Goal: Contribute content: Contribute content

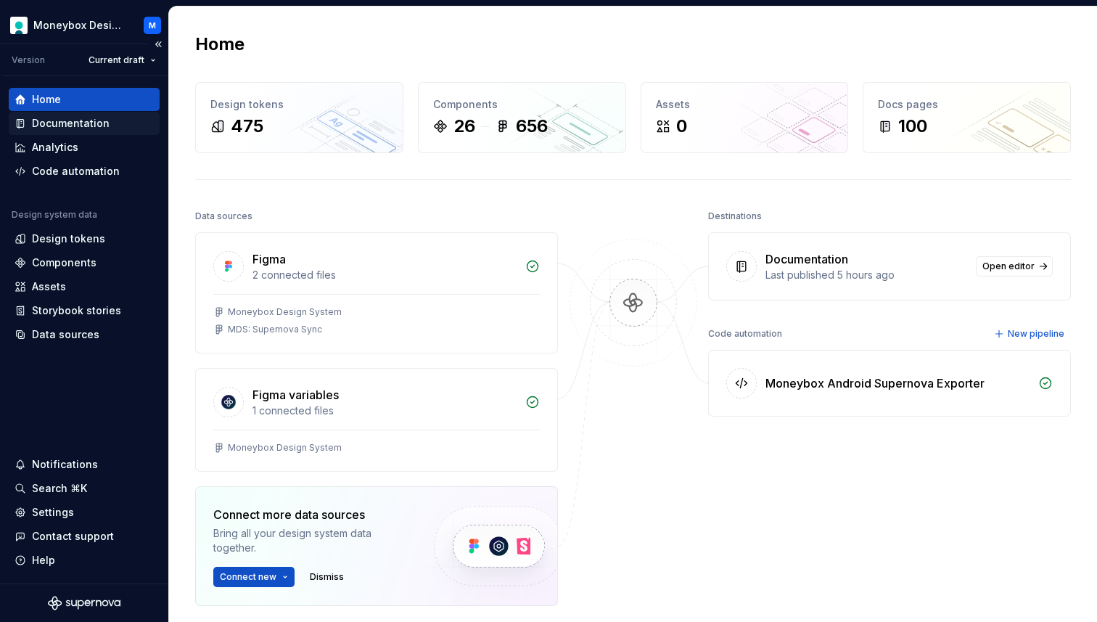
click at [74, 124] on div "Documentation" at bounding box center [71, 123] width 78 height 15
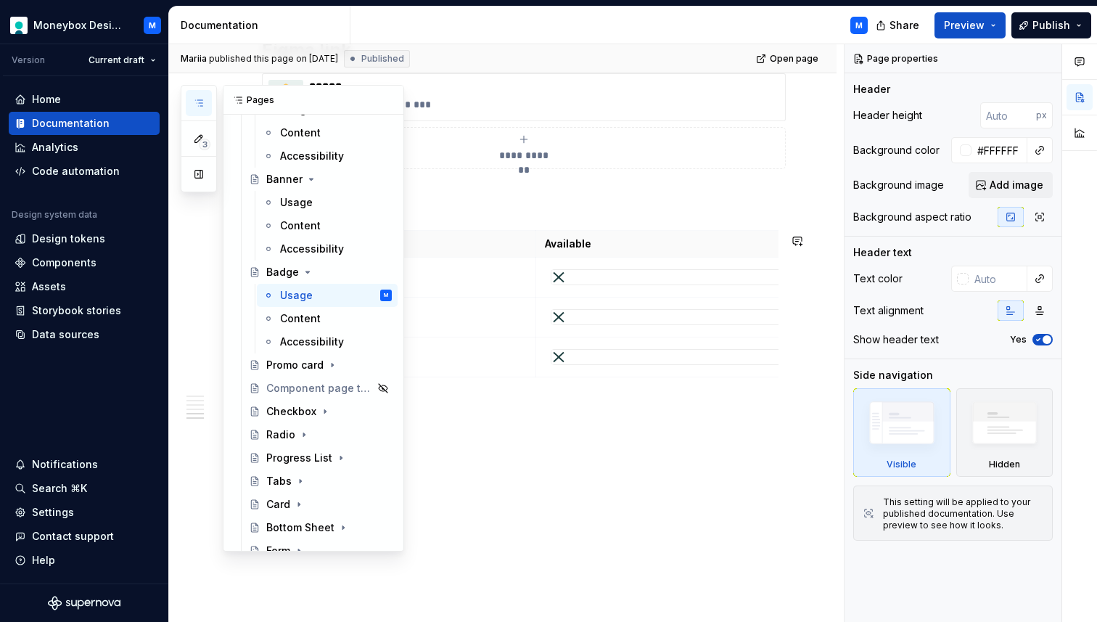
scroll to position [471, 0]
click at [281, 358] on div "Promo card" at bounding box center [294, 360] width 57 height 15
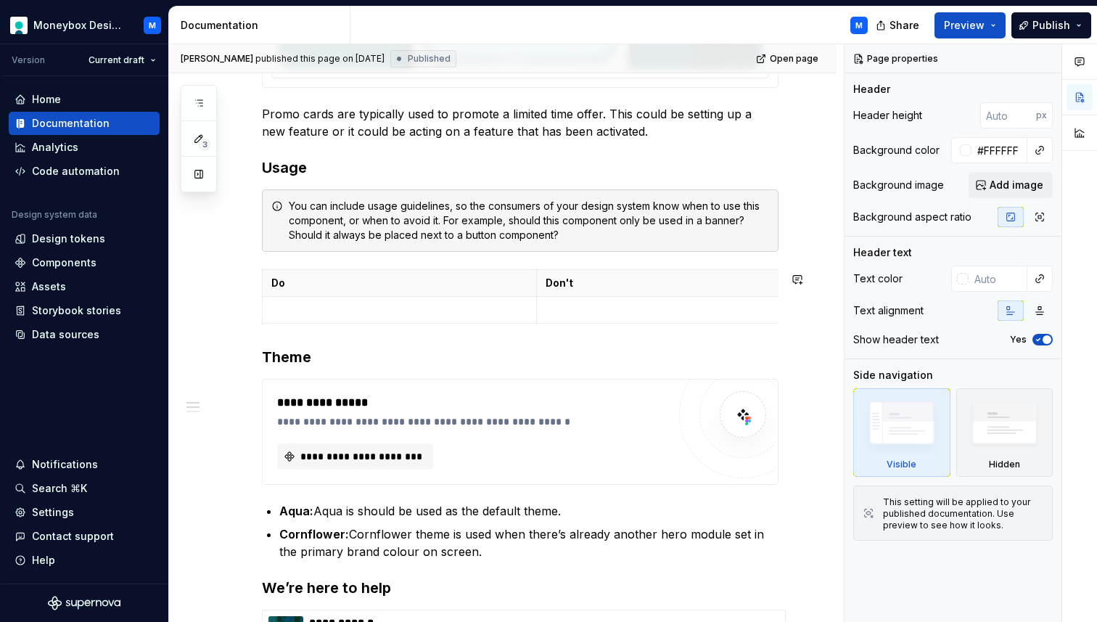
scroll to position [773, 0]
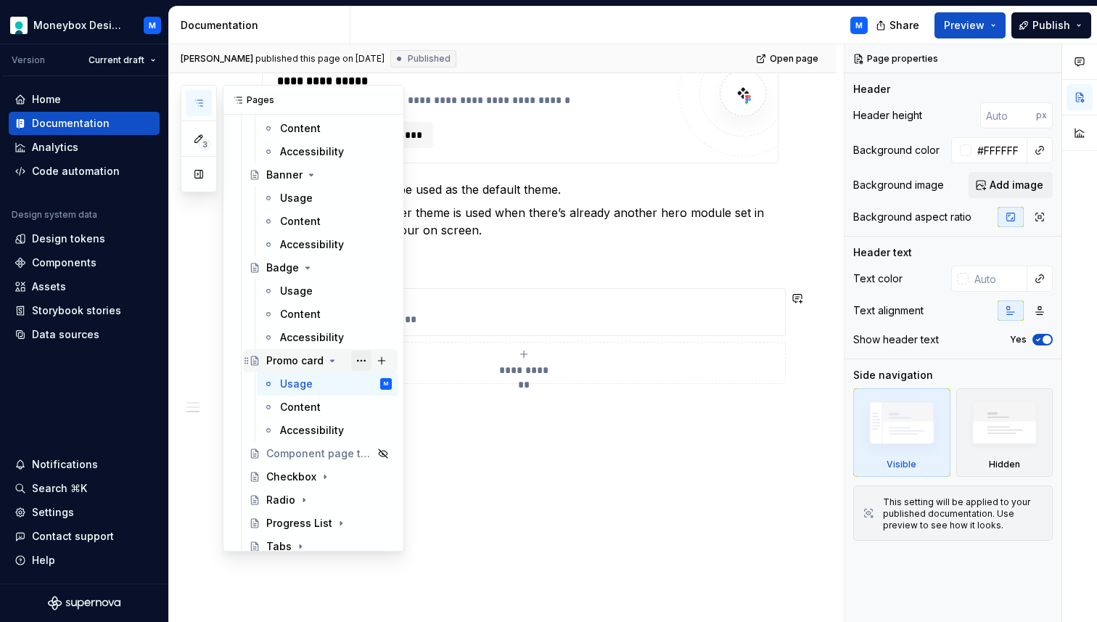
click at [363, 359] on button "Page tree" at bounding box center [361, 360] width 20 height 20
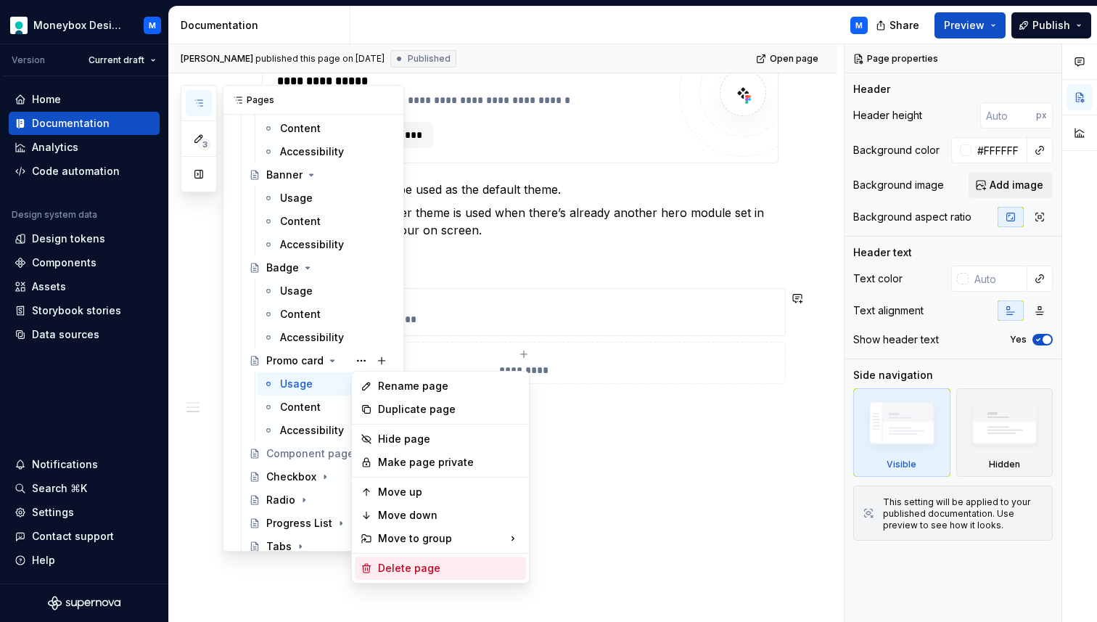
click at [411, 567] on div "Delete page" at bounding box center [449, 568] width 142 height 15
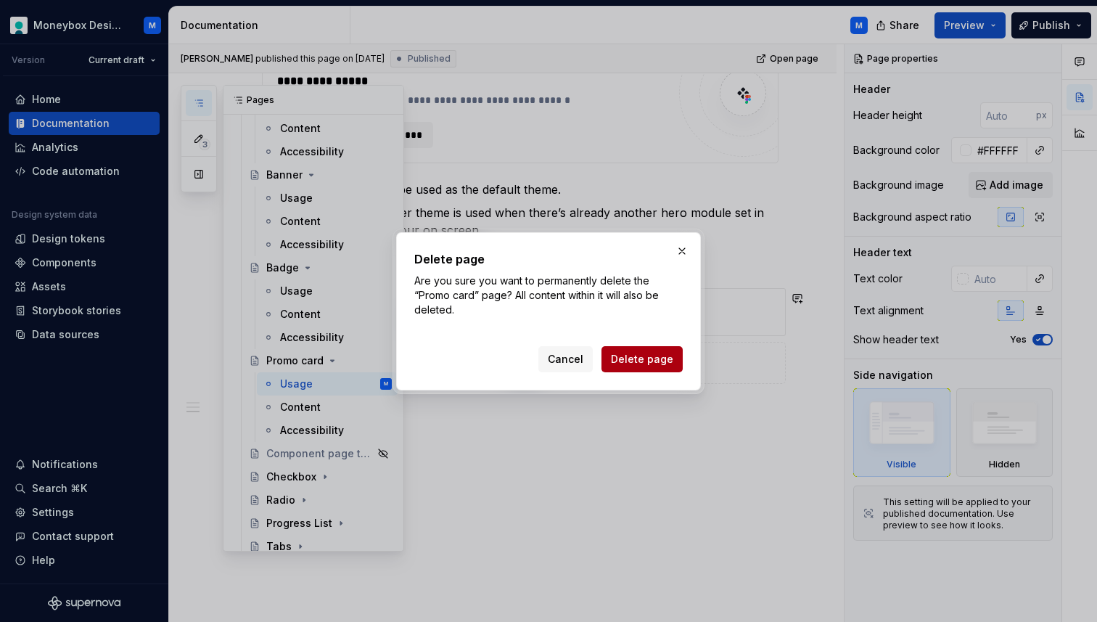
click at [638, 362] on span "Delete page" at bounding box center [642, 359] width 62 height 15
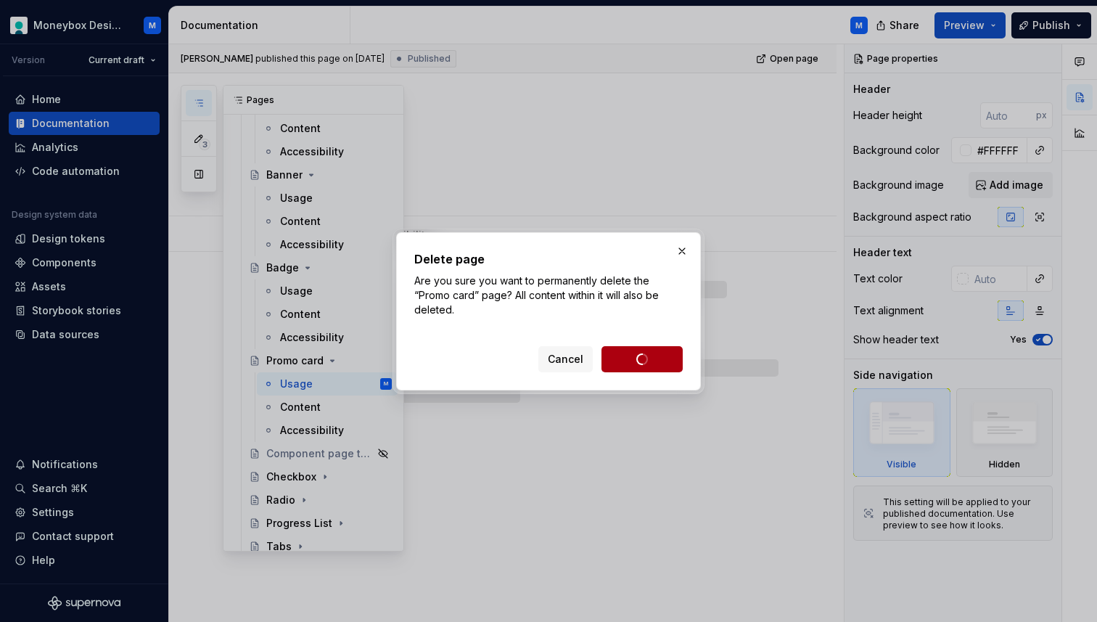
scroll to position [0, 0]
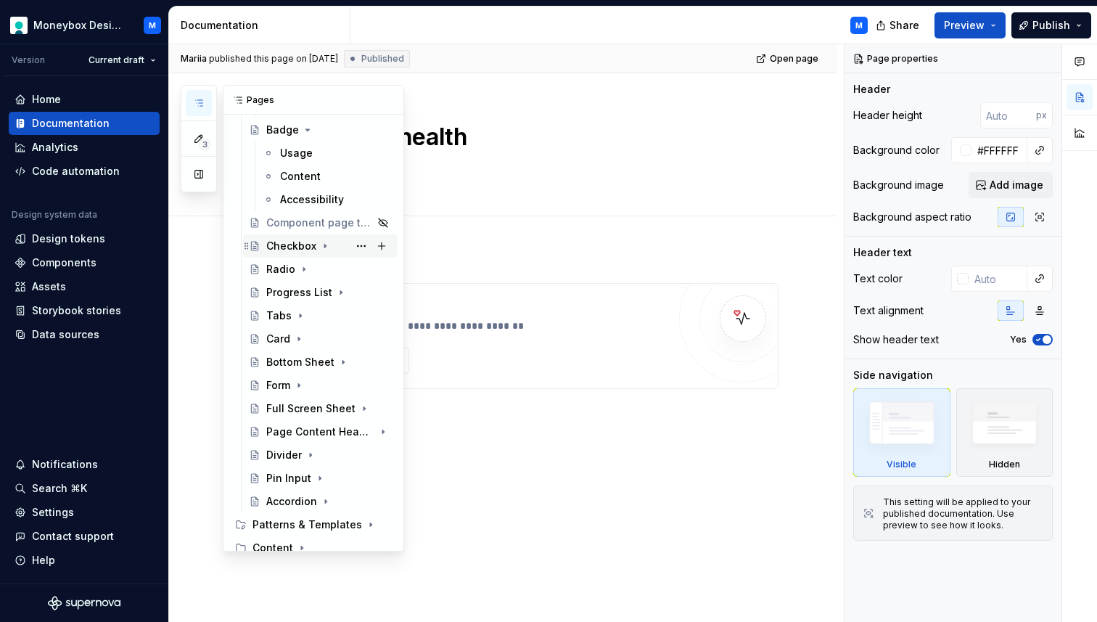
scroll to position [548, 0]
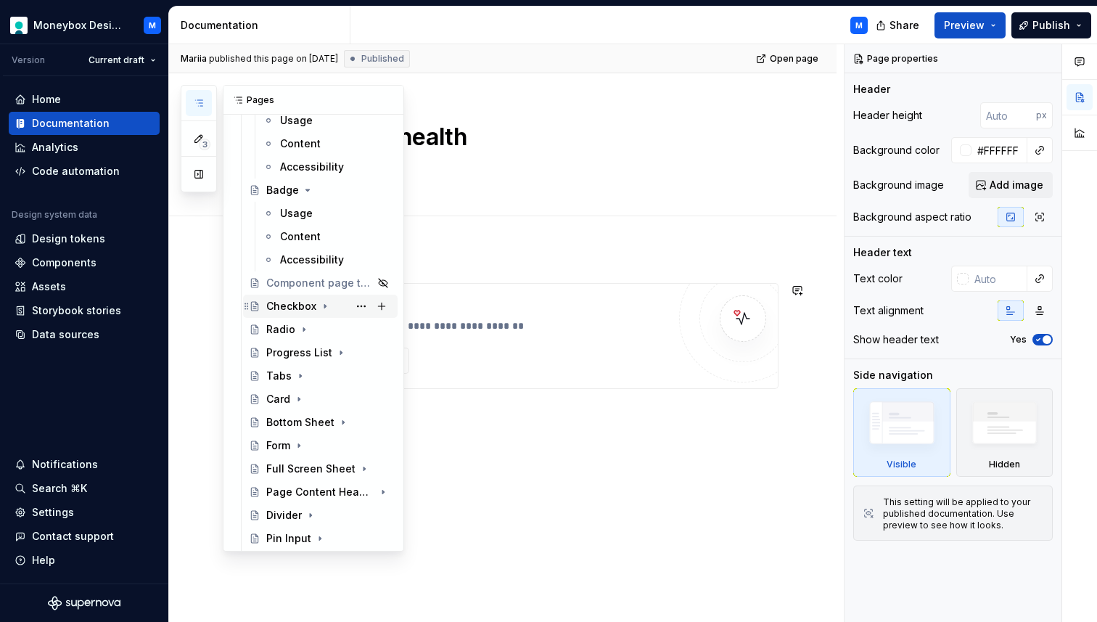
click at [281, 307] on div "Checkbox" at bounding box center [291, 306] width 50 height 15
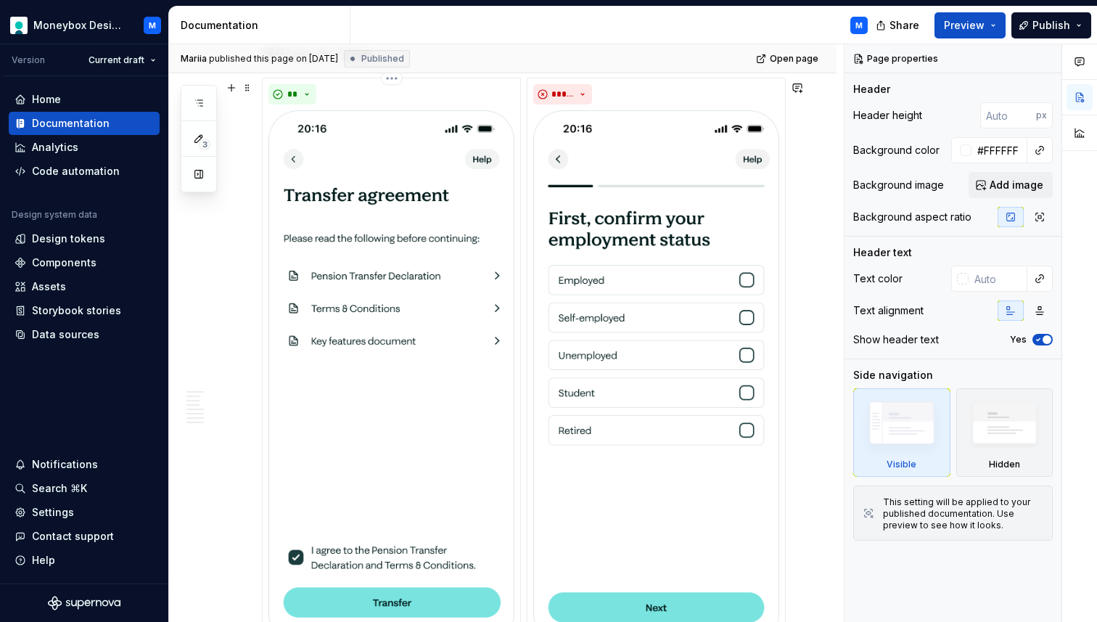
scroll to position [1772, 0]
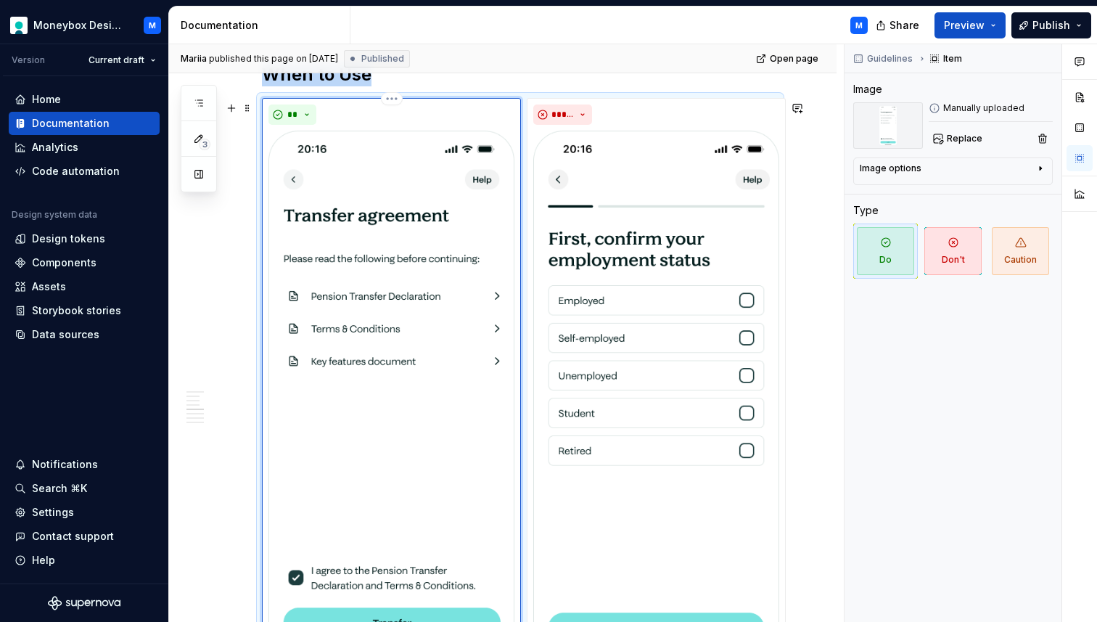
click at [390, 332] on img at bounding box center [391, 397] width 246 height 533
click at [959, 134] on span "Replace" at bounding box center [965, 139] width 36 height 12
type textarea "*"
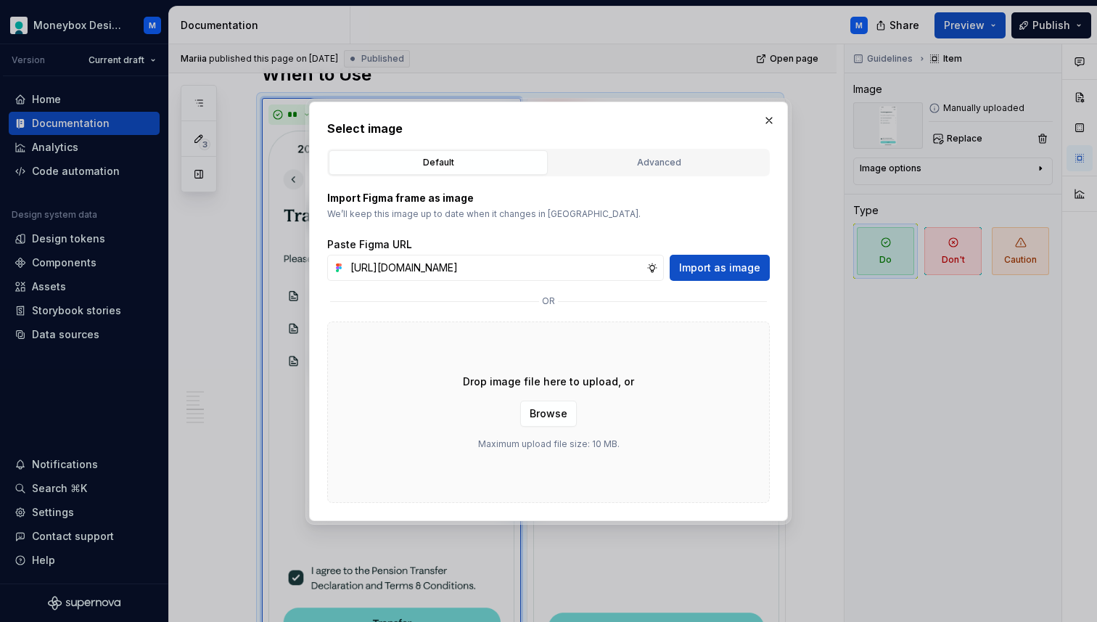
scroll to position [0, 329]
type input "[URL][DOMAIN_NAME]"
click at [699, 271] on span "Import as image" at bounding box center [719, 267] width 81 height 15
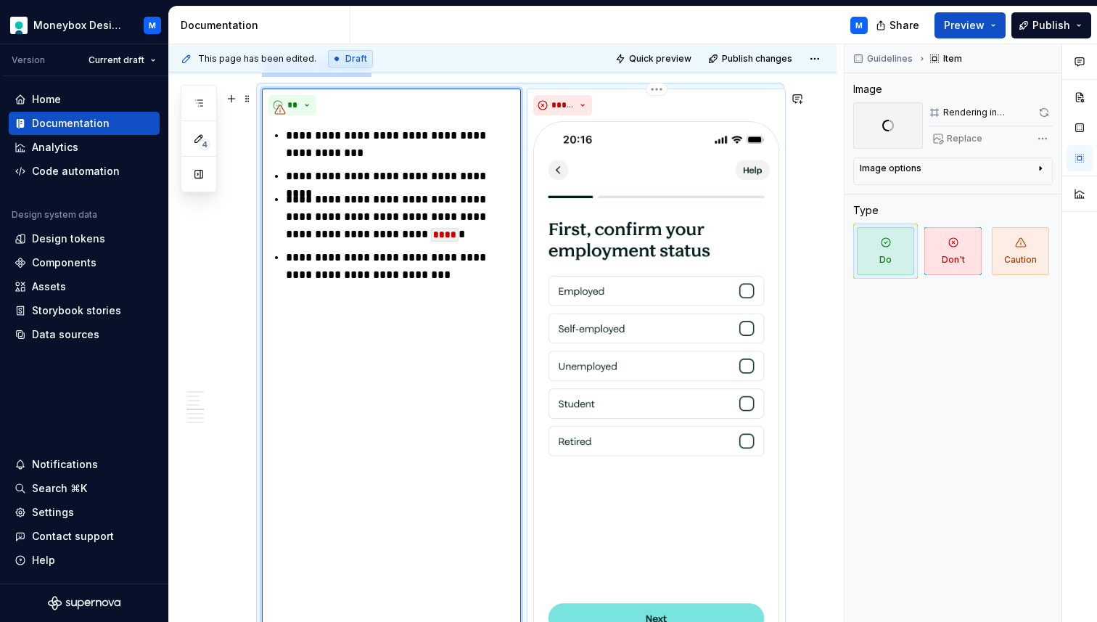
scroll to position [1775, 0]
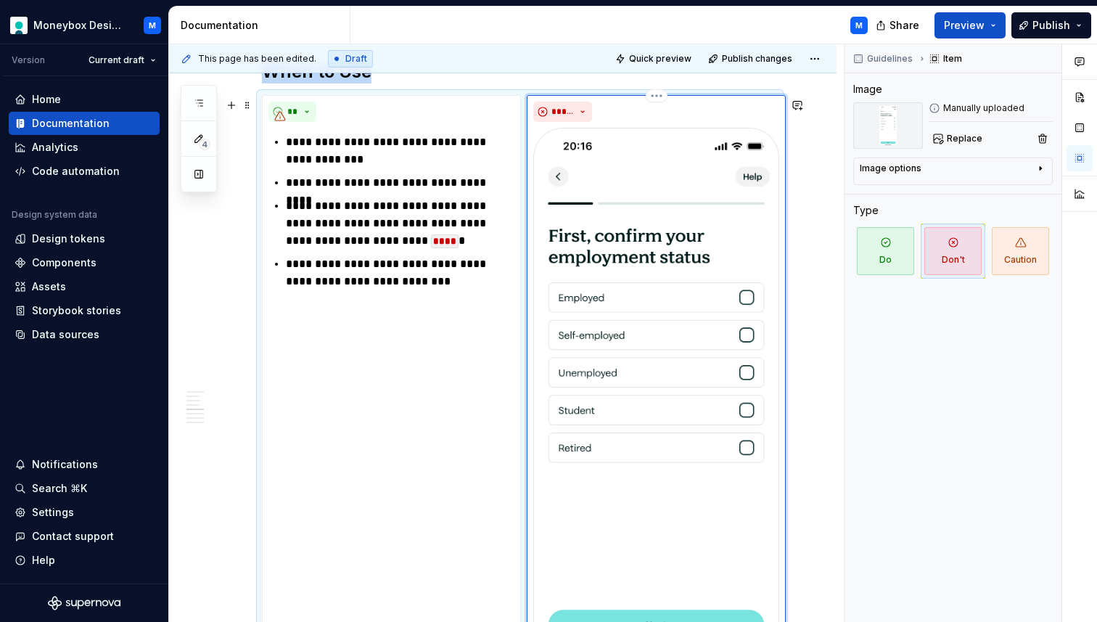
click at [661, 225] on img at bounding box center [656, 394] width 246 height 533
click at [958, 144] on button "Replace" at bounding box center [959, 138] width 60 height 20
type textarea "*"
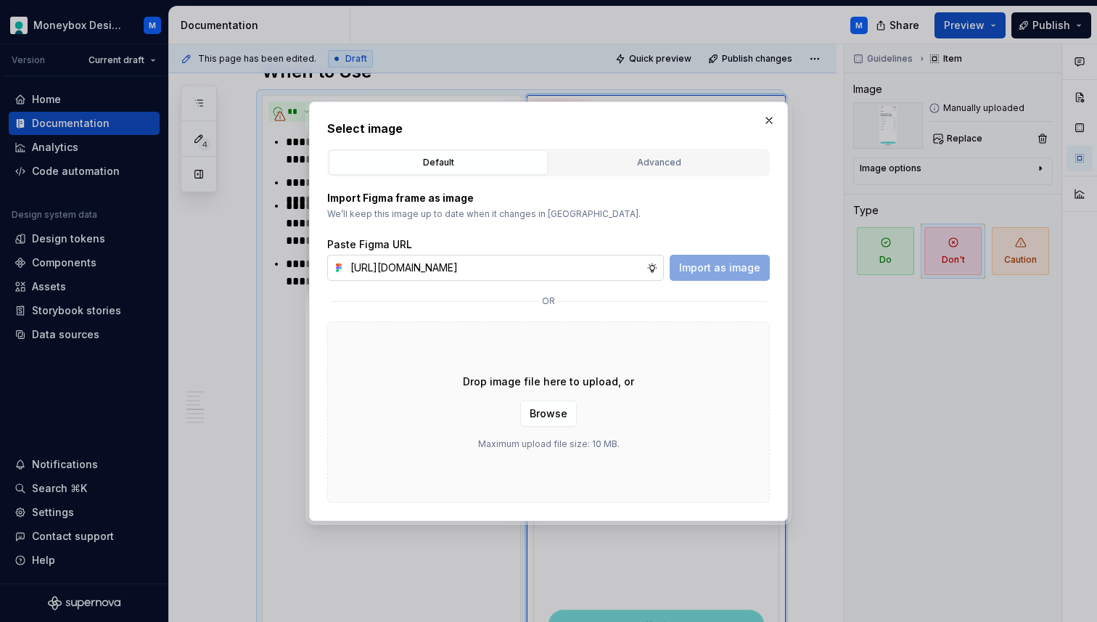
scroll to position [0, 331]
type input "[URL][DOMAIN_NAME]"
click at [741, 271] on span "Import as image" at bounding box center [719, 267] width 81 height 15
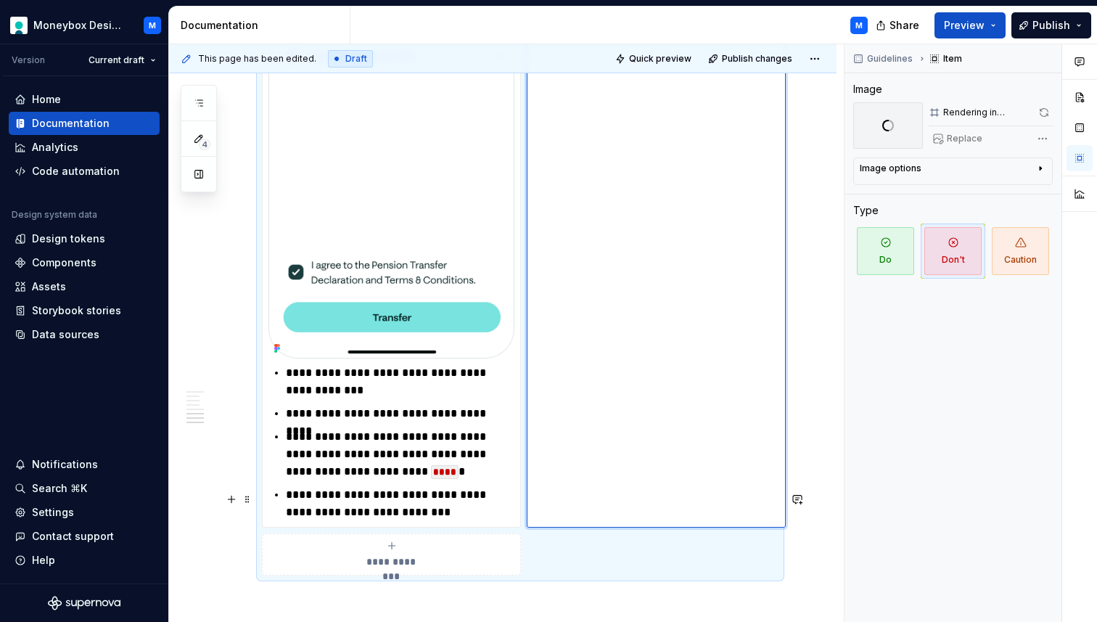
scroll to position [2620, 0]
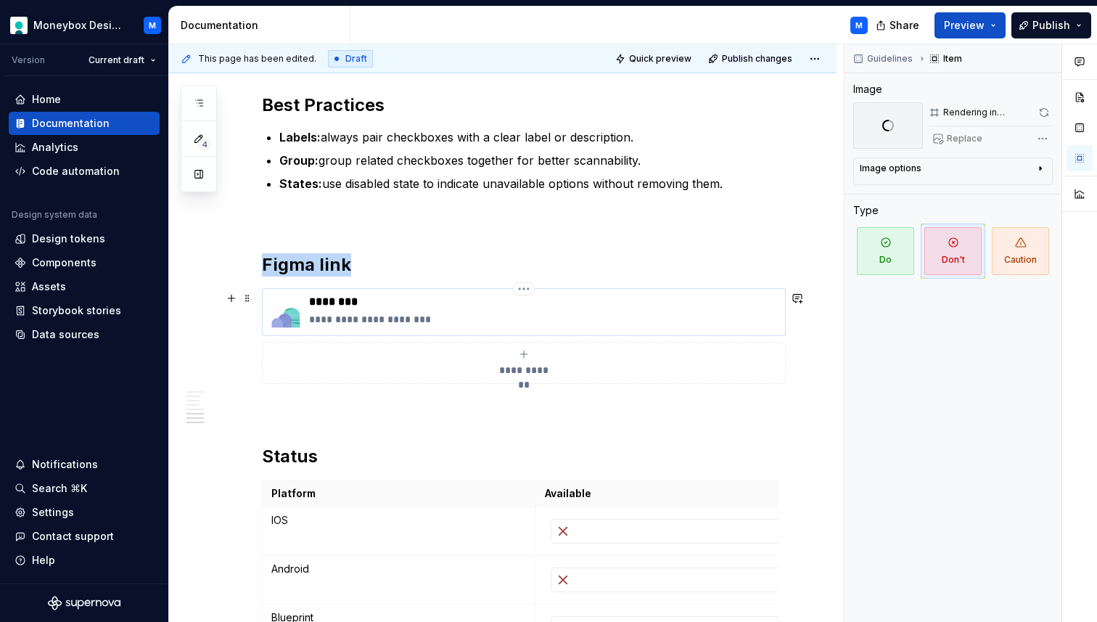
click at [292, 318] on img at bounding box center [285, 312] width 35 height 35
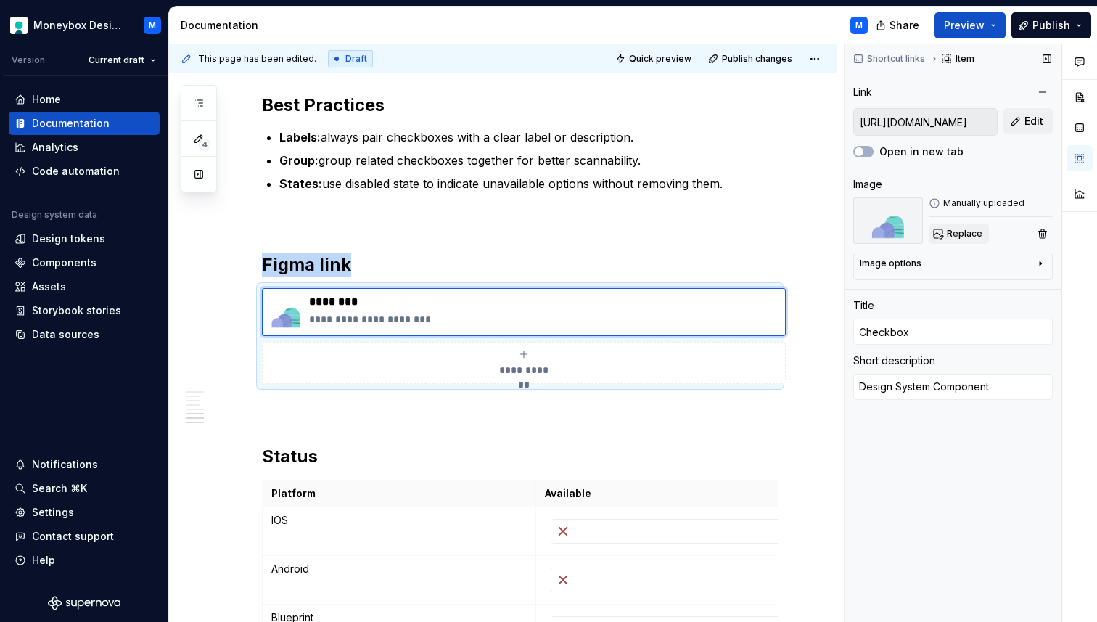
click at [957, 229] on span "Replace" at bounding box center [965, 234] width 36 height 12
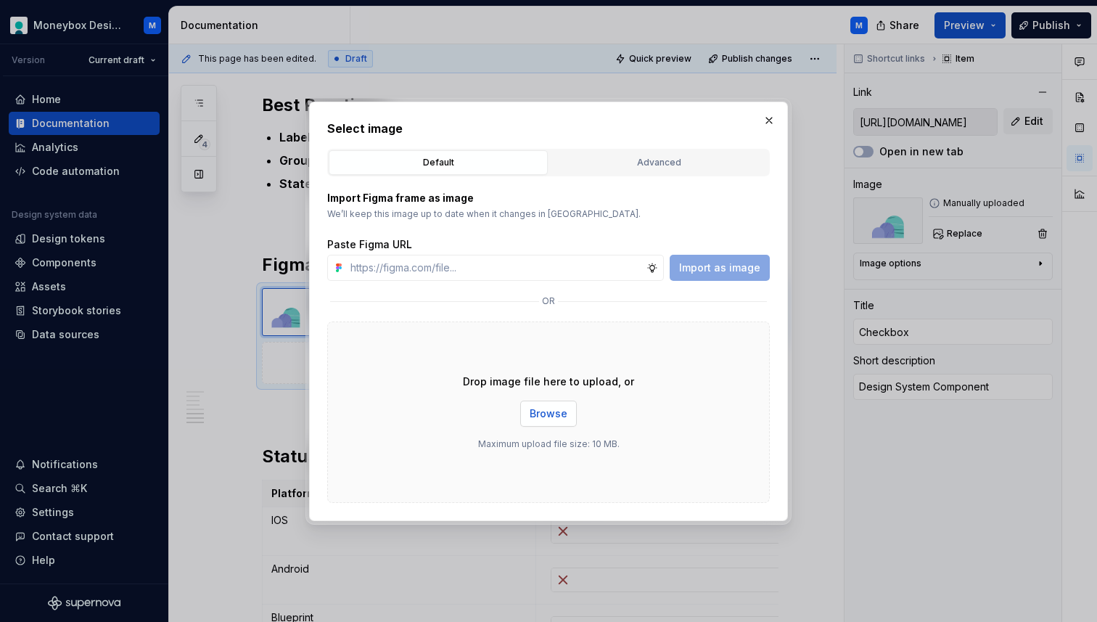
click at [544, 406] on span "Browse" at bounding box center [549, 413] width 38 height 15
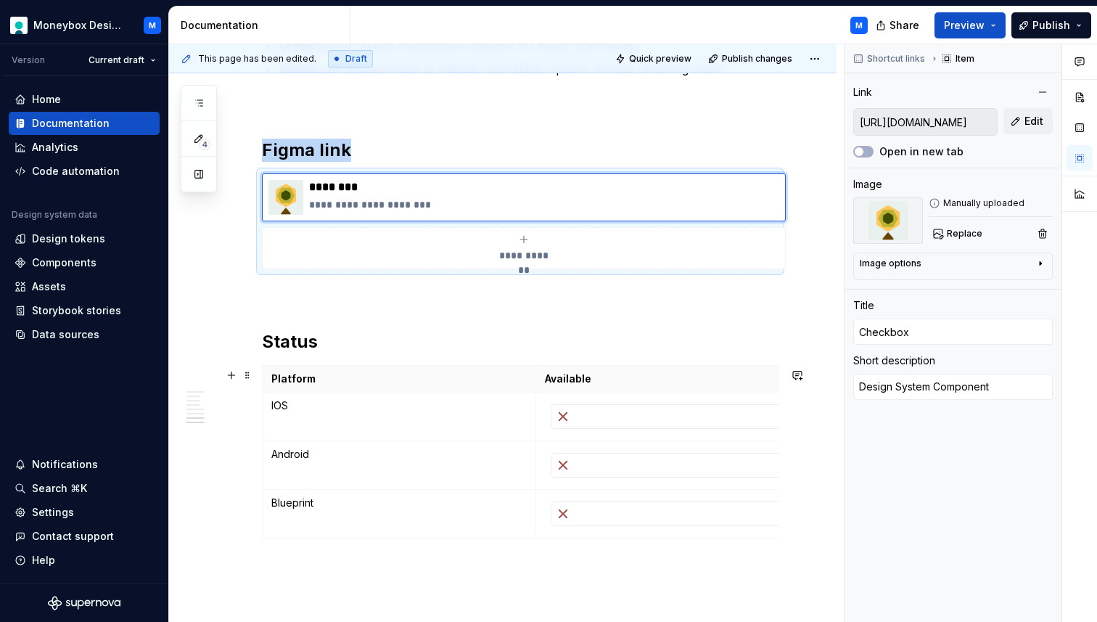
scroll to position [2758, 0]
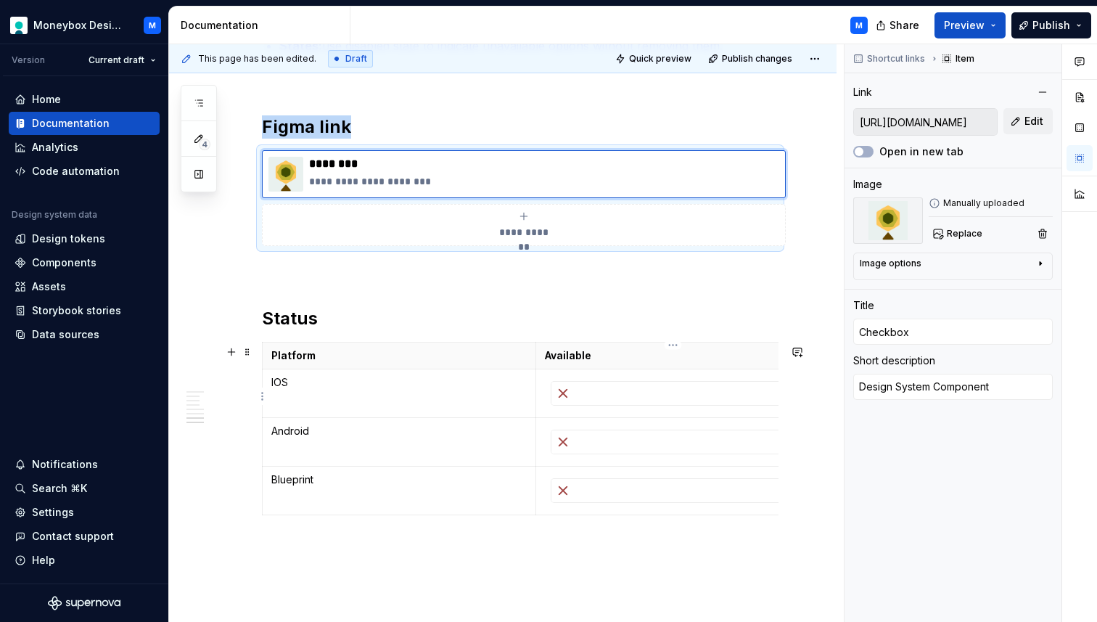
click at [580, 398] on div at bounding box center [672, 393] width 243 height 23
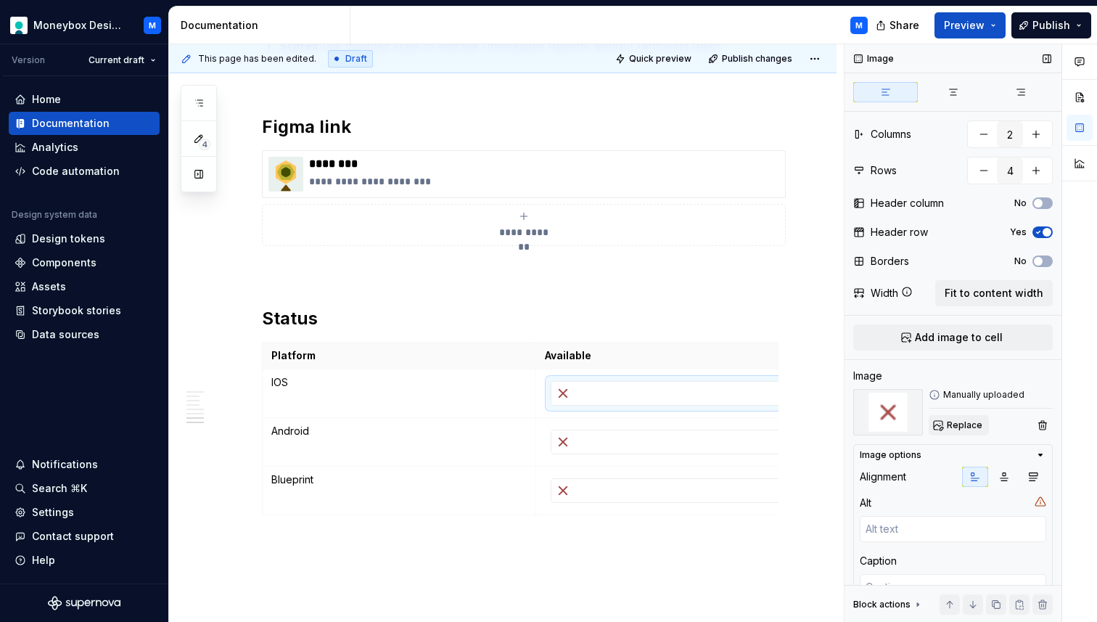
click at [960, 416] on button "Replace" at bounding box center [959, 425] width 60 height 20
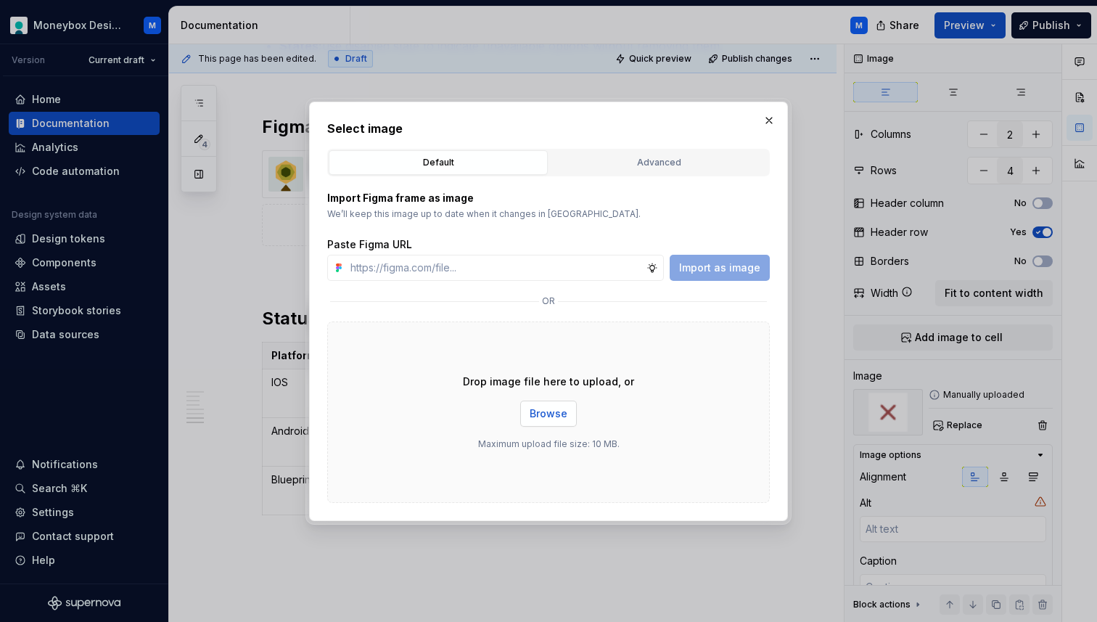
click at [560, 413] on span "Browse" at bounding box center [549, 413] width 38 height 15
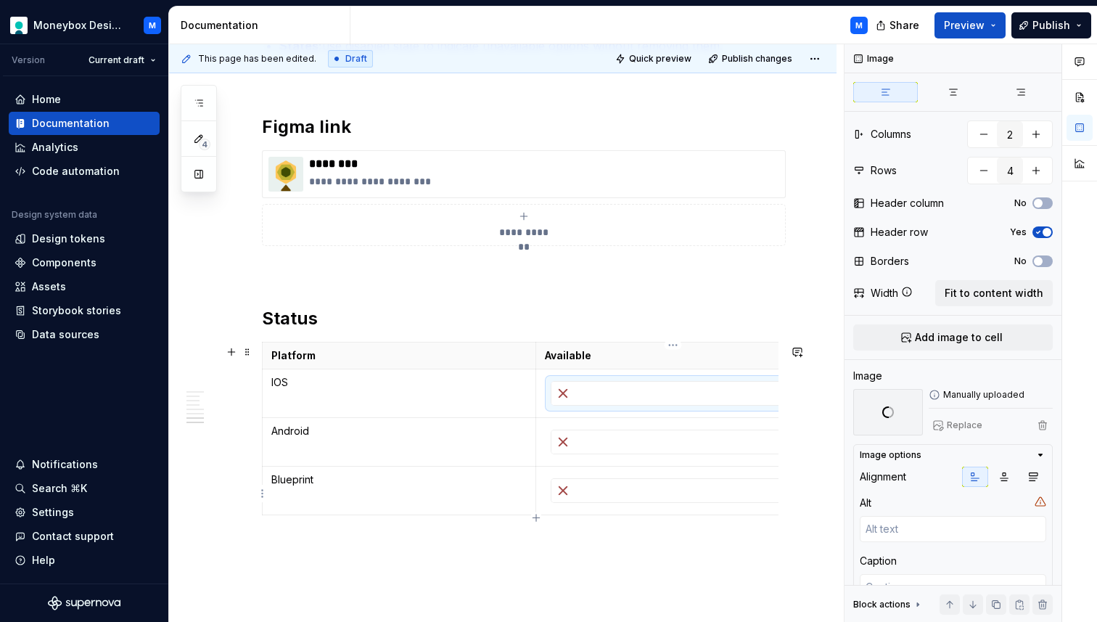
scroll to position [0, 13]
click at [584, 435] on div at bounding box center [659, 432] width 243 height 23
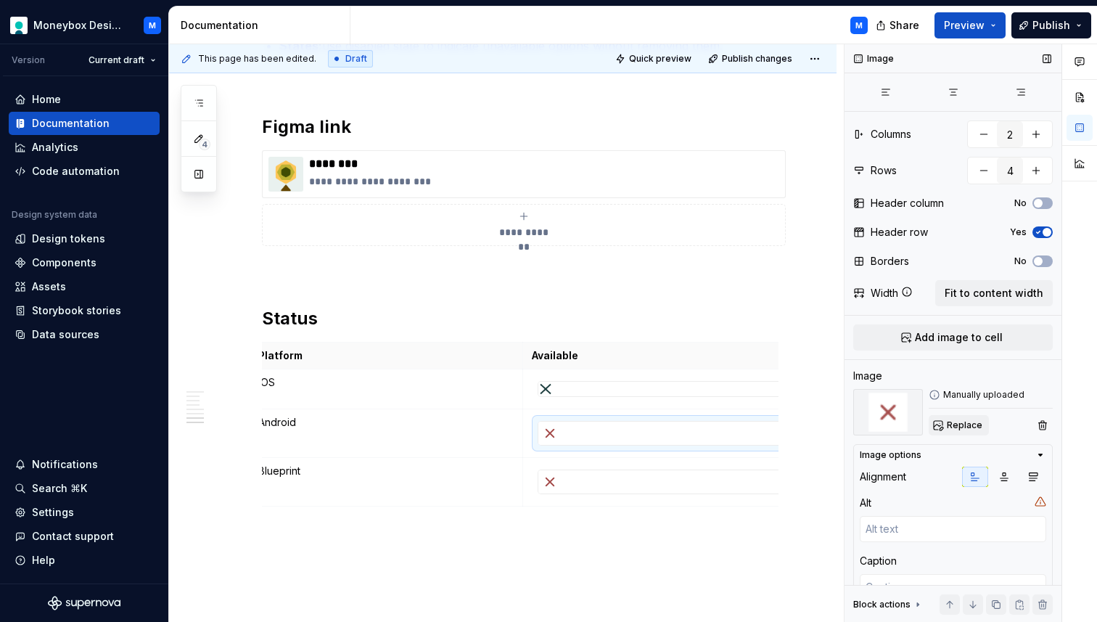
click at [960, 426] on span "Replace" at bounding box center [965, 425] width 36 height 12
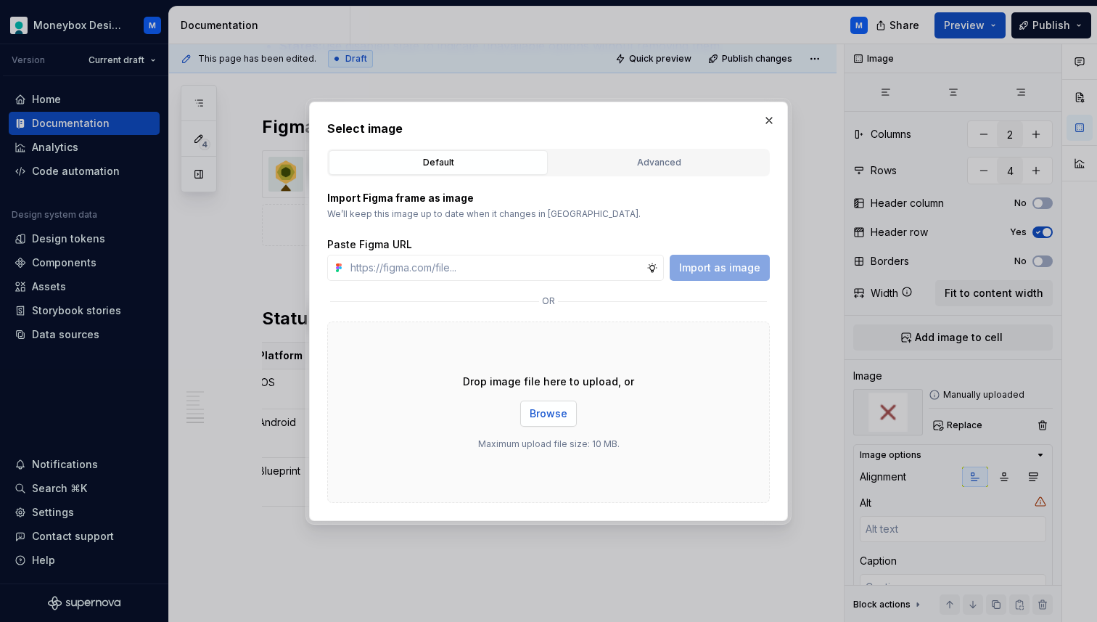
click at [553, 410] on span "Browse" at bounding box center [549, 413] width 38 height 15
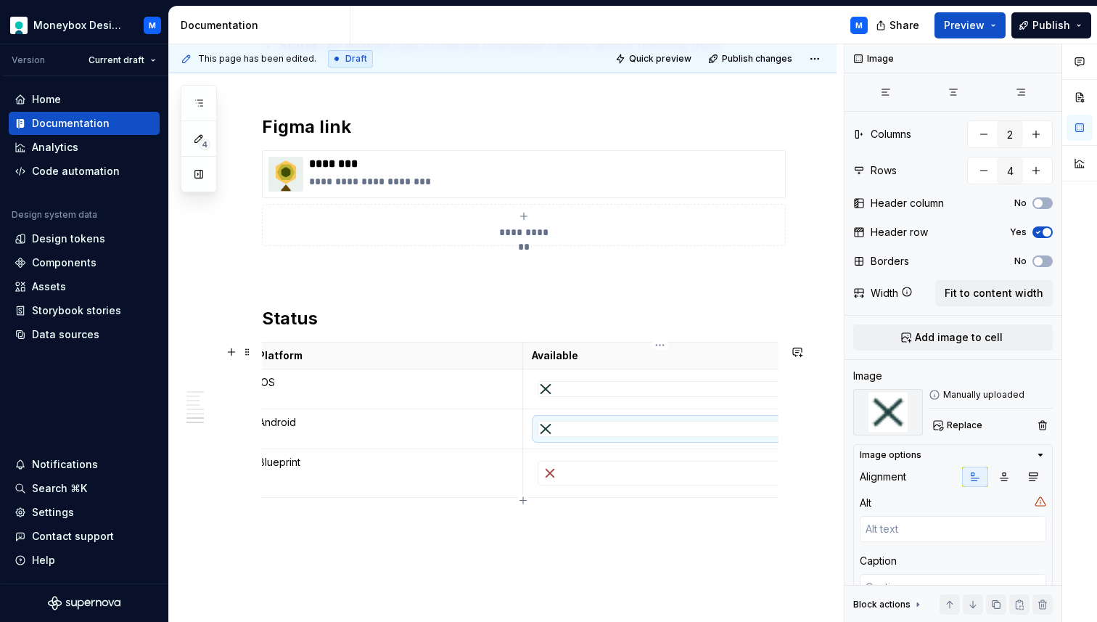
click at [646, 480] on div at bounding box center [659, 472] width 243 height 23
click at [966, 432] on button "Replace" at bounding box center [959, 425] width 60 height 20
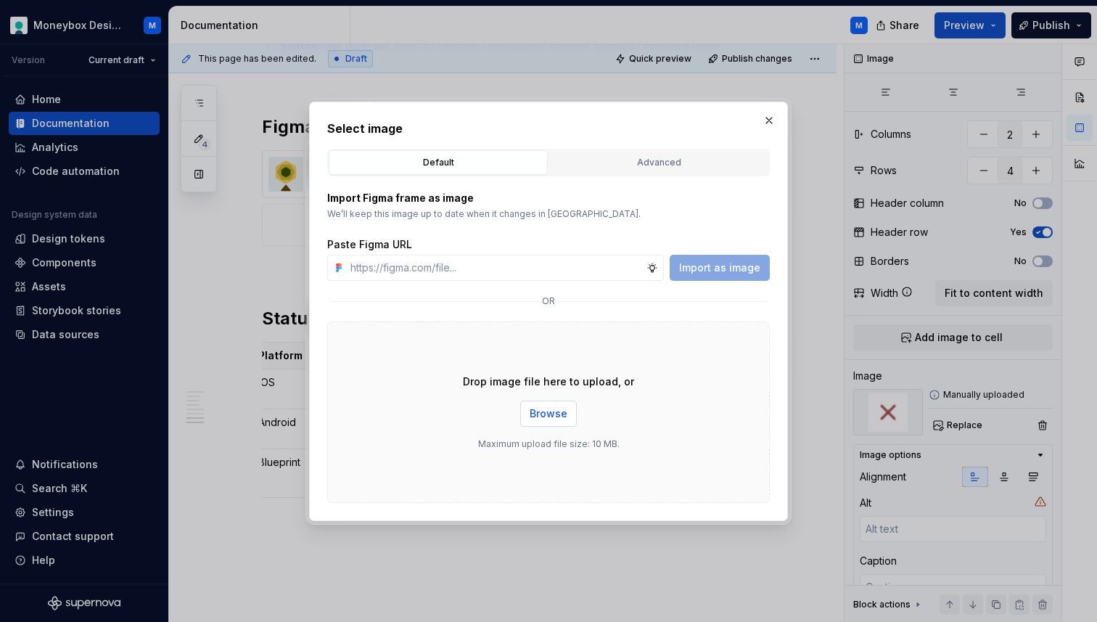
click at [527, 411] on button "Browse" at bounding box center [548, 413] width 57 height 26
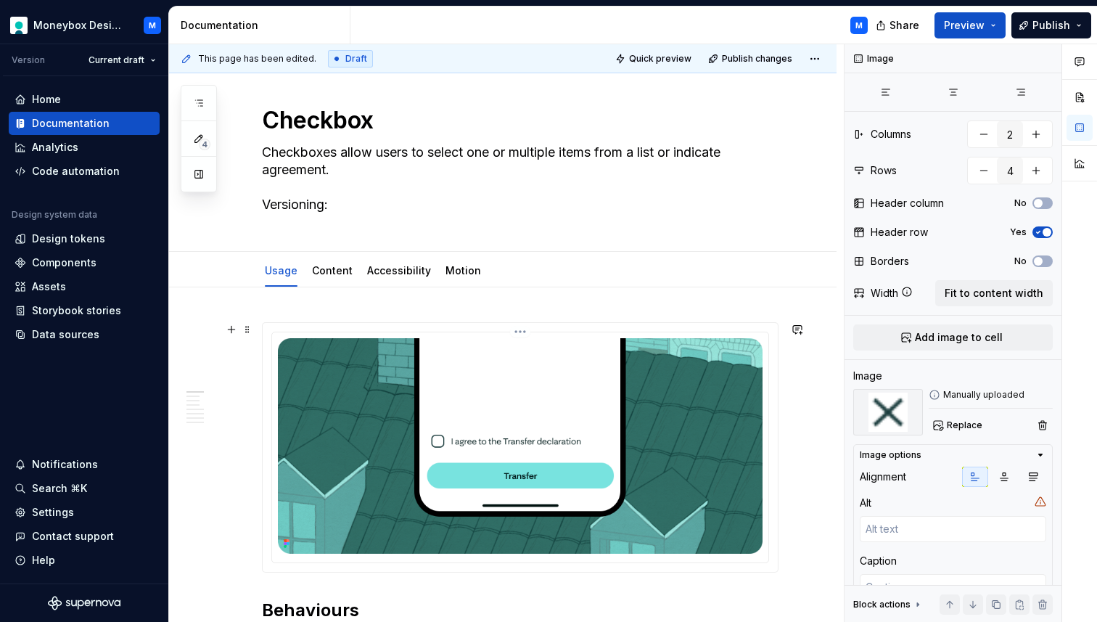
scroll to position [0, 0]
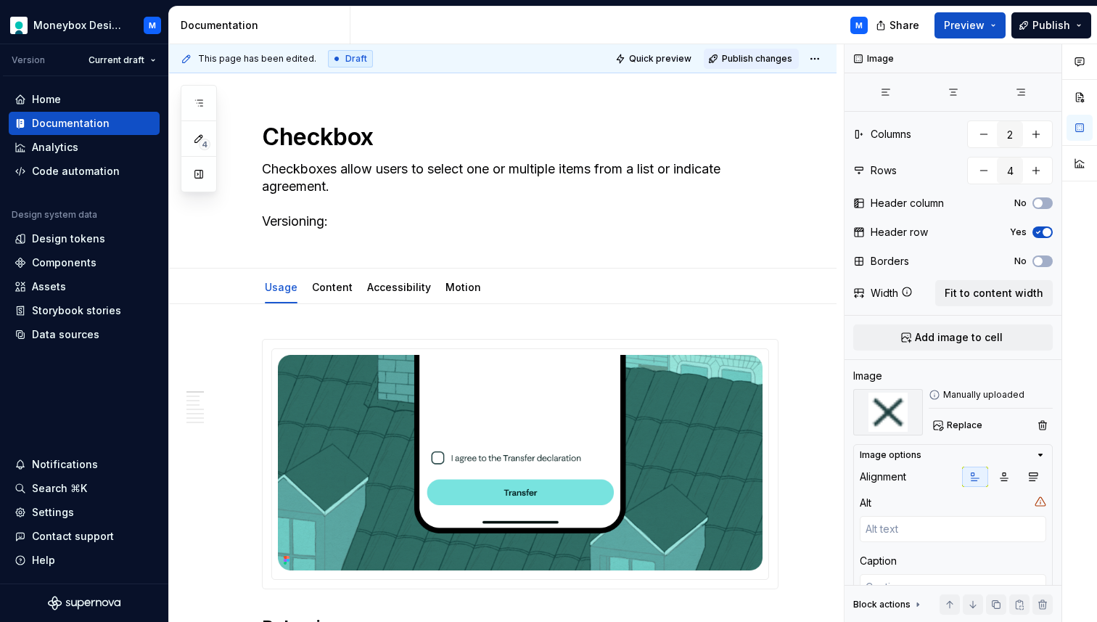
click at [756, 62] on span "Publish changes" at bounding box center [757, 59] width 70 height 12
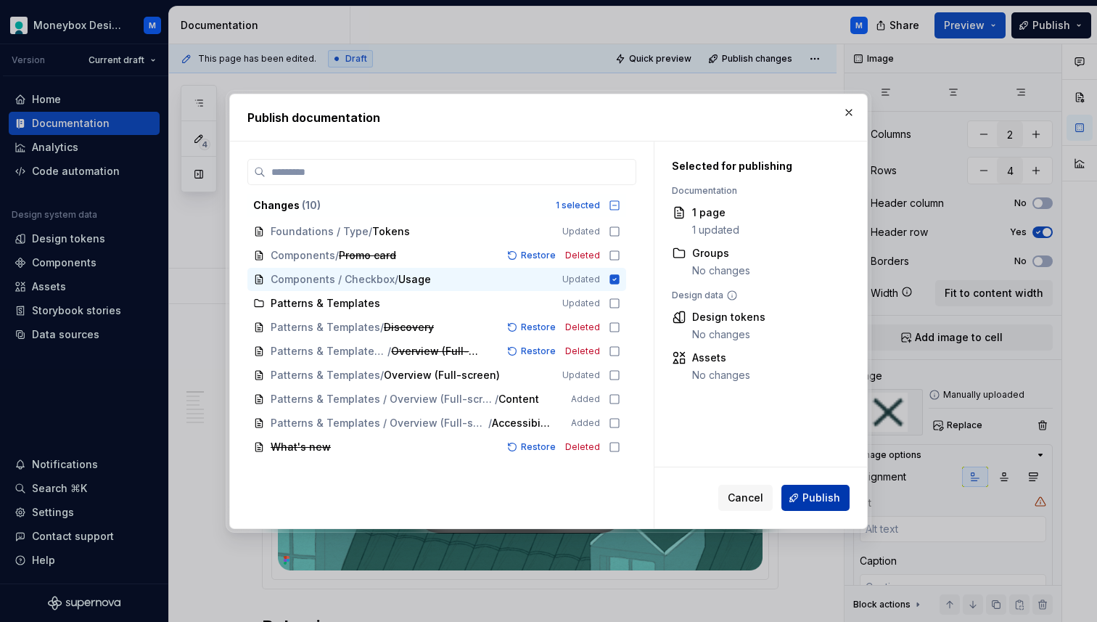
click at [807, 492] on span "Publish" at bounding box center [821, 497] width 38 height 15
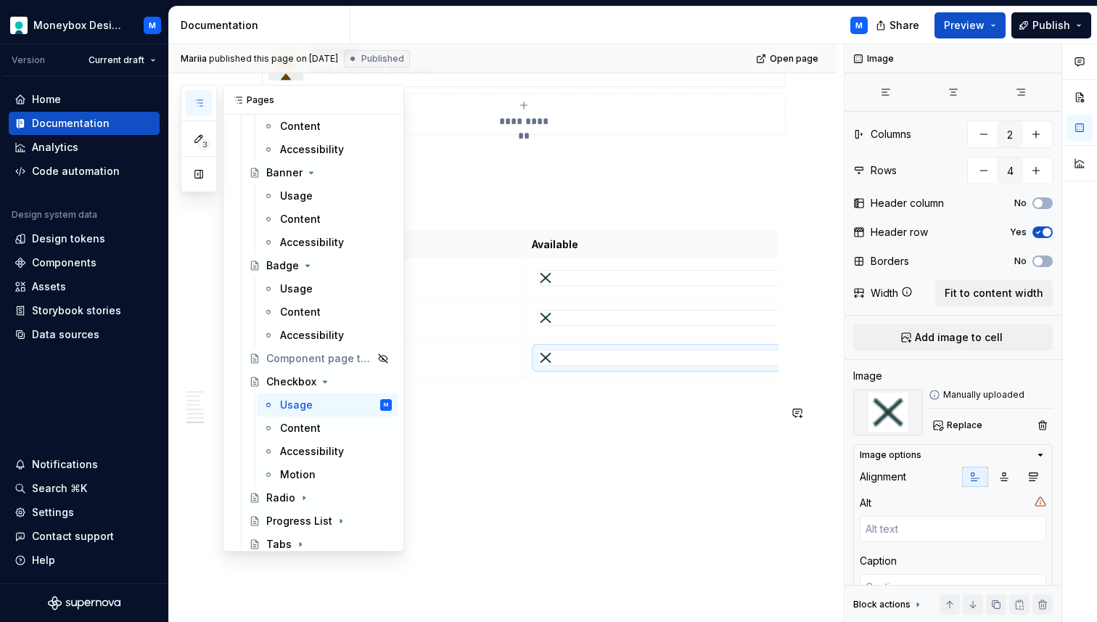
scroll to position [495, 0]
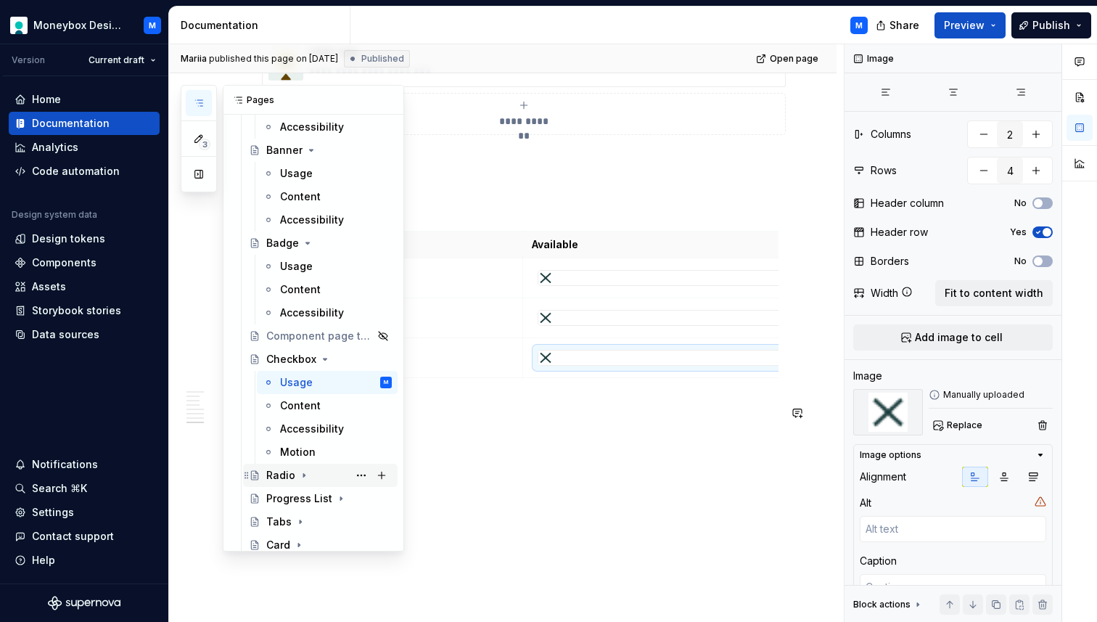
click at [284, 477] on div "Radio" at bounding box center [280, 475] width 29 height 15
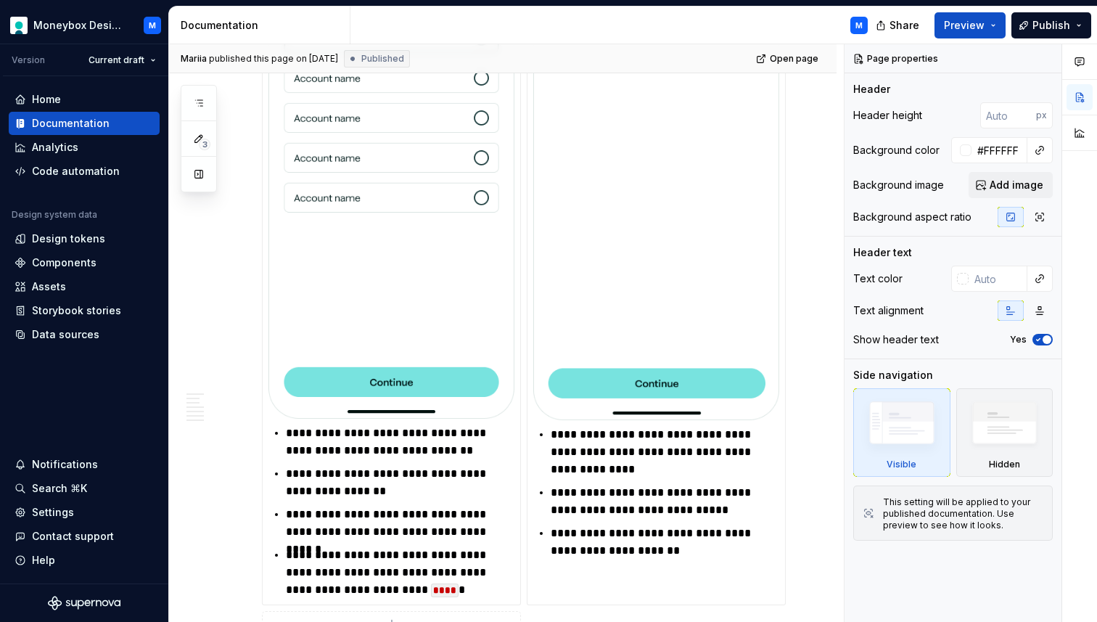
scroll to position [1594, 0]
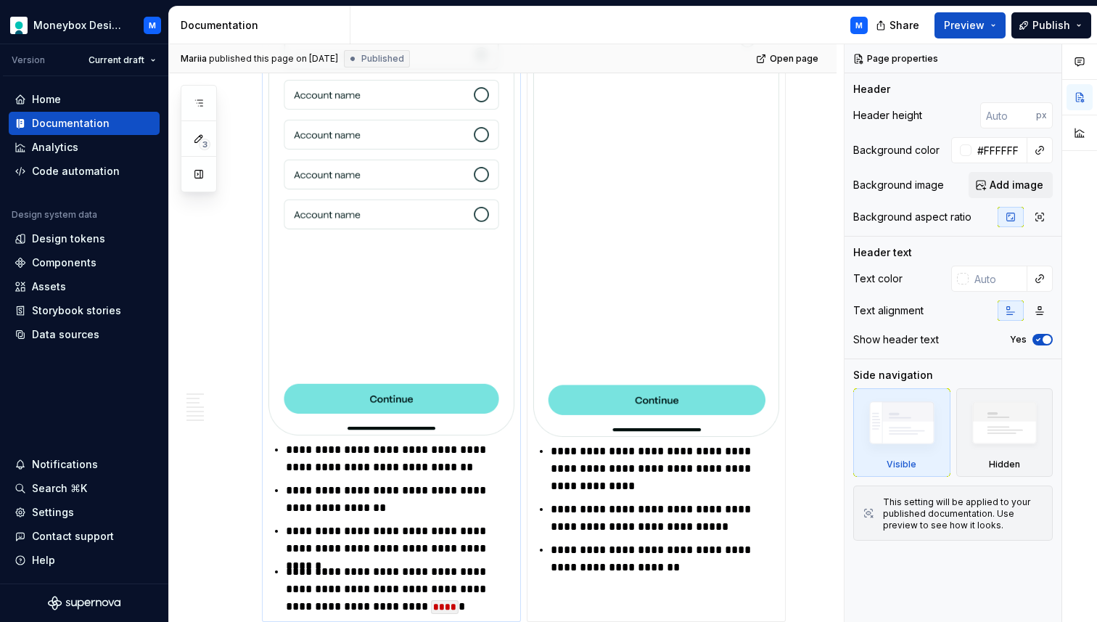
click at [432, 258] on img at bounding box center [391, 170] width 246 height 532
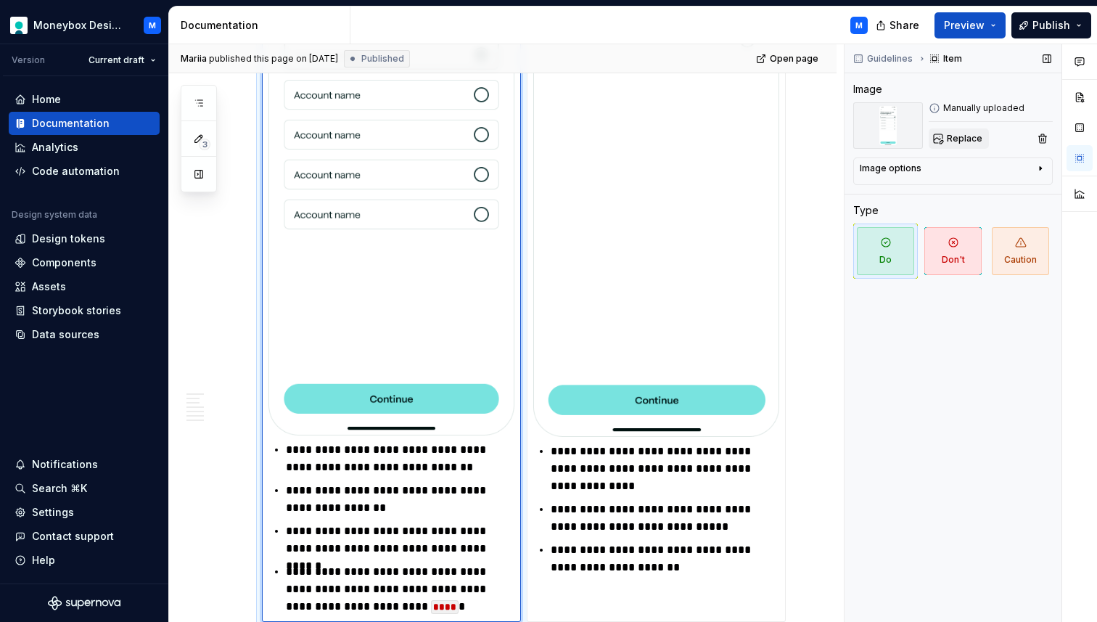
click at [960, 135] on span "Replace" at bounding box center [965, 139] width 36 height 12
type textarea "*"
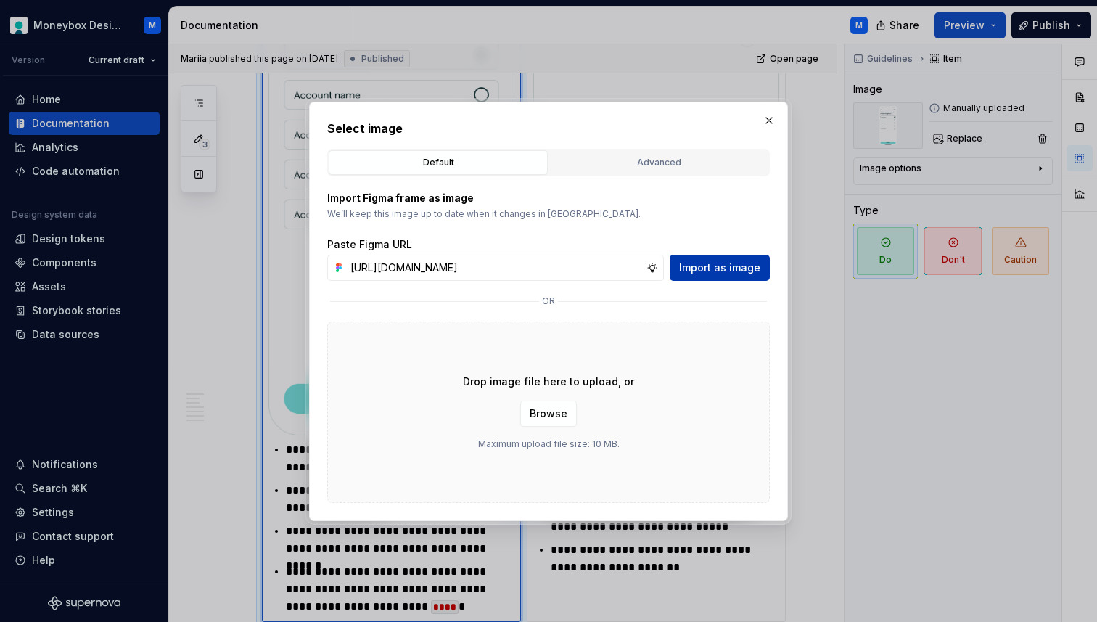
scroll to position [0, 339]
type input "[URL][DOMAIN_NAME]"
click at [711, 269] on span "Import as image" at bounding box center [719, 267] width 81 height 15
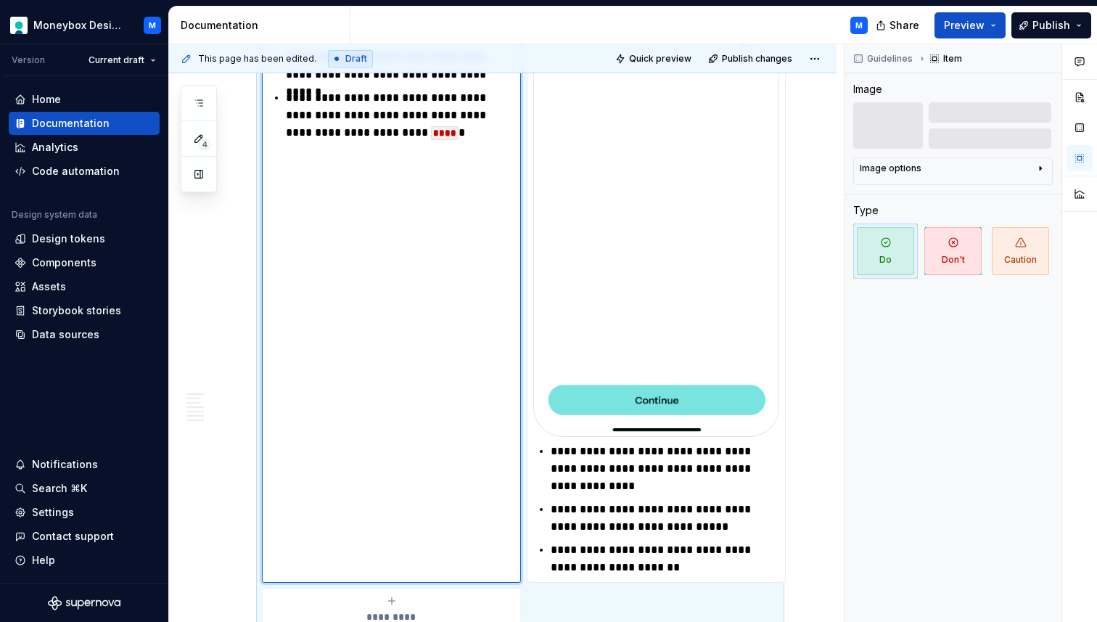
scroll to position [1626, 0]
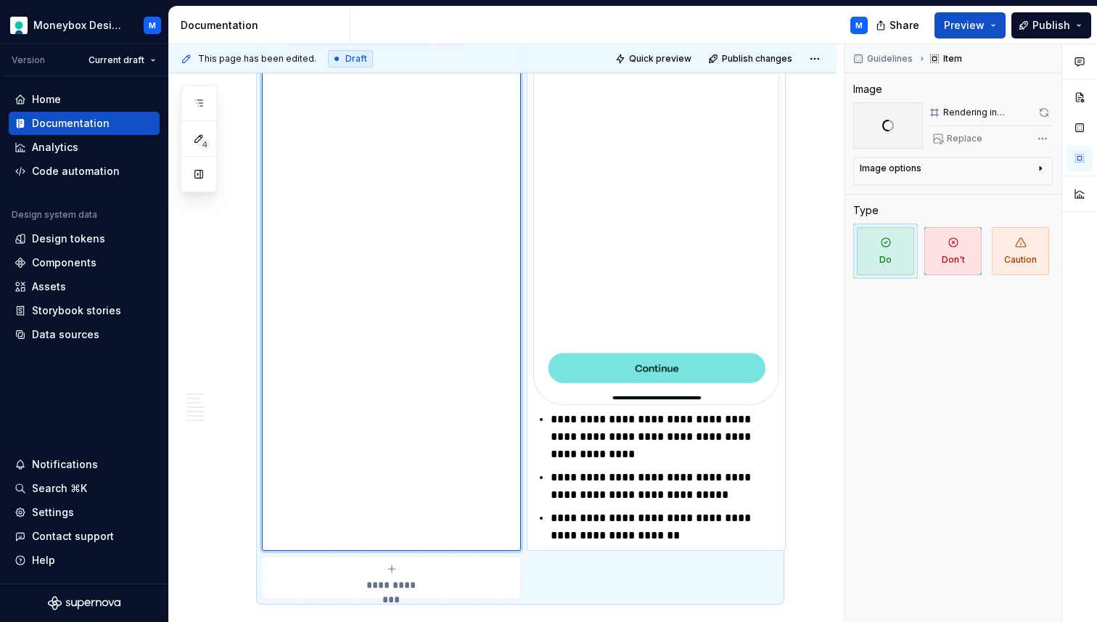
click at [689, 229] on img at bounding box center [656, 138] width 246 height 533
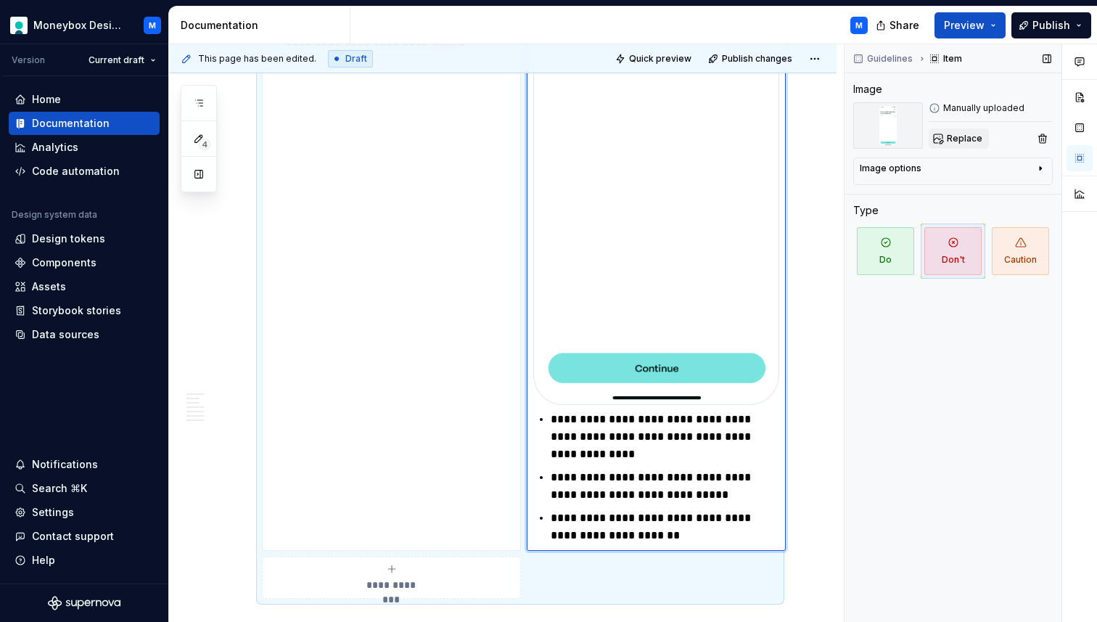
click at [958, 141] on span "Replace" at bounding box center [965, 139] width 36 height 12
type textarea "*"
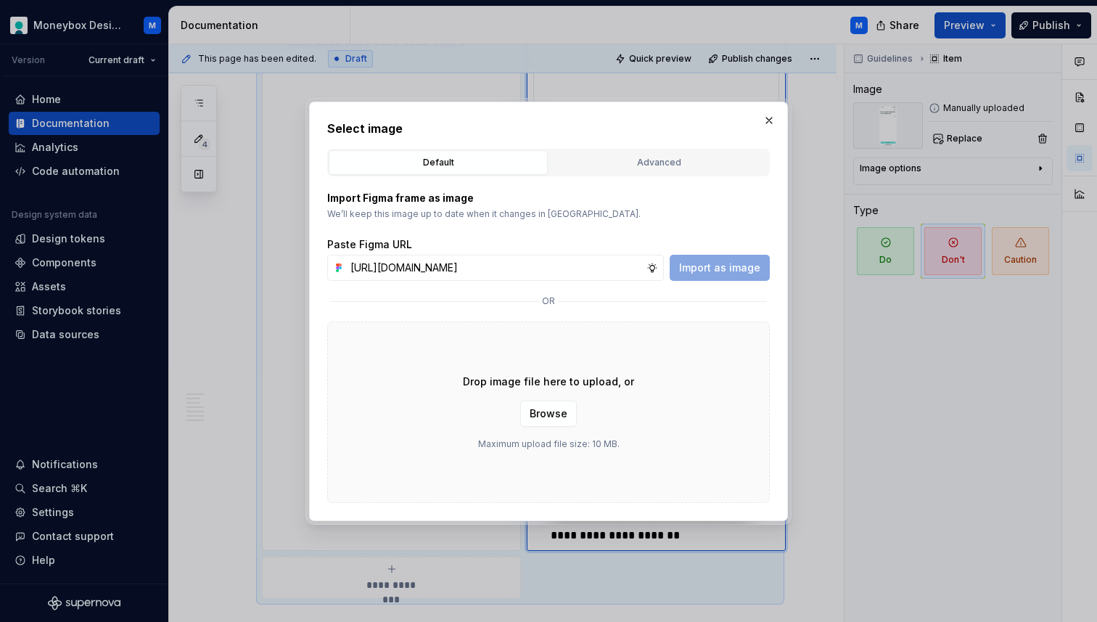
scroll to position [0, 337]
type input "[URL][DOMAIN_NAME]"
click at [717, 268] on span "Import as image" at bounding box center [719, 267] width 81 height 15
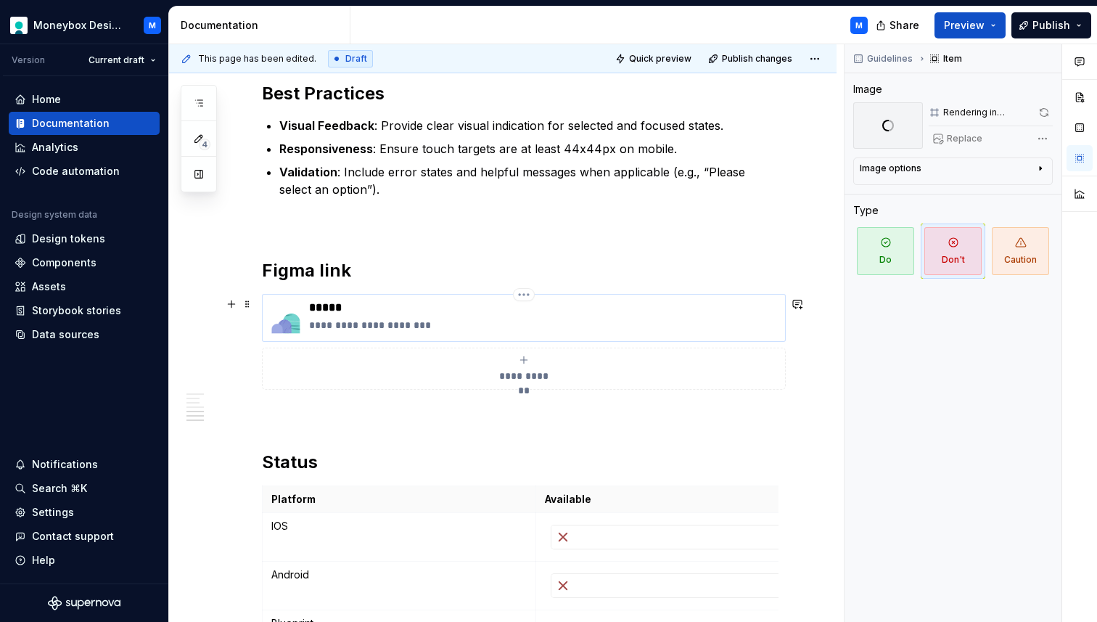
scroll to position [1693, 0]
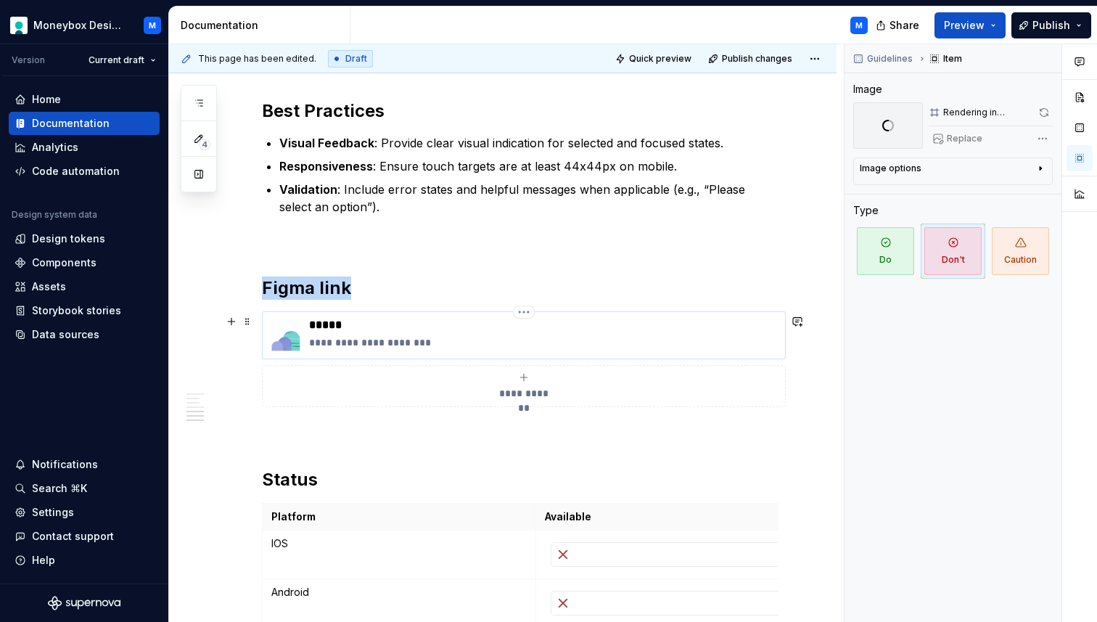
click at [289, 339] on img at bounding box center [285, 335] width 35 height 35
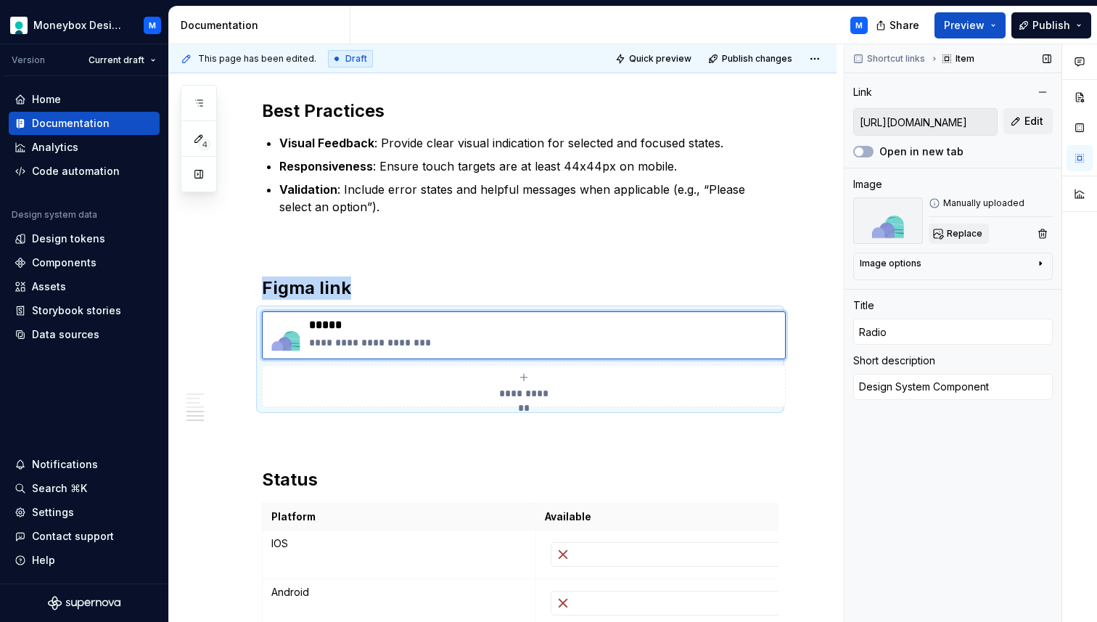
click at [965, 234] on span "Replace" at bounding box center [965, 234] width 36 height 12
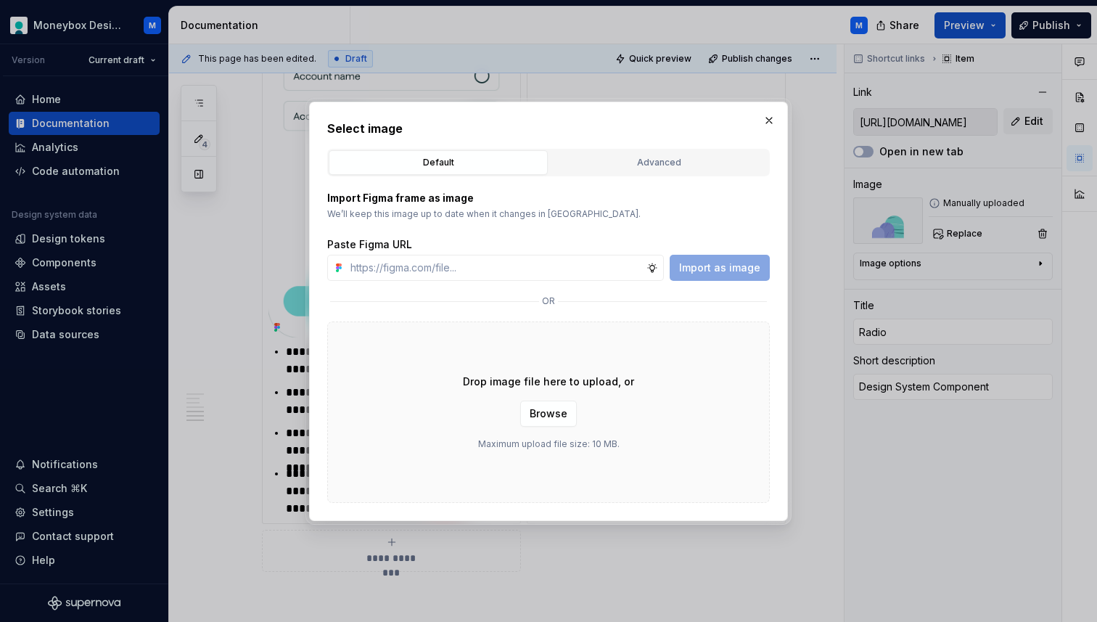
scroll to position [2226, 0]
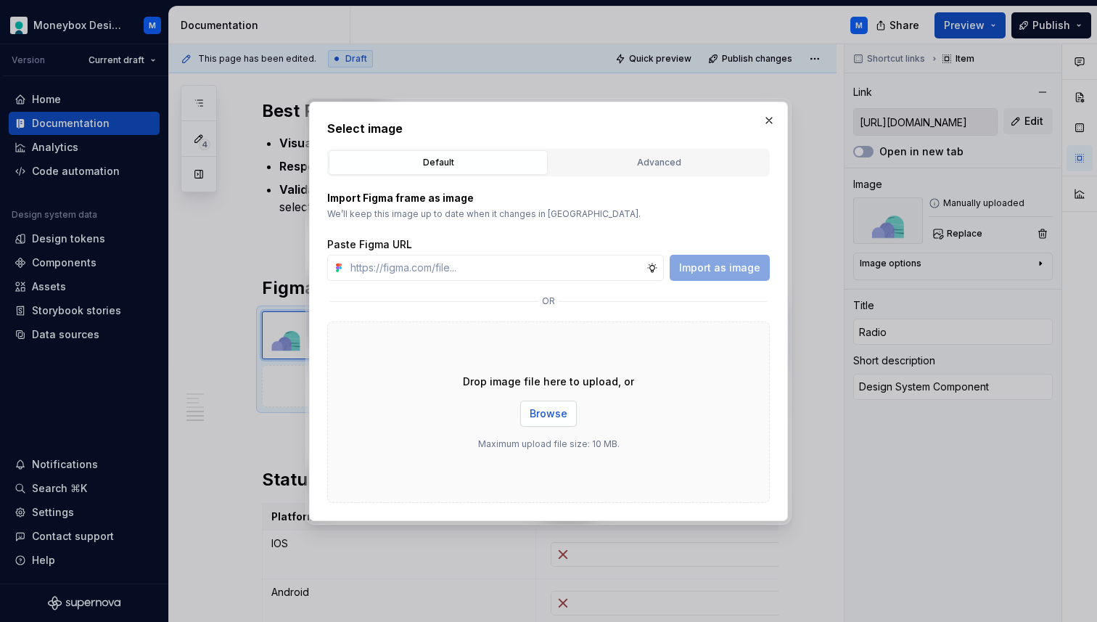
click at [566, 411] on span "Browse" at bounding box center [549, 413] width 38 height 15
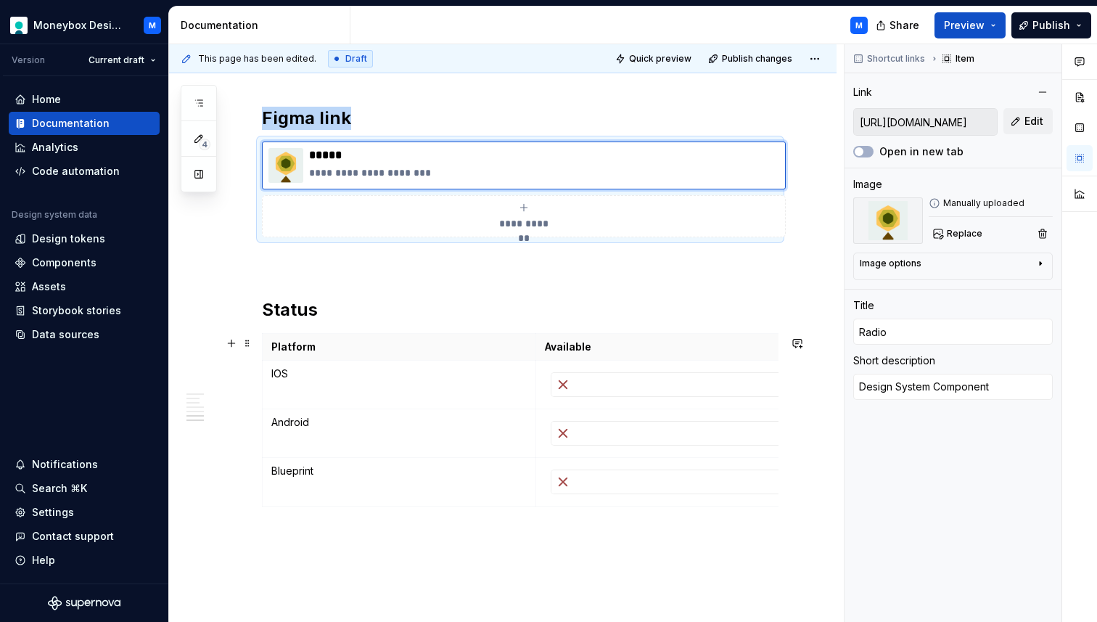
scroll to position [2400, 0]
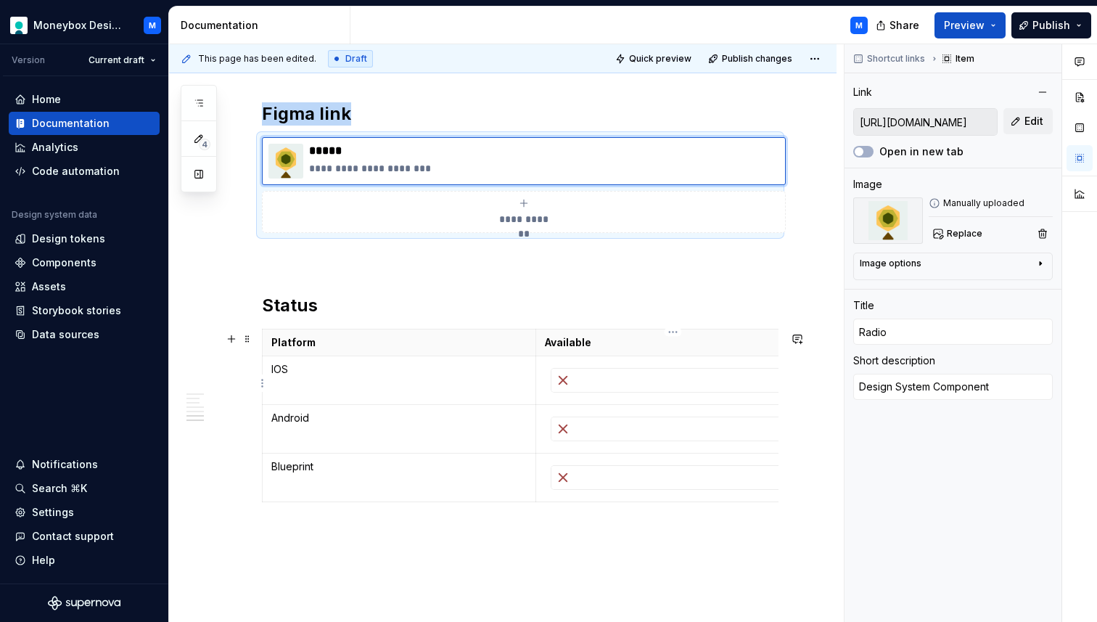
click at [599, 379] on div at bounding box center [672, 380] width 243 height 23
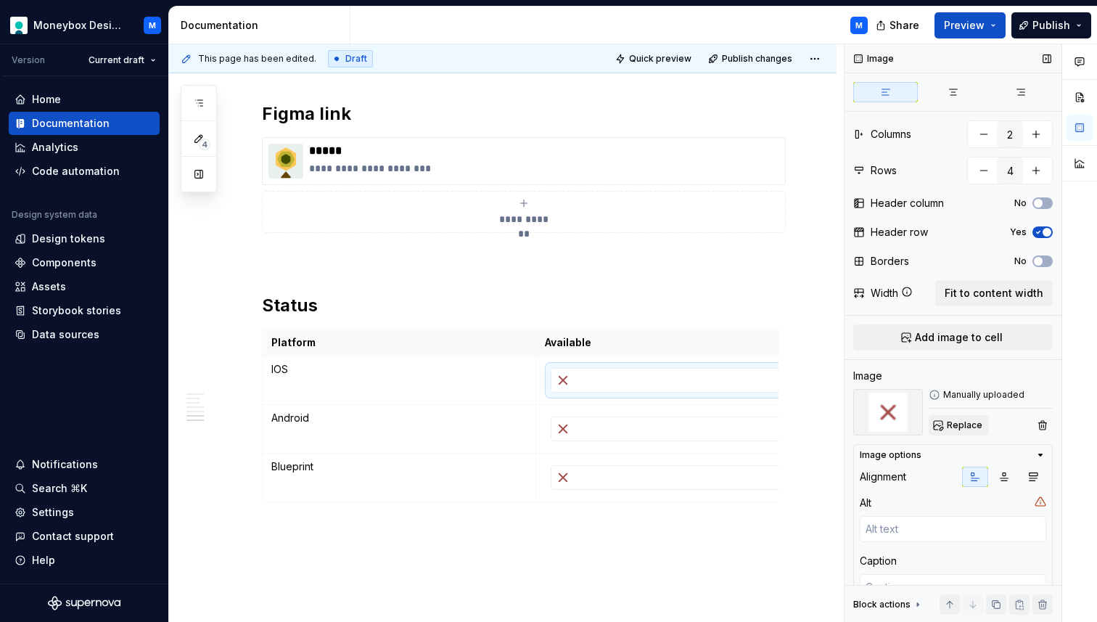
click at [958, 424] on span "Replace" at bounding box center [965, 425] width 36 height 12
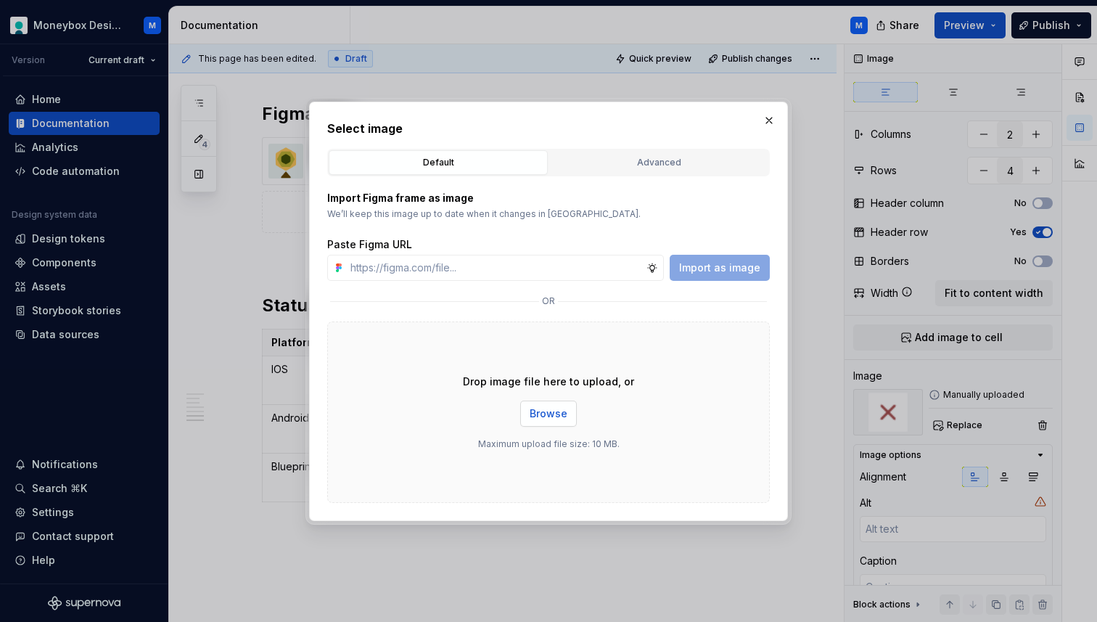
click at [551, 413] on span "Browse" at bounding box center [549, 413] width 38 height 15
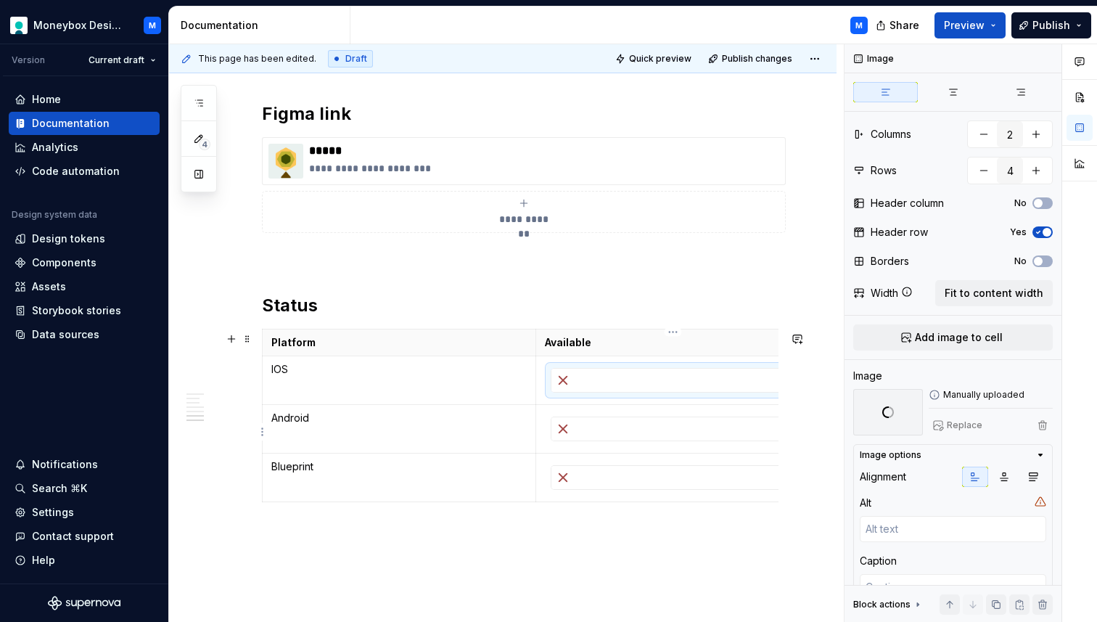
scroll to position [0, 13]
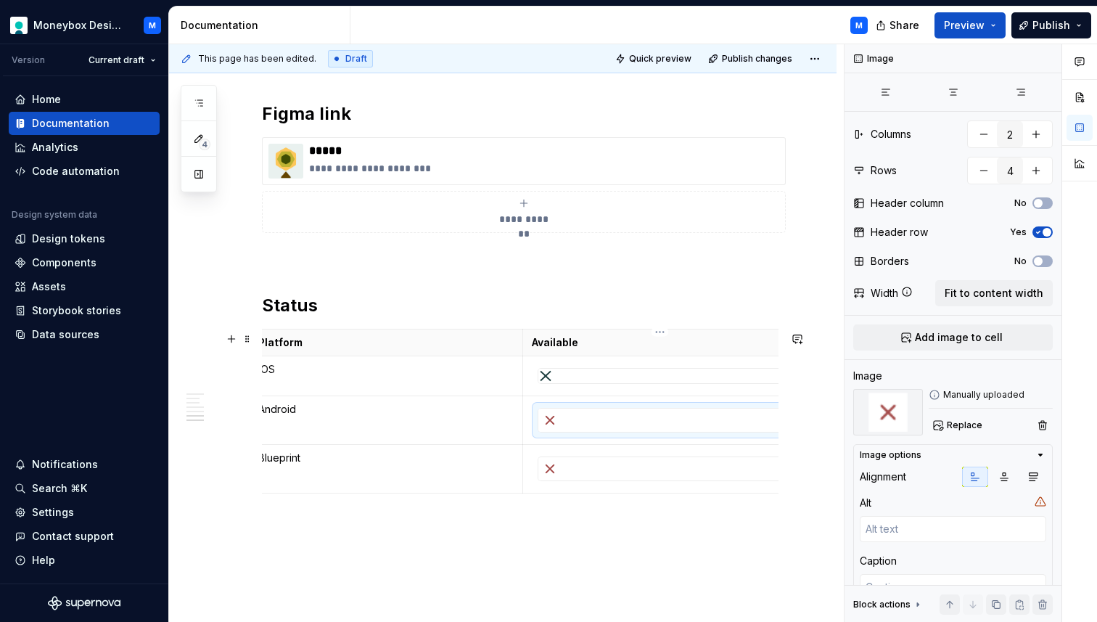
click at [614, 424] on div at bounding box center [659, 419] width 243 height 23
click at [947, 427] on span "Replace" at bounding box center [965, 425] width 36 height 12
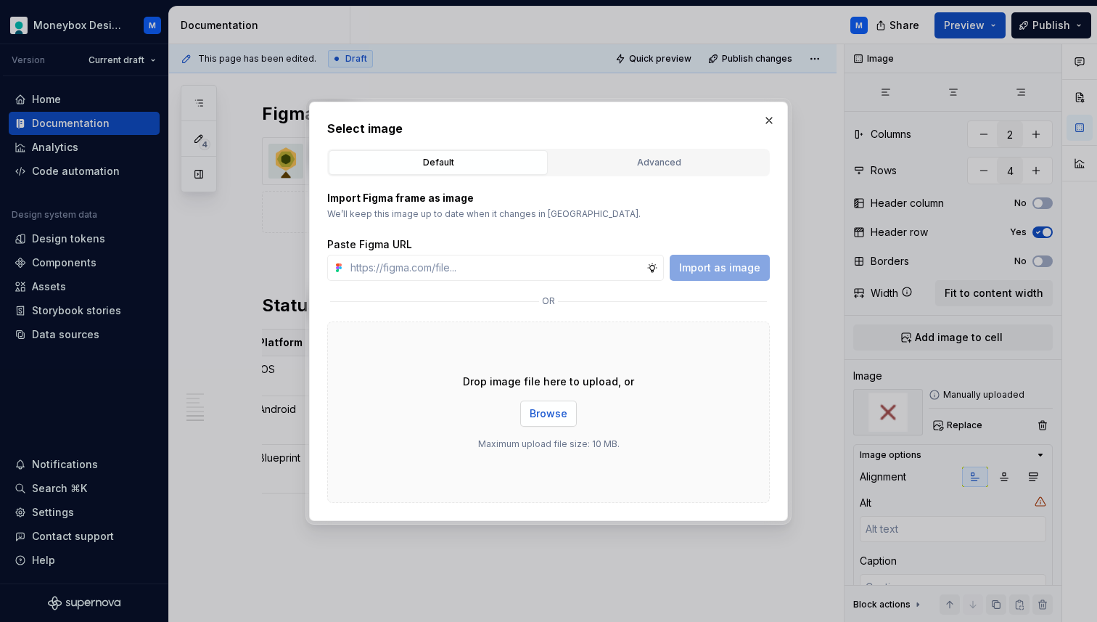
click at [555, 406] on span "Browse" at bounding box center [549, 413] width 38 height 15
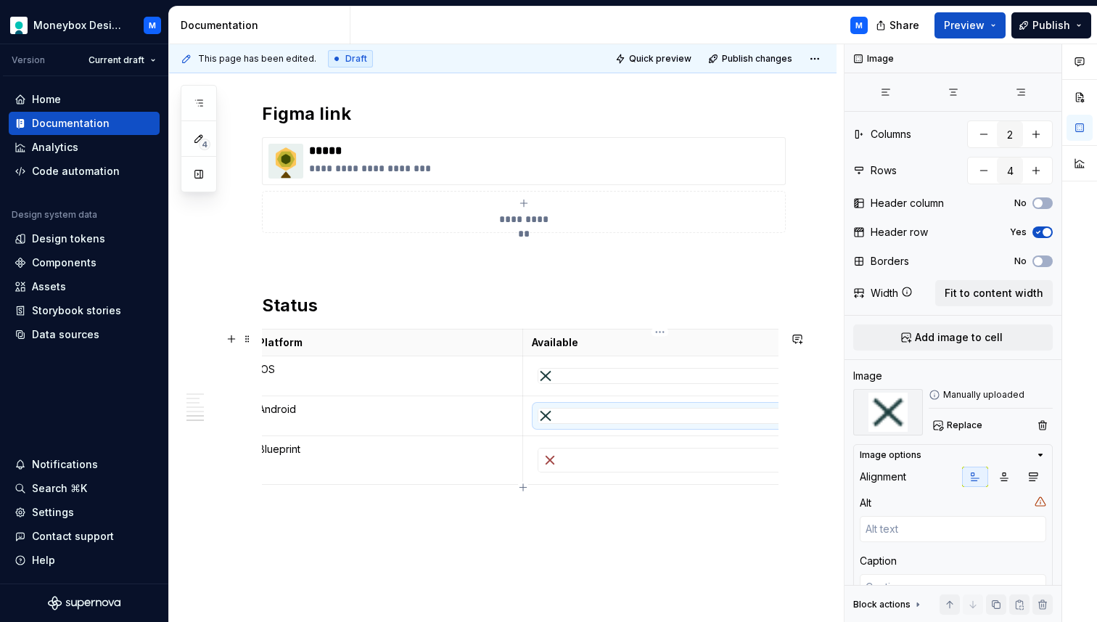
click at [580, 457] on div at bounding box center [659, 459] width 243 height 23
click at [960, 426] on span "Replace" at bounding box center [965, 425] width 36 height 12
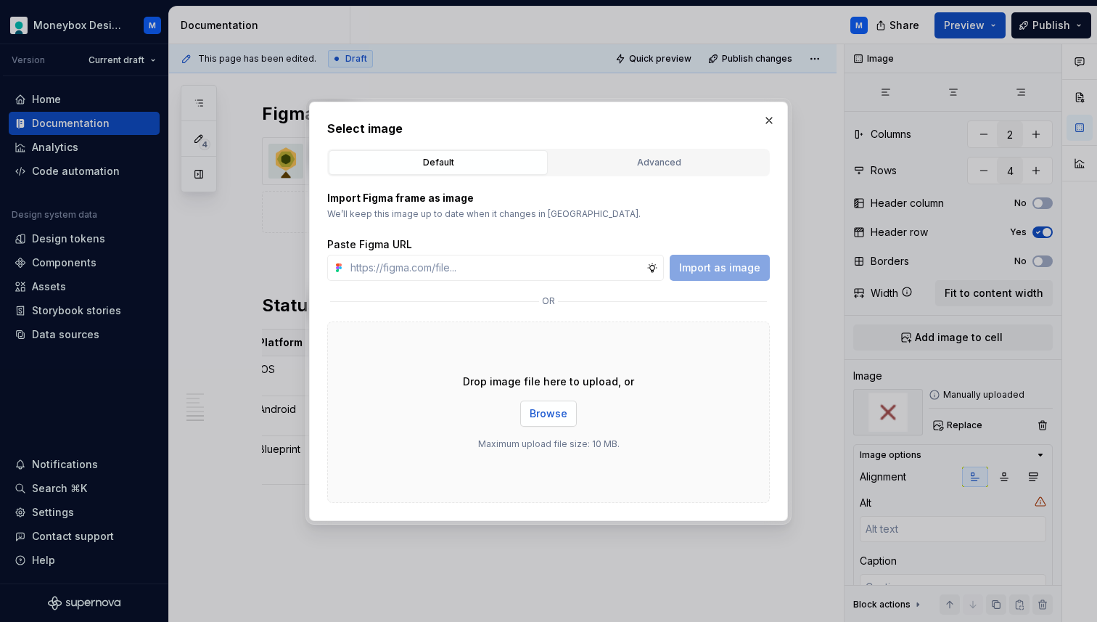
click at [542, 413] on span "Browse" at bounding box center [549, 413] width 38 height 15
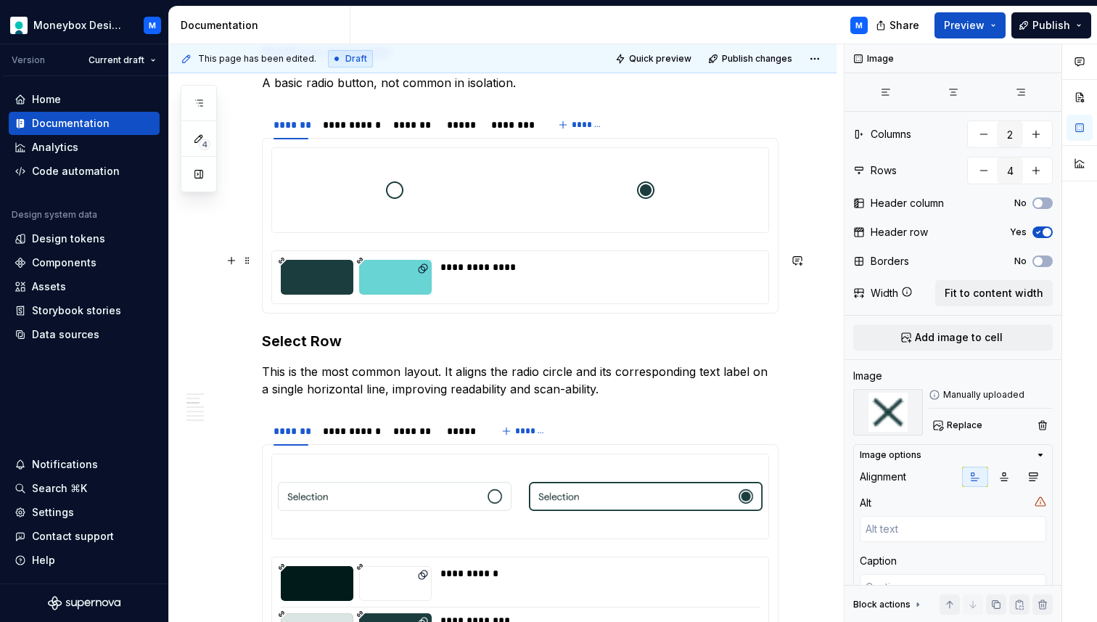
scroll to position [0, 0]
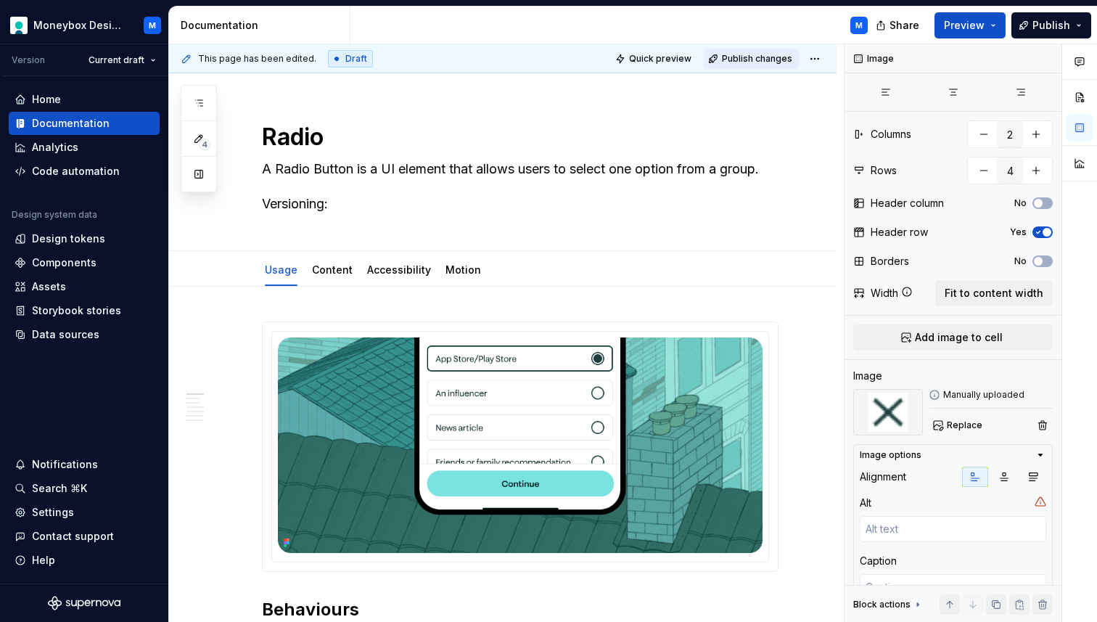
click at [767, 57] on span "Publish changes" at bounding box center [757, 59] width 70 height 12
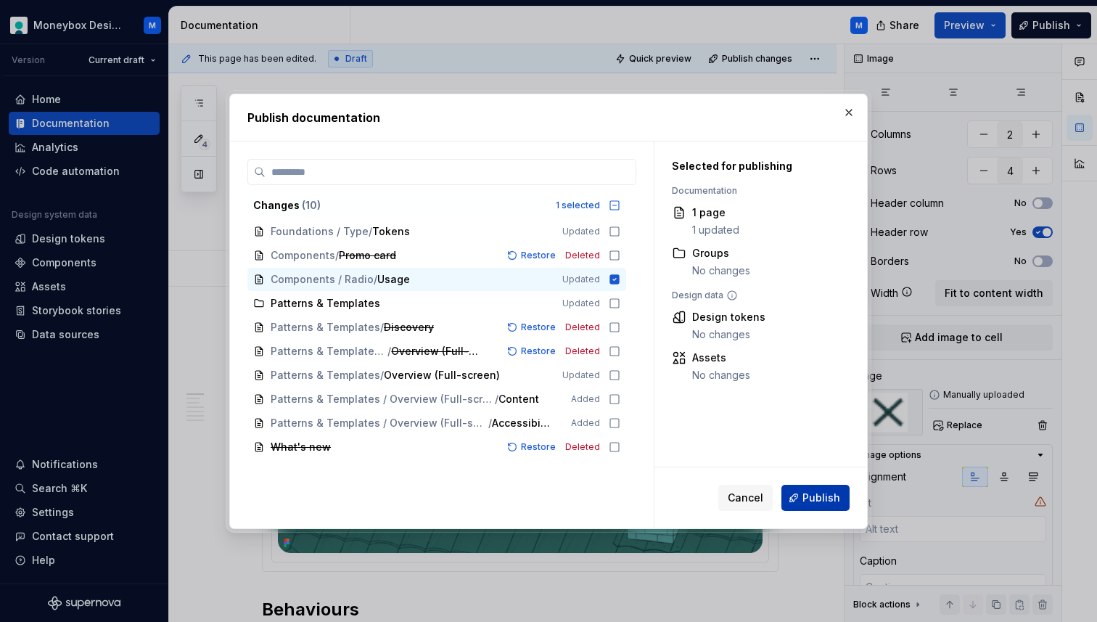
click at [812, 498] on span "Publish" at bounding box center [821, 497] width 38 height 15
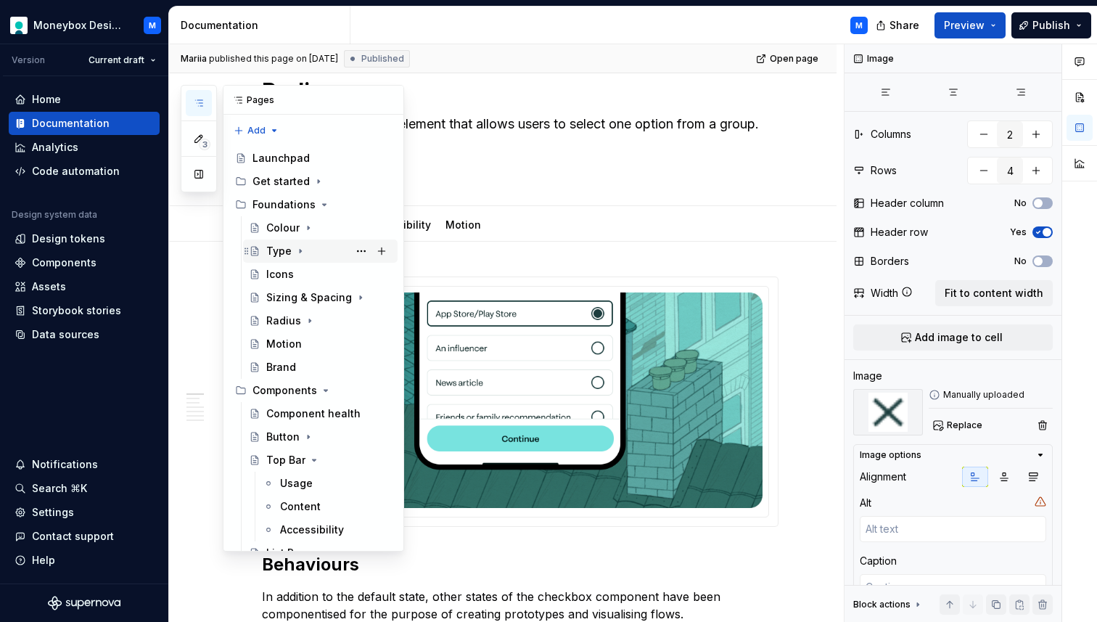
scroll to position [7, 0]
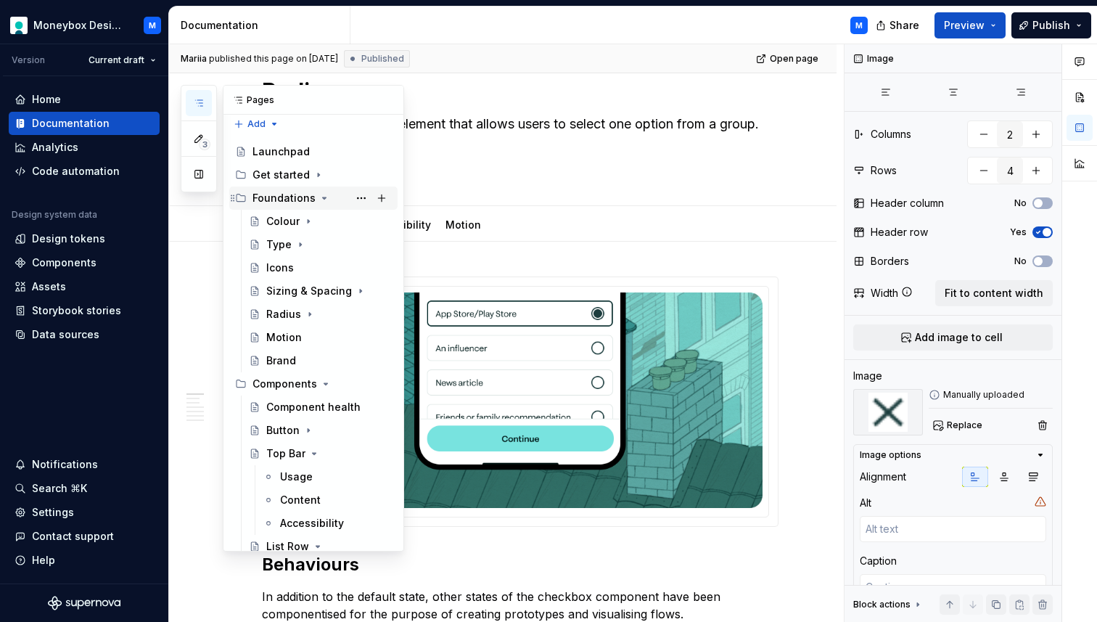
click at [323, 195] on icon "Page tree" at bounding box center [324, 198] width 12 height 12
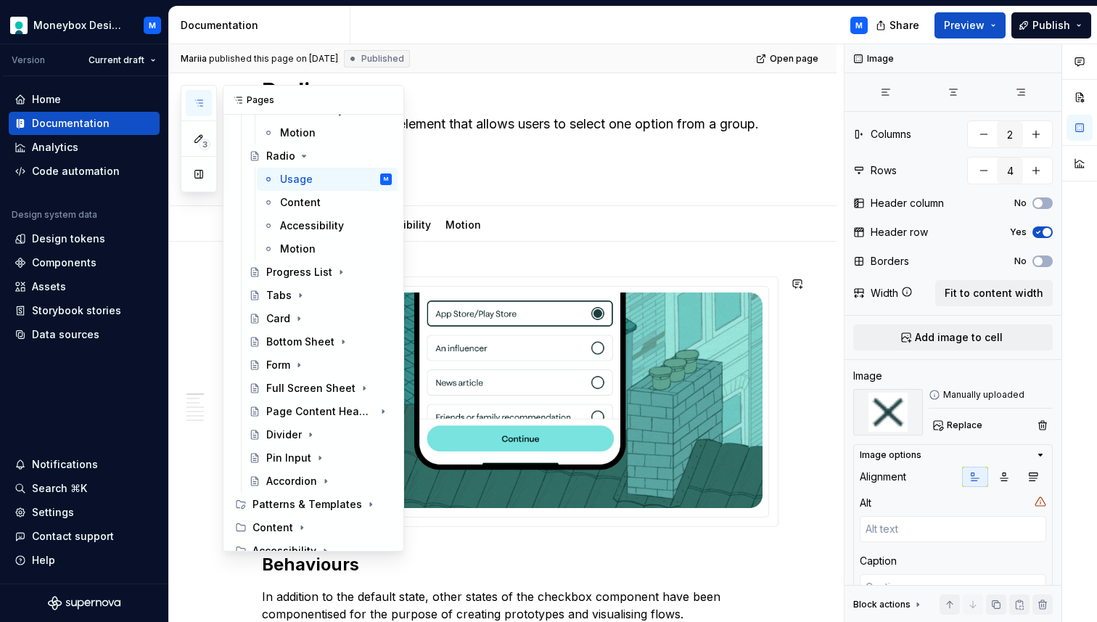
scroll to position [667, 0]
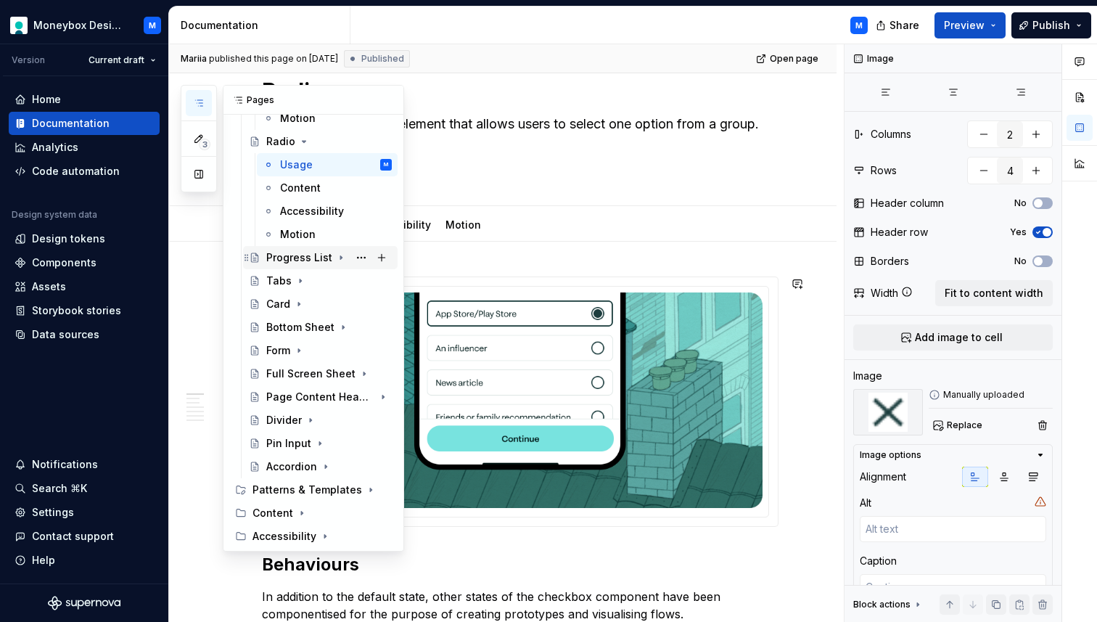
click at [295, 262] on div "Progress List" at bounding box center [299, 257] width 66 height 15
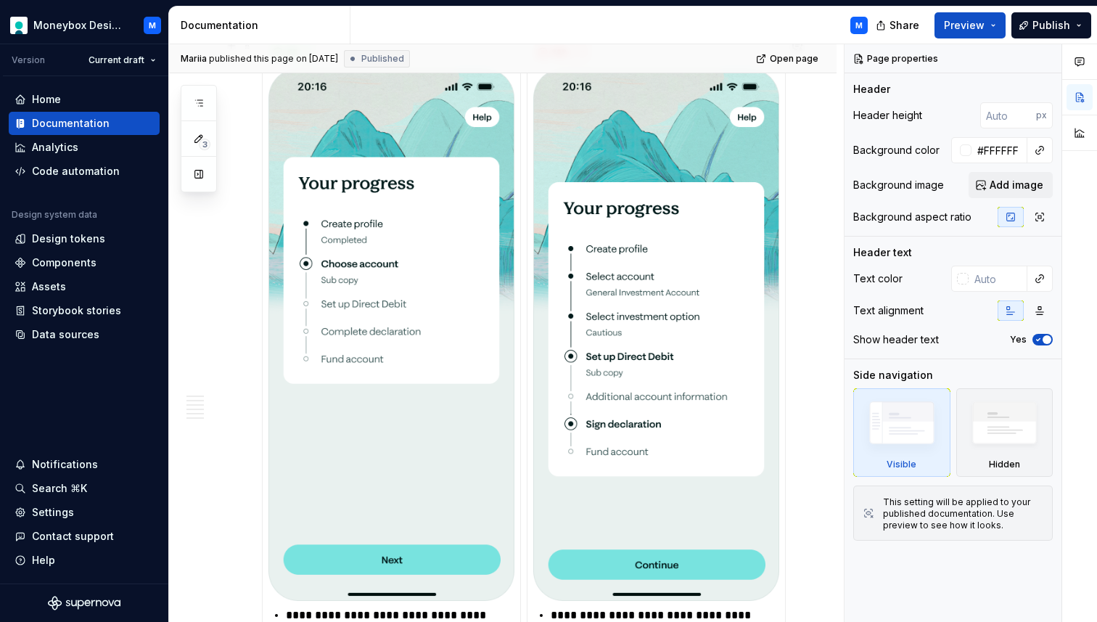
scroll to position [930, 0]
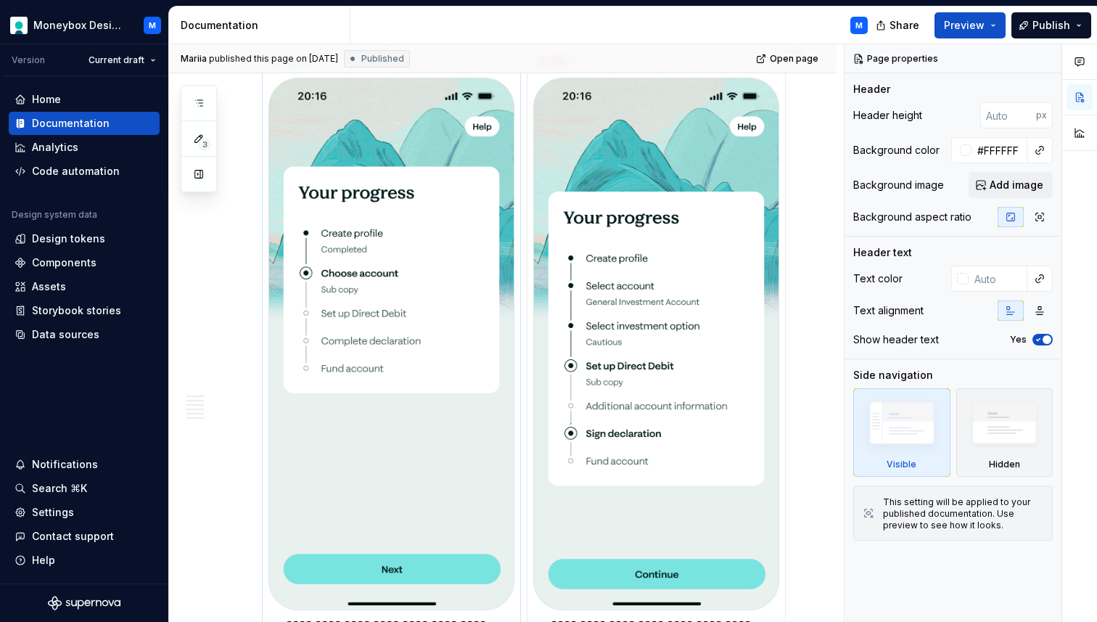
click at [485, 387] on img at bounding box center [391, 344] width 246 height 532
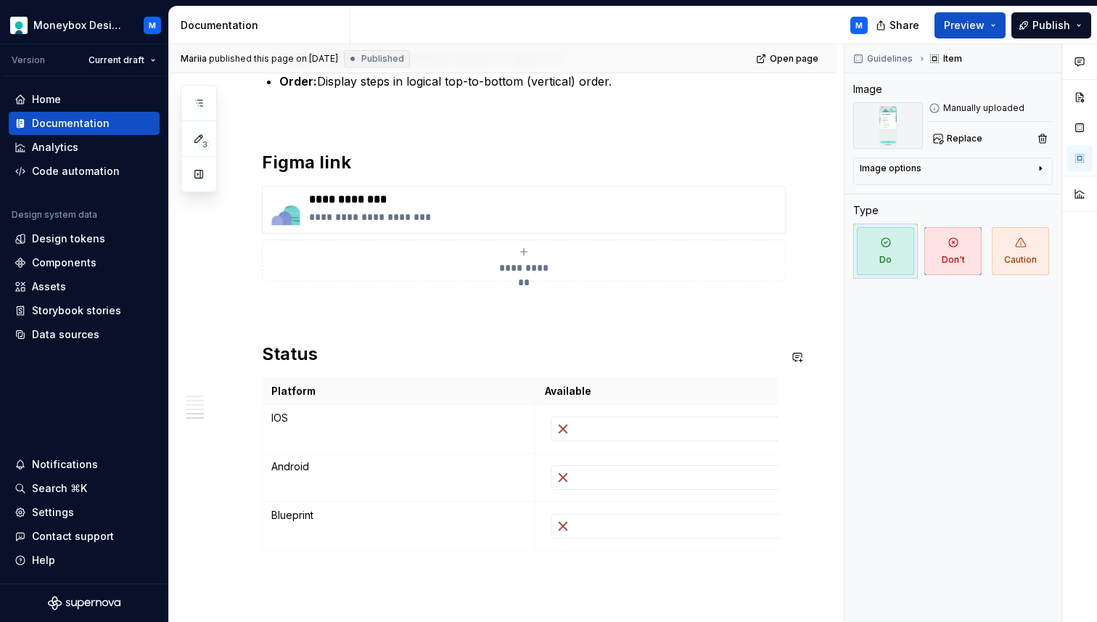
scroll to position [2124, 0]
click at [524, 258] on icon "submit" at bounding box center [524, 253] width 12 height 12
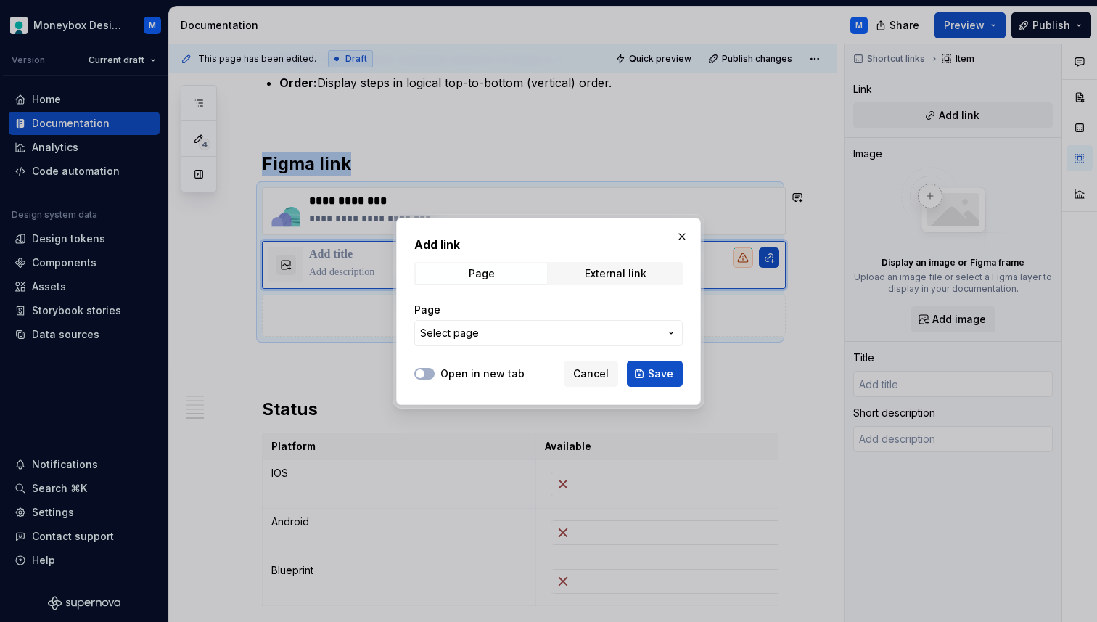
click at [507, 337] on span "Select page" at bounding box center [539, 333] width 239 height 15
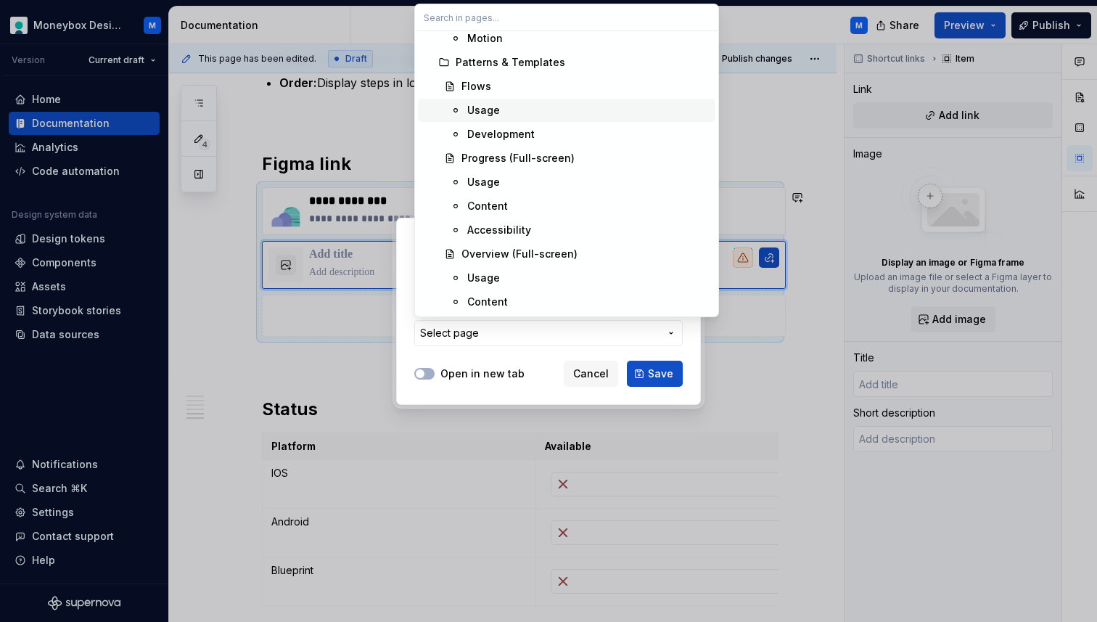
scroll to position [2354, 0]
click at [485, 156] on div "Progress (Full-screen)" at bounding box center [517, 157] width 113 height 15
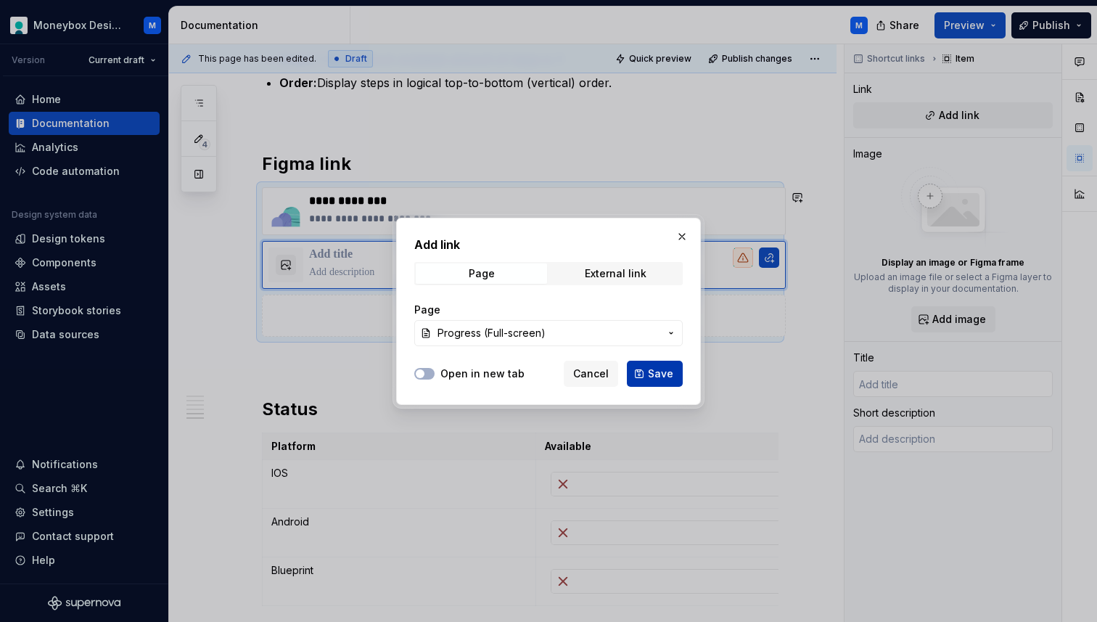
click at [653, 374] on span "Save" at bounding box center [660, 373] width 25 height 15
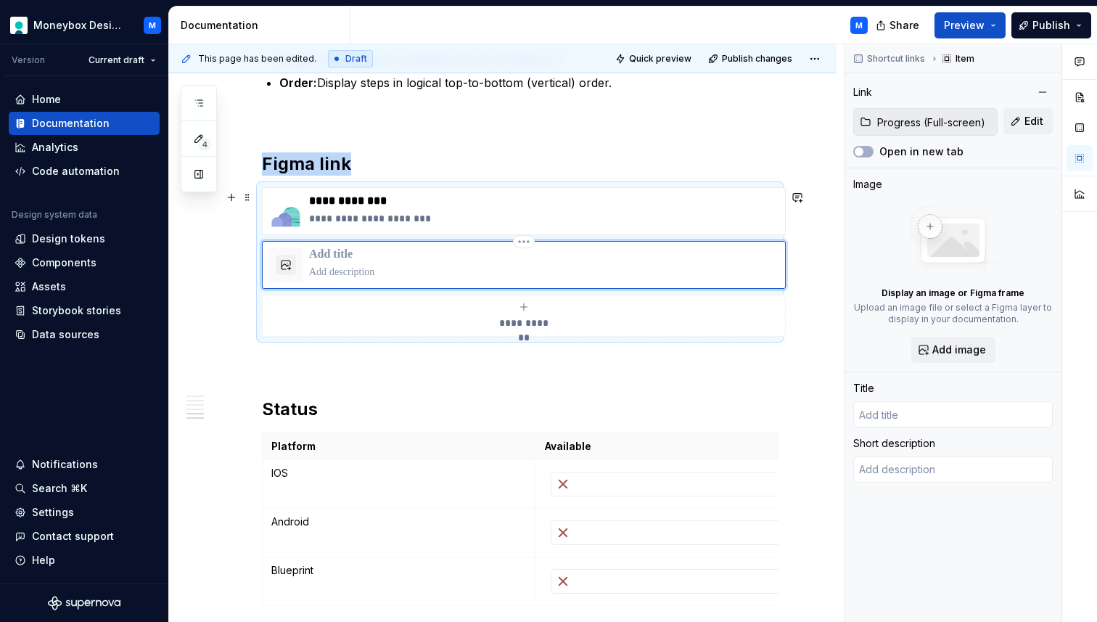
click at [420, 279] on p at bounding box center [544, 272] width 470 height 15
type textarea "*"
type input "Progress (Full-screen)"
type textarea "A screen that guides users through a multi-step process by showing their curren…"
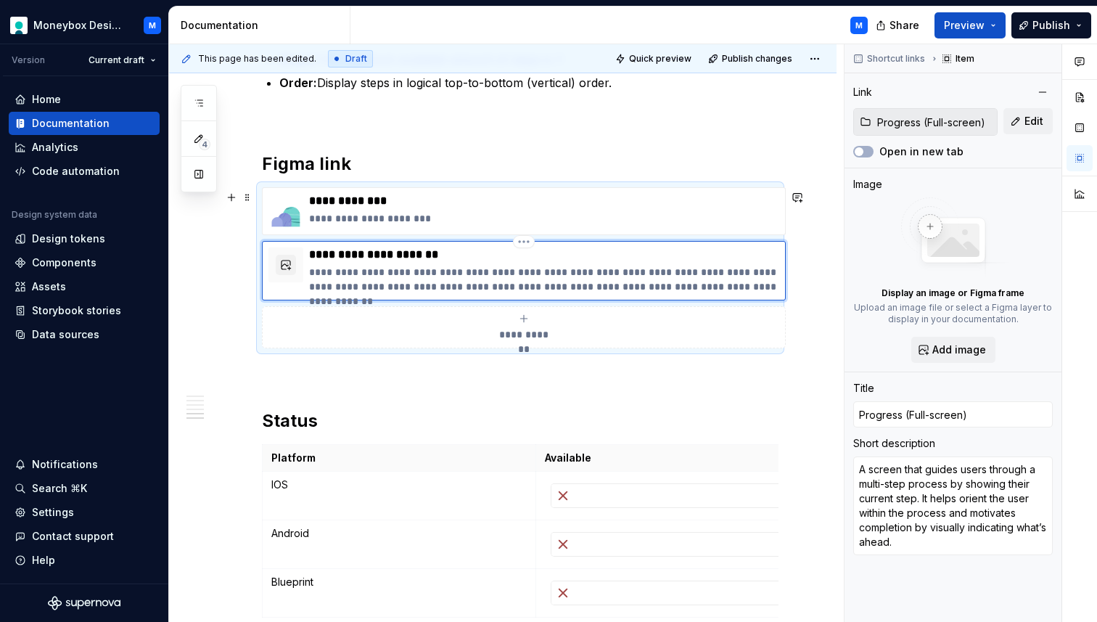
click at [347, 255] on p "**********" at bounding box center [544, 254] width 470 height 15
click at [360, 284] on p "**********" at bounding box center [544, 279] width 470 height 29
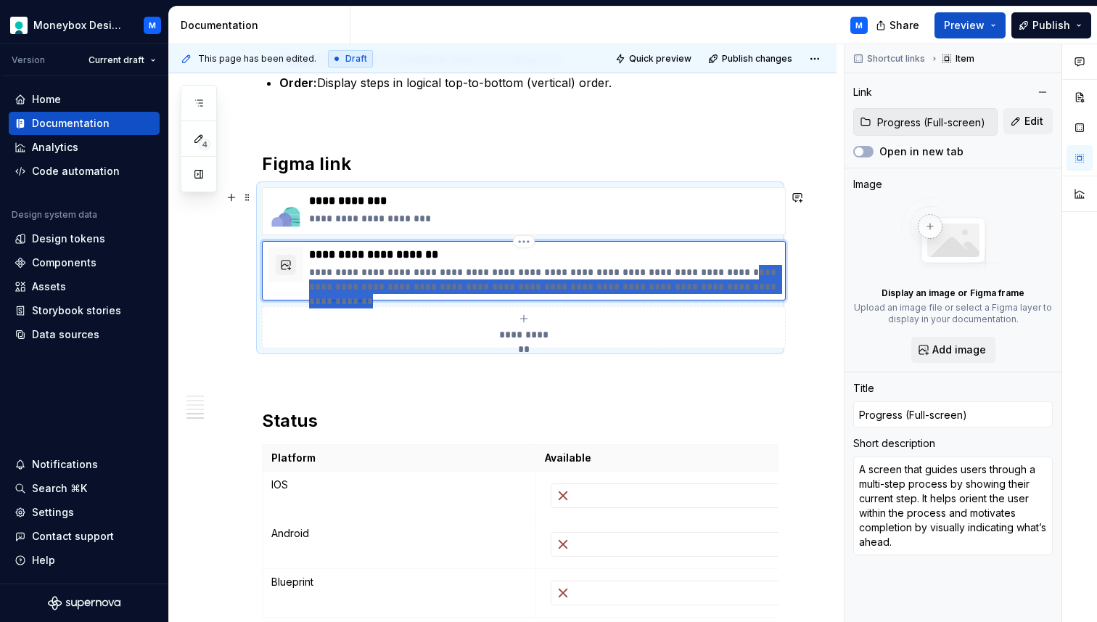
drag, startPoint x: 725, startPoint y: 273, endPoint x: 773, endPoint y: 290, distance: 50.7
click at [773, 290] on p "**********" at bounding box center [544, 279] width 470 height 29
type textarea "*"
type textarea "A screen that guides users through a multi-step process by showing their curren…"
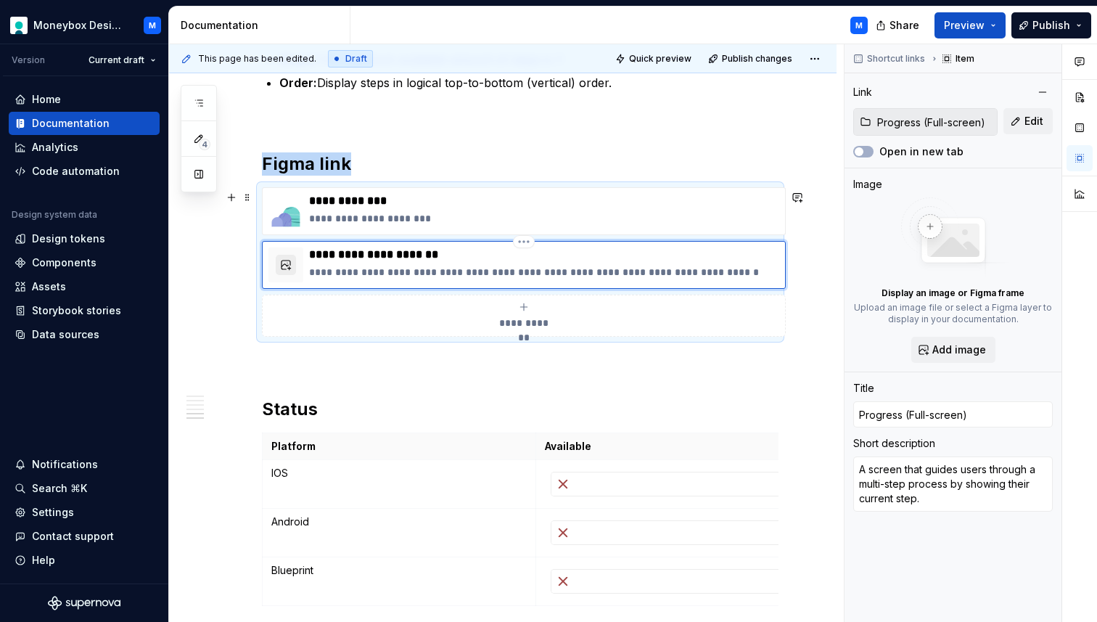
click at [284, 270] on button "button" at bounding box center [286, 265] width 20 height 20
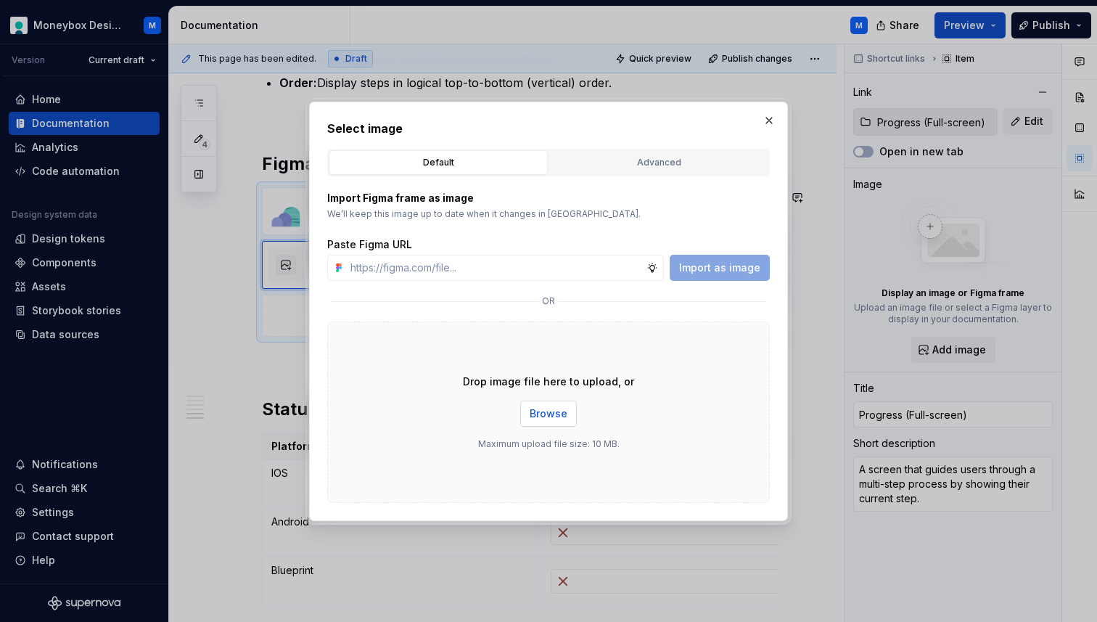
click at [540, 408] on span "Browse" at bounding box center [549, 413] width 38 height 15
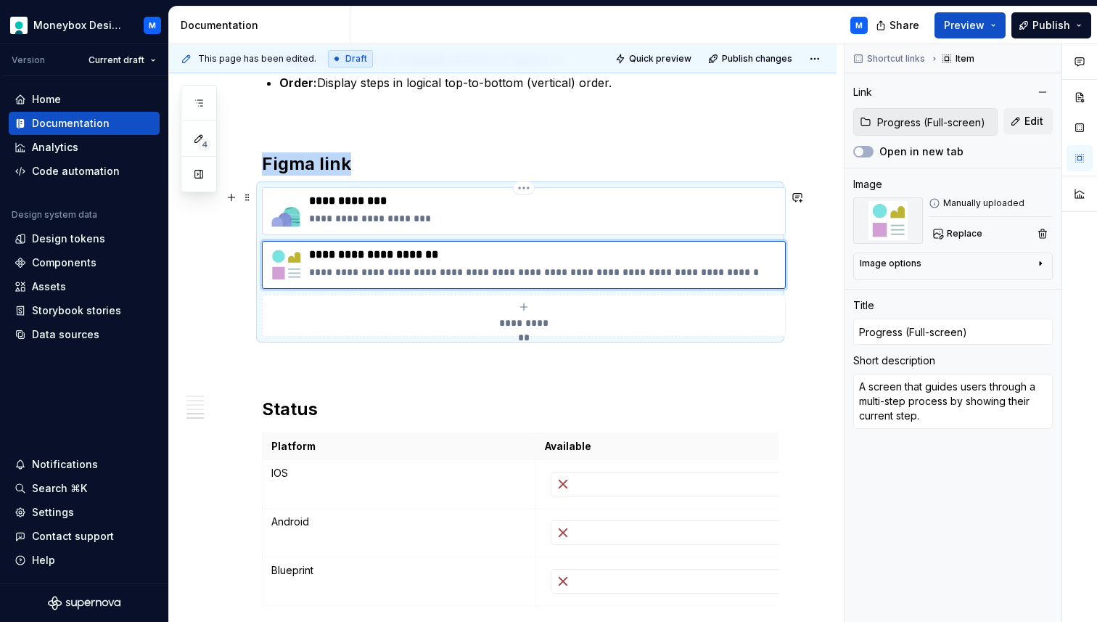
type textarea "*"
type input "[URL][DOMAIN_NAME]"
type input "Progress list"
type textarea "Design System Component"
click at [287, 220] on img at bounding box center [285, 211] width 35 height 35
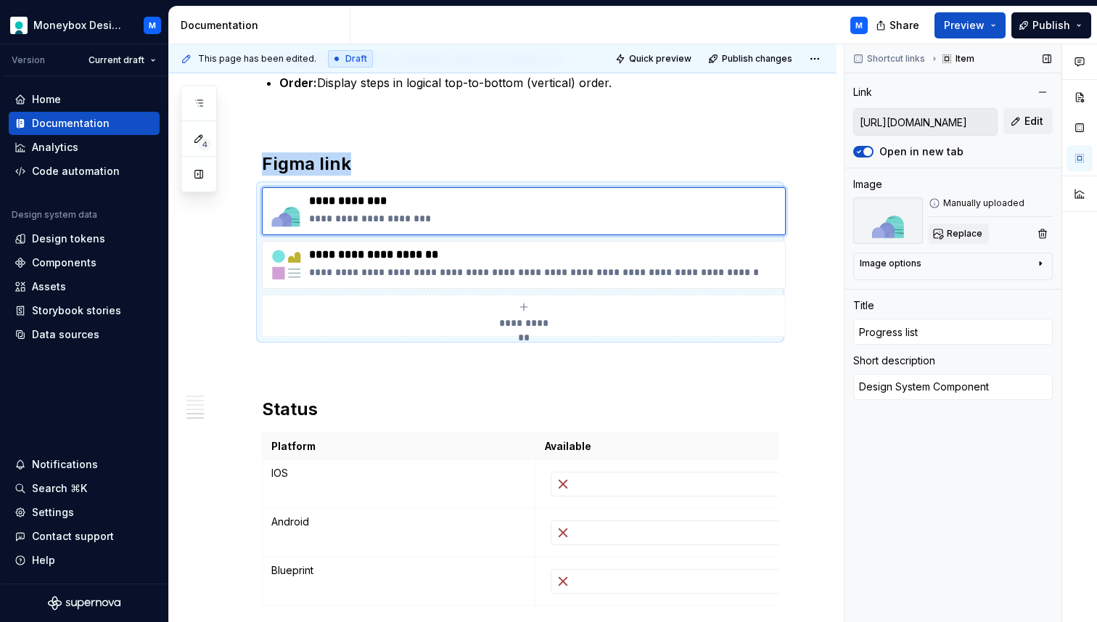
click at [953, 229] on span "Replace" at bounding box center [965, 234] width 36 height 12
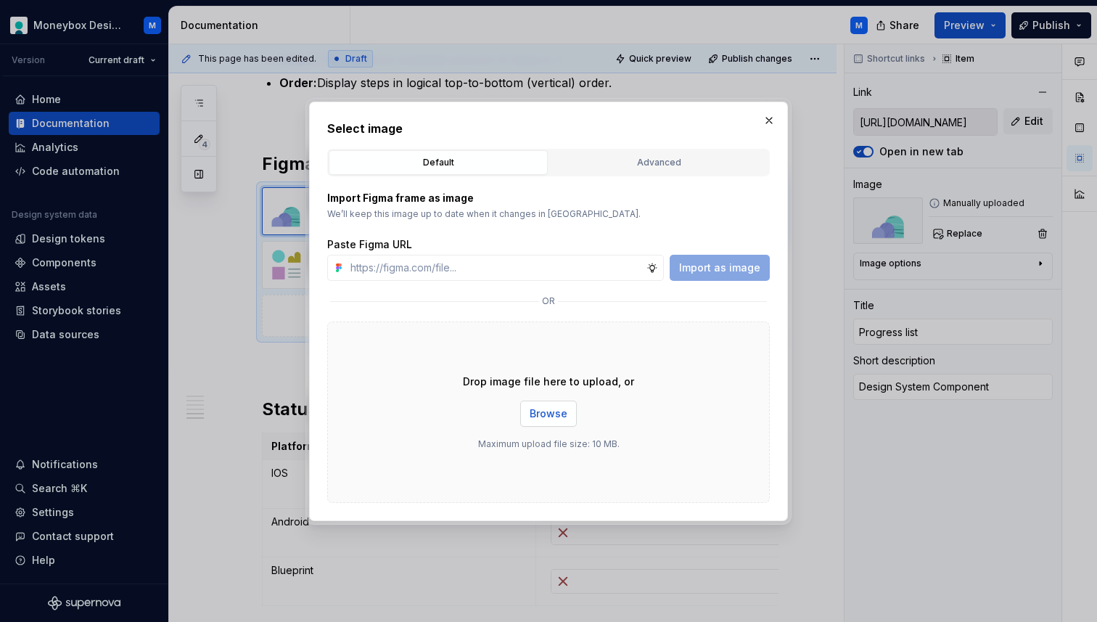
click at [542, 412] on span "Browse" at bounding box center [549, 413] width 38 height 15
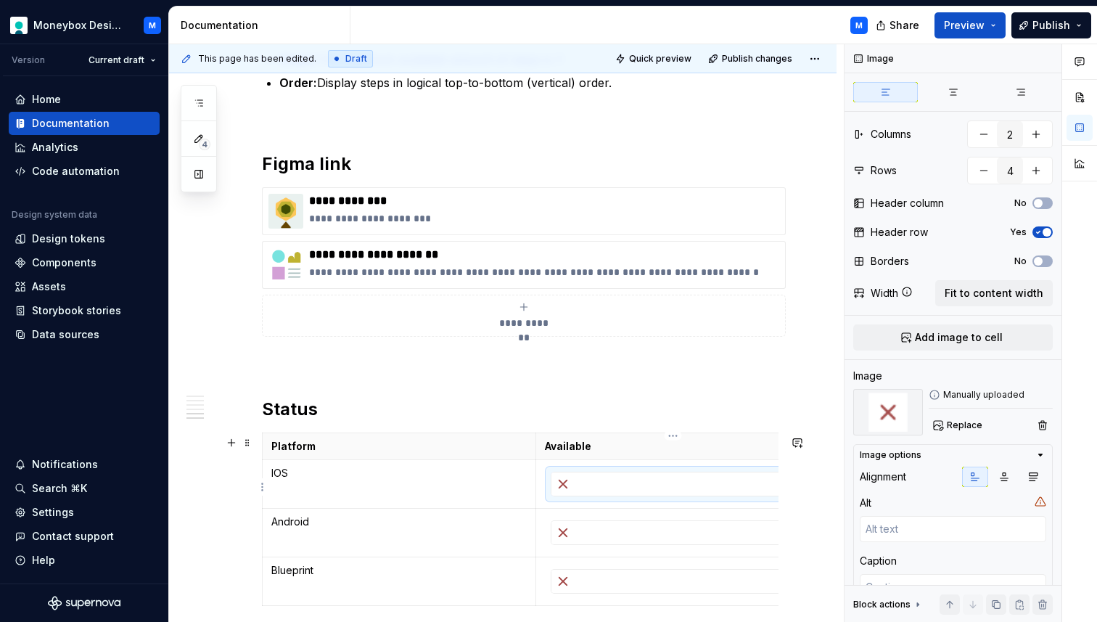
click at [577, 483] on div at bounding box center [672, 483] width 243 height 23
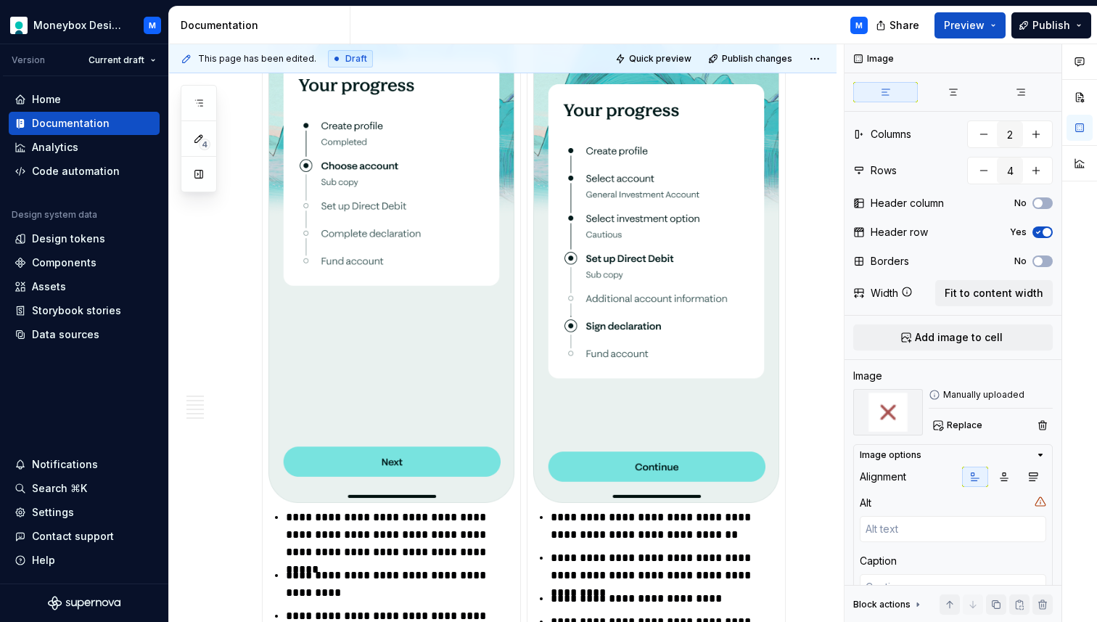
scroll to position [1028, 0]
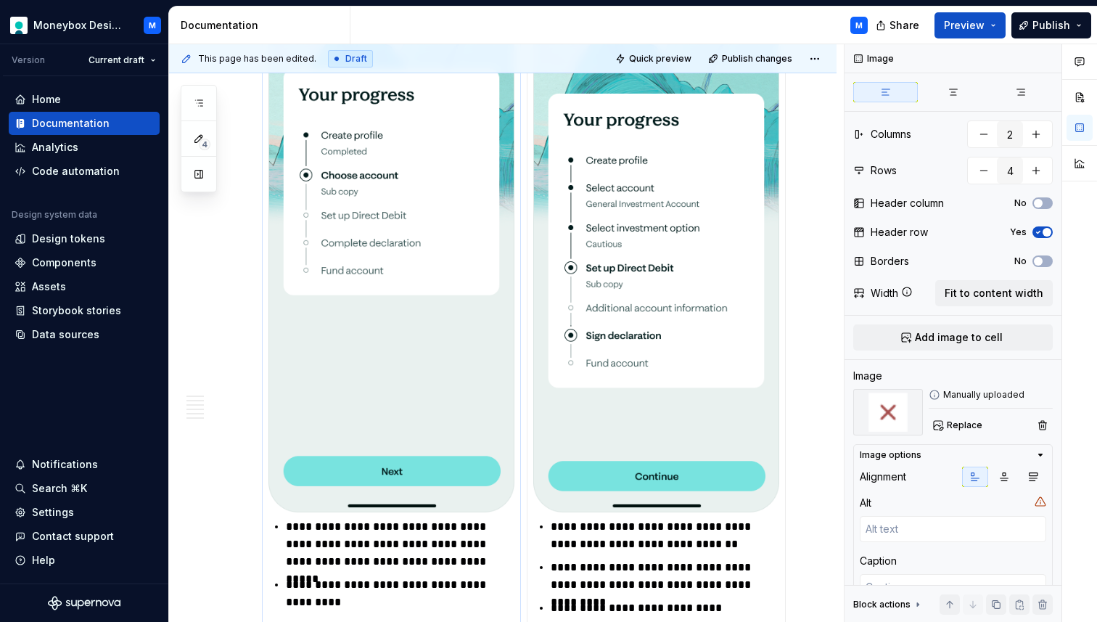
click at [457, 197] on img at bounding box center [391, 246] width 246 height 532
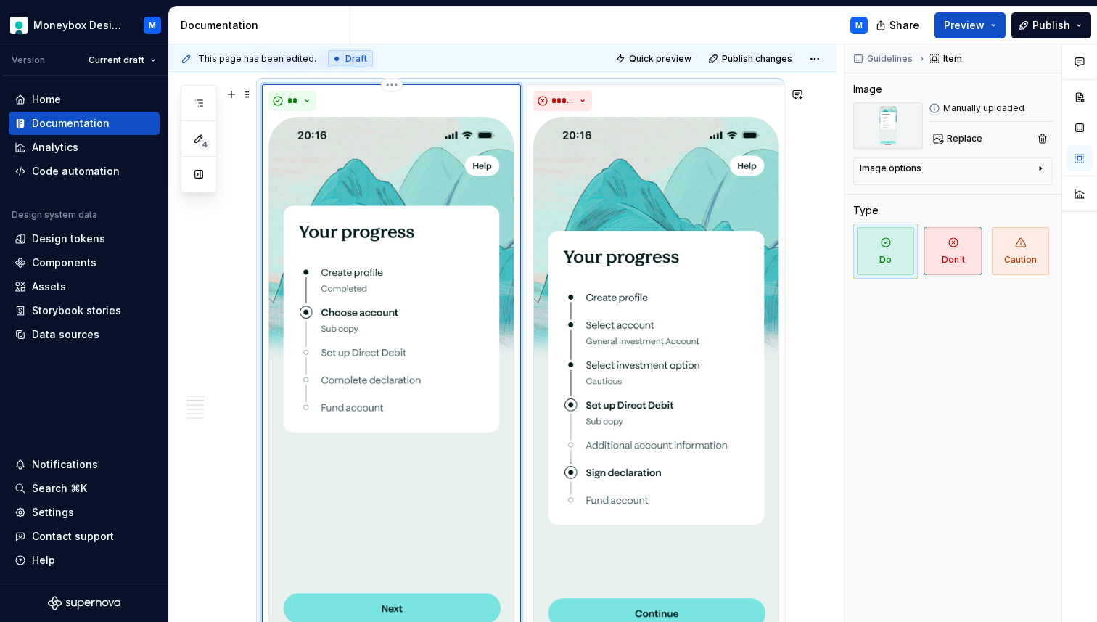
scroll to position [789, 0]
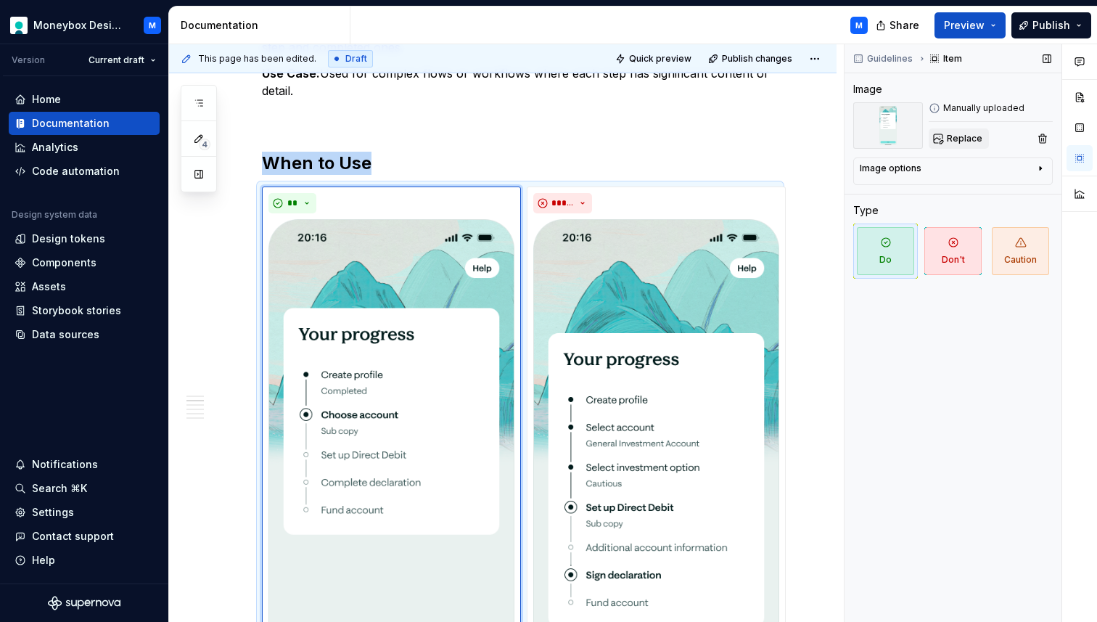
click at [964, 136] on span "Replace" at bounding box center [965, 139] width 36 height 12
type textarea "*"
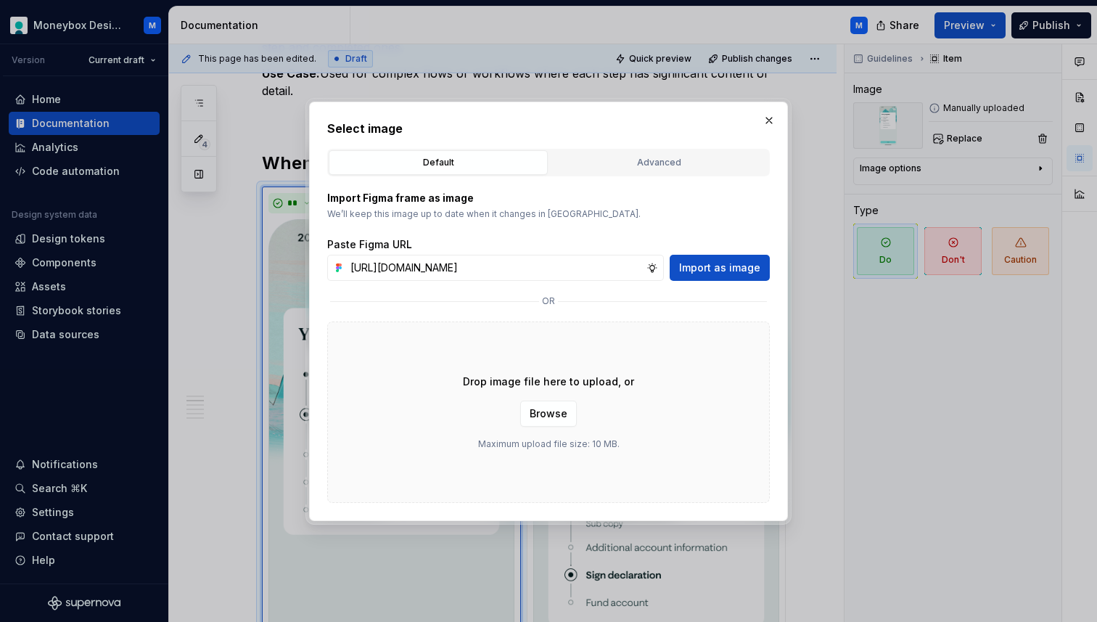
scroll to position [0, 337]
type input "[URL][DOMAIN_NAME]"
click at [714, 262] on span "Import as image" at bounding box center [719, 267] width 81 height 15
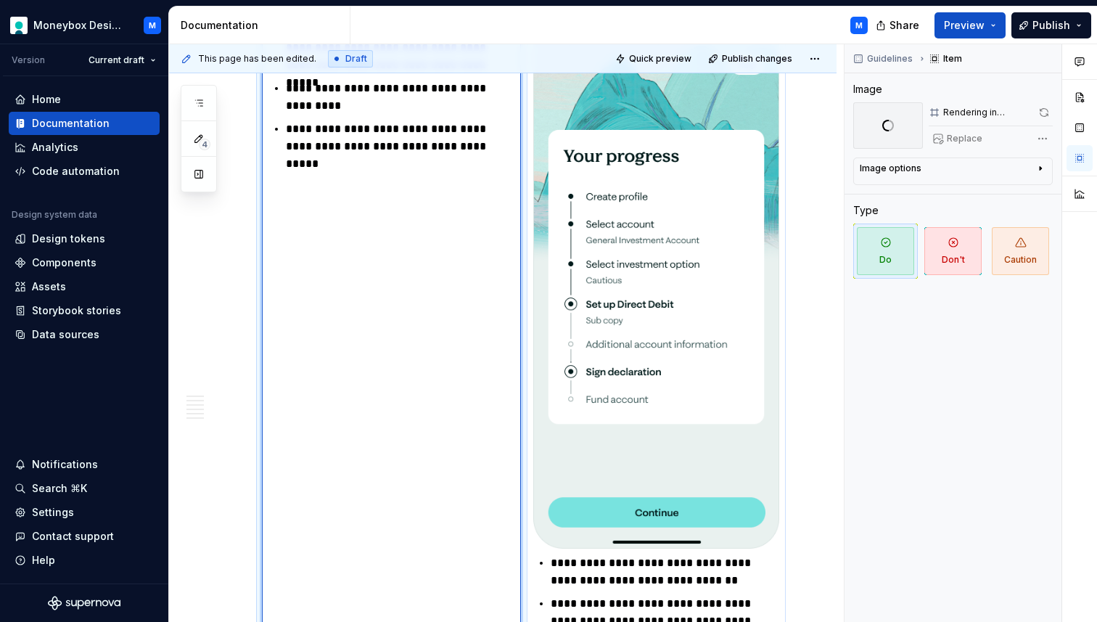
scroll to position [981, 0]
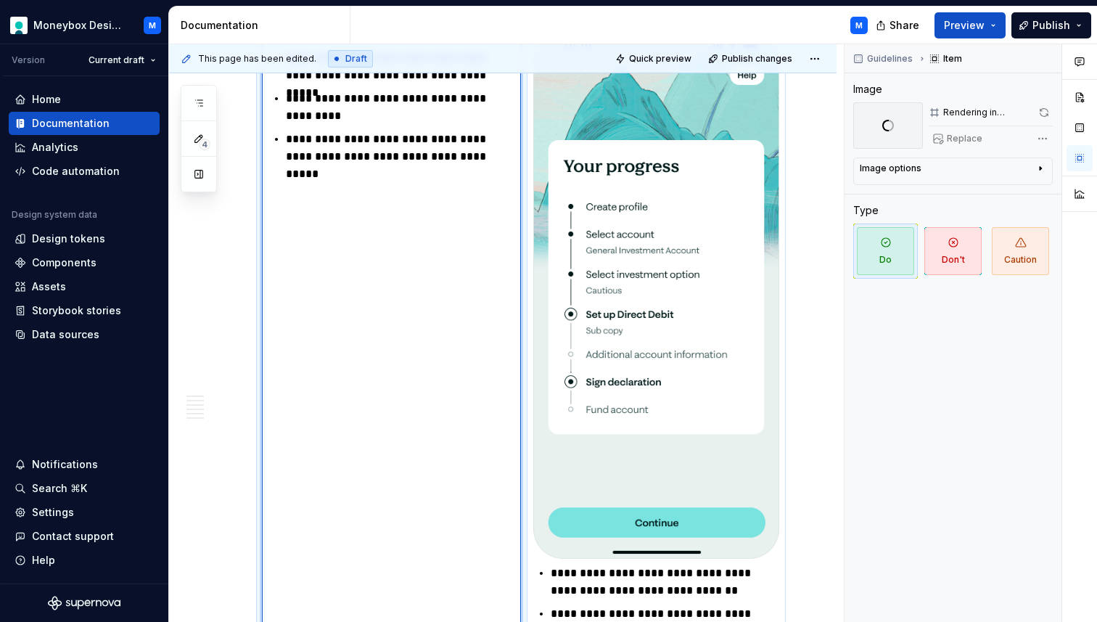
click at [669, 336] on img at bounding box center [656, 292] width 246 height 532
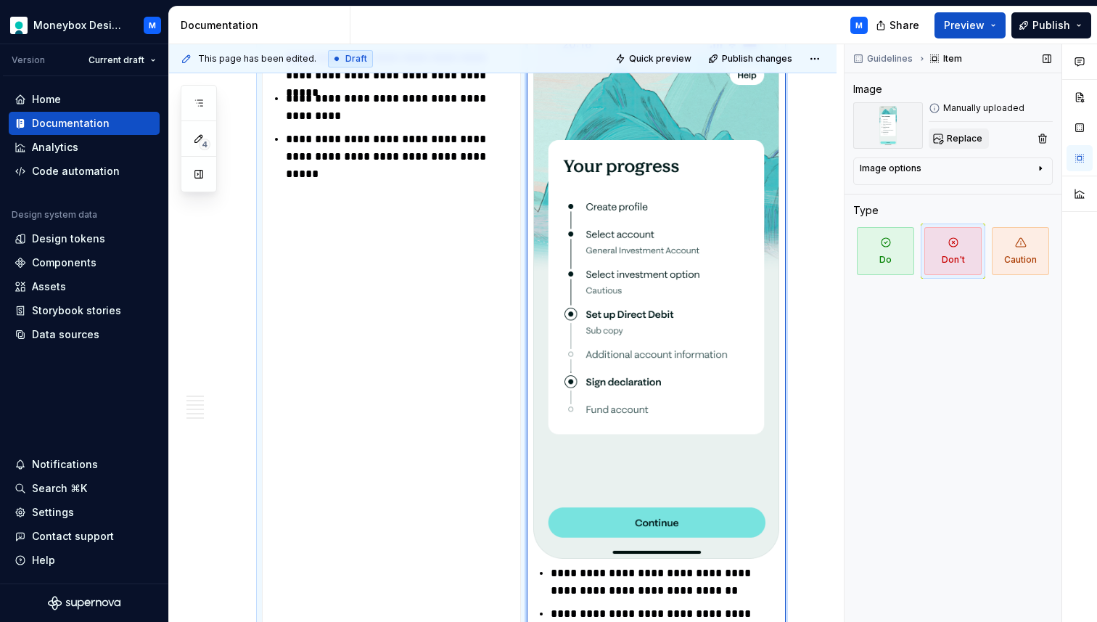
click at [958, 138] on span "Replace" at bounding box center [965, 139] width 36 height 12
type textarea "*"
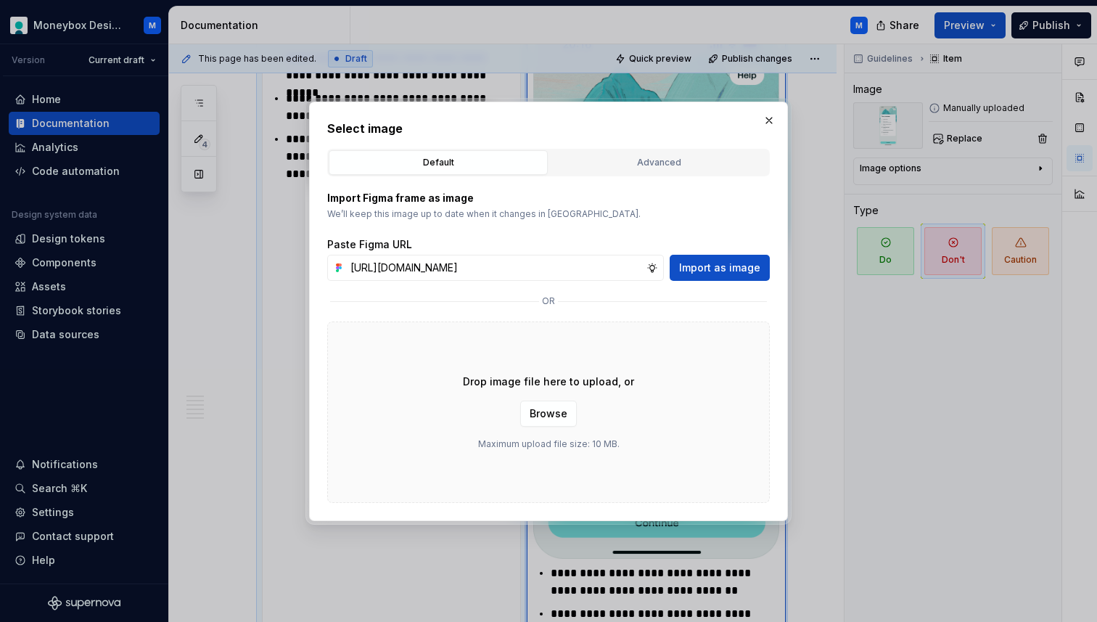
scroll to position [0, 331]
type input "[URL][DOMAIN_NAME]"
click at [747, 264] on span "Import as image" at bounding box center [719, 267] width 81 height 15
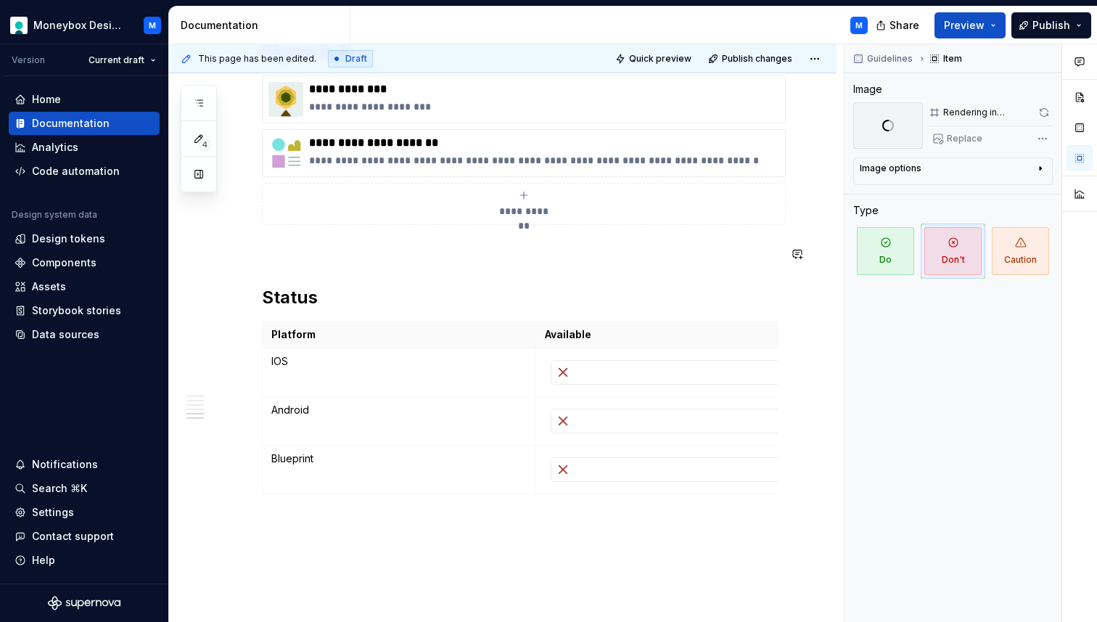
scroll to position [1729, 0]
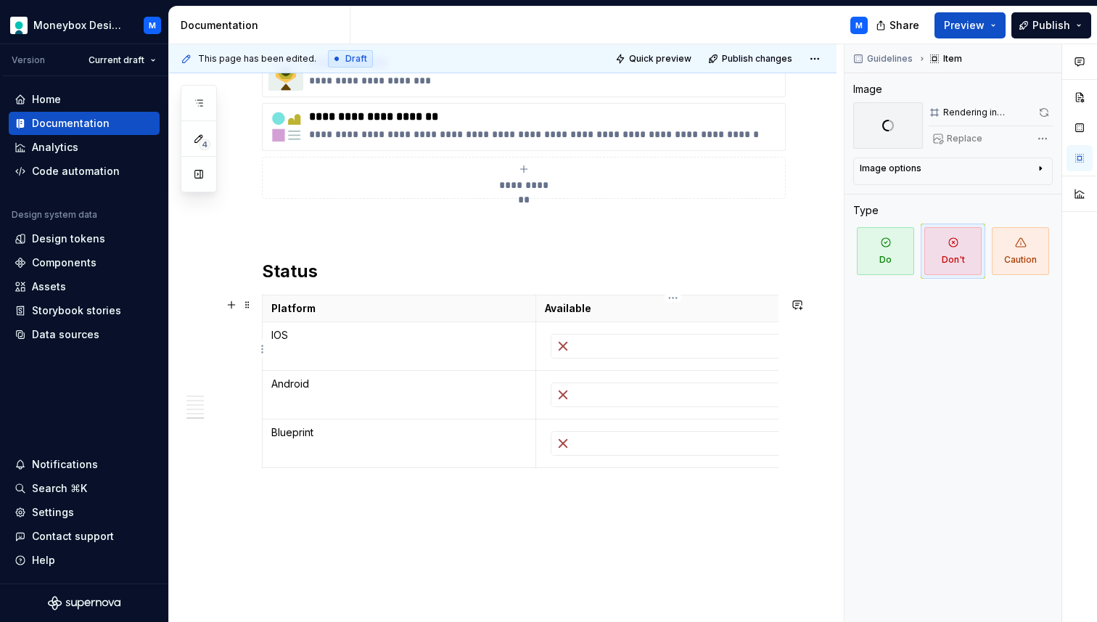
click at [585, 339] on div at bounding box center [672, 345] width 243 height 23
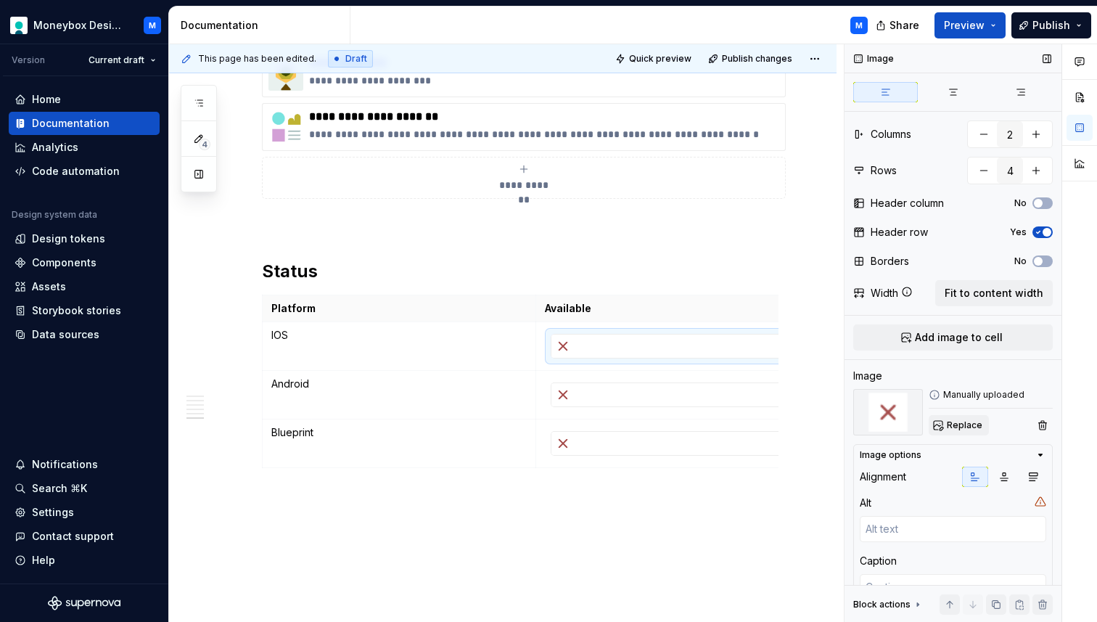
click at [957, 422] on span "Replace" at bounding box center [965, 425] width 36 height 12
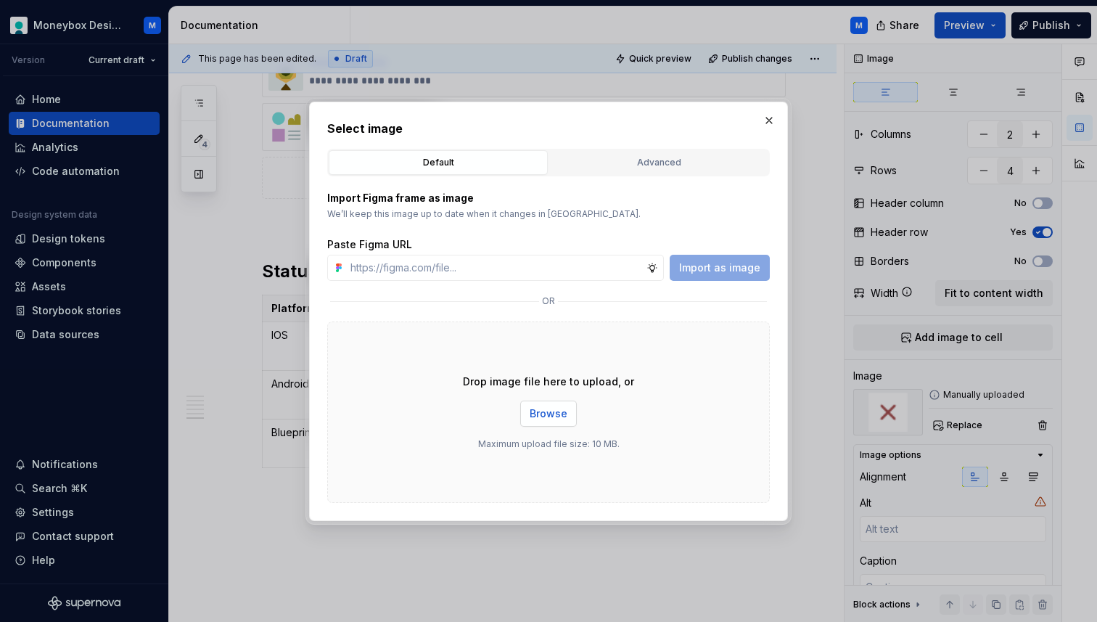
click at [553, 414] on span "Browse" at bounding box center [549, 413] width 38 height 15
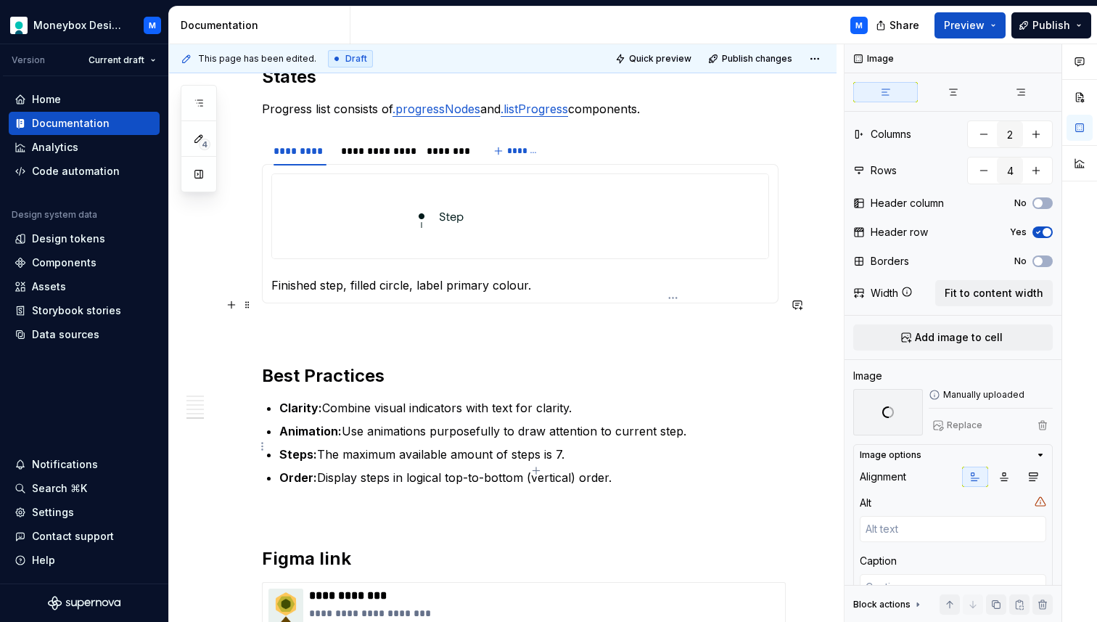
scroll to position [0, 13]
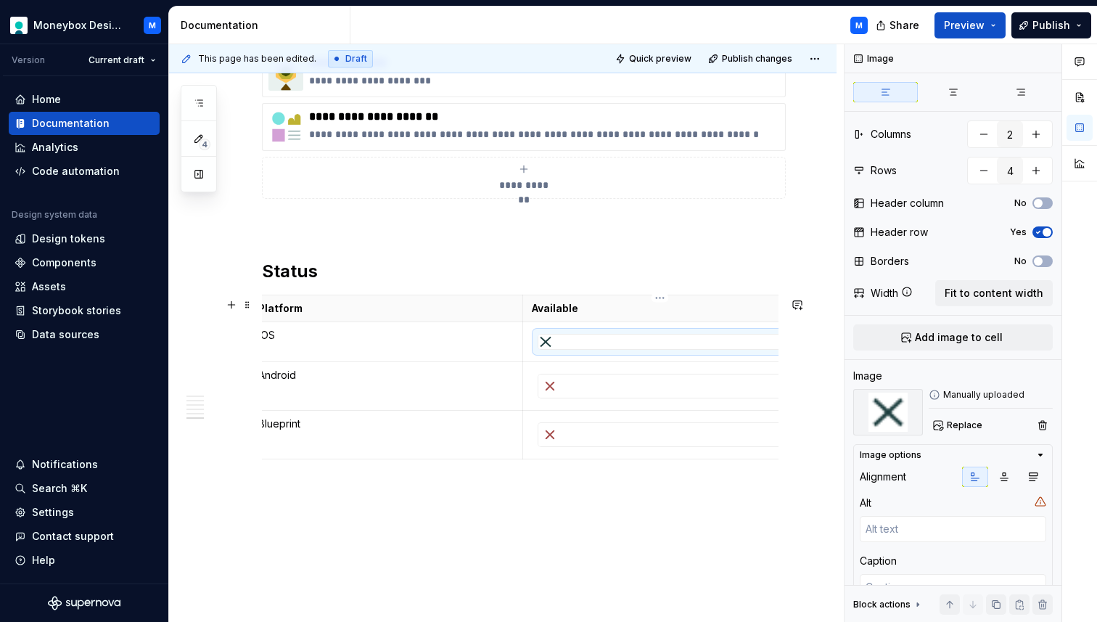
click at [611, 398] on div at bounding box center [659, 385] width 243 height 23
click at [939, 416] on button "Replace" at bounding box center [959, 425] width 60 height 20
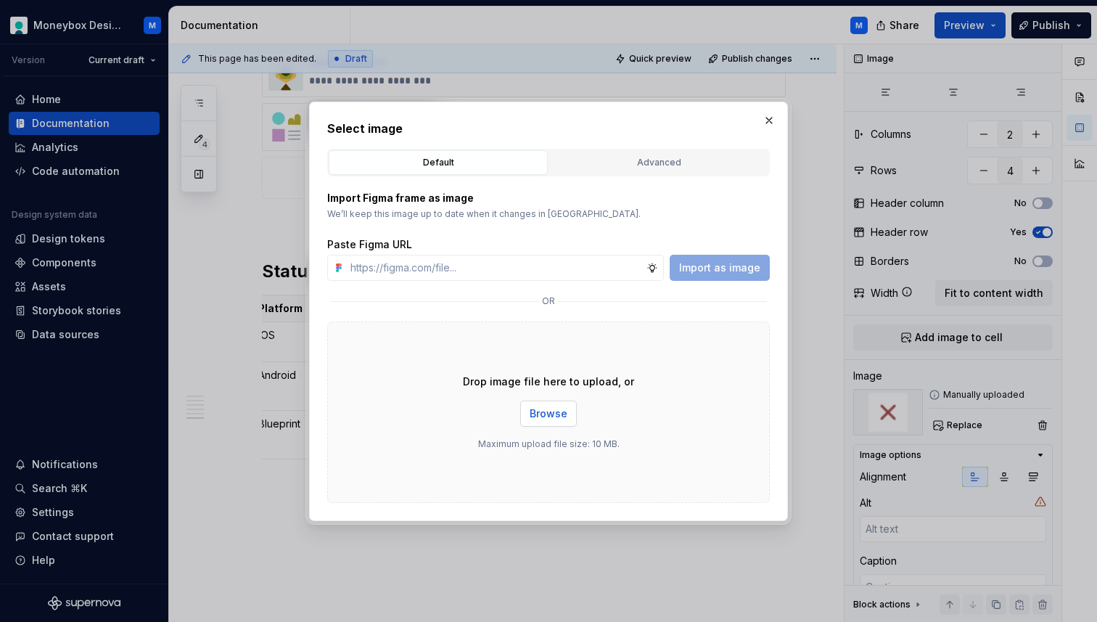
click at [541, 404] on button "Browse" at bounding box center [548, 413] width 57 height 26
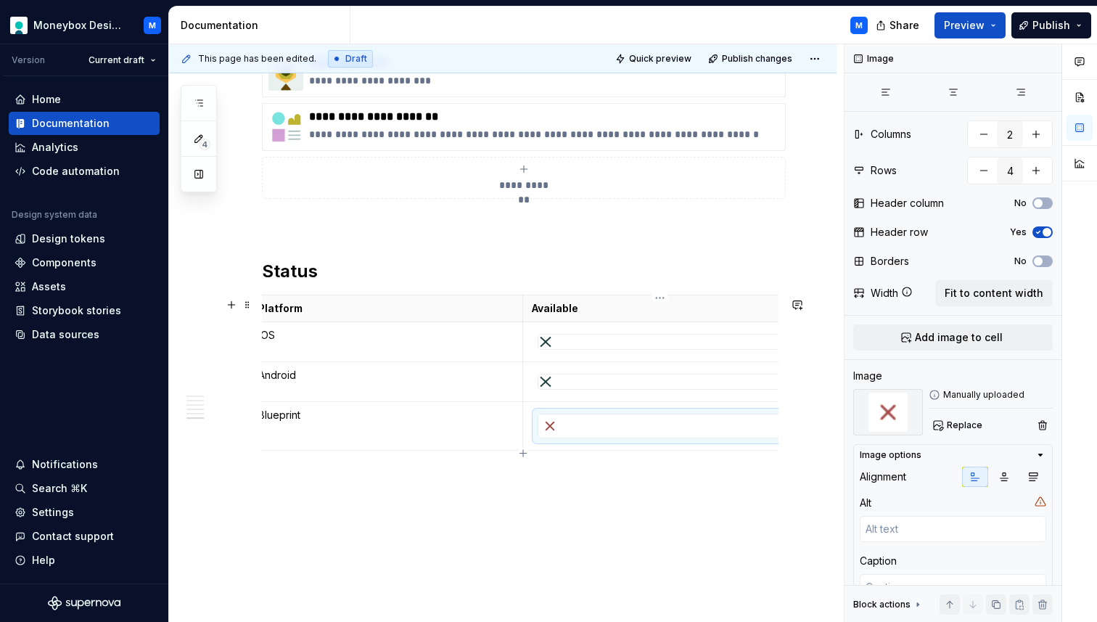
click at [630, 423] on div at bounding box center [659, 425] width 243 height 23
click at [955, 425] on span "Replace" at bounding box center [965, 425] width 36 height 12
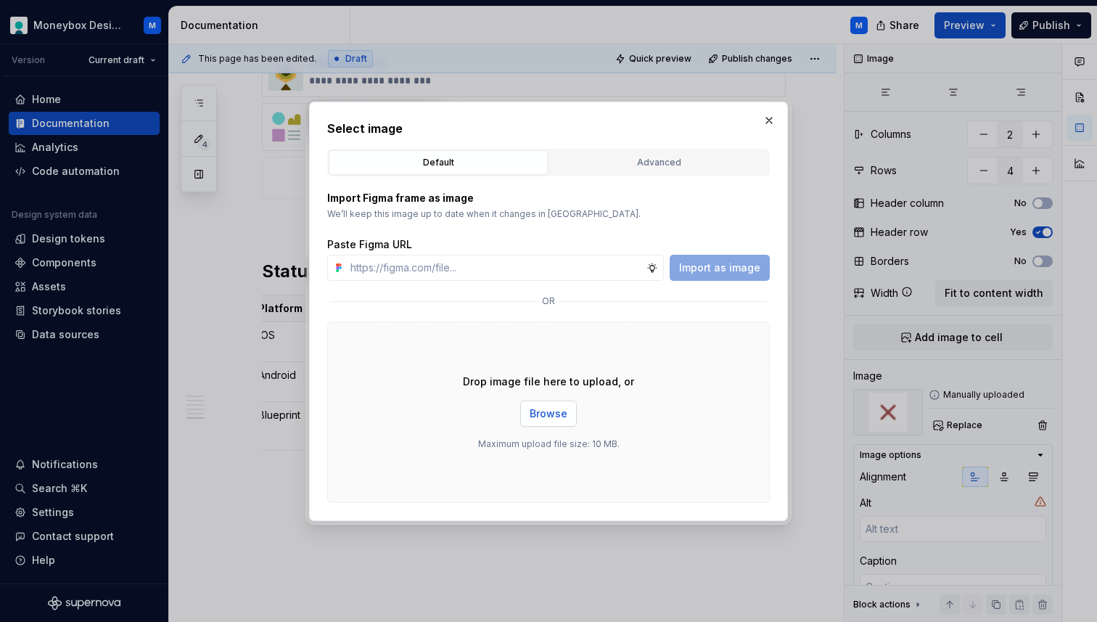
click at [556, 408] on span "Browse" at bounding box center [549, 413] width 38 height 15
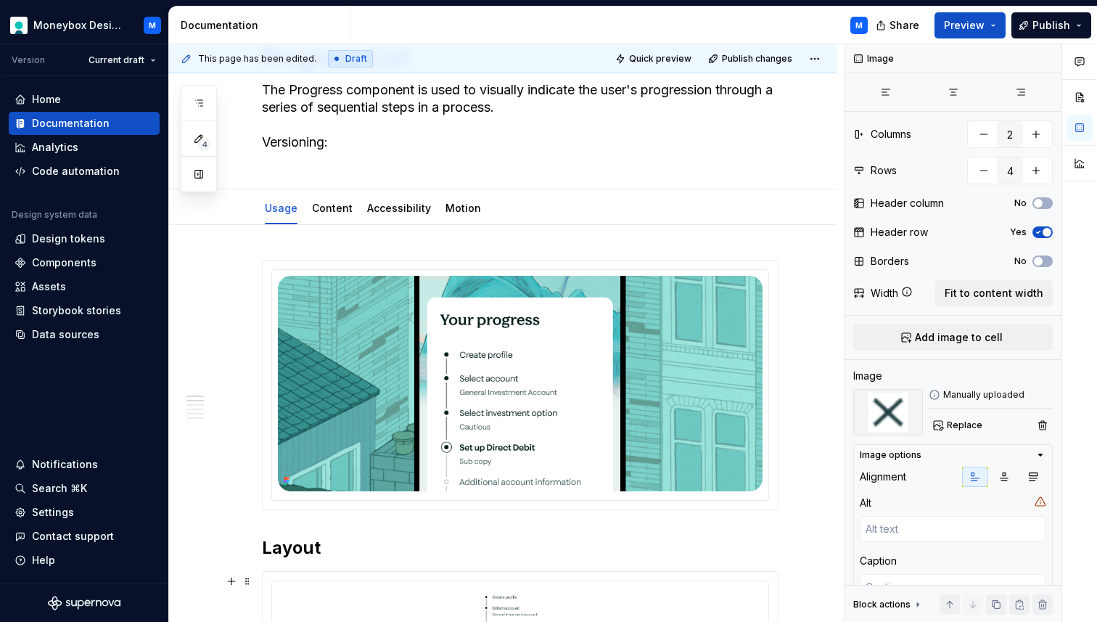
scroll to position [0, 0]
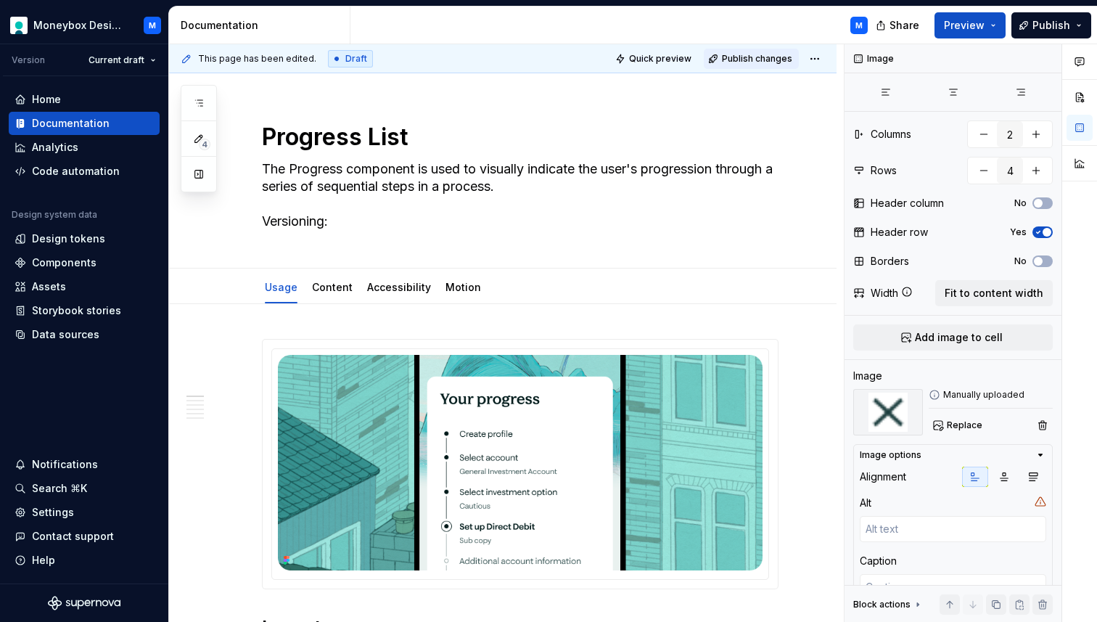
click at [748, 59] on span "Publish changes" at bounding box center [757, 59] width 70 height 12
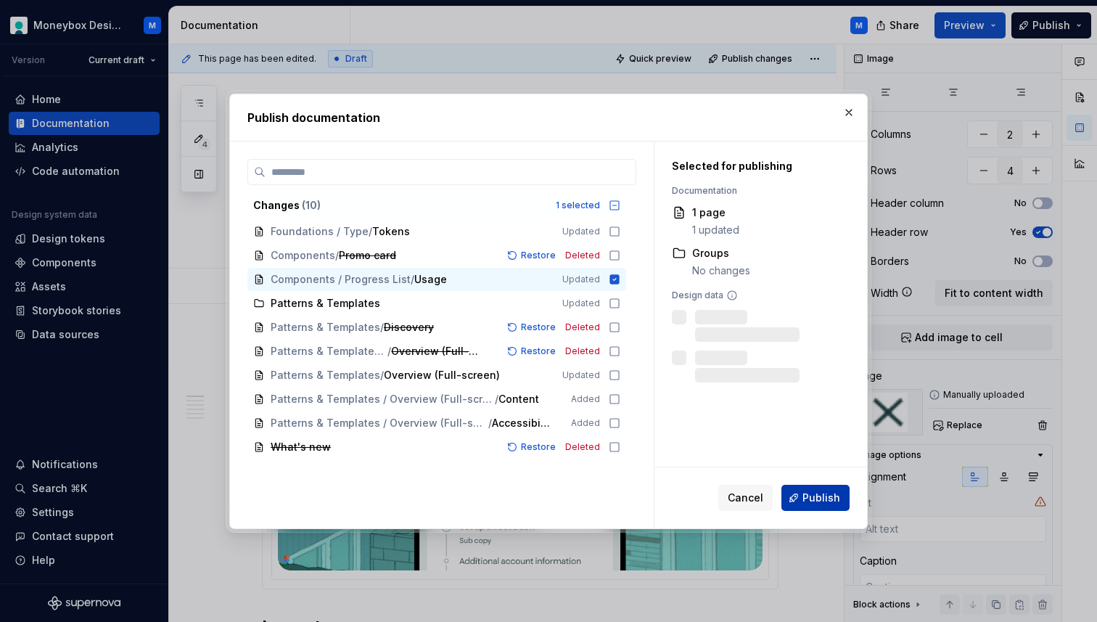
click at [825, 499] on span "Publish" at bounding box center [821, 497] width 38 height 15
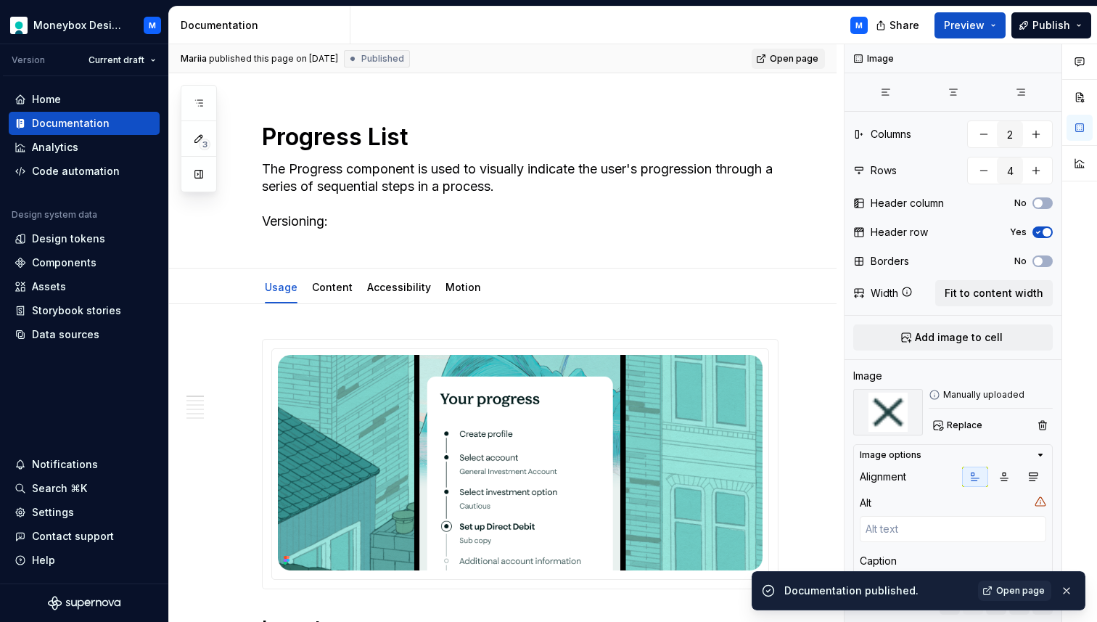
click at [799, 59] on span "Open page" at bounding box center [794, 59] width 49 height 12
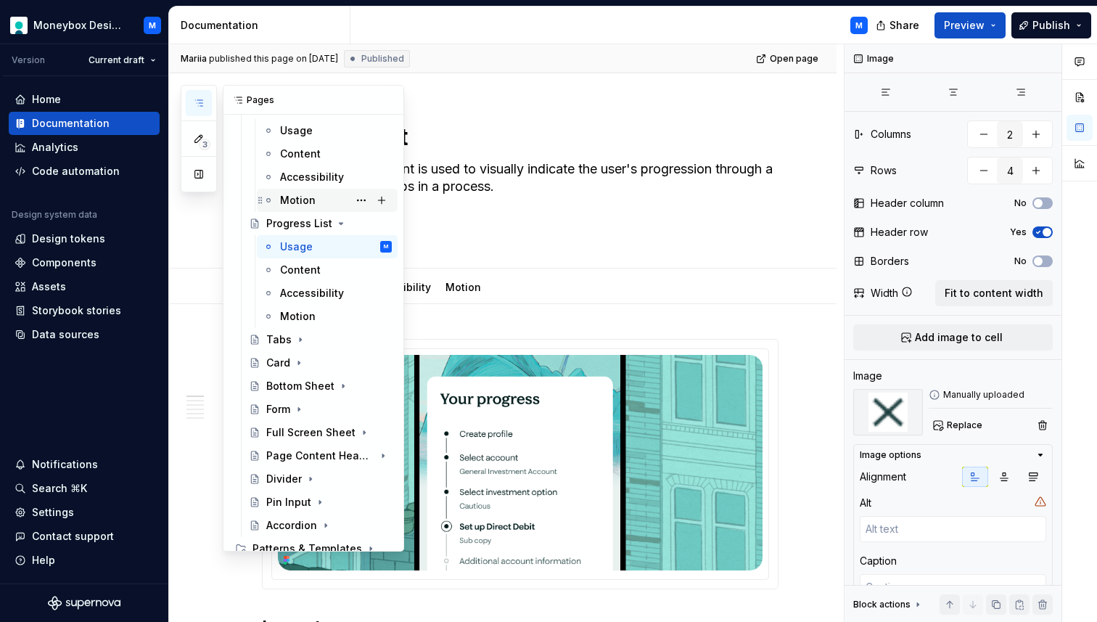
scroll to position [759, 0]
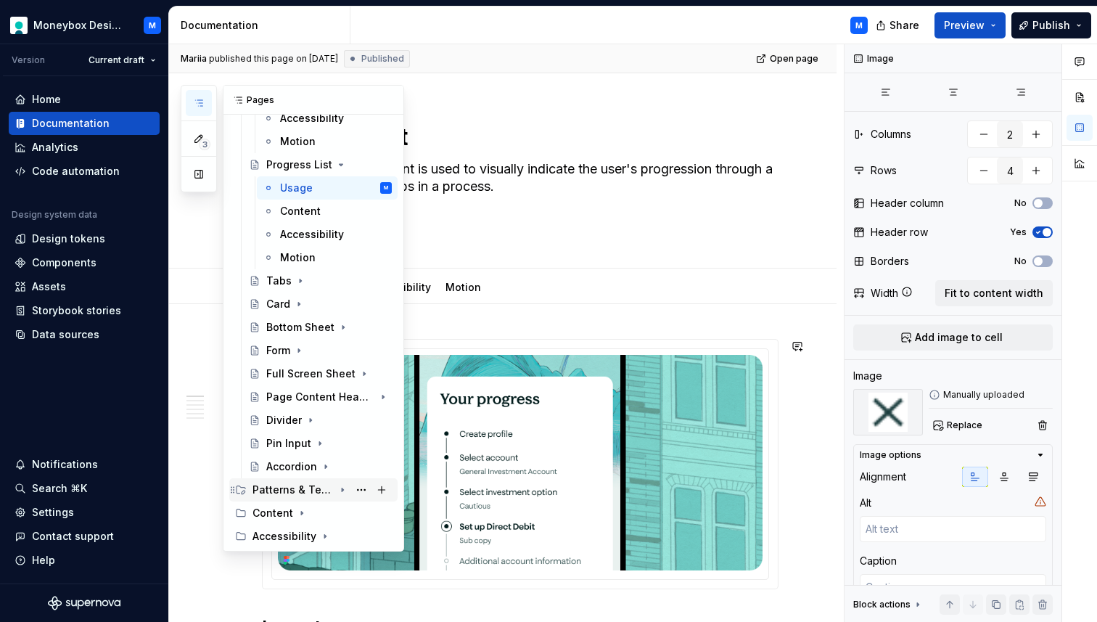
click at [314, 487] on div "Patterns & Templates" at bounding box center [292, 489] width 81 height 15
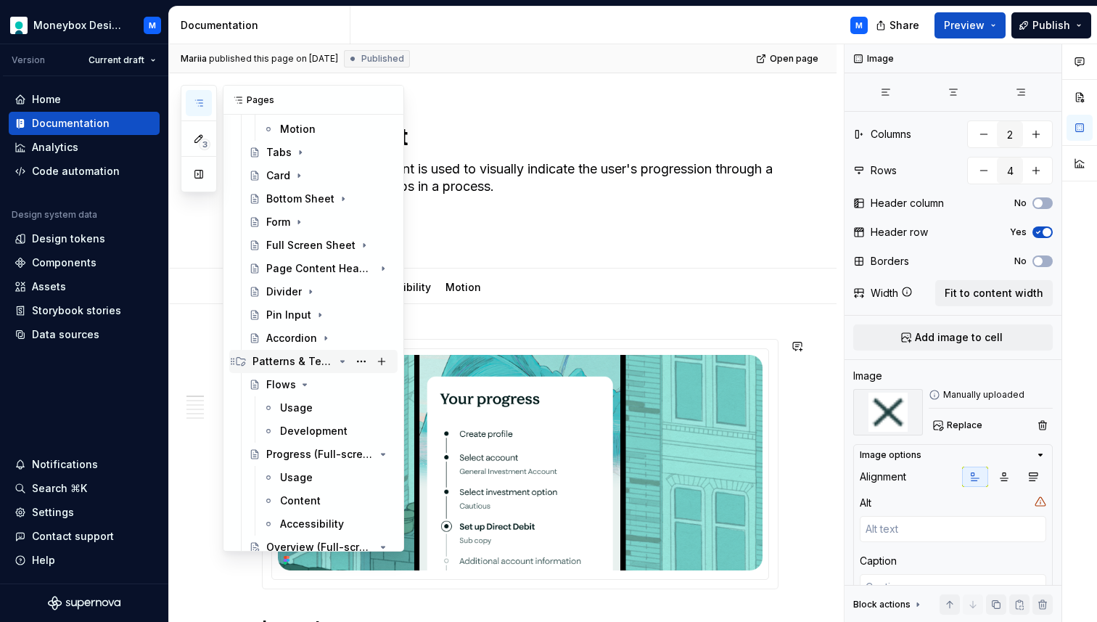
scroll to position [1038, 0]
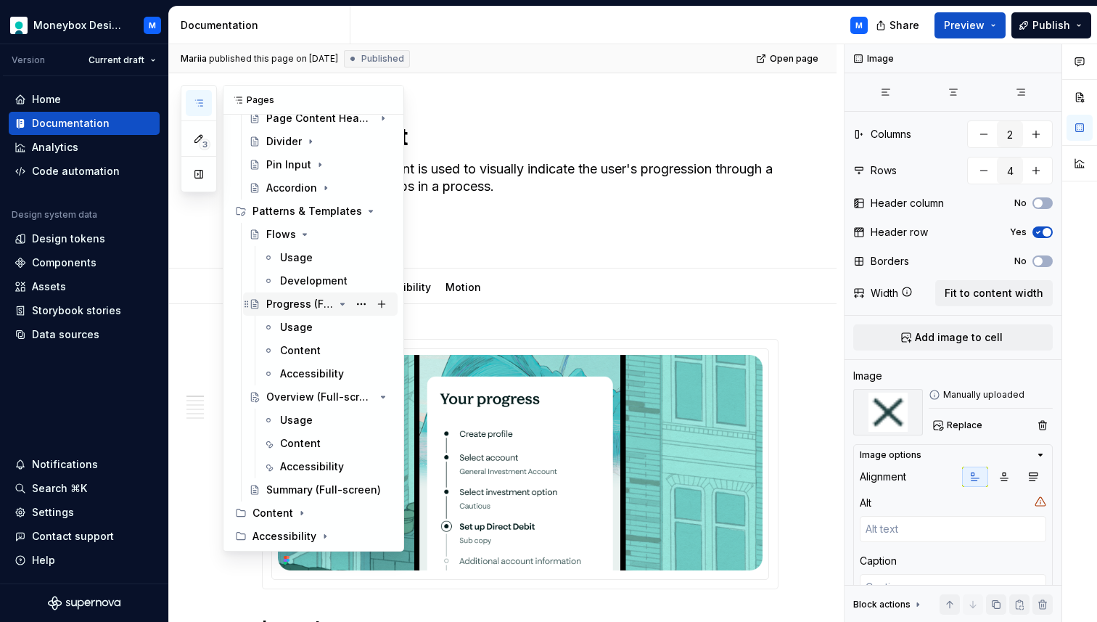
click at [289, 300] on div "Progress (Full-screen)" at bounding box center [299, 304] width 67 height 15
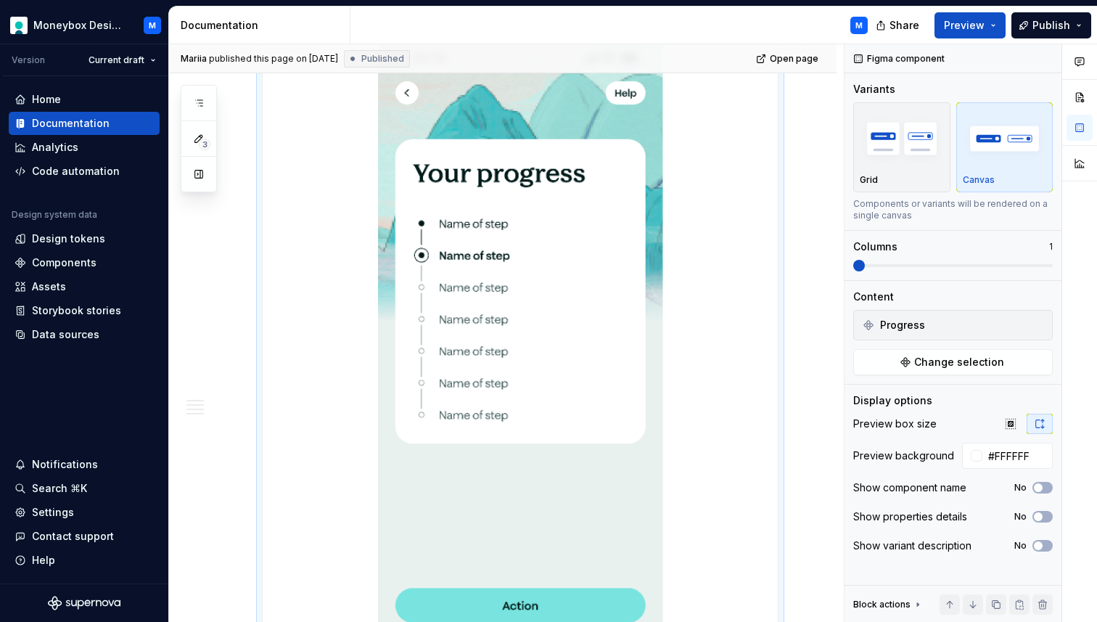
click at [511, 333] on img at bounding box center [520, 344] width 285 height 617
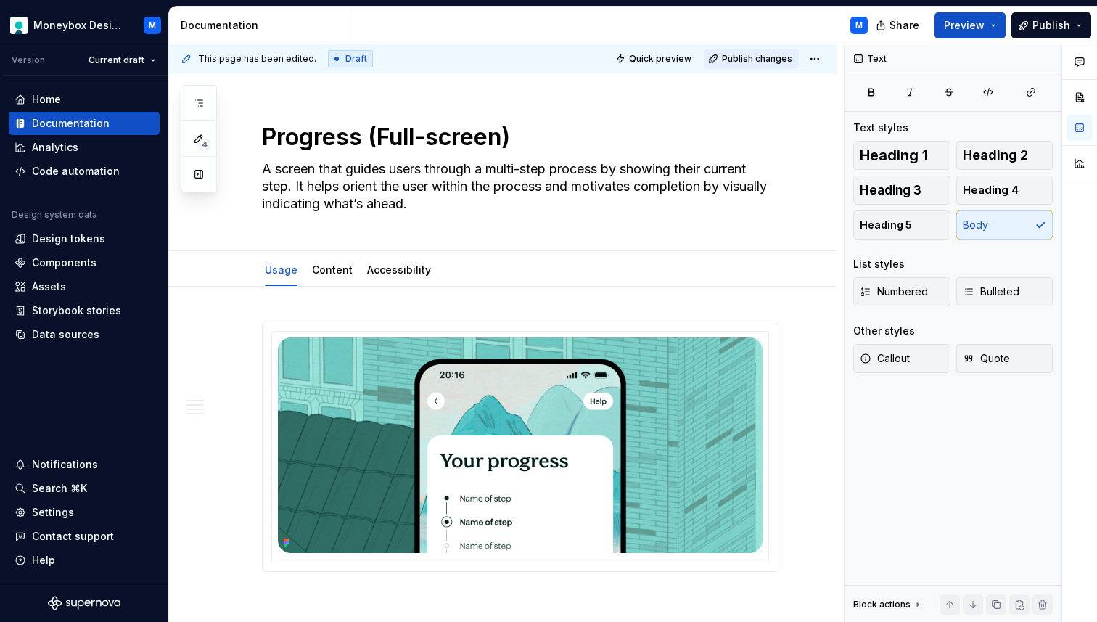
click at [743, 62] on span "Publish changes" at bounding box center [757, 59] width 70 height 12
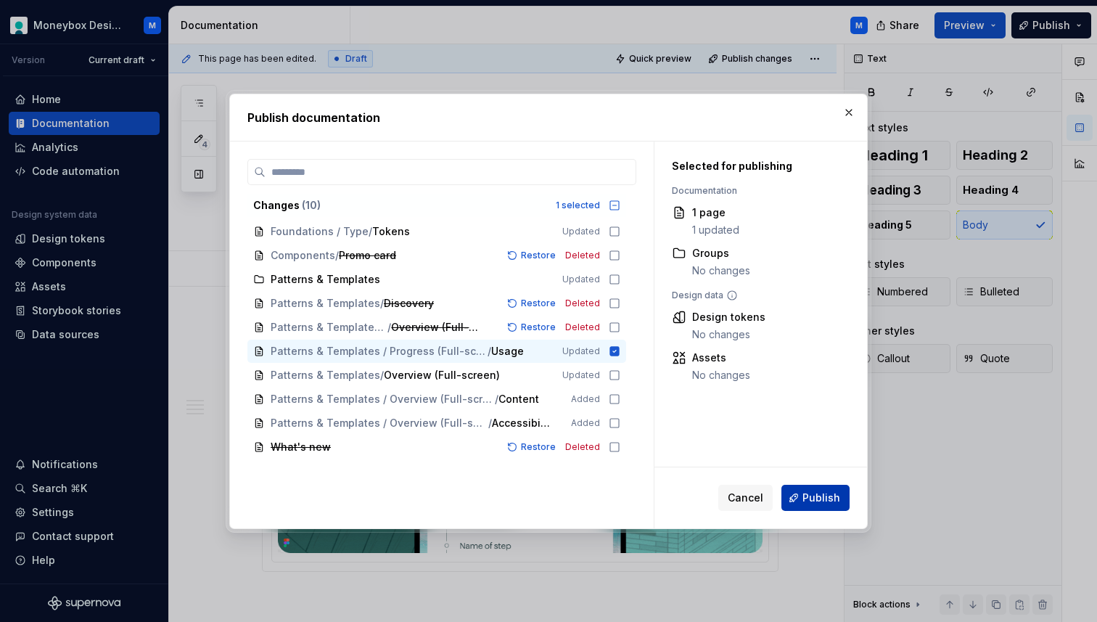
click at [820, 498] on span "Publish" at bounding box center [821, 497] width 38 height 15
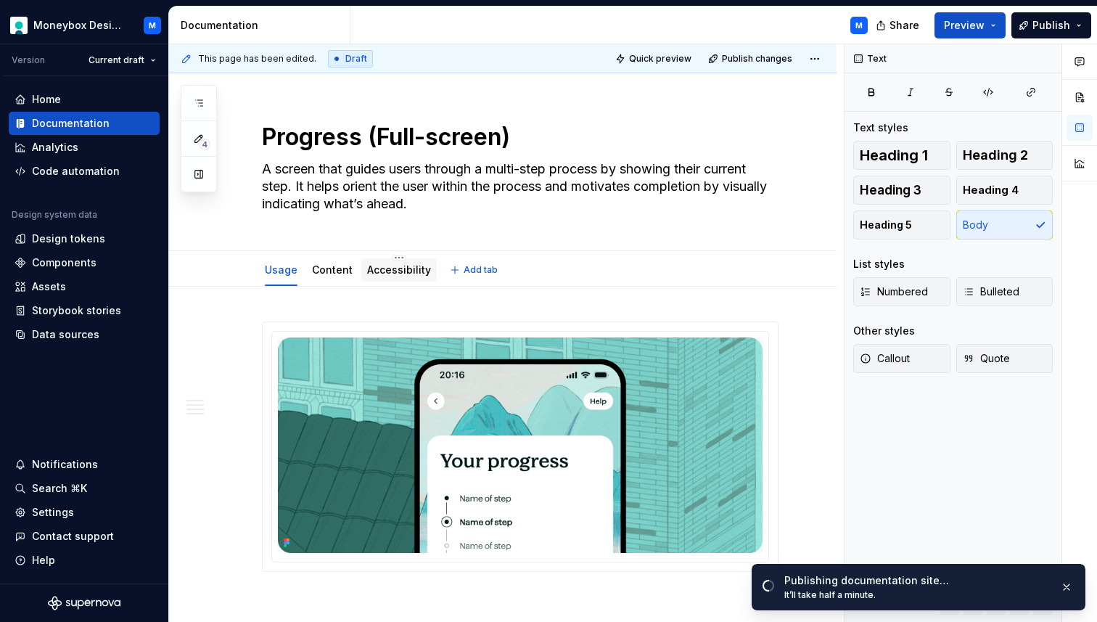
click at [388, 275] on link "Accessibility" at bounding box center [399, 269] width 64 height 12
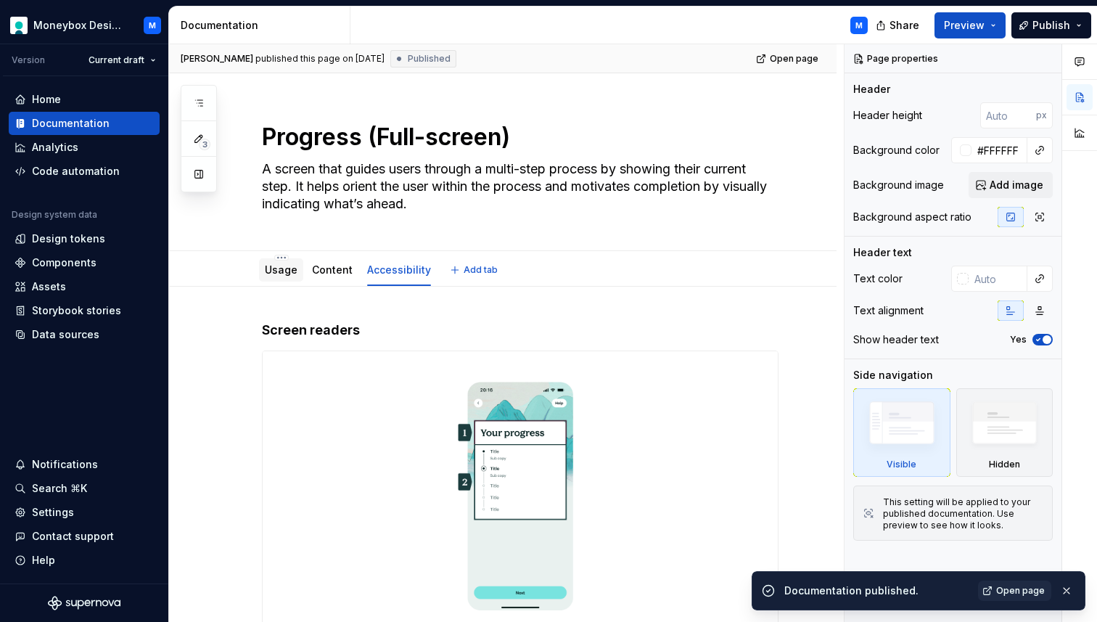
click at [284, 274] on link "Usage" at bounding box center [281, 269] width 33 height 12
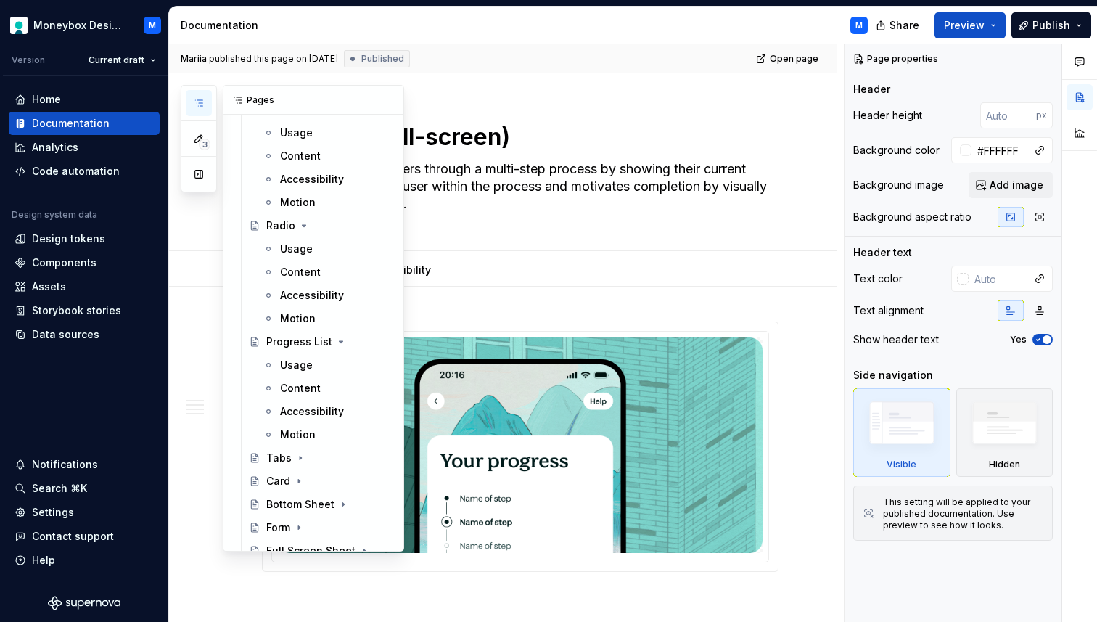
scroll to position [609, 0]
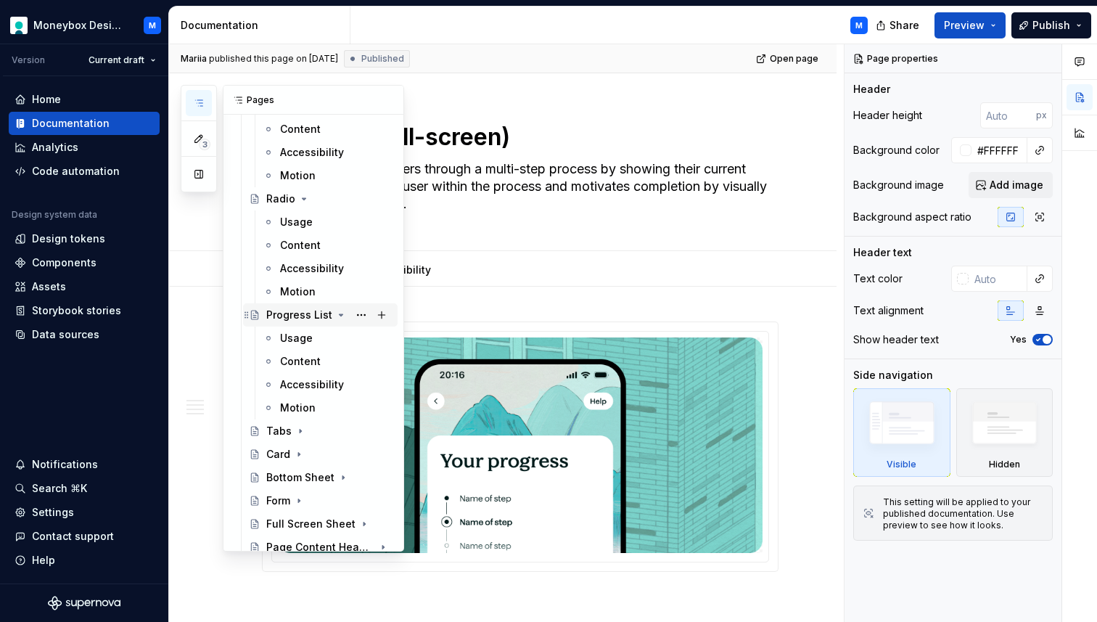
click at [339, 313] on icon "Page tree" at bounding box center [341, 315] width 12 height 12
click at [298, 200] on icon "Page tree" at bounding box center [304, 199] width 12 height 12
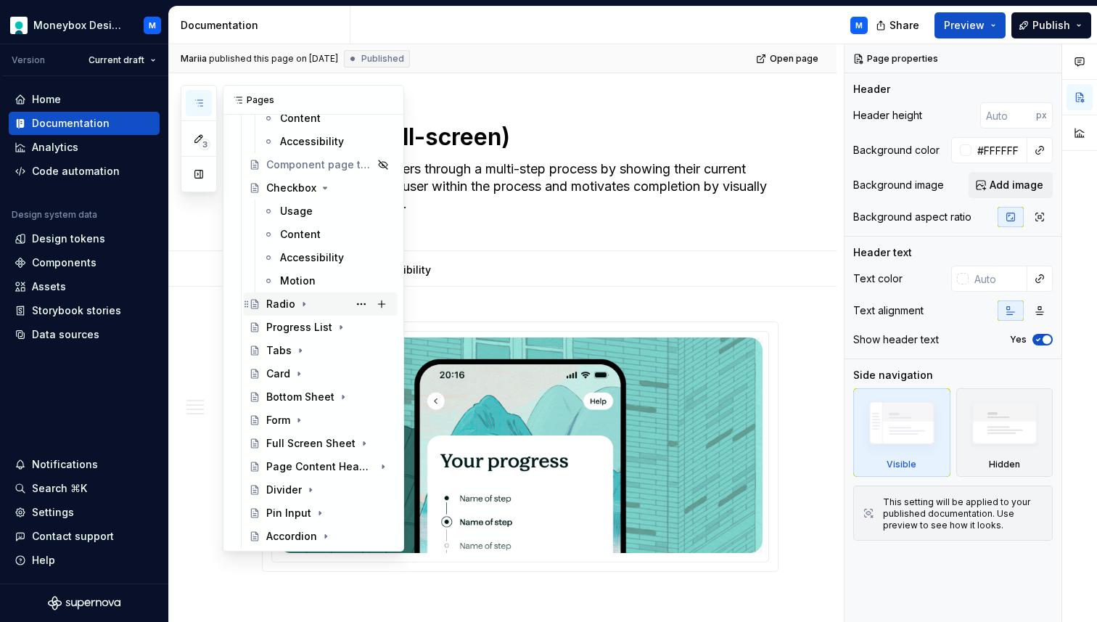
scroll to position [477, 0]
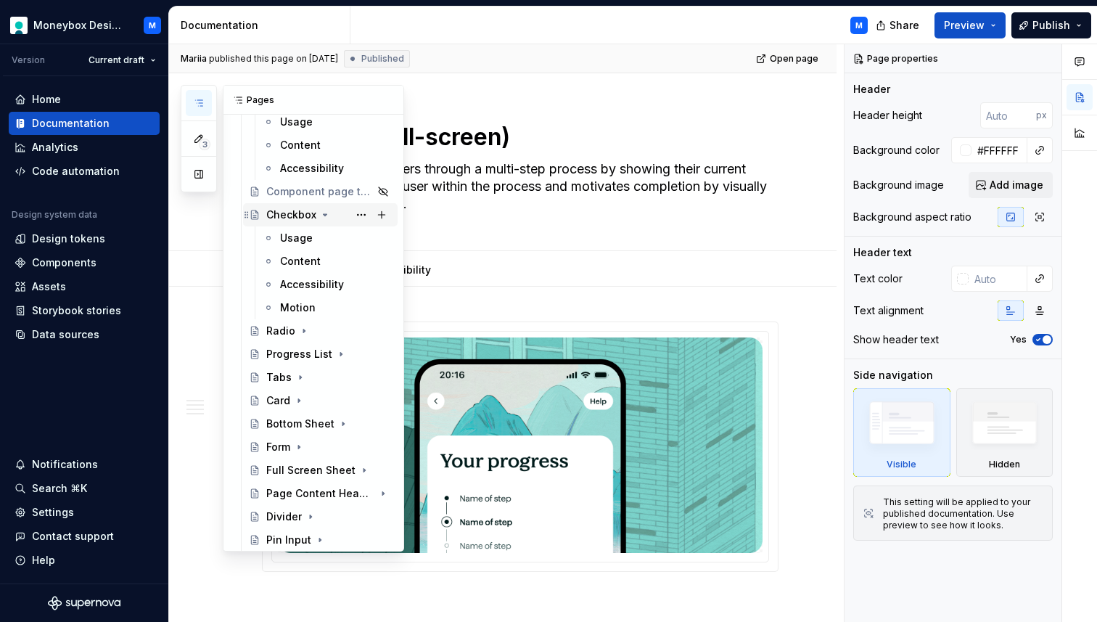
click at [319, 217] on icon "Page tree" at bounding box center [325, 215] width 12 height 12
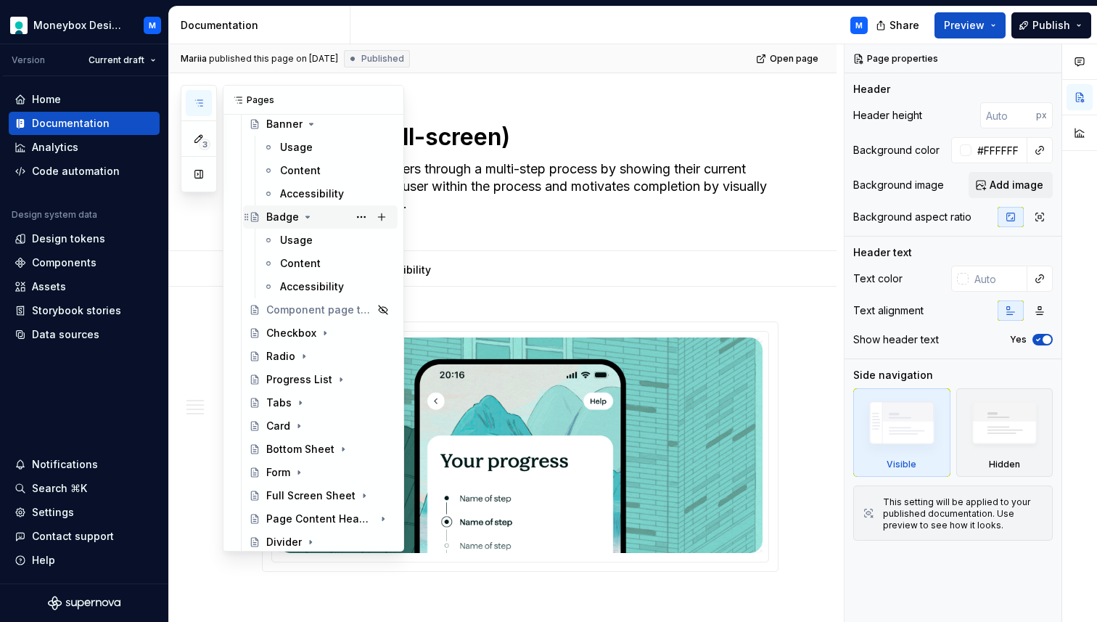
click at [305, 213] on icon "Page tree" at bounding box center [308, 217] width 12 height 12
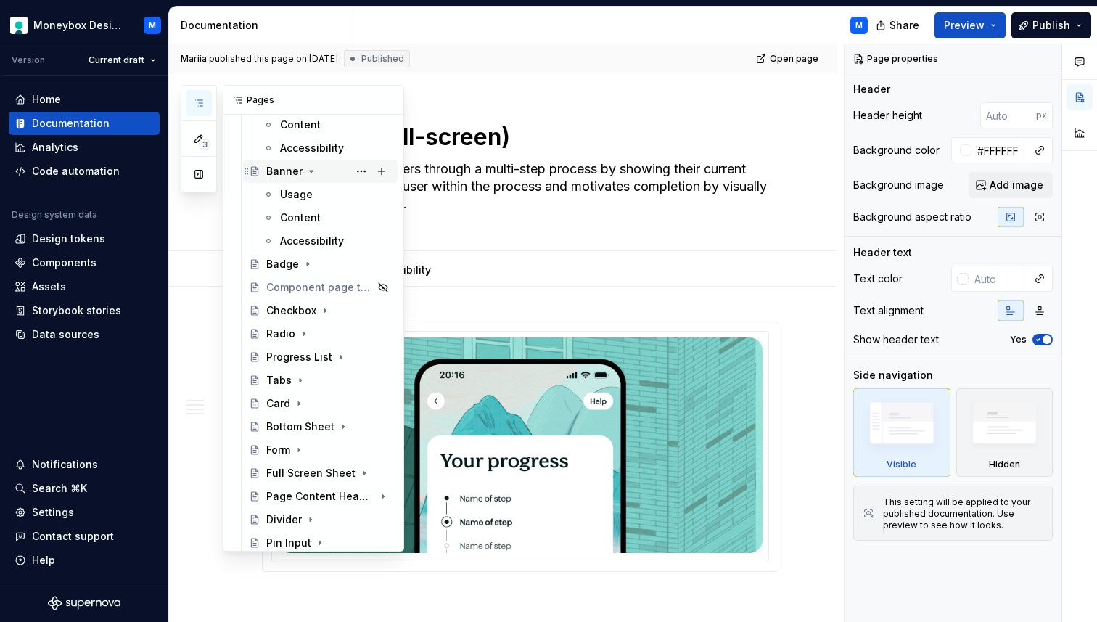
click at [312, 169] on icon "Page tree" at bounding box center [311, 171] width 12 height 12
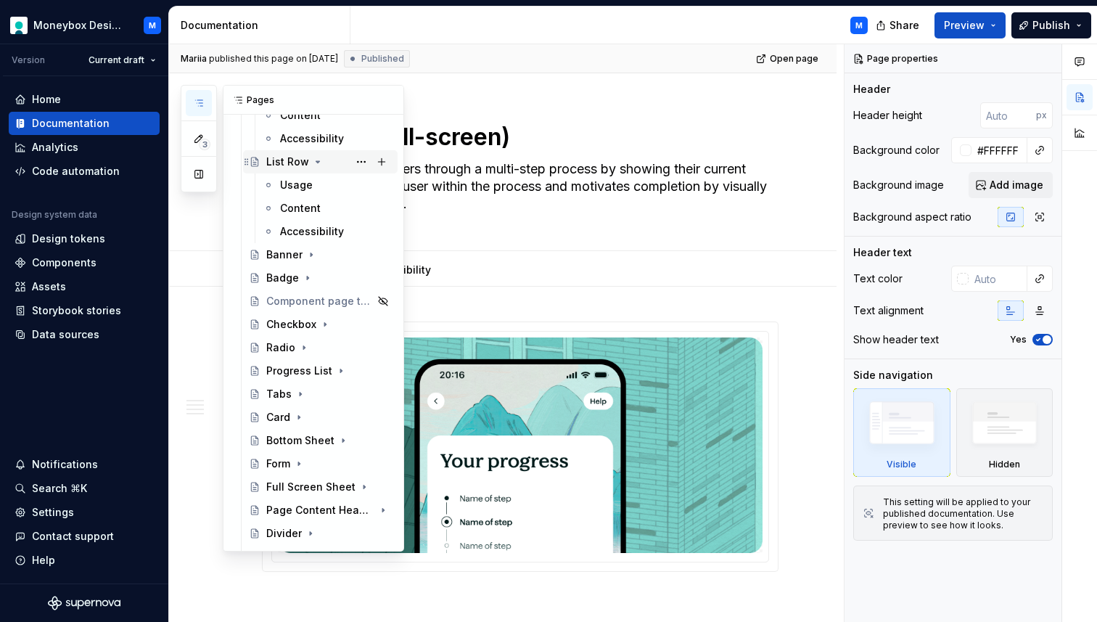
click at [316, 163] on icon "Page tree" at bounding box center [318, 162] width 12 height 12
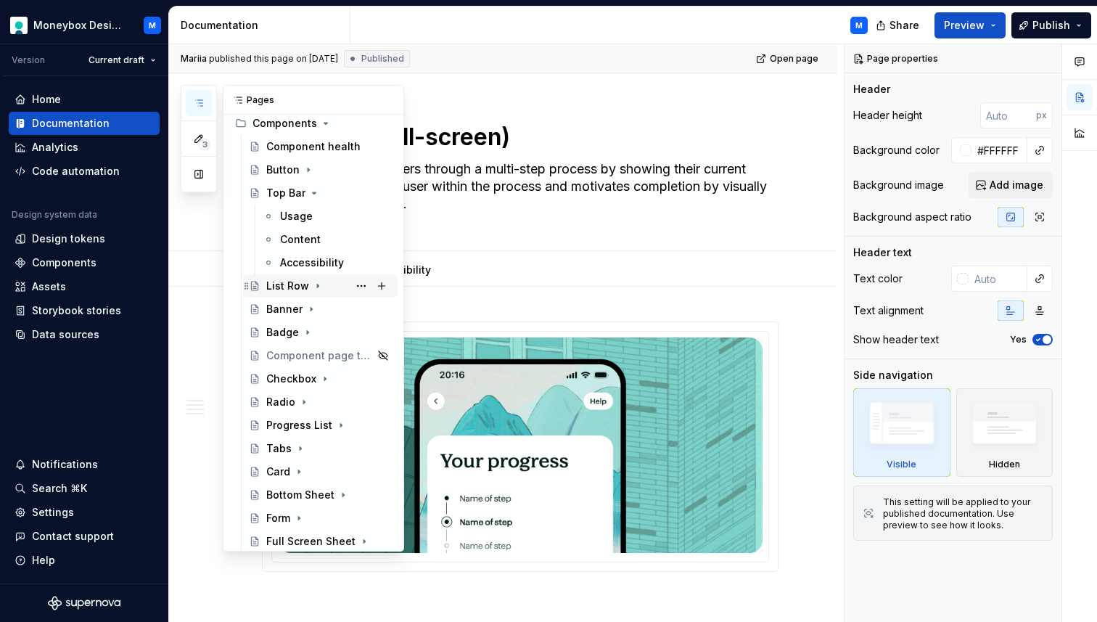
scroll to position [104, 0]
click at [313, 197] on icon "Page tree" at bounding box center [314, 194] width 12 height 12
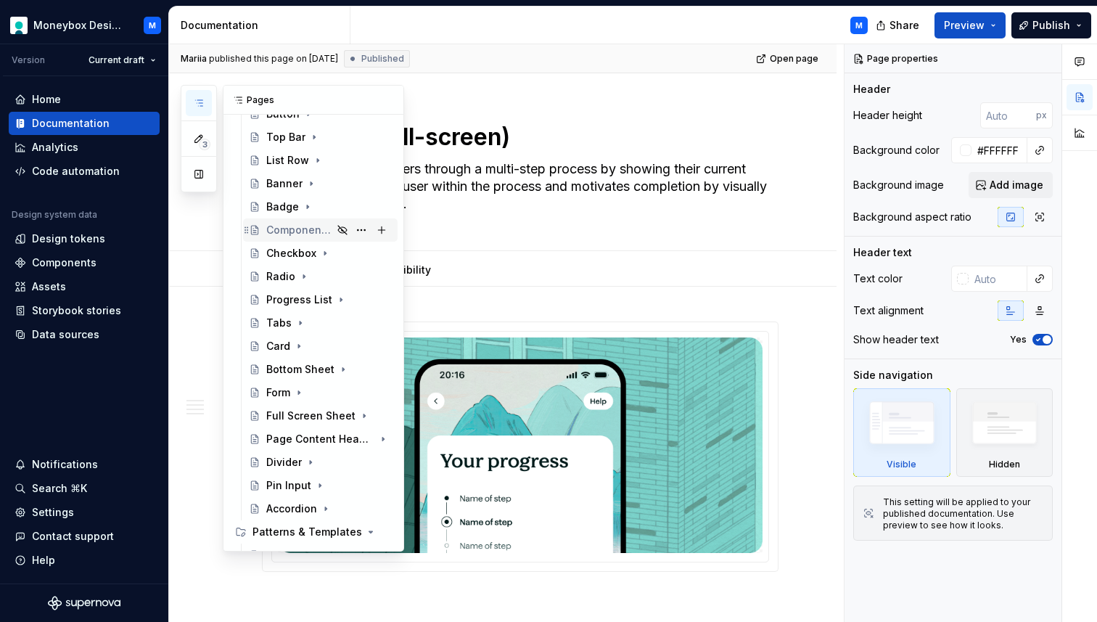
scroll to position [164, 0]
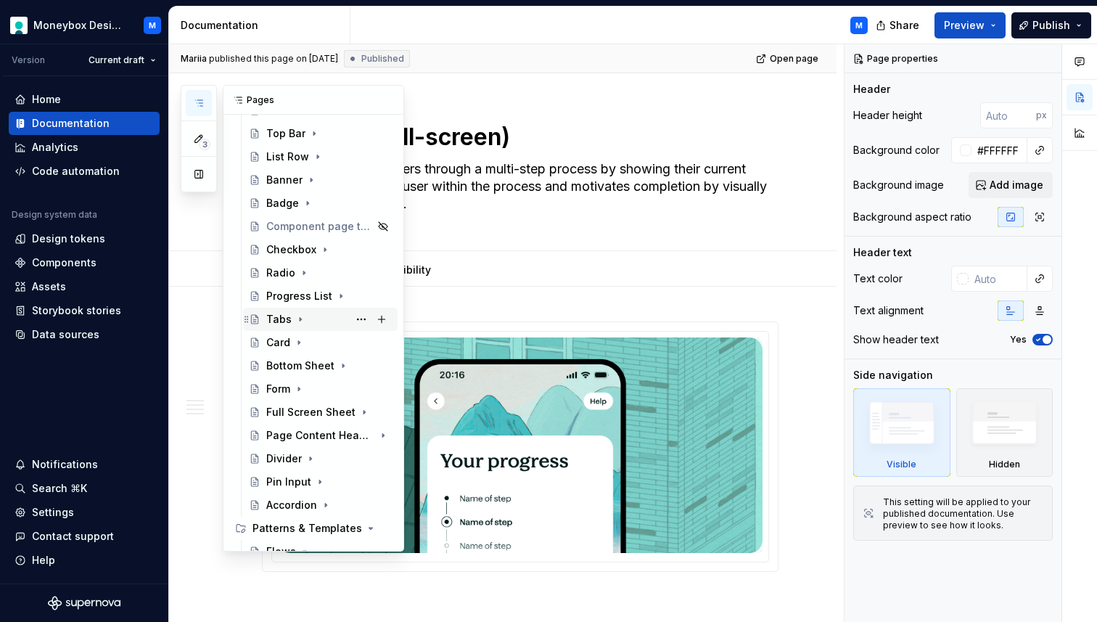
click at [284, 315] on div "Tabs" at bounding box center [278, 319] width 25 height 15
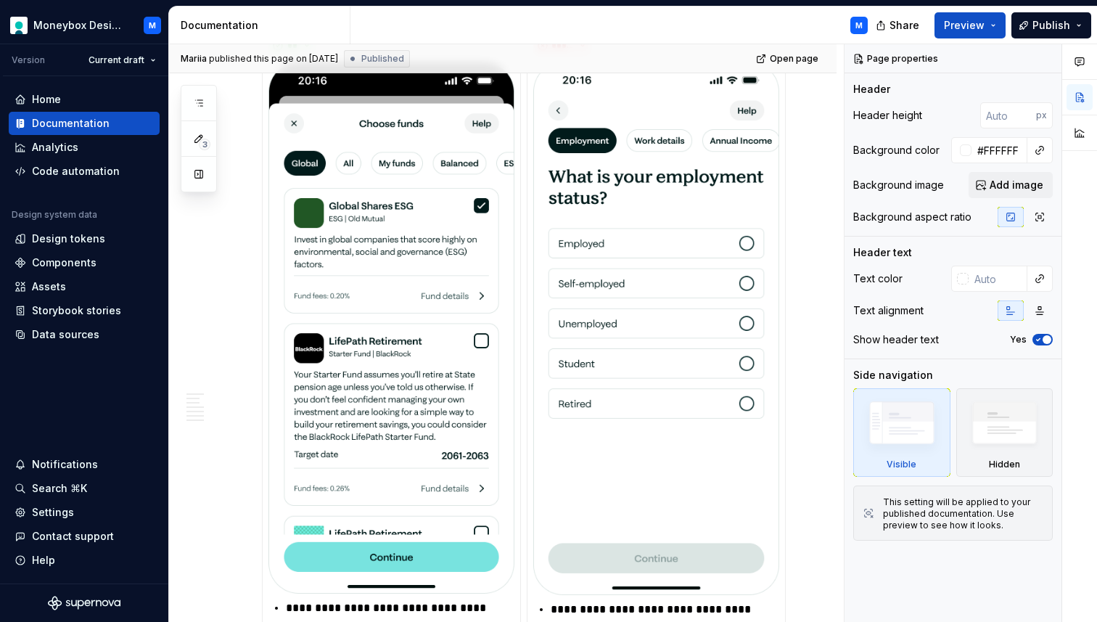
scroll to position [1204, 0]
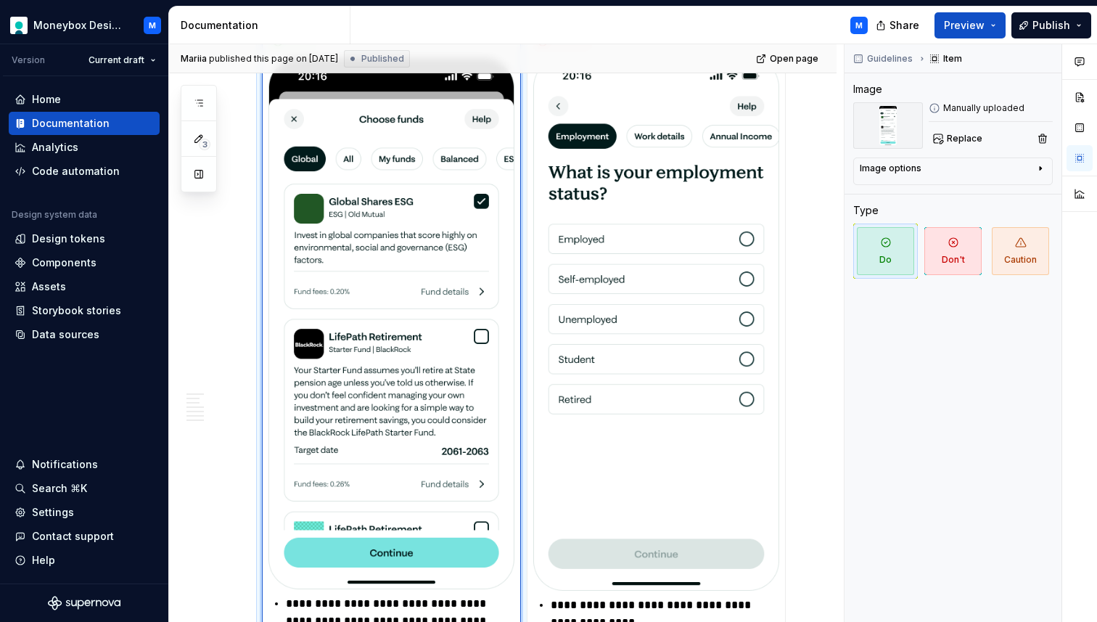
click at [418, 266] on img at bounding box center [391, 323] width 246 height 532
click at [969, 144] on span "Replace" at bounding box center [965, 139] width 36 height 12
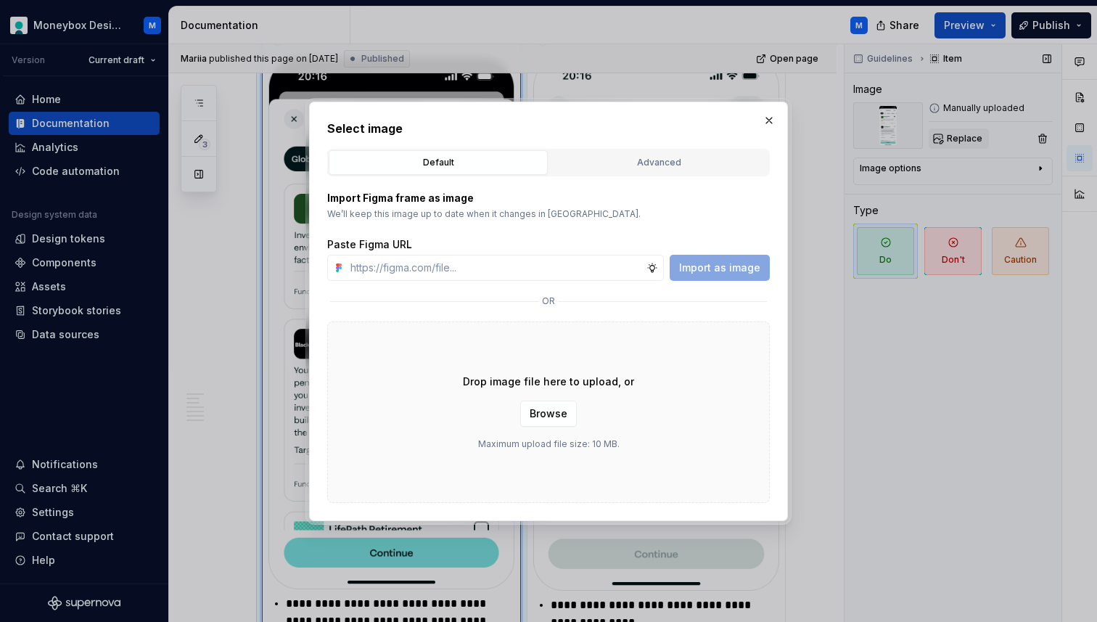
type textarea "*"
type input "[URL][DOMAIN_NAME]"
click at [738, 265] on span "Import as image" at bounding box center [719, 267] width 81 height 15
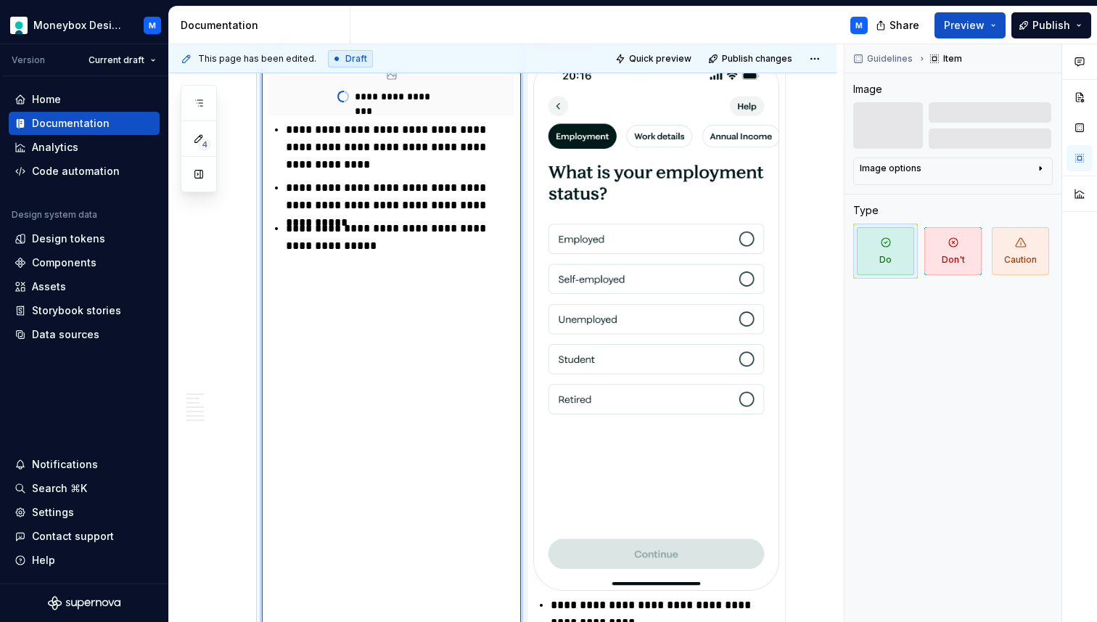
scroll to position [1372, 0]
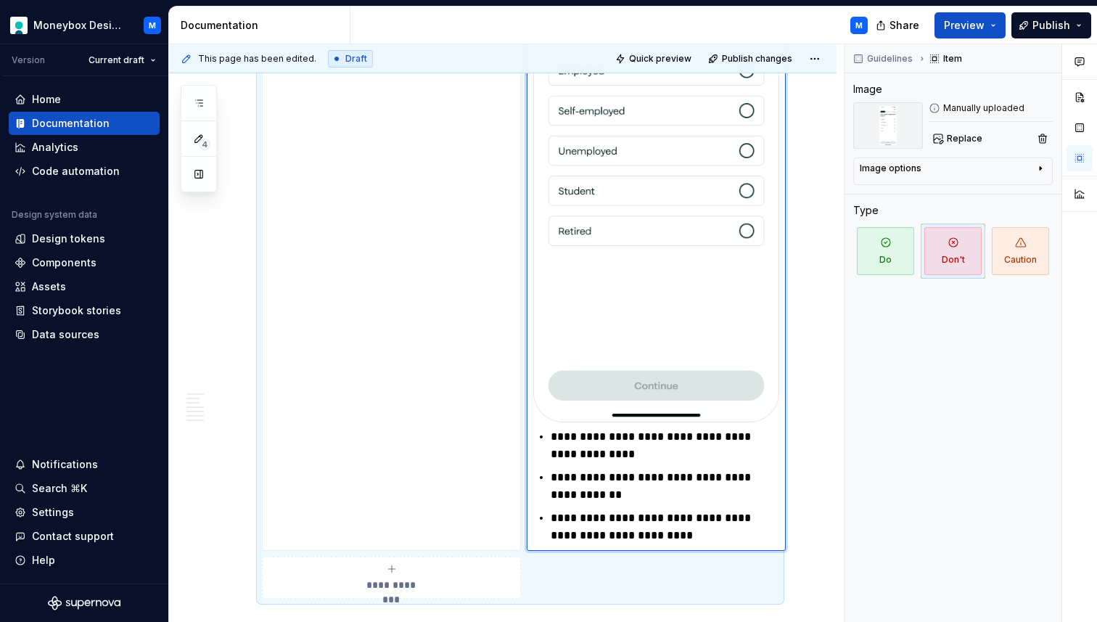
click at [703, 205] on img at bounding box center [656, 155] width 246 height 533
click at [972, 136] on span "Replace" at bounding box center [965, 139] width 36 height 12
type textarea "*"
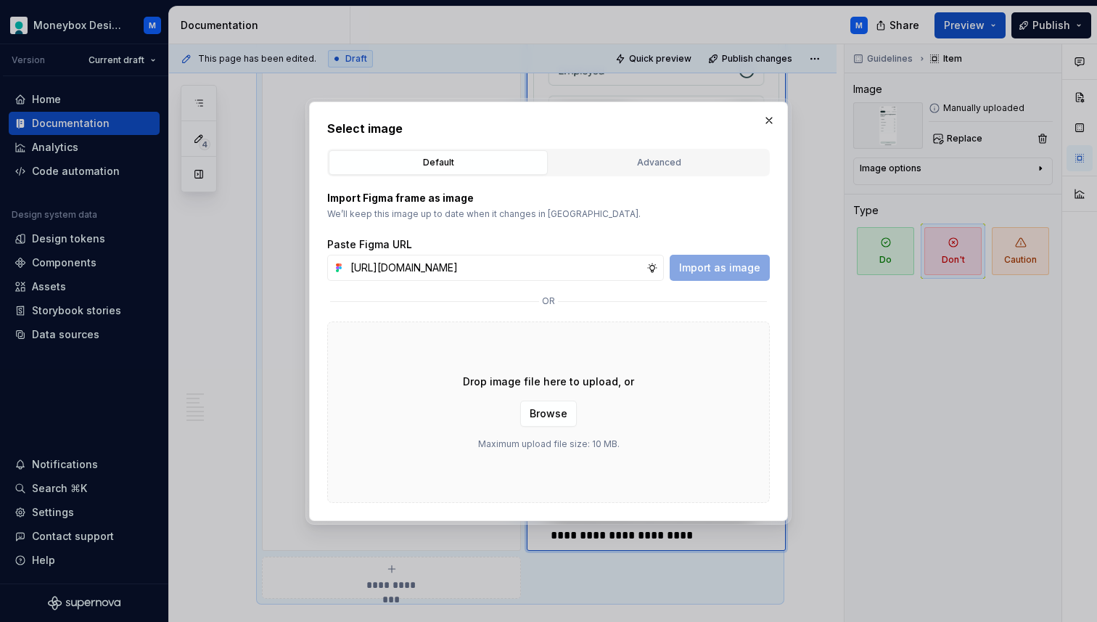
scroll to position [0, 337]
type input "[URL][DOMAIN_NAME]"
click at [717, 274] on button "Import as image" at bounding box center [720, 268] width 100 height 26
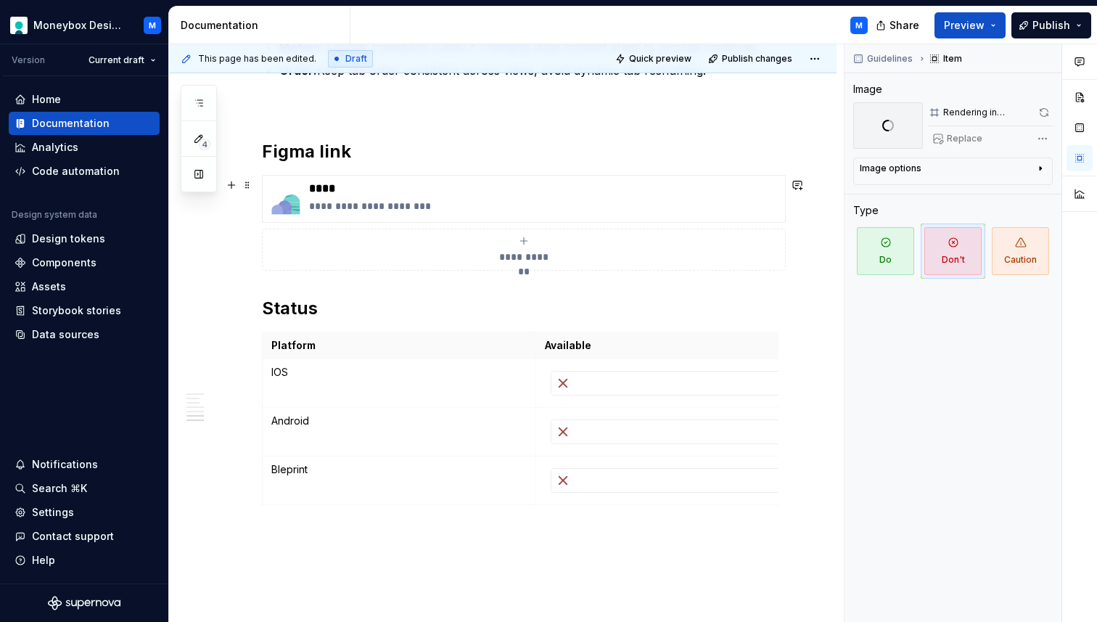
scroll to position [1512, 0]
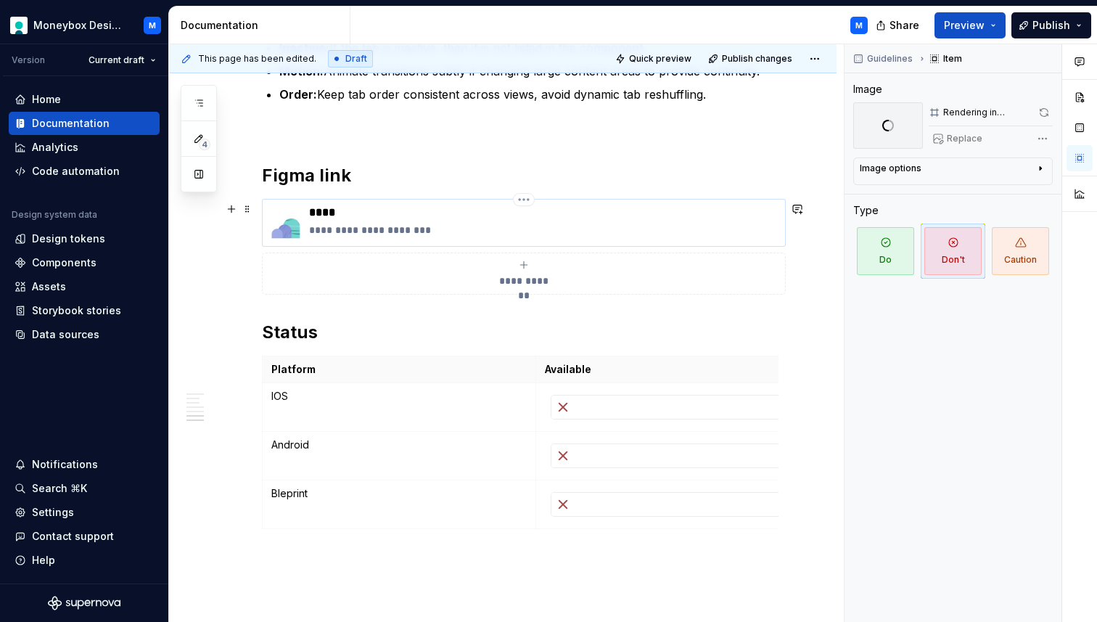
click at [281, 232] on img at bounding box center [285, 222] width 35 height 35
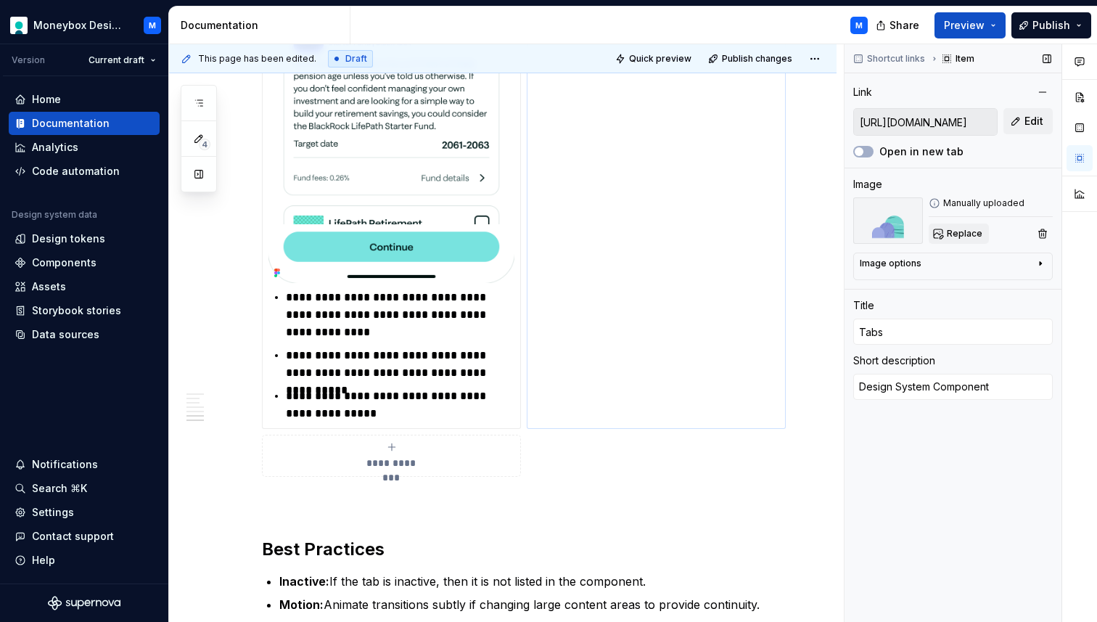
click at [949, 229] on span "Replace" at bounding box center [965, 234] width 36 height 12
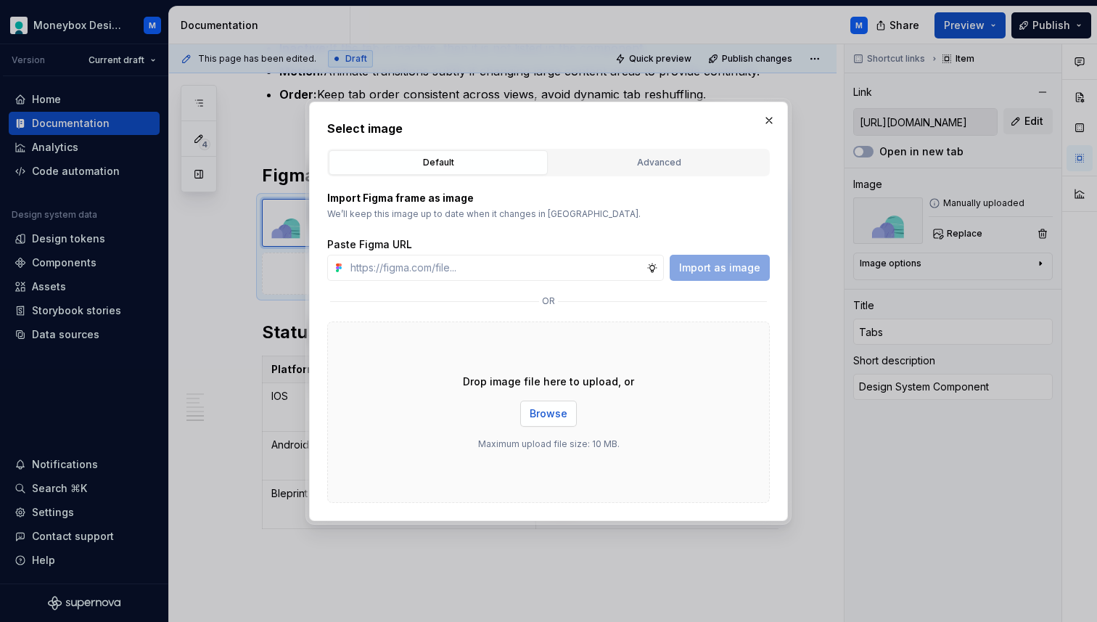
click at [548, 406] on span "Browse" at bounding box center [549, 413] width 38 height 15
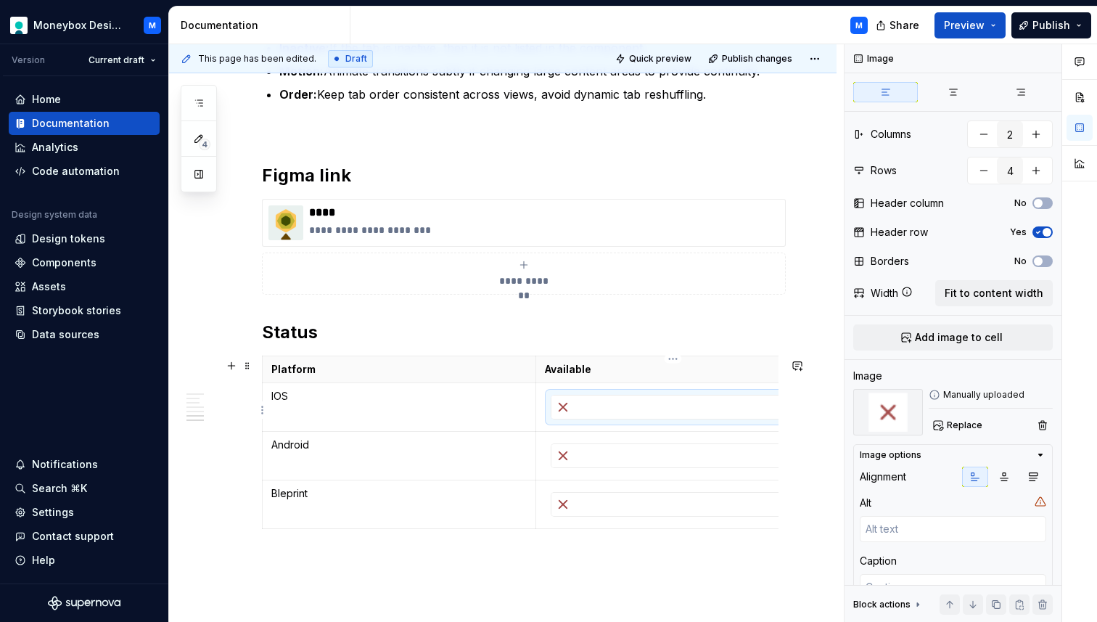
click at [590, 405] on div at bounding box center [672, 406] width 243 height 23
click at [955, 432] on button "Replace" at bounding box center [959, 425] width 60 height 20
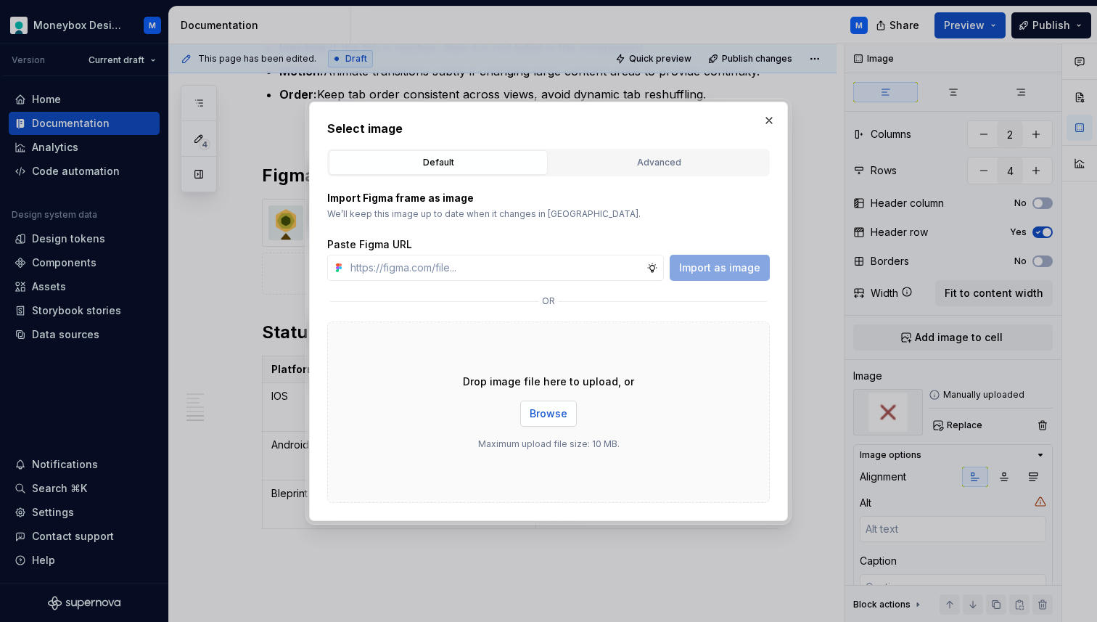
click at [553, 410] on span "Browse" at bounding box center [549, 413] width 38 height 15
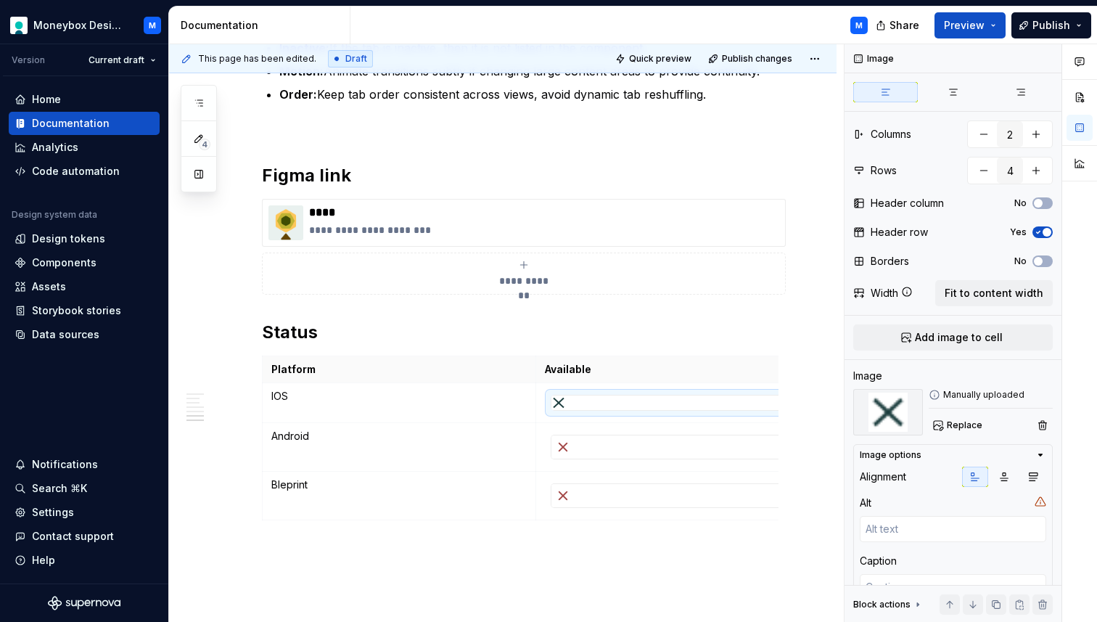
scroll to position [0, 13]
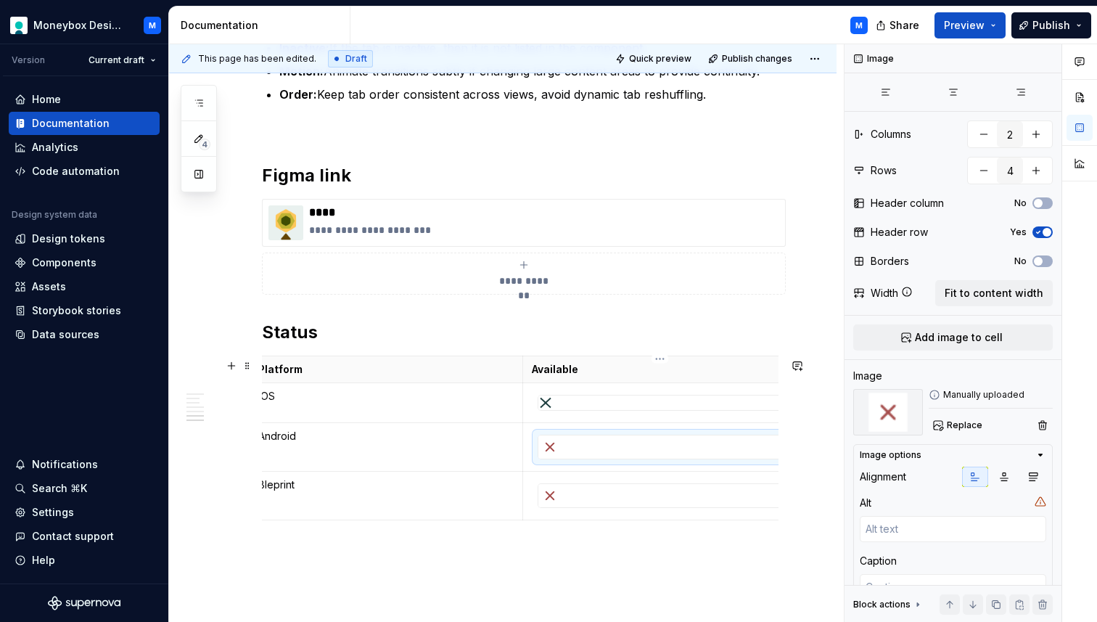
click at [582, 442] on div at bounding box center [659, 446] width 243 height 23
click at [963, 419] on span "Replace" at bounding box center [965, 425] width 36 height 12
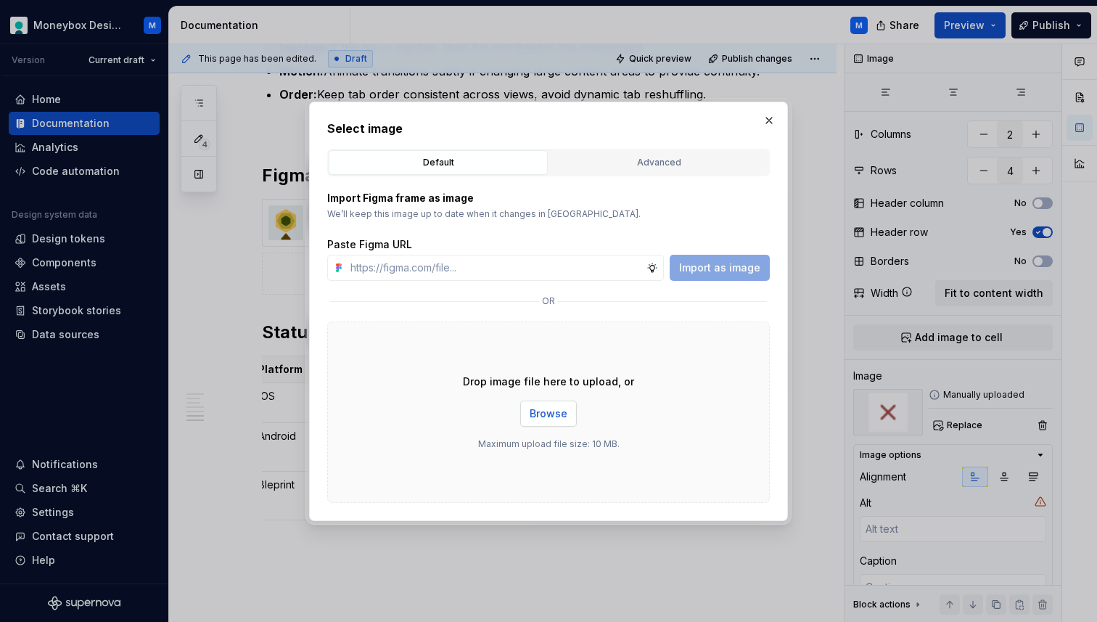
click at [546, 408] on span "Browse" at bounding box center [549, 413] width 38 height 15
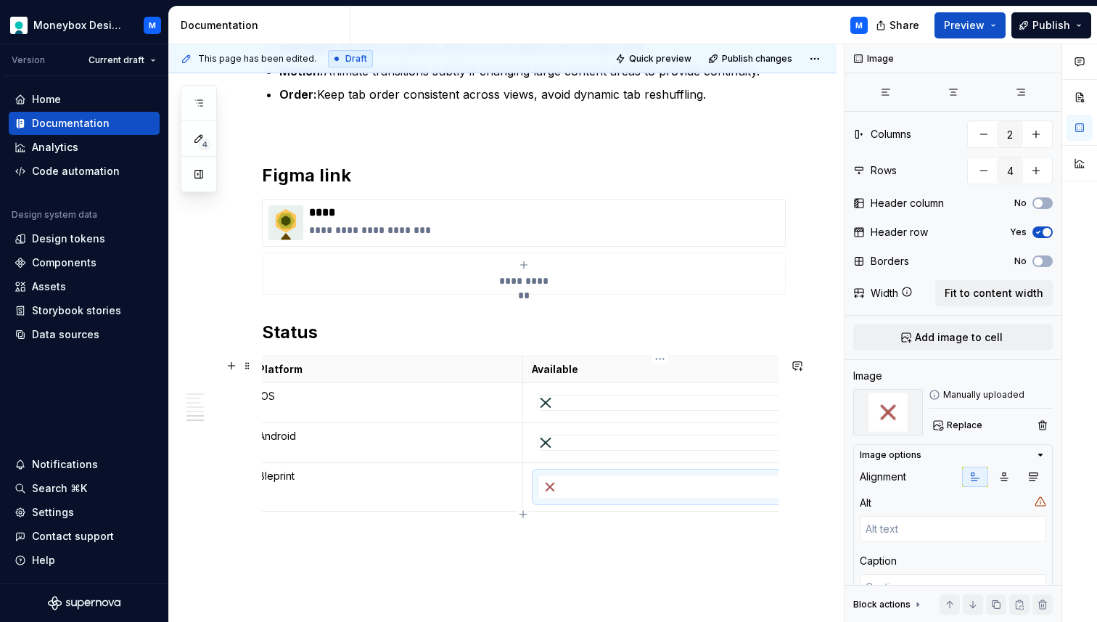
click at [613, 480] on div at bounding box center [659, 486] width 243 height 23
click at [951, 413] on div "Manually uploaded Replace" at bounding box center [991, 412] width 124 height 46
click at [951, 429] on span "Replace" at bounding box center [965, 425] width 36 height 12
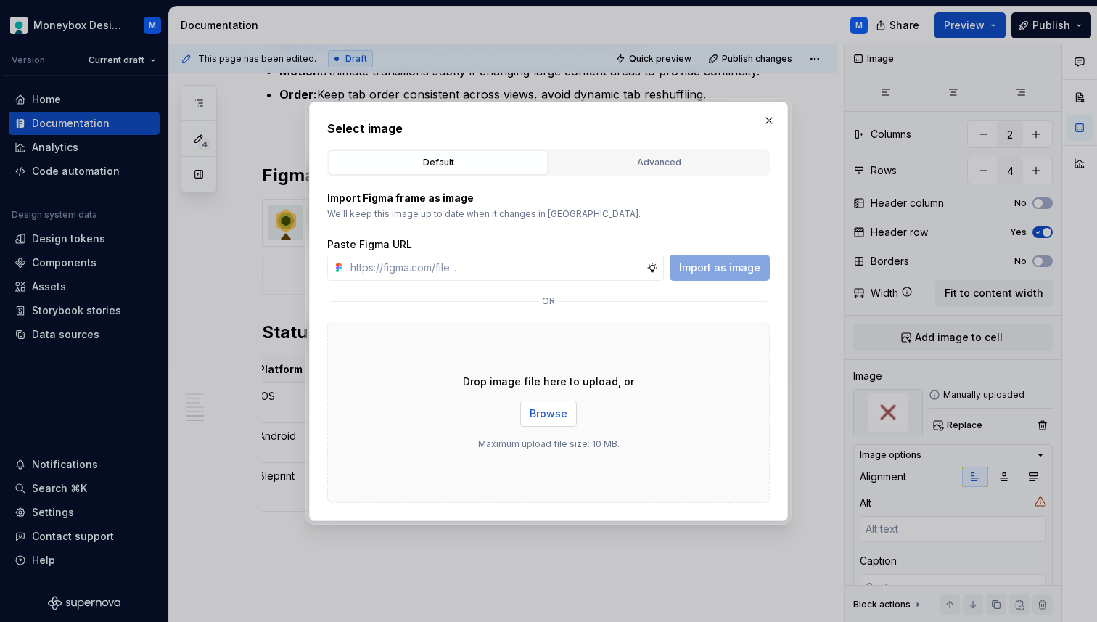
click at [555, 419] on span "Browse" at bounding box center [549, 413] width 38 height 15
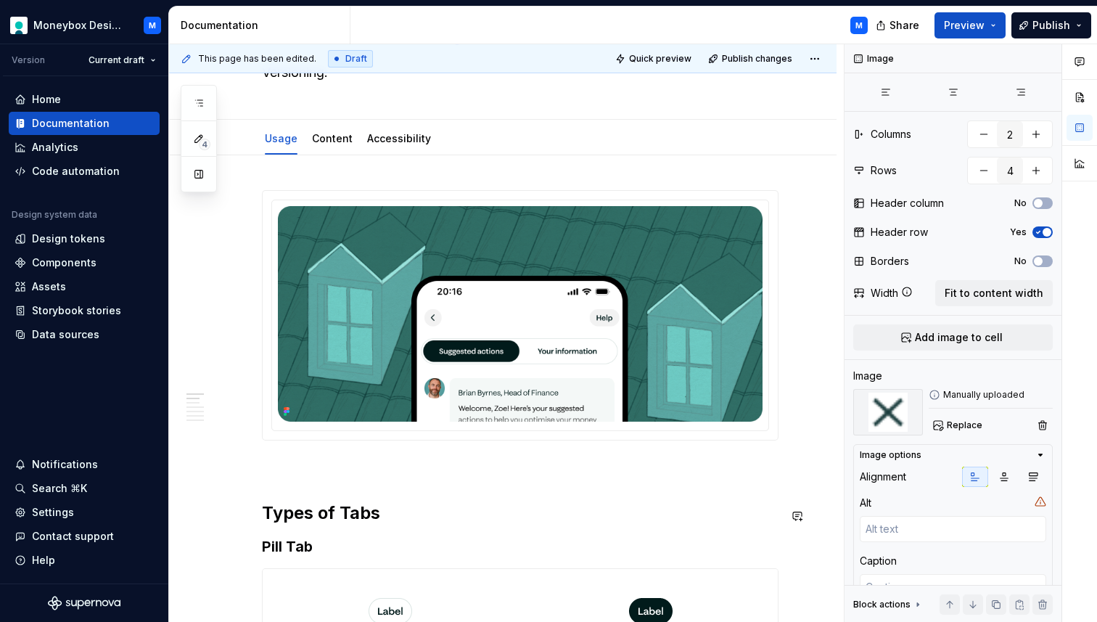
scroll to position [0, 0]
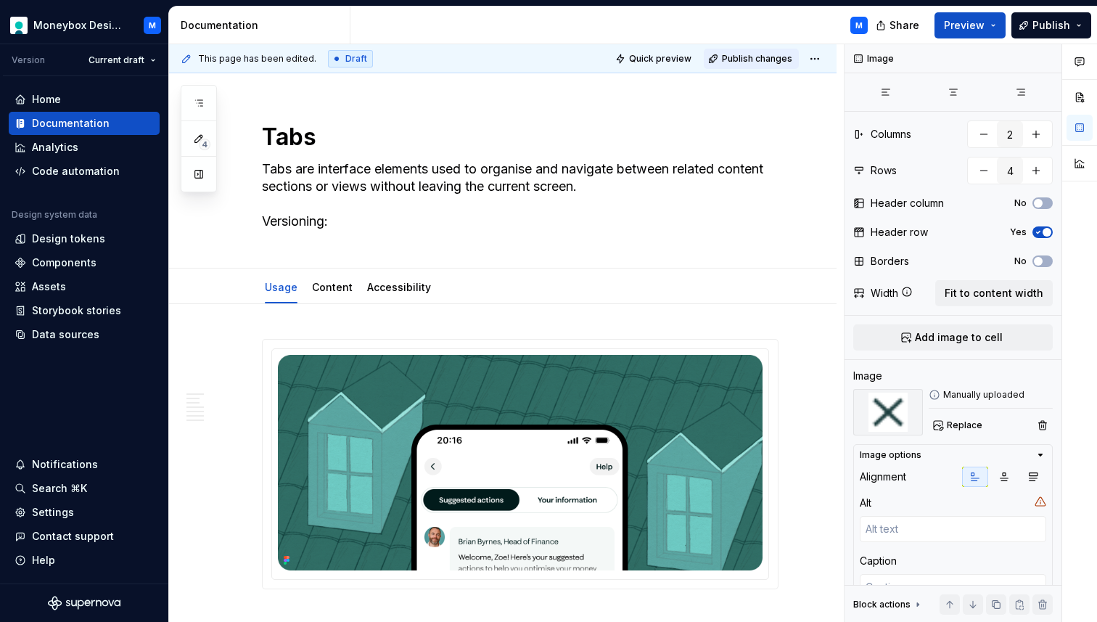
click at [749, 60] on span "Publish changes" at bounding box center [757, 59] width 70 height 12
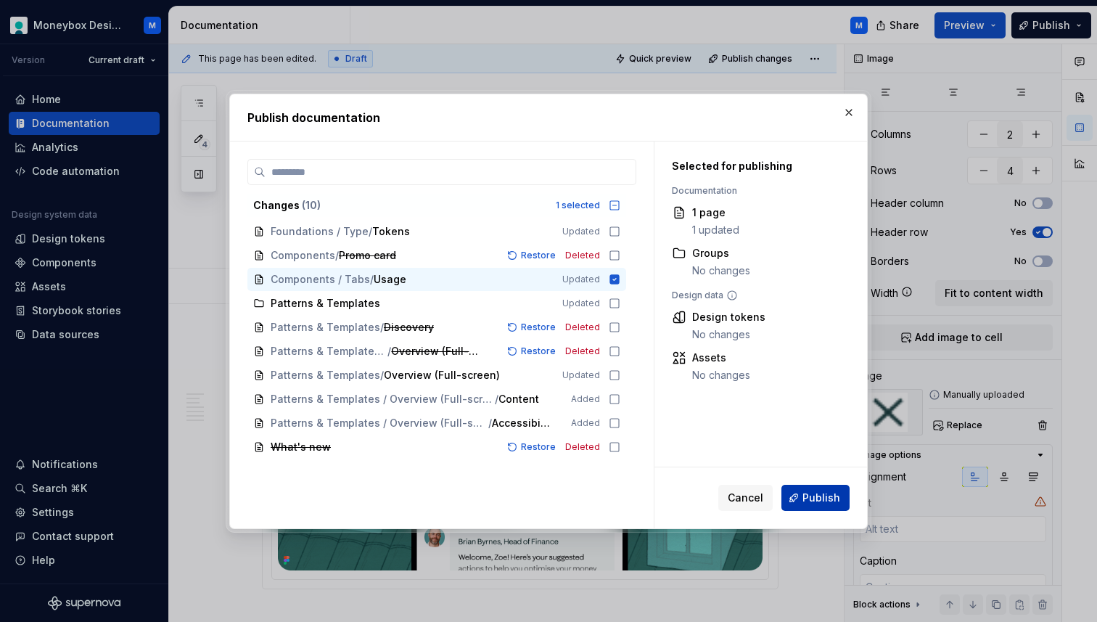
click at [805, 504] on button "Publish" at bounding box center [815, 498] width 68 height 26
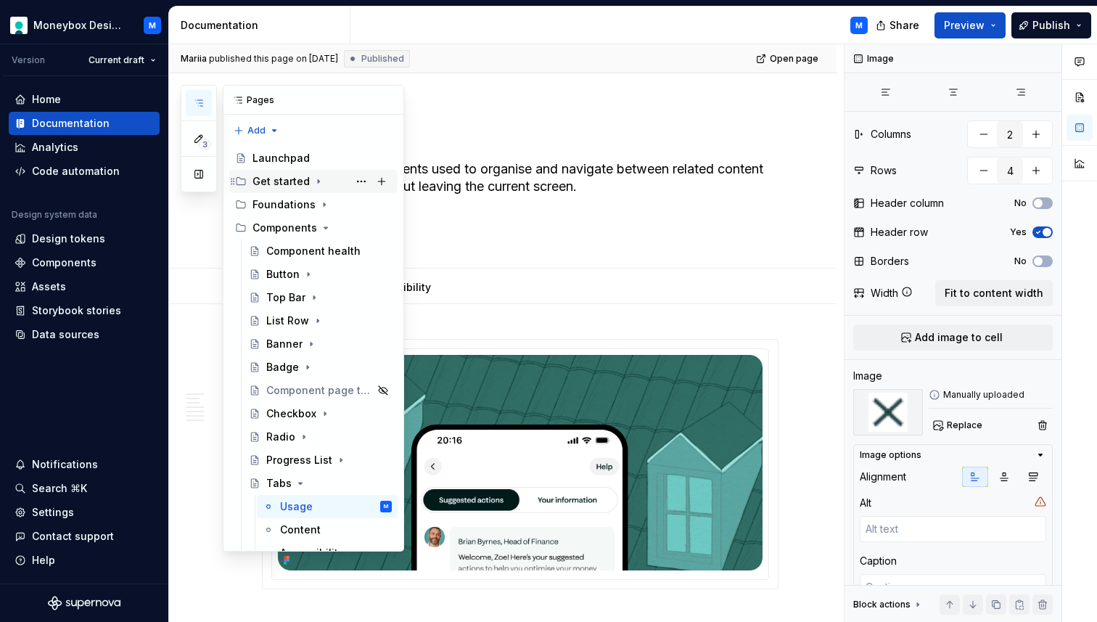
click at [273, 180] on div "Get started" at bounding box center [280, 181] width 57 height 15
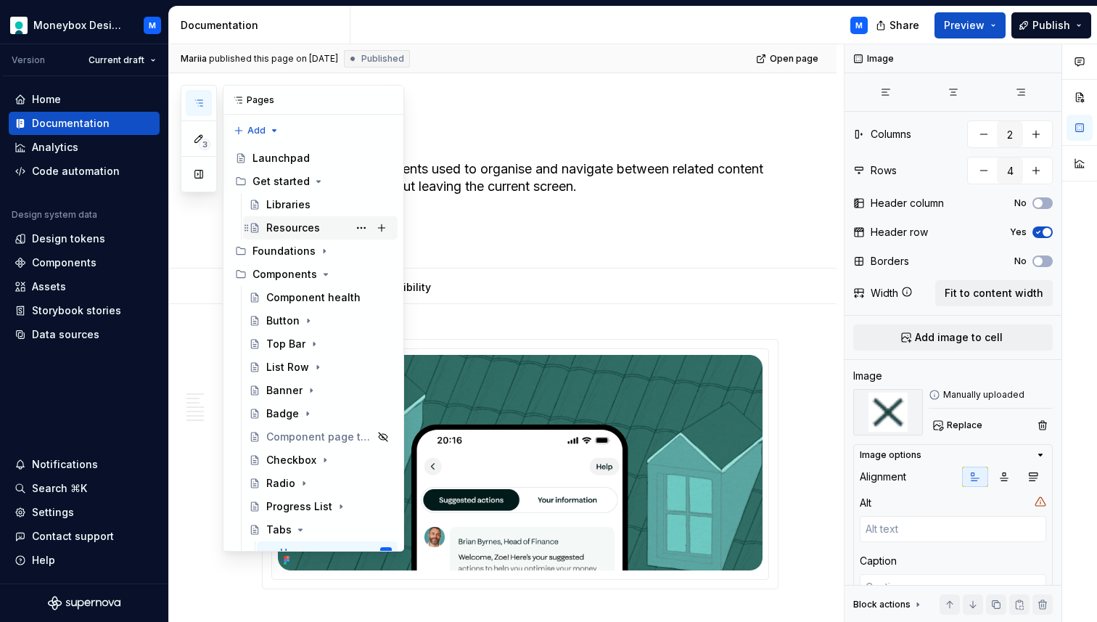
click at [284, 232] on div "Resources" at bounding box center [293, 228] width 54 height 15
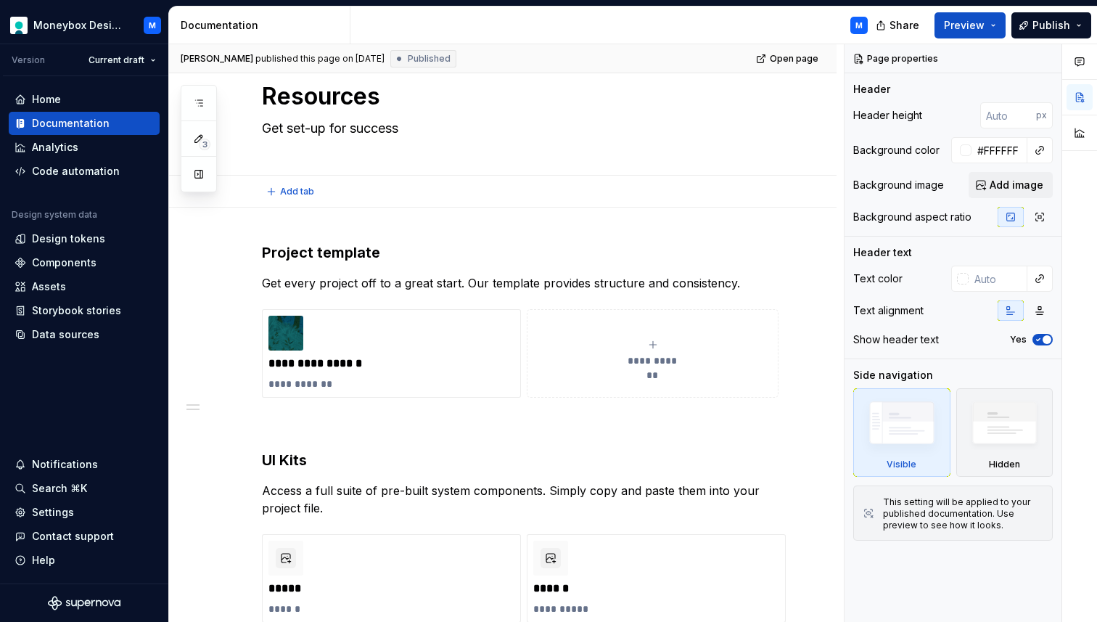
scroll to position [60, 0]
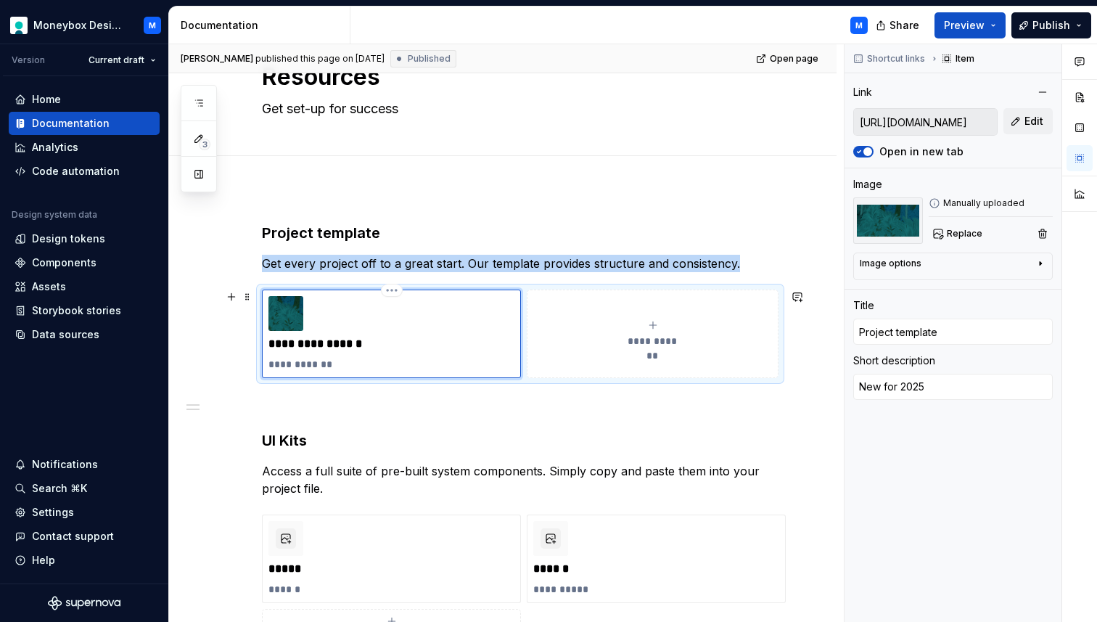
click at [300, 313] on img at bounding box center [285, 313] width 35 height 35
click at [788, 60] on span "Open page" at bounding box center [794, 59] width 49 height 12
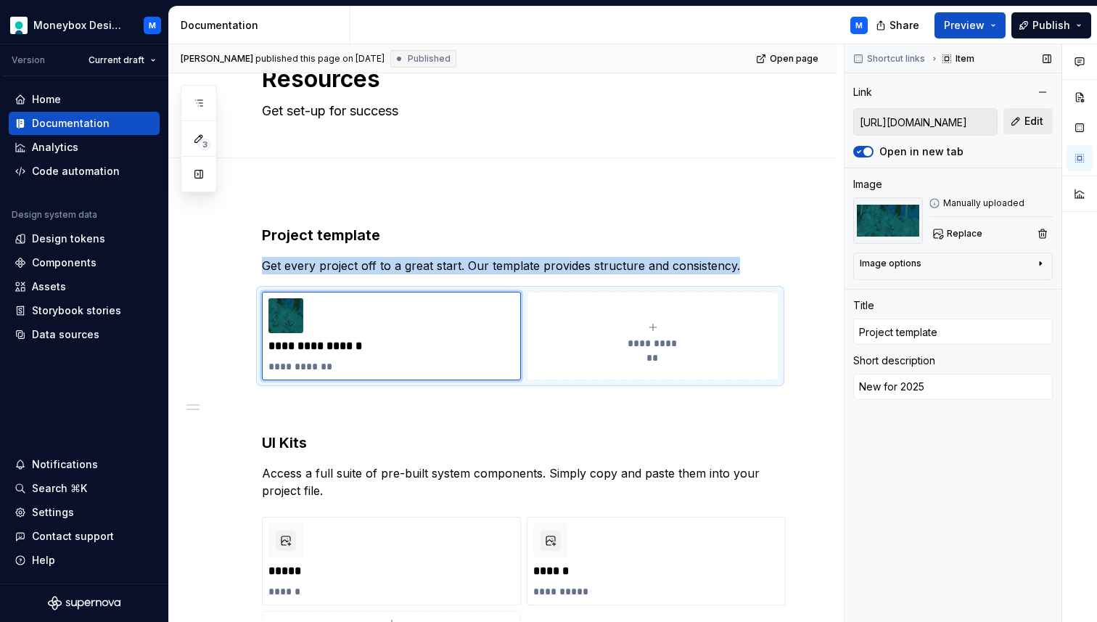
click at [1024, 124] on button "Edit" at bounding box center [1027, 121] width 49 height 26
type textarea "*"
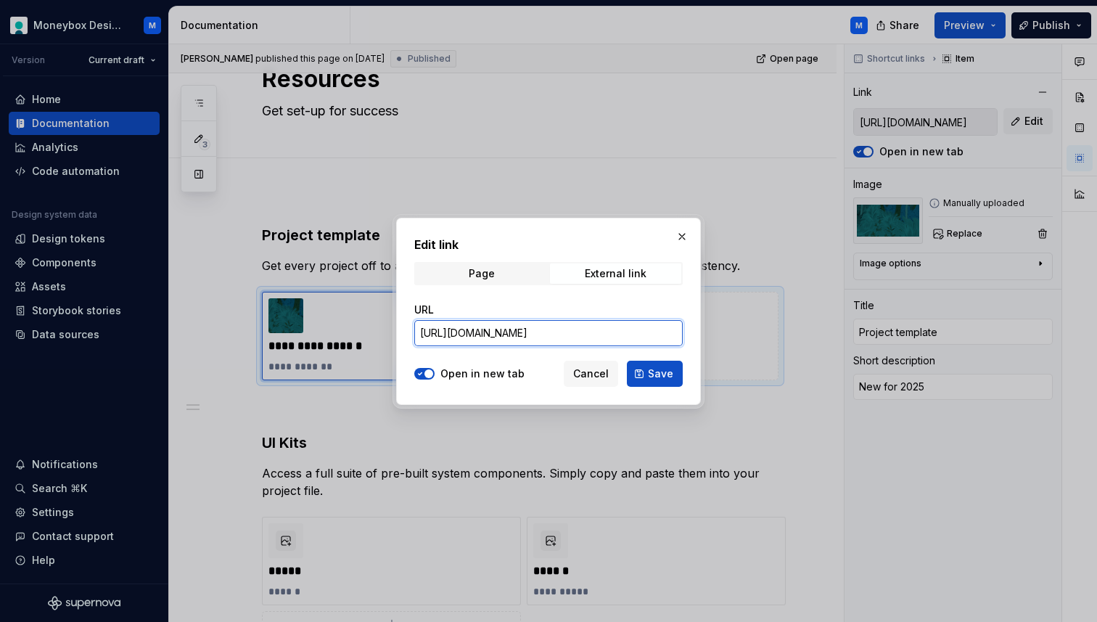
drag, startPoint x: 560, startPoint y: 336, endPoint x: 410, endPoint y: 332, distance: 150.2
click at [410, 332] on div "Edit link Page External link URL [URL][DOMAIN_NAME] Open in new tab Cancel Save" at bounding box center [548, 311] width 305 height 187
type textarea "*"
click at [474, 329] on input "URL" at bounding box center [548, 333] width 268 height 26
paste input "[URL][DOMAIN_NAME]"
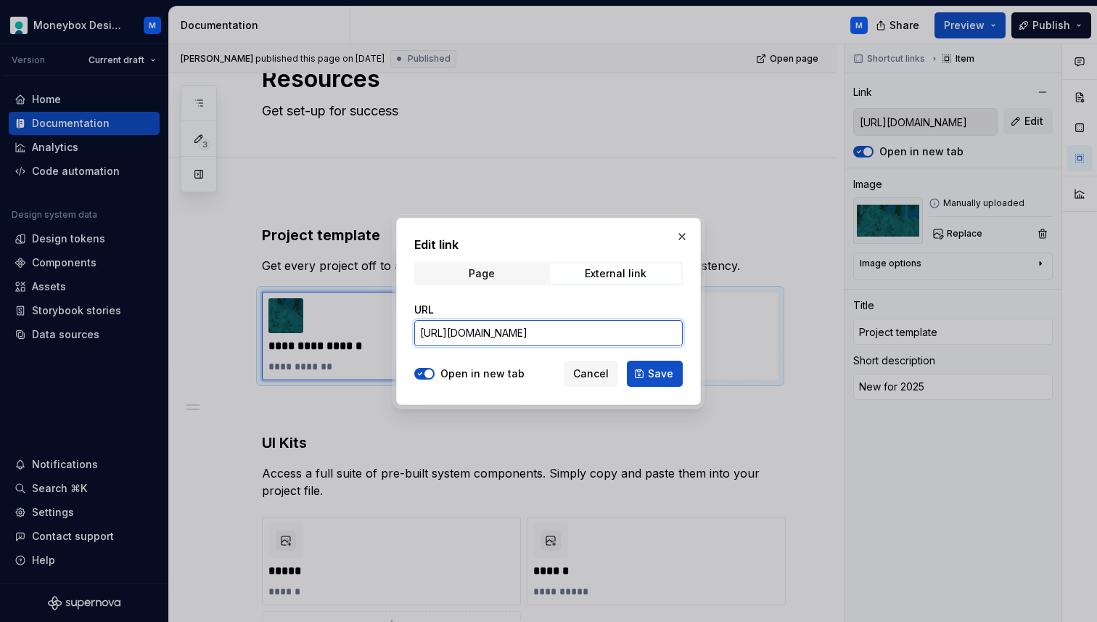
scroll to position [0, 362]
type input "[URL][DOMAIN_NAME]"
click at [654, 372] on span "Save" at bounding box center [660, 373] width 25 height 15
type textarea "*"
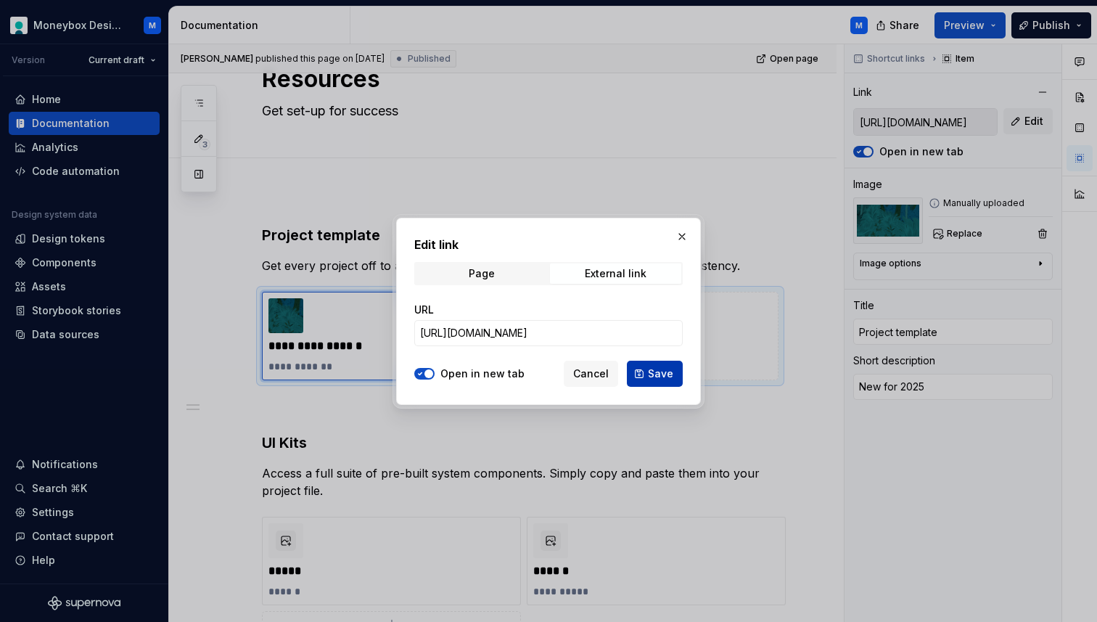
type input "[URL][DOMAIN_NAME]"
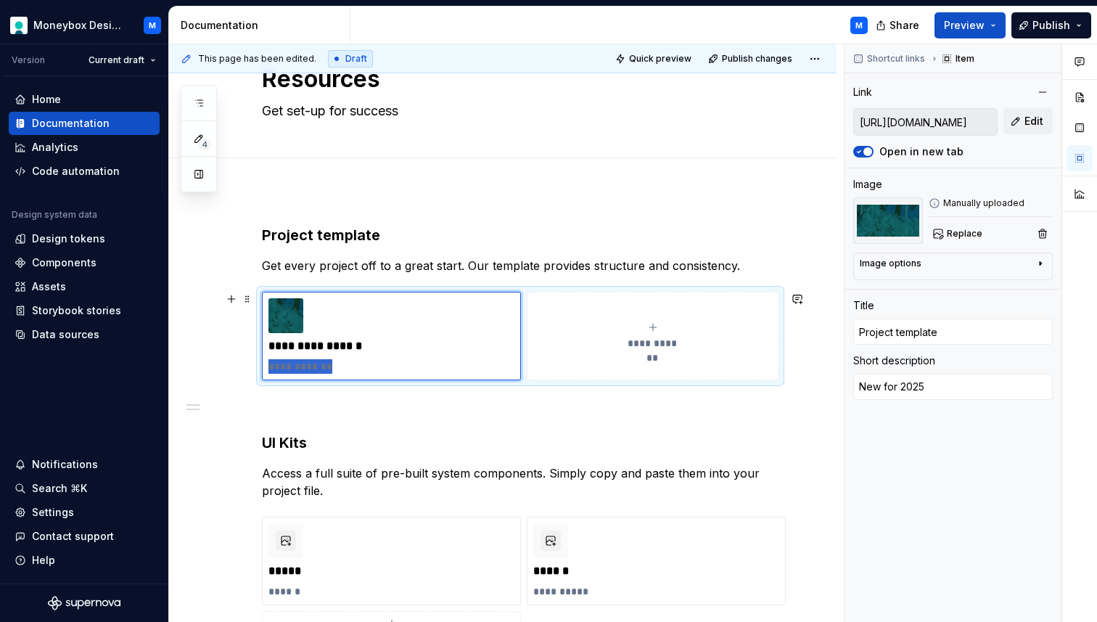
drag, startPoint x: 341, startPoint y: 365, endPoint x: 258, endPoint y: 356, distance: 83.9
click at [262, 356] on div "**********" at bounding box center [520, 336] width 516 height 88
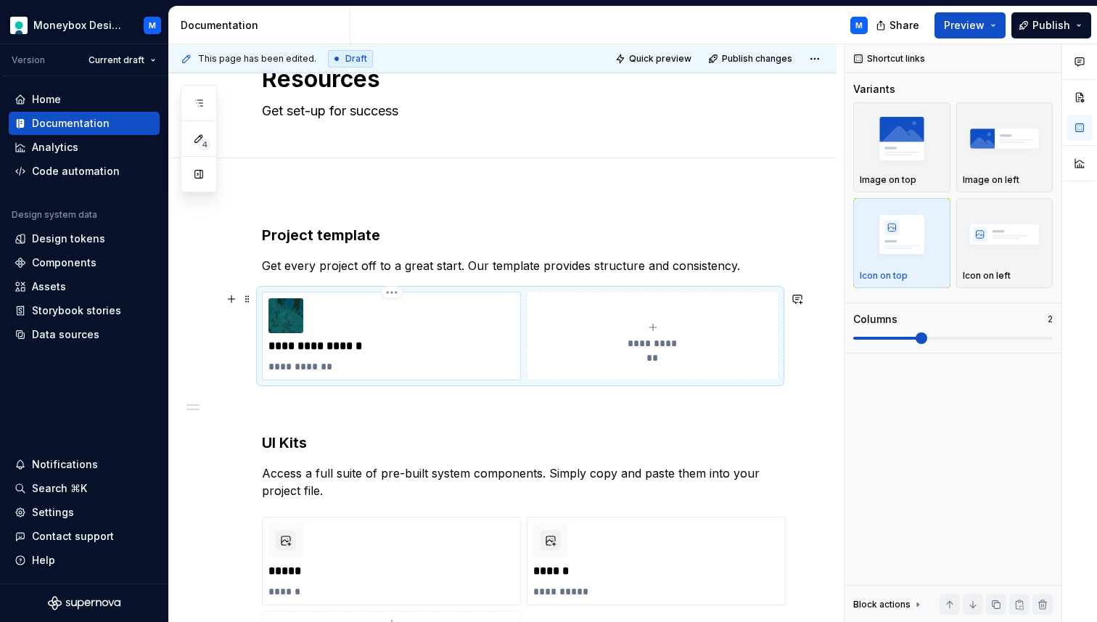
click at [307, 366] on p "**********" at bounding box center [391, 366] width 246 height 15
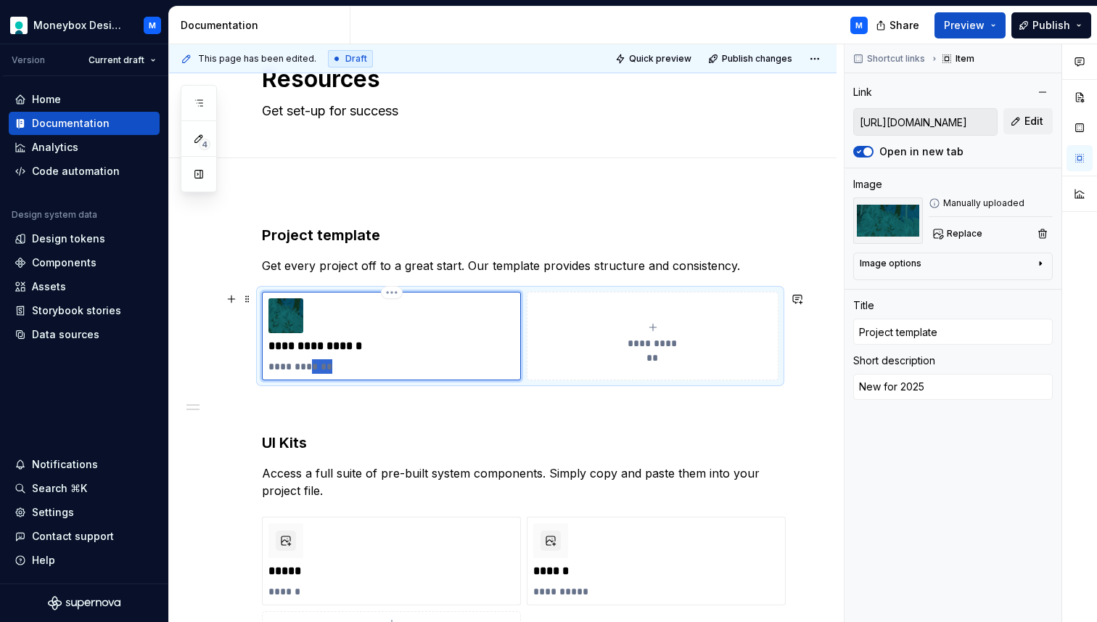
drag, startPoint x: 340, startPoint y: 363, endPoint x: 310, endPoint y: 363, distance: 29.7
click at [310, 363] on p "**********" at bounding box center [391, 366] width 246 height 15
click at [318, 339] on p "**********" at bounding box center [391, 346] width 246 height 15
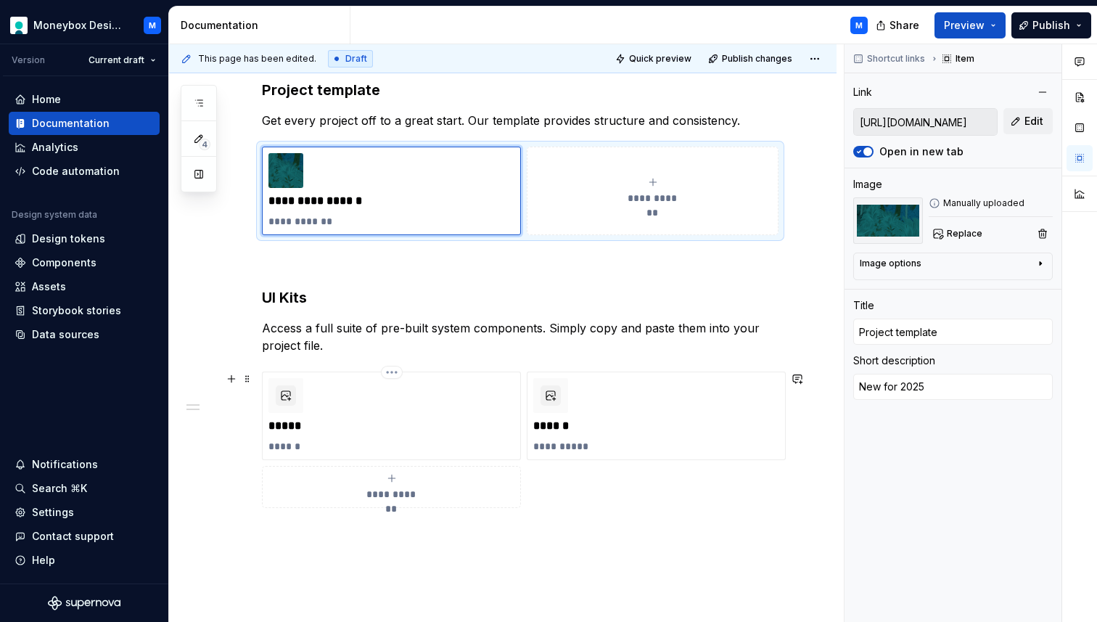
scroll to position [206, 0]
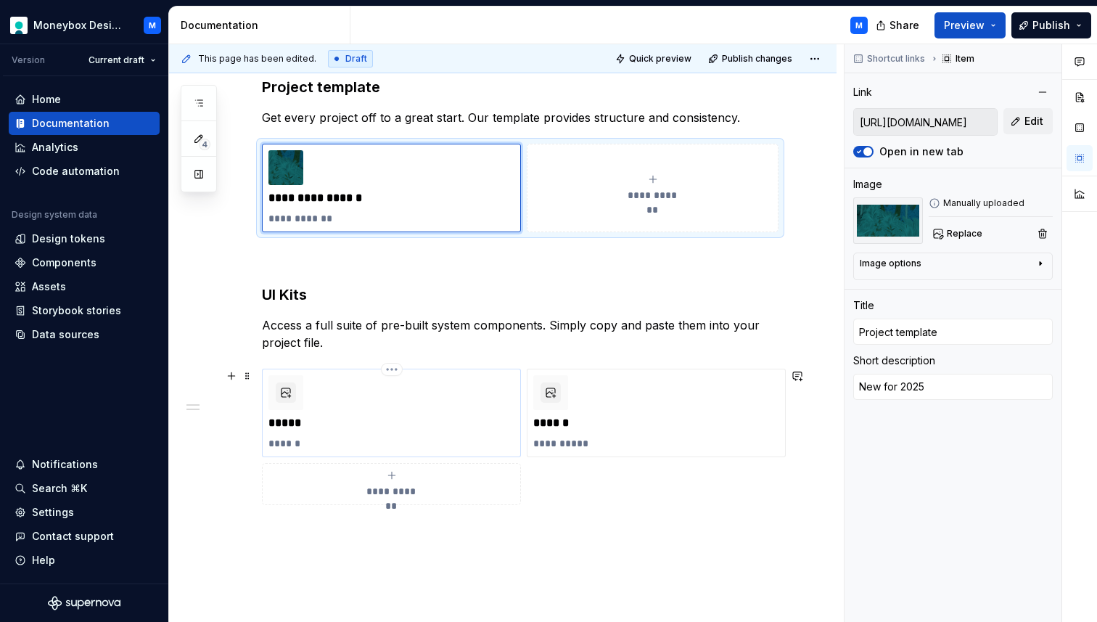
type textarea "*"
type input "[URL][DOMAIN_NAME]"
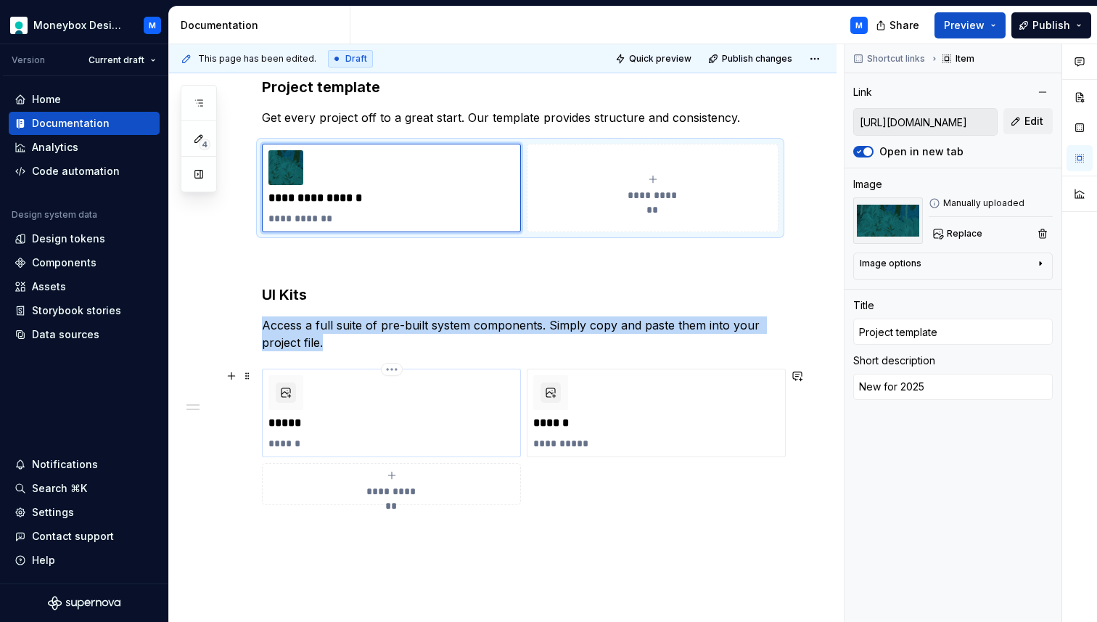
click at [384, 432] on div "***** ******" at bounding box center [391, 412] width 246 height 75
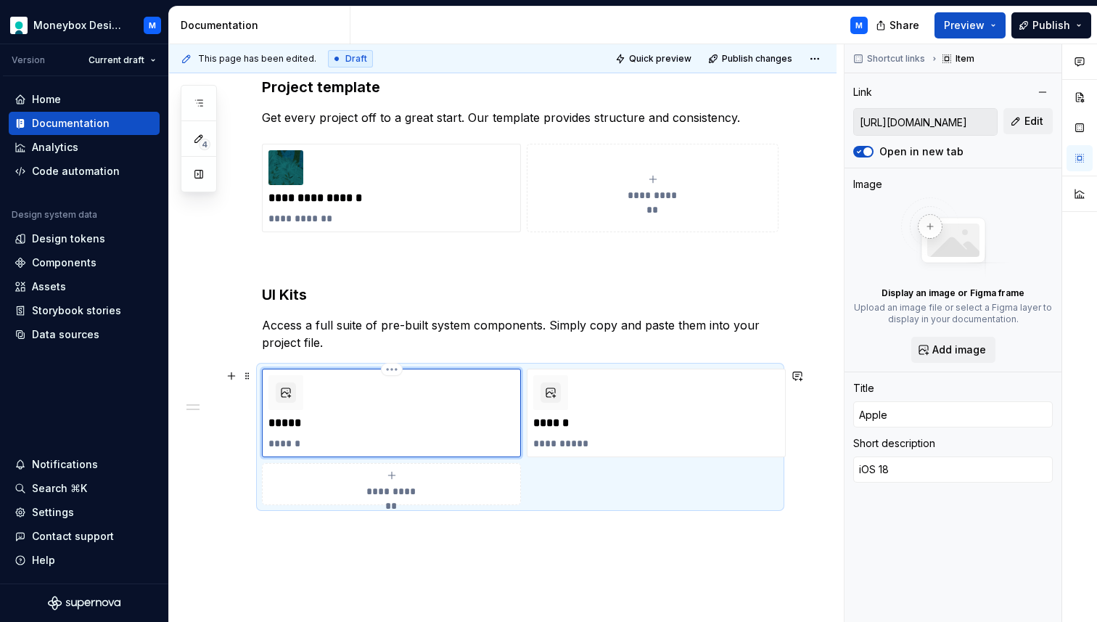
click at [295, 439] on p "******" at bounding box center [391, 443] width 246 height 15
type textarea "*"
type textarea "iOS 1"
type textarea "*"
type textarea "iOS"
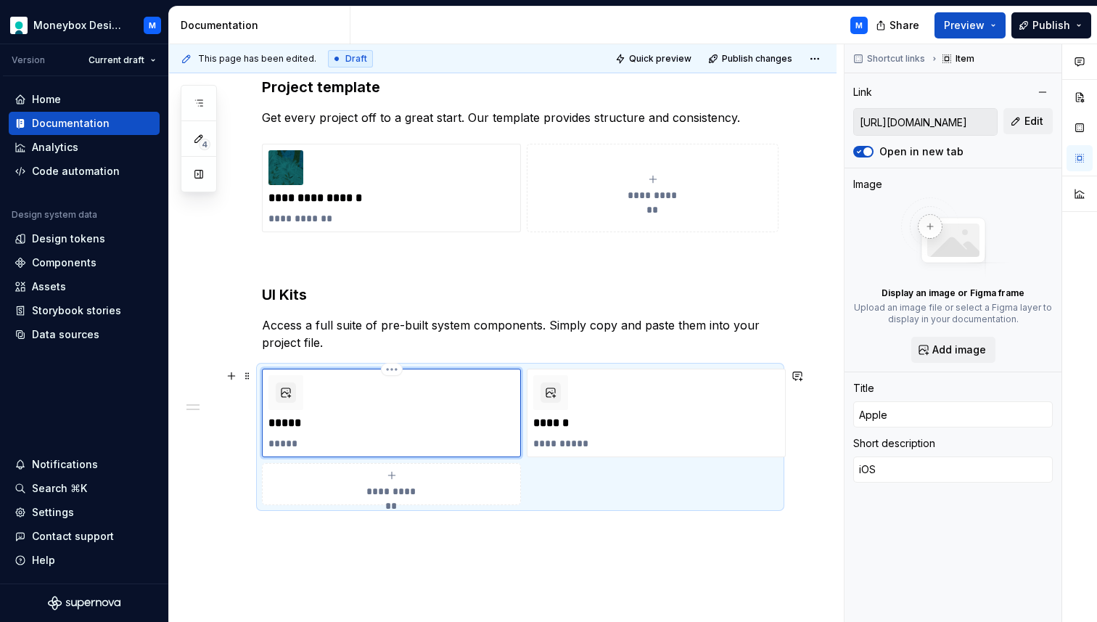
type textarea "*"
type textarea "iOS 2"
type textarea "*"
type textarea "iOS 26"
click at [1042, 115] on span "Edit" at bounding box center [1033, 121] width 19 height 15
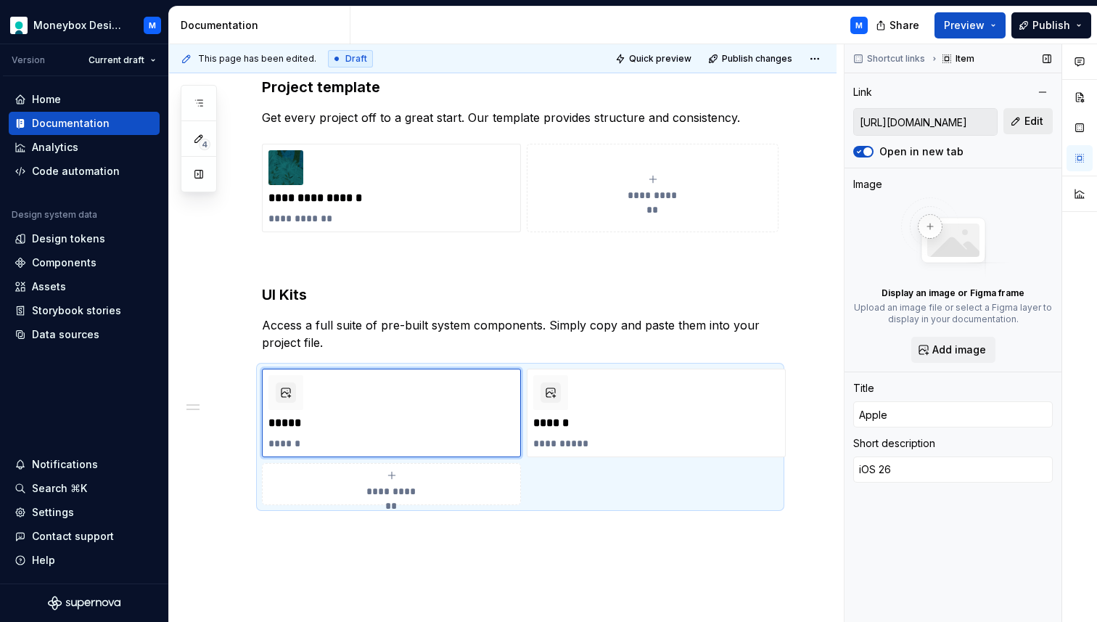
type textarea "*"
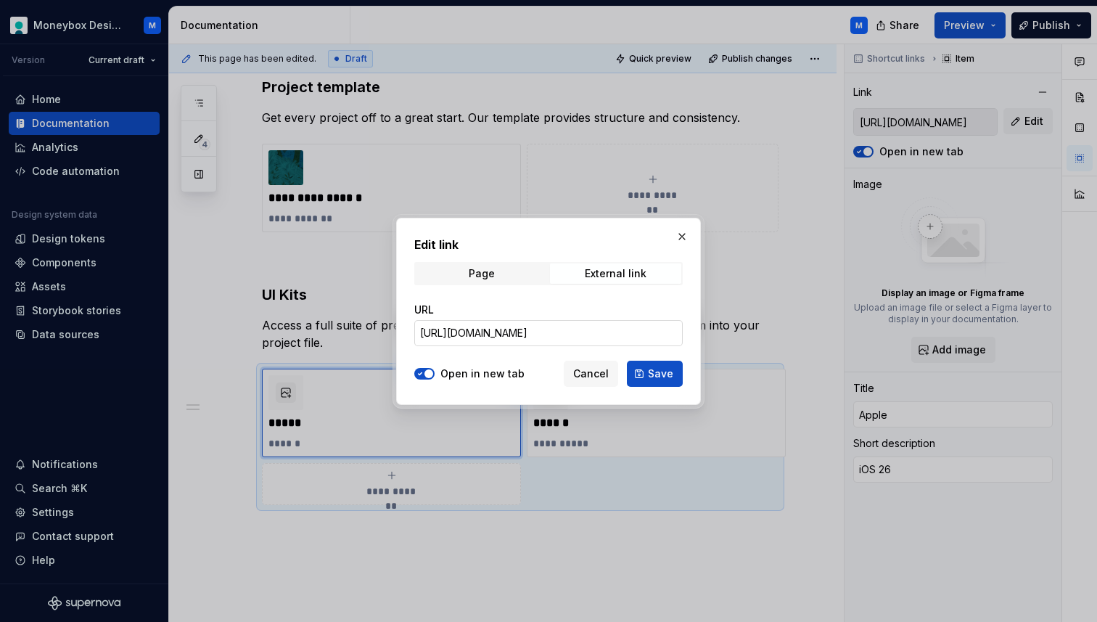
click at [556, 334] on input "[URL][DOMAIN_NAME]" at bounding box center [548, 333] width 268 height 26
paste input "[URL][DOMAIN_NAME]"
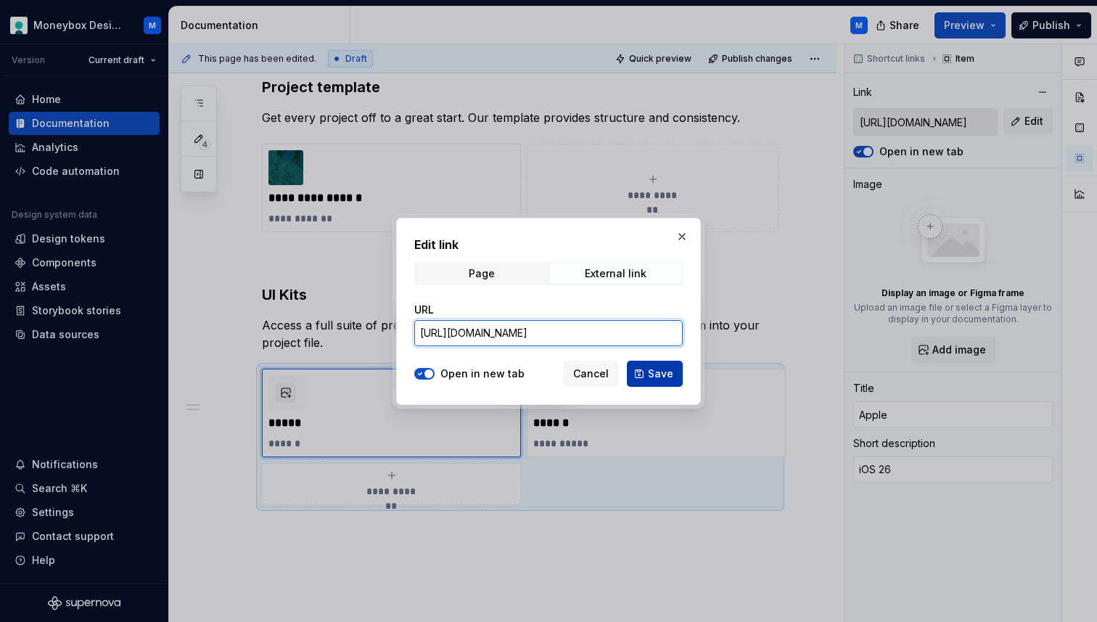
type input "[URL][DOMAIN_NAME]"
click at [652, 370] on span "Save" at bounding box center [660, 373] width 25 height 15
type textarea "*"
type input "[URL][DOMAIN_NAME]"
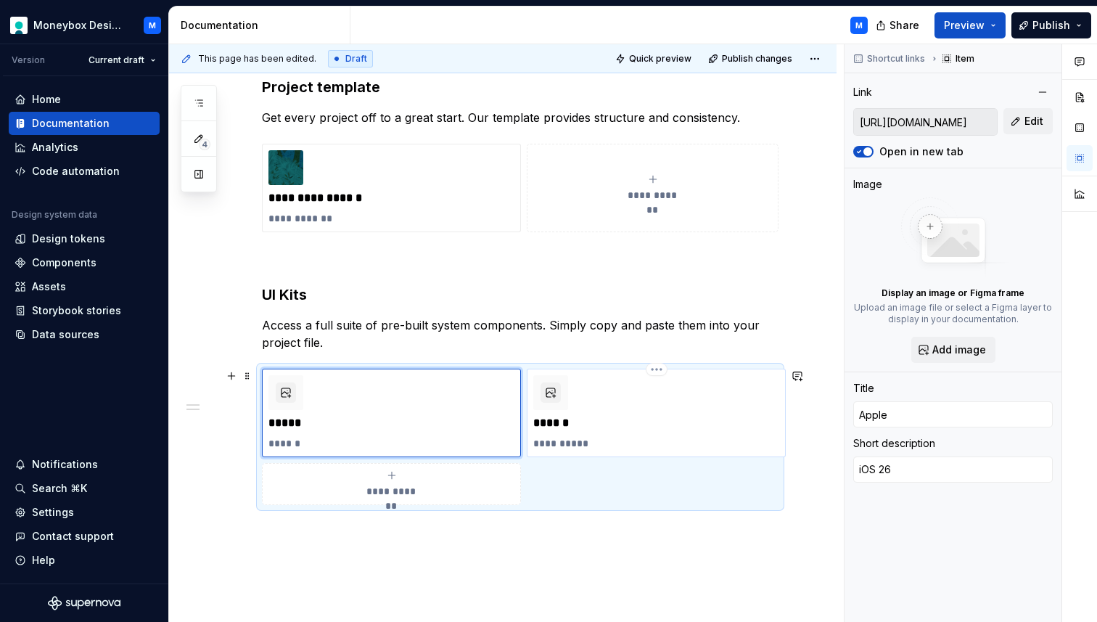
click at [587, 437] on p "**********" at bounding box center [656, 443] width 246 height 15
type textarea "*"
type input "[URL][DOMAIN_NAME]"
type input "Google"
type textarea "Material 3"
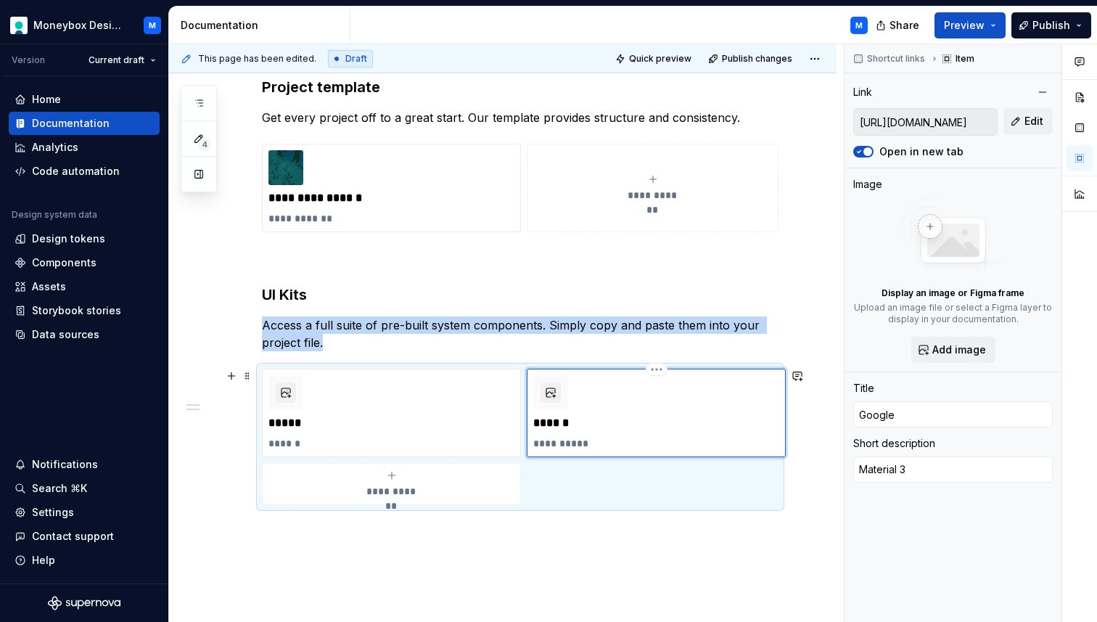
click at [594, 398] on div "**********" at bounding box center [656, 412] width 246 height 75
type textarea "*"
type input "[URL][DOMAIN_NAME]"
type input "Apple"
type textarea "iOS 26"
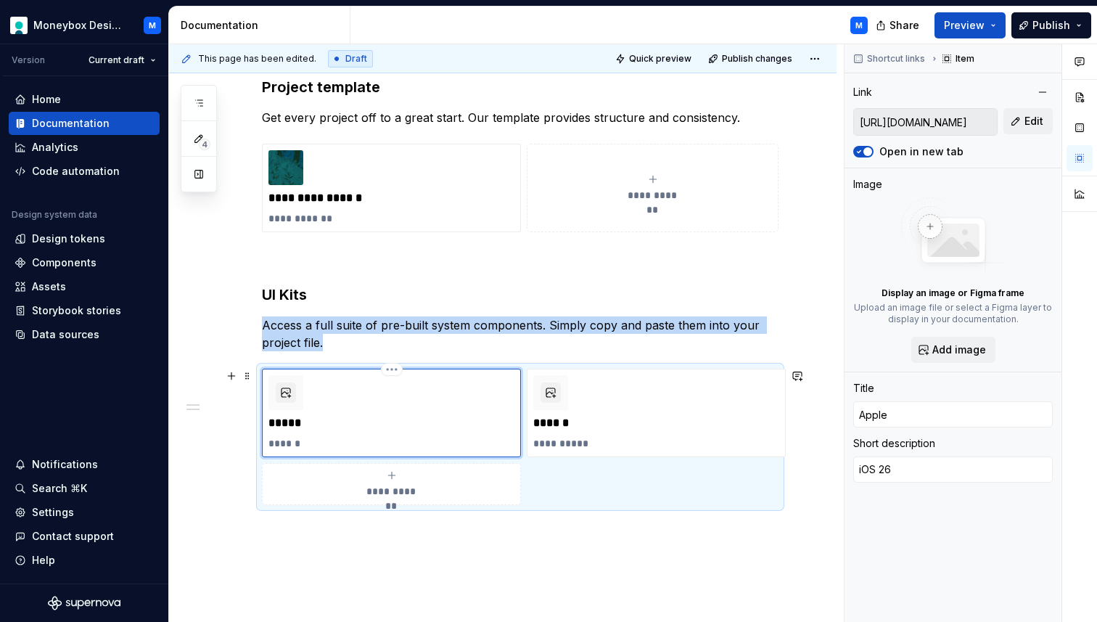
click at [445, 395] on div "***** ******" at bounding box center [391, 412] width 246 height 75
type textarea "*"
type input "[URL][DOMAIN_NAME]"
type input "Google"
type textarea "Material 3"
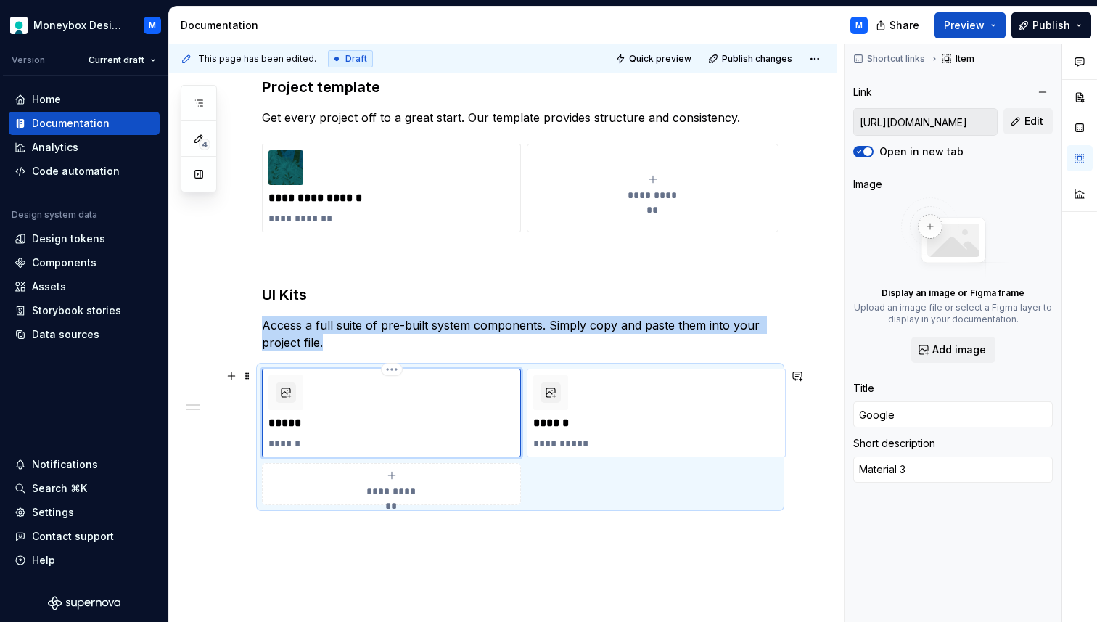
click at [619, 413] on div "**********" at bounding box center [656, 412] width 246 height 75
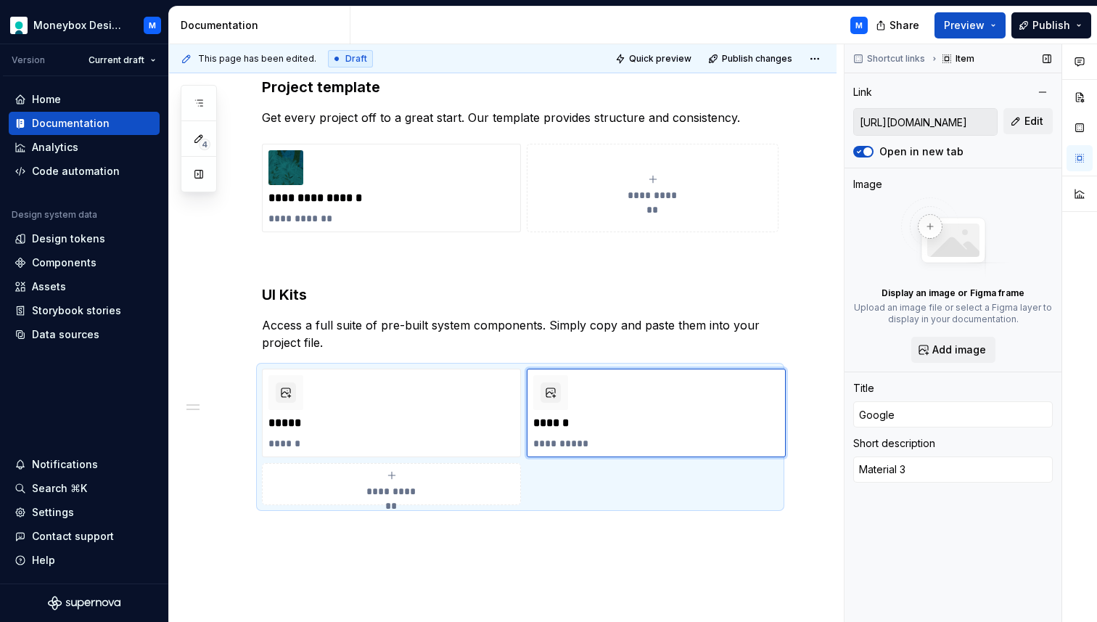
click at [934, 122] on input "[URL][DOMAIN_NAME]" at bounding box center [925, 122] width 143 height 26
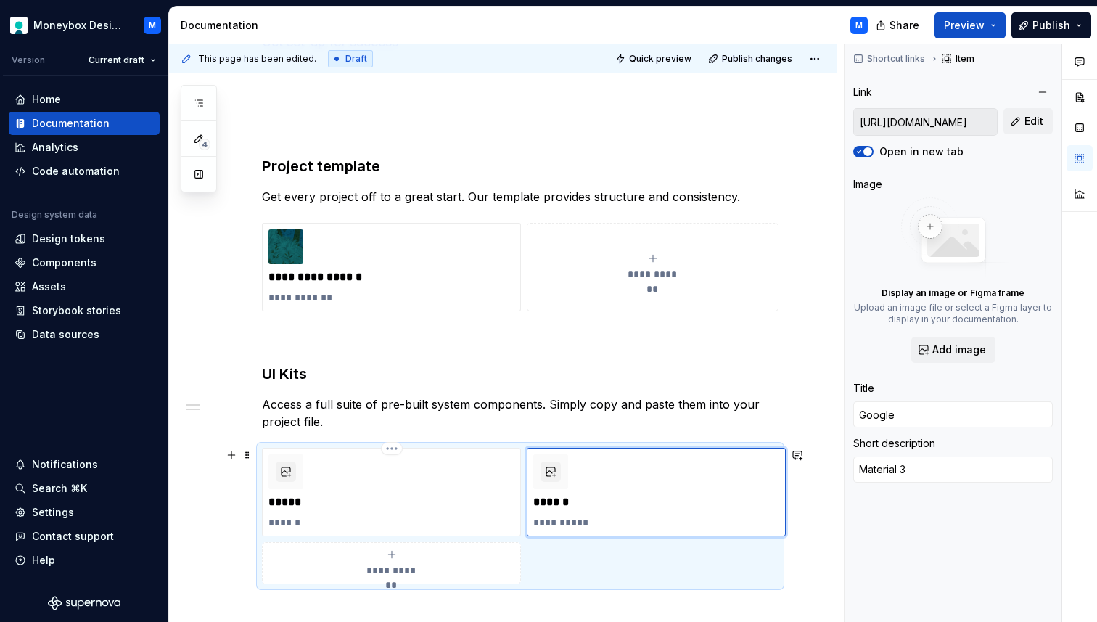
scroll to position [129, 0]
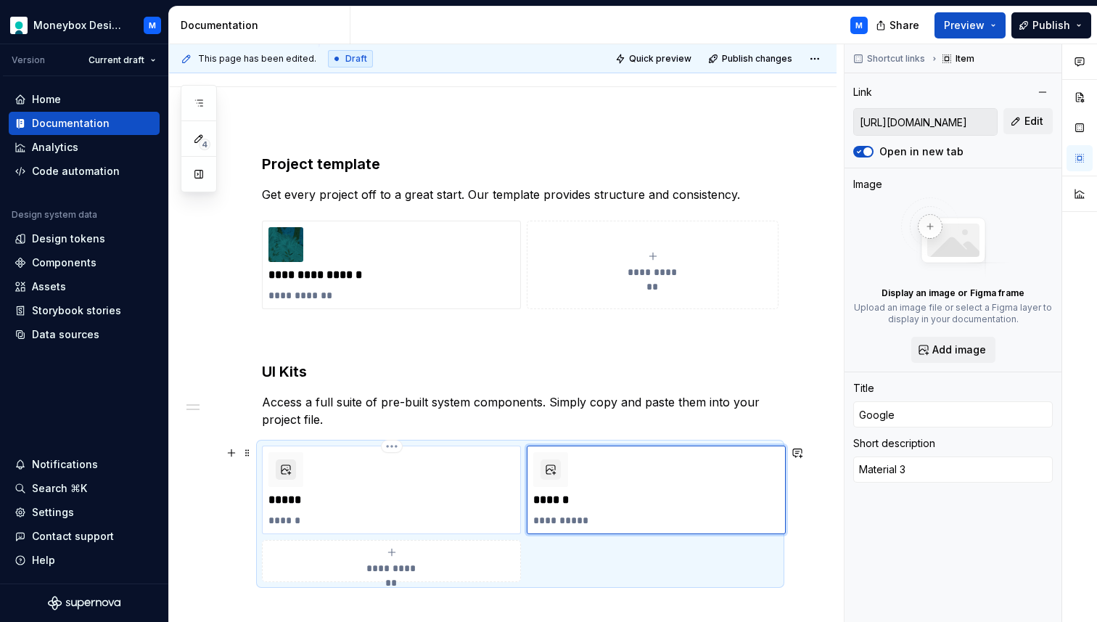
type textarea "*"
type input "[URL][DOMAIN_NAME]"
type input "Apple"
type textarea "iOS 26"
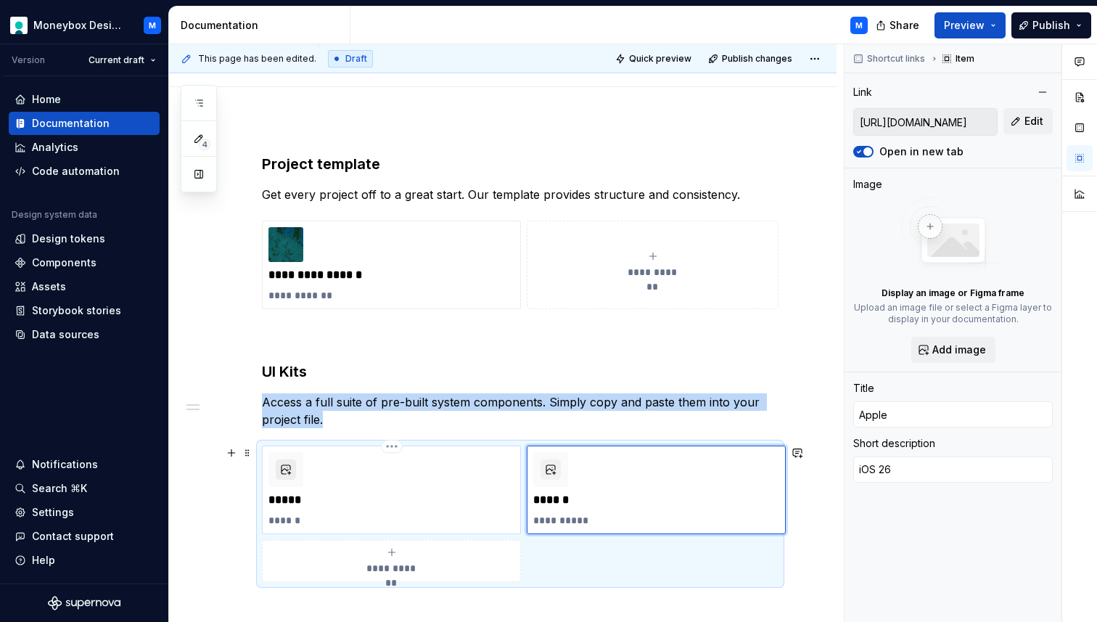
click at [285, 474] on button "button" at bounding box center [286, 469] width 20 height 20
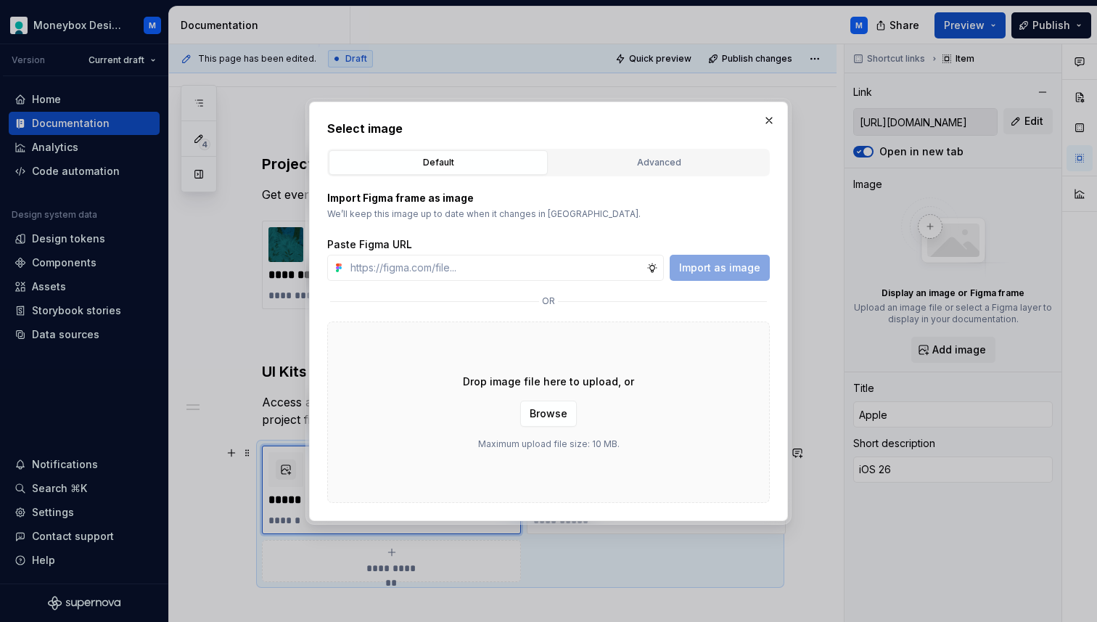
type textarea "*"
type input "[URL][DOMAIN_NAME]"
click at [712, 264] on span "Import as image" at bounding box center [719, 267] width 81 height 15
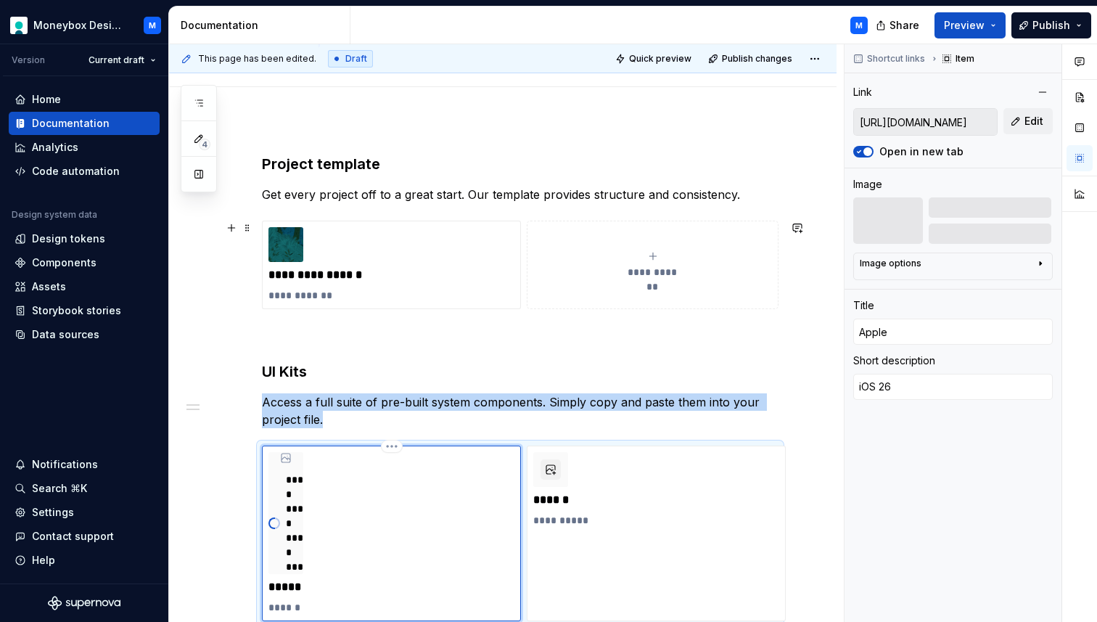
scroll to position [179, 0]
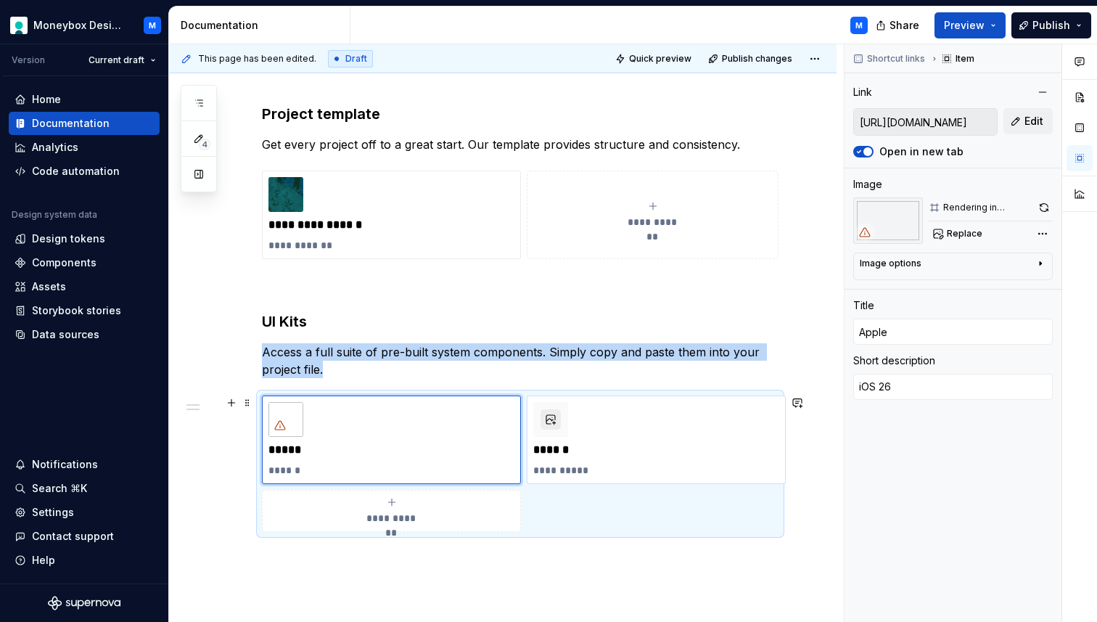
type textarea "*"
type input "[URL][DOMAIN_NAME]"
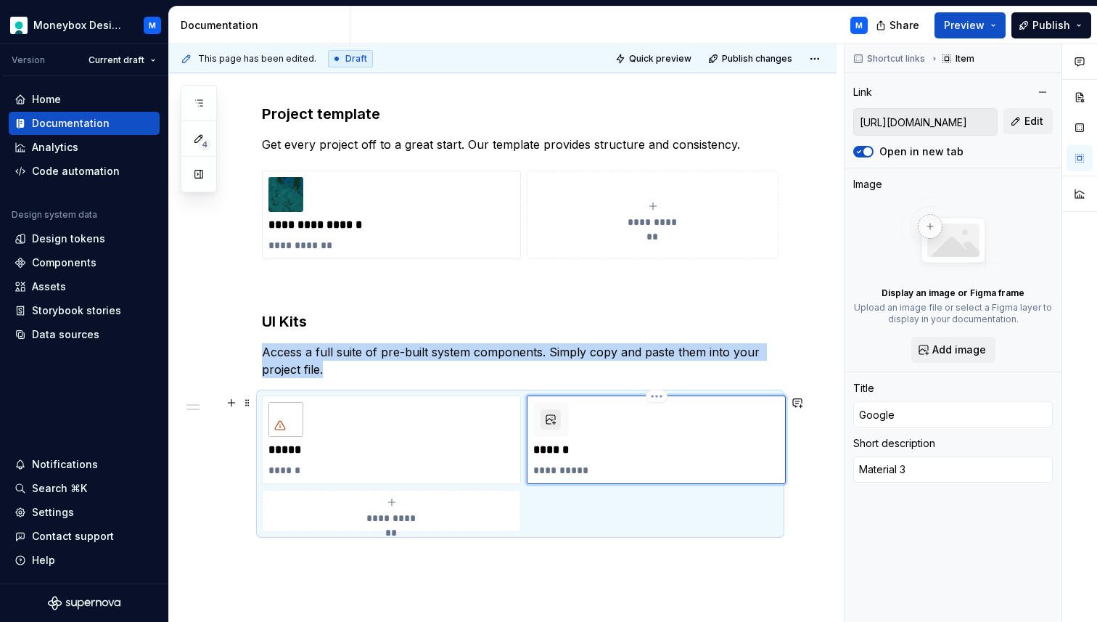
click at [553, 415] on button "button" at bounding box center [550, 419] width 20 height 20
type textarea "*"
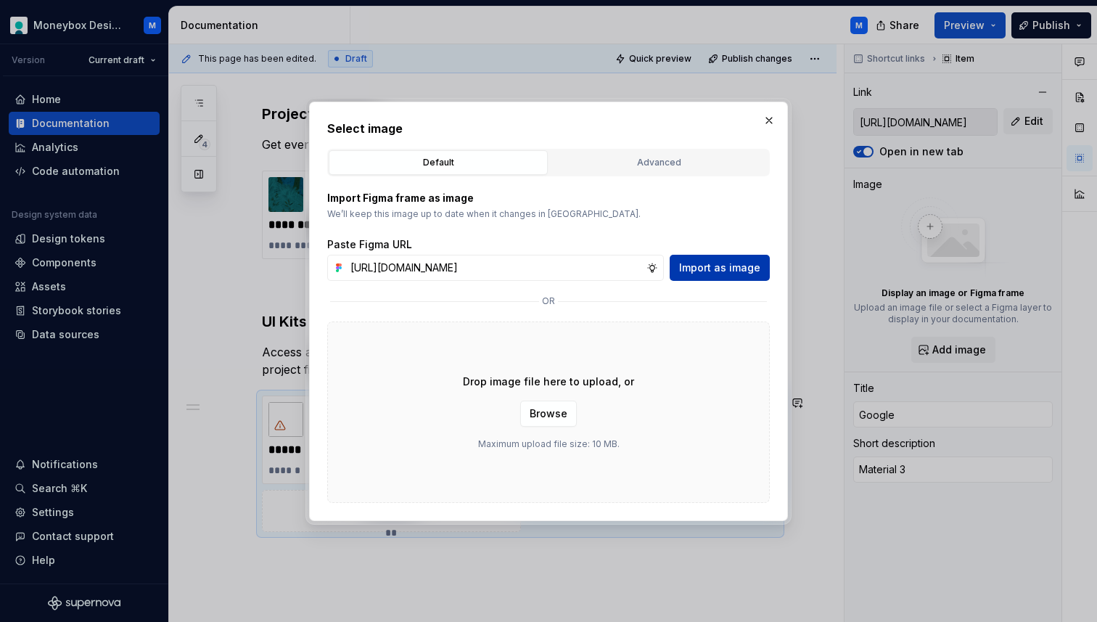
scroll to position [0, 332]
type input "[URL][DOMAIN_NAME]"
click at [729, 265] on span "Import as image" at bounding box center [719, 267] width 81 height 15
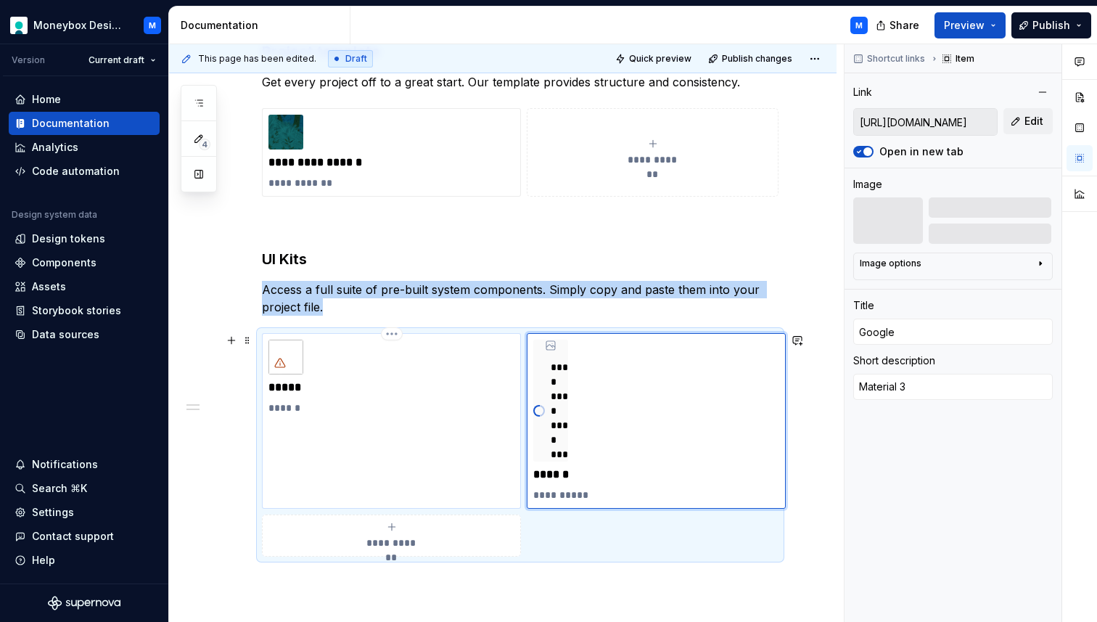
scroll to position [258, 0]
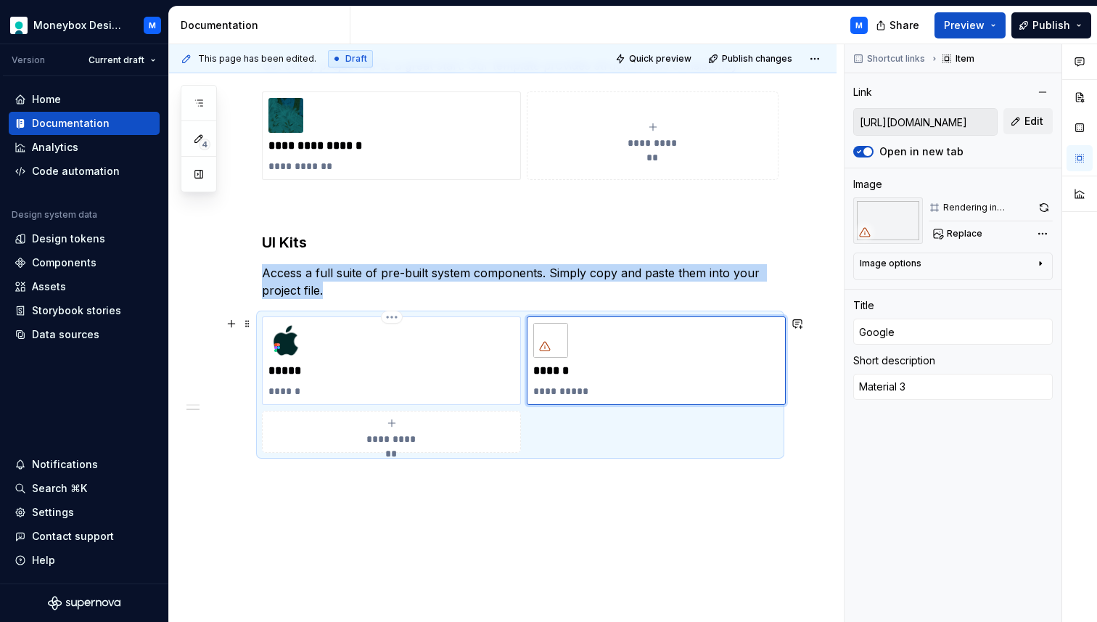
type textarea "*"
type input "[URL][DOMAIN_NAME]"
type input "Apple"
type textarea "iOS 26"
click at [286, 336] on img at bounding box center [285, 340] width 35 height 35
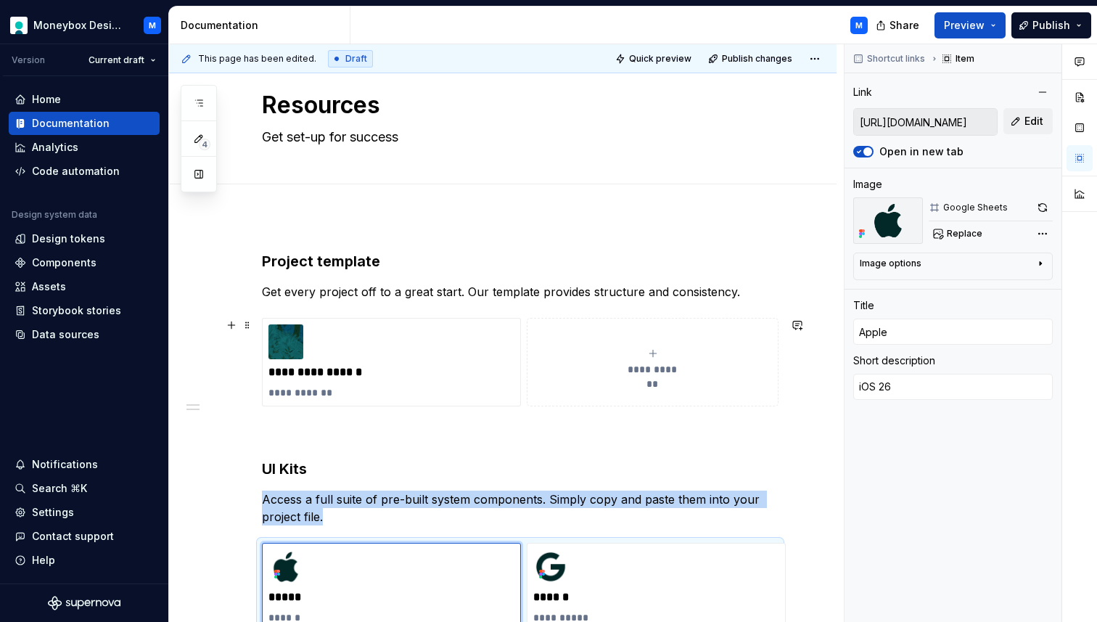
scroll to position [0, 0]
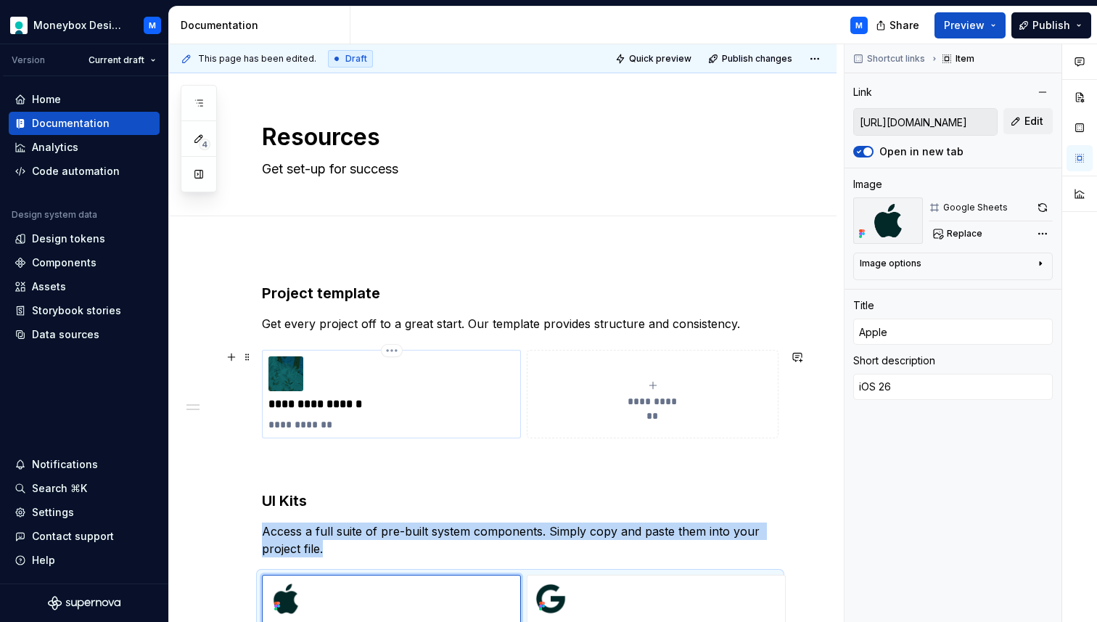
type textarea "*"
type input "[URL][DOMAIN_NAME]"
type input "Project template"
type textarea "New for 2025"
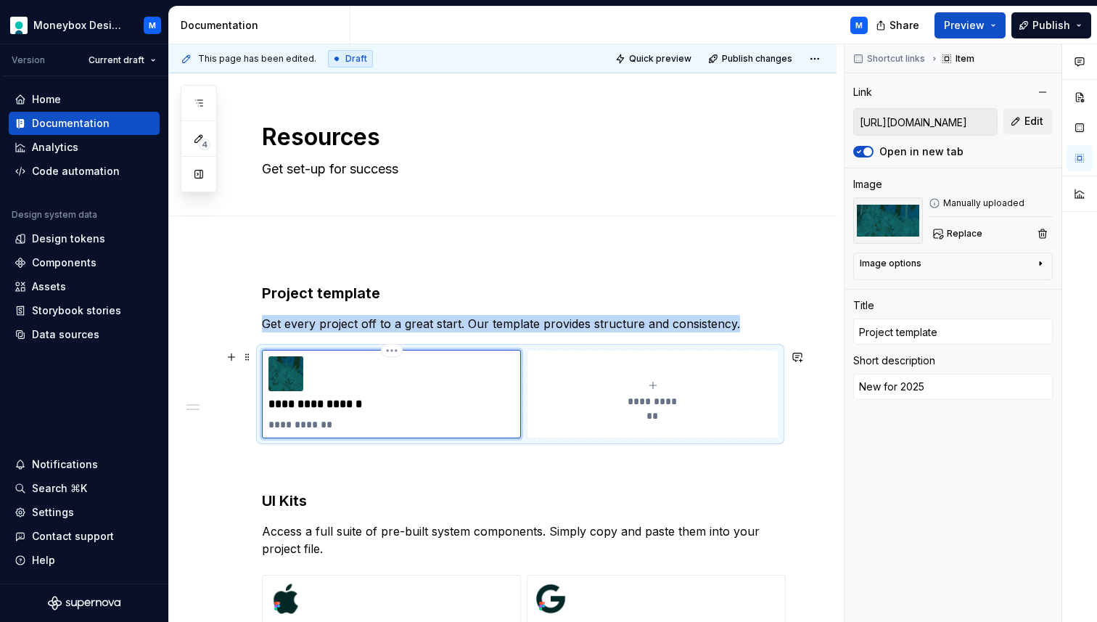
click at [299, 381] on img at bounding box center [285, 373] width 35 height 35
click at [958, 231] on span "Replace" at bounding box center [965, 234] width 36 height 12
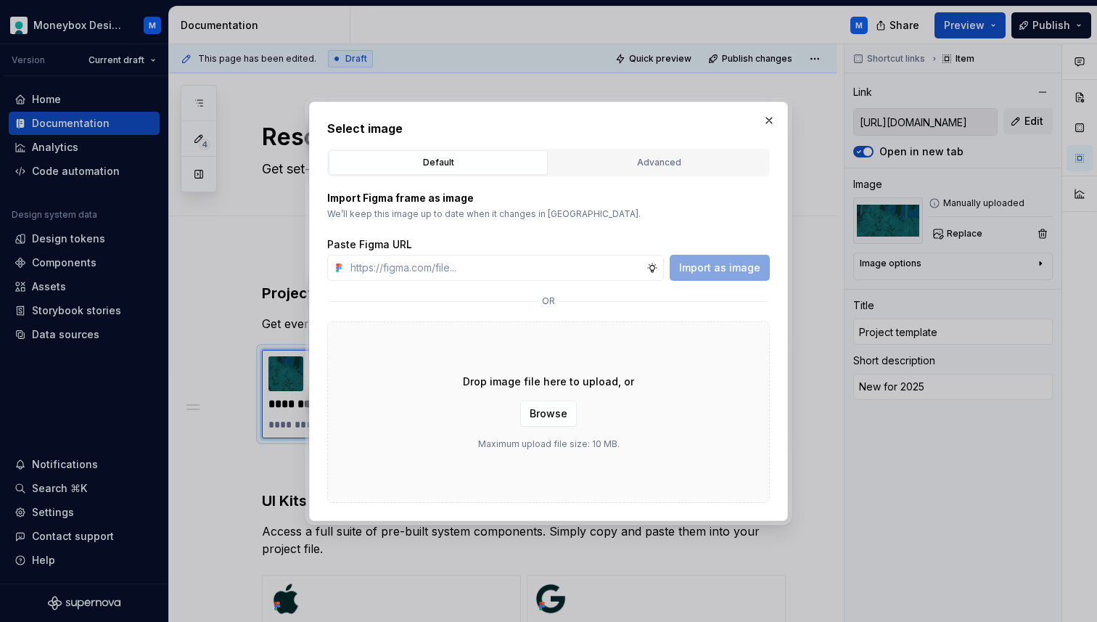
click at [542, 432] on div "Drop image file here to upload, or Browse Maximum upload file size: 10 MB." at bounding box center [548, 411] width 442 height 181
click at [540, 424] on button "Browse" at bounding box center [548, 413] width 57 height 26
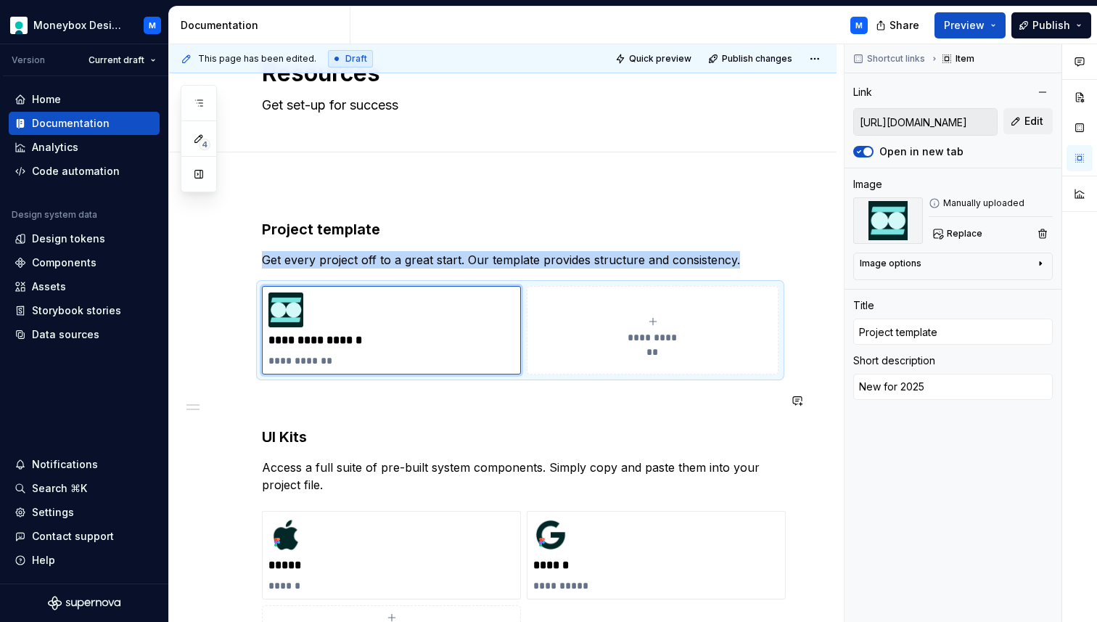
scroll to position [62, 0]
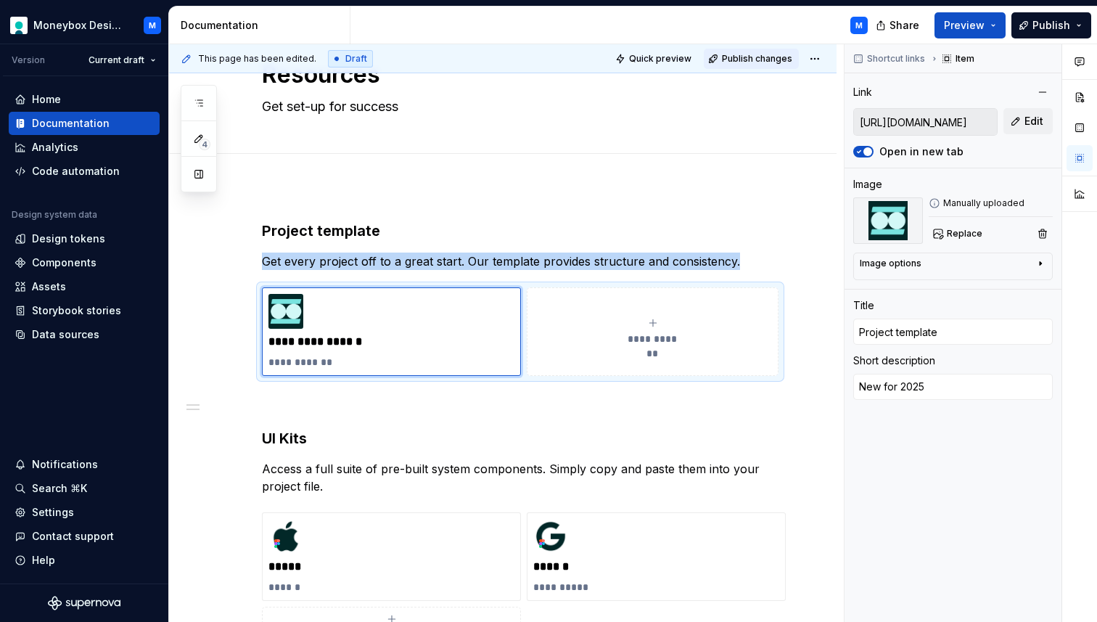
click at [774, 57] on span "Publish changes" at bounding box center [757, 59] width 70 height 12
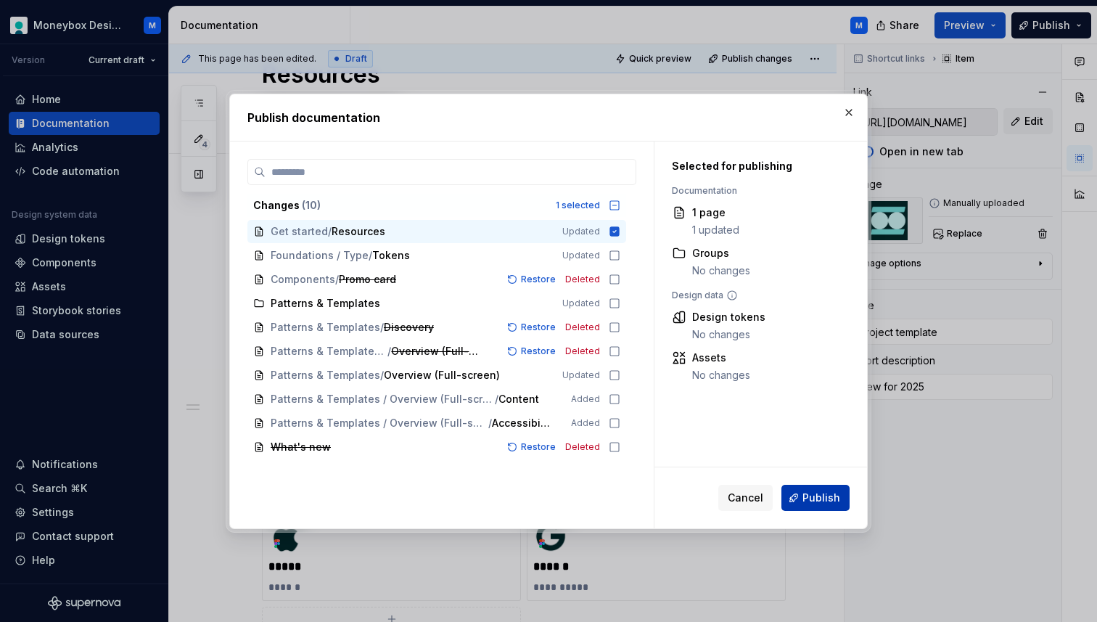
click at [817, 501] on span "Publish" at bounding box center [821, 497] width 38 height 15
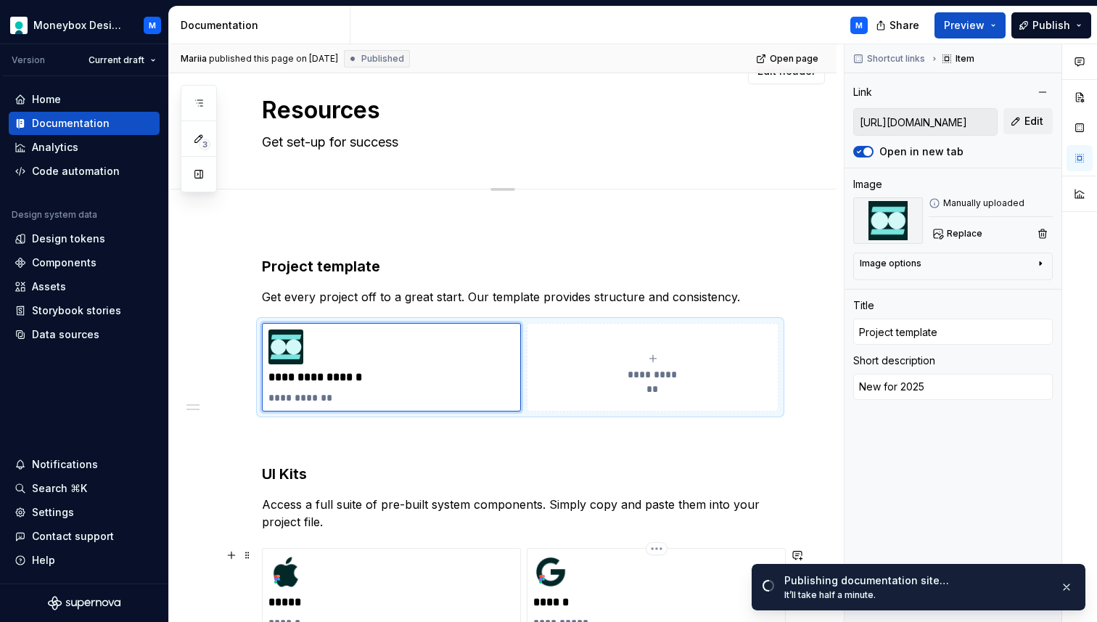
scroll to position [0, 0]
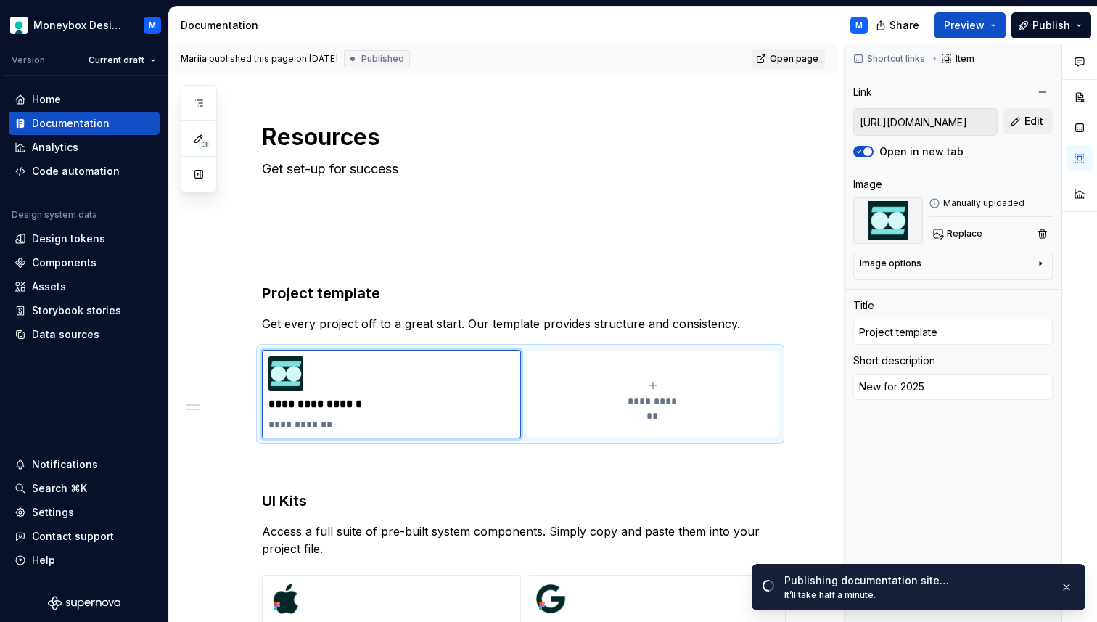
click at [800, 59] on span "Open page" at bounding box center [794, 59] width 49 height 12
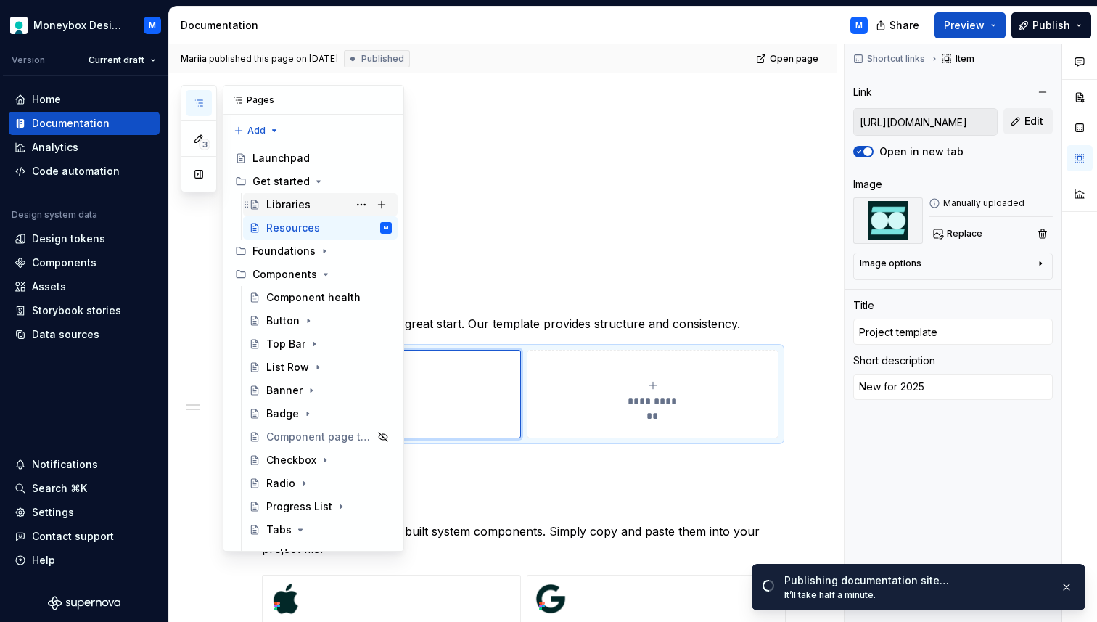
click at [285, 199] on div "Libraries" at bounding box center [288, 204] width 44 height 15
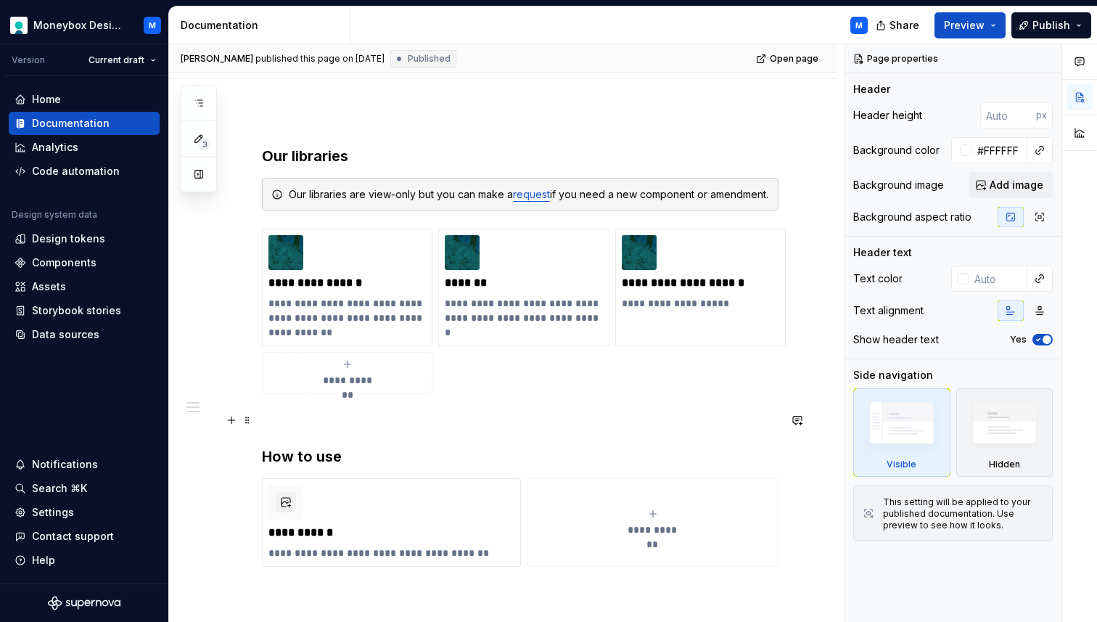
scroll to position [161, 0]
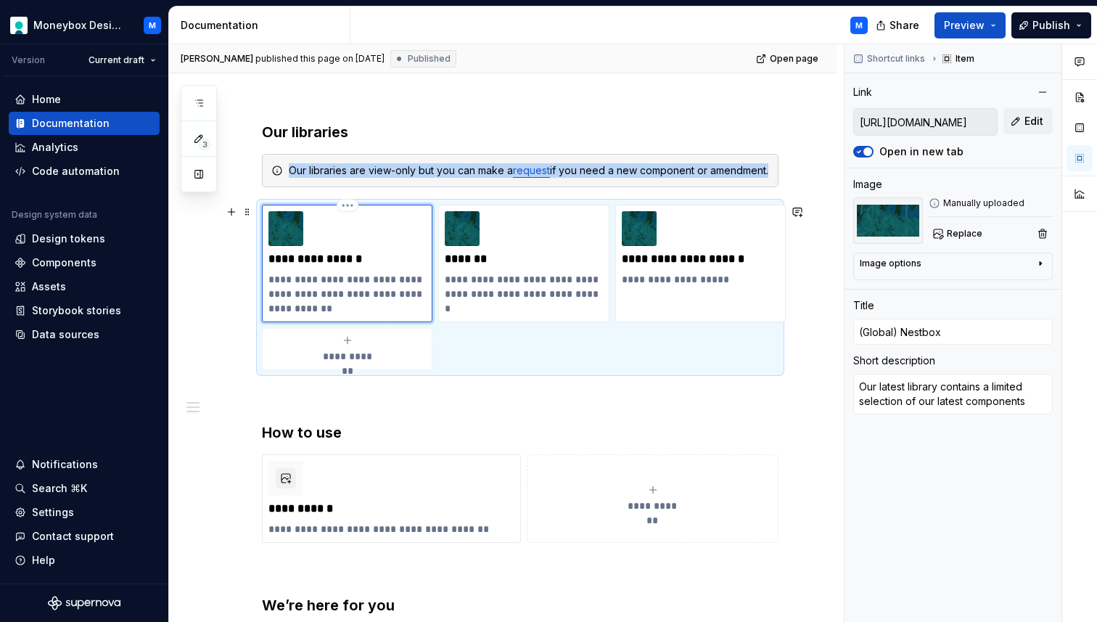
click at [347, 266] on div "**********" at bounding box center [346, 263] width 157 height 104
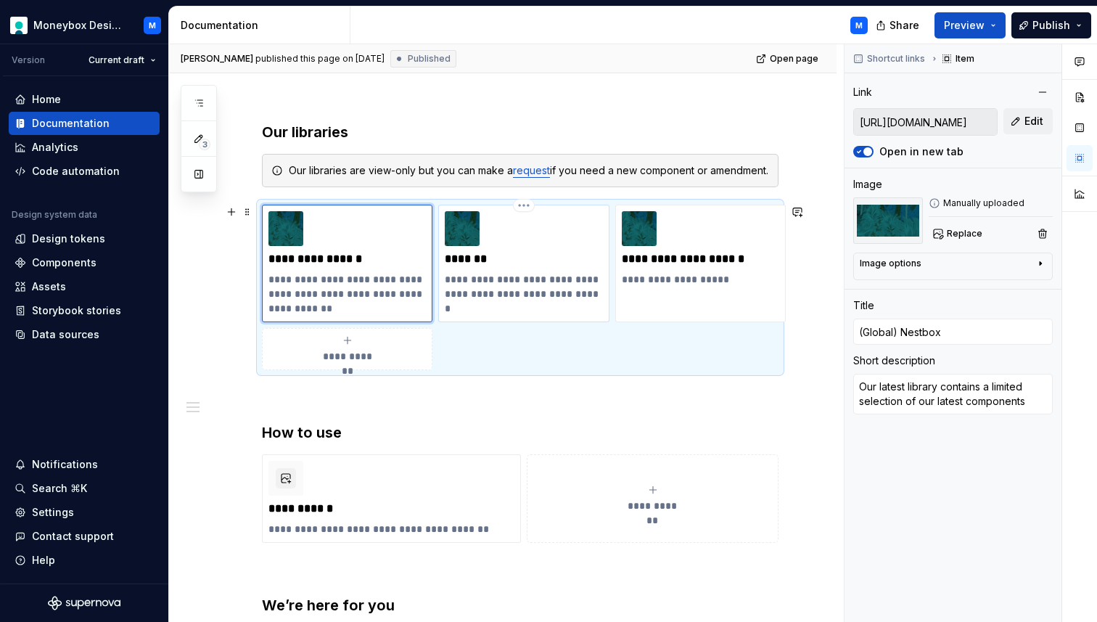
click at [536, 284] on p "**********" at bounding box center [523, 286] width 157 height 29
type textarea "*"
type input "[URL][DOMAIN_NAME]"
type input "Nestbox"
type textarea "Our original file contains a broad range of legacy components"
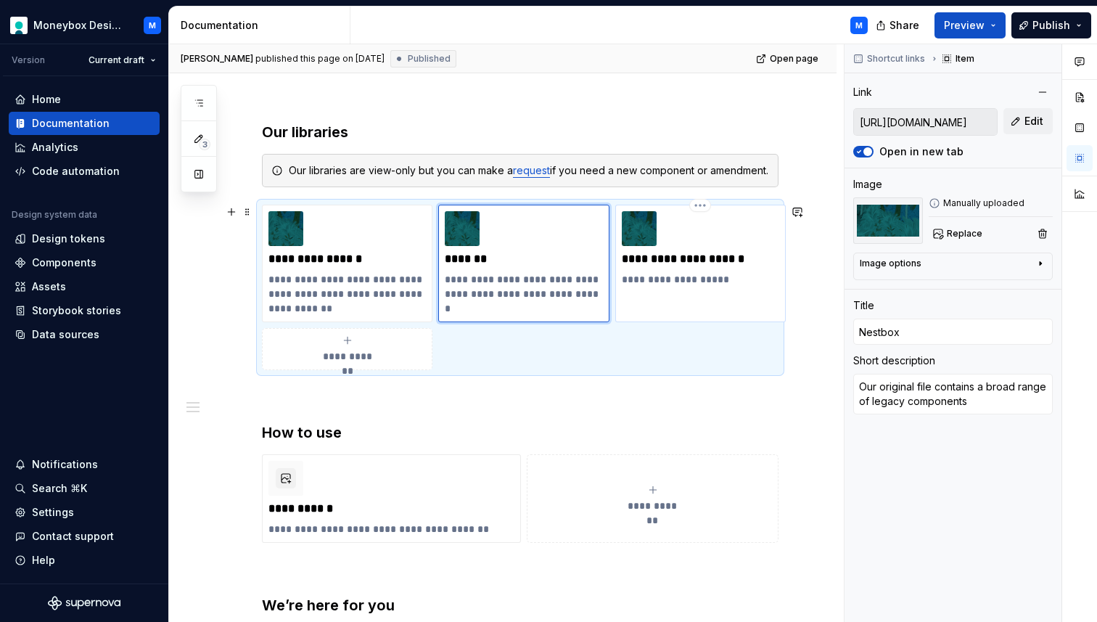
type textarea "*"
type input "[URL][DOMAIN_NAME]"
type input "Nestbox Illustrations"
type textarea "Creative assets only"
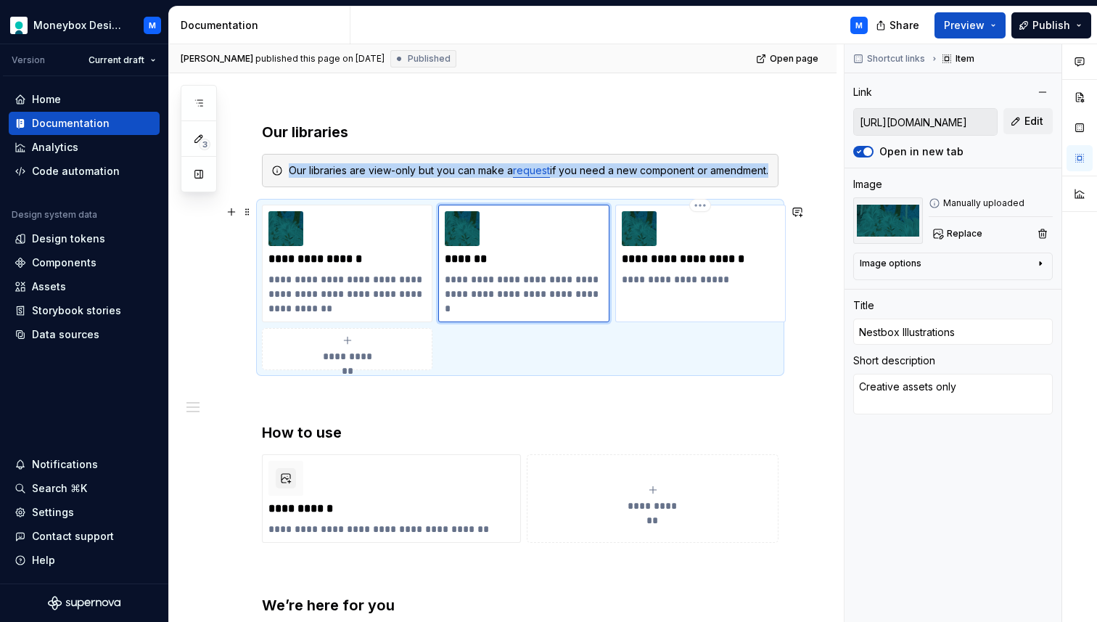
click at [677, 292] on div "**********" at bounding box center [700, 264] width 170 height 118
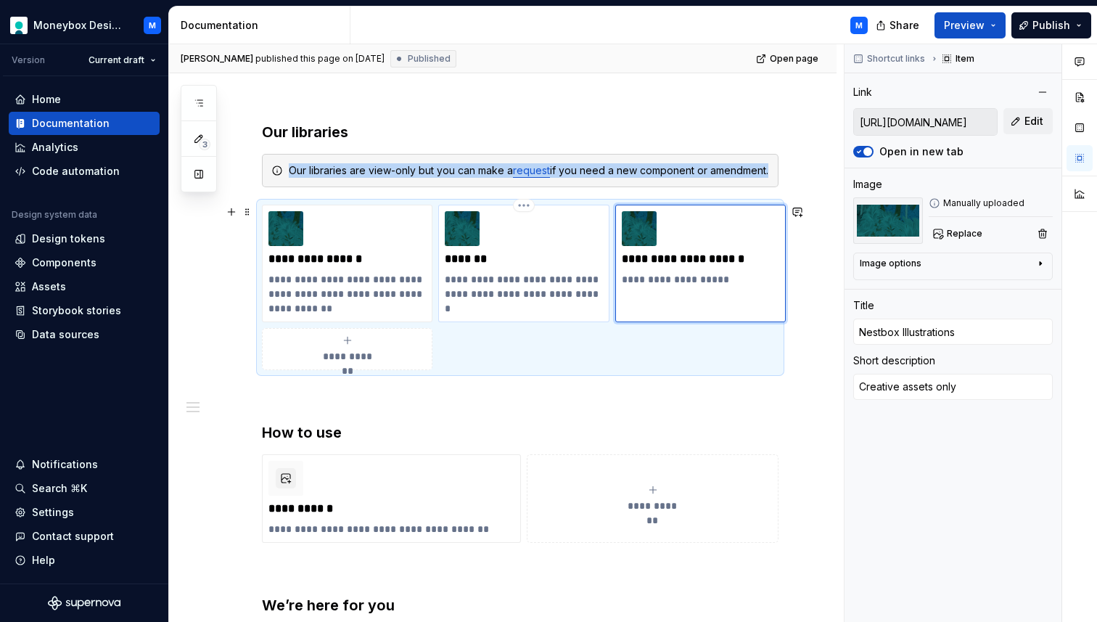
click at [557, 295] on p "**********" at bounding box center [523, 286] width 157 height 29
type textarea "*"
type input "[URL][DOMAIN_NAME]"
type input "Nestbox"
type textarea "Our original file contains a broad range of legacy components"
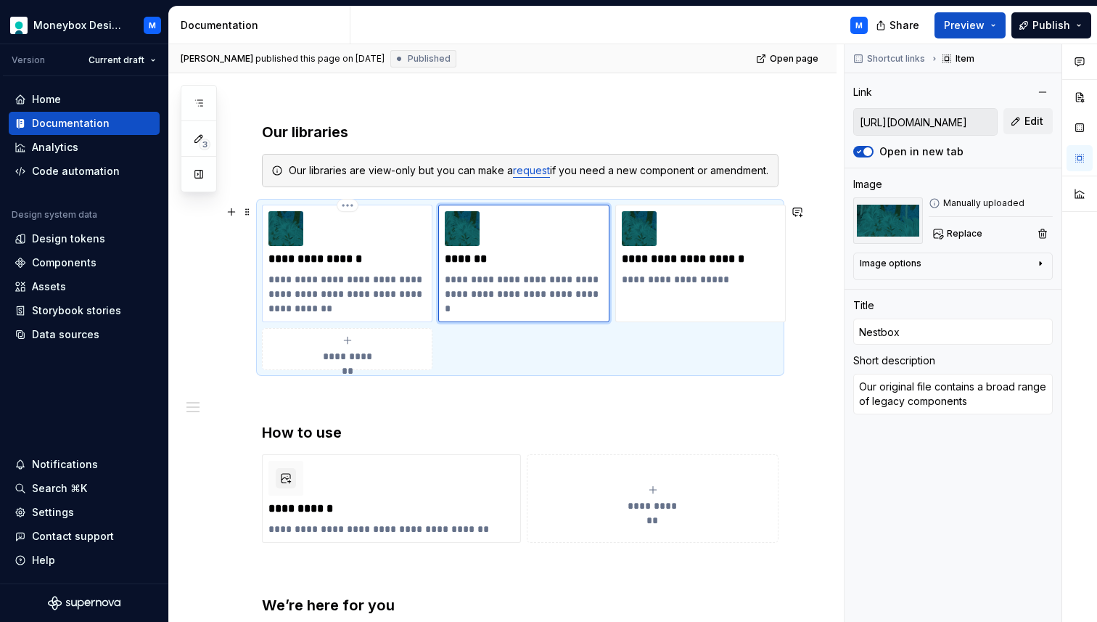
click at [363, 265] on p "**********" at bounding box center [346, 259] width 157 height 15
type textarea "*"
type input "[URL][DOMAIN_NAME]"
type input "(Global) Nestbox"
type textarea "Our latest library contains a limited selection of our latest components"
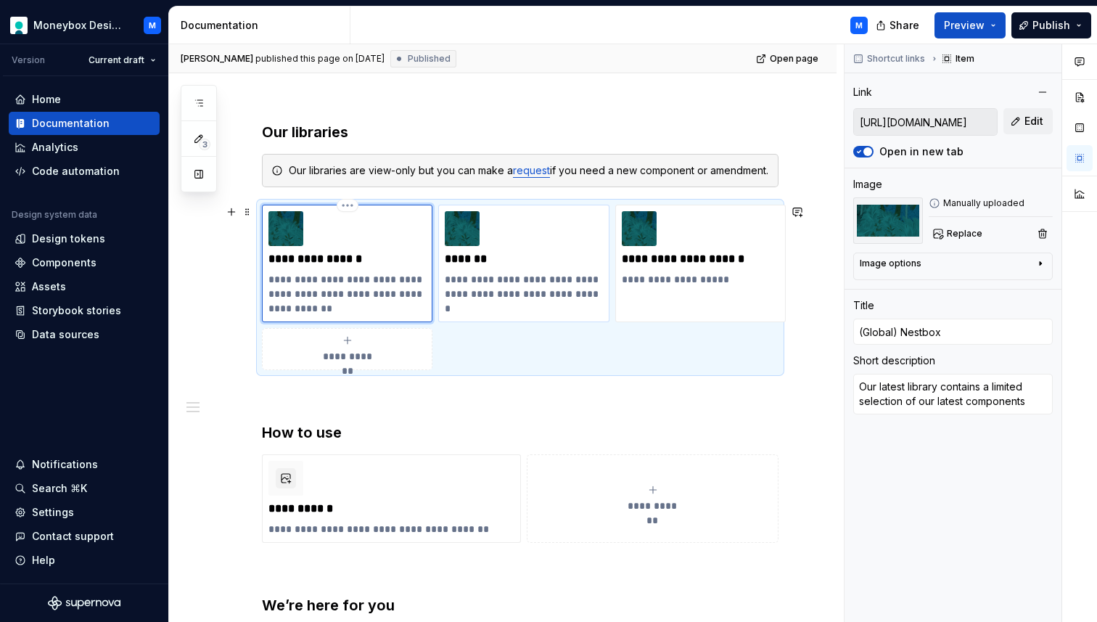
click at [500, 262] on p "*******" at bounding box center [523, 259] width 157 height 15
type textarea "*"
type input "[URL][DOMAIN_NAME]"
type input "Nestbox"
type textarea "Our original file contains a broad range of legacy components"
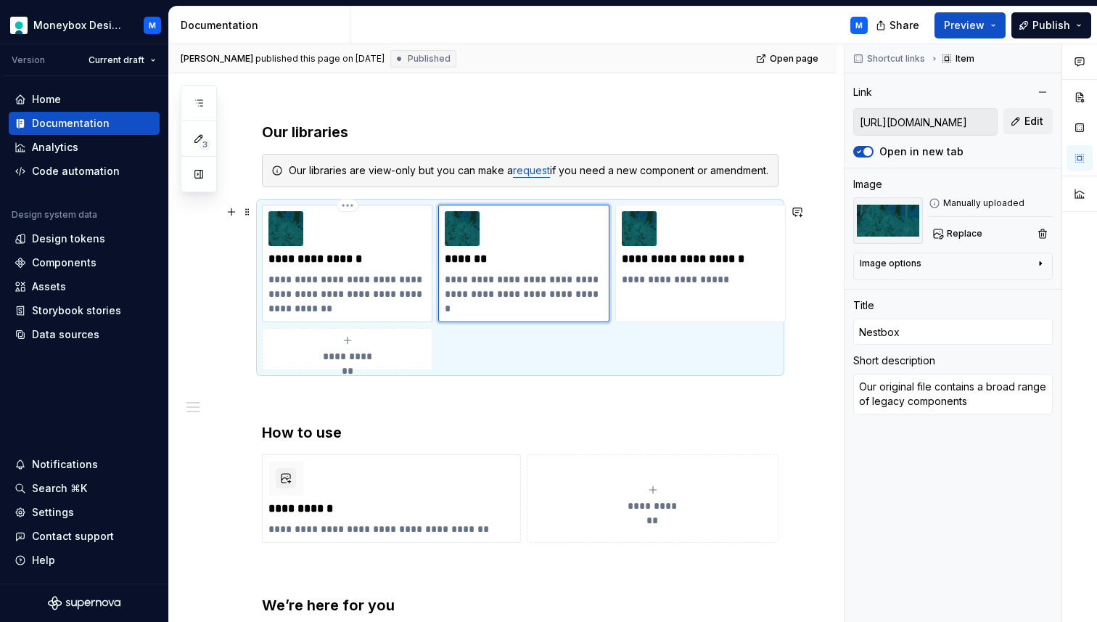
click at [371, 262] on p "**********" at bounding box center [346, 259] width 157 height 15
type textarea "*"
type input "[URL][DOMAIN_NAME]"
type input "(Global) Nestbox"
type textarea "Our latest library contains a limited selection of our latest components"
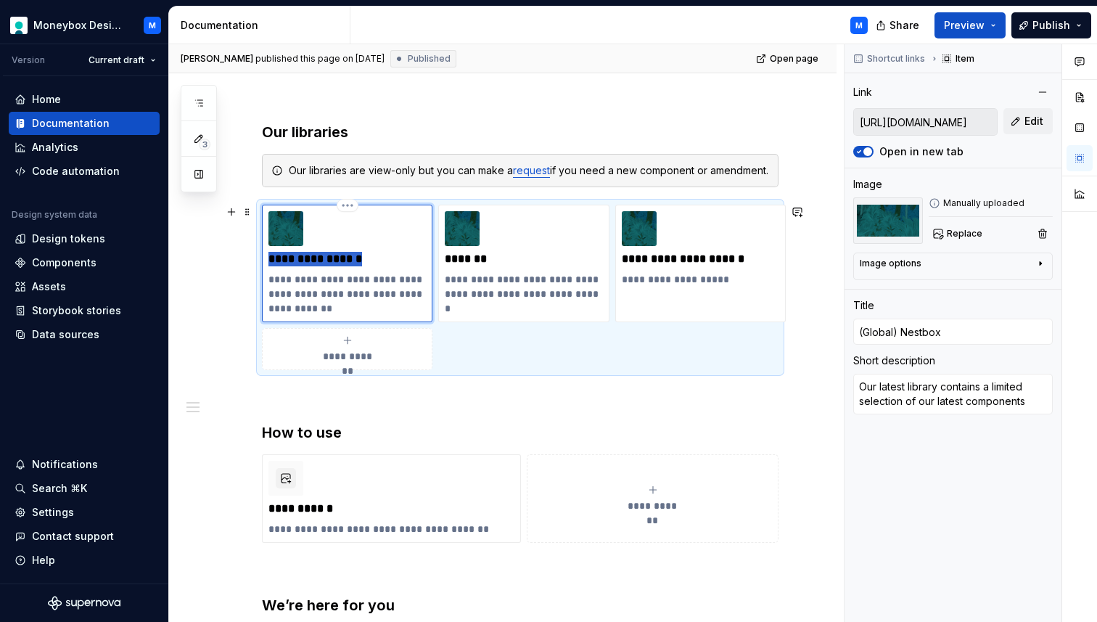
drag, startPoint x: 371, startPoint y: 262, endPoint x: 263, endPoint y: 254, distance: 108.4
click at [263, 254] on div "**********" at bounding box center [347, 264] width 170 height 118
click at [482, 258] on p "*******" at bounding box center [523, 259] width 157 height 15
type textarea "*"
type input "[URL][DOMAIN_NAME]"
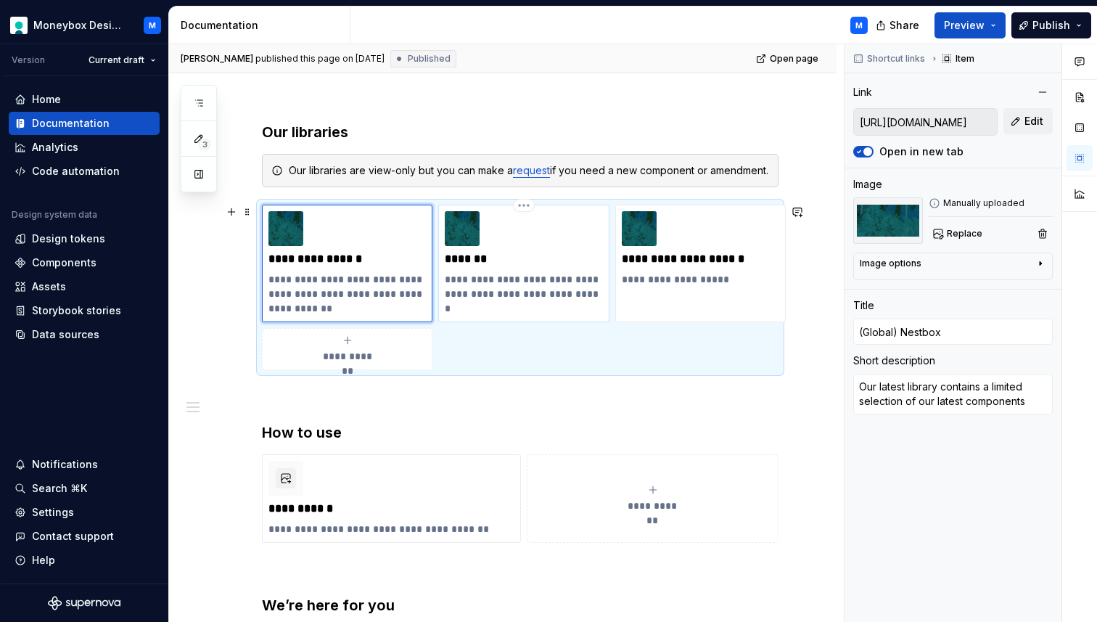
type input "Nestbox"
type textarea "Our original file contains a broad range of legacy components"
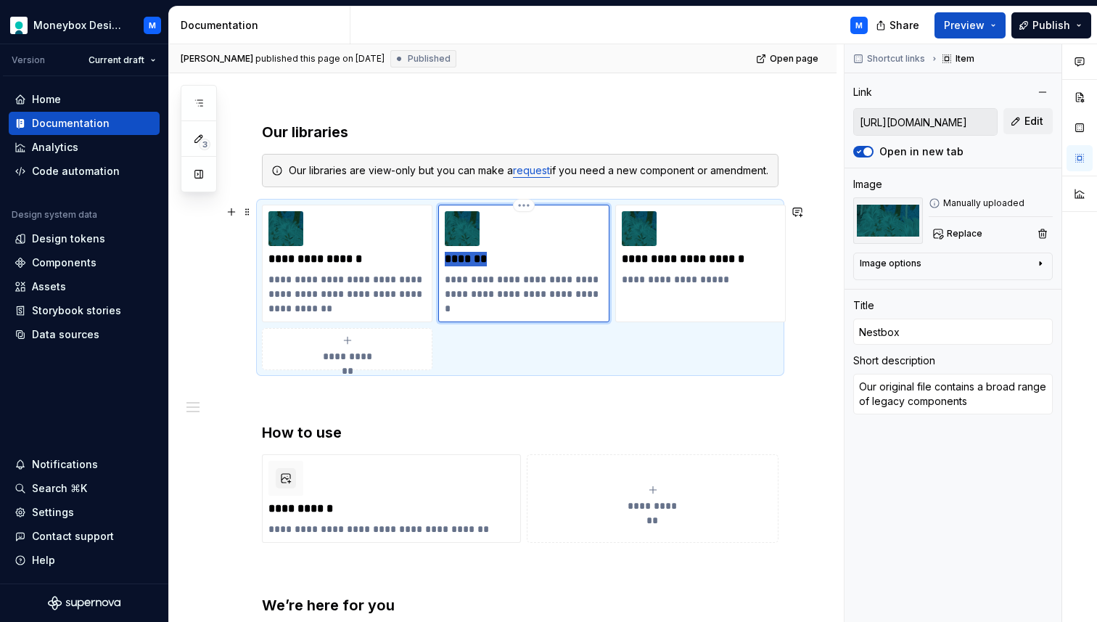
drag, startPoint x: 505, startPoint y: 258, endPoint x: 443, endPoint y: 252, distance: 62.0
click at [443, 252] on div "**********" at bounding box center [523, 264] width 170 height 118
type textarea "*"
type input "D"
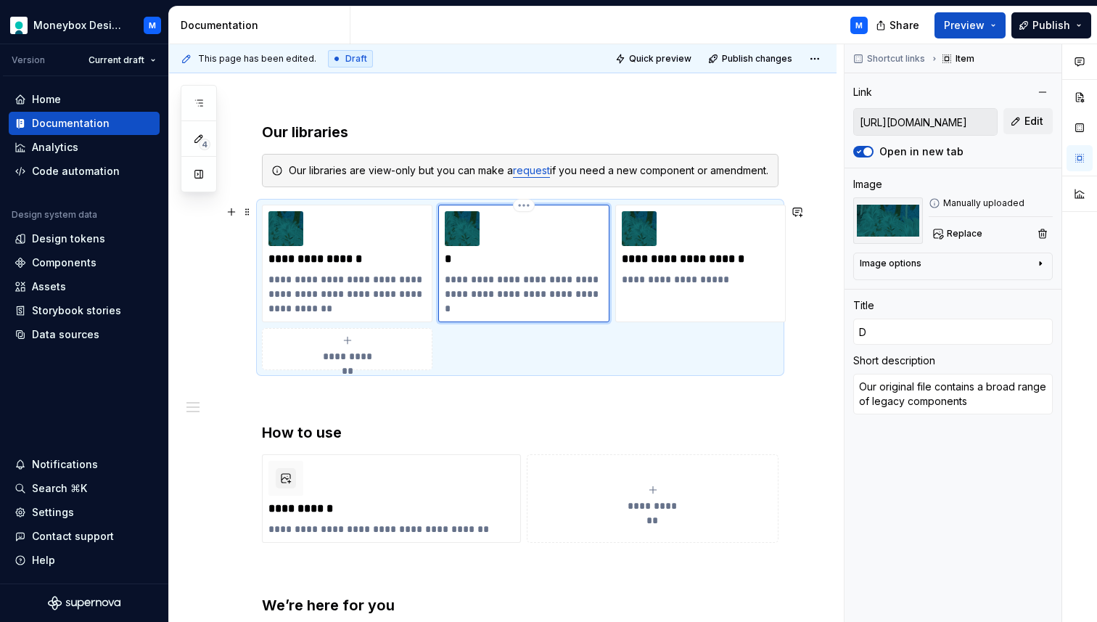
type textarea "*"
type input "De"
type textarea "*"
type input "Des"
type textarea "*"
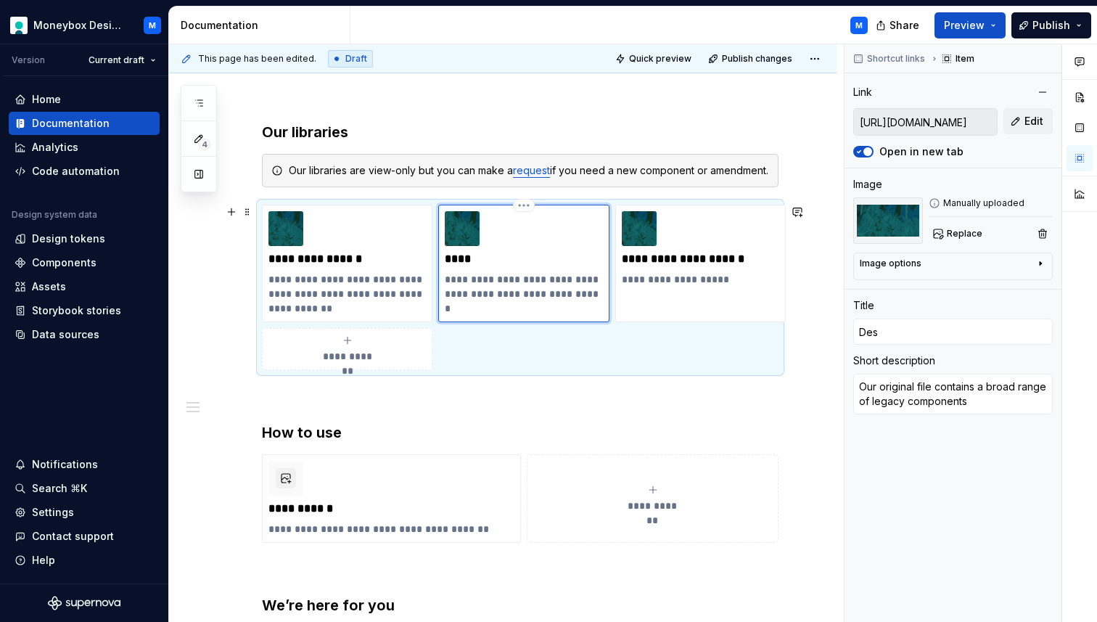
type input "Desi"
type textarea "*"
type input "Desig"
type textarea "*"
type input "Design"
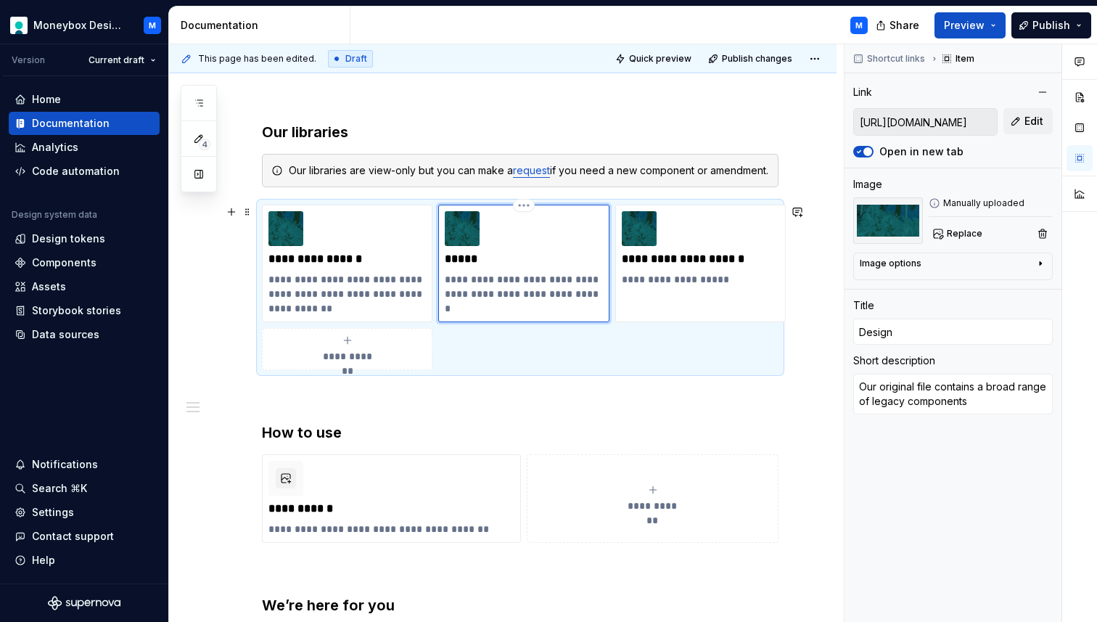
type textarea "*"
type input "Design"
type textarea "*"
type input "Design S"
type textarea "*"
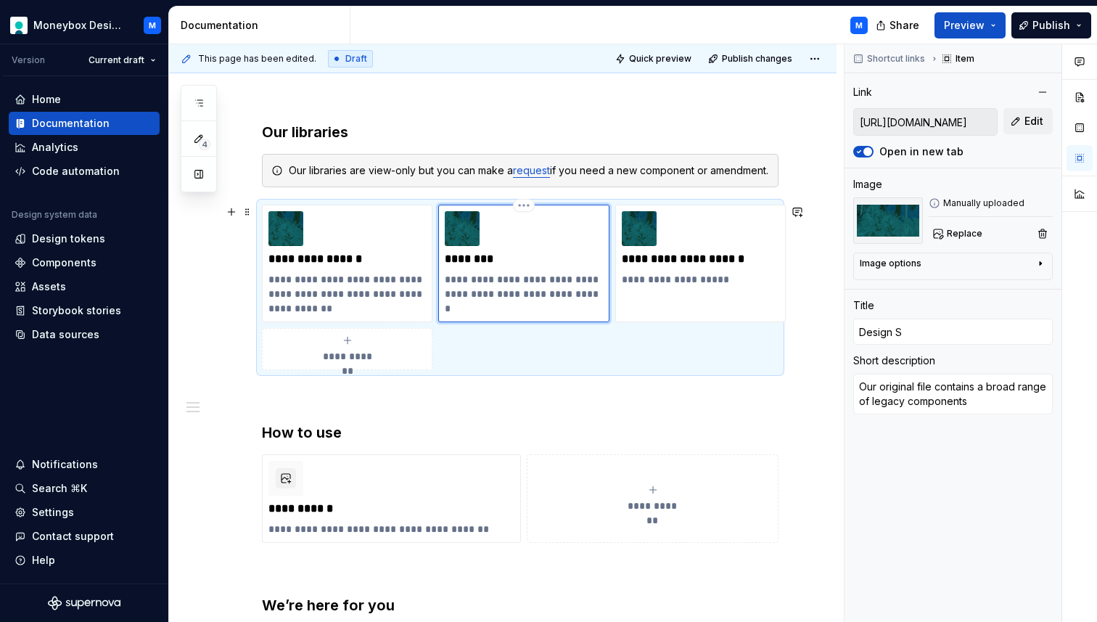
type input "Design Su"
type textarea "*"
type input "Design Sus"
type textarea "*"
type input "Design Su"
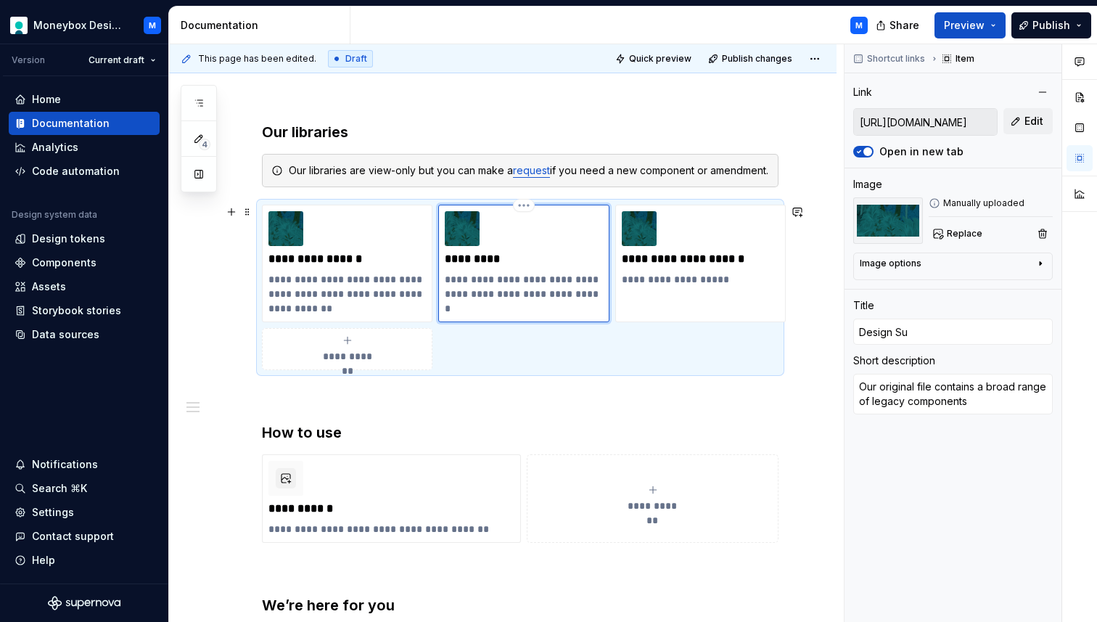
type textarea "*"
type input "Design S"
type textarea "*"
type input "Design Sy"
type textarea "*"
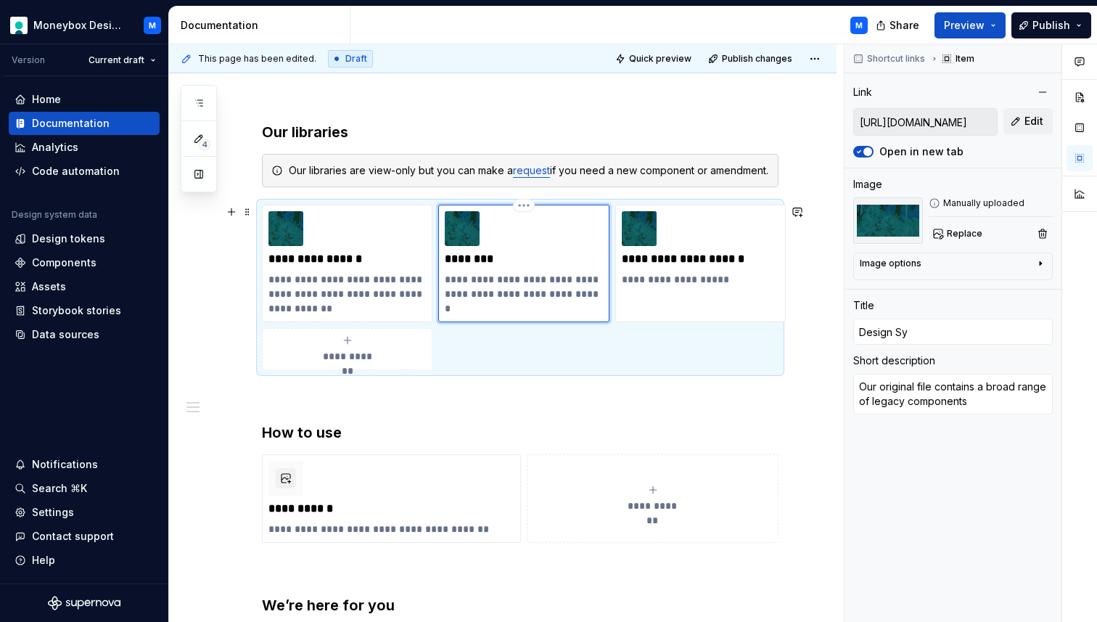
type input "Design Sys"
type textarea "*"
type input "Design Syst"
type textarea "*"
type input "Design Syste"
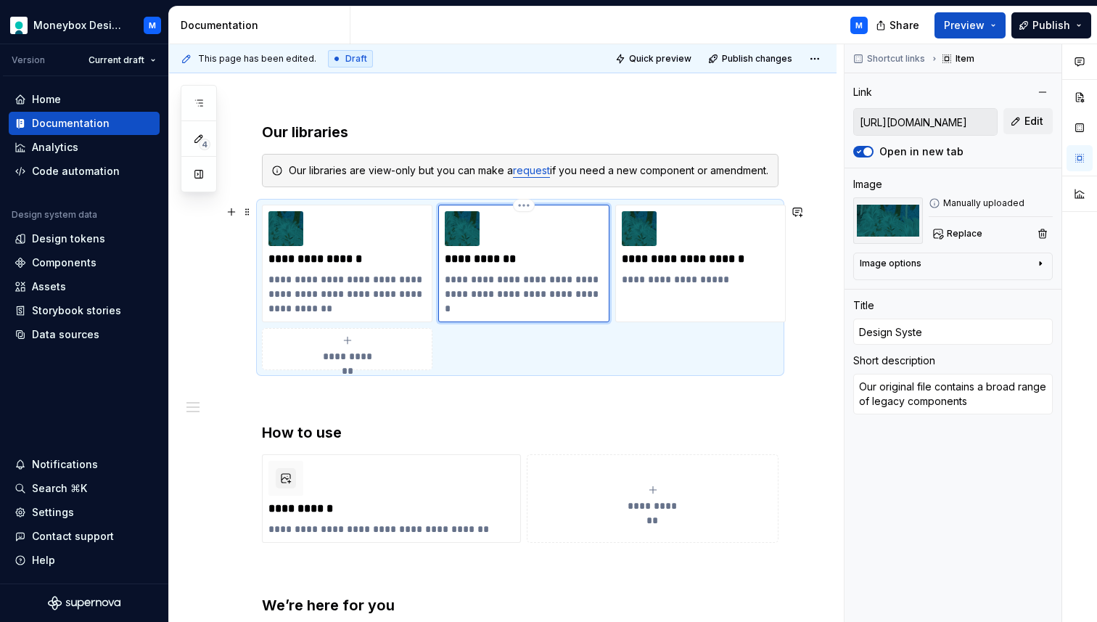
type textarea "*"
type input "Design System"
click at [445, 257] on p "**********" at bounding box center [523, 259] width 157 height 15
type textarea "*"
type input "MDesign System"
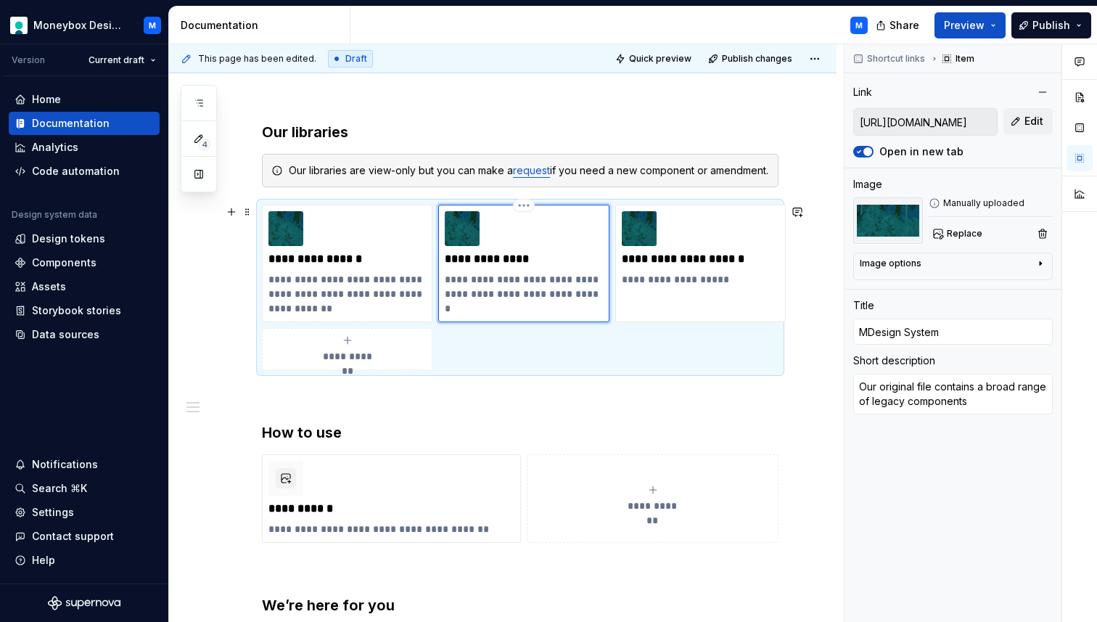
type textarea "*"
type input "MoDesign System"
type textarea "*"
type input "MonDesign System"
type textarea "*"
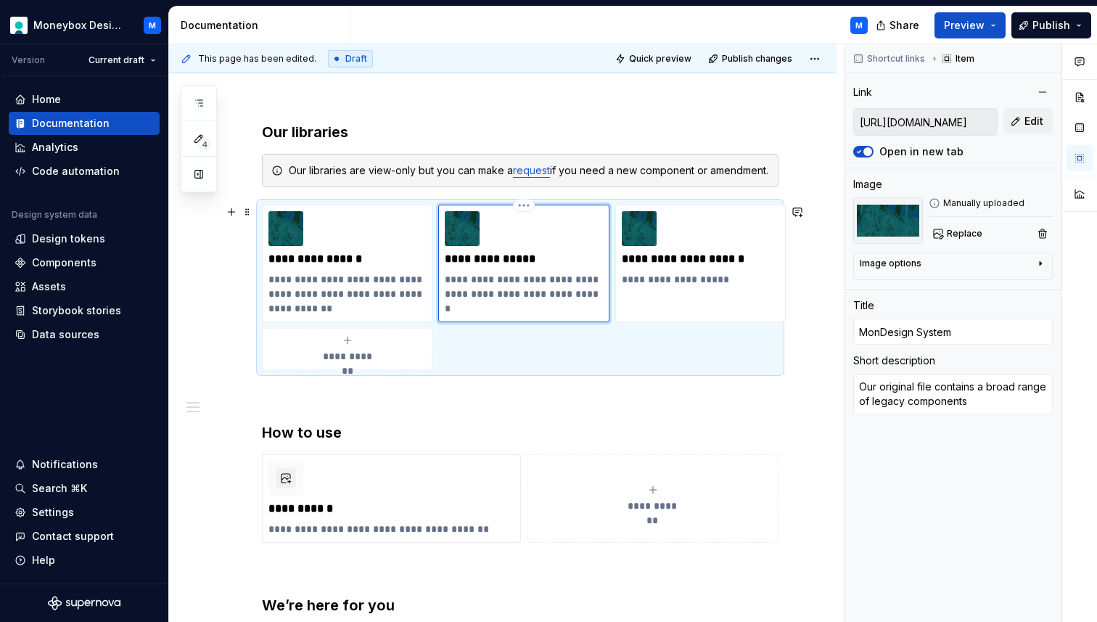
type input "MoneDesign System"
type textarea "*"
type input "MoneyDesign System"
type textarea "*"
type input "MoneybDesign System"
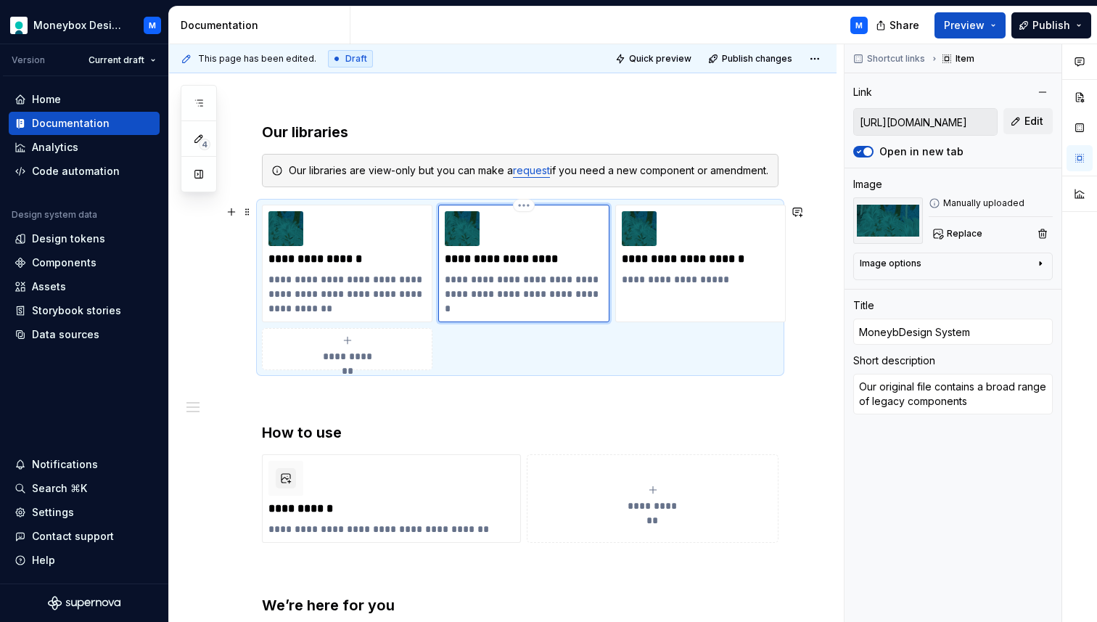
type textarea "*"
type input "MoneyboDesign System"
type textarea "*"
type input "MoneyboxDesign System"
type textarea "*"
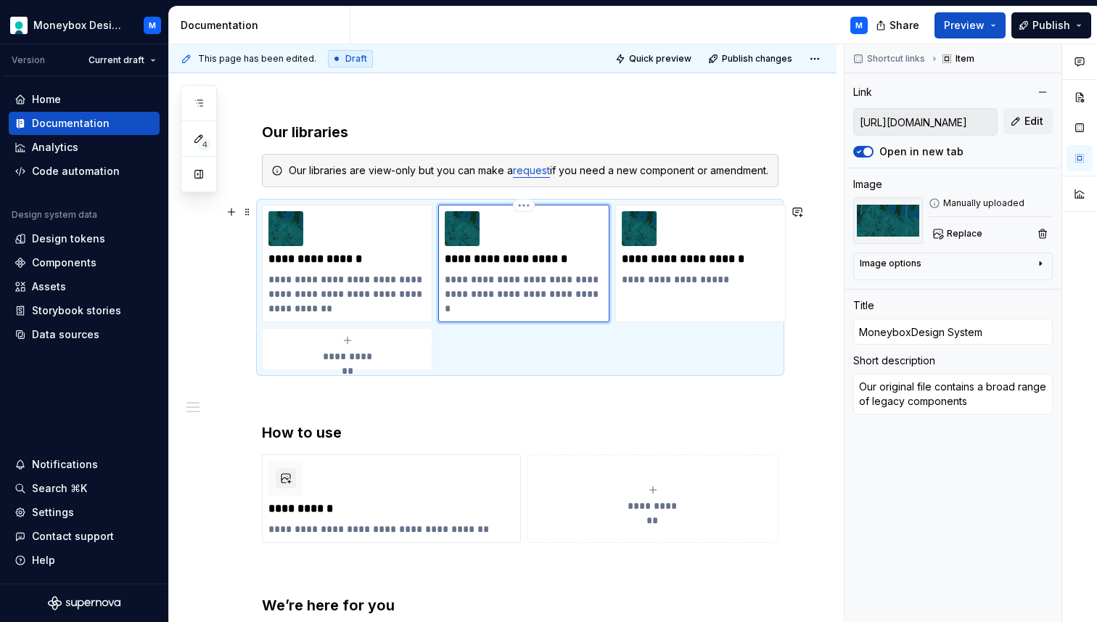
type input "Moneybox Design System"
drag, startPoint x: 503, startPoint y: 258, endPoint x: 411, endPoint y: 258, distance: 91.4
click at [411, 258] on div "**********" at bounding box center [520, 287] width 516 height 165
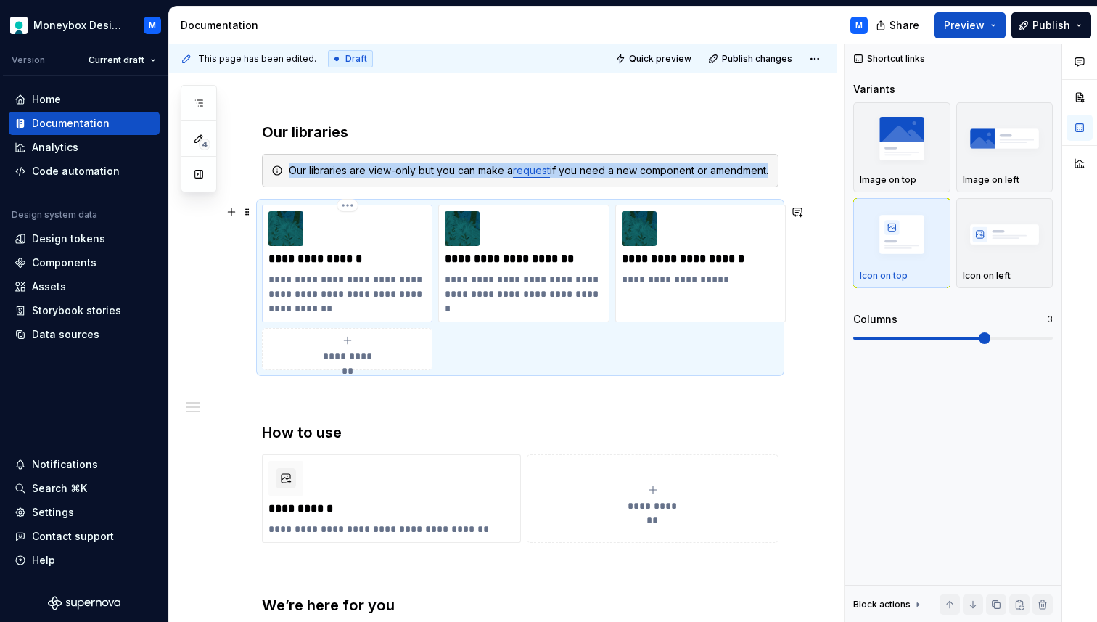
copy div "Our libraries are view-only but you can make a request if you need a new compon…"
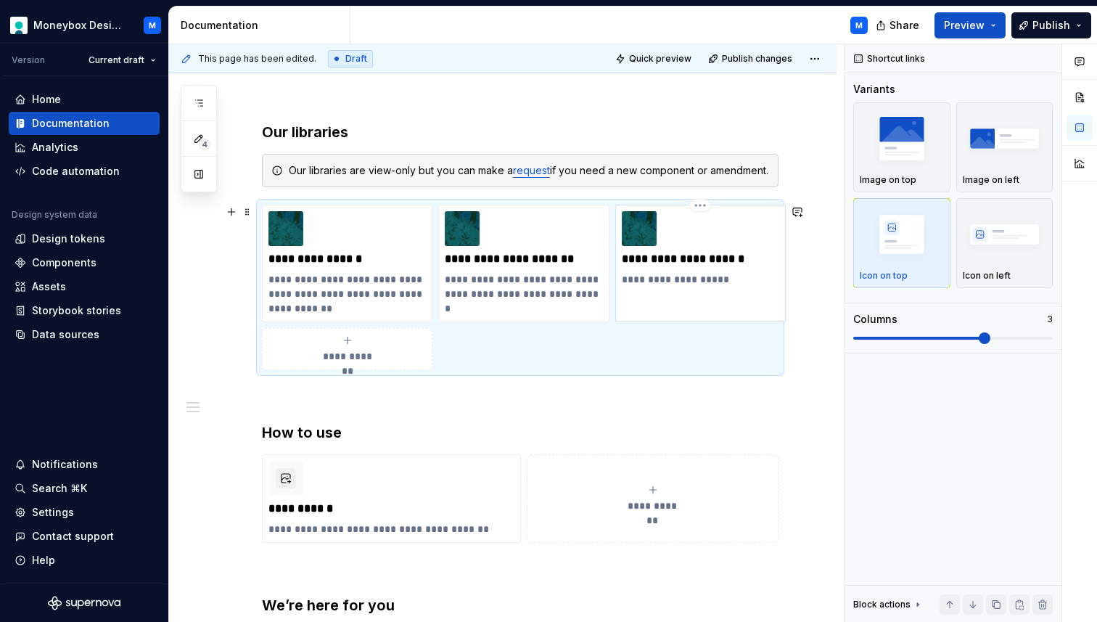
click at [691, 258] on p "**********" at bounding box center [700, 259] width 157 height 15
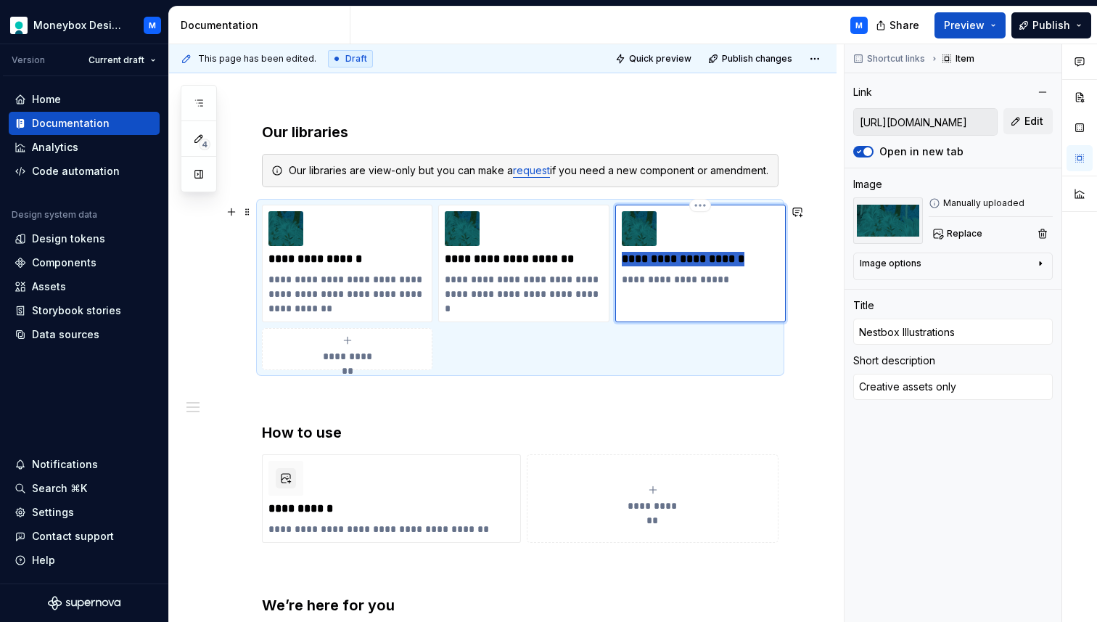
click at [691, 258] on p "**********" at bounding box center [700, 259] width 157 height 15
type textarea "*"
type input "M"
type textarea "*"
type input "Mo"
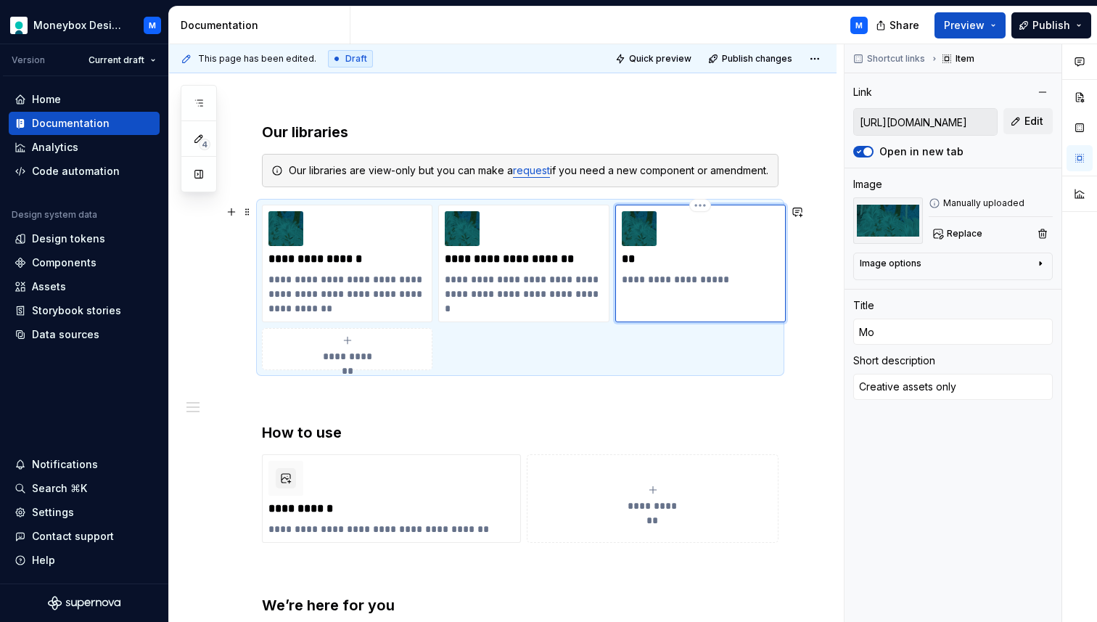
type textarea "*"
type input "Mon"
type textarea "*"
type input "Mone"
type textarea "*"
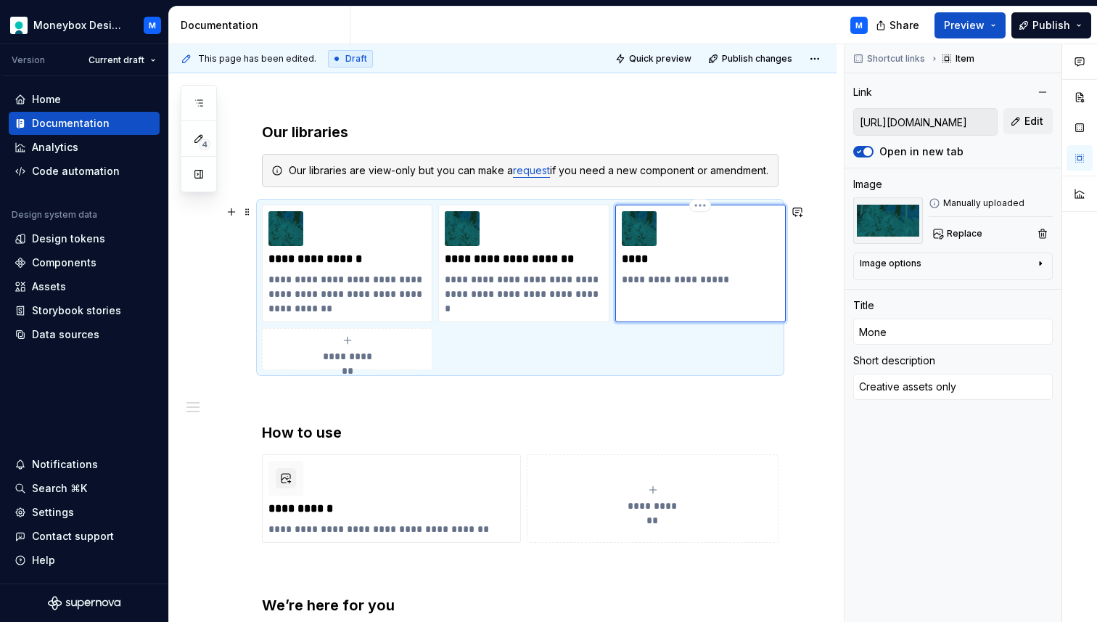
type input "Money"
type textarea "*"
type input "Moneyb"
type textarea "*"
type input "Moneybo"
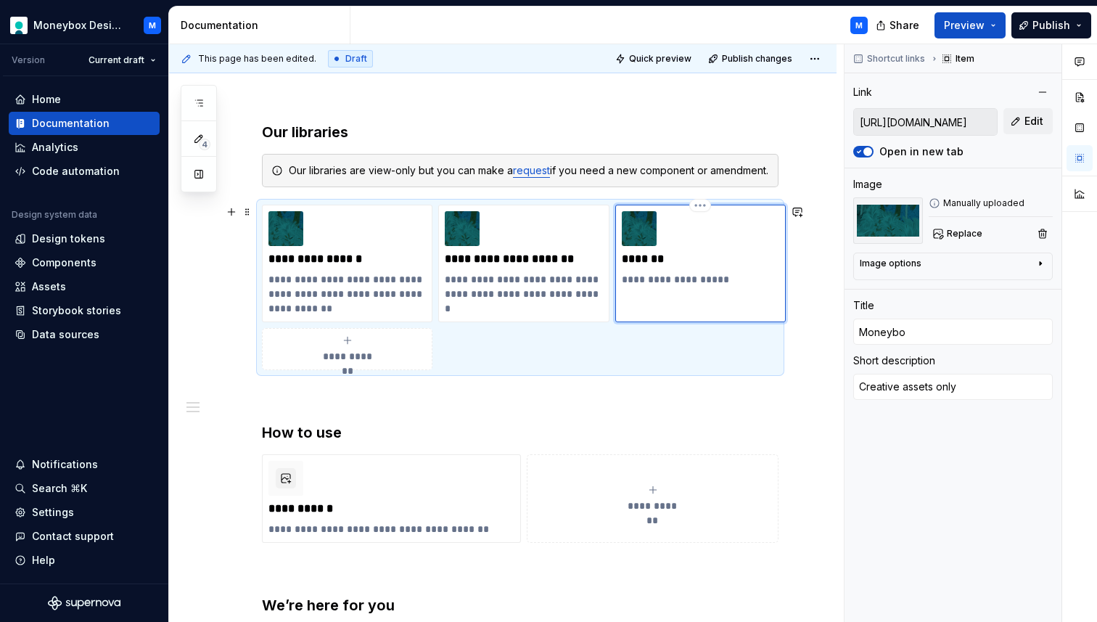
type textarea "*"
type input "Moneybox"
type textarea "*"
type input "Moneybox"
type textarea "*"
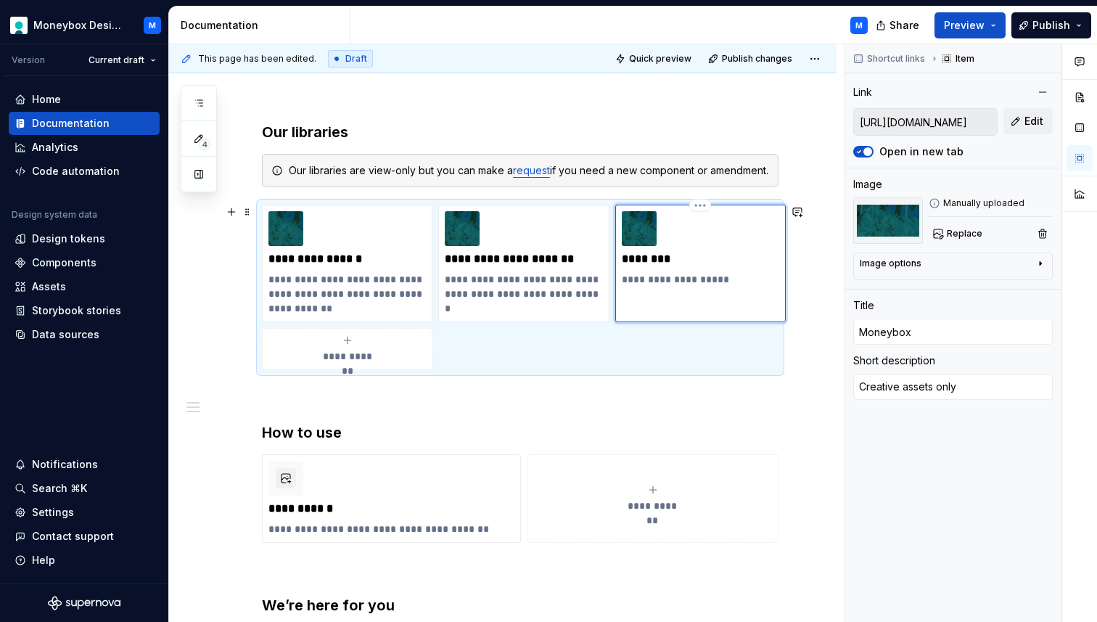
type input "Moneybox A"
type textarea "*"
type input "Moneybox As"
type textarea "*"
type input "Moneybox Ass"
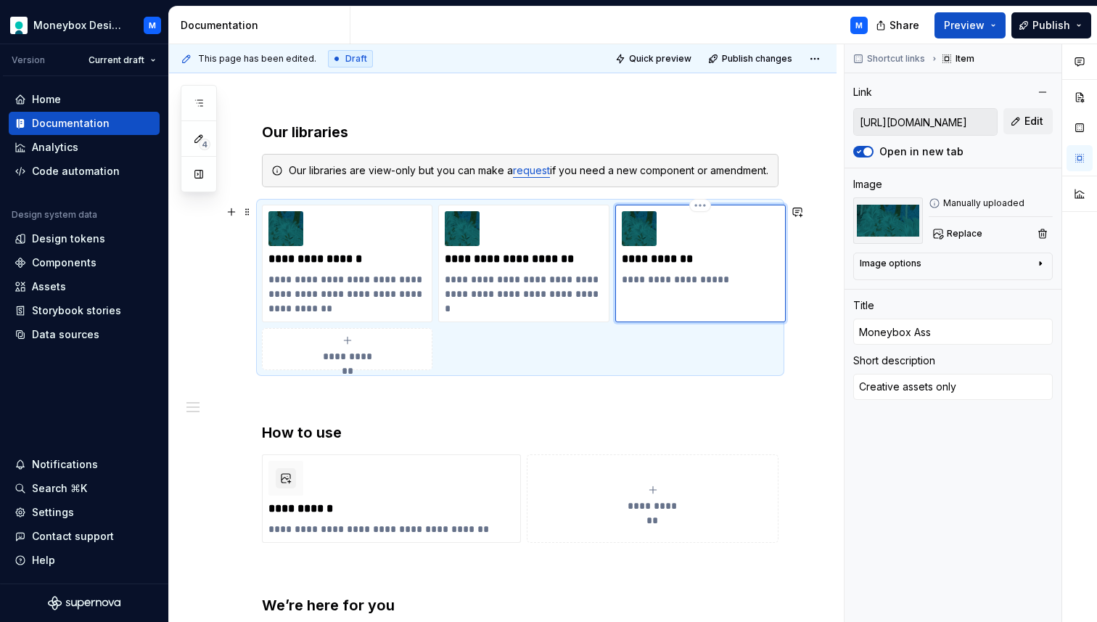
type textarea "*"
type input "Moneybox Asse"
type textarea "*"
type input "Moneybox Asset"
type textarea "*"
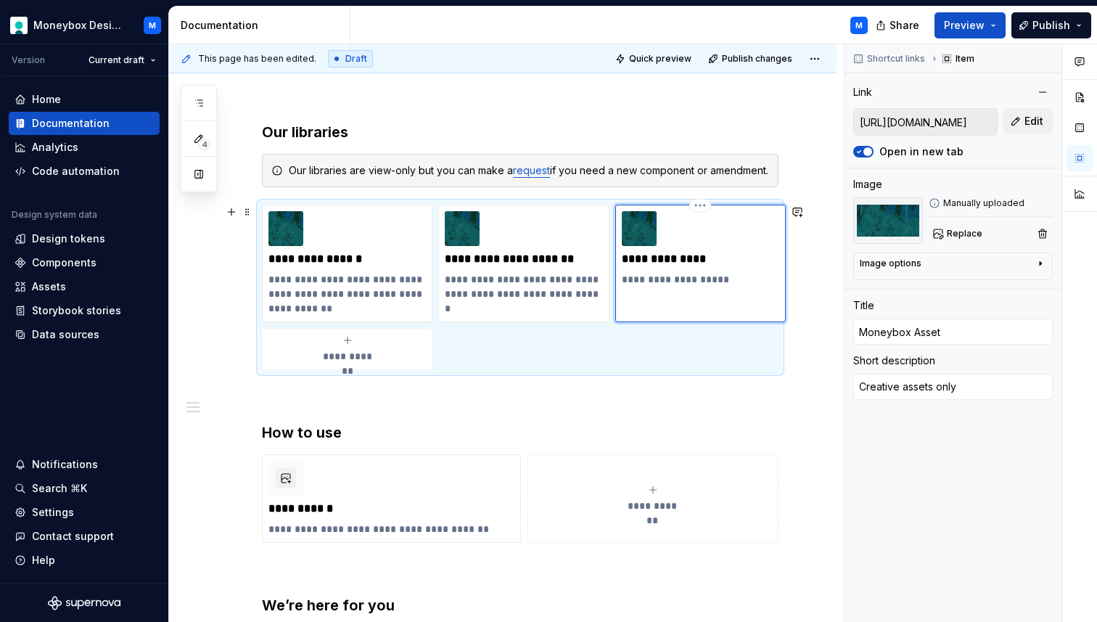
type input "Moneybox Asset"
type textarea "*"
type input "Moneybox Asset L"
type textarea "*"
type input "Moneybox Asset Li"
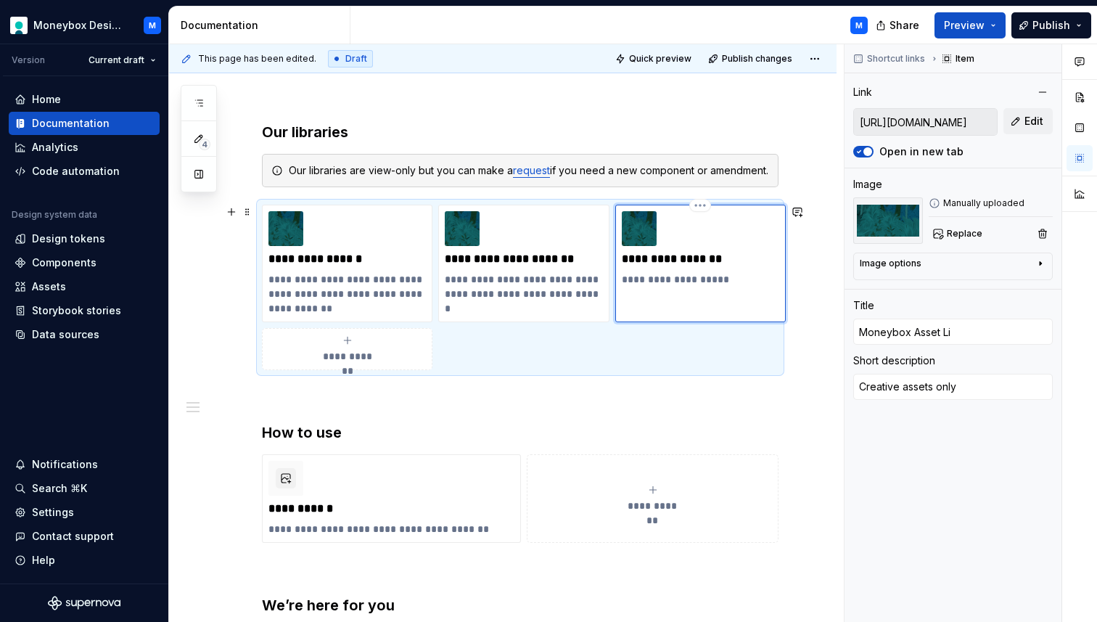
type textarea "*"
type input "Moneybox Asset Lib"
type textarea "*"
type input "Moneybox Asset Libr"
type textarea "*"
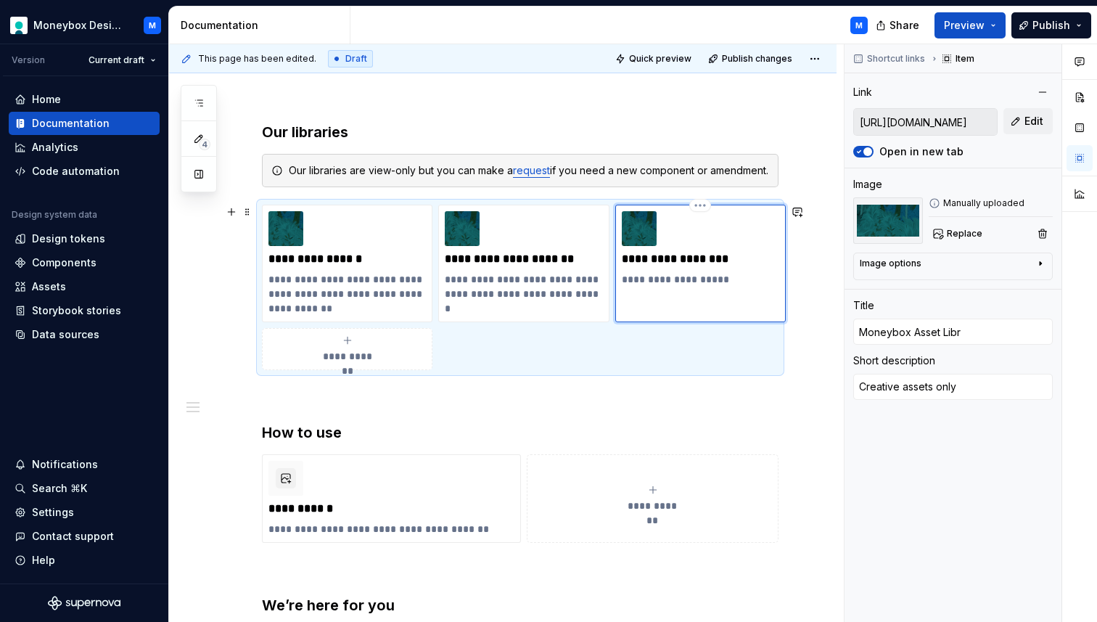
type input "Moneybox Asset Libra"
type textarea "*"
type input "Moneybox Asset Librar"
click at [331, 262] on p "**********" at bounding box center [346, 259] width 157 height 15
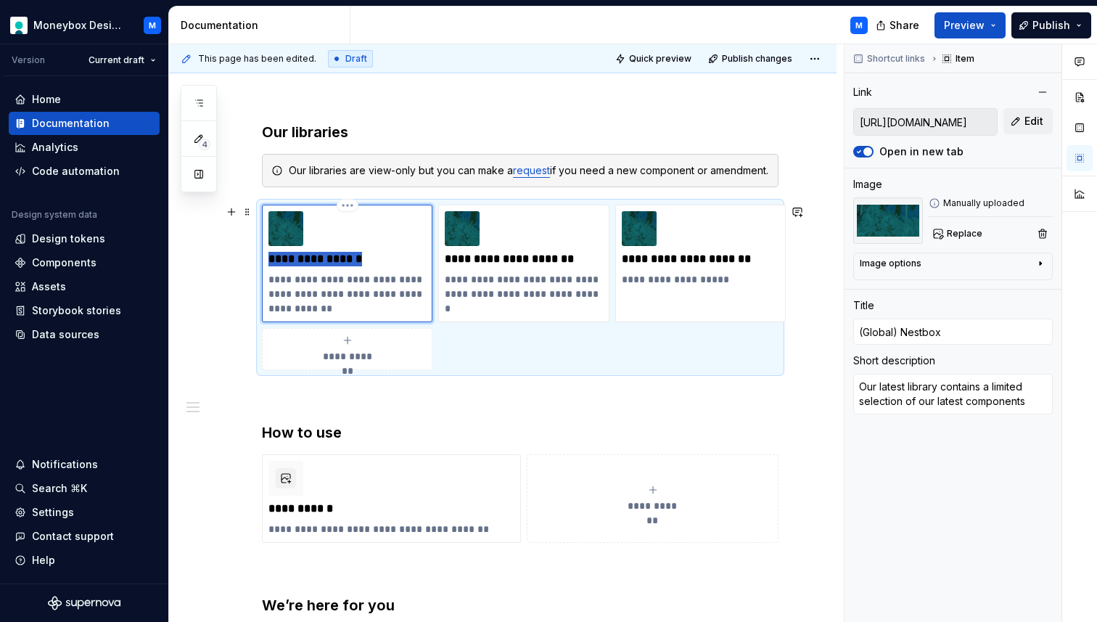
click at [331, 262] on p "**********" at bounding box center [346, 259] width 157 height 15
click at [504, 363] on div "**********" at bounding box center [520, 287] width 516 height 165
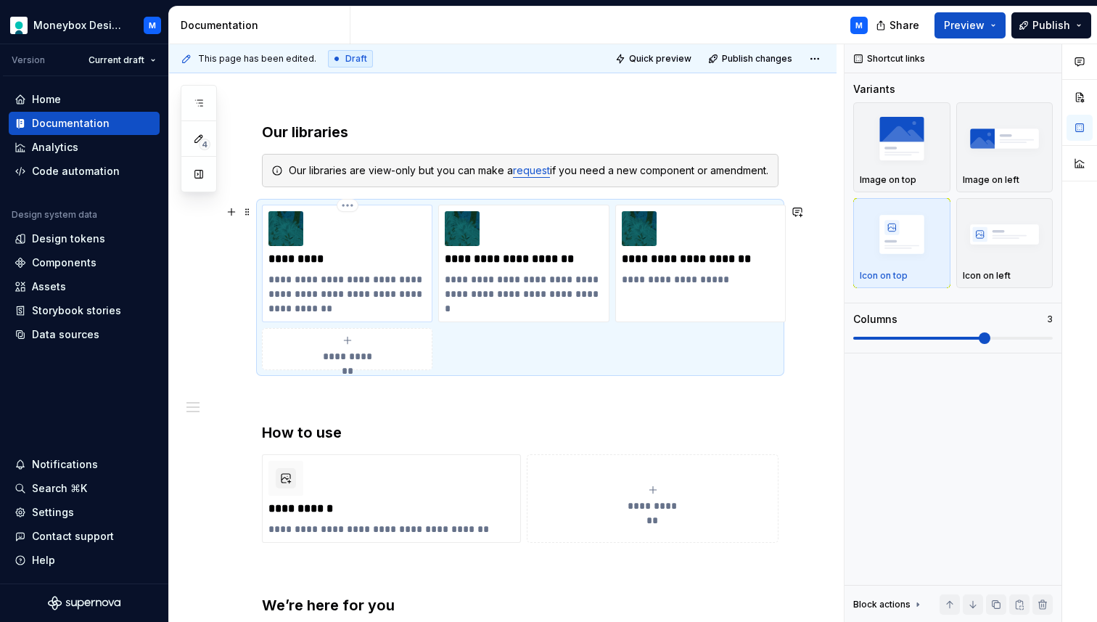
click at [374, 255] on p "*********" at bounding box center [346, 259] width 157 height 15
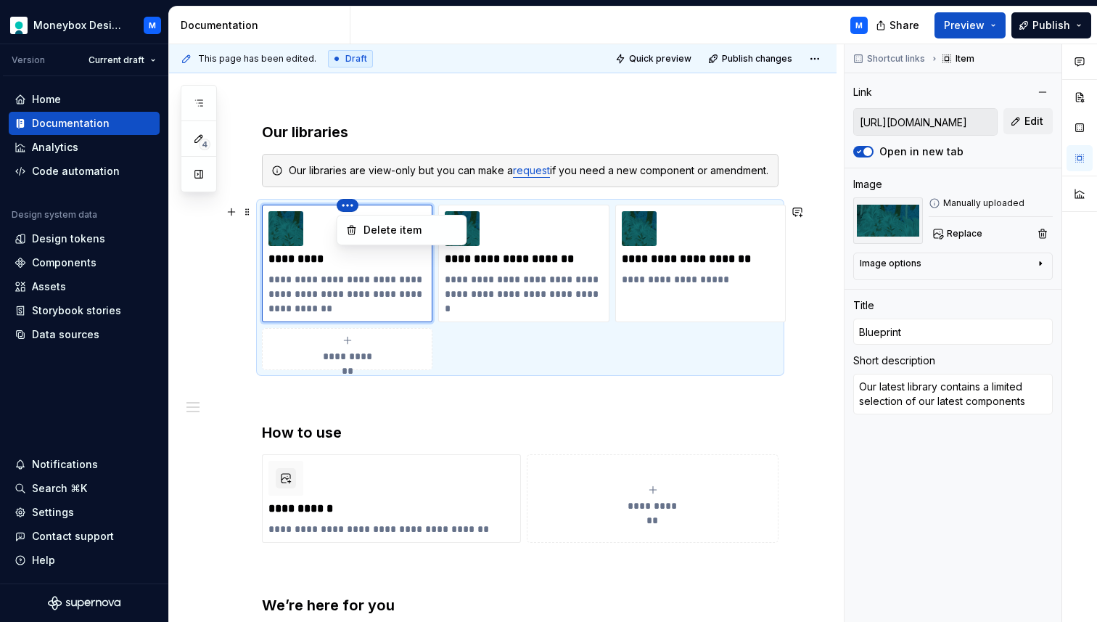
click at [421, 207] on html "Moneybox Design System M Version Current draft Home Documentation Analytics Cod…" at bounding box center [548, 311] width 1097 height 622
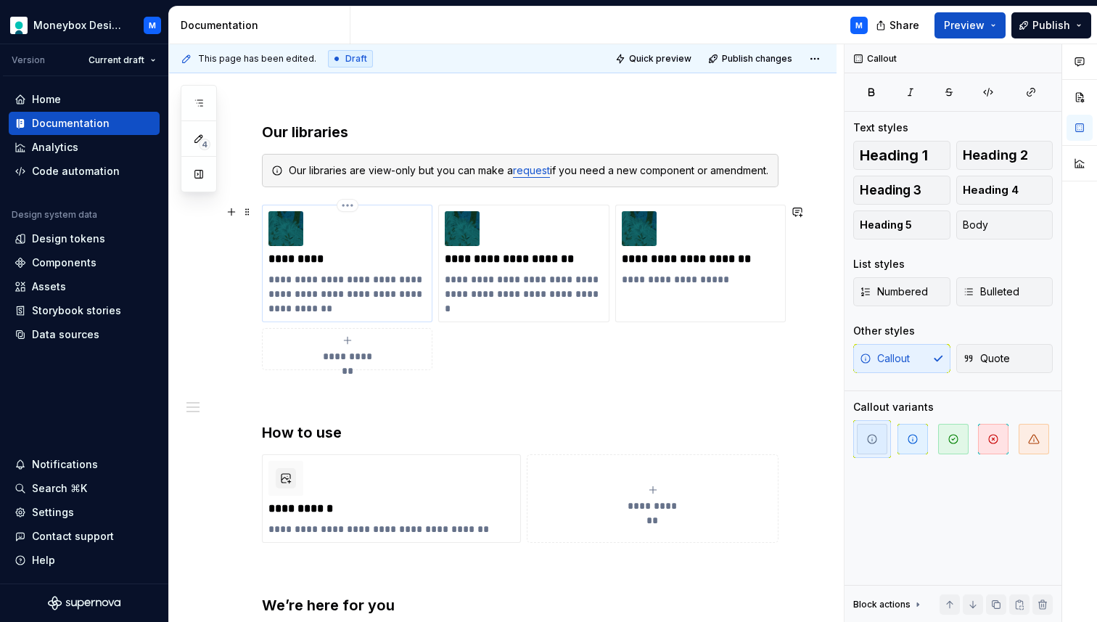
click at [322, 249] on html "Moneybox Design System M Version Current draft Home Documentation Analytics Cod…" at bounding box center [548, 311] width 1097 height 622
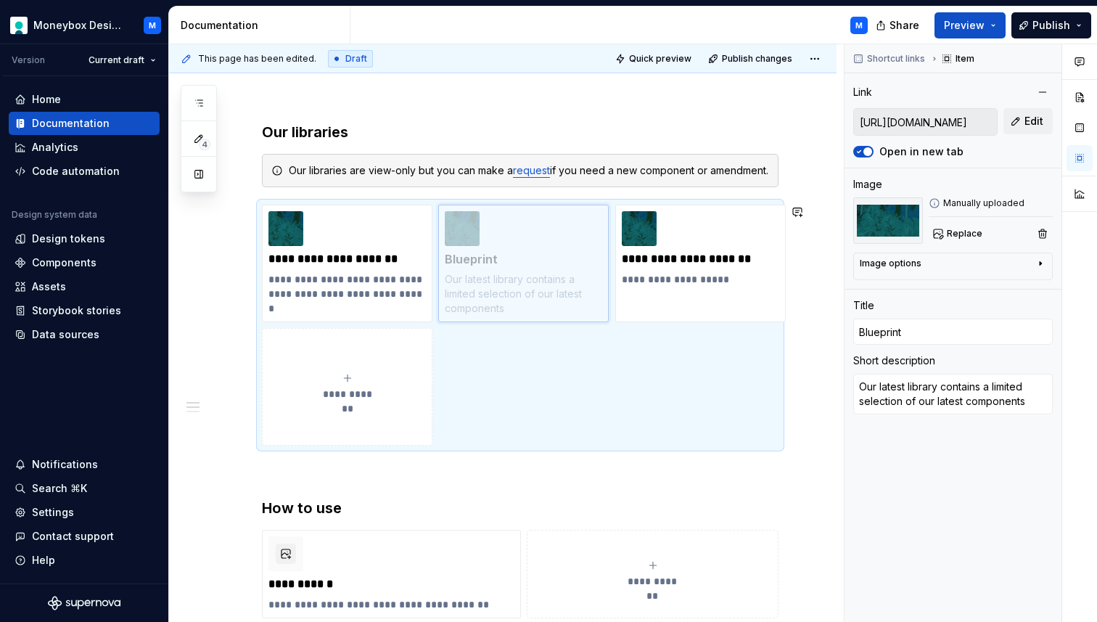
drag, startPoint x: 317, startPoint y: 244, endPoint x: 493, endPoint y: 247, distance: 176.3
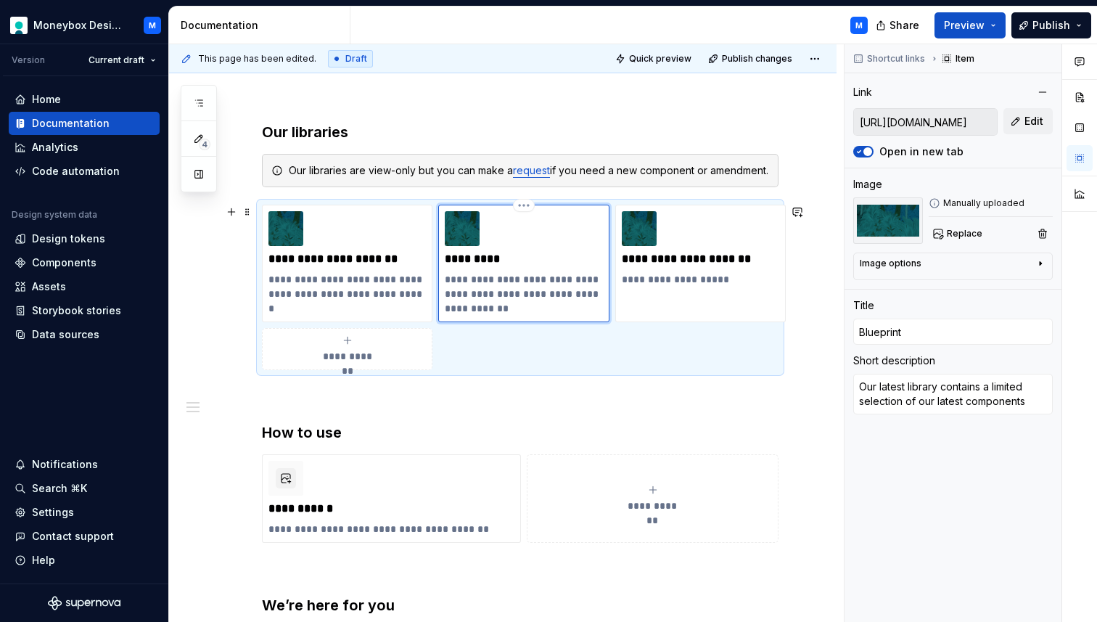
drag, startPoint x: 494, startPoint y: 263, endPoint x: 540, endPoint y: 272, distance: 47.2
click at [540, 272] on div "**********" at bounding box center [523, 263] width 157 height 104
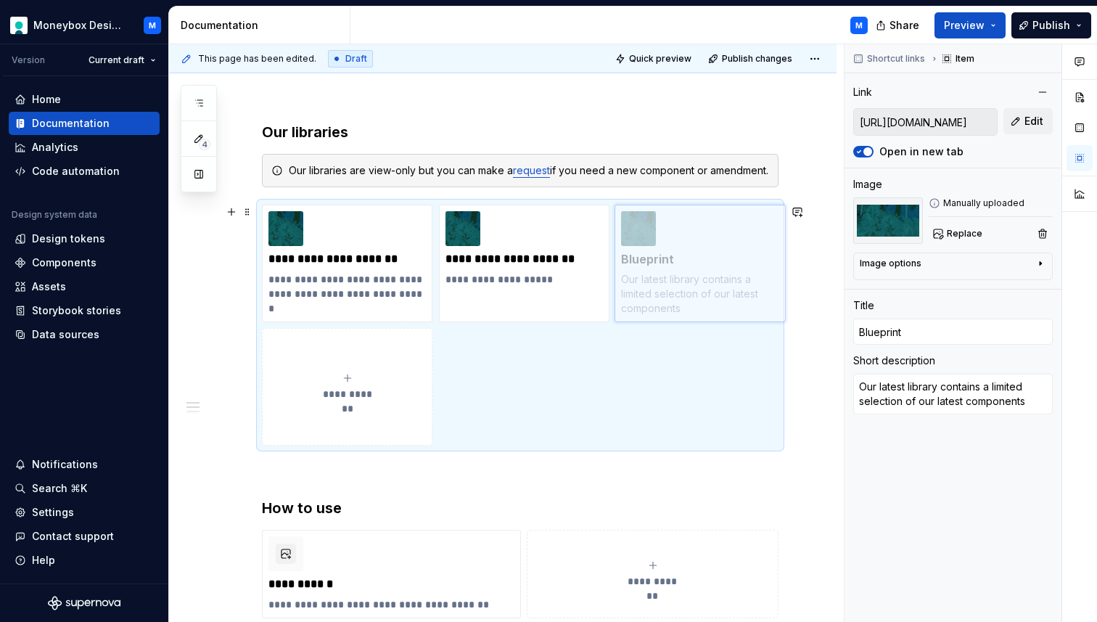
drag, startPoint x: 545, startPoint y: 229, endPoint x: 713, endPoint y: 245, distance: 169.0
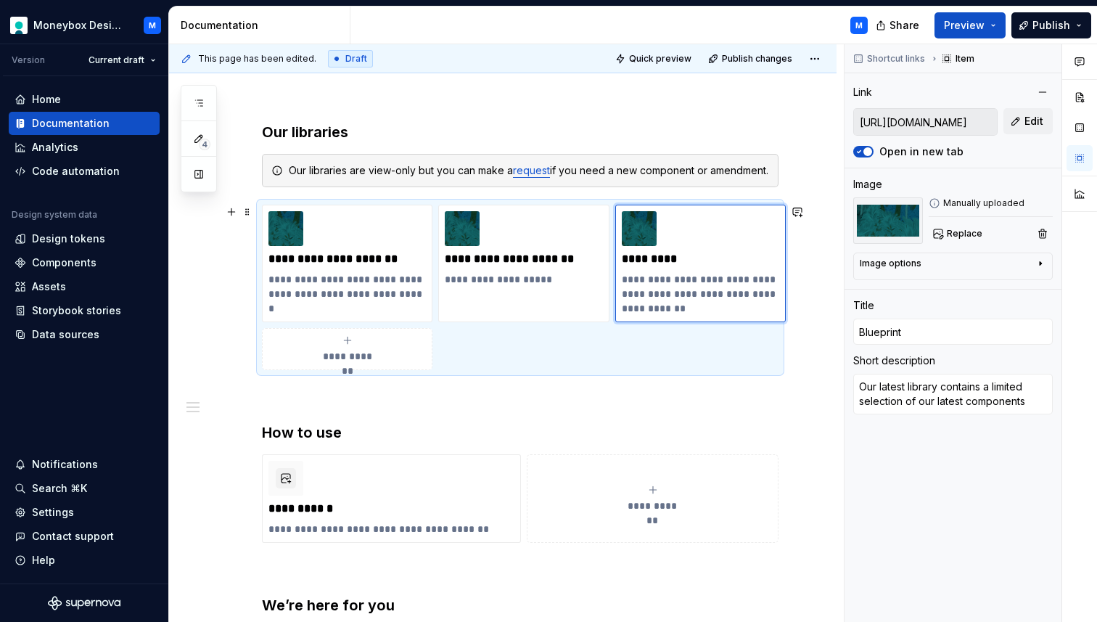
click at [238, 331] on div "**********" at bounding box center [502, 506] width 667 height 839
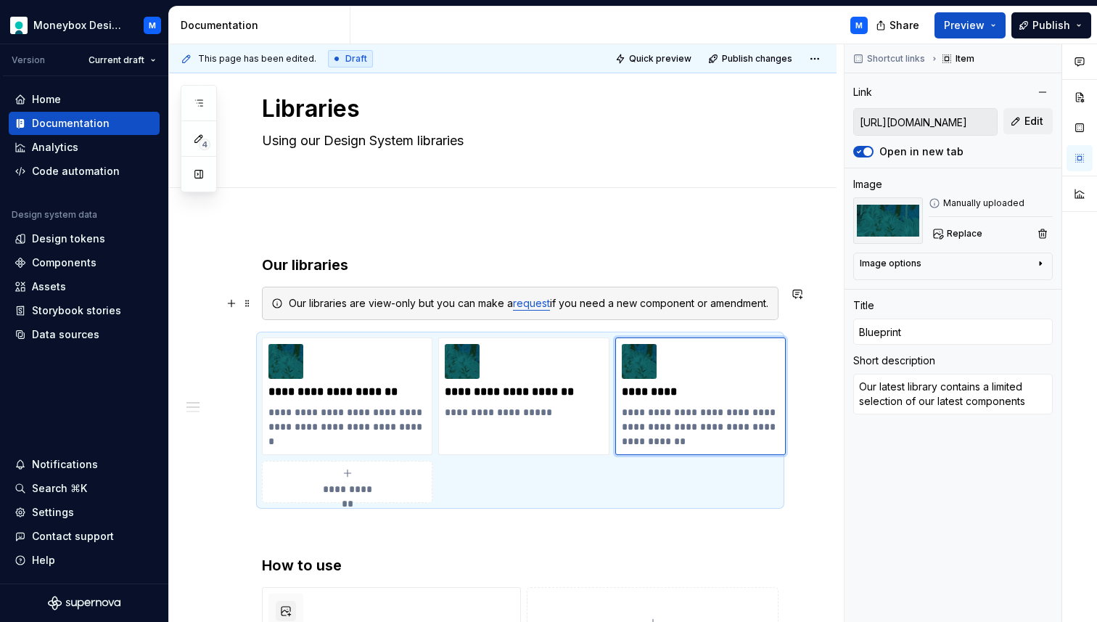
scroll to position [17, 0]
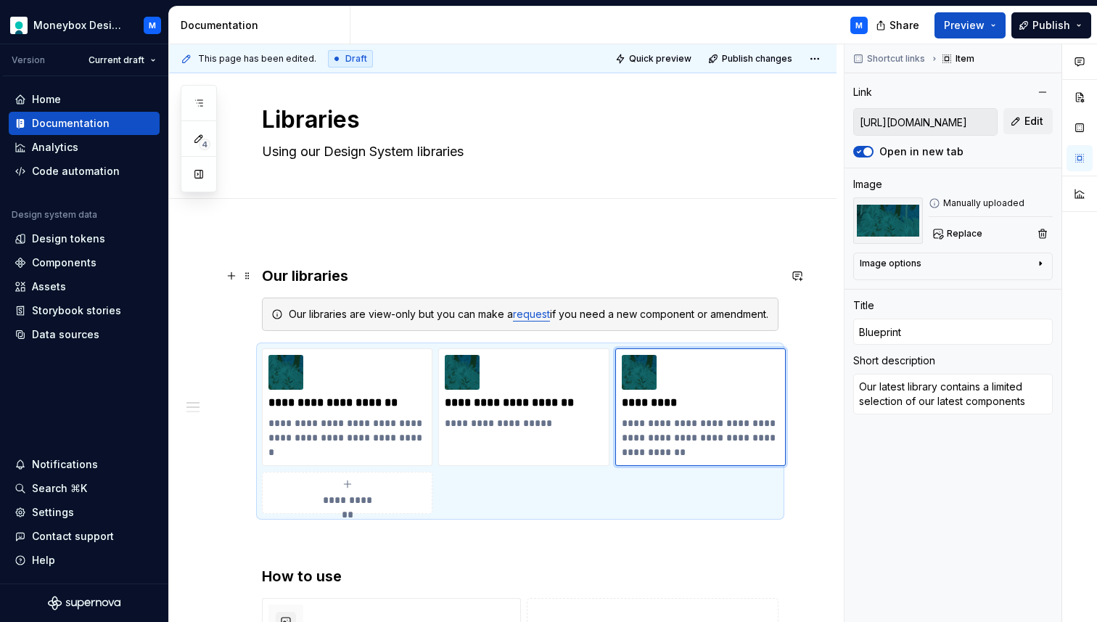
click at [366, 268] on h3 "Our libraries" at bounding box center [520, 275] width 516 height 20
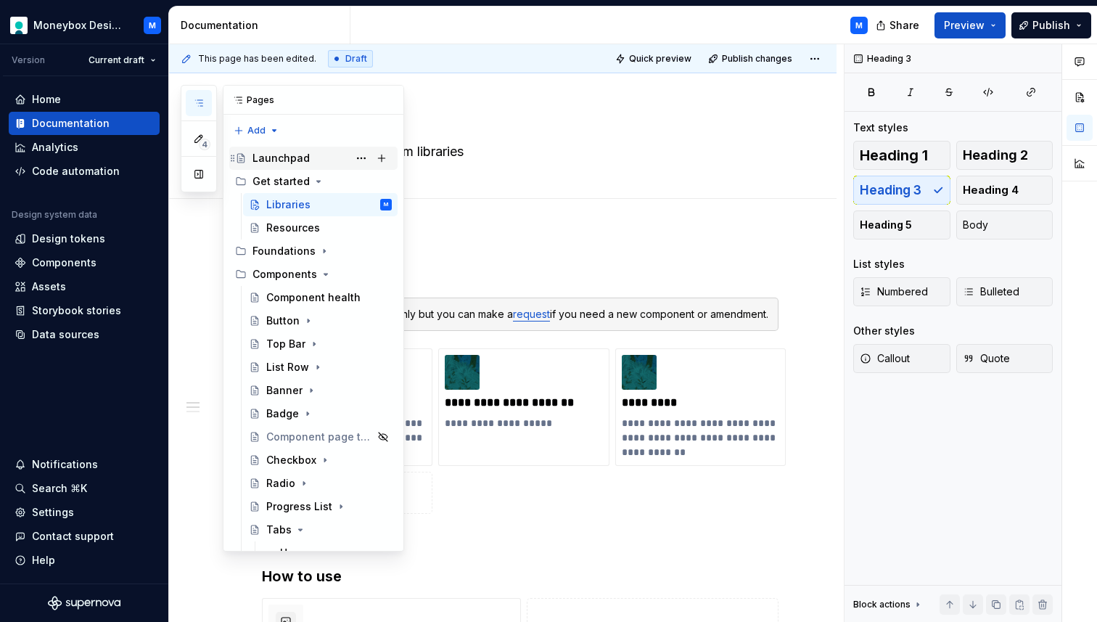
click at [268, 156] on div "Launchpad" at bounding box center [280, 158] width 57 height 15
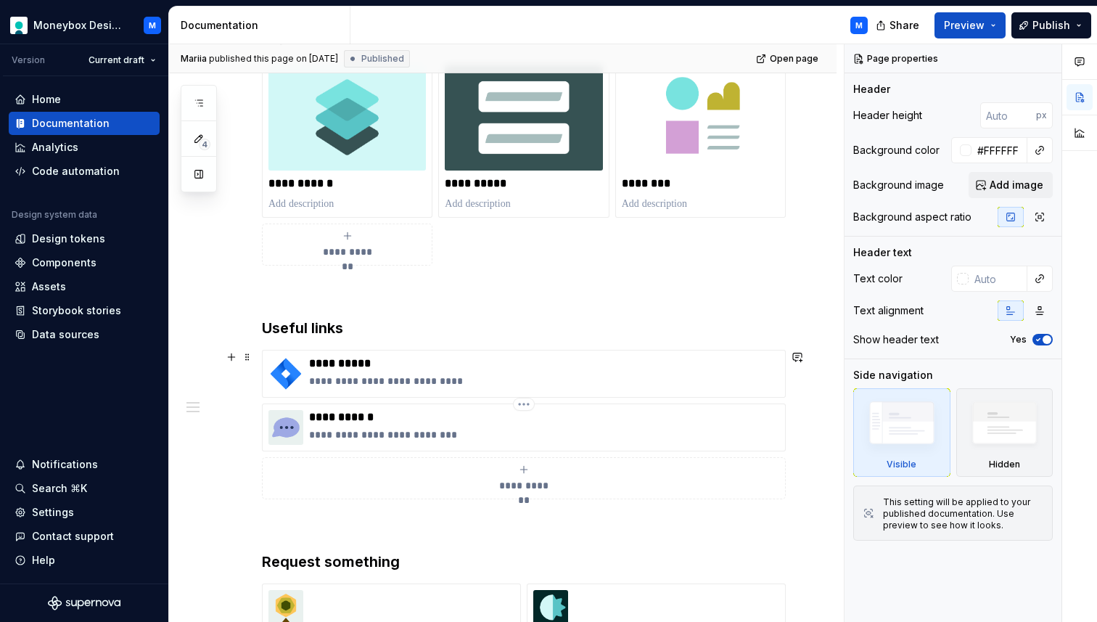
scroll to position [385, 0]
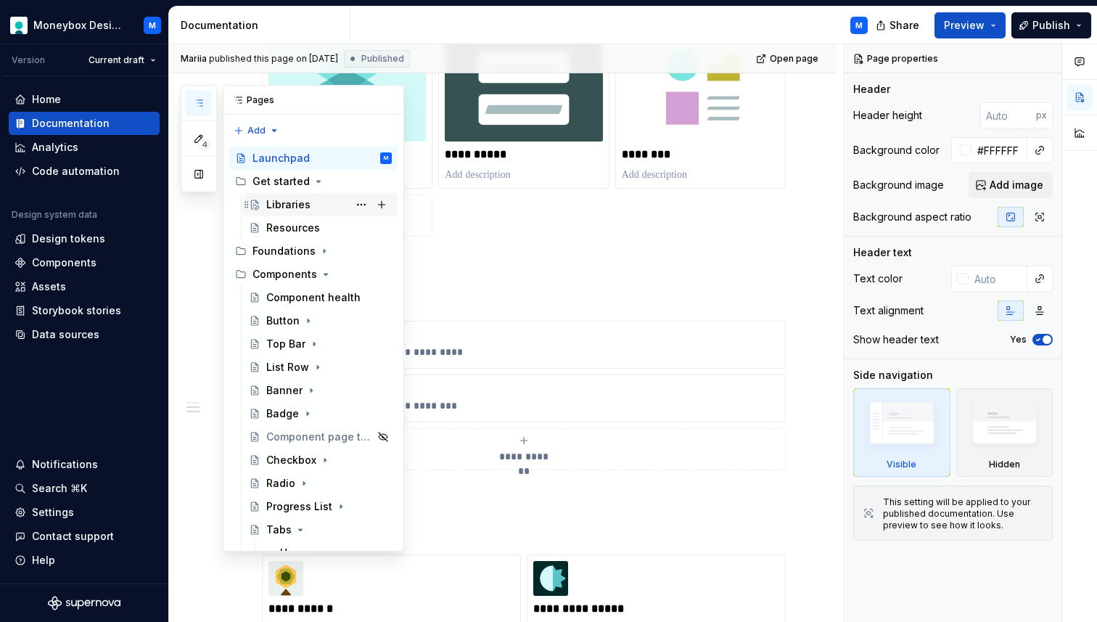
click at [279, 206] on div "Libraries" at bounding box center [288, 204] width 44 height 15
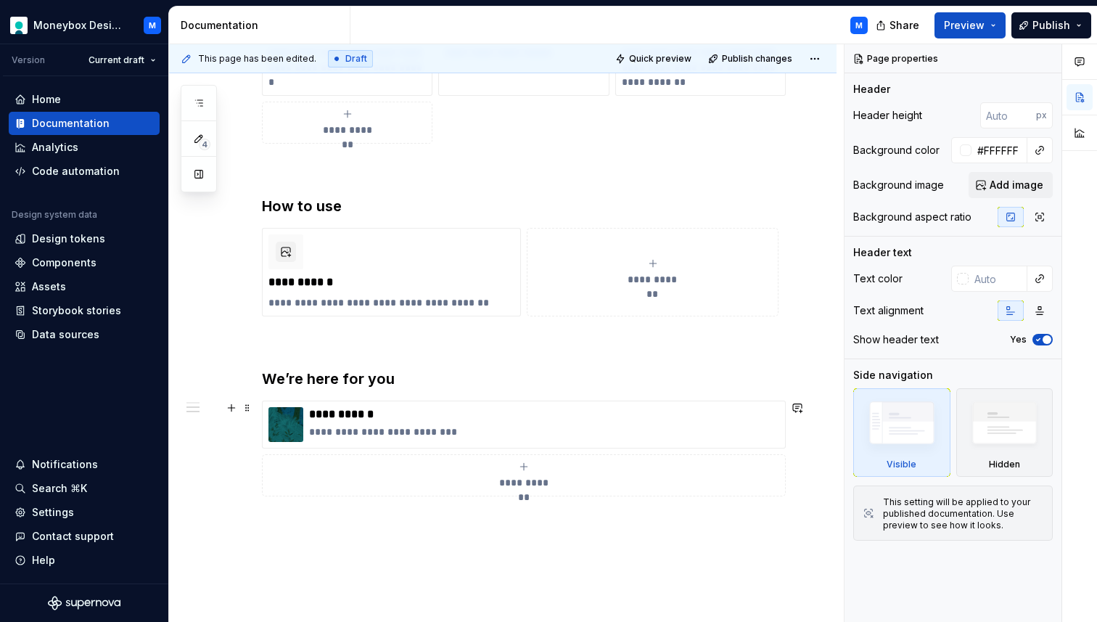
scroll to position [389, 0]
click at [297, 421] on img at bounding box center [285, 422] width 35 height 35
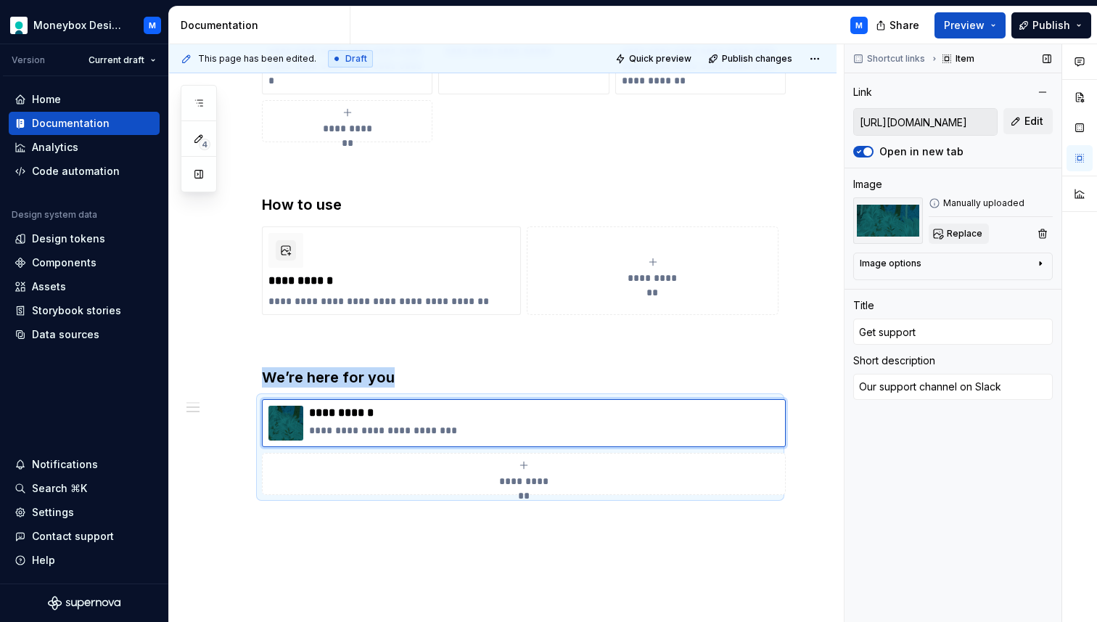
click at [960, 234] on span "Replace" at bounding box center [965, 234] width 36 height 12
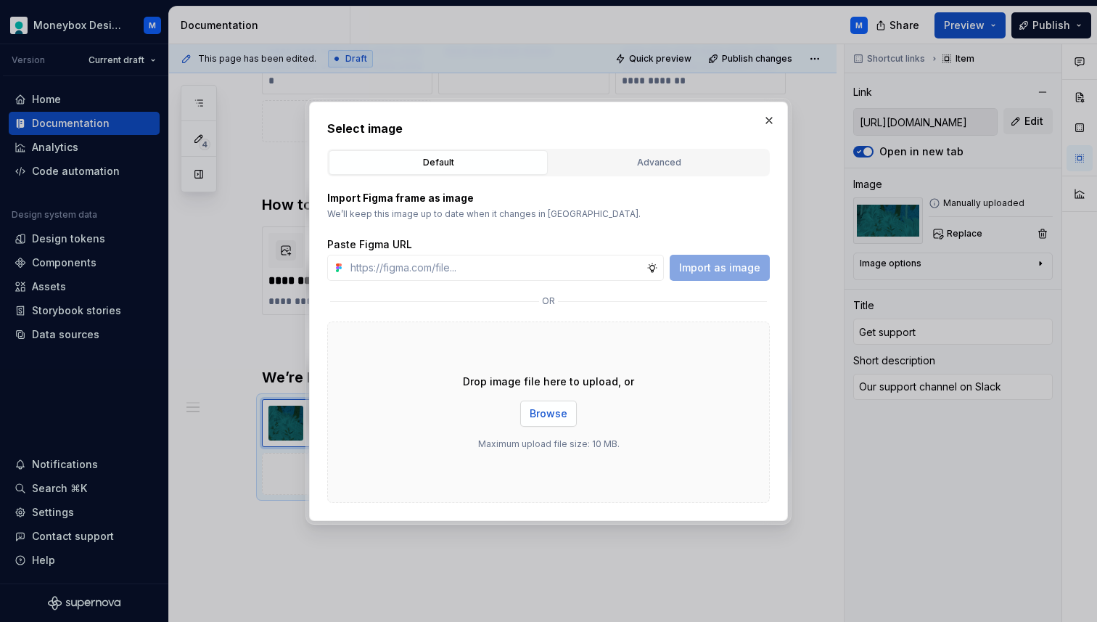
click at [544, 413] on span "Browse" at bounding box center [549, 413] width 38 height 15
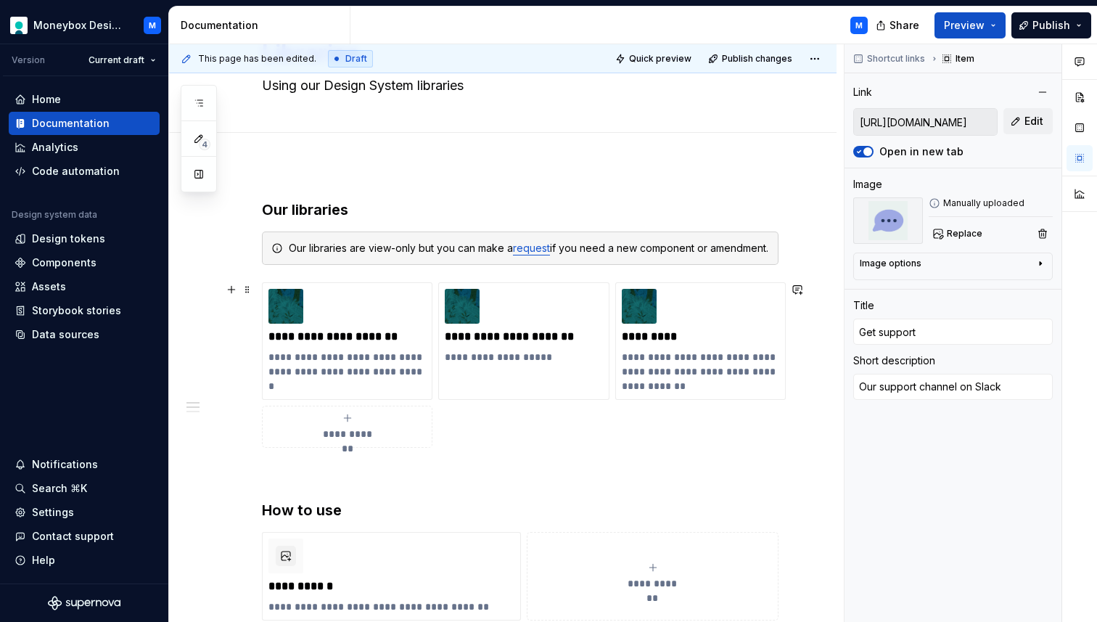
scroll to position [0, 0]
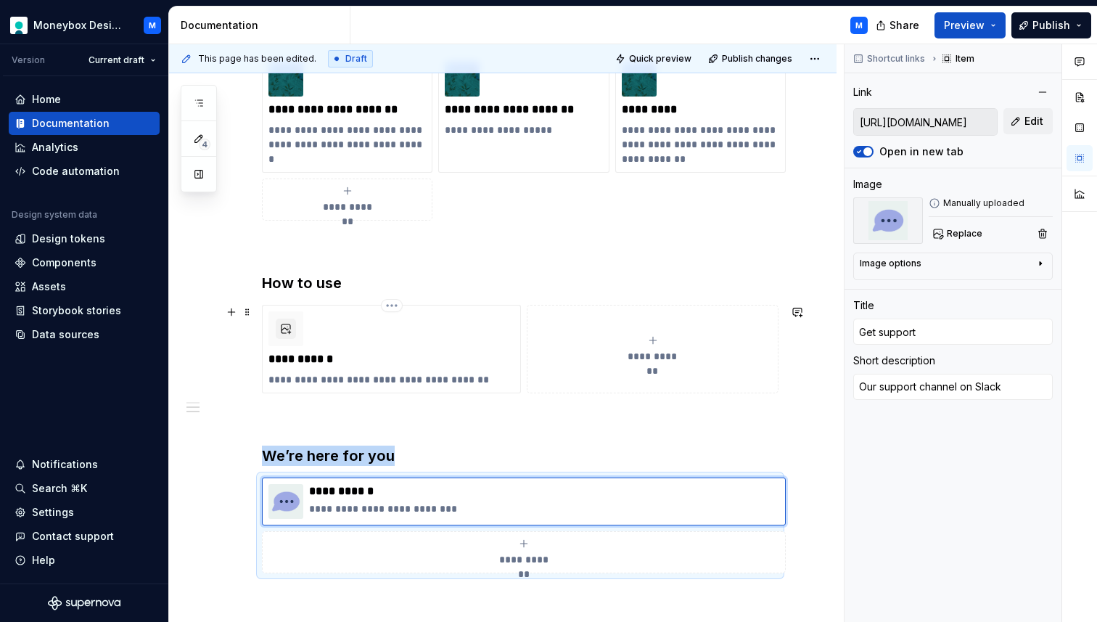
scroll to position [207, 0]
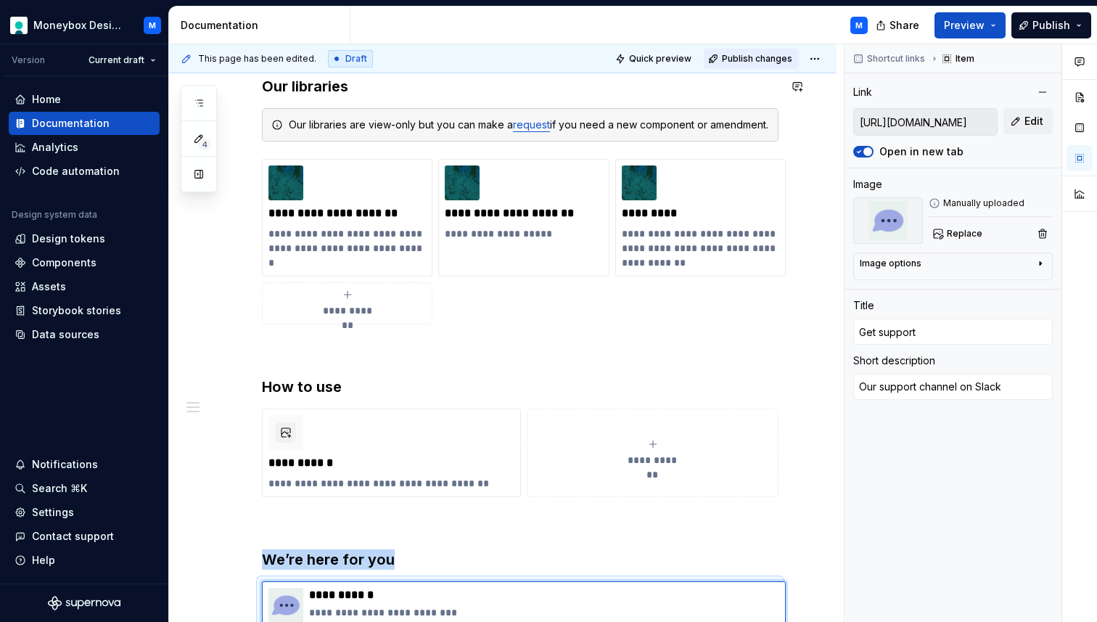
click at [769, 54] on span "Publish changes" at bounding box center [757, 59] width 70 height 12
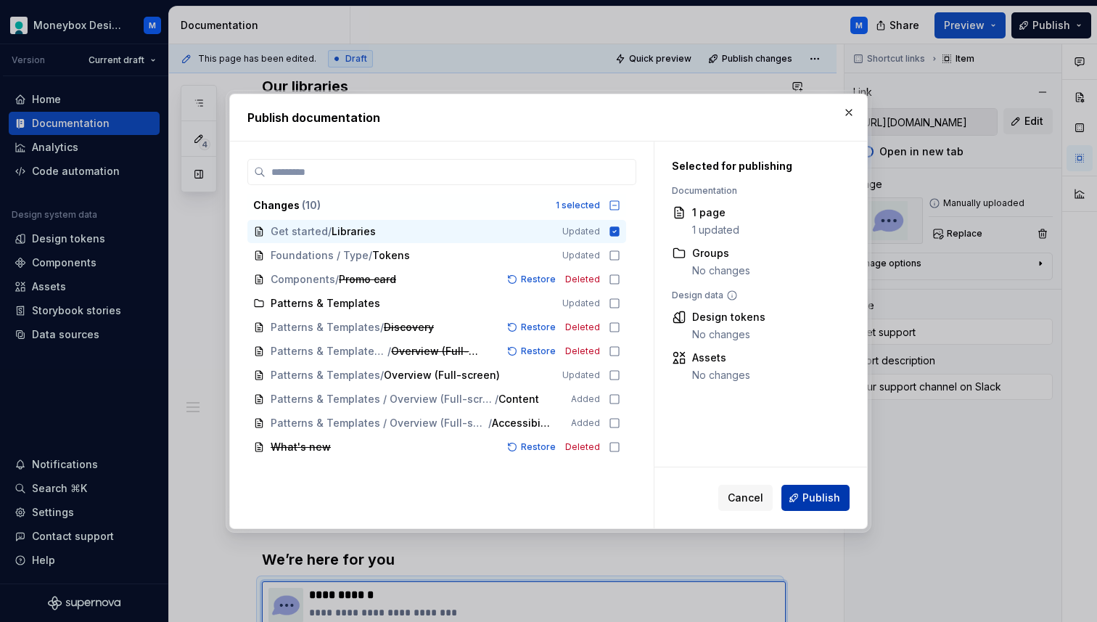
click at [823, 491] on span "Publish" at bounding box center [821, 497] width 38 height 15
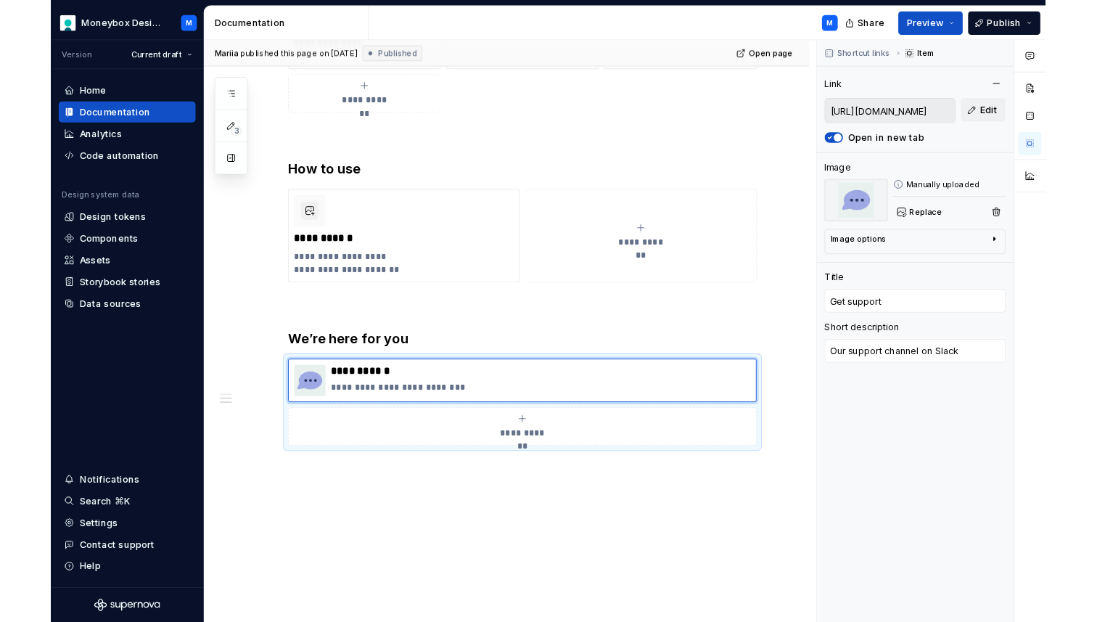
scroll to position [420, 0]
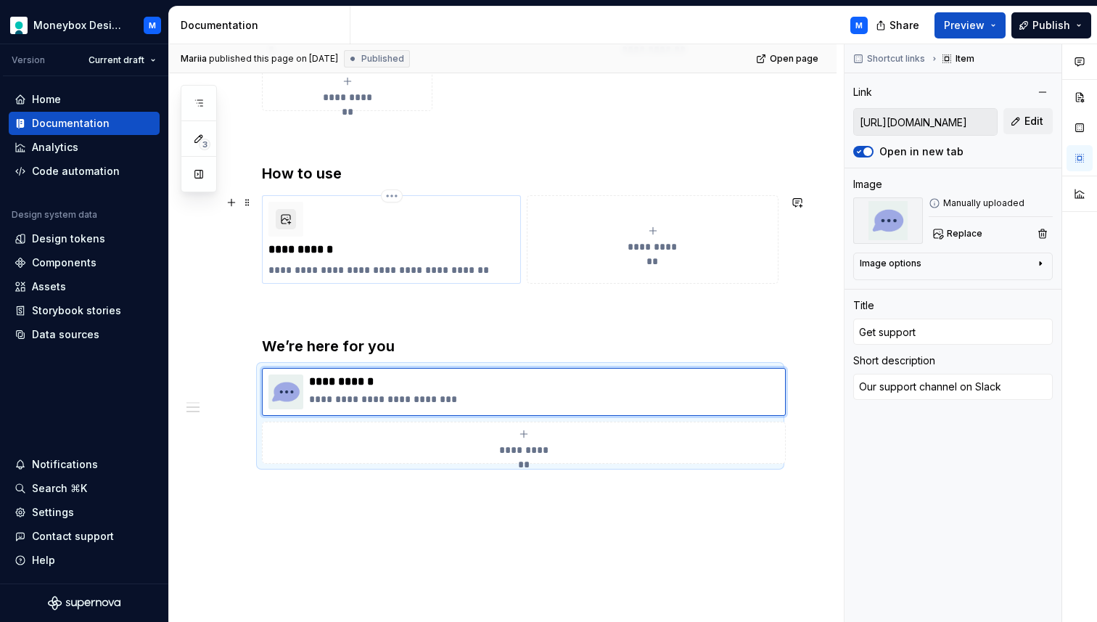
click at [289, 215] on button "button" at bounding box center [286, 219] width 20 height 20
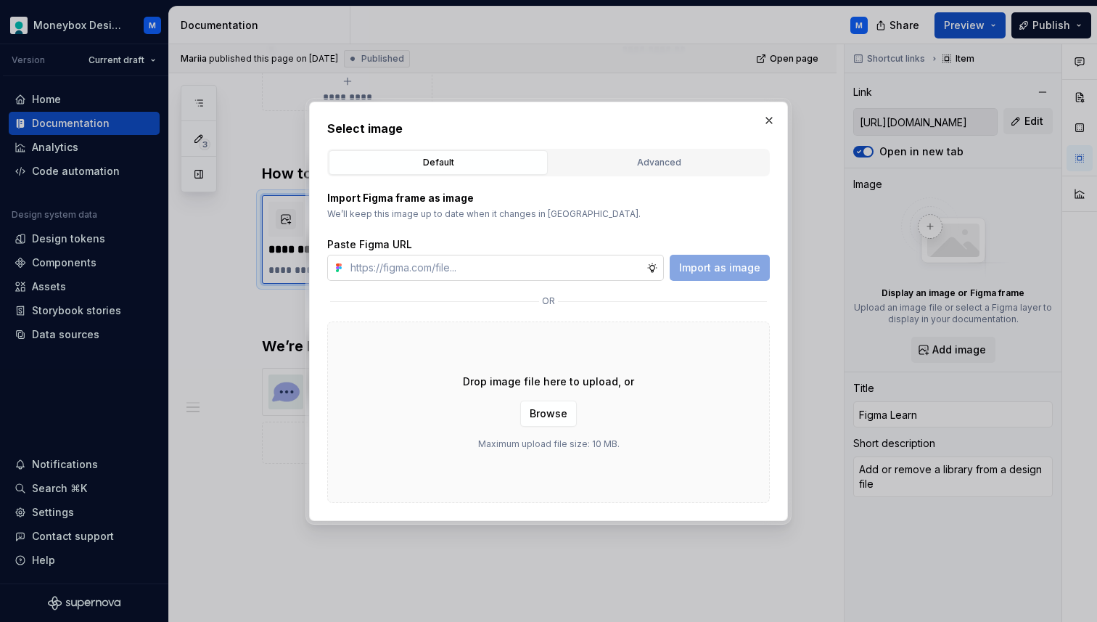
click at [453, 271] on input "text" at bounding box center [496, 268] width 302 height 26
paste input "[URL][DOMAIN_NAME]"
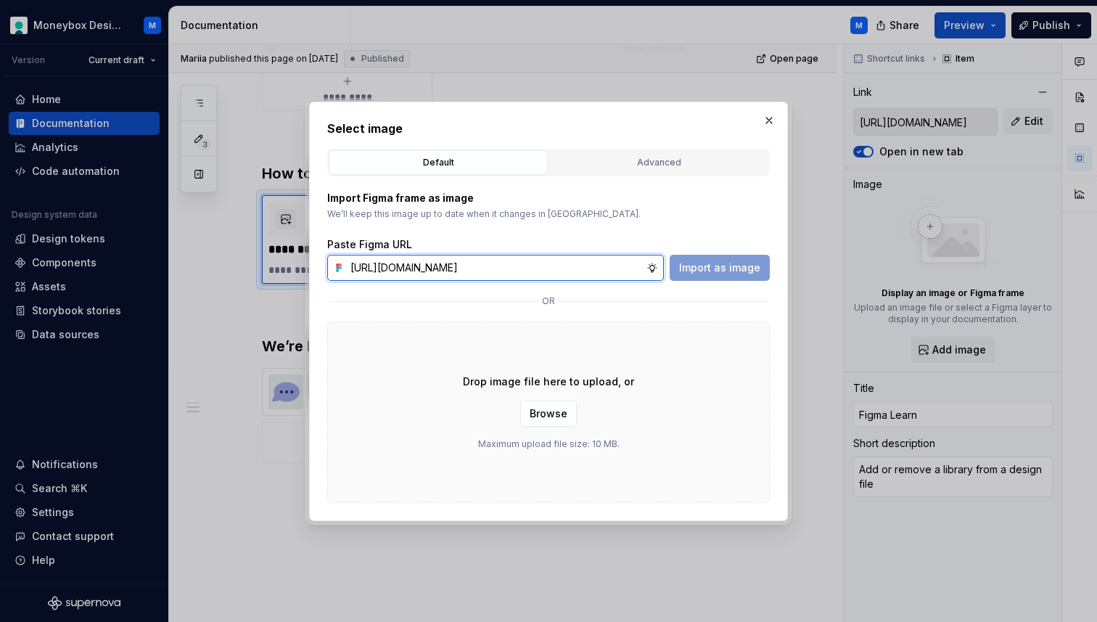
scroll to position [0, 324]
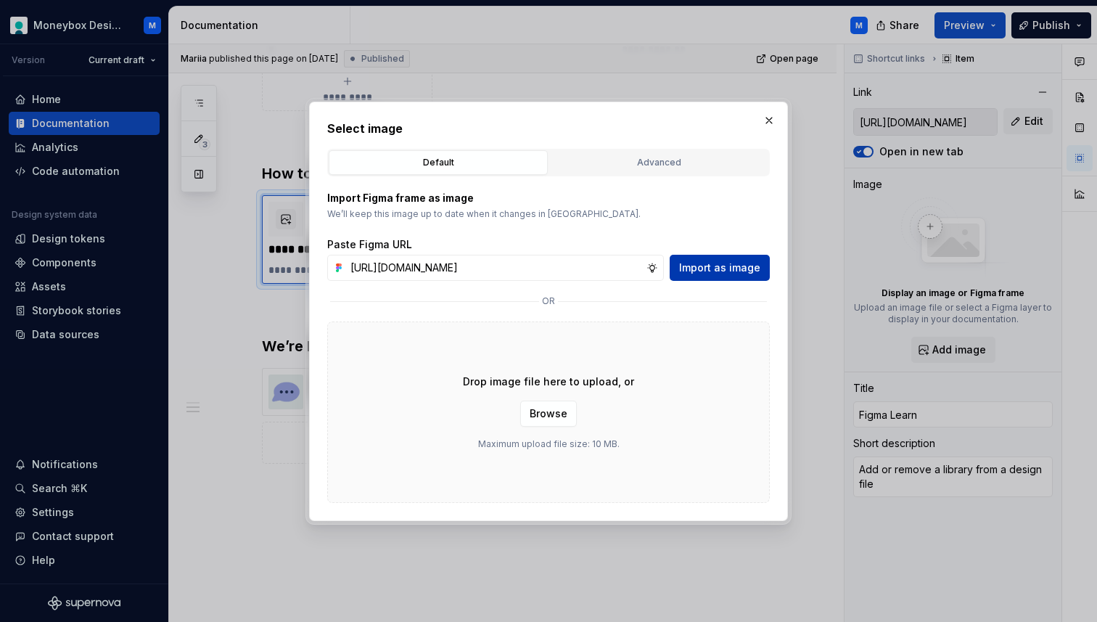
click at [761, 271] on button "Import as image" at bounding box center [720, 268] width 100 height 26
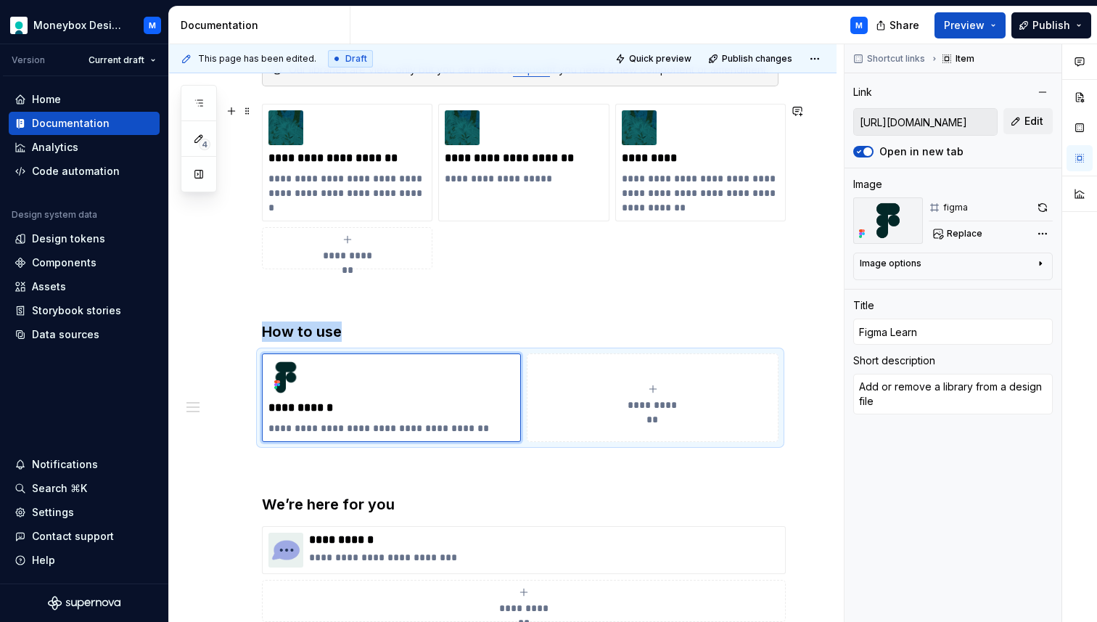
scroll to position [0, 0]
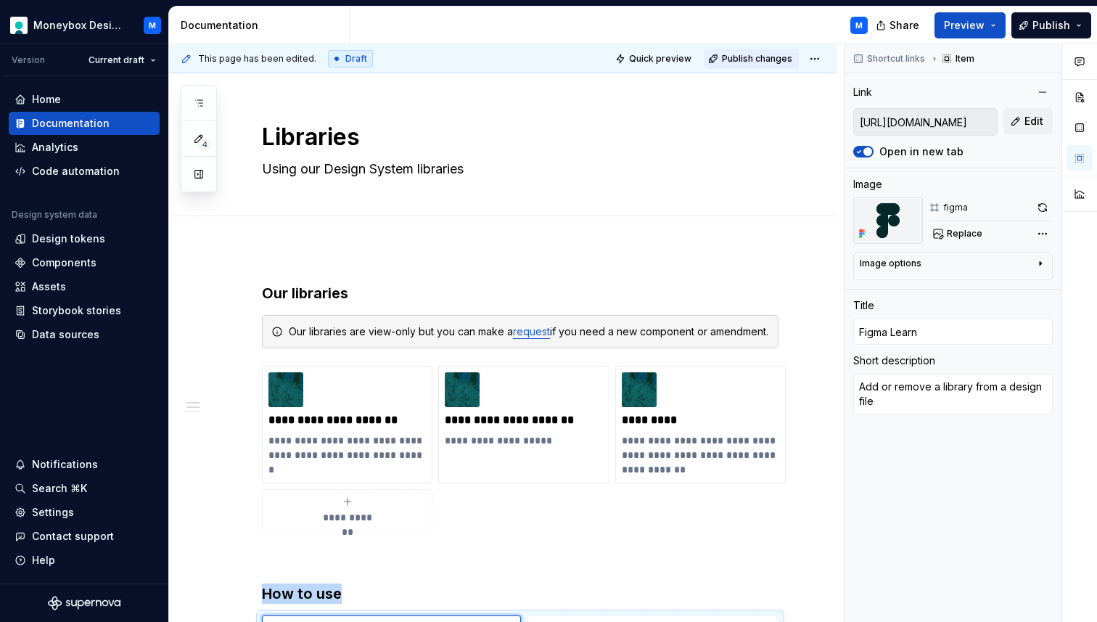
click at [762, 66] on button "Publish changes" at bounding box center [751, 59] width 95 height 20
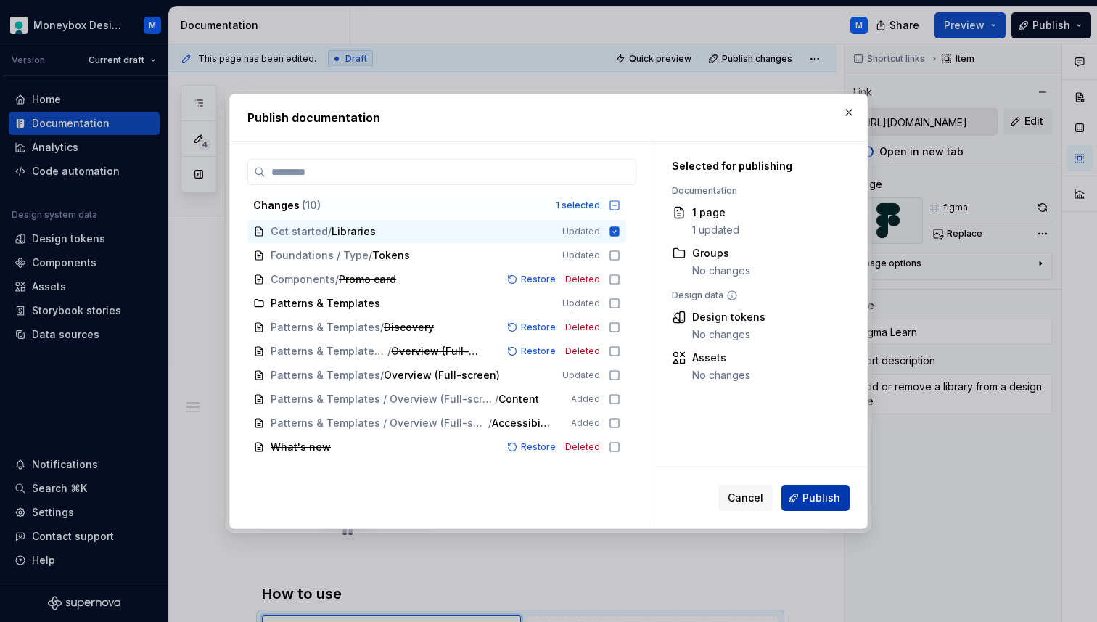
click at [821, 506] on button "Publish" at bounding box center [815, 498] width 68 height 26
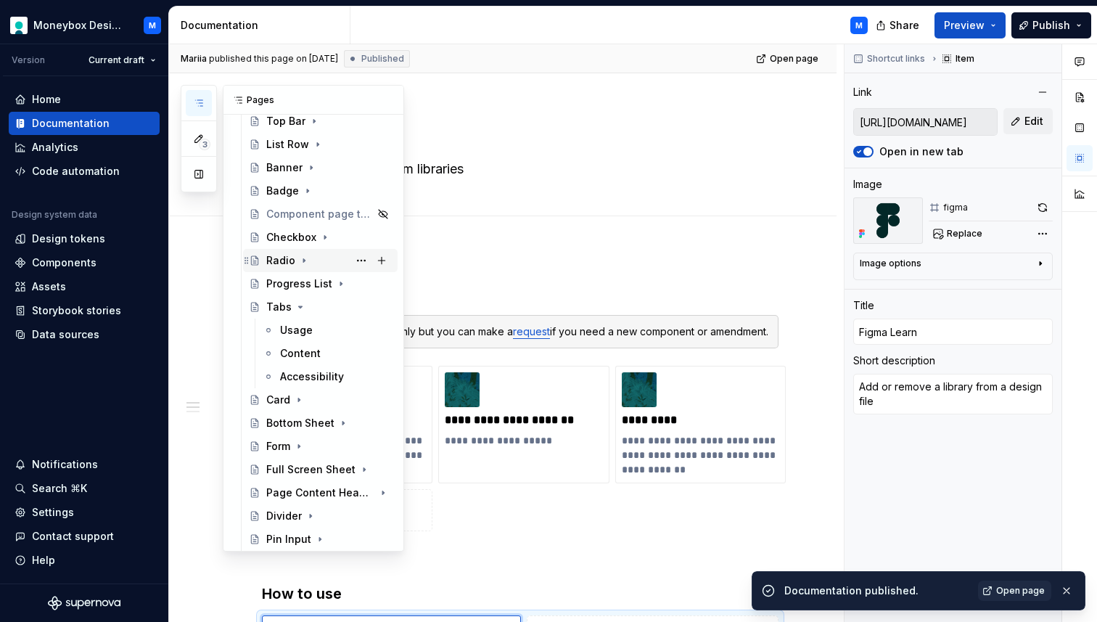
scroll to position [233, 0]
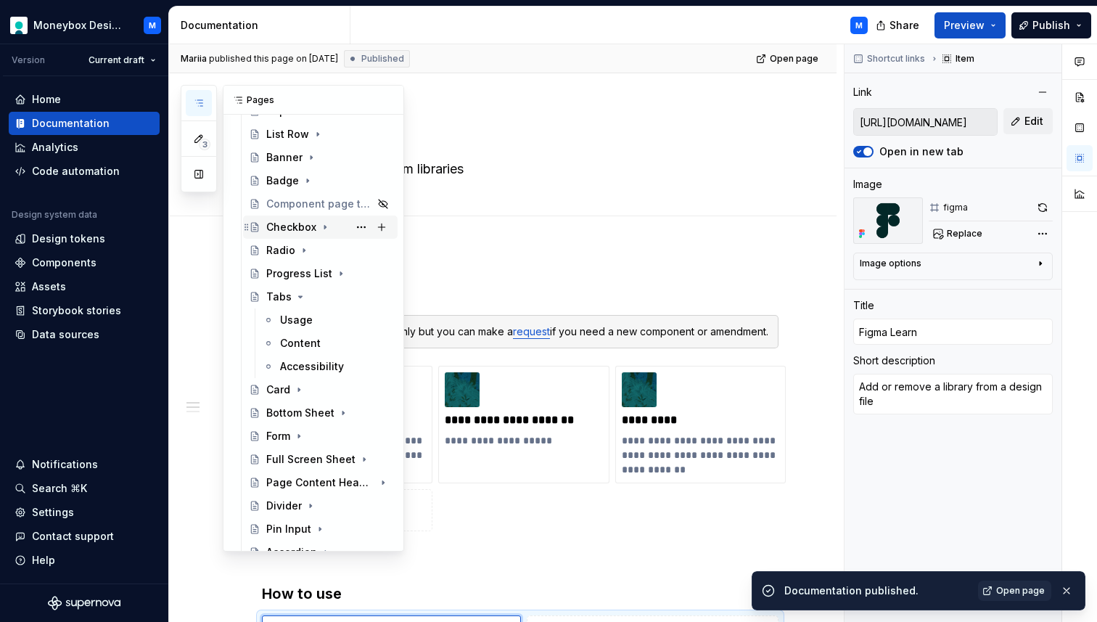
click at [287, 221] on div "Checkbox" at bounding box center [291, 227] width 50 height 15
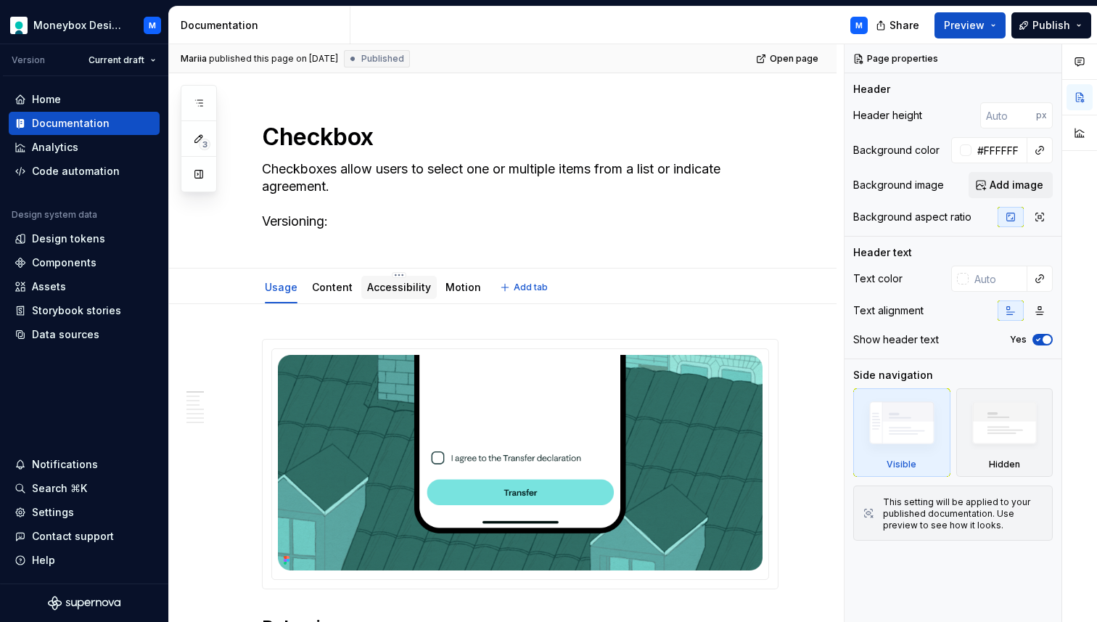
click at [387, 288] on link "Accessibility" at bounding box center [399, 287] width 64 height 12
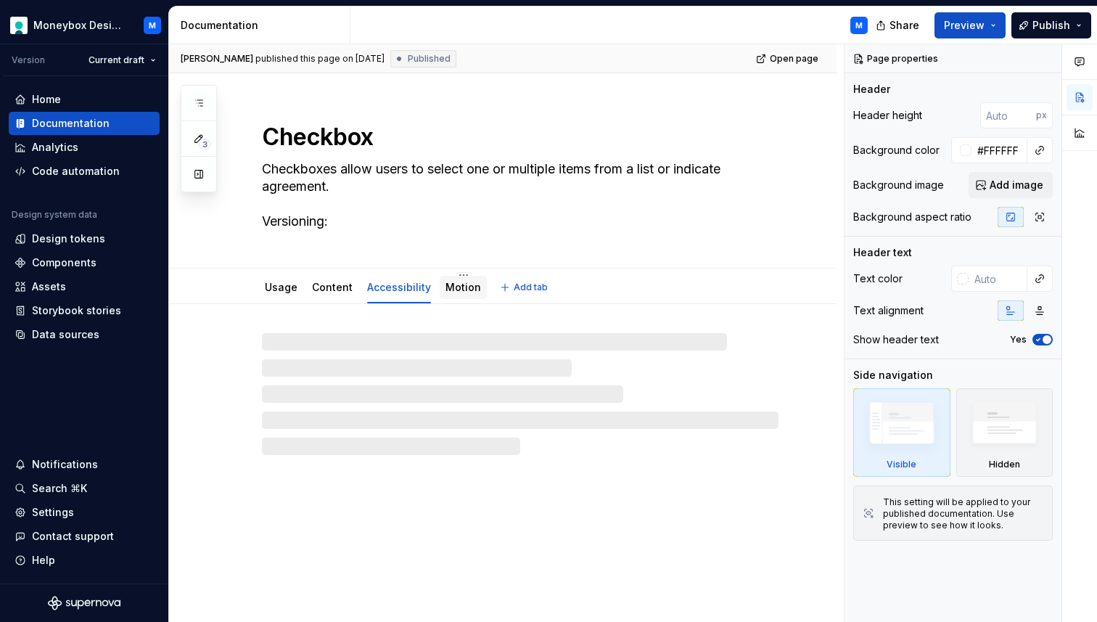
click at [456, 289] on link "Motion" at bounding box center [463, 287] width 36 height 12
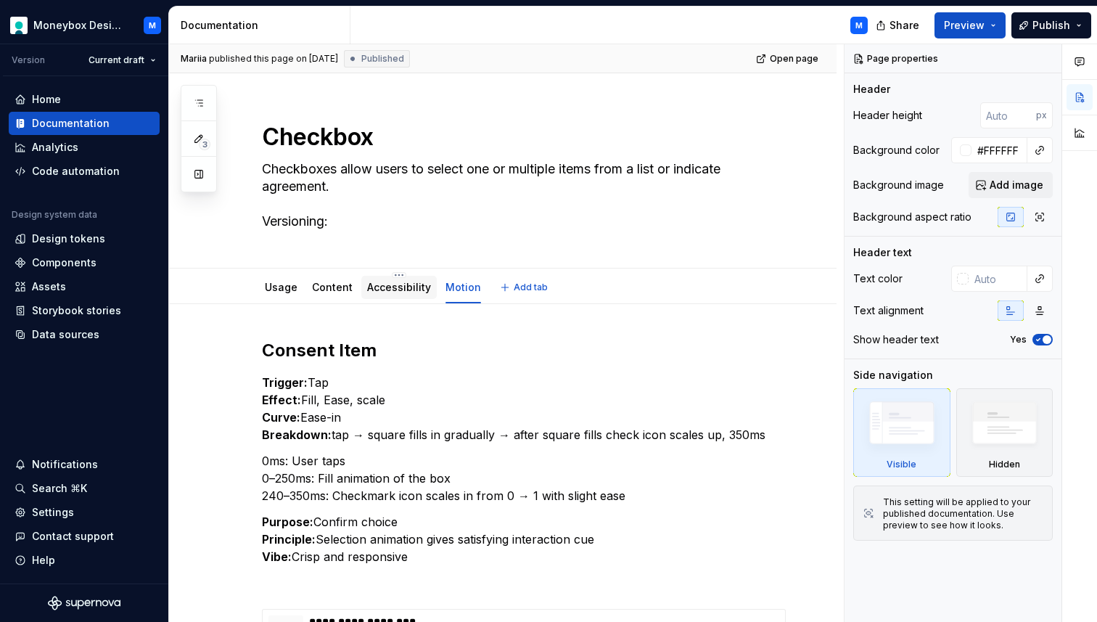
click at [382, 291] on link "Accessibility" at bounding box center [399, 287] width 64 height 12
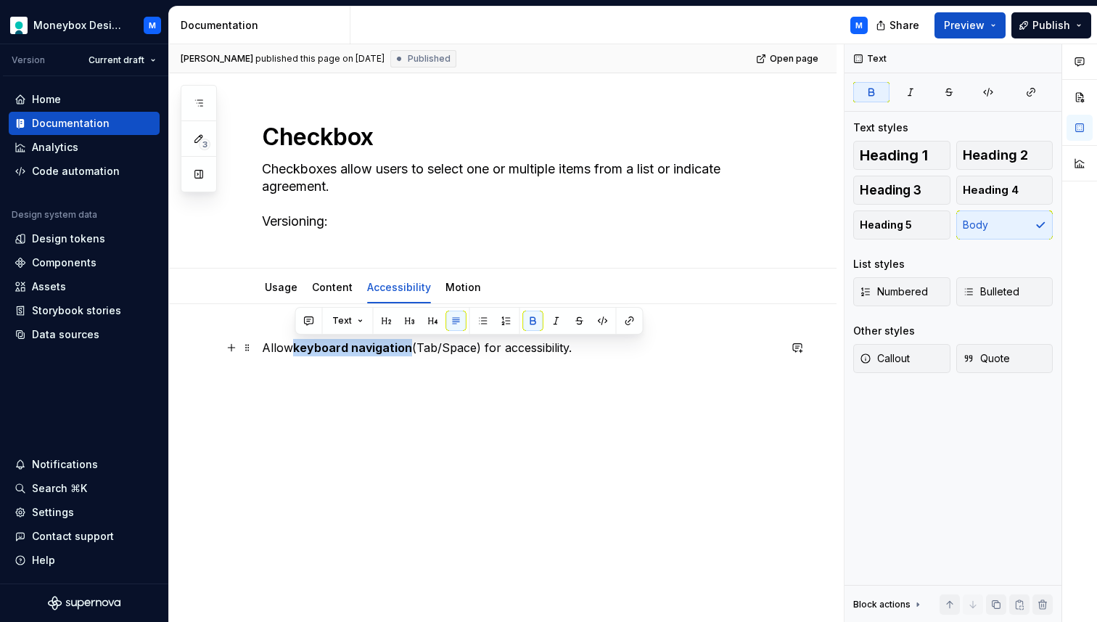
drag, startPoint x: 410, startPoint y: 353, endPoint x: 297, endPoint y: 339, distance: 113.2
click at [297, 339] on p "Allow keyboard navigation (Tab/Space) for accessibility." at bounding box center [520, 347] width 516 height 17
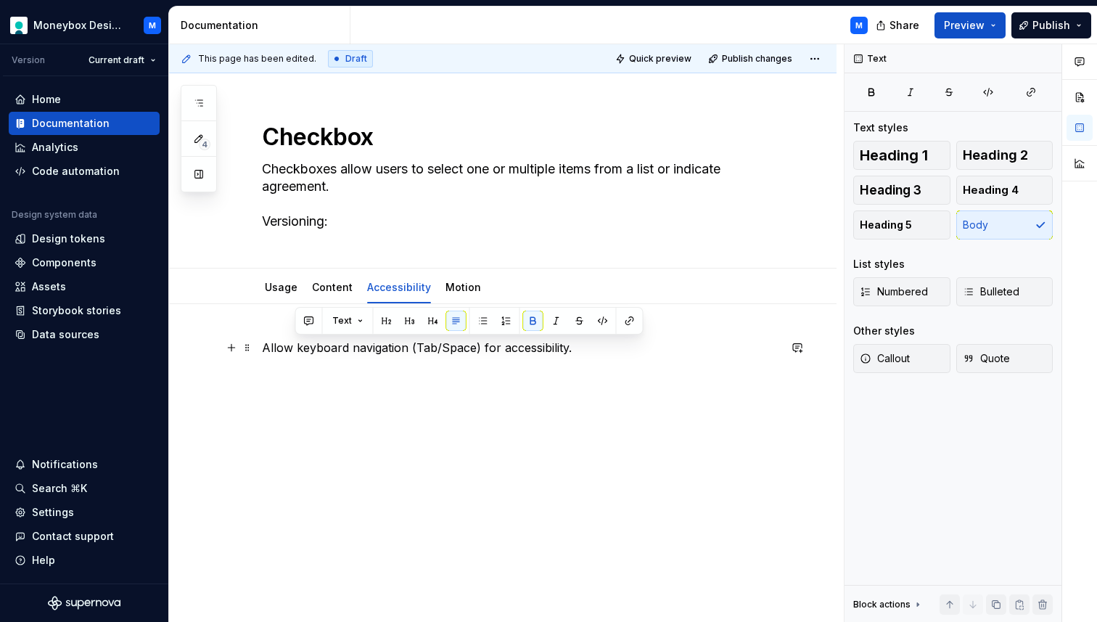
click at [664, 360] on div "Allow keyboard navigation (Tab/Space) for accessibility." at bounding box center [520, 366] width 516 height 55
click at [252, 389] on div "Allow keyboard navigation (Tab/Space) for accessibility." at bounding box center [502, 451] width 667 height 294
click at [256, 367] on div "Allow keyboard navigation (Tab/Space) for accessibility." at bounding box center [502, 451] width 667 height 294
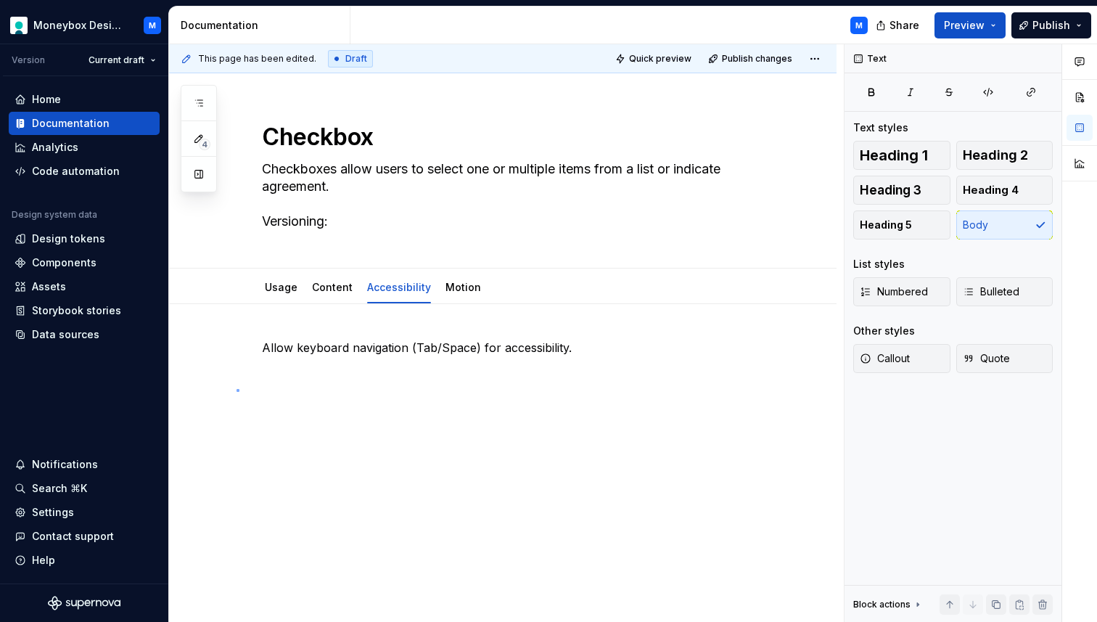
click at [237, 389] on div "This page has been edited. Draft Quick preview Publish changes Checkbox Checkbo…" at bounding box center [506, 333] width 675 height 578
click at [348, 471] on div "Allow keyboard navigation (Tab/Space) for accessibility." at bounding box center [502, 451] width 667 height 294
click at [244, 375] on span at bounding box center [248, 373] width 12 height 20
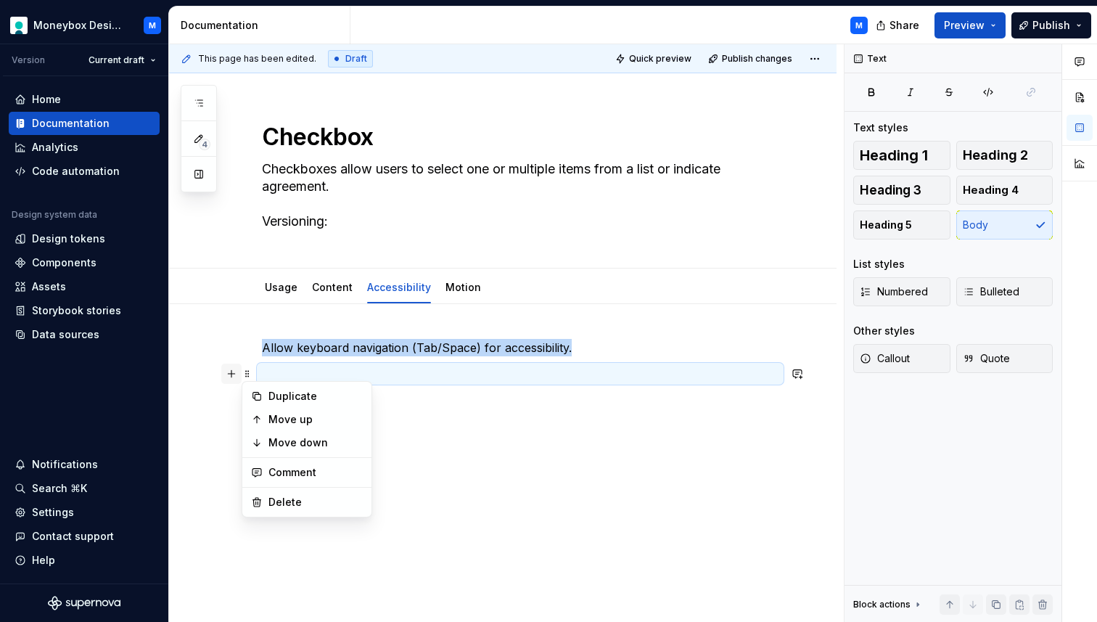
click at [233, 376] on button "button" at bounding box center [231, 373] width 20 height 20
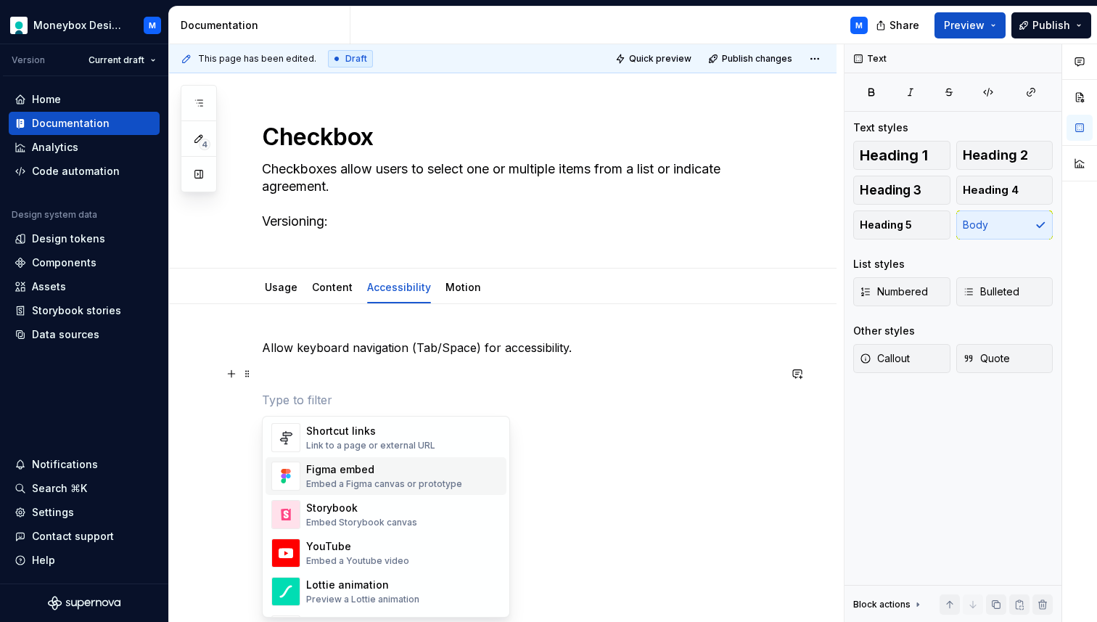
scroll to position [681, 0]
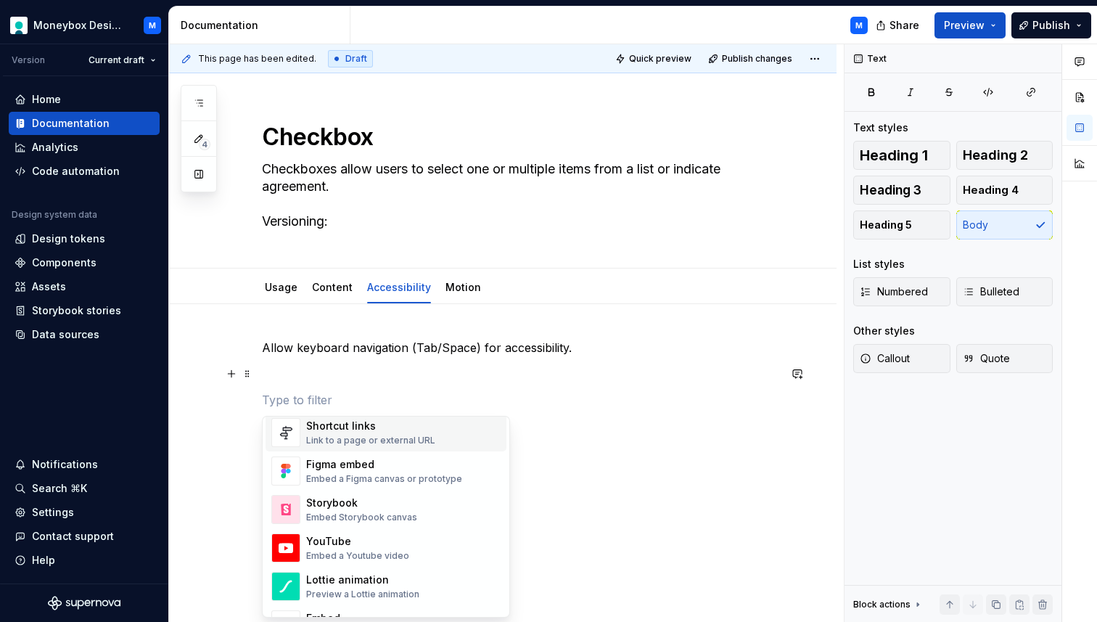
click at [351, 434] on div "Shortcut links Link to a page or external URL" at bounding box center [370, 433] width 129 height 28
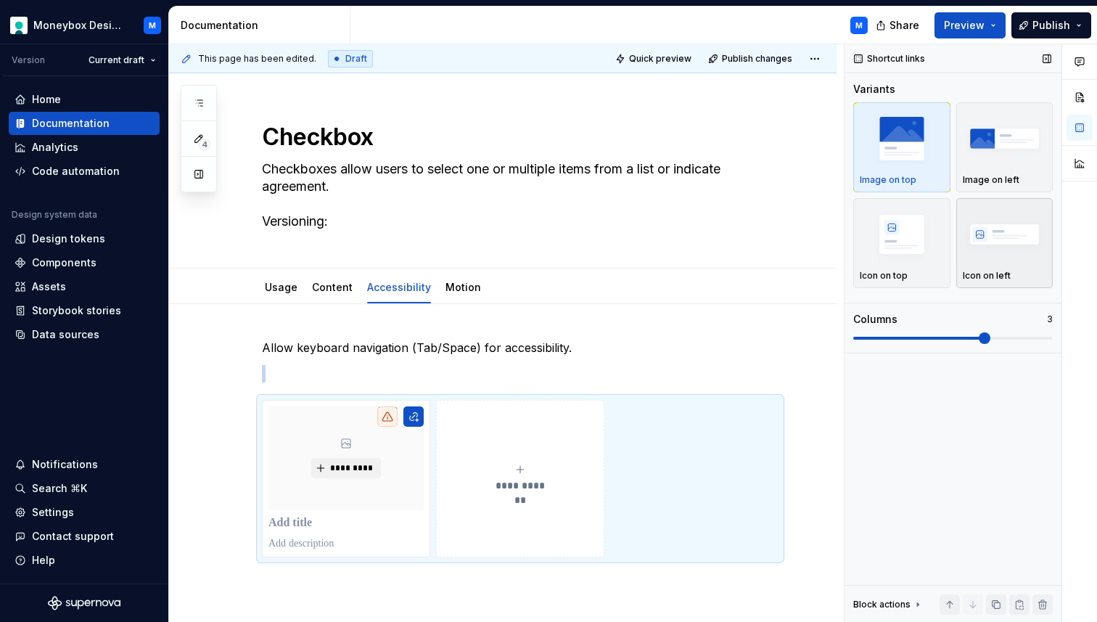
click at [992, 247] on img "button" at bounding box center [1005, 233] width 84 height 53
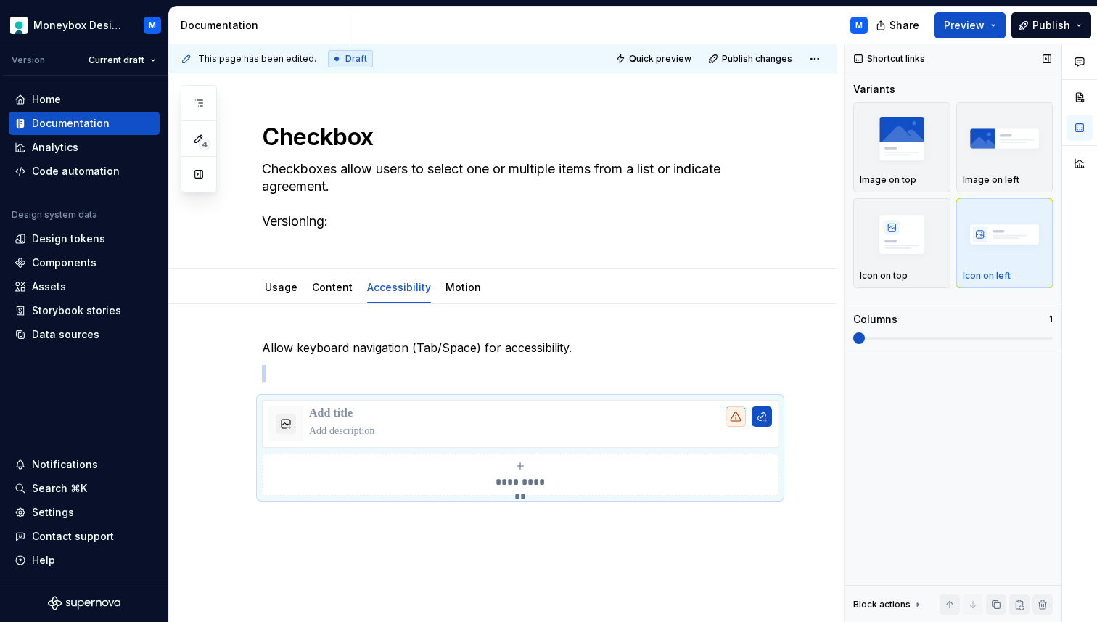
click at [863, 334] on span at bounding box center [859, 338] width 12 height 12
click at [299, 430] on div at bounding box center [285, 423] width 35 height 35
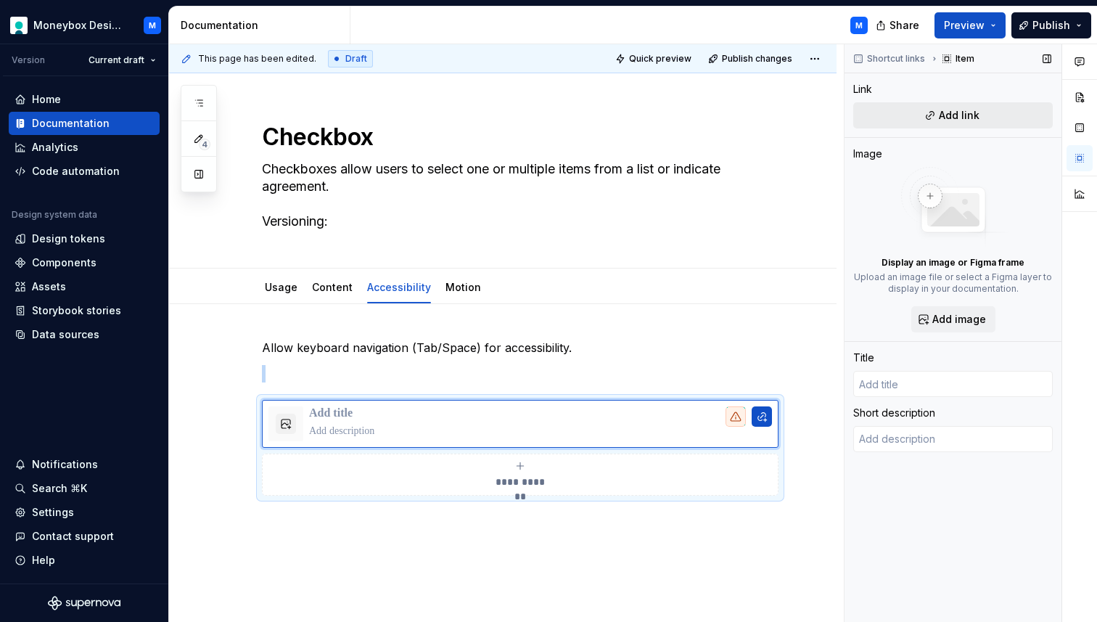
click at [955, 115] on span "Add link" at bounding box center [959, 115] width 41 height 15
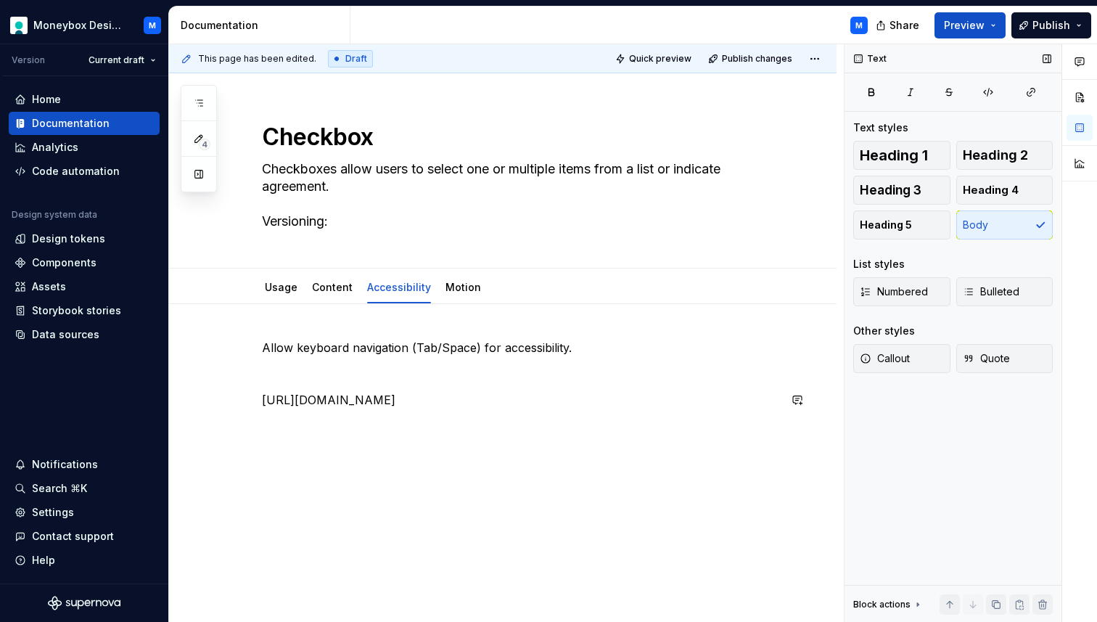
click at [427, 389] on div "Allow keyboard navigation (Tab/Space) for accessibility. [URL][DOMAIN_NAME]" at bounding box center [520, 374] width 516 height 70
click at [407, 401] on p "[URL][DOMAIN_NAME]" at bounding box center [520, 399] width 516 height 17
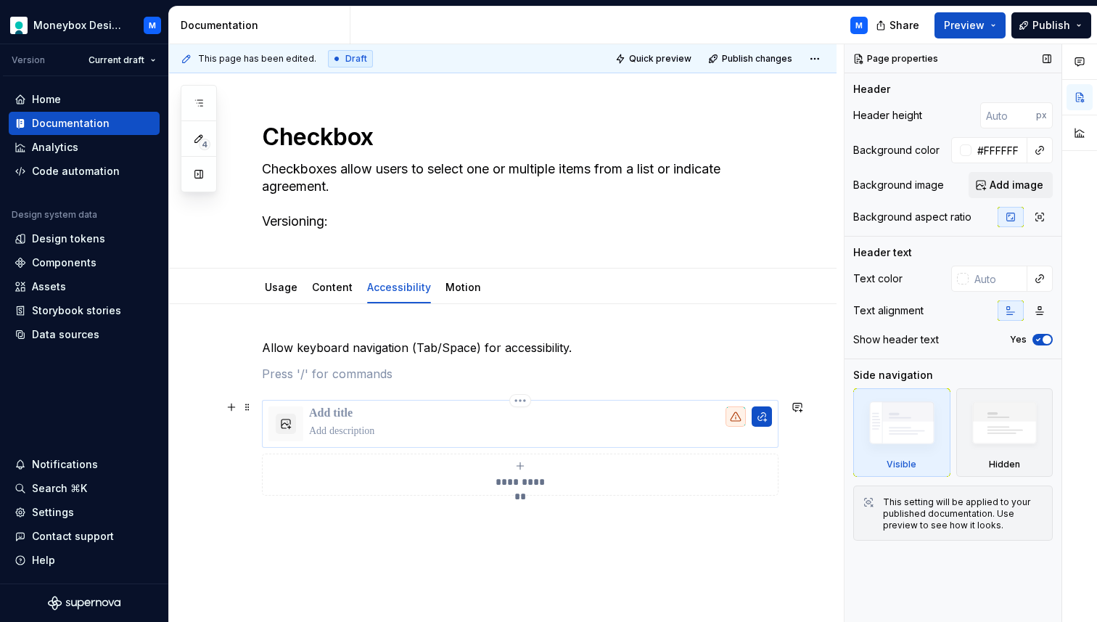
click at [340, 411] on p at bounding box center [540, 413] width 463 height 15
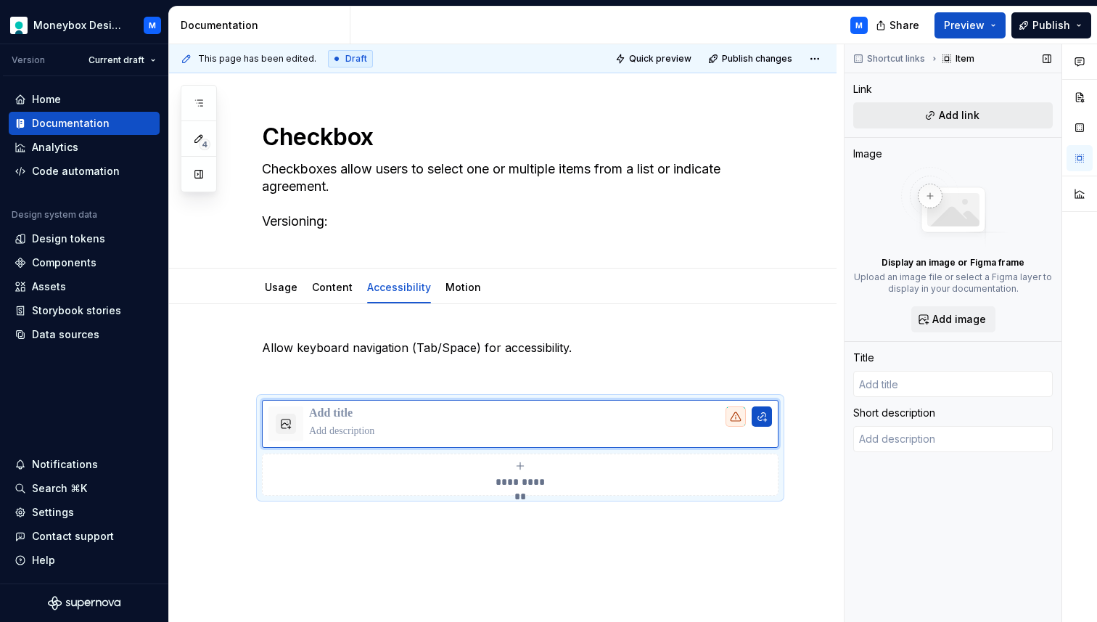
click at [955, 114] on span "Add link" at bounding box center [959, 115] width 41 height 15
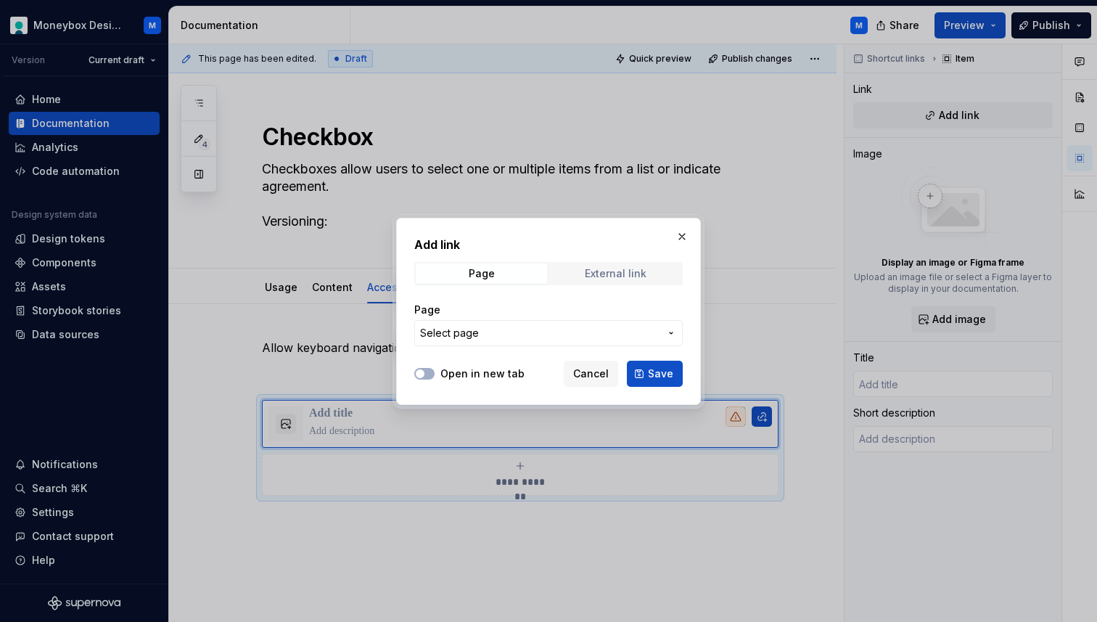
click at [605, 276] on div "External link" at bounding box center [616, 274] width 62 height 12
click at [495, 344] on input "URL" at bounding box center [548, 333] width 268 height 26
paste input "[URL][DOMAIN_NAME]"
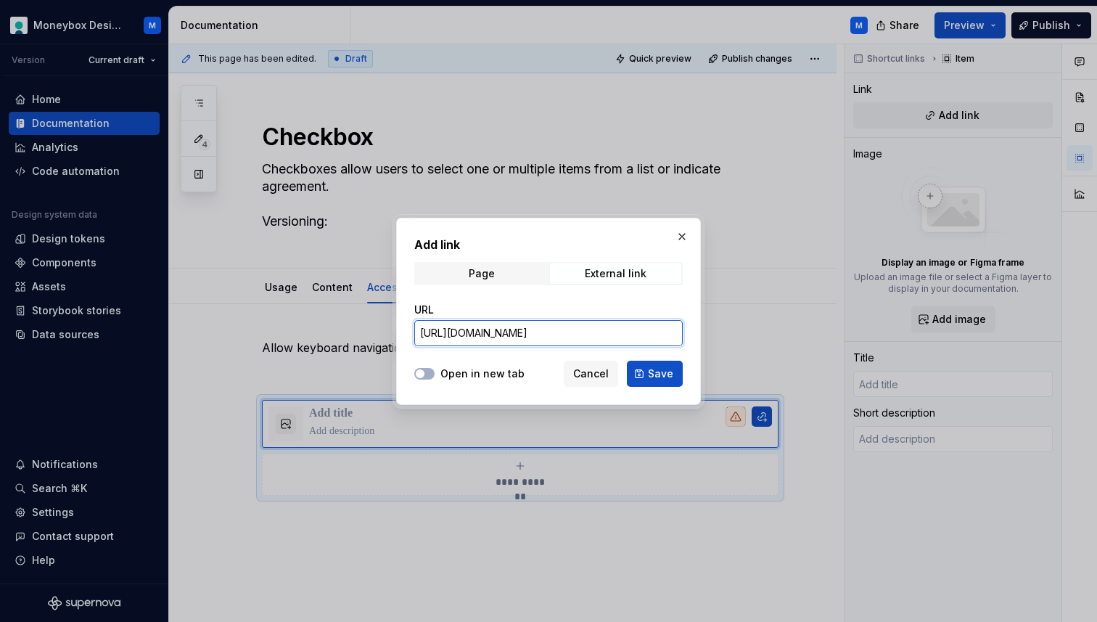
scroll to position [0, 62]
click at [424, 375] on icon "button" at bounding box center [420, 373] width 12 height 9
click at [667, 372] on span "Save" at bounding box center [660, 373] width 25 height 15
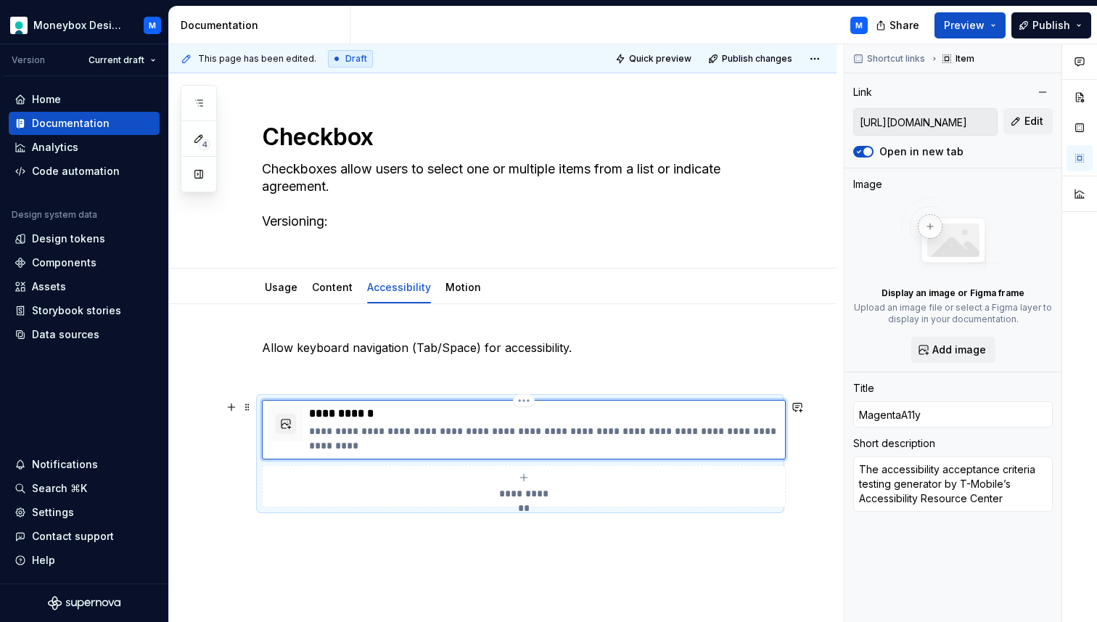
click at [347, 423] on div "**********" at bounding box center [544, 429] width 470 height 46
drag, startPoint x: 390, startPoint y: 411, endPoint x: 308, endPoint y: 407, distance: 82.1
click at [308, 407] on div "**********" at bounding box center [523, 429] width 511 height 46
click at [346, 430] on p "**********" at bounding box center [544, 438] width 470 height 29
click at [760, 57] on span "Publish changes" at bounding box center [757, 59] width 70 height 12
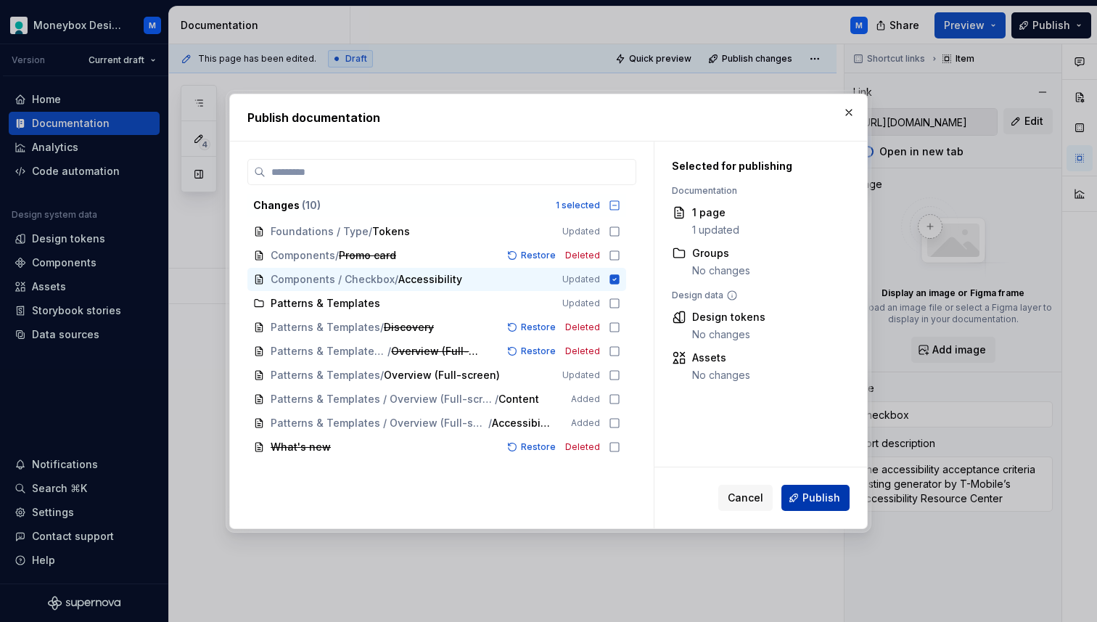
click at [810, 509] on button "Publish" at bounding box center [815, 498] width 68 height 26
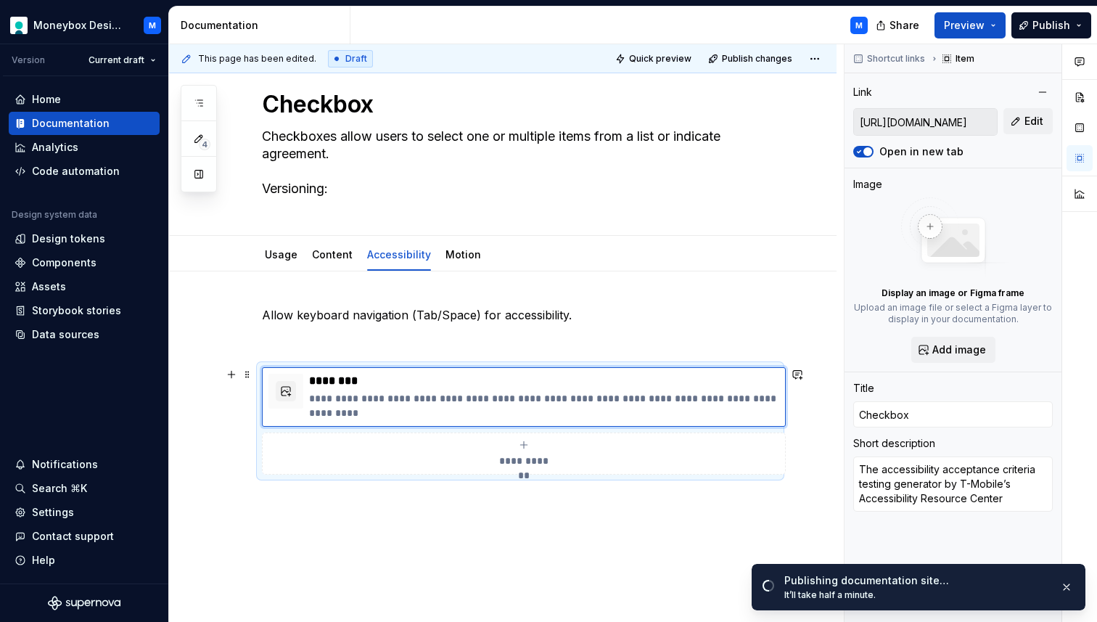
scroll to position [36, 0]
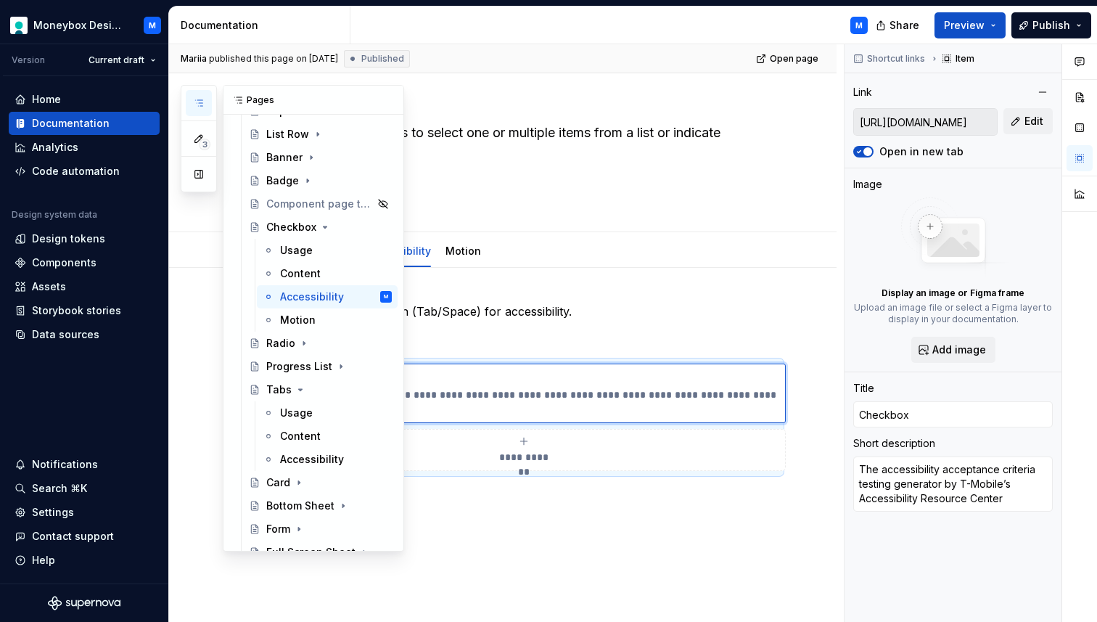
click at [199, 104] on icon "button" at bounding box center [199, 103] width 12 height 12
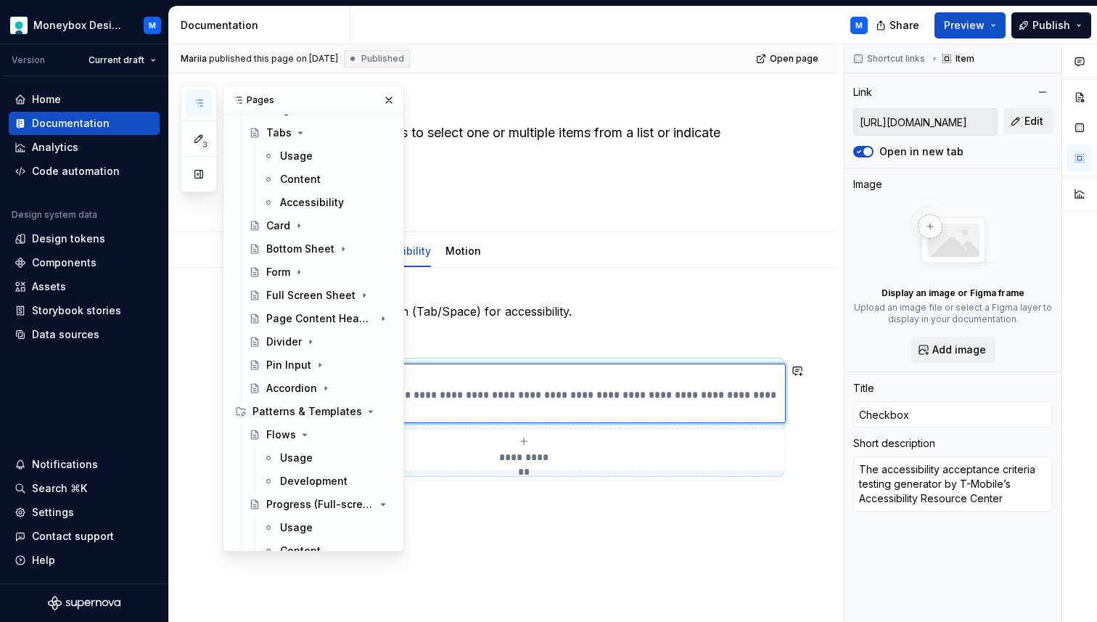
scroll to position [506, 0]
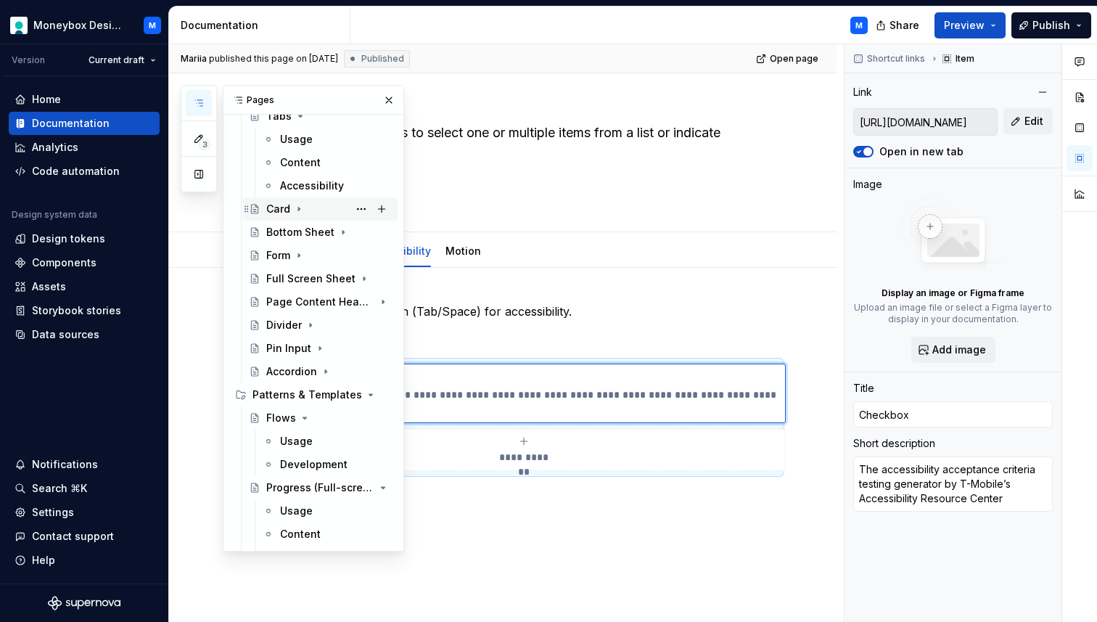
click at [281, 212] on div "Card" at bounding box center [278, 209] width 24 height 15
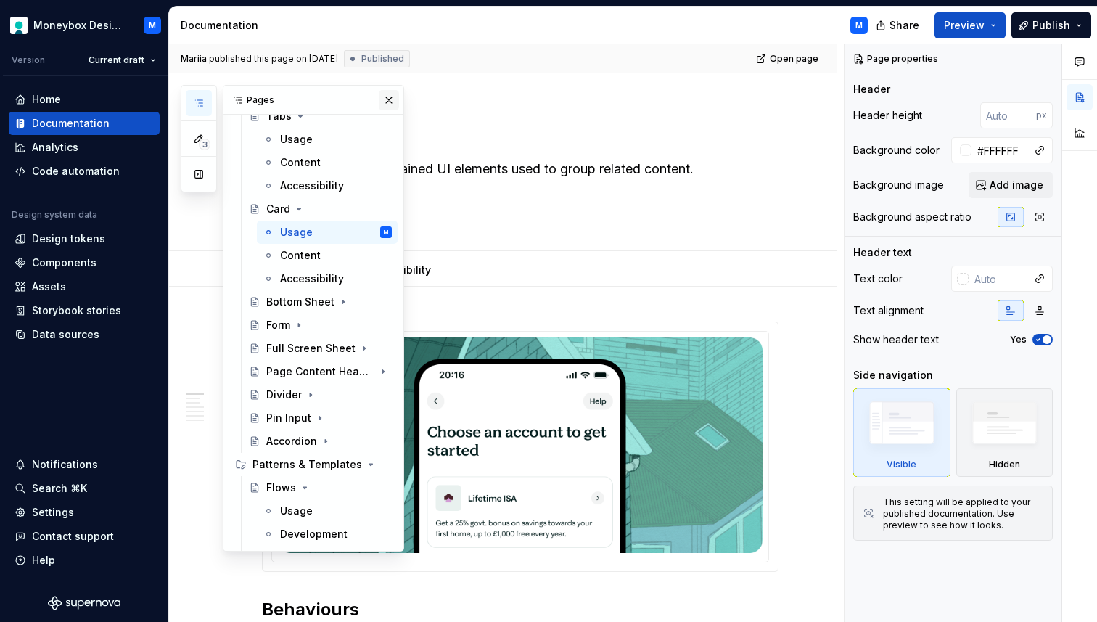
click at [386, 97] on button "button" at bounding box center [389, 100] width 20 height 20
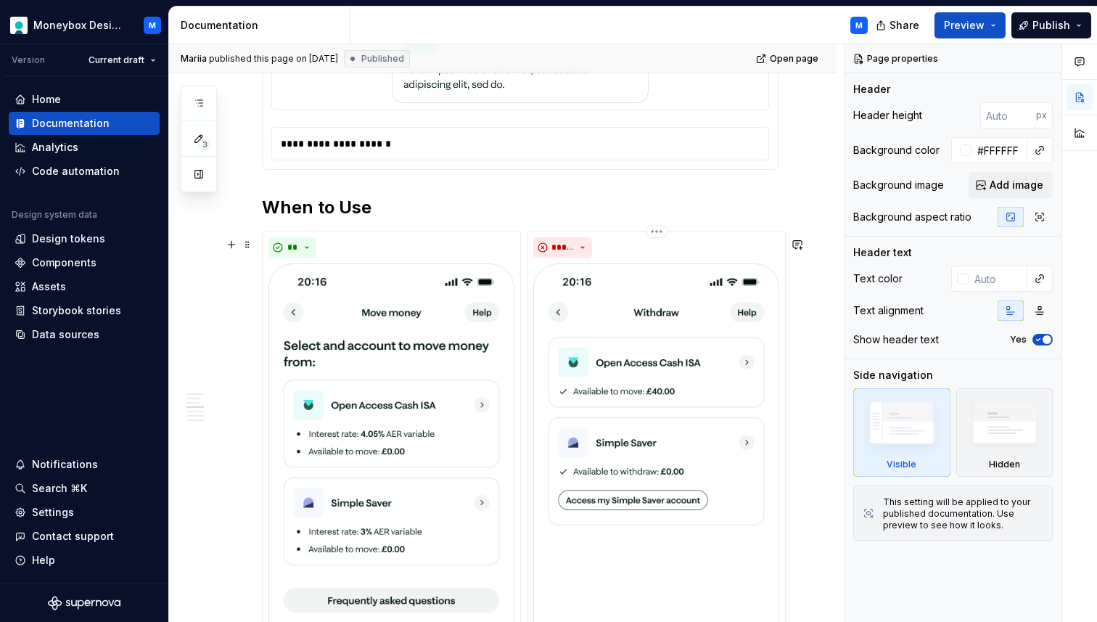
scroll to position [1405, 0]
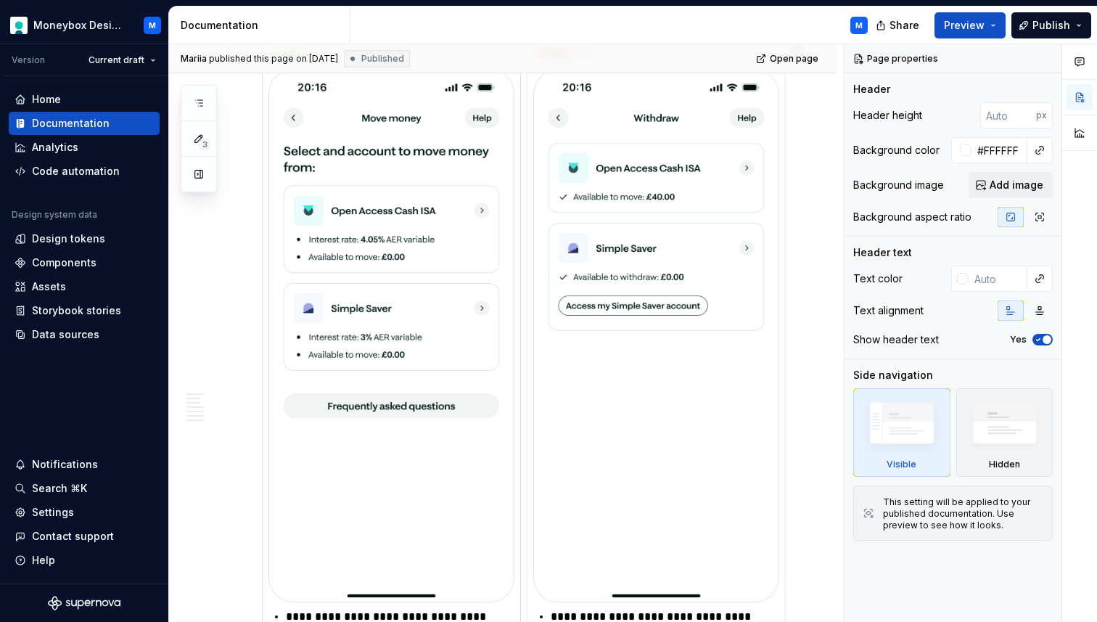
click at [427, 345] on img at bounding box center [391, 335] width 246 height 533
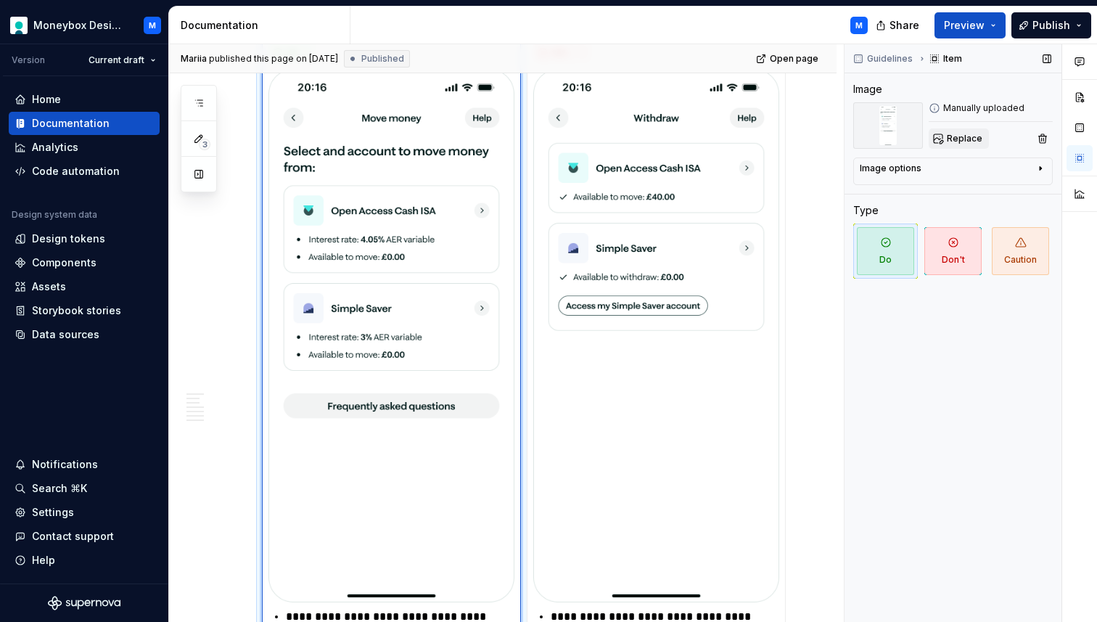
click at [961, 136] on span "Replace" at bounding box center [965, 139] width 36 height 12
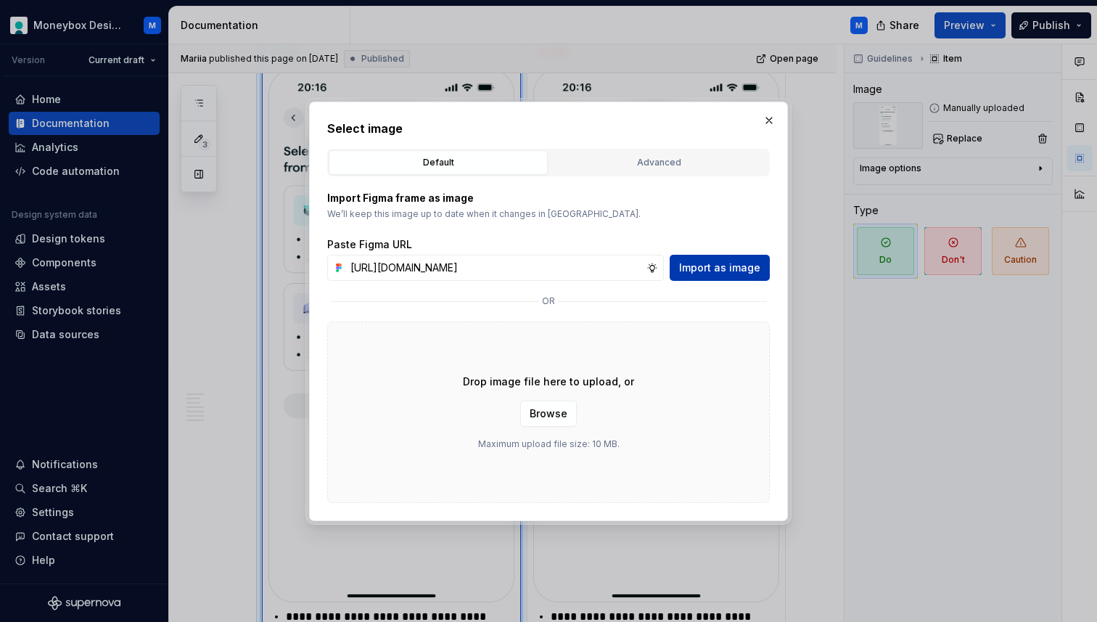
scroll to position [0, 0]
click at [707, 258] on button "Import as image" at bounding box center [720, 268] width 100 height 26
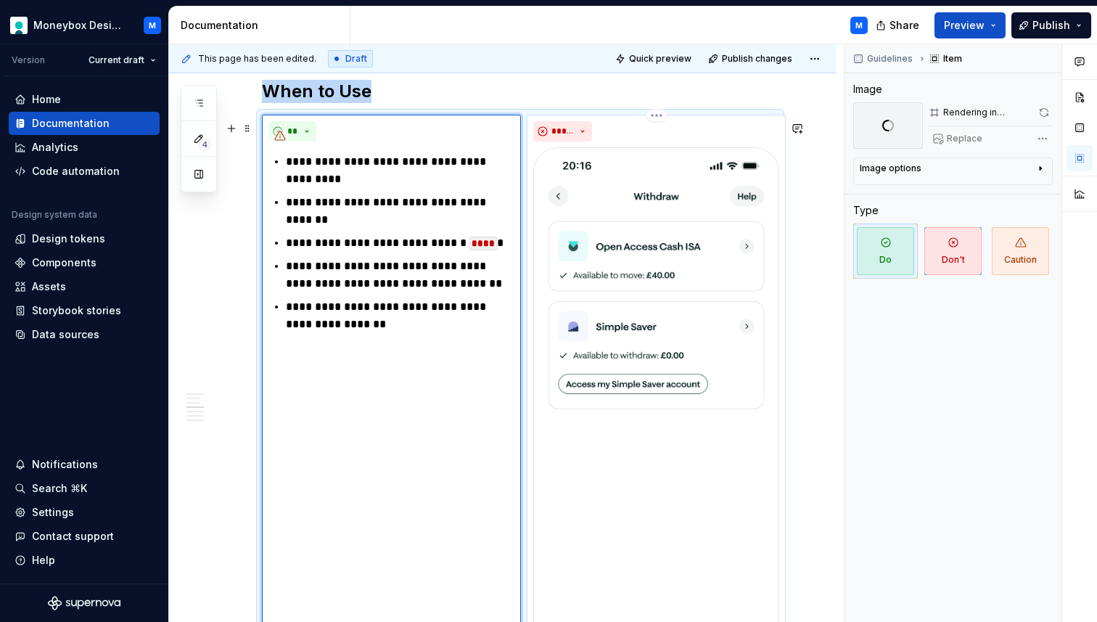
scroll to position [1317, 0]
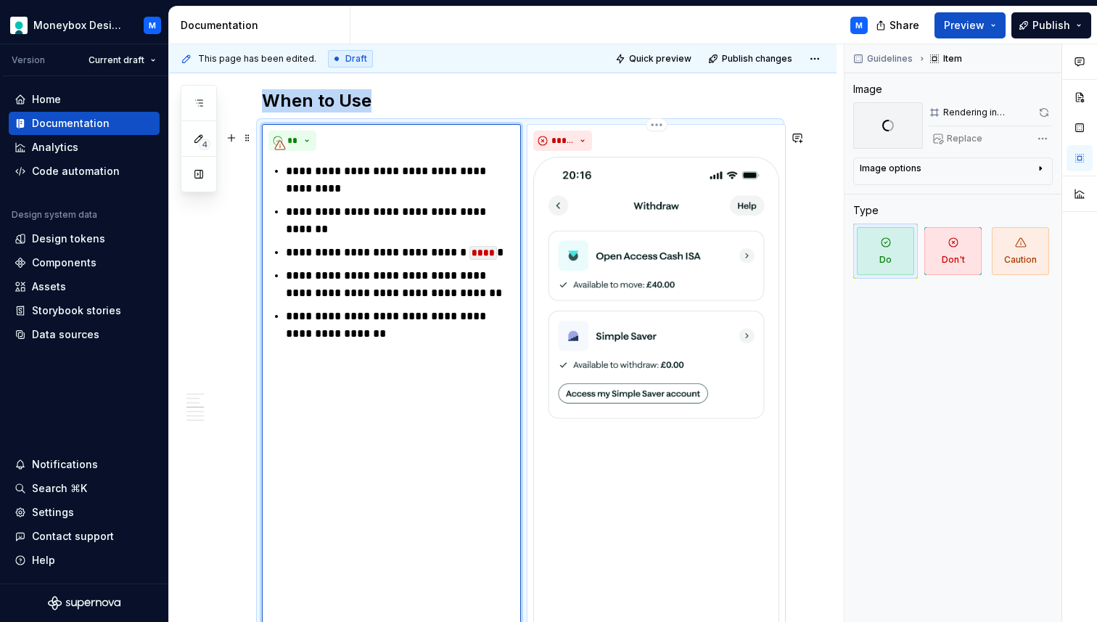
click at [691, 302] on img at bounding box center [656, 423] width 246 height 533
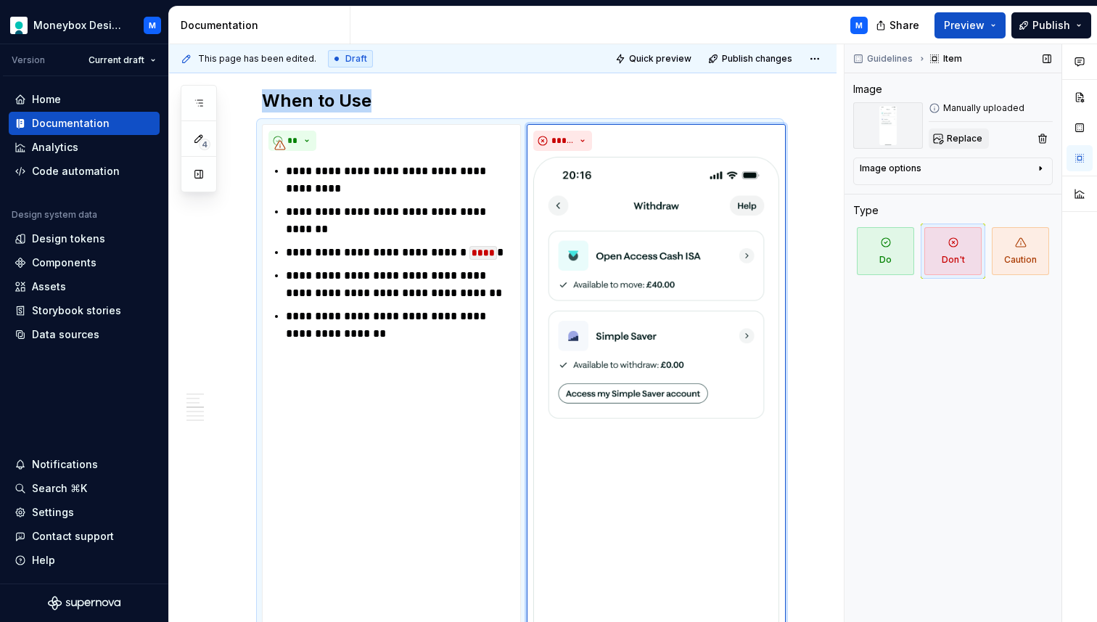
click at [966, 131] on button "Replace" at bounding box center [959, 138] width 60 height 20
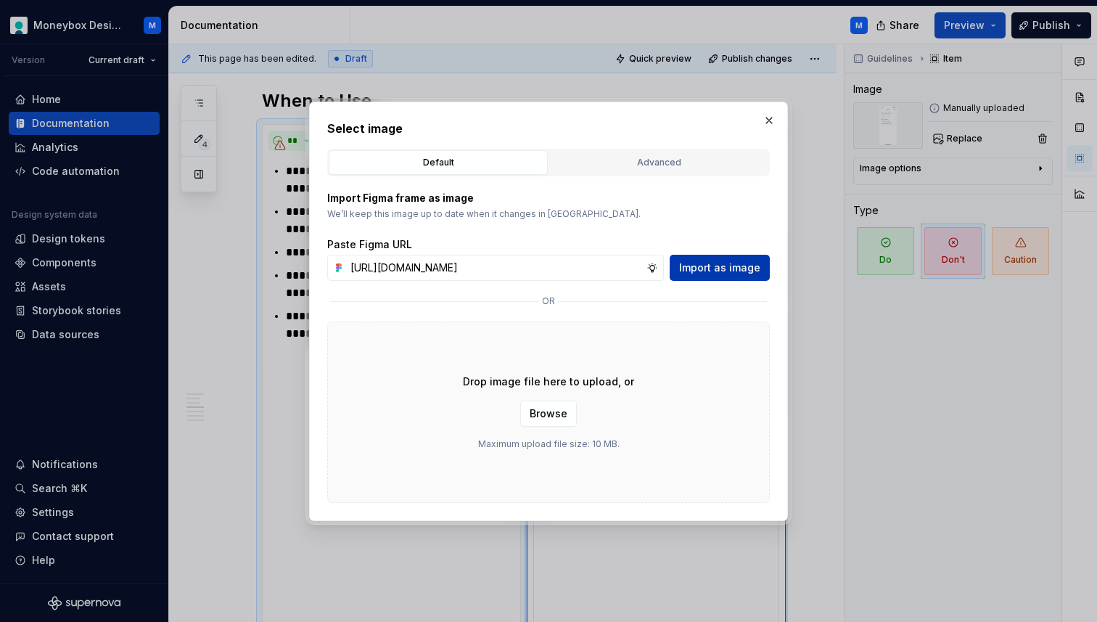
scroll to position [0, 0]
click at [707, 268] on span "Import as image" at bounding box center [719, 267] width 81 height 15
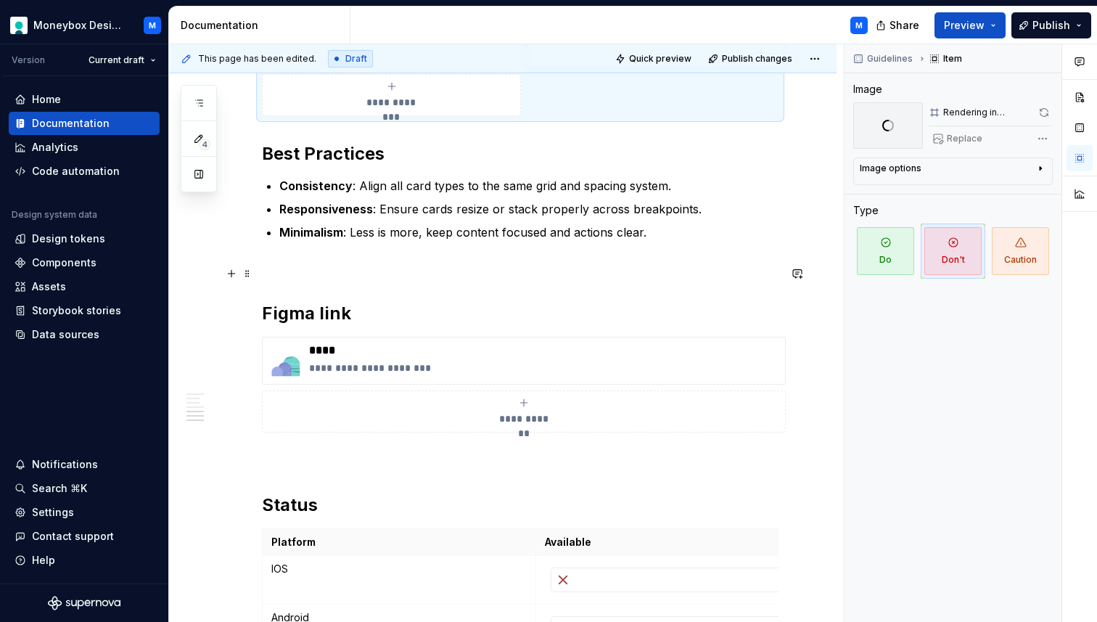
scroll to position [1649, 0]
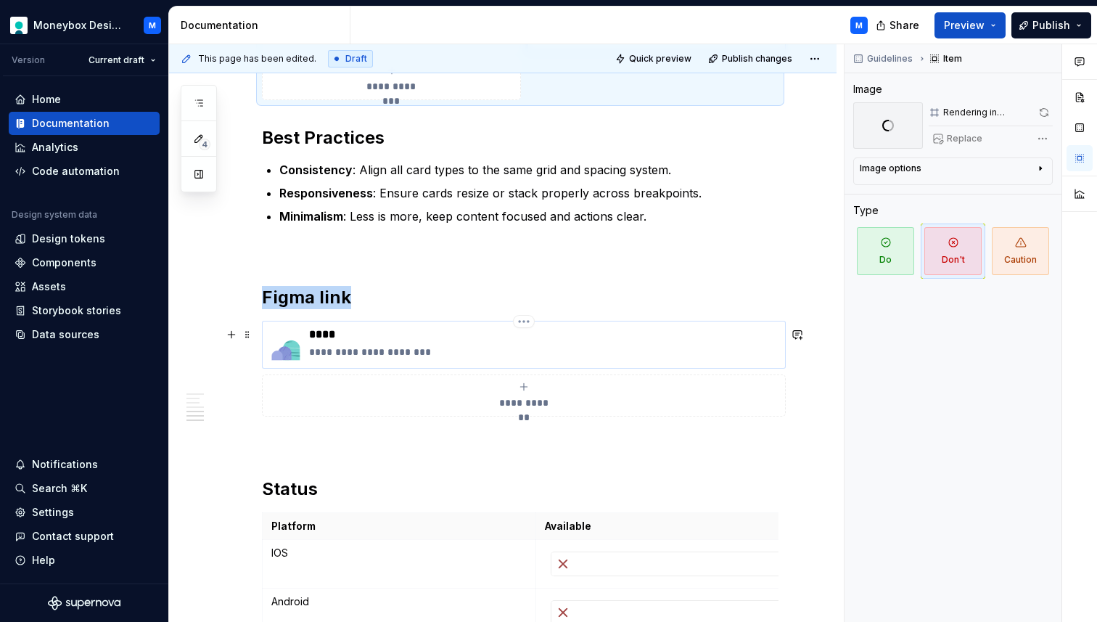
click at [276, 362] on img at bounding box center [285, 344] width 35 height 35
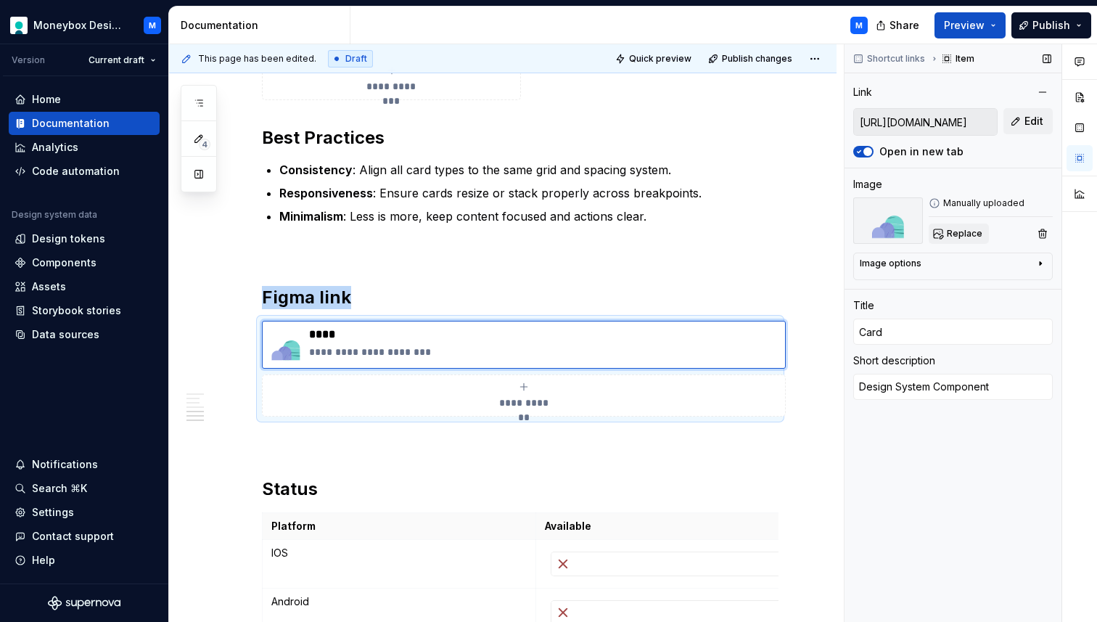
click at [958, 231] on span "Replace" at bounding box center [965, 234] width 36 height 12
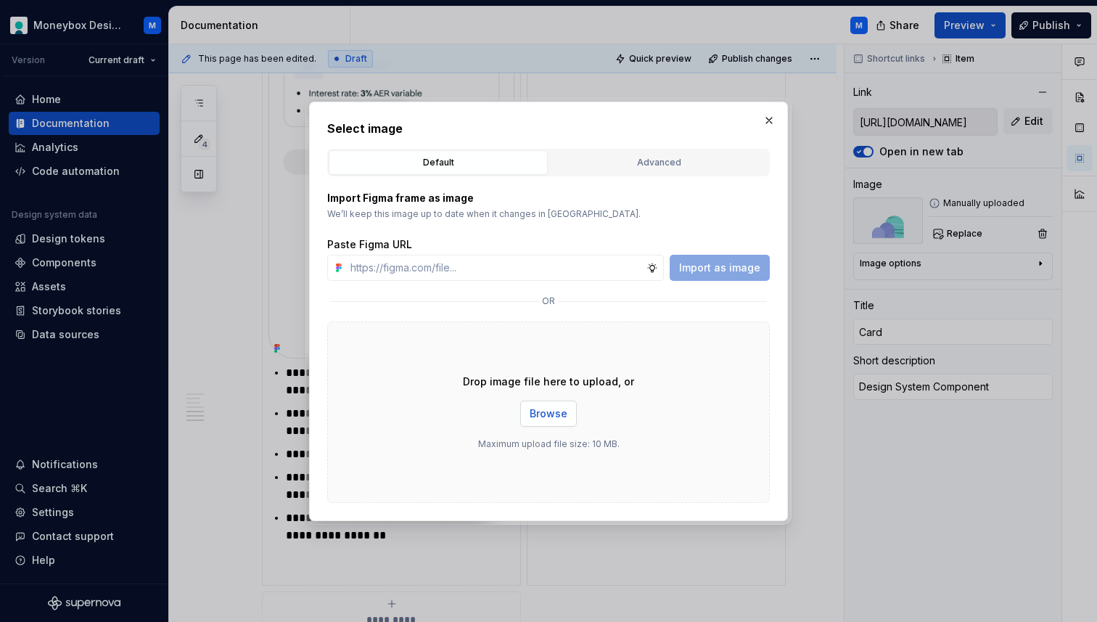
click at [550, 408] on span "Browse" at bounding box center [549, 413] width 38 height 15
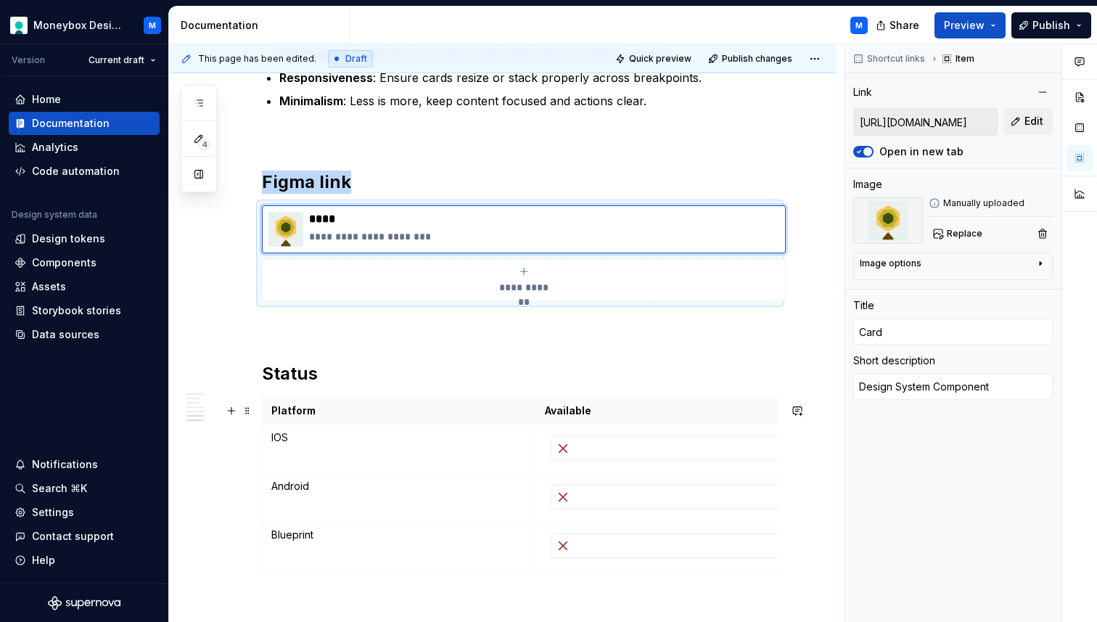
scroll to position [2307, 0]
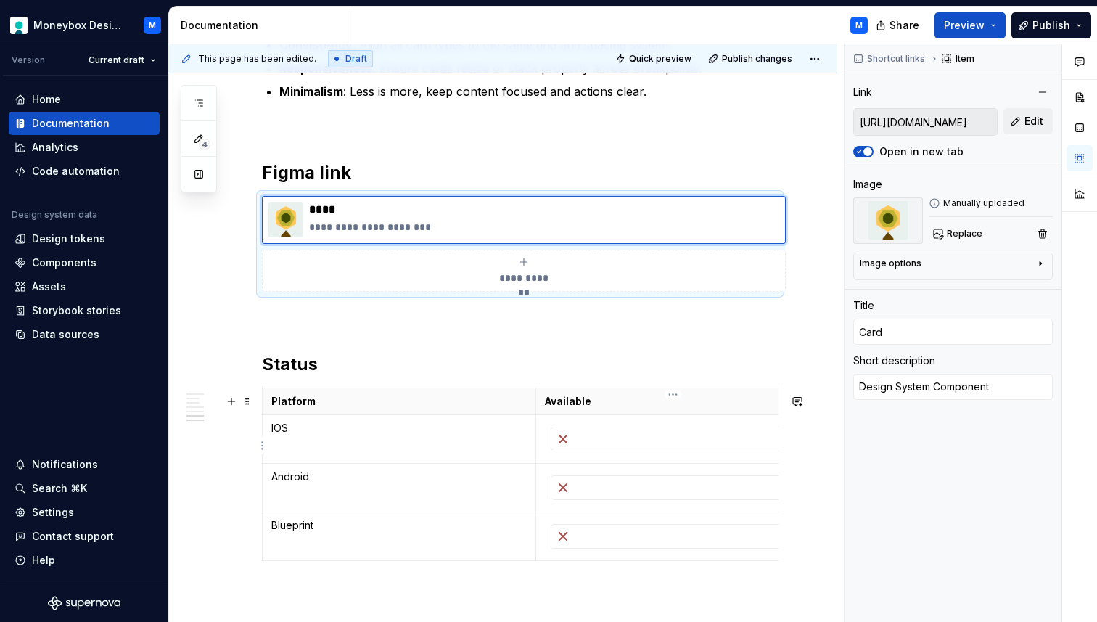
click at [635, 448] on div at bounding box center [672, 438] width 243 height 23
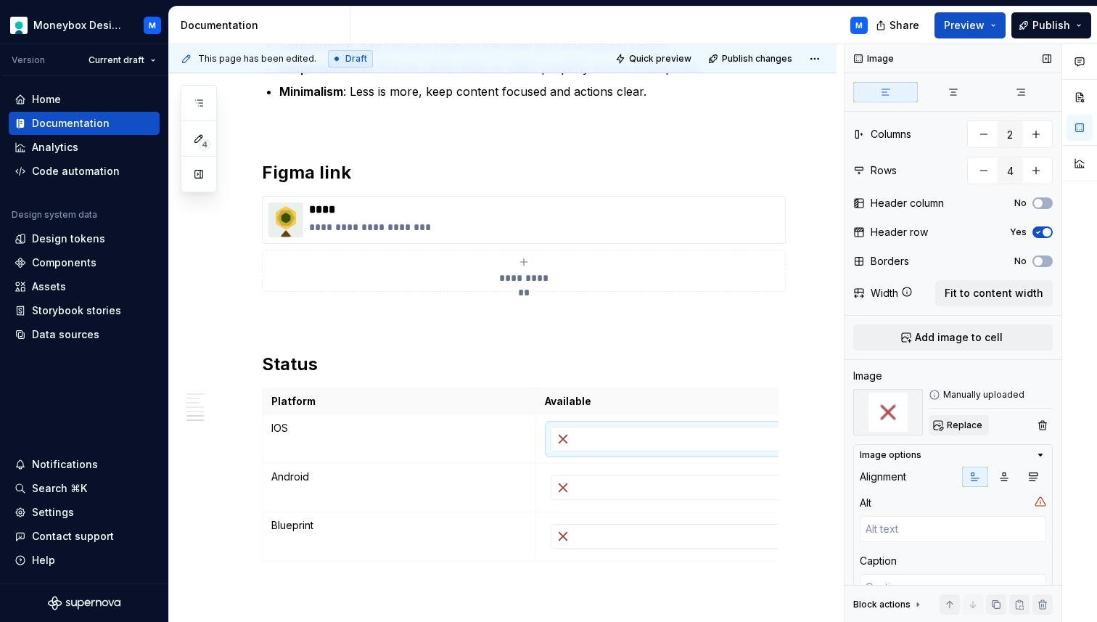
click at [955, 423] on span "Replace" at bounding box center [965, 425] width 36 height 12
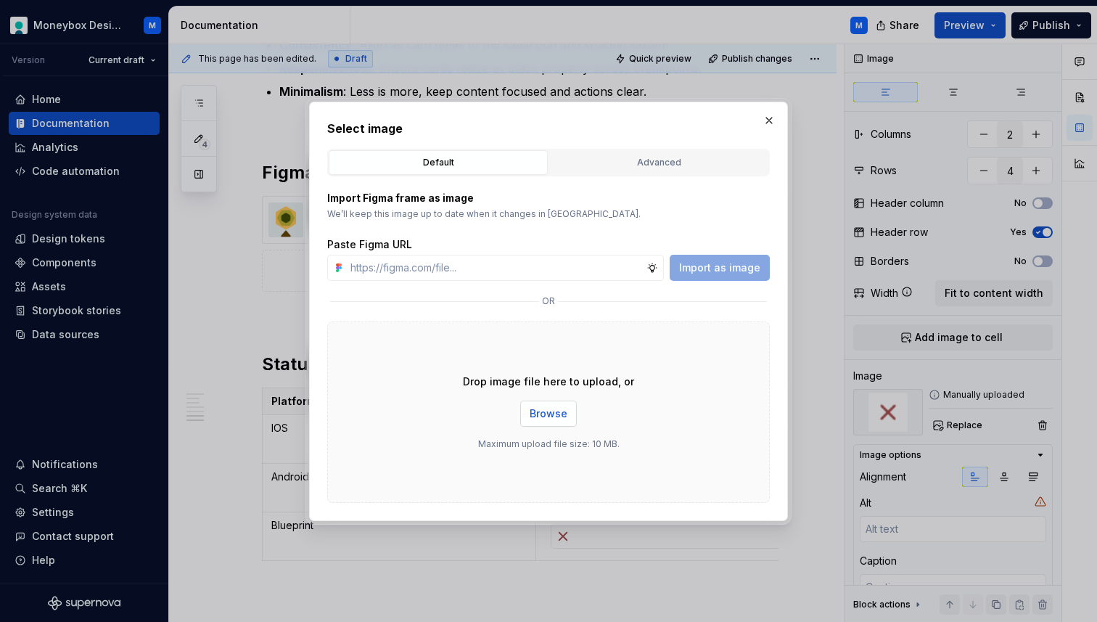
click at [555, 417] on span "Browse" at bounding box center [549, 413] width 38 height 15
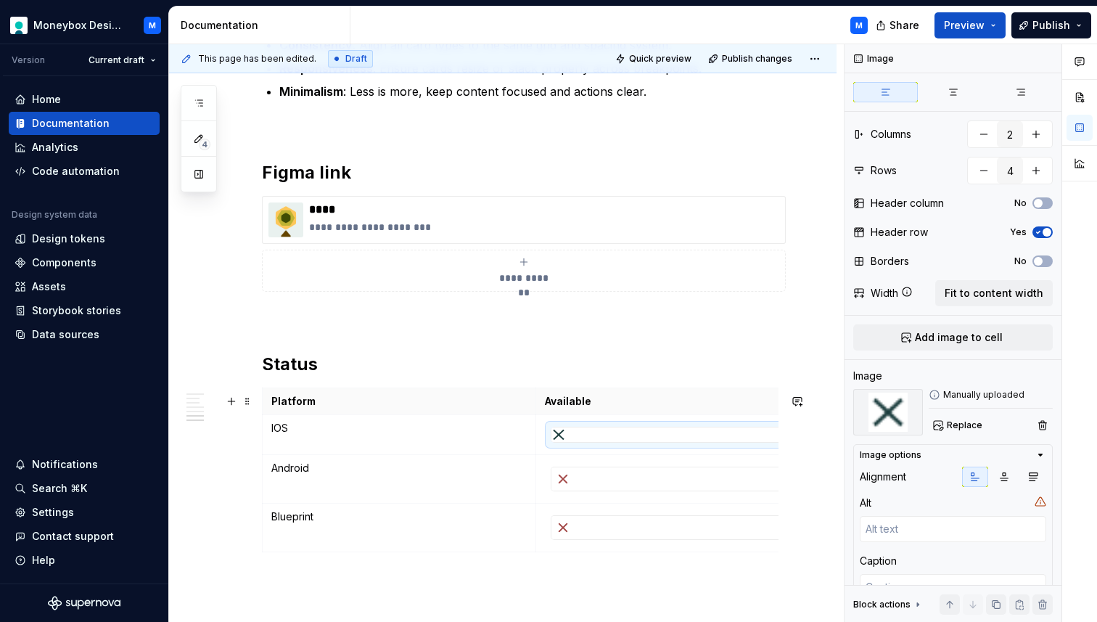
scroll to position [0, 13]
click at [616, 478] on div at bounding box center [659, 478] width 243 height 23
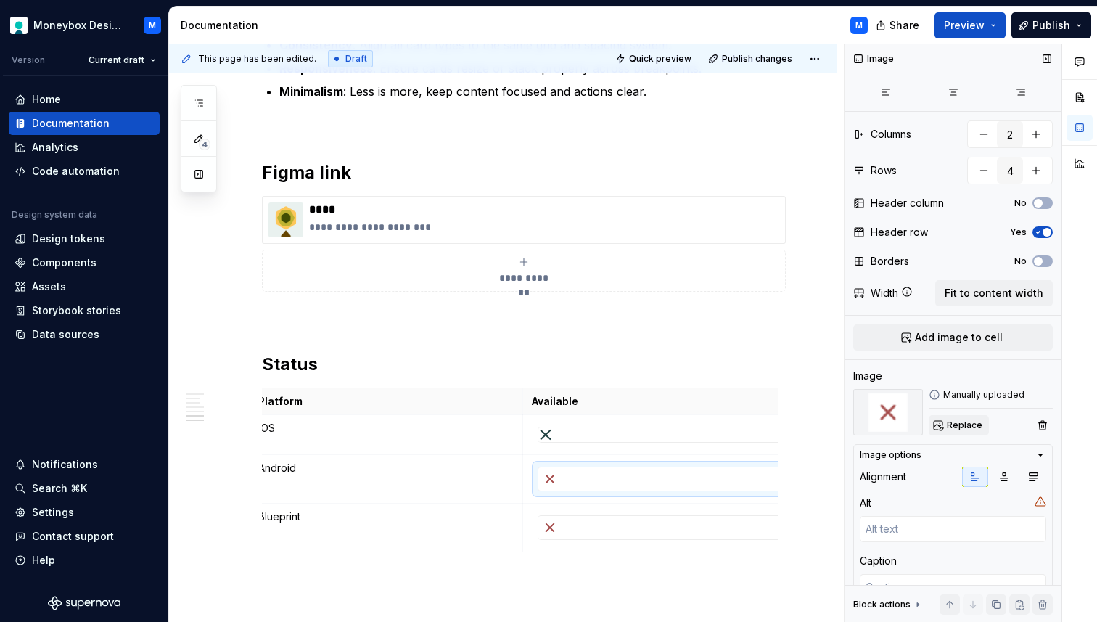
click at [951, 422] on span "Replace" at bounding box center [965, 425] width 36 height 12
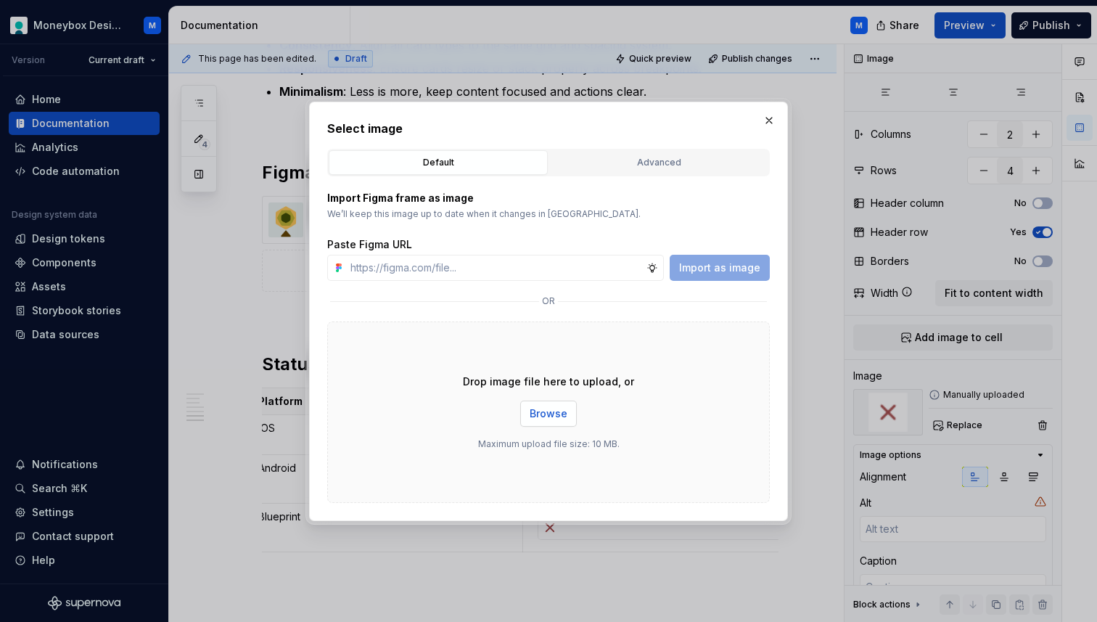
click at [540, 416] on span "Browse" at bounding box center [549, 413] width 38 height 15
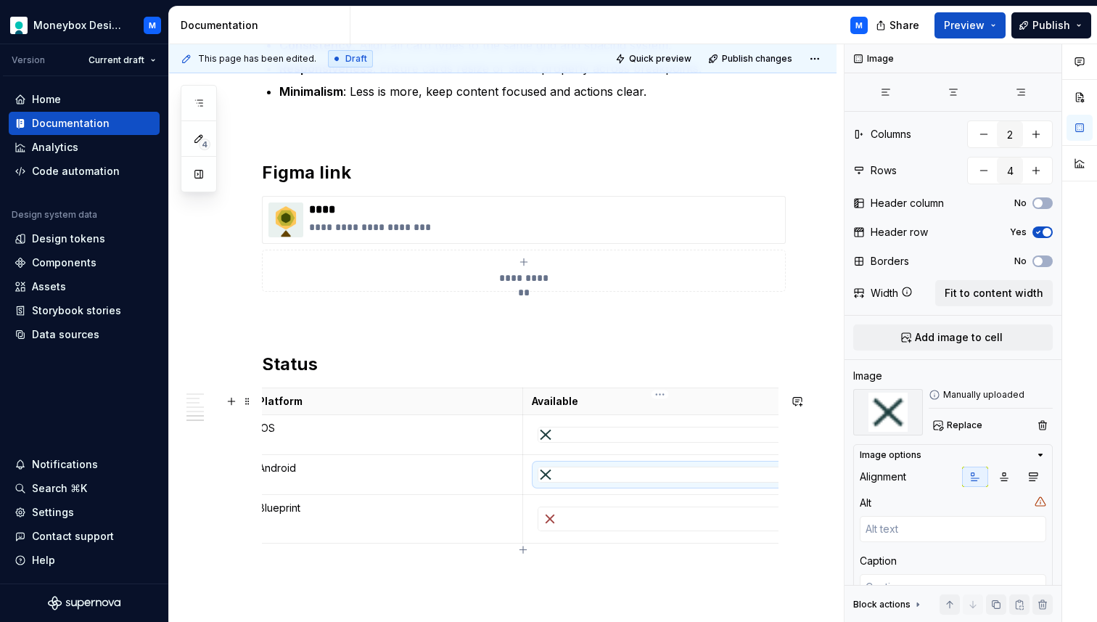
click at [604, 527] on div at bounding box center [659, 518] width 243 height 23
click at [947, 426] on span "Replace" at bounding box center [965, 425] width 36 height 12
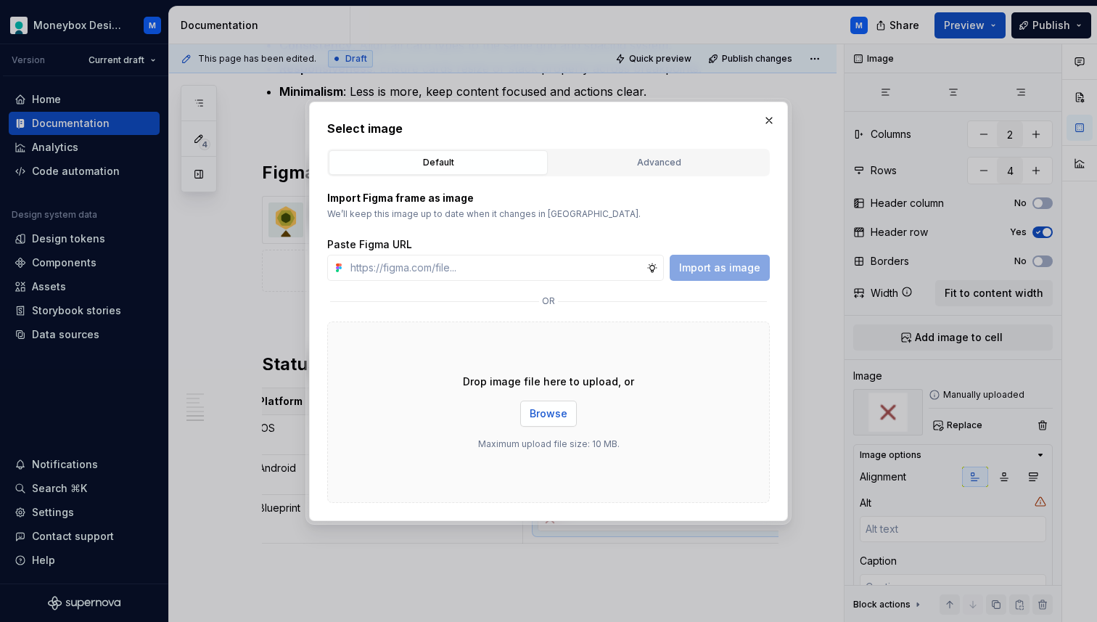
click at [550, 416] on span "Browse" at bounding box center [549, 413] width 38 height 15
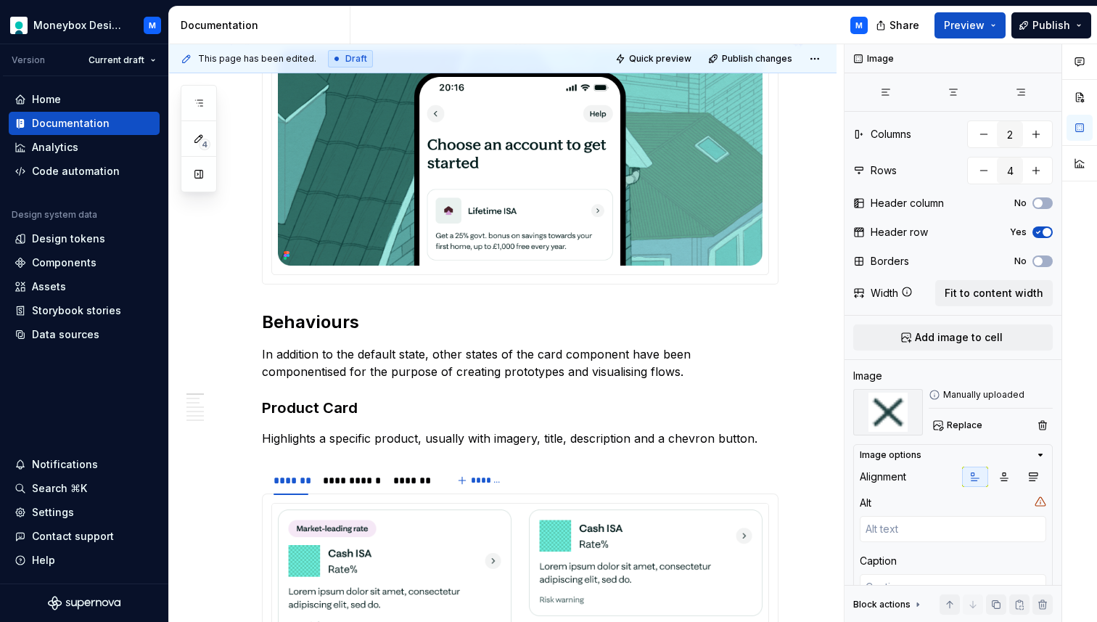
scroll to position [0, 0]
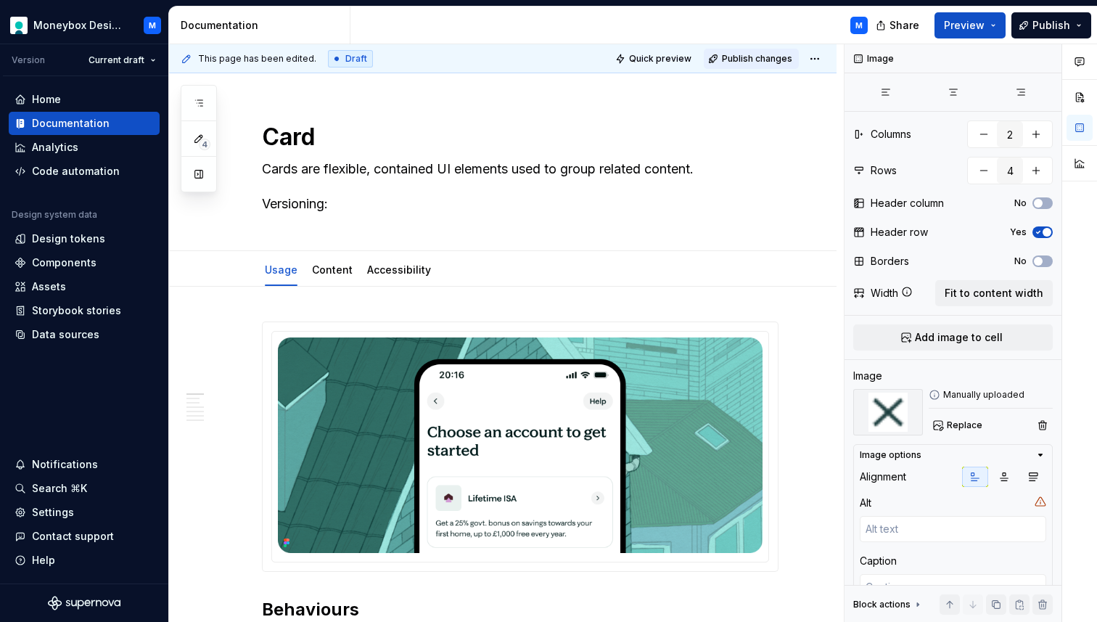
click at [751, 54] on span "Publish changes" at bounding box center [757, 59] width 70 height 12
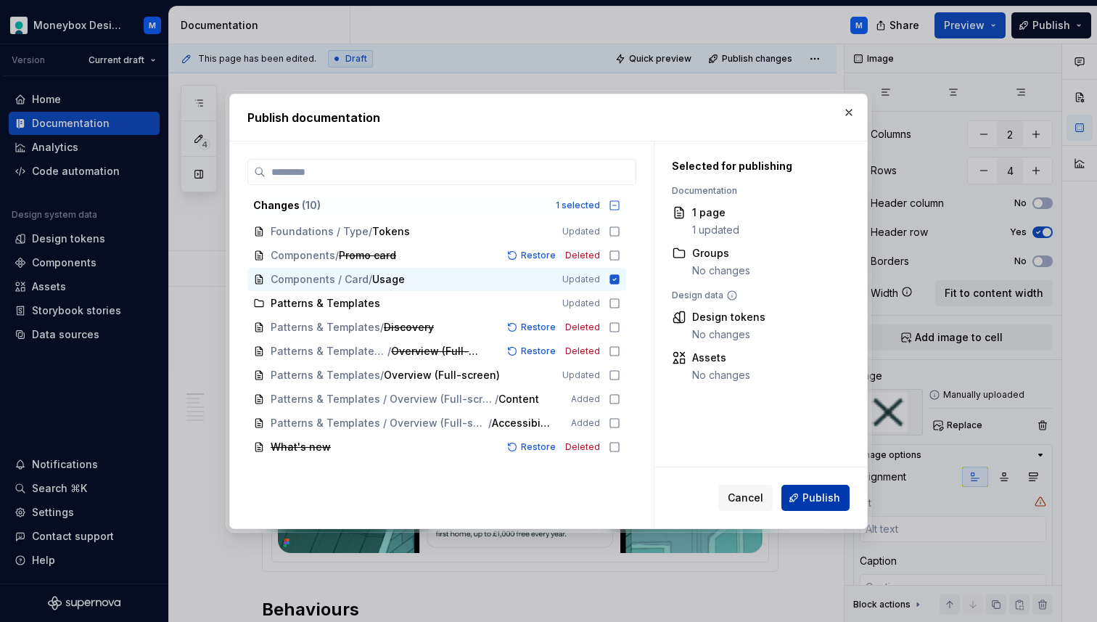
click at [808, 492] on span "Publish" at bounding box center [821, 497] width 38 height 15
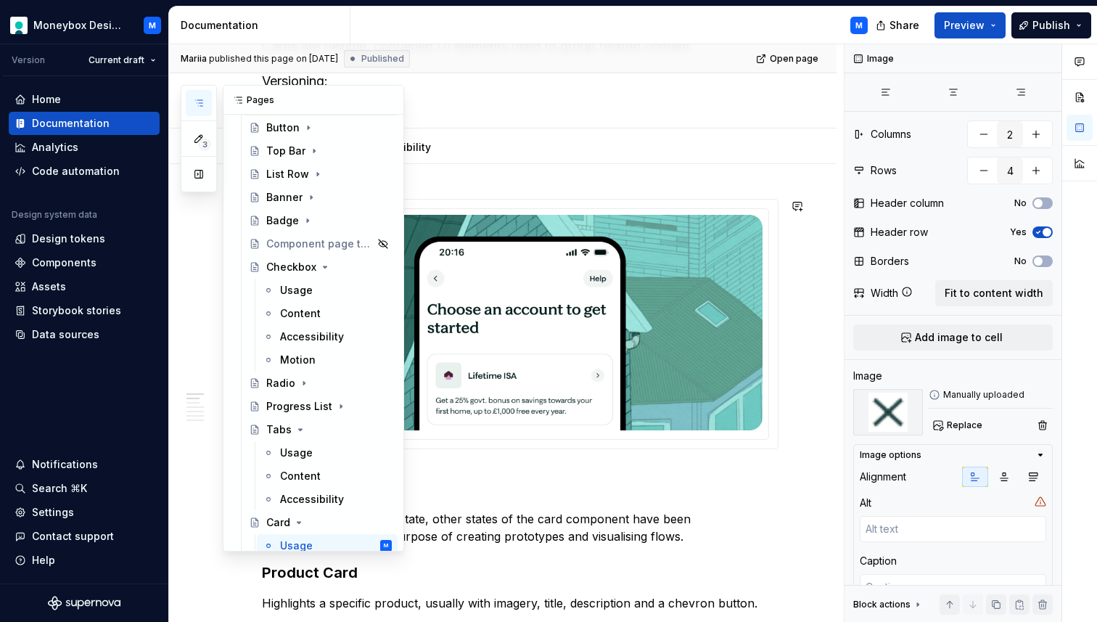
scroll to position [205, 0]
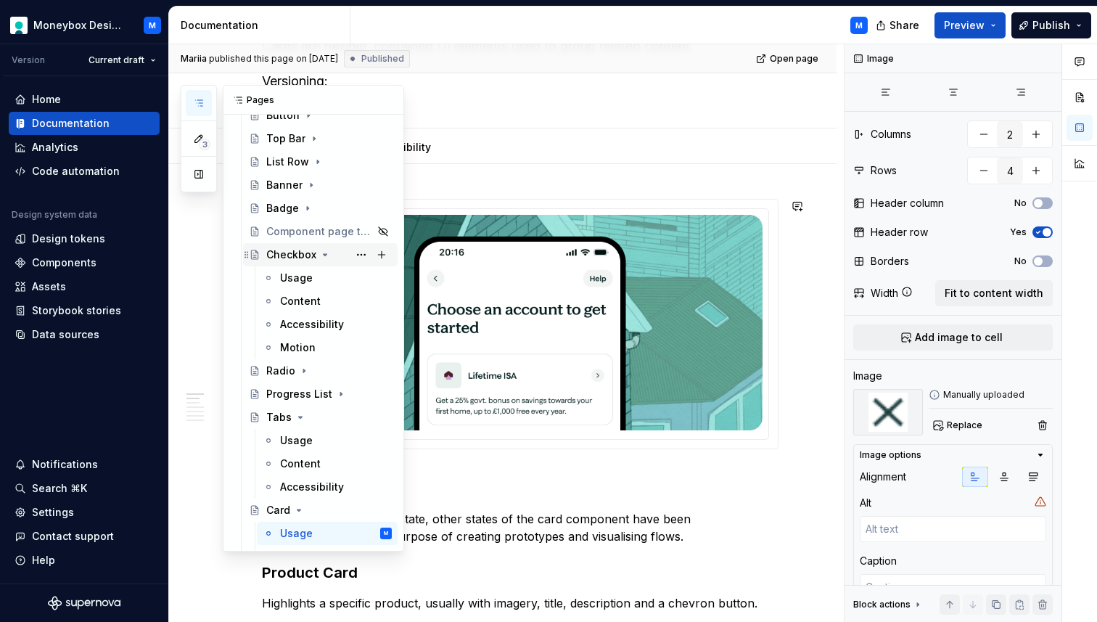
click at [325, 251] on icon "Page tree" at bounding box center [325, 255] width 12 height 12
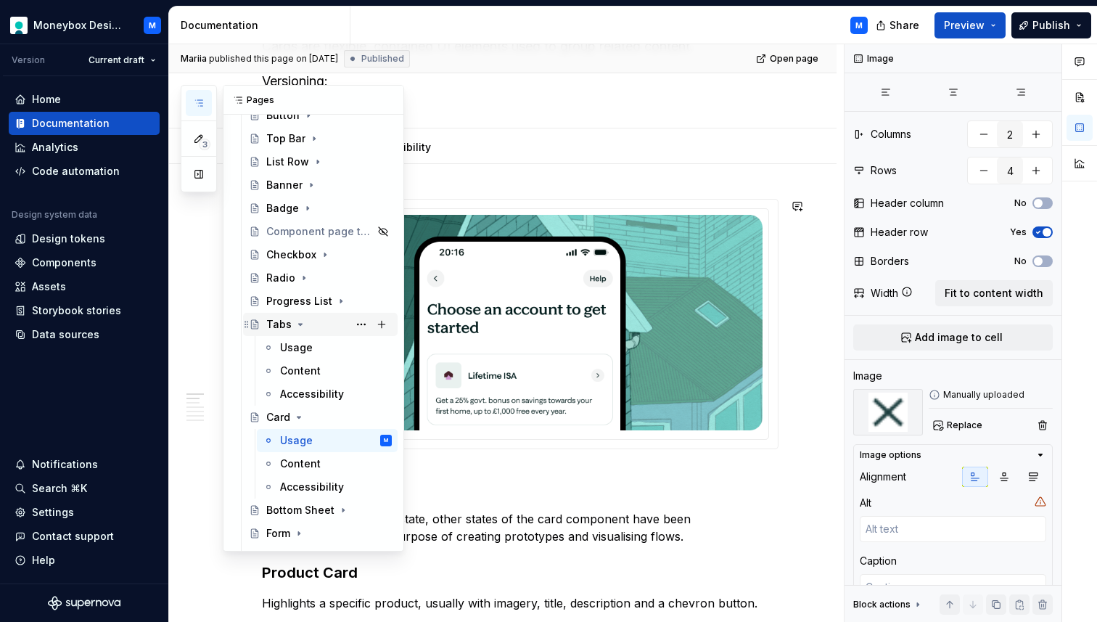
click at [300, 318] on icon "Page tree" at bounding box center [301, 324] width 12 height 12
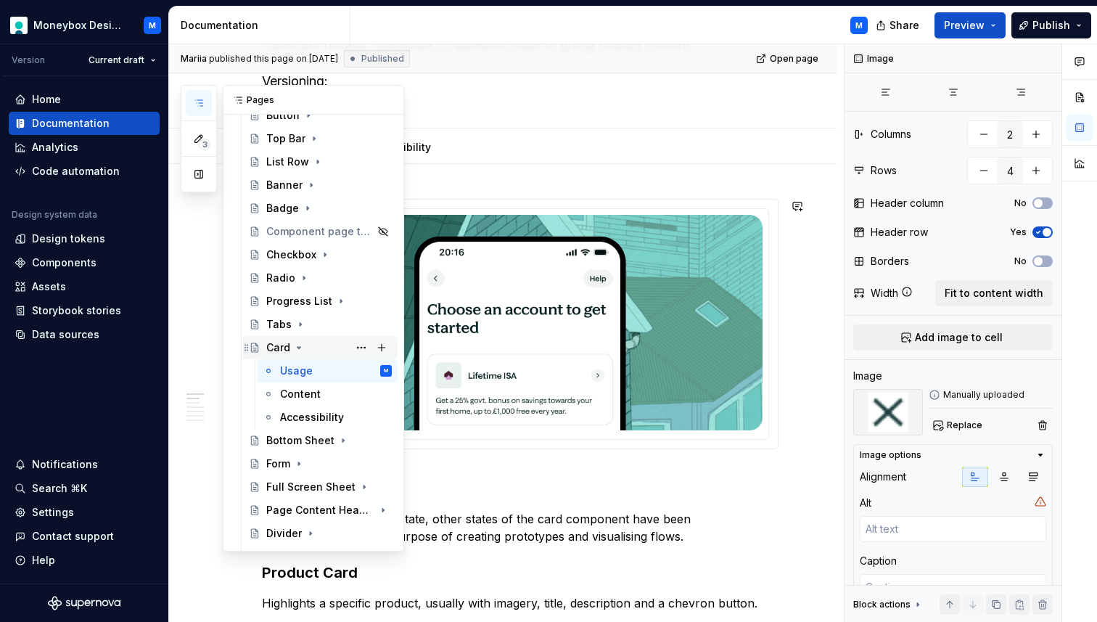
click at [296, 347] on icon "Page tree" at bounding box center [299, 348] width 12 height 12
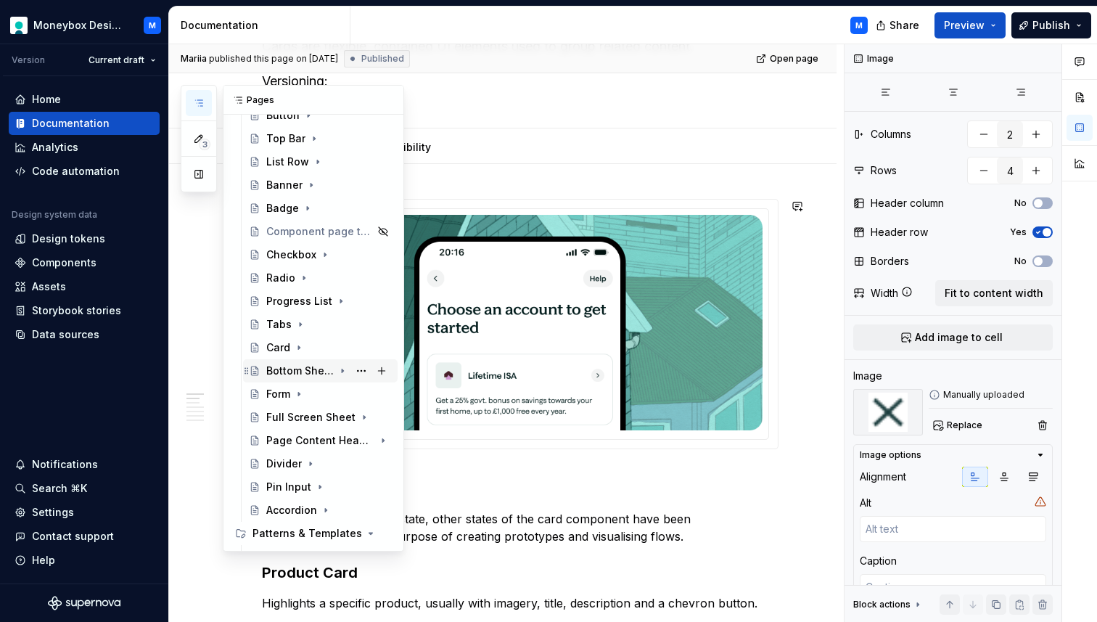
click at [292, 369] on div "Bottom Sheet" at bounding box center [299, 370] width 67 height 15
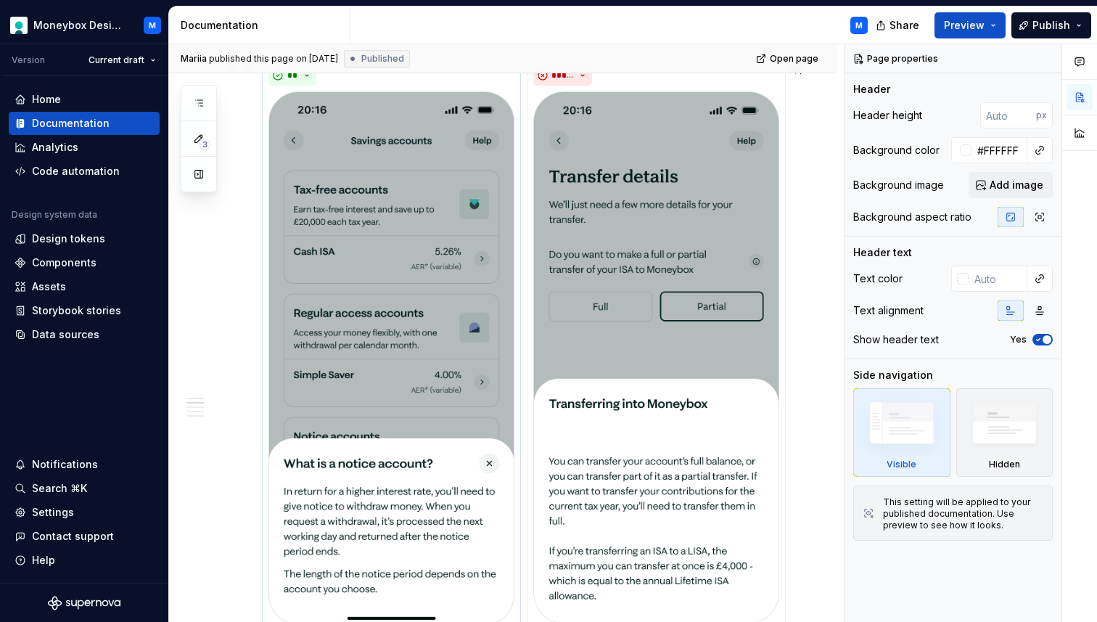
scroll to position [872, 0]
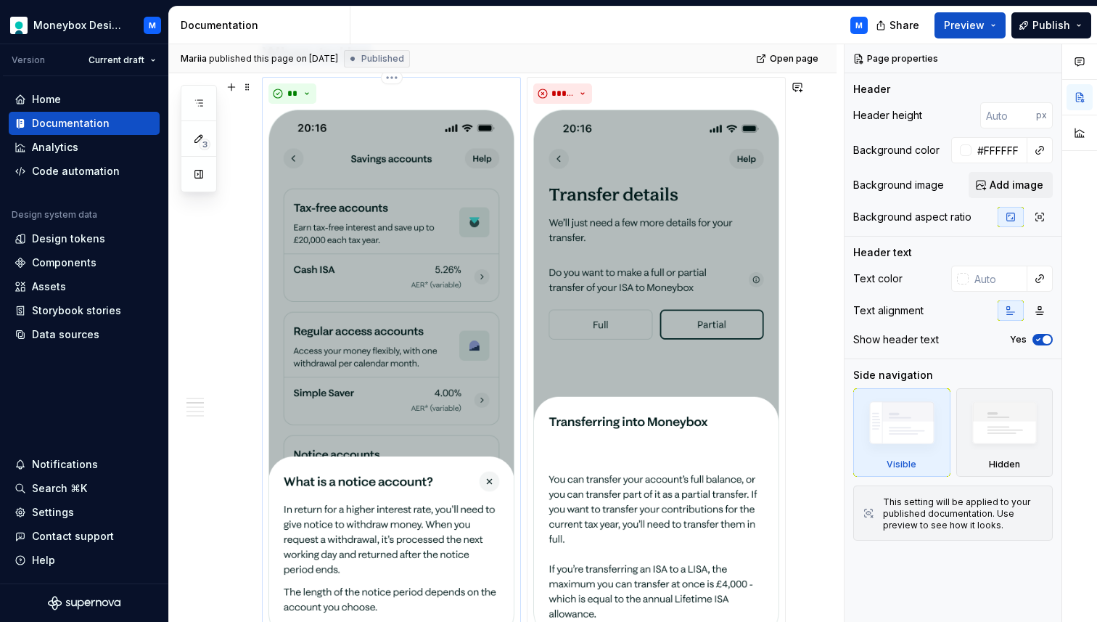
click at [440, 245] on img at bounding box center [391, 376] width 246 height 533
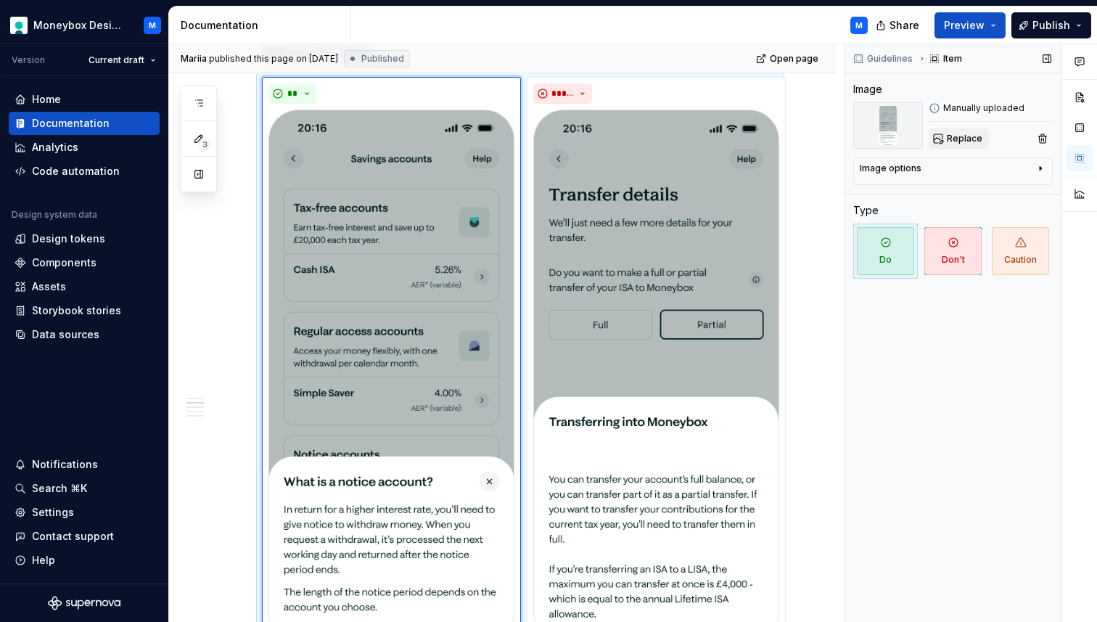
click at [966, 133] on span "Replace" at bounding box center [965, 139] width 36 height 12
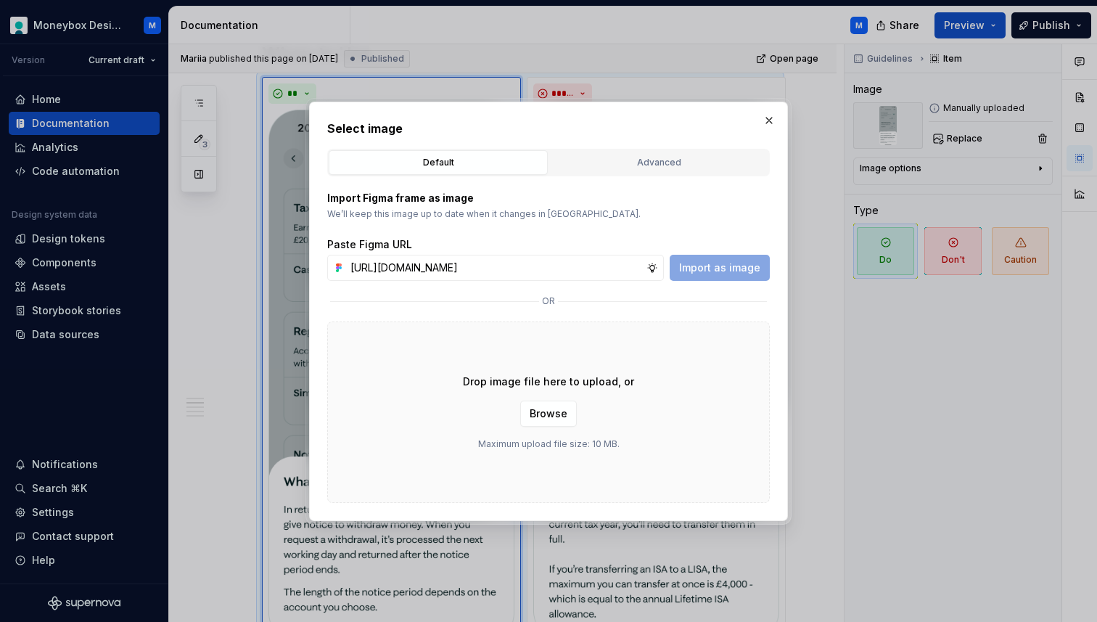
scroll to position [0, 329]
click at [712, 260] on span "Import as image" at bounding box center [719, 267] width 81 height 15
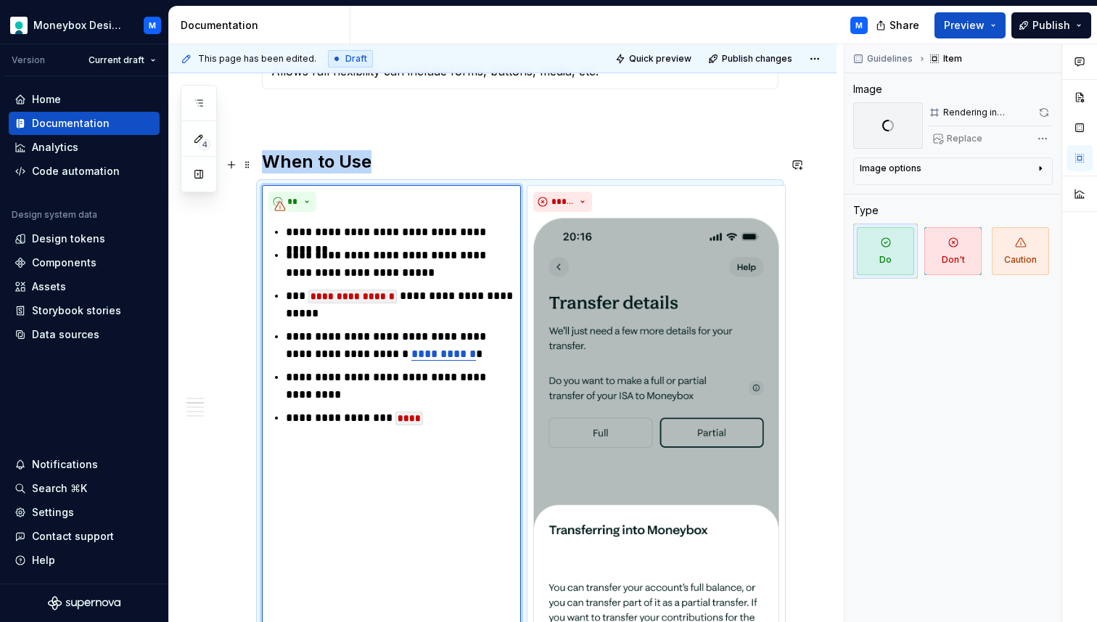
scroll to position [748, 0]
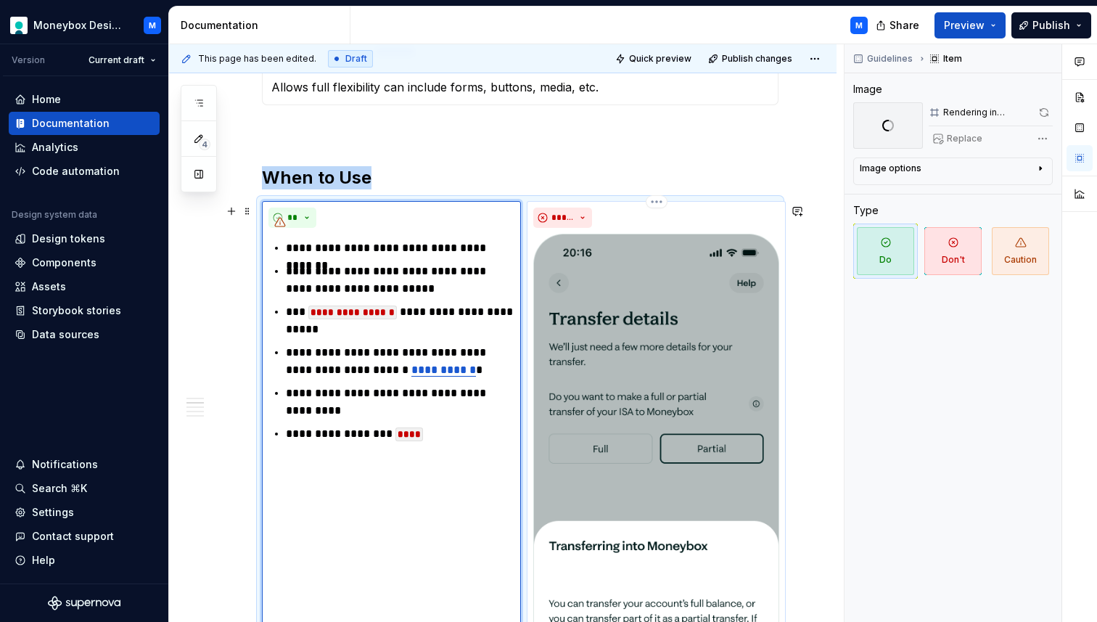
click at [627, 355] on img at bounding box center [656, 500] width 246 height 532
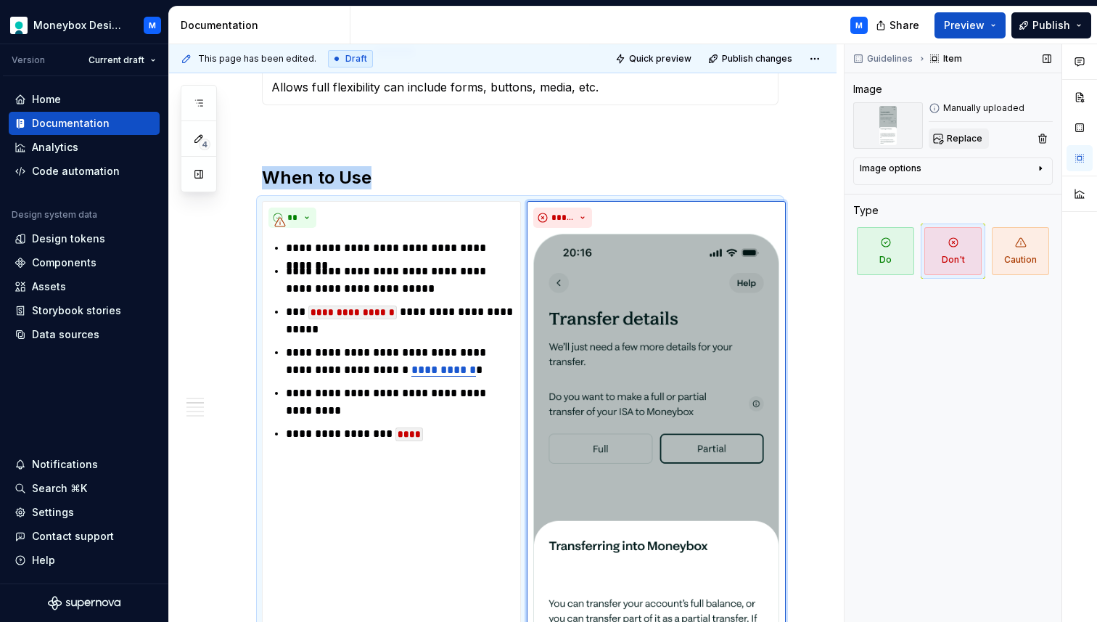
click at [963, 139] on span "Replace" at bounding box center [965, 139] width 36 height 12
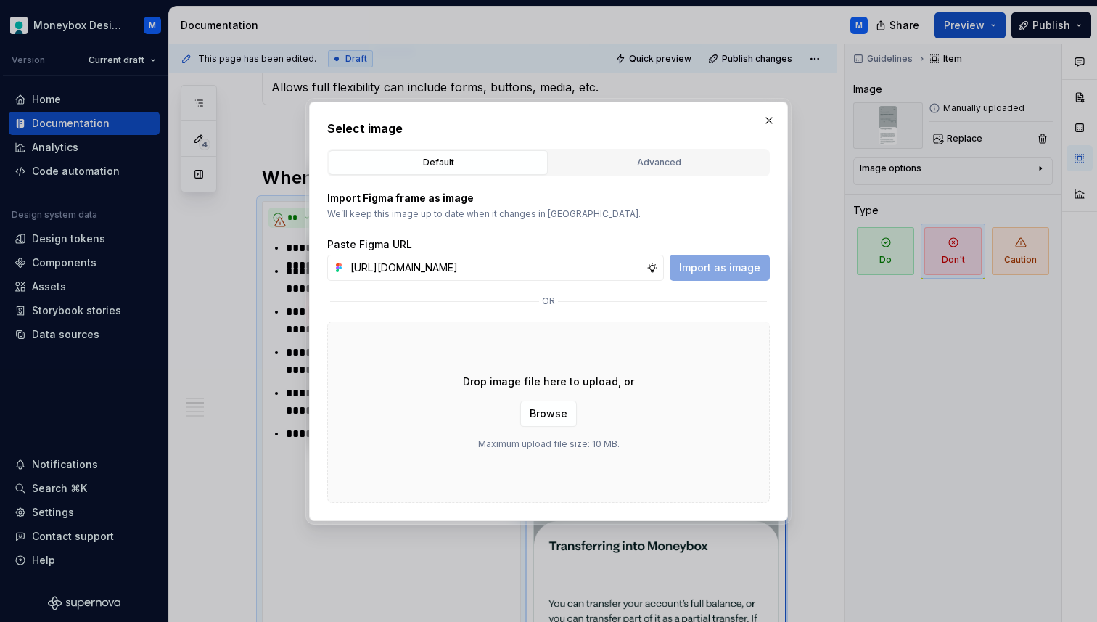
scroll to position [0, 328]
click at [728, 261] on span "Import as image" at bounding box center [719, 267] width 81 height 15
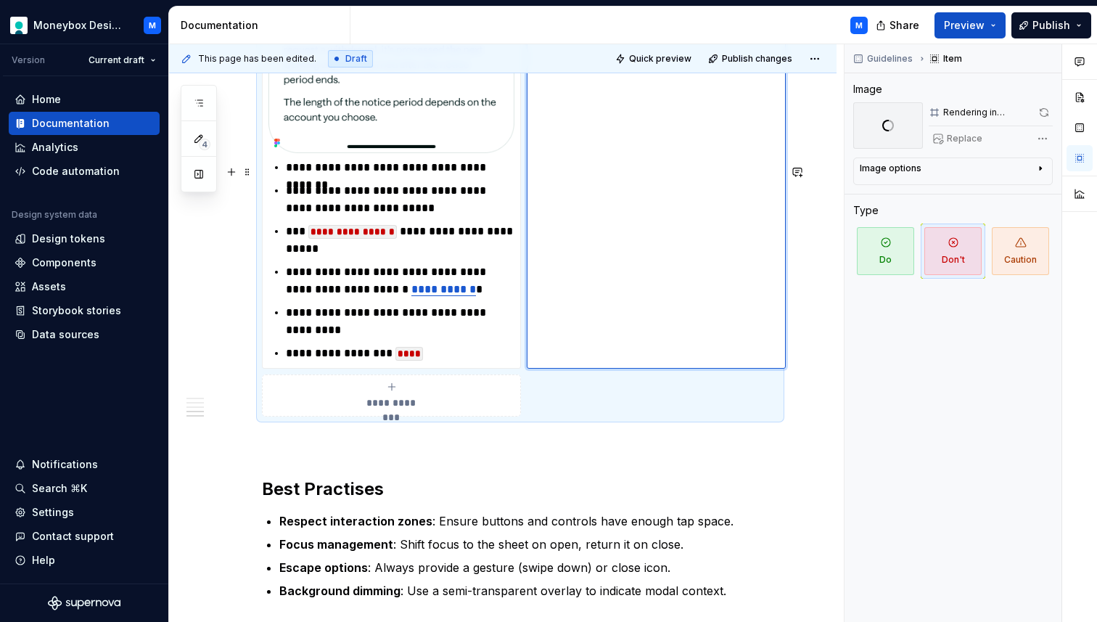
scroll to position [1895, 0]
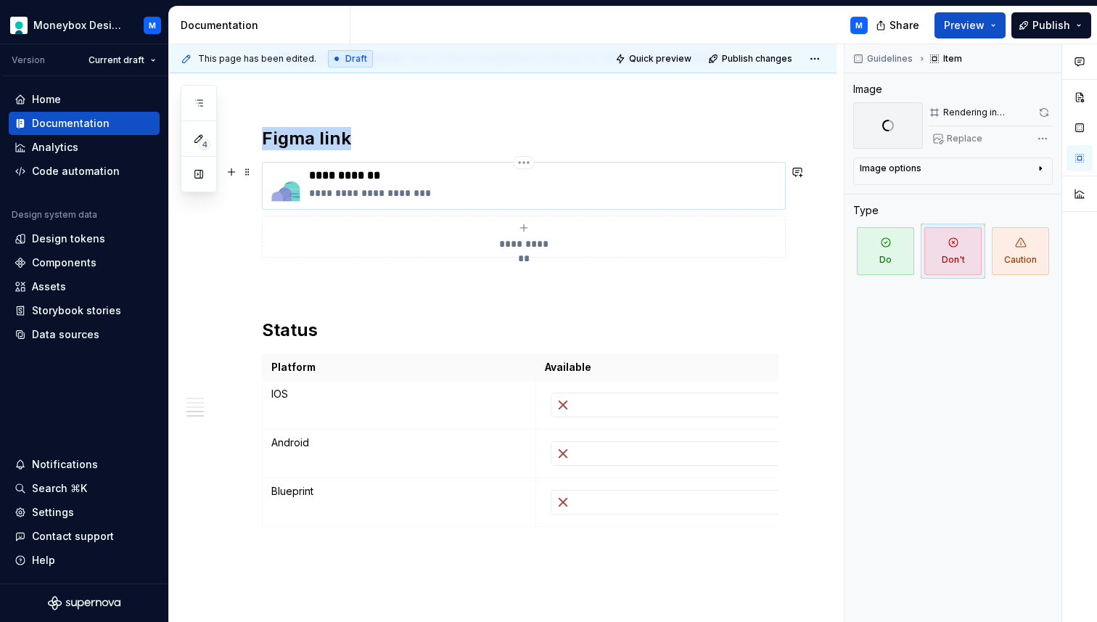
click at [291, 188] on img at bounding box center [285, 185] width 35 height 35
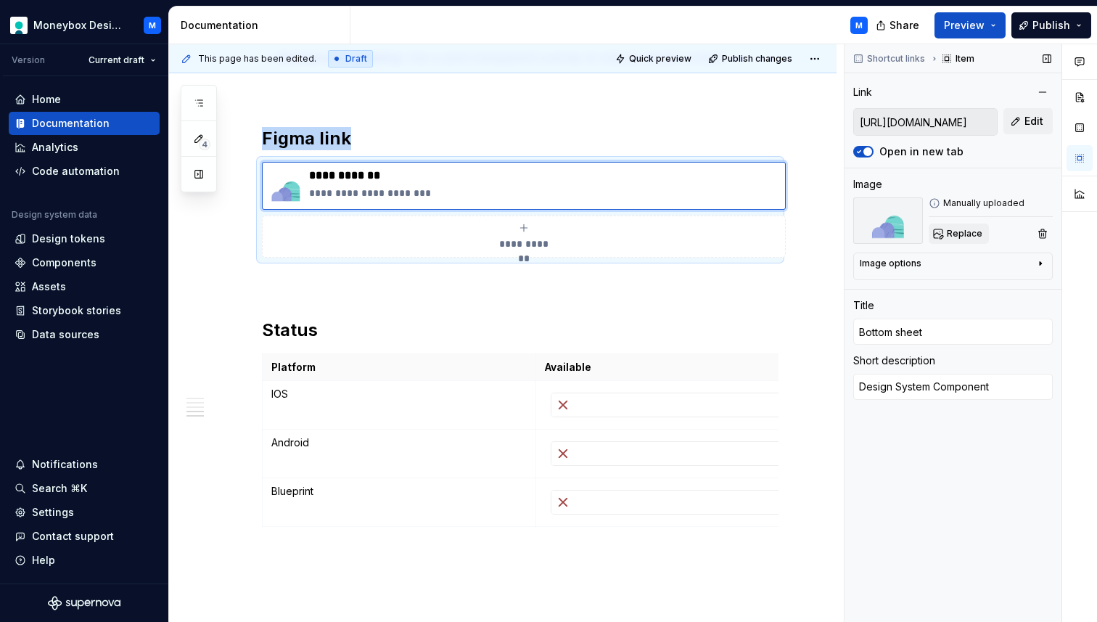
click at [955, 234] on span "Replace" at bounding box center [965, 234] width 36 height 12
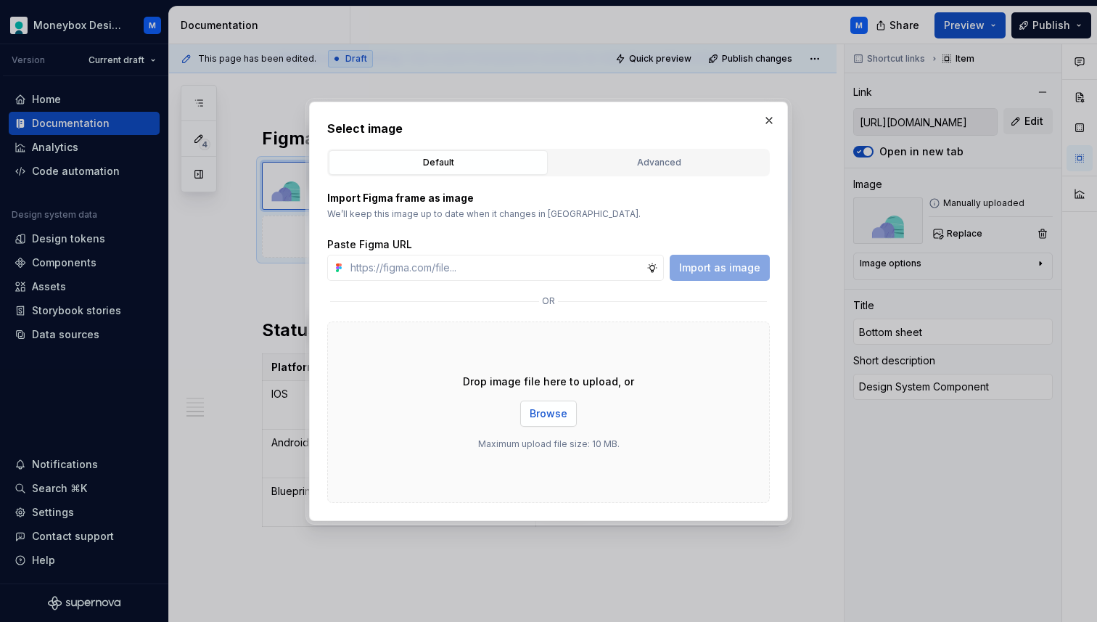
click at [545, 412] on span "Browse" at bounding box center [549, 413] width 38 height 15
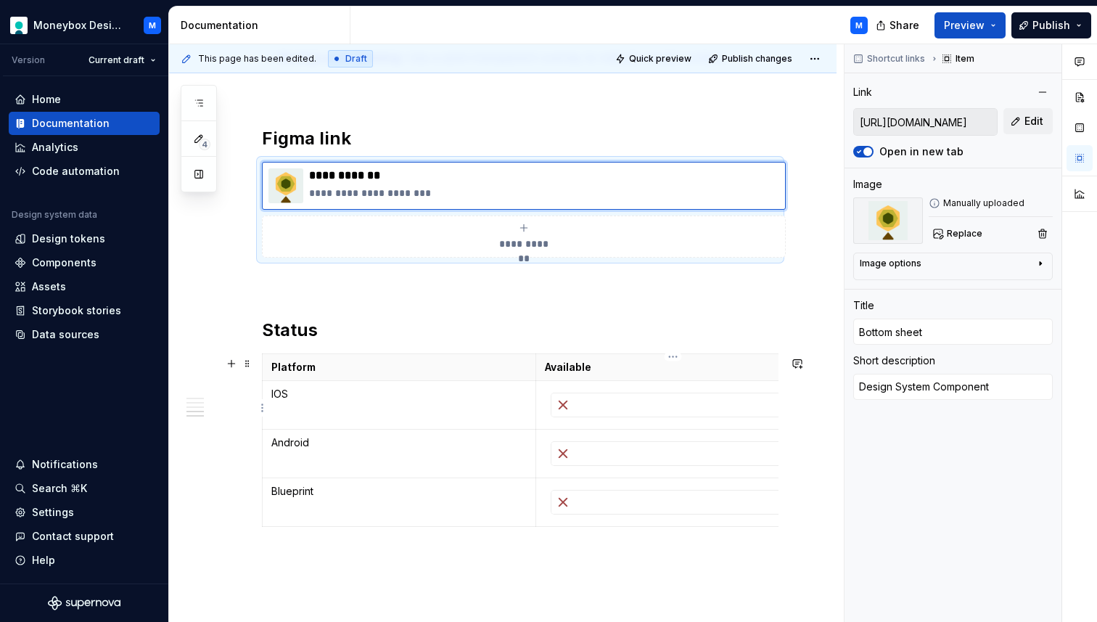
click at [601, 412] on div at bounding box center [672, 404] width 243 height 23
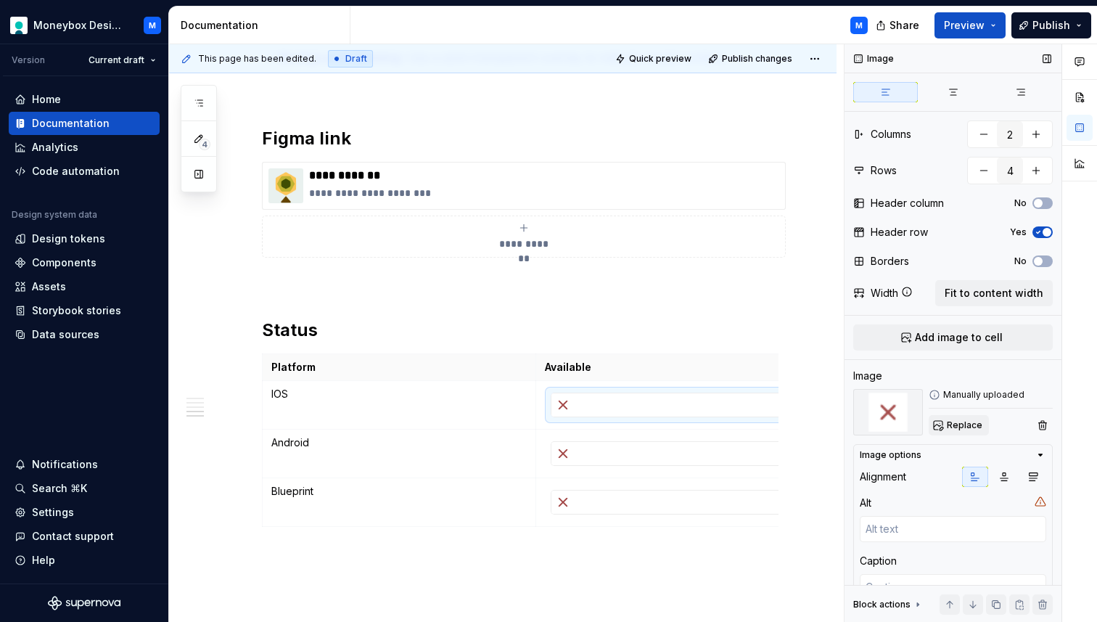
click at [954, 429] on span "Replace" at bounding box center [965, 425] width 36 height 12
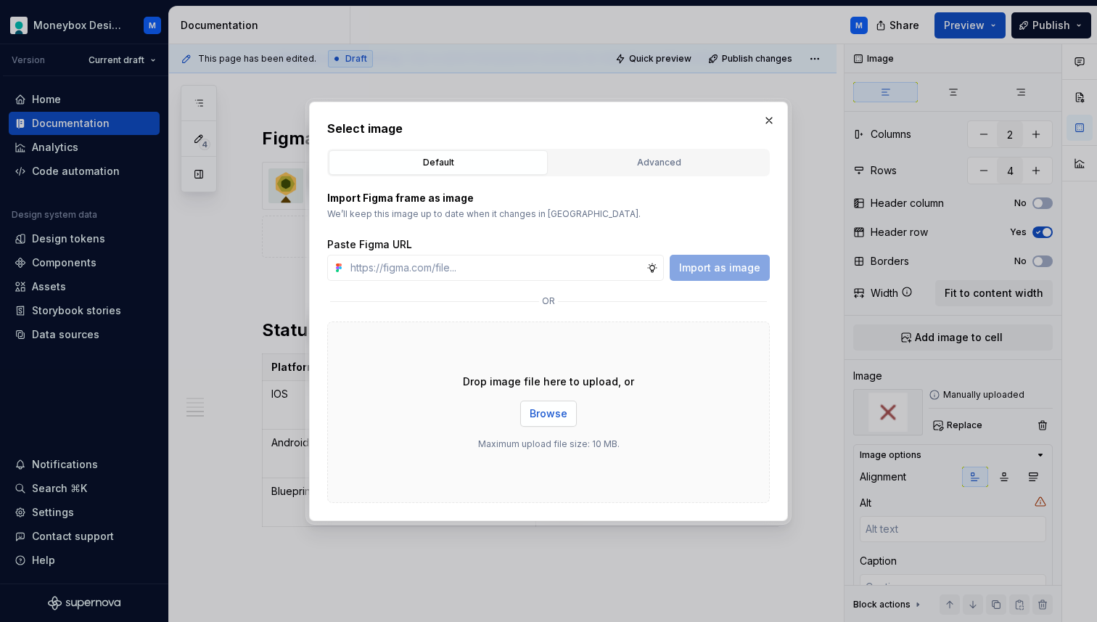
click at [543, 419] on span "Browse" at bounding box center [549, 413] width 38 height 15
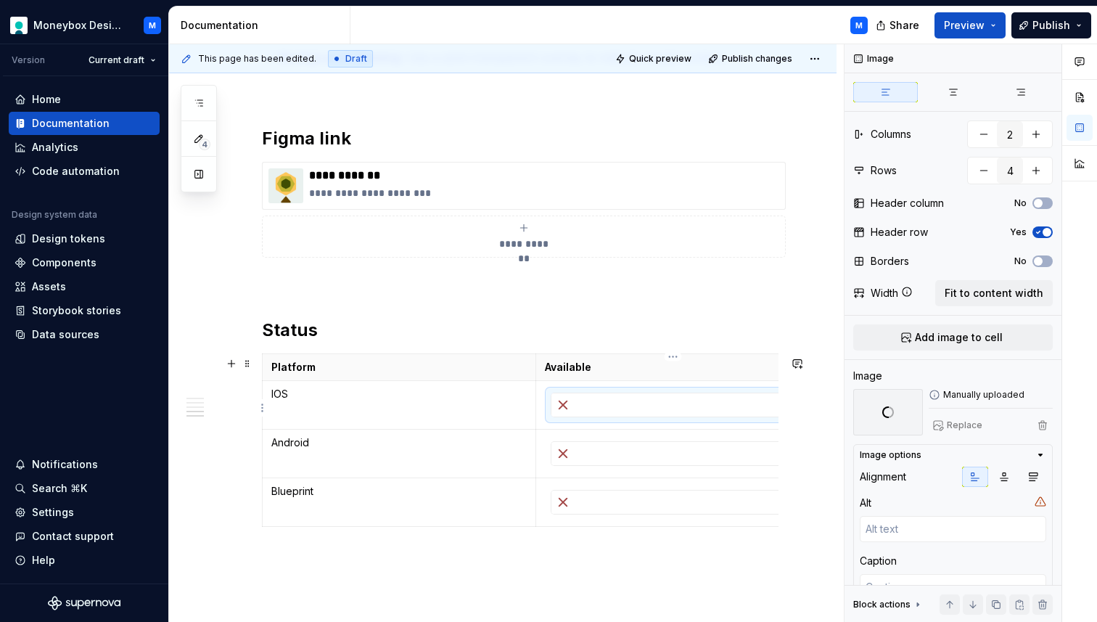
scroll to position [0, 13]
click at [576, 445] on div at bounding box center [659, 444] width 243 height 23
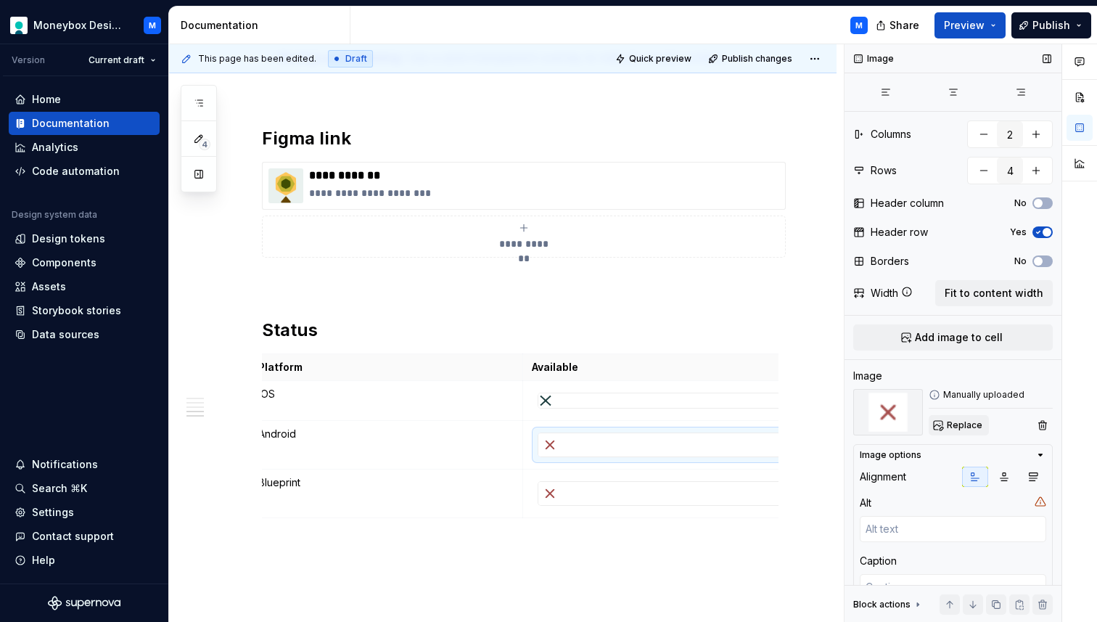
click at [947, 423] on span "Replace" at bounding box center [965, 425] width 36 height 12
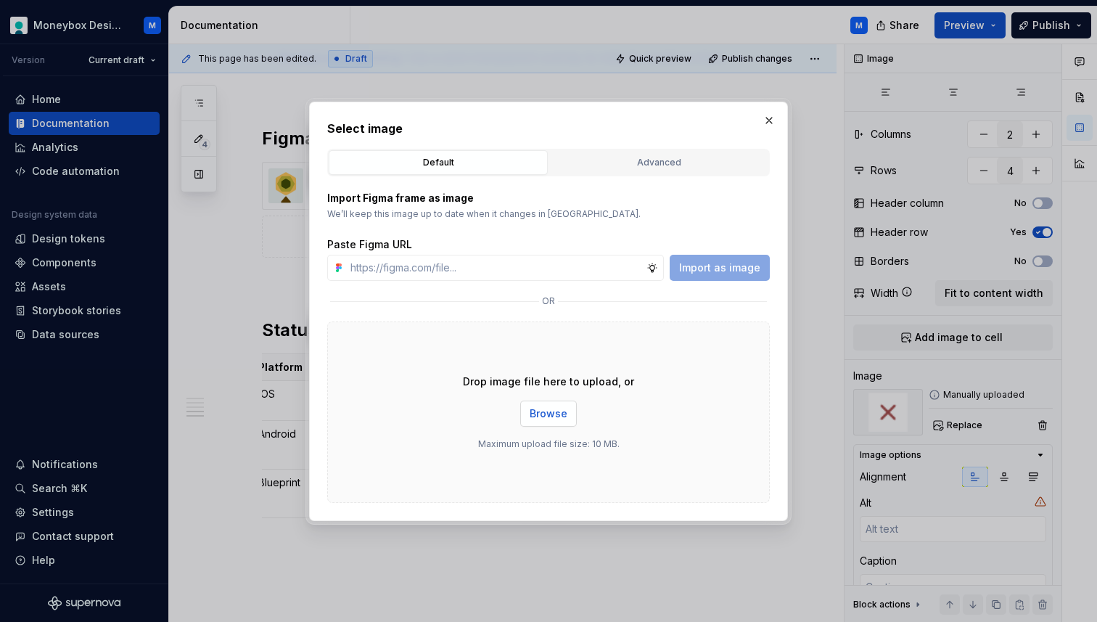
click at [556, 418] on span "Browse" at bounding box center [549, 413] width 38 height 15
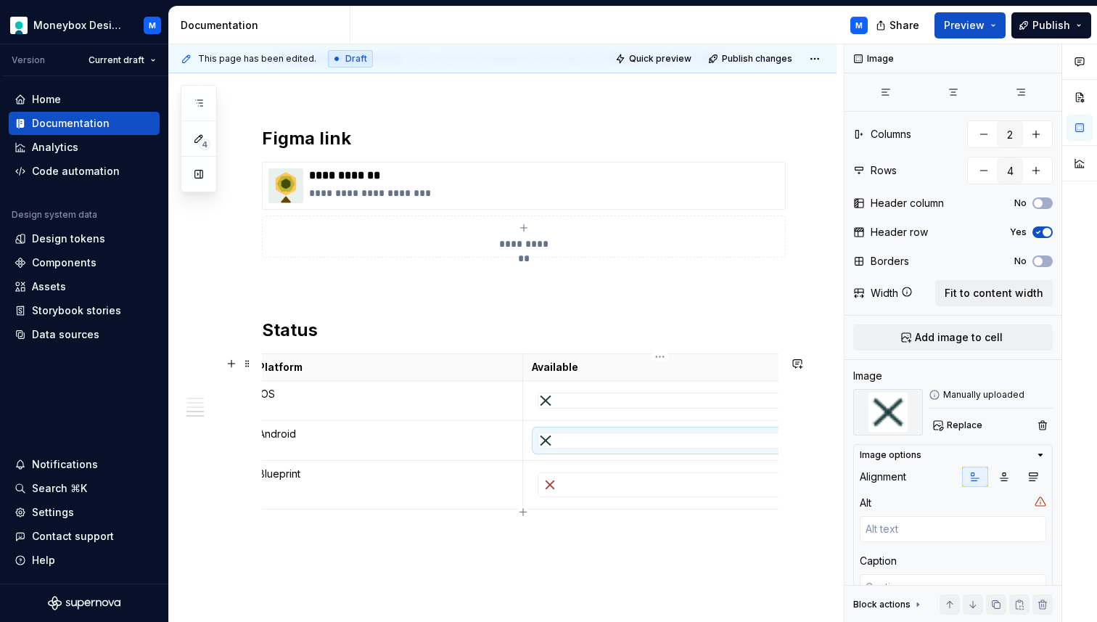
click at [612, 490] on div at bounding box center [659, 484] width 243 height 23
click at [954, 424] on span "Replace" at bounding box center [965, 425] width 36 height 12
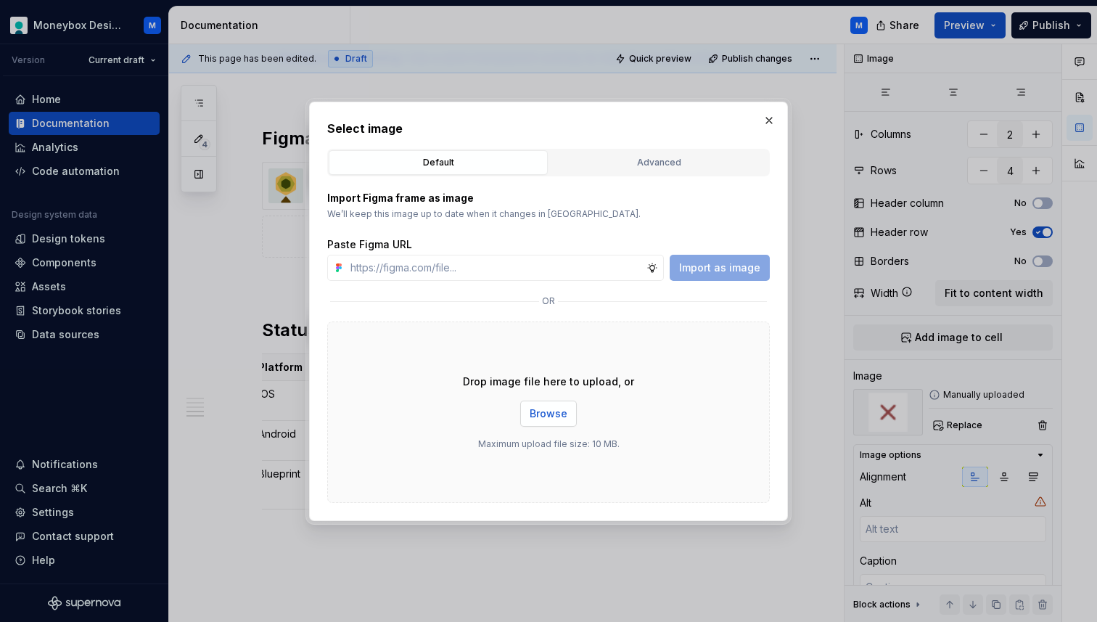
click at [545, 410] on span "Browse" at bounding box center [549, 413] width 38 height 15
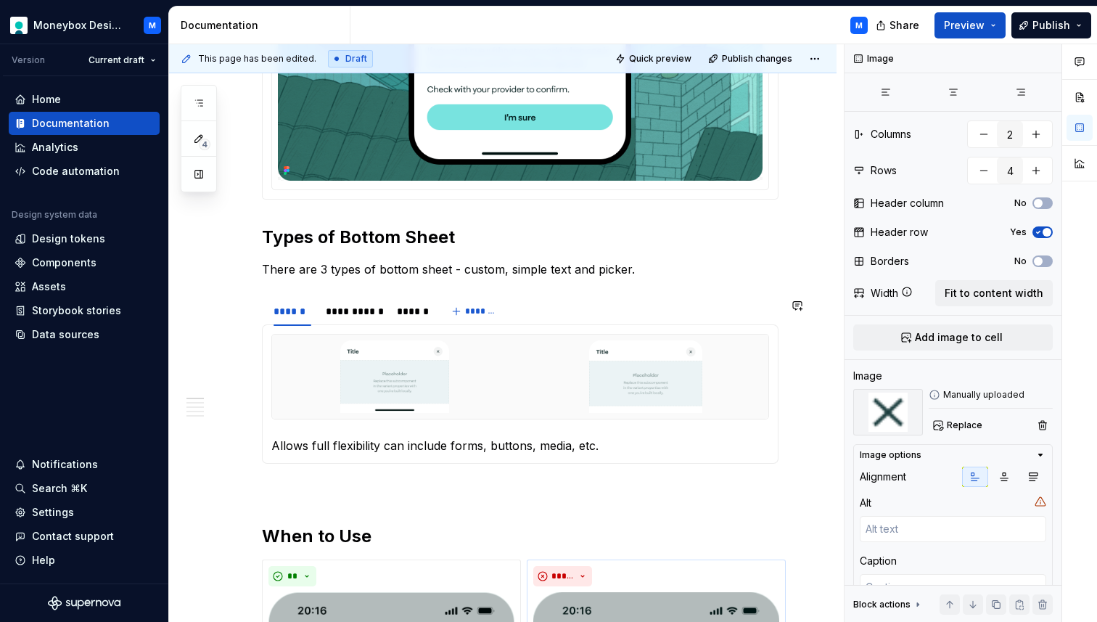
scroll to position [162, 0]
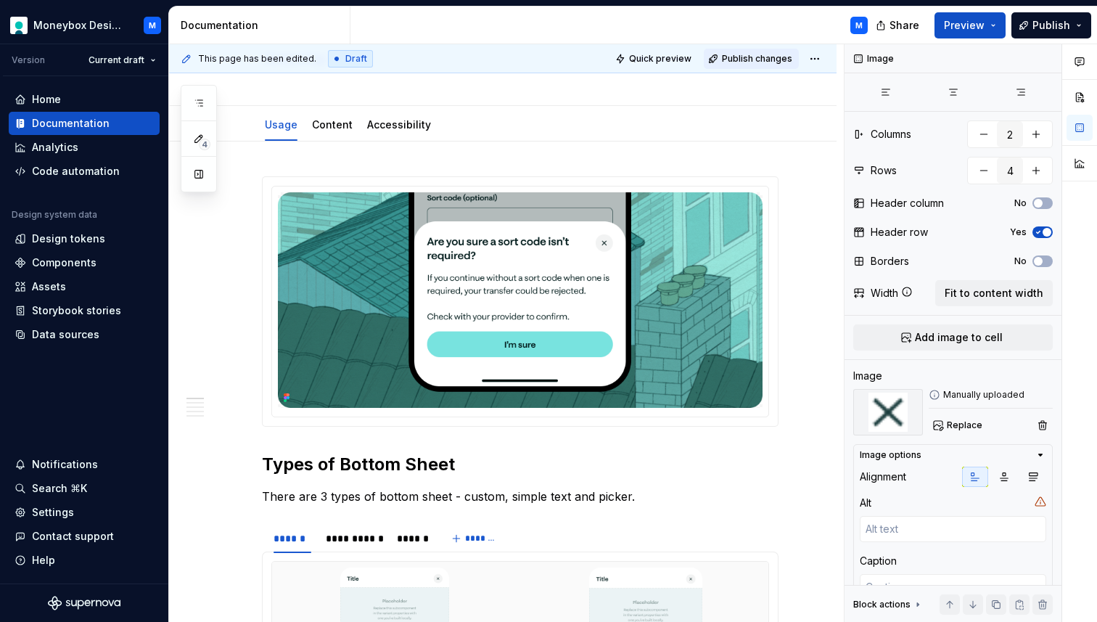
click at [752, 57] on span "Publish changes" at bounding box center [757, 59] width 70 height 12
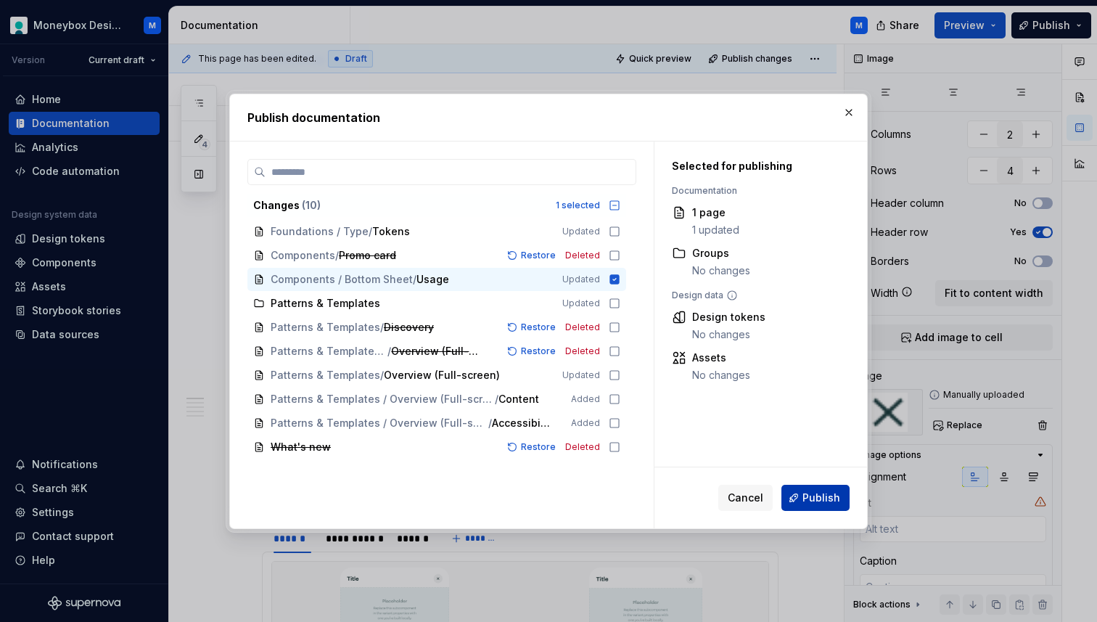
click at [825, 492] on span "Publish" at bounding box center [821, 497] width 38 height 15
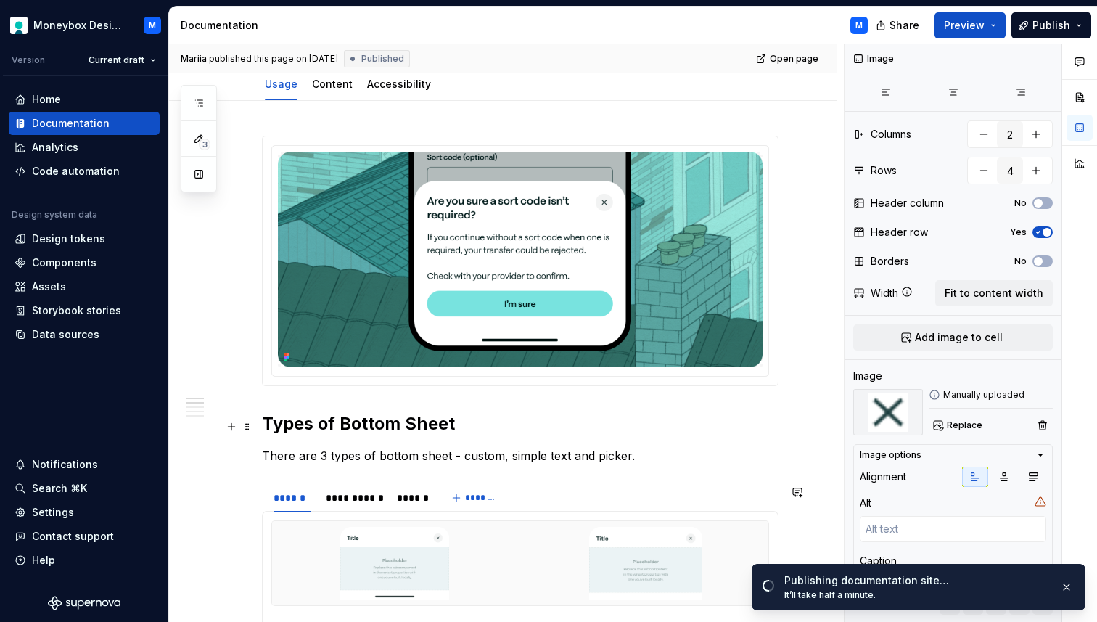
scroll to position [0, 0]
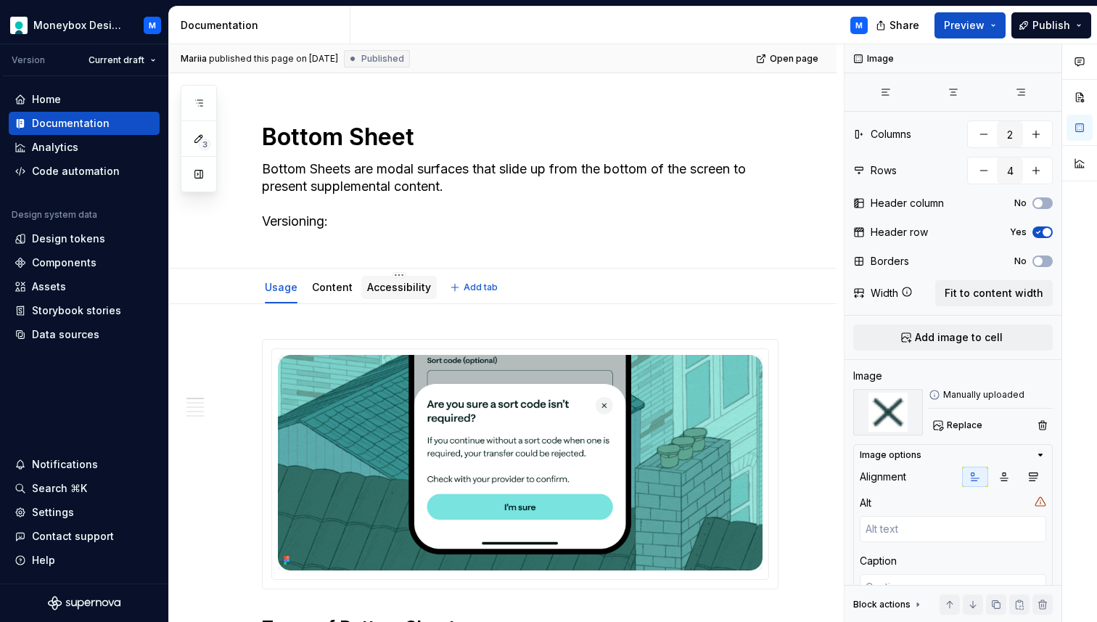
click at [380, 290] on link "Accessibility" at bounding box center [399, 287] width 64 height 12
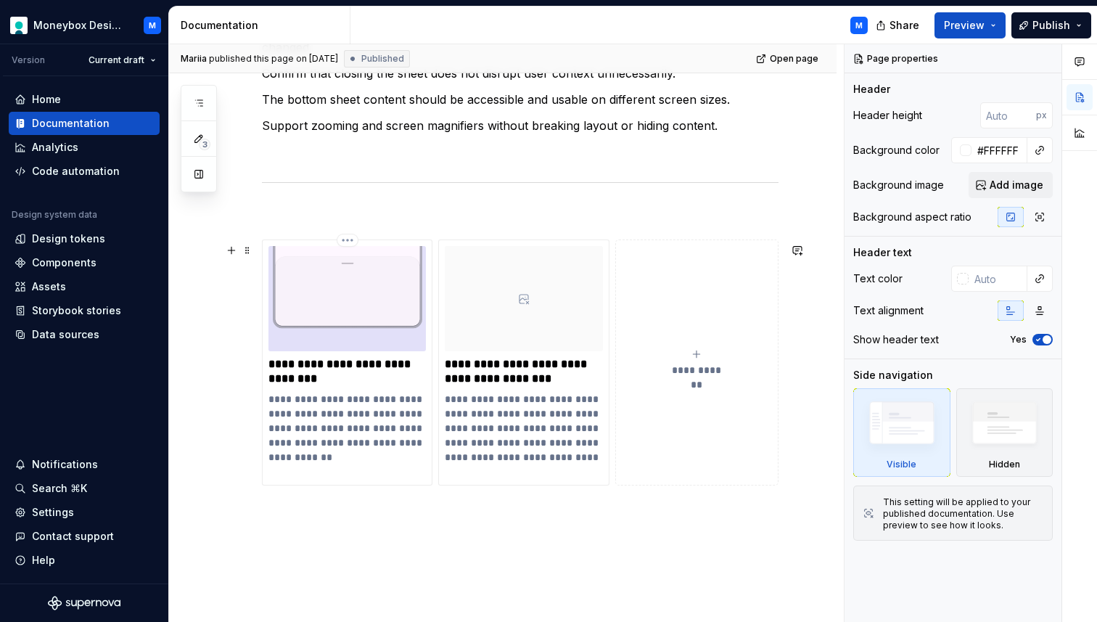
scroll to position [758, 0]
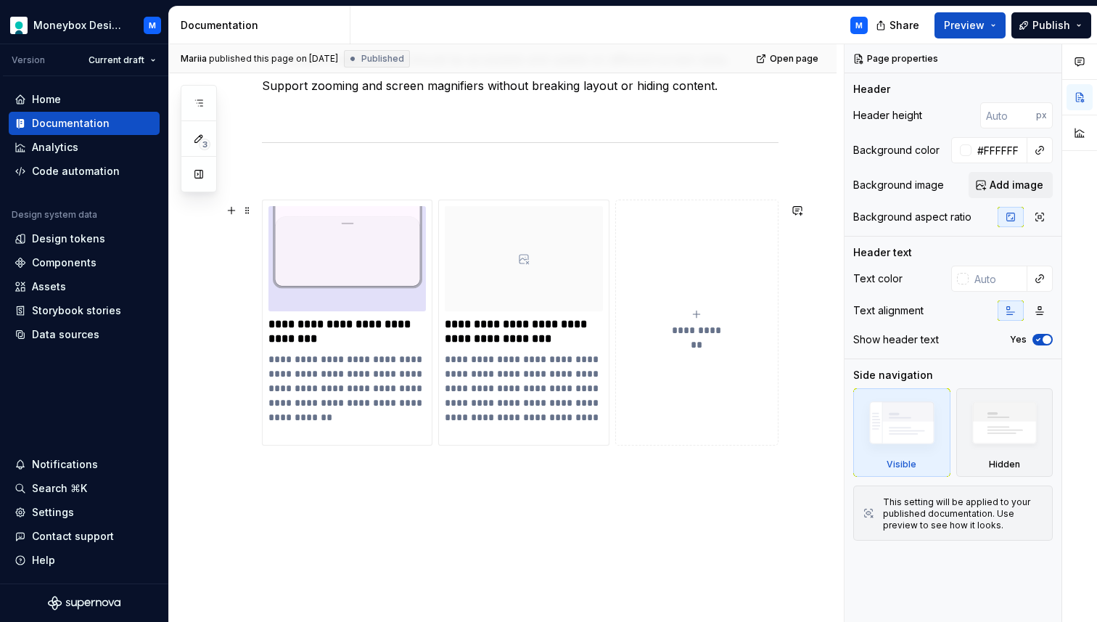
click at [659, 337] on div "**********" at bounding box center [697, 322] width 150 height 29
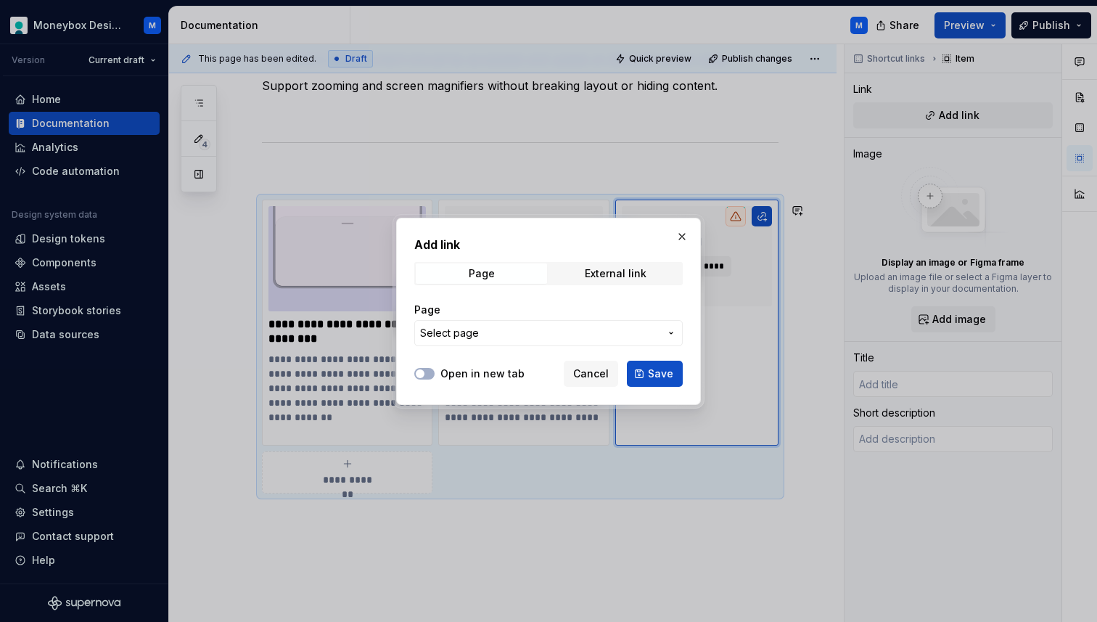
click at [609, 260] on div "Add link Page External link Page Select page" at bounding box center [548, 295] width 268 height 119
click at [598, 272] on div "External link" at bounding box center [616, 274] width 62 height 12
click at [508, 328] on input "URL" at bounding box center [548, 333] width 268 height 26
paste input "[URL][DOMAIN_NAME]"
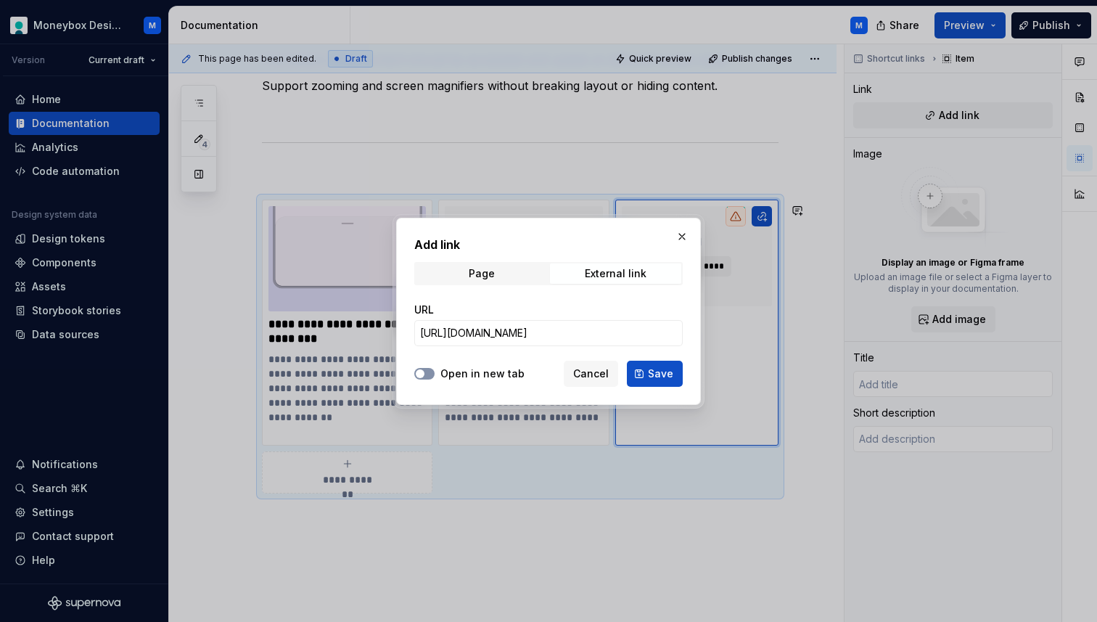
click at [422, 371] on span "button" at bounding box center [420, 373] width 9 height 9
click at [664, 374] on span "Save" at bounding box center [660, 373] width 25 height 15
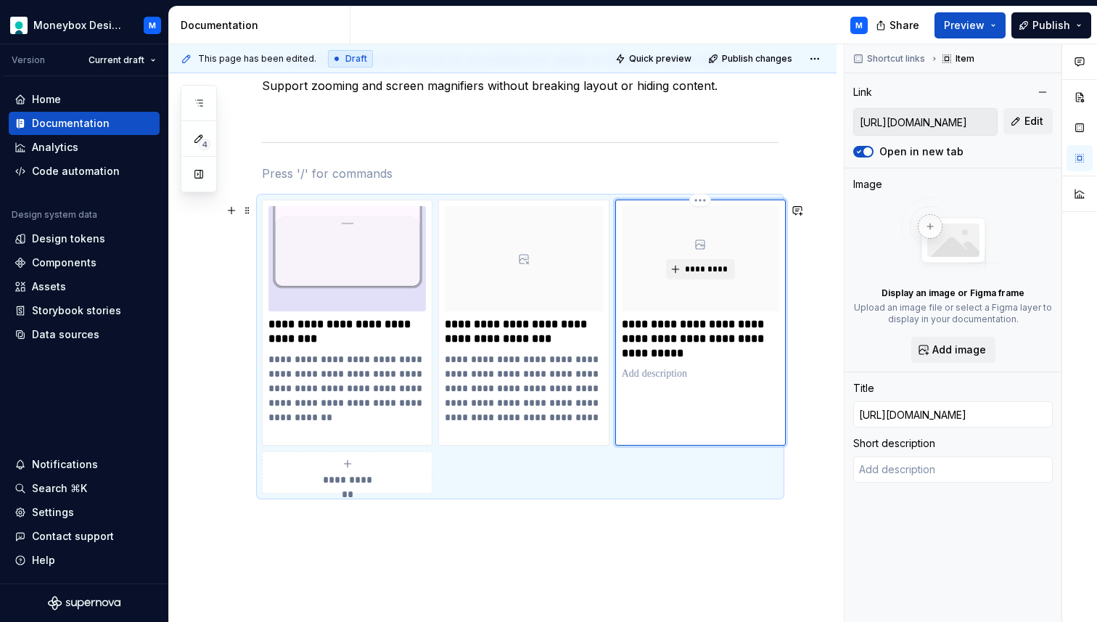
click at [728, 353] on p "**********" at bounding box center [700, 339] width 157 height 44
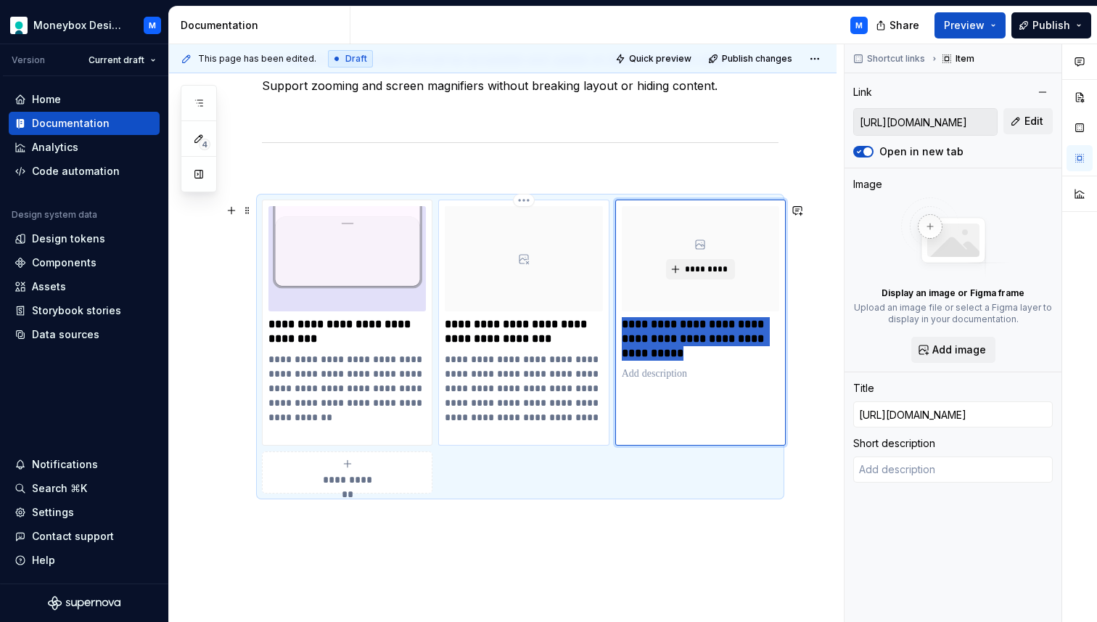
drag, startPoint x: 759, startPoint y: 358, endPoint x: 596, endPoint y: 325, distance: 165.7
click at [596, 325] on div "**********" at bounding box center [520, 346] width 516 height 294
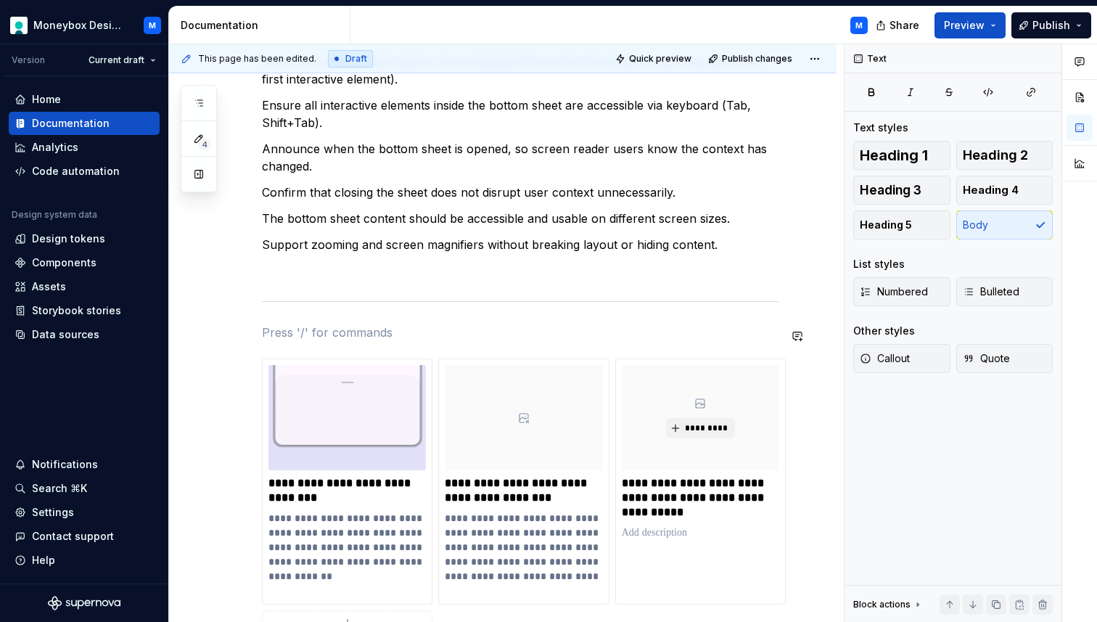
scroll to position [652, 0]
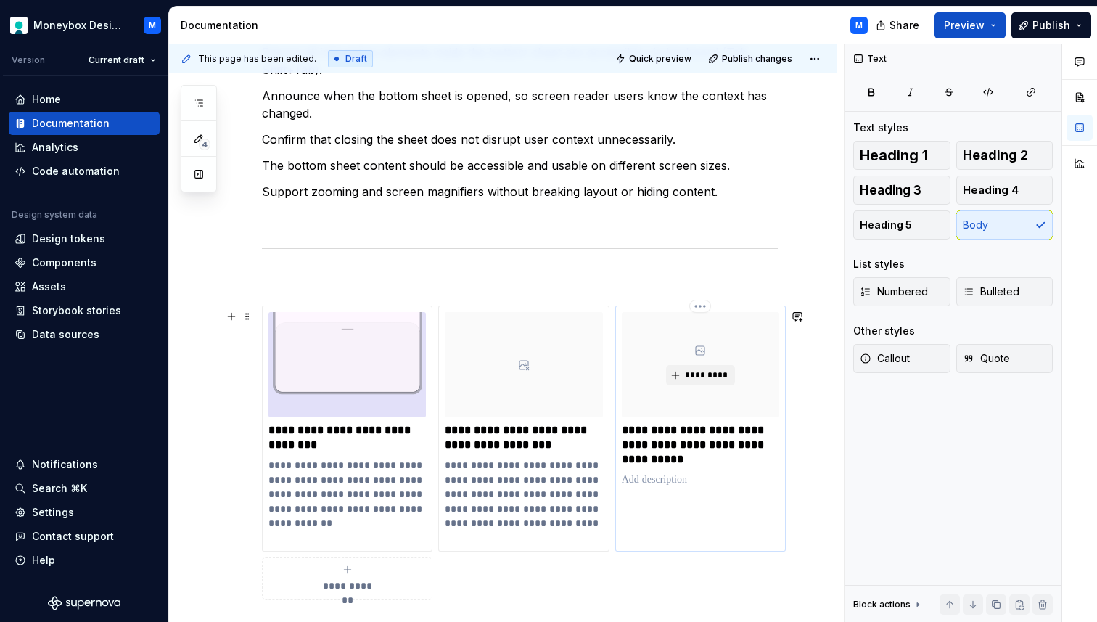
click at [655, 440] on p "**********" at bounding box center [700, 445] width 157 height 44
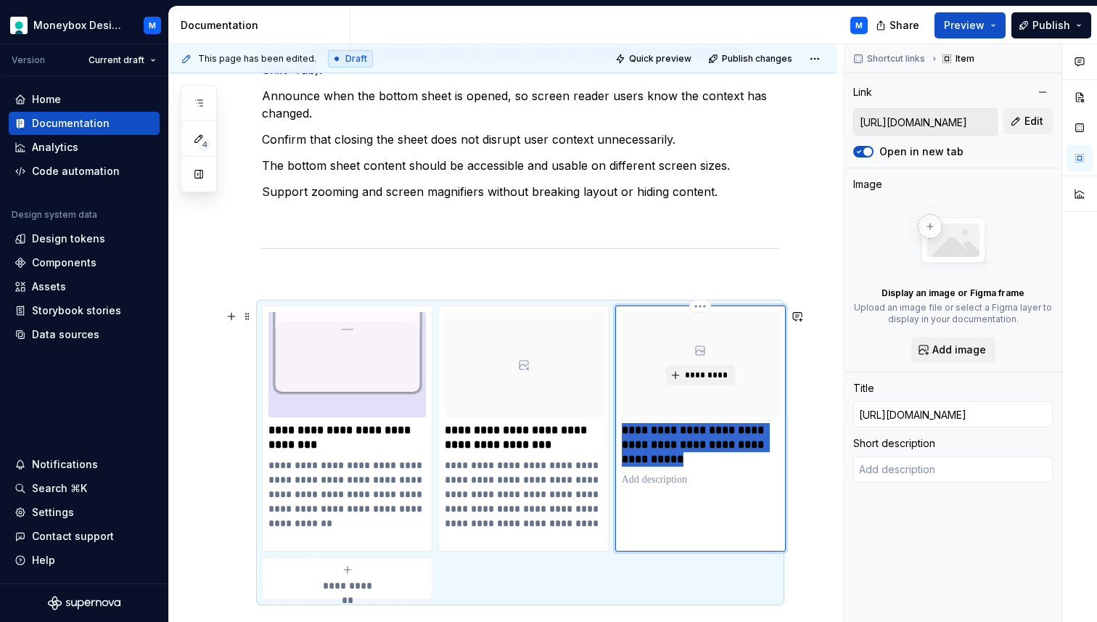
drag, startPoint x: 751, startPoint y: 461, endPoint x: 621, endPoint y: 432, distance: 133.0
click at [622, 432] on p "**********" at bounding box center [700, 445] width 157 height 44
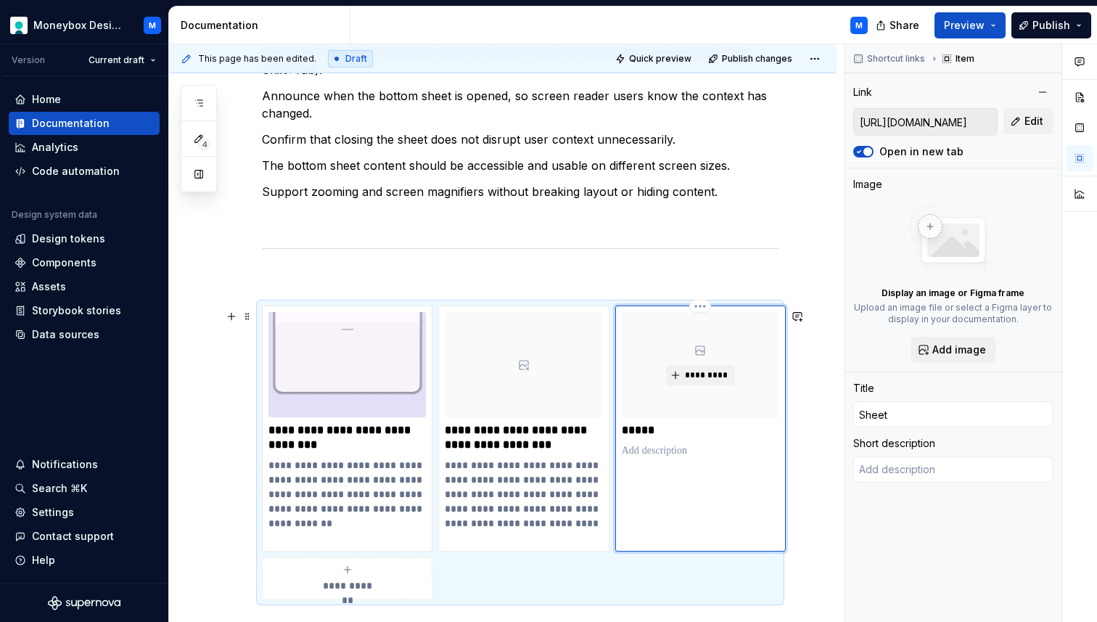
click at [672, 453] on p at bounding box center [700, 450] width 157 height 15
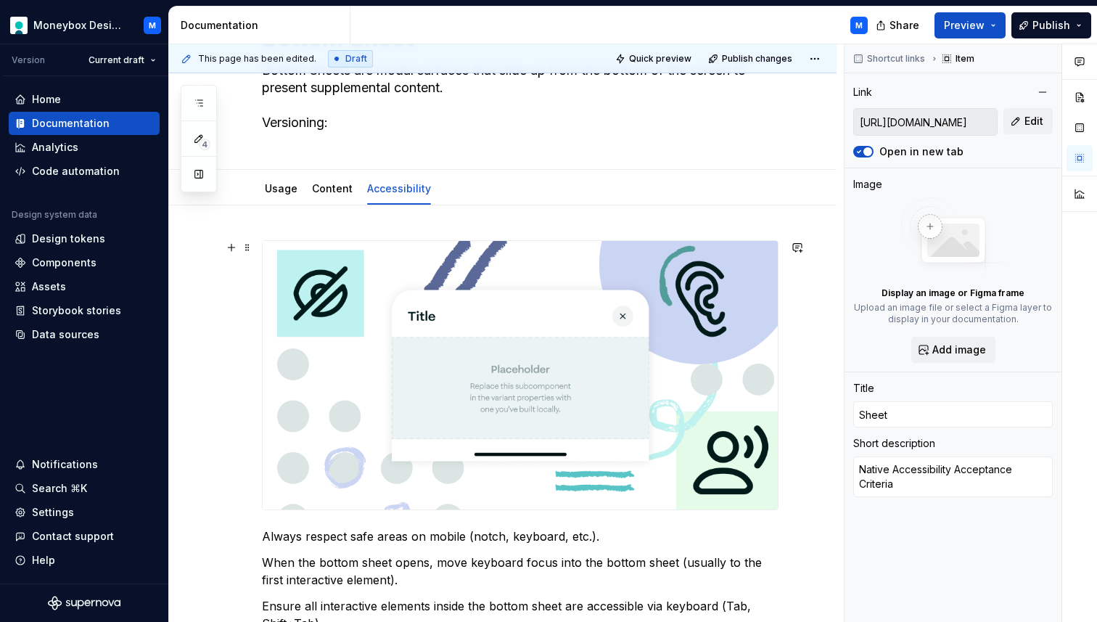
scroll to position [97, 0]
click at [662, 462] on img at bounding box center [520, 376] width 515 height 268
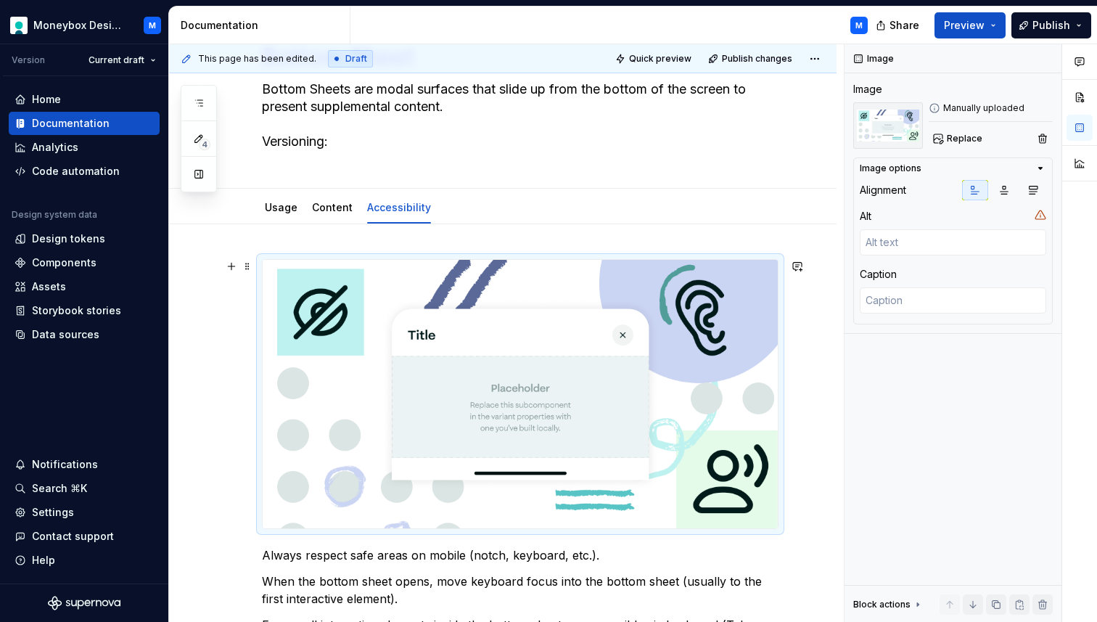
scroll to position [0, 0]
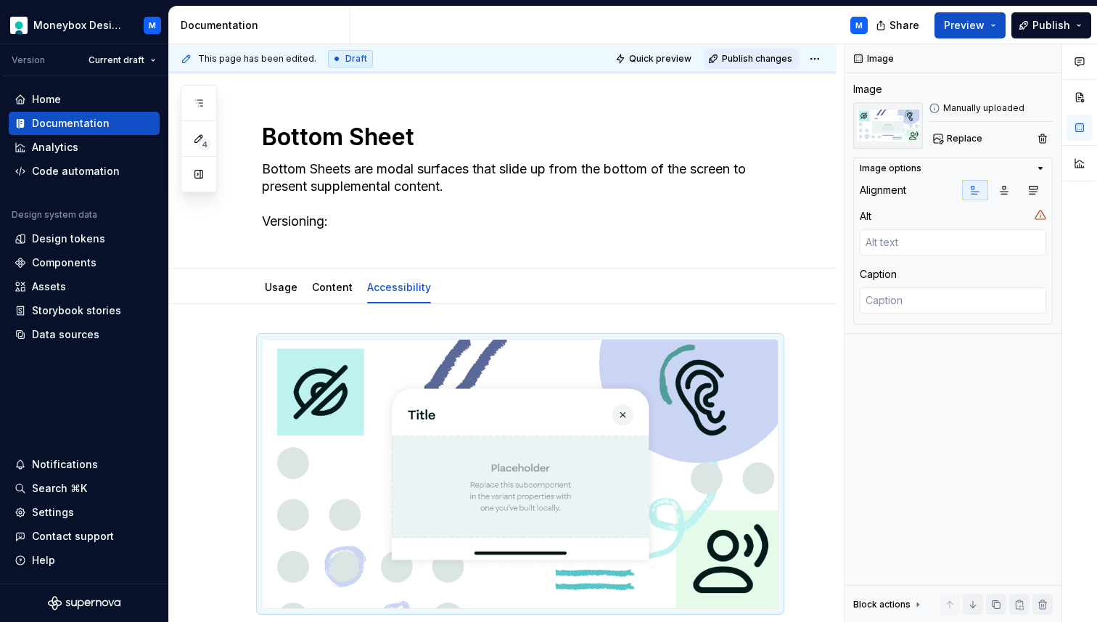
click at [748, 57] on span "Publish changes" at bounding box center [757, 59] width 70 height 12
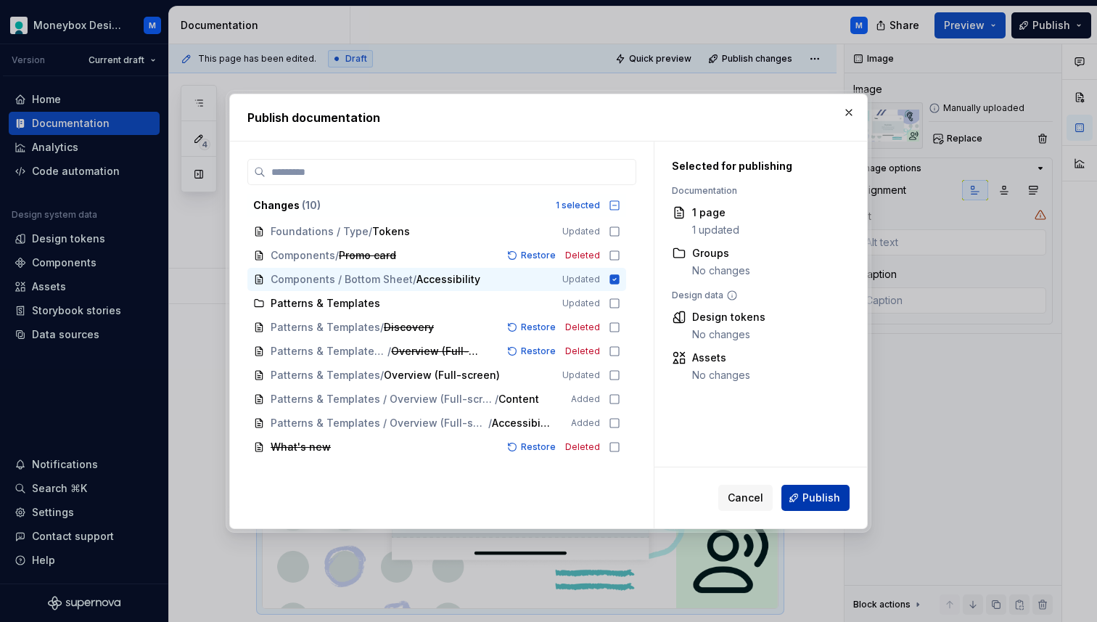
click at [823, 497] on span "Publish" at bounding box center [821, 497] width 38 height 15
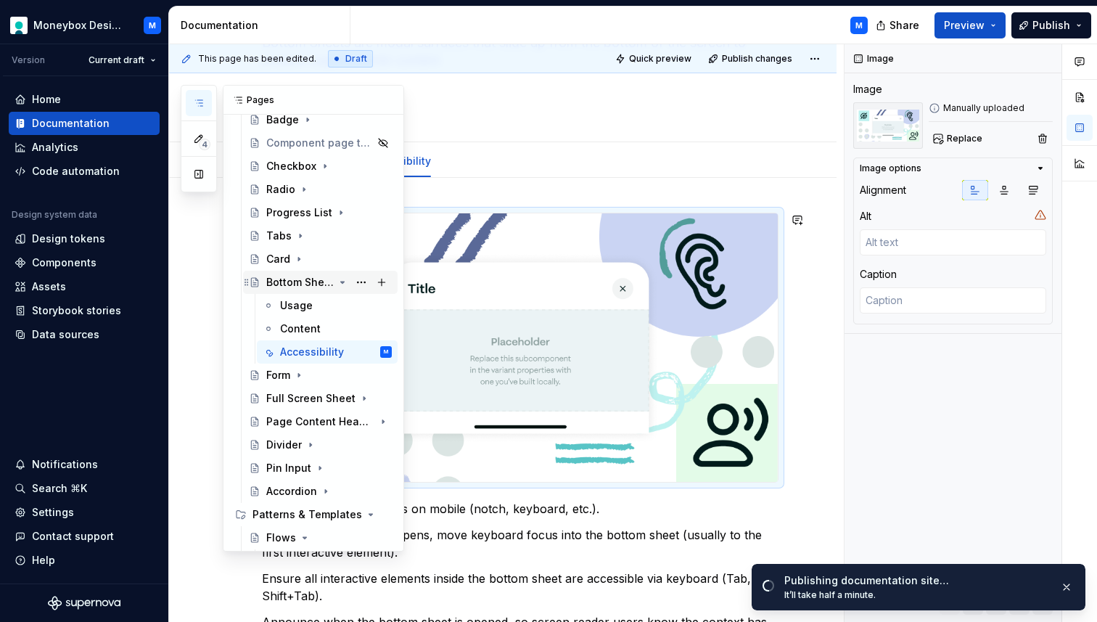
scroll to position [296, 0]
click at [341, 280] on icon "Page tree" at bounding box center [343, 279] width 4 height 1
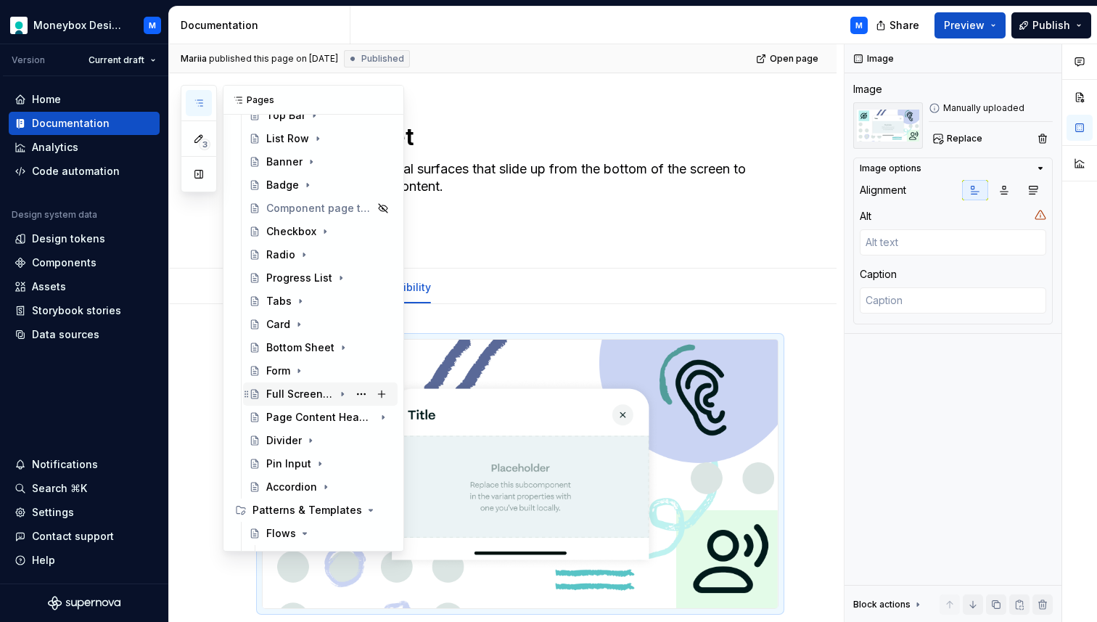
scroll to position [262, 0]
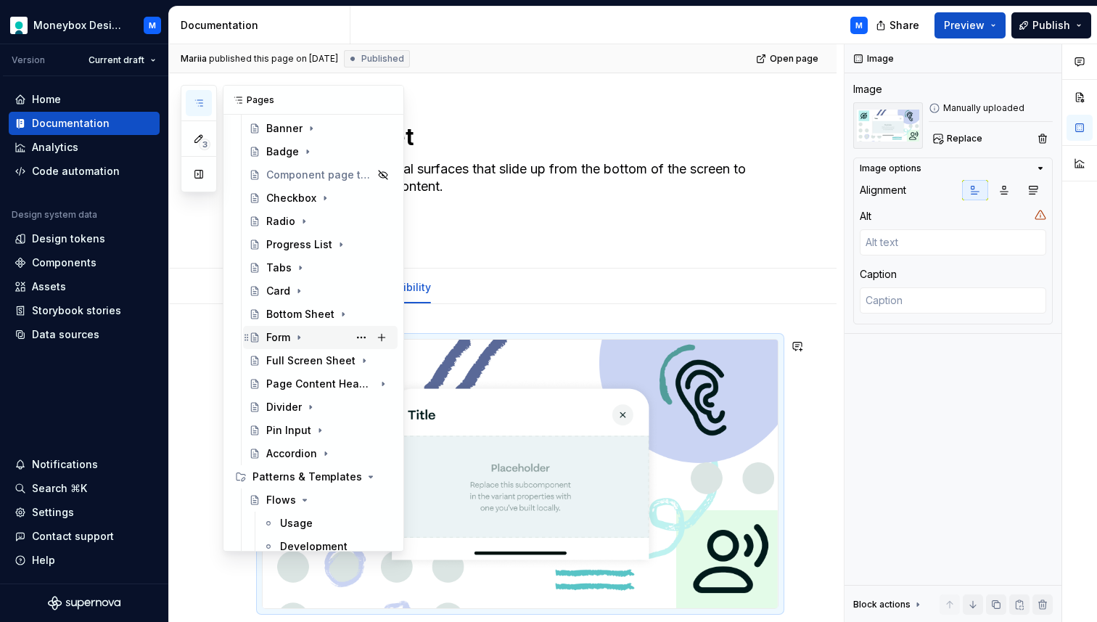
click at [274, 336] on div "Form" at bounding box center [278, 337] width 24 height 15
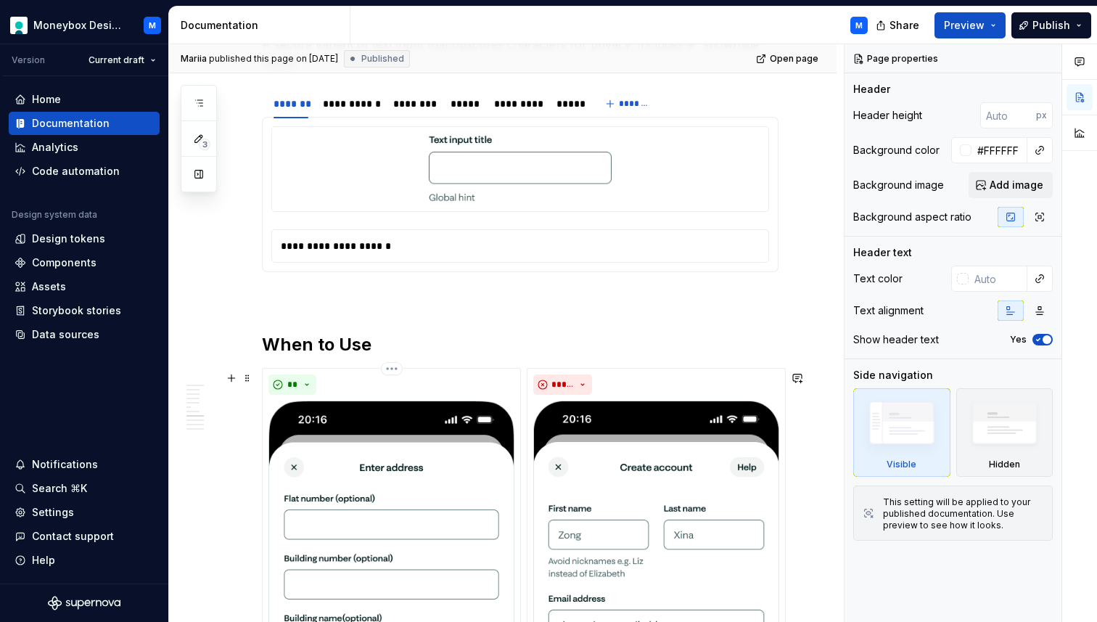
scroll to position [1794, 0]
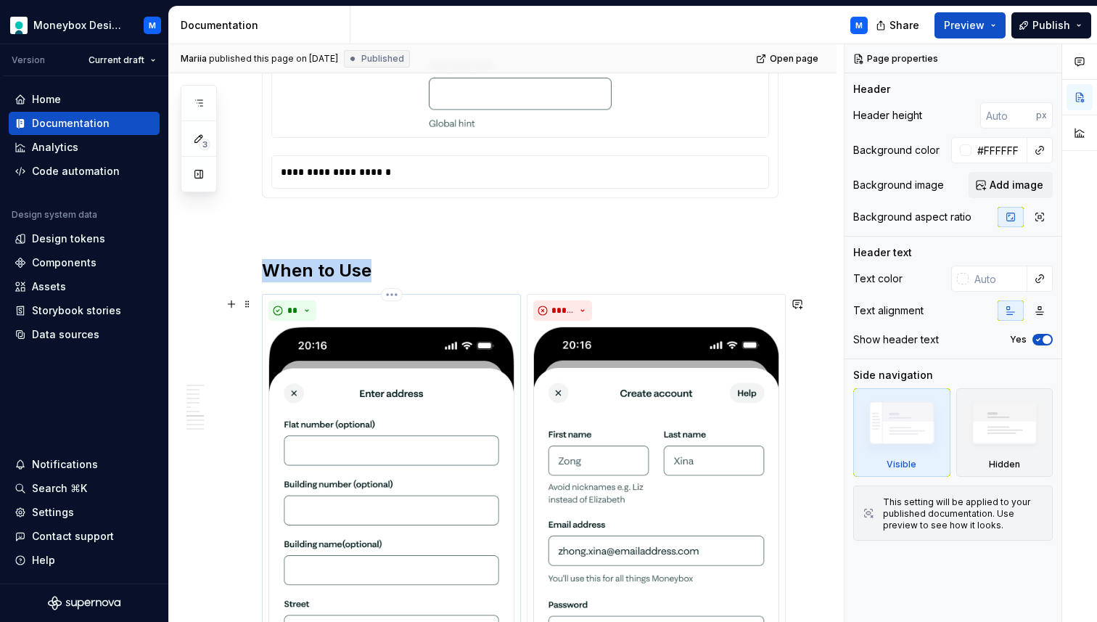
click at [440, 421] on img at bounding box center [391, 592] width 246 height 532
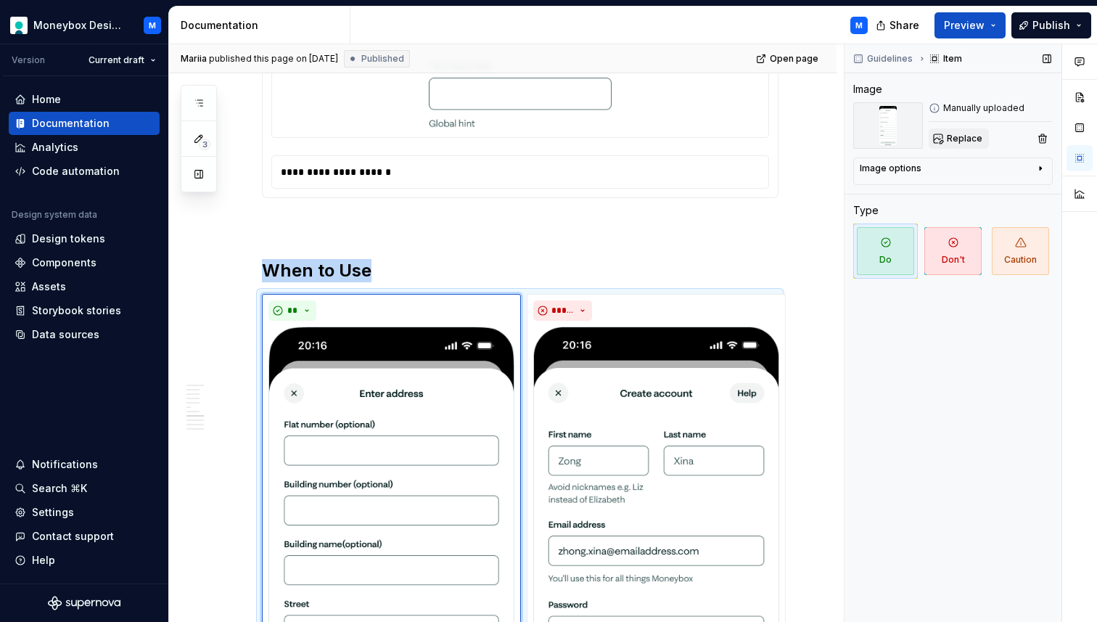
click at [952, 137] on span "Replace" at bounding box center [965, 139] width 36 height 12
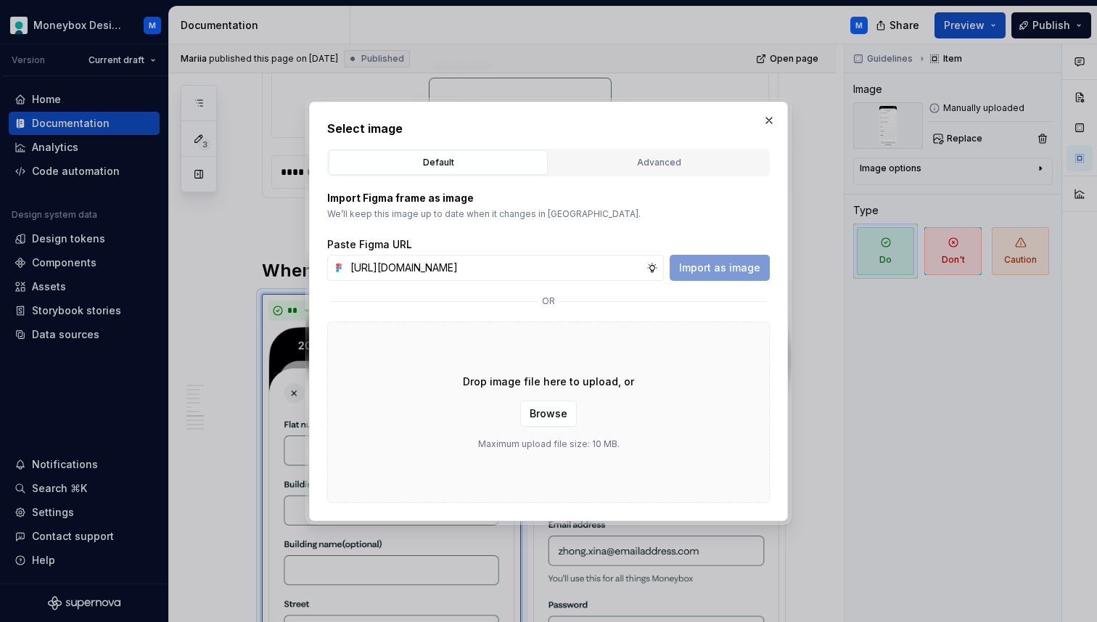
scroll to position [0, 330]
click at [687, 271] on span "Import as image" at bounding box center [719, 267] width 81 height 15
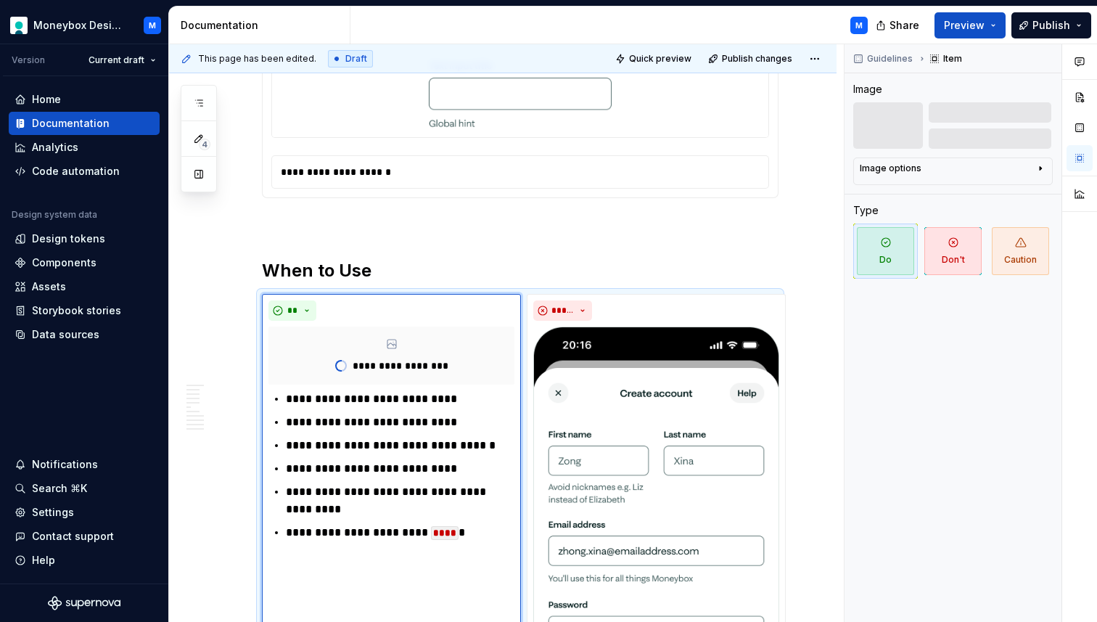
scroll to position [2220, 0]
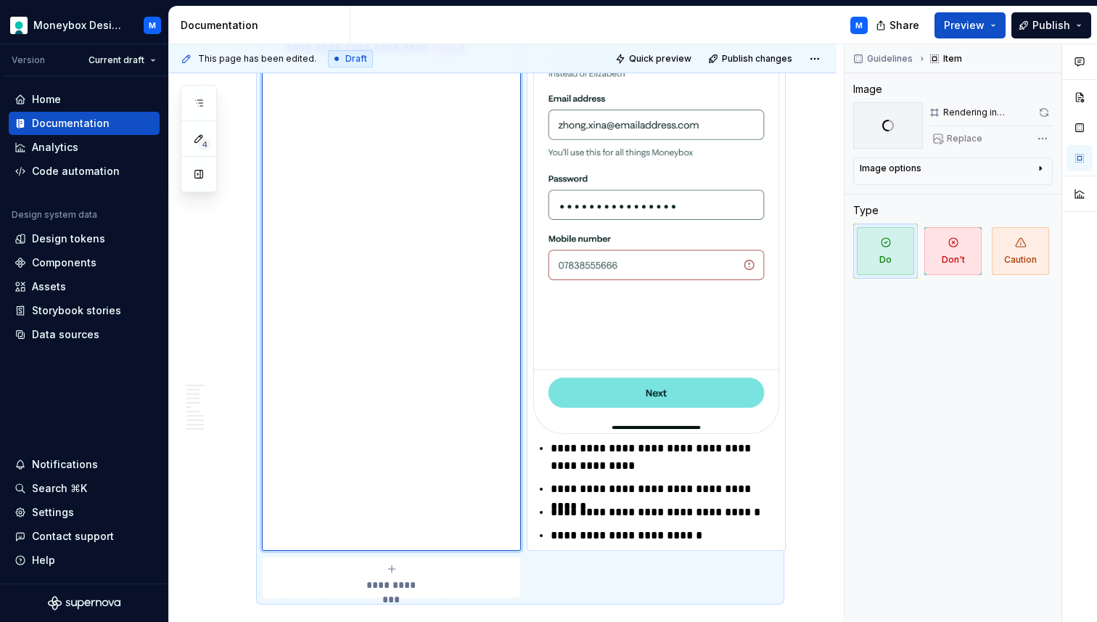
click at [683, 197] on img at bounding box center [656, 167] width 246 height 533
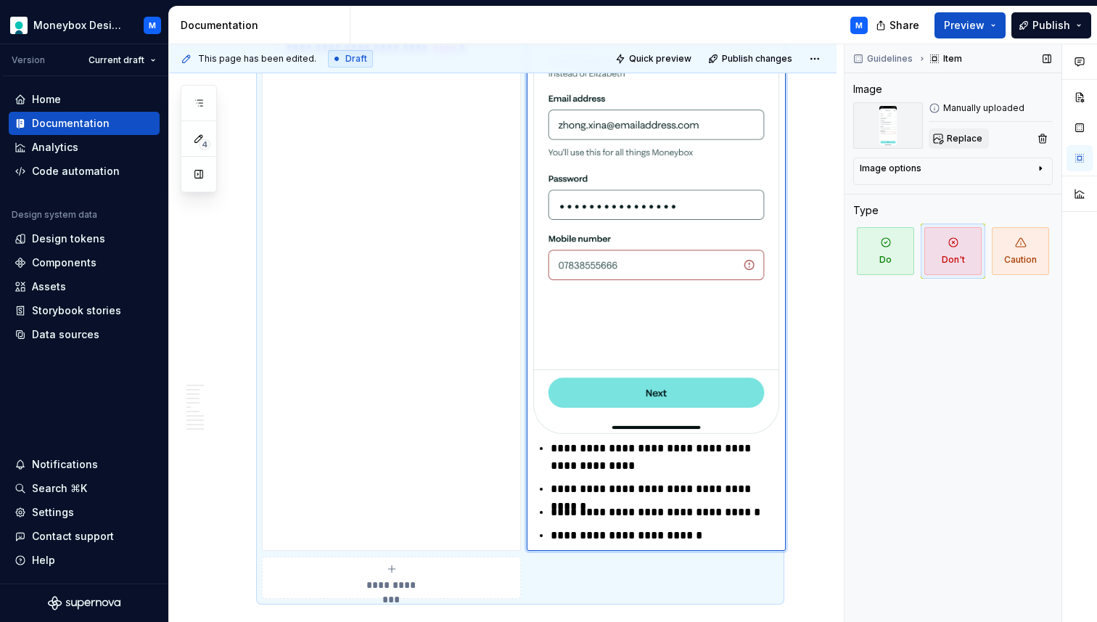
click at [960, 144] on button "Replace" at bounding box center [959, 138] width 60 height 20
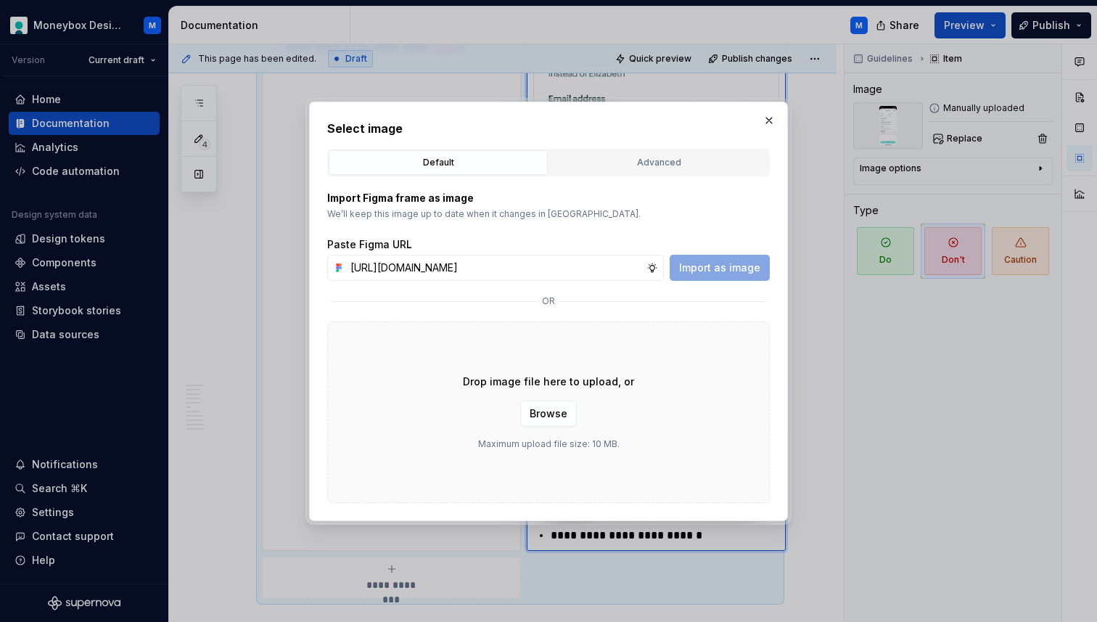
scroll to position [0, 331]
click at [730, 279] on button "Import as image" at bounding box center [720, 268] width 100 height 26
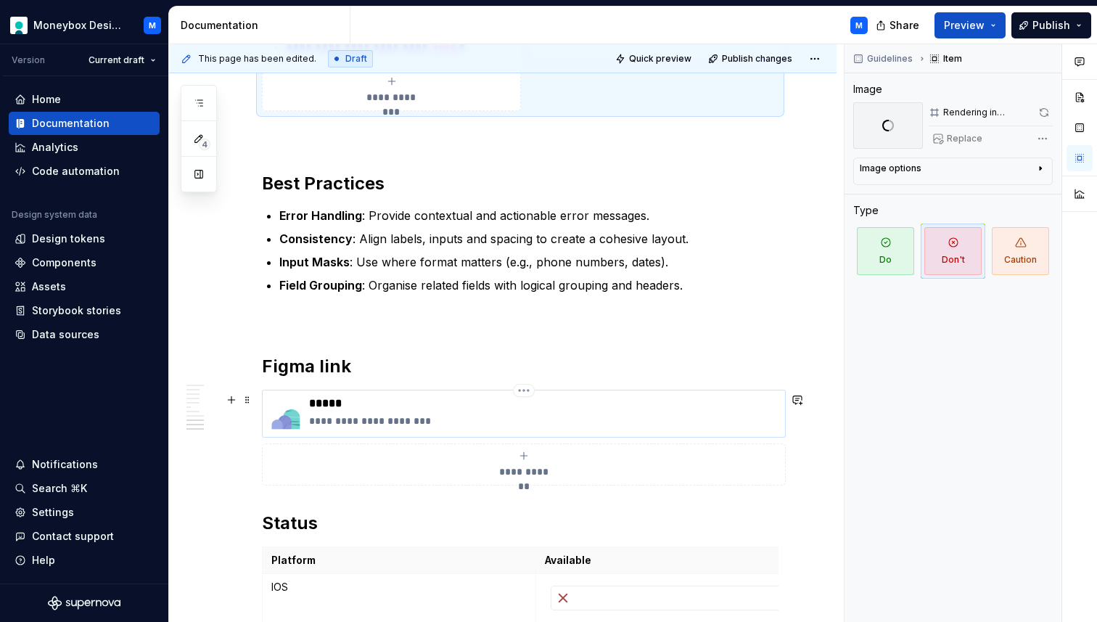
scroll to position [2757, 0]
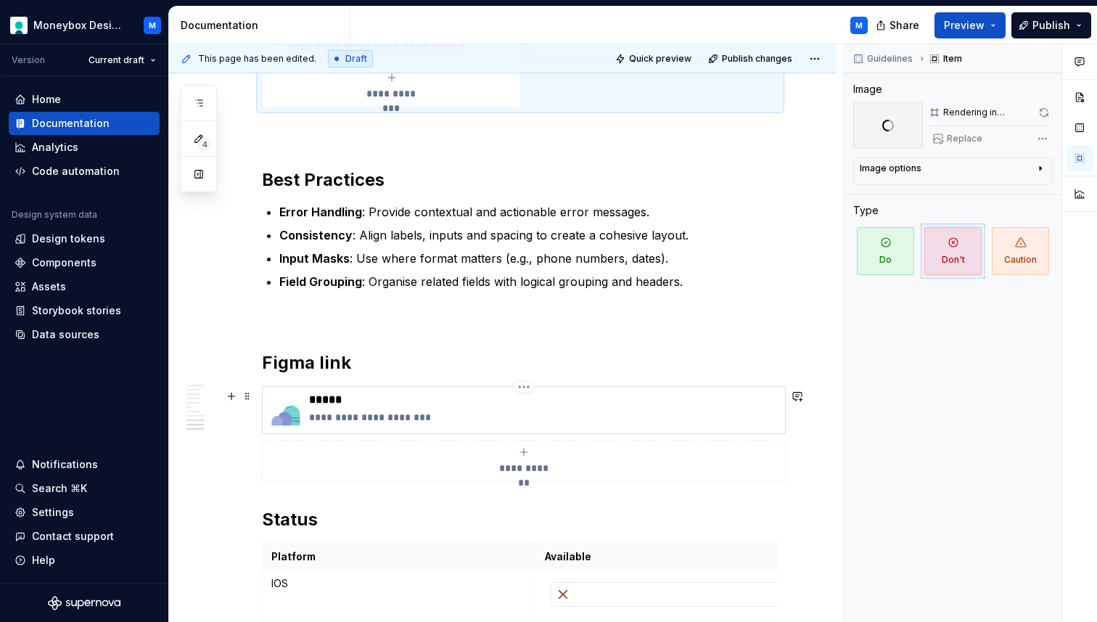
click at [303, 414] on div "**********" at bounding box center [523, 409] width 511 height 35
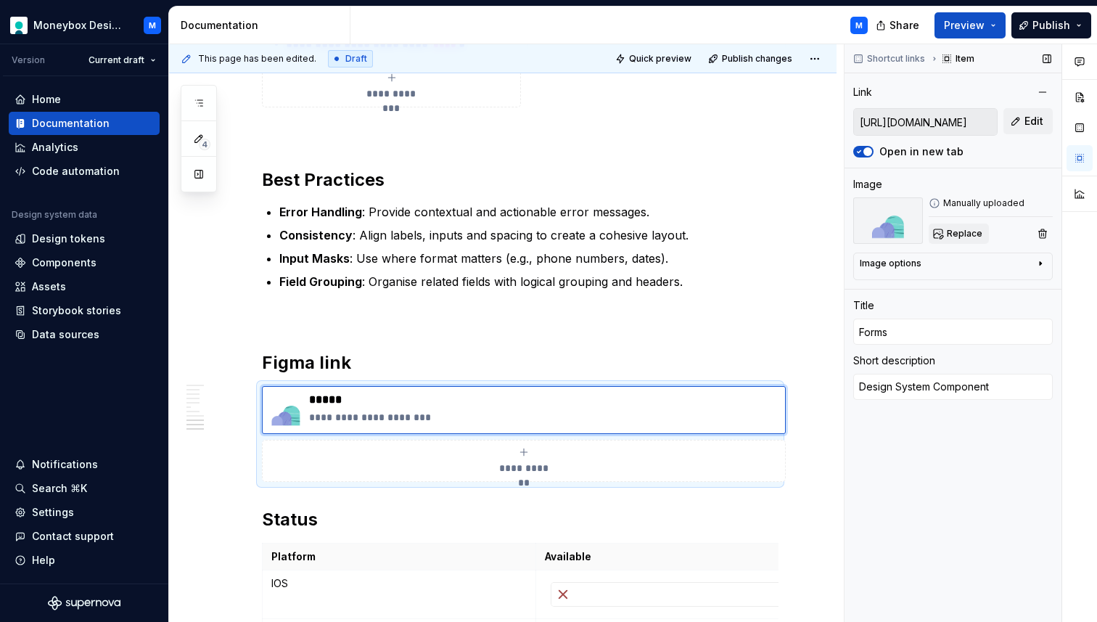
click at [966, 234] on span "Replace" at bounding box center [965, 234] width 36 height 12
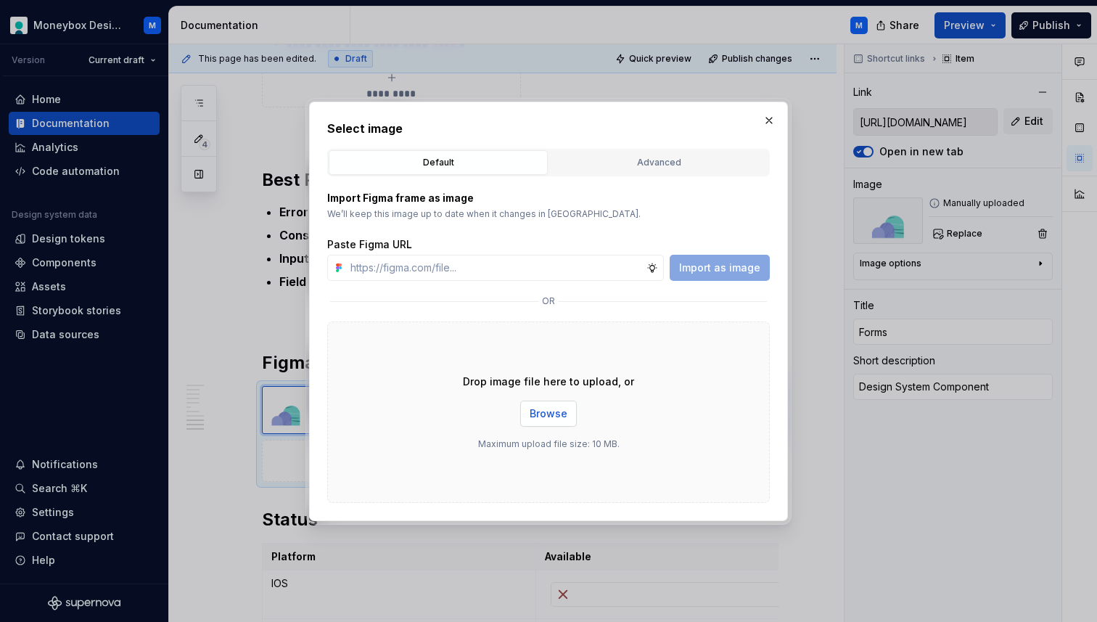
click at [551, 414] on span "Browse" at bounding box center [549, 413] width 38 height 15
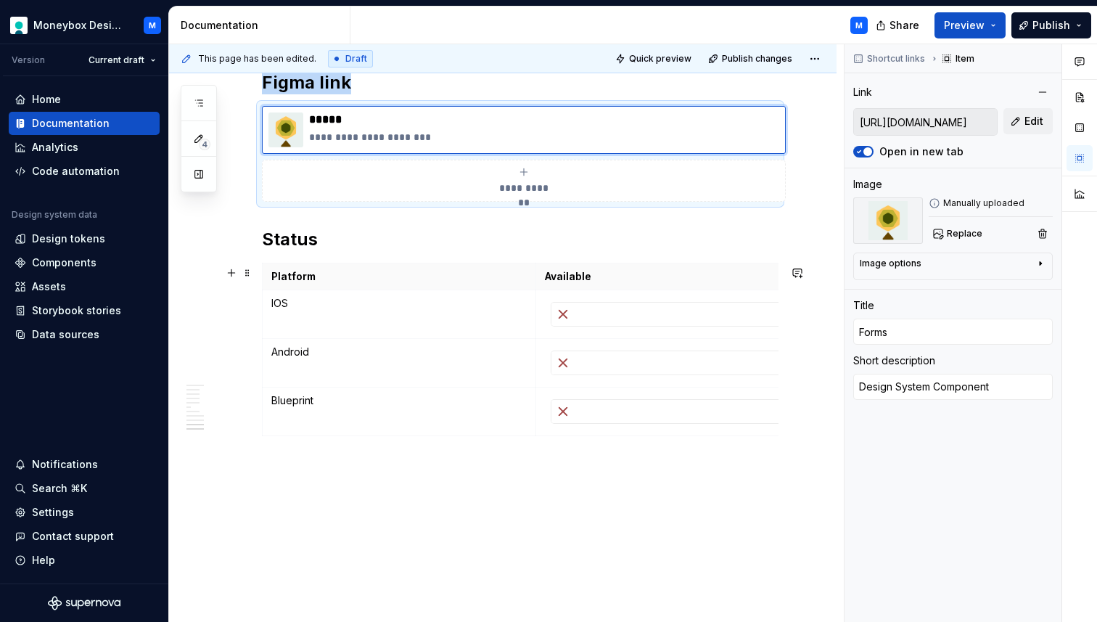
scroll to position [3063, 0]
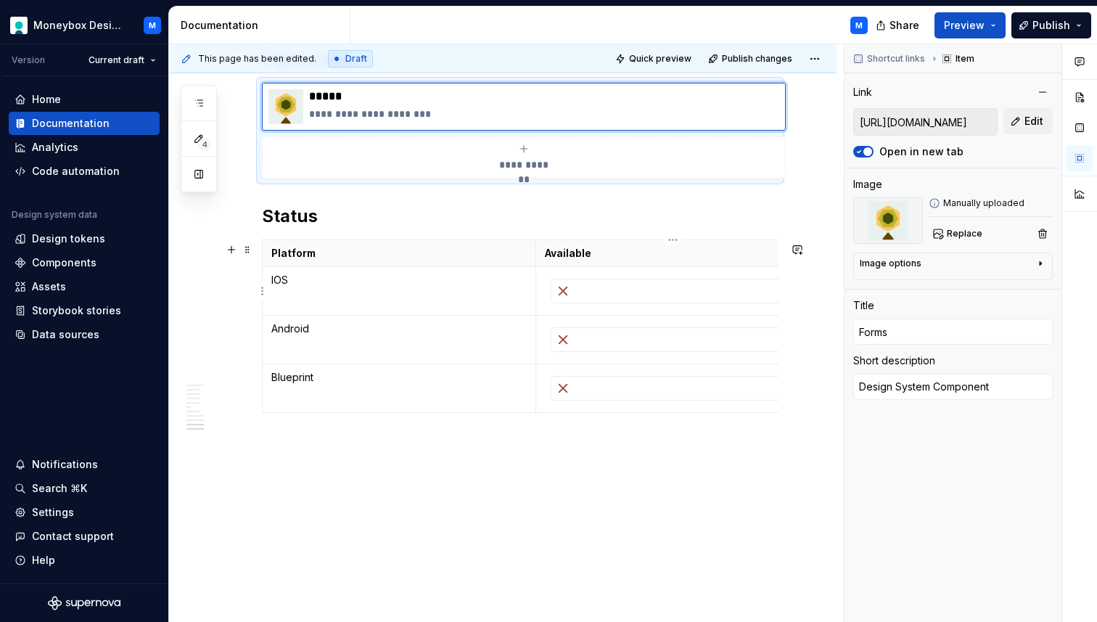
click at [603, 287] on div at bounding box center [672, 290] width 243 height 23
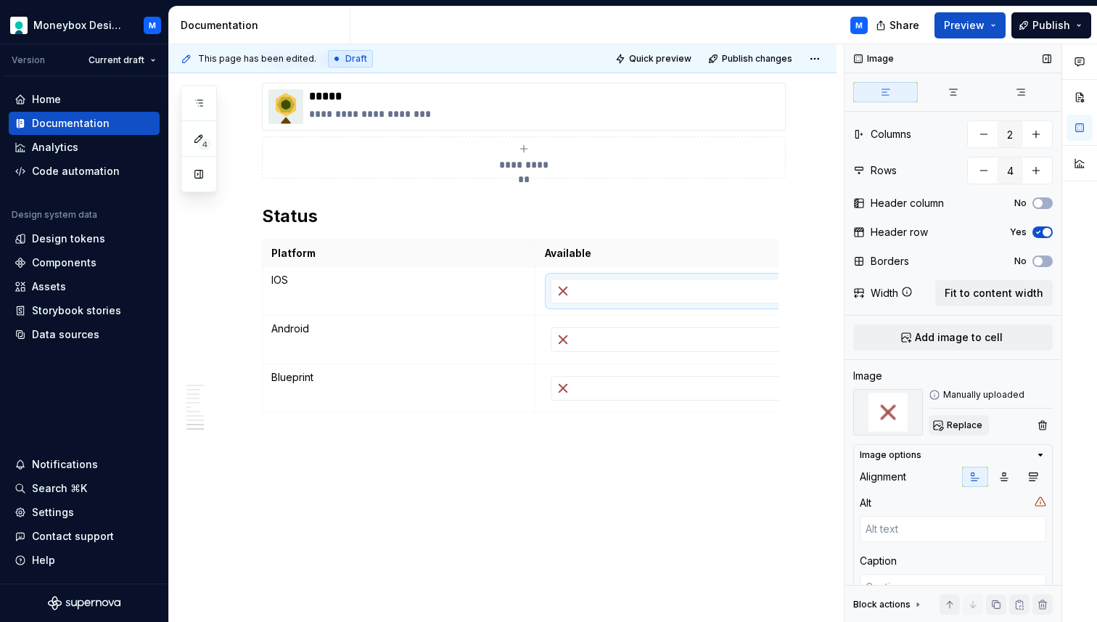
click at [958, 418] on button "Replace" at bounding box center [959, 425] width 60 height 20
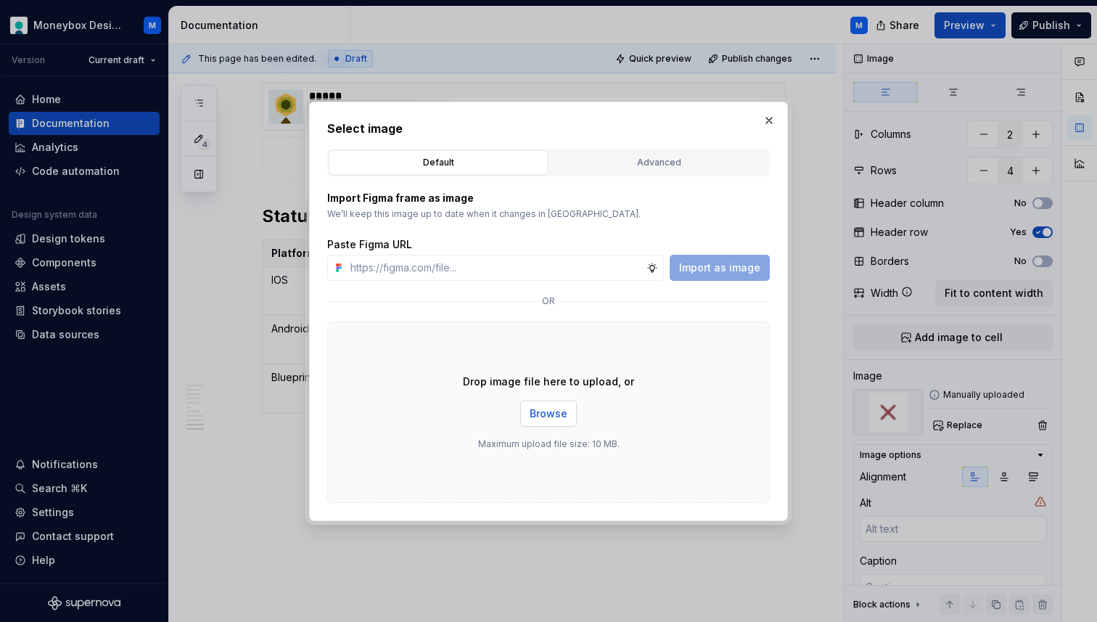
click at [551, 403] on button "Browse" at bounding box center [548, 413] width 57 height 26
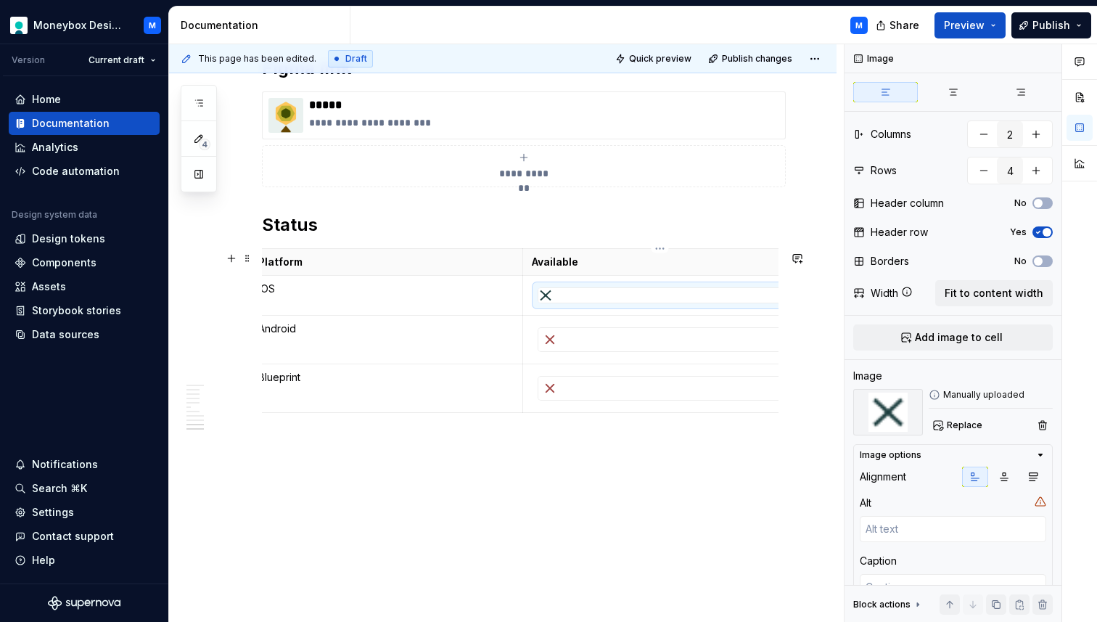
scroll to position [3055, 0]
click at [598, 332] on div at bounding box center [659, 339] width 243 height 23
click at [958, 425] on span "Replace" at bounding box center [965, 425] width 36 height 12
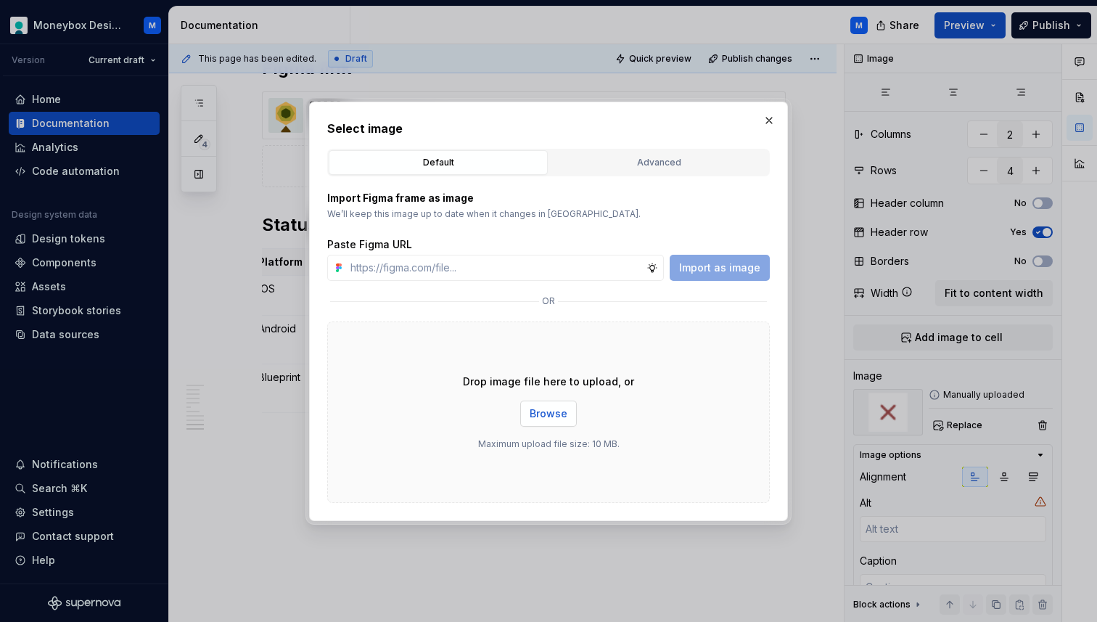
click at [555, 413] on span "Browse" at bounding box center [549, 413] width 38 height 15
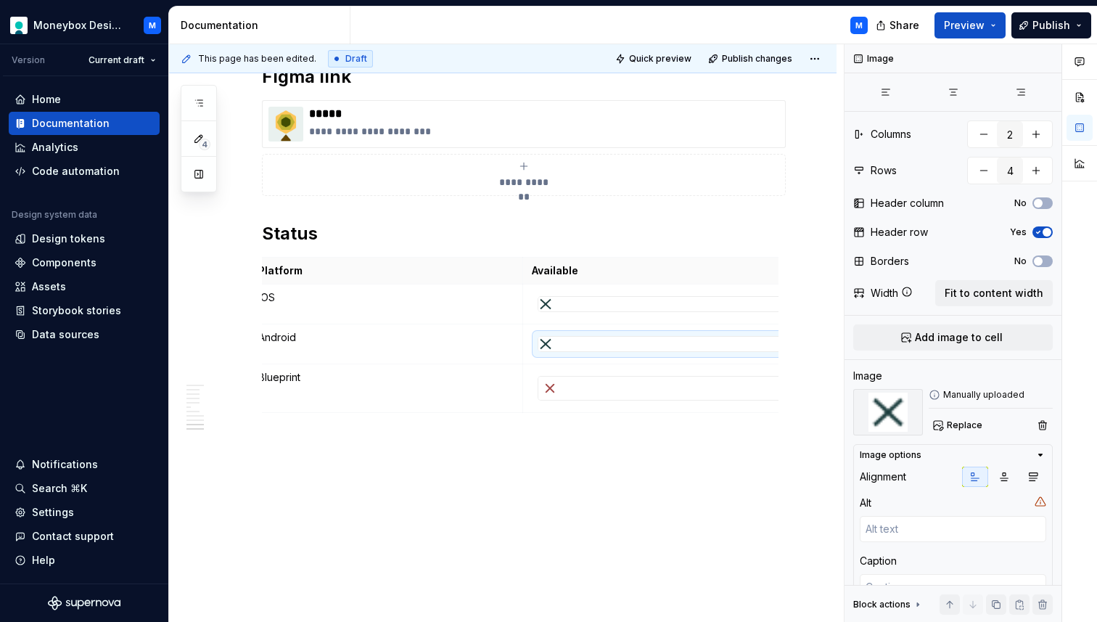
scroll to position [3046, 0]
click at [613, 382] on div at bounding box center [659, 387] width 243 height 23
click at [955, 420] on span "Replace" at bounding box center [965, 425] width 36 height 12
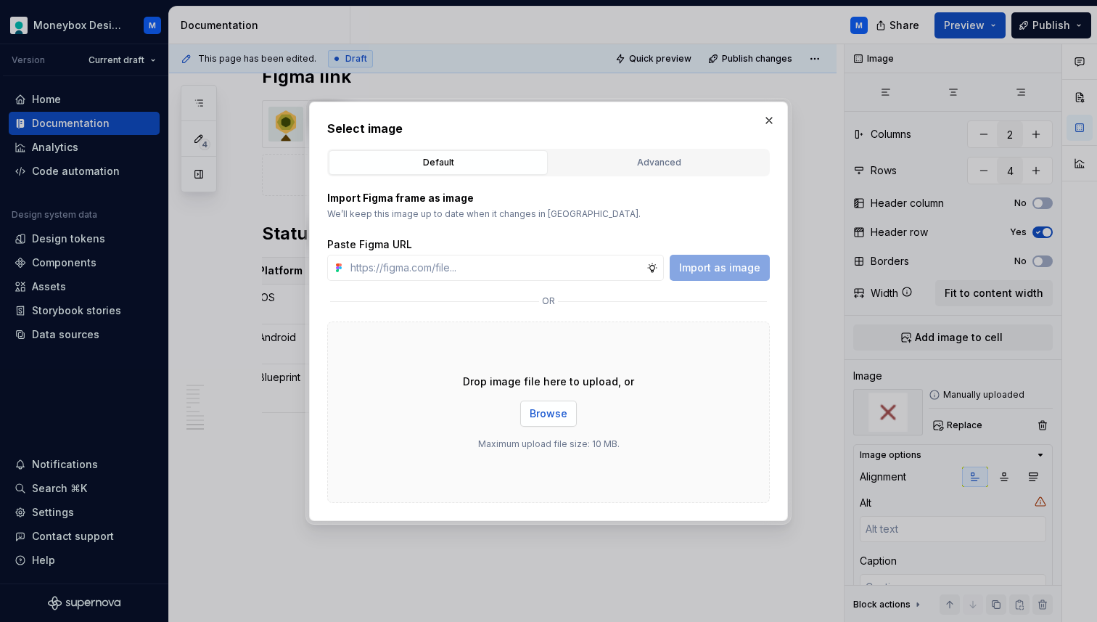
click at [543, 408] on span "Browse" at bounding box center [549, 413] width 38 height 15
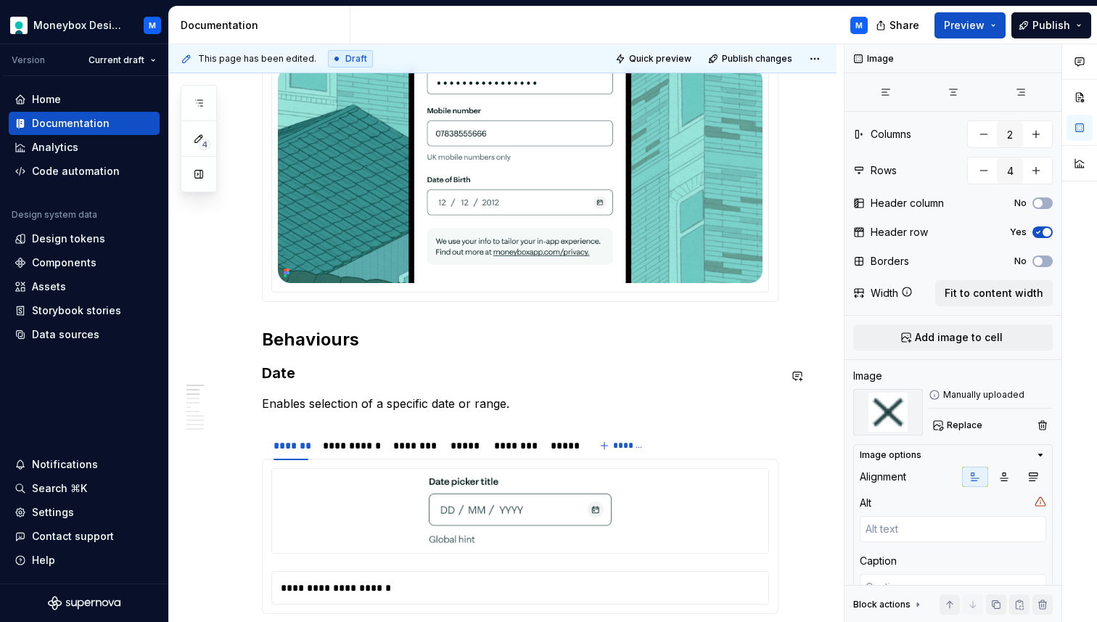
scroll to position [0, 0]
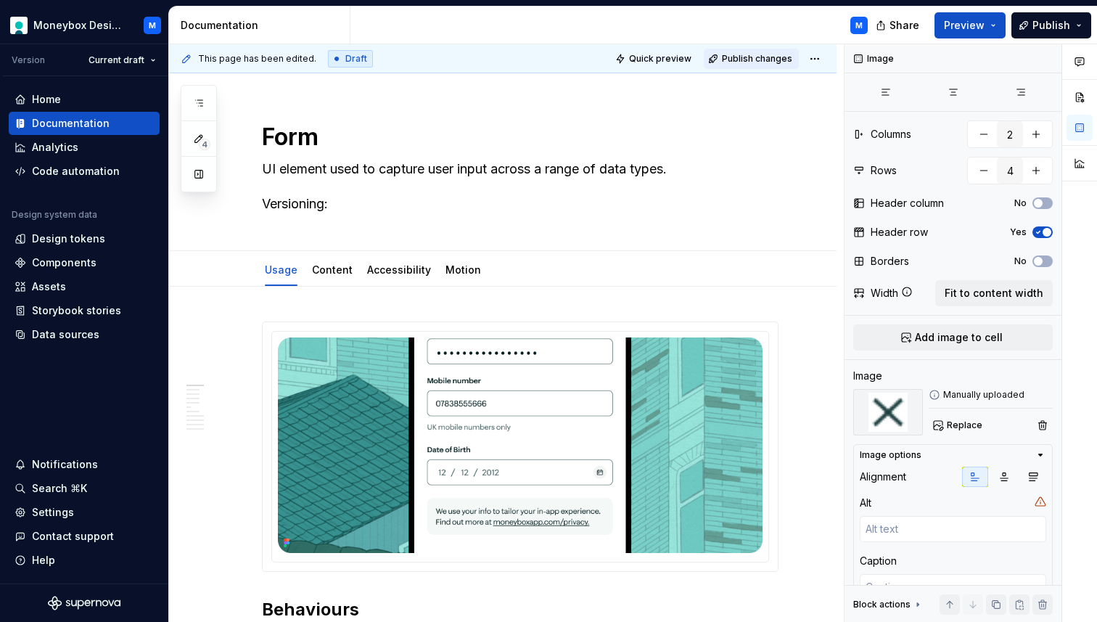
click at [759, 61] on span "Publish changes" at bounding box center [757, 59] width 70 height 12
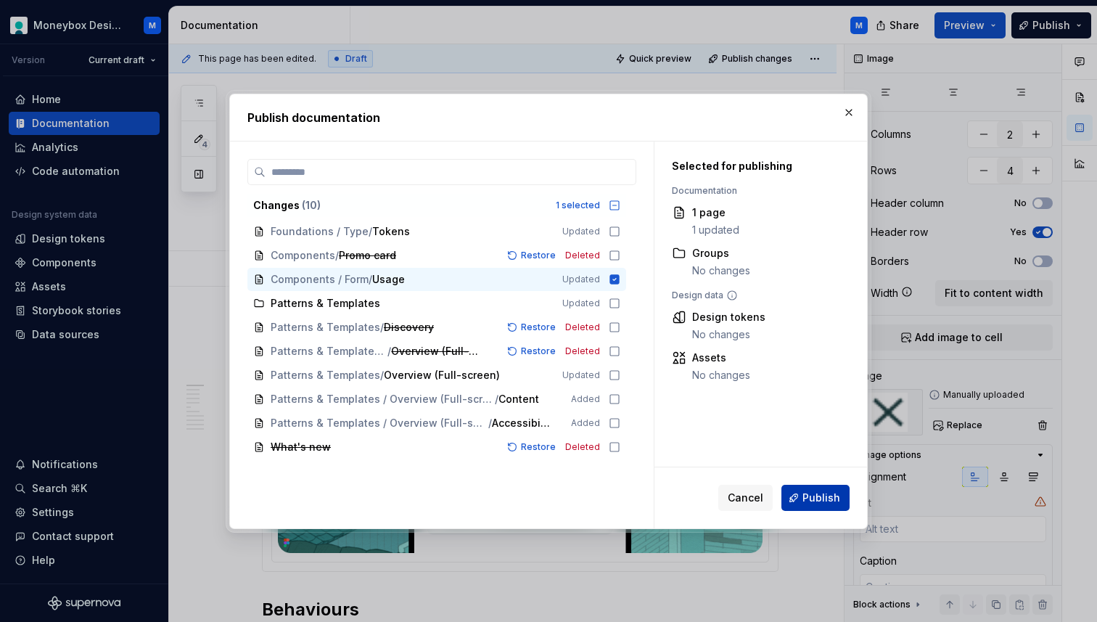
click at [815, 498] on span "Publish" at bounding box center [821, 497] width 38 height 15
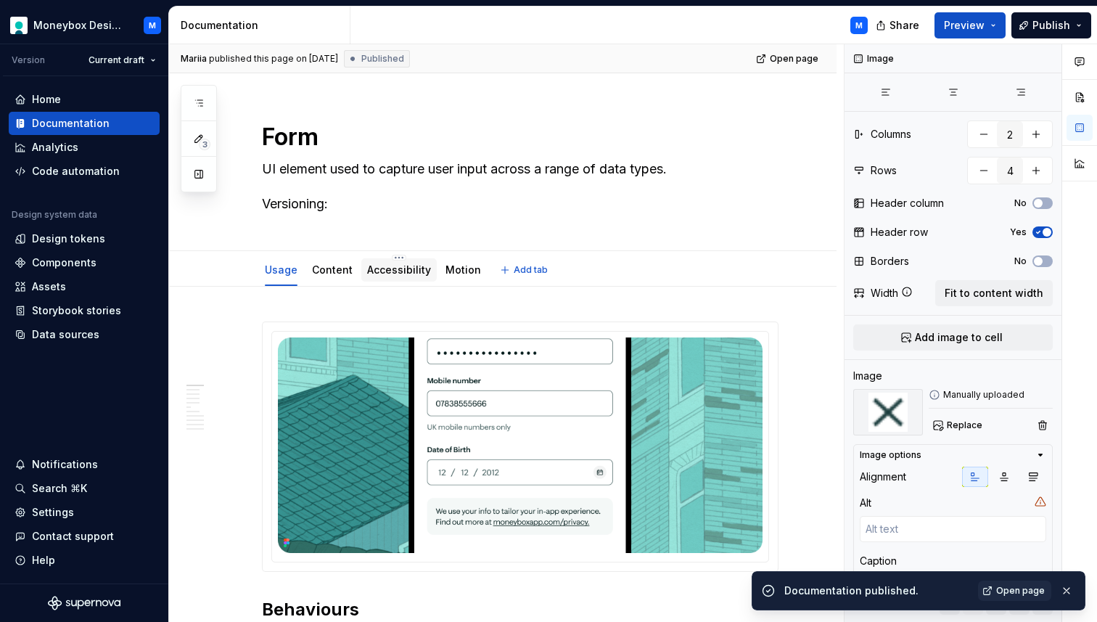
click at [391, 267] on link "Accessibility" at bounding box center [399, 269] width 64 height 12
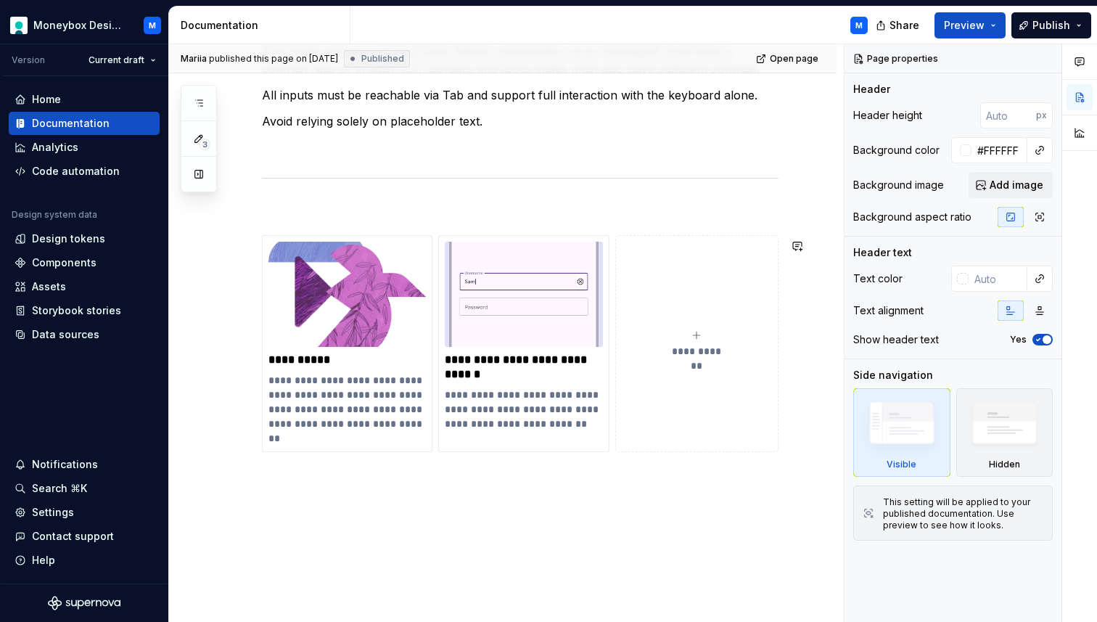
scroll to position [725, 0]
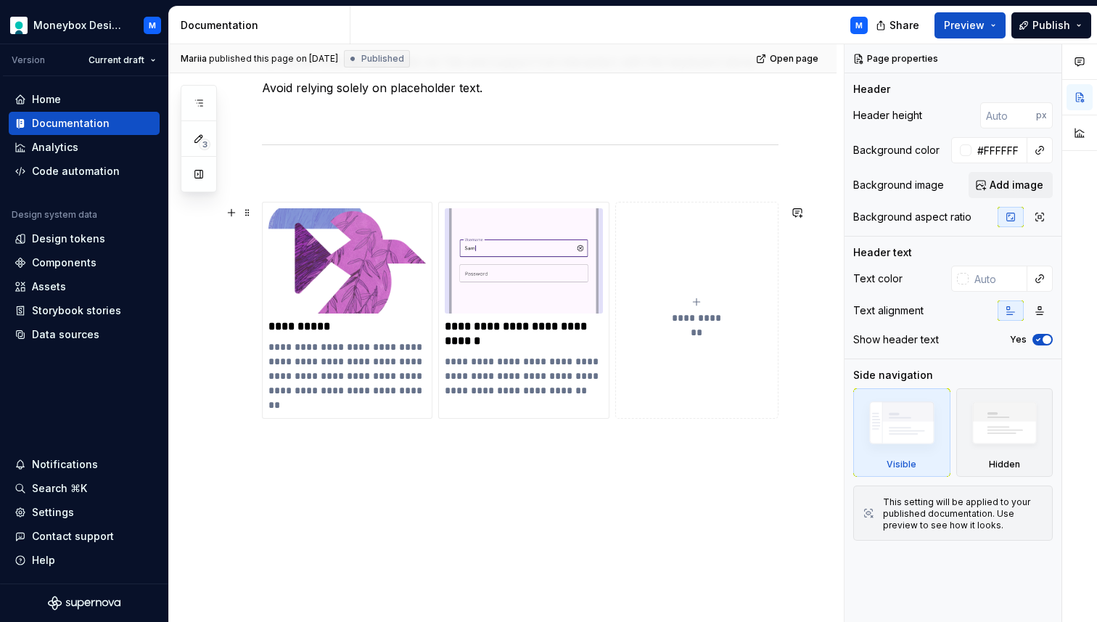
click at [701, 305] on icon "submit" at bounding box center [697, 302] width 12 height 12
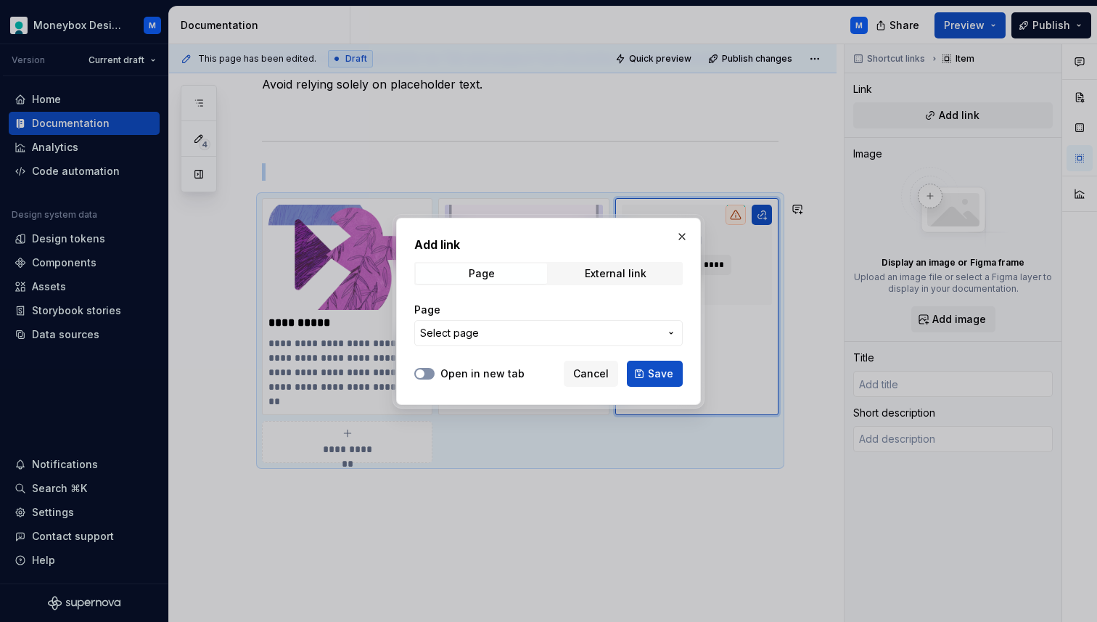
click at [427, 375] on button "Open in new tab" at bounding box center [424, 374] width 20 height 12
click at [598, 269] on div "External link" at bounding box center [616, 274] width 62 height 12
click at [494, 335] on input "URL" at bounding box center [548, 333] width 268 height 26
paste input "[URL][DOMAIN_NAME]"
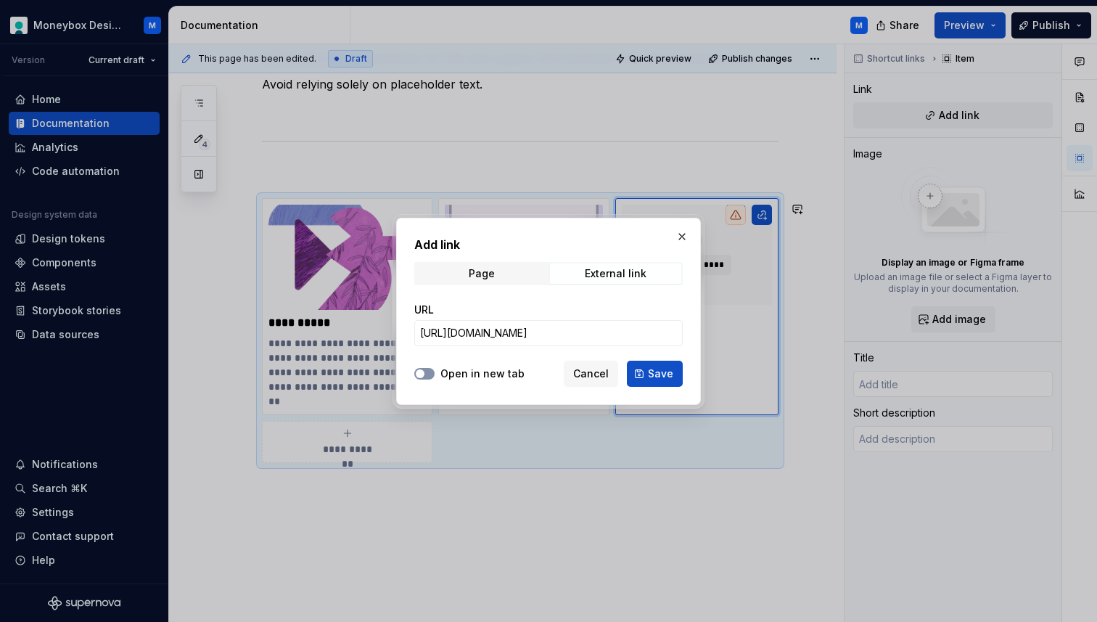
click at [427, 372] on button "Open in new tab" at bounding box center [424, 374] width 20 height 12
click at [666, 375] on span "Save" at bounding box center [660, 373] width 25 height 15
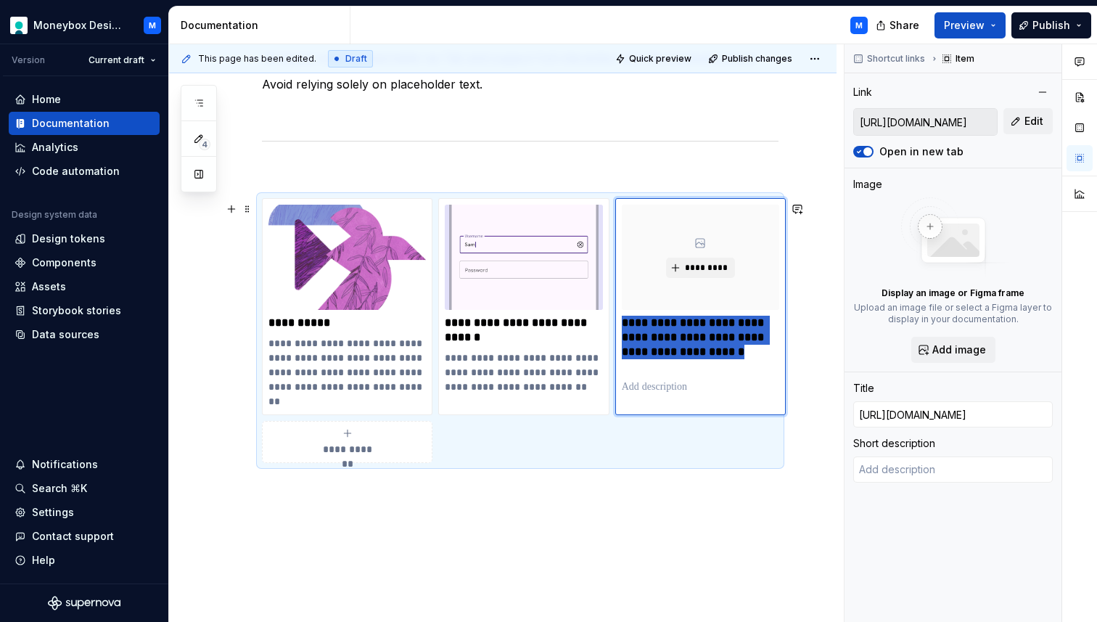
drag, startPoint x: 662, startPoint y: 370, endPoint x: 609, endPoint y: 328, distance: 67.6
click at [609, 328] on div "**********" at bounding box center [520, 330] width 516 height 265
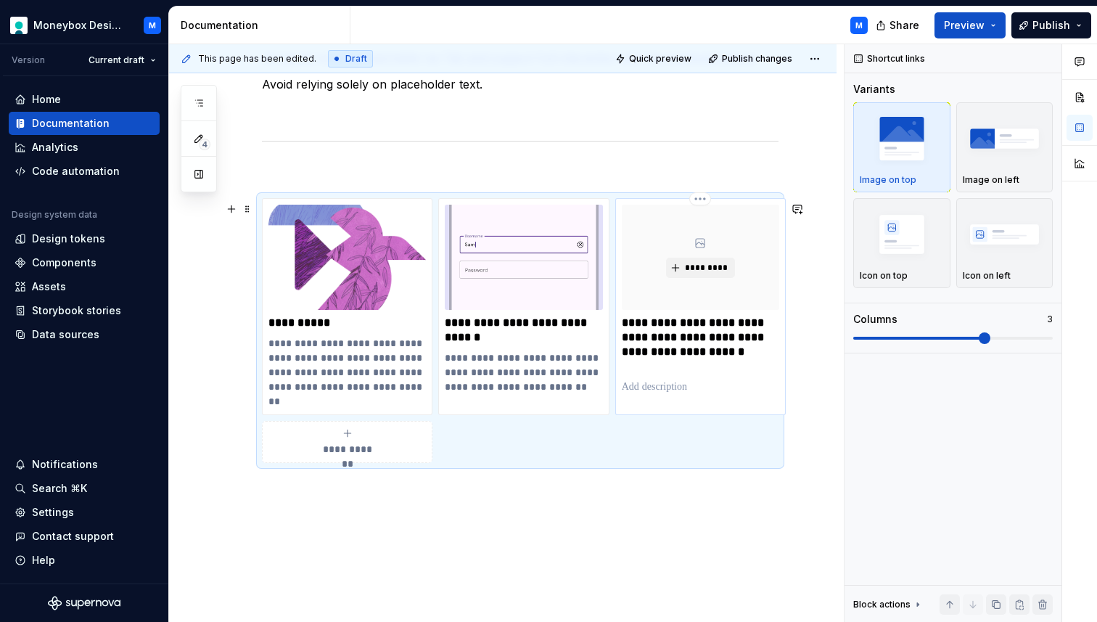
click at [656, 366] on p "**********" at bounding box center [700, 345] width 157 height 58
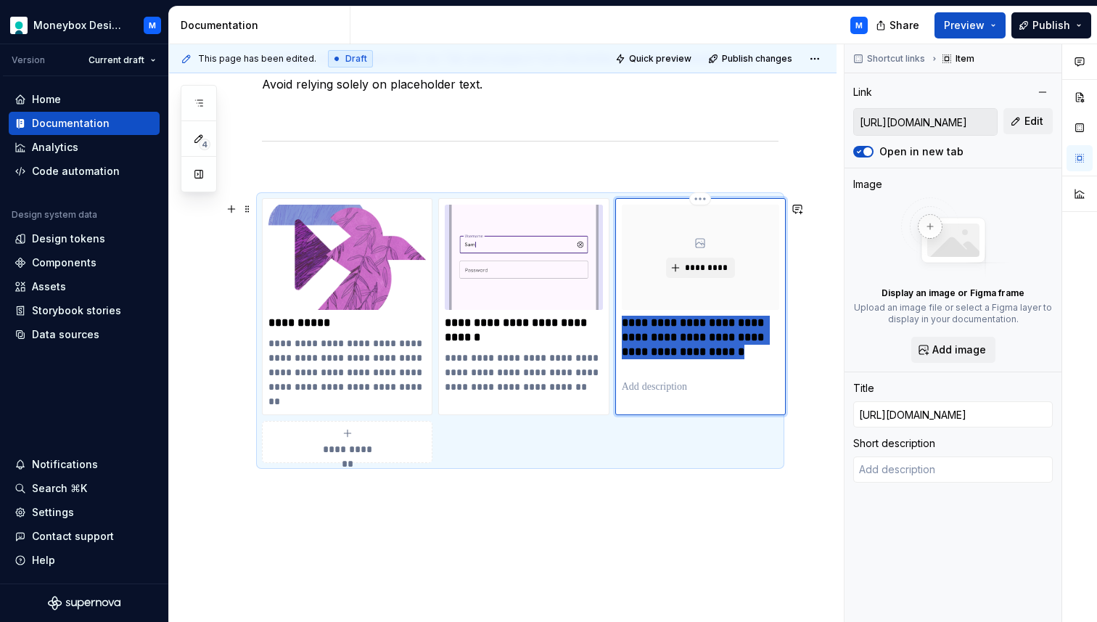
drag, startPoint x: 661, startPoint y: 369, endPoint x: 623, endPoint y: 327, distance: 56.5
click at [623, 327] on p "**********" at bounding box center [700, 345] width 157 height 58
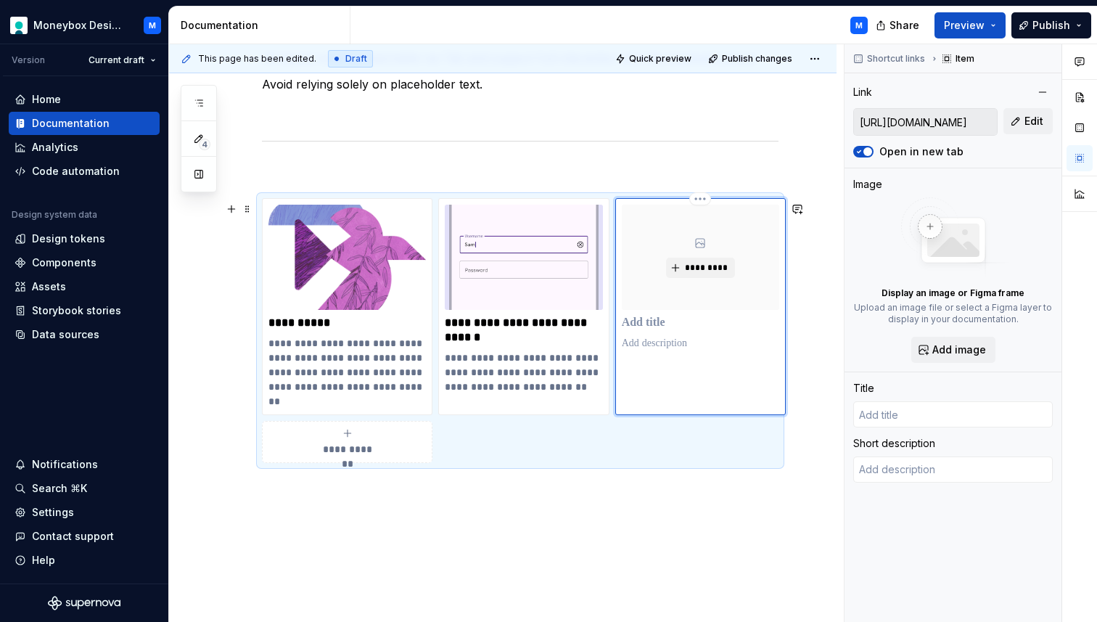
click at [644, 322] on p at bounding box center [700, 323] width 157 height 15
click at [638, 349] on p at bounding box center [700, 343] width 157 height 15
click at [641, 343] on p at bounding box center [700, 343] width 157 height 15
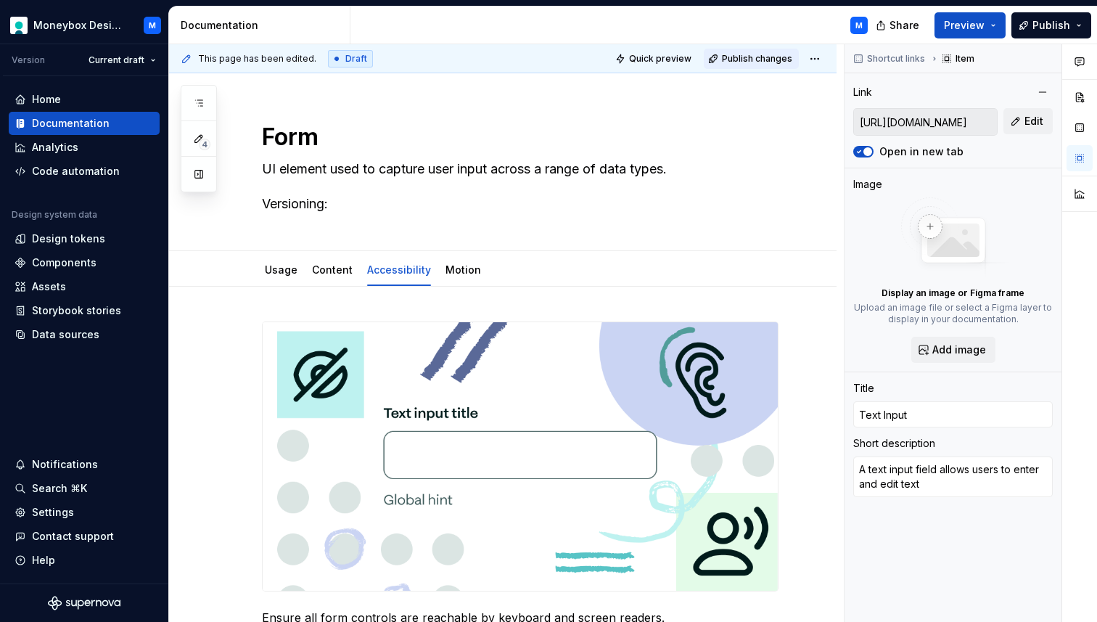
click at [756, 50] on button "Publish changes" at bounding box center [751, 59] width 95 height 20
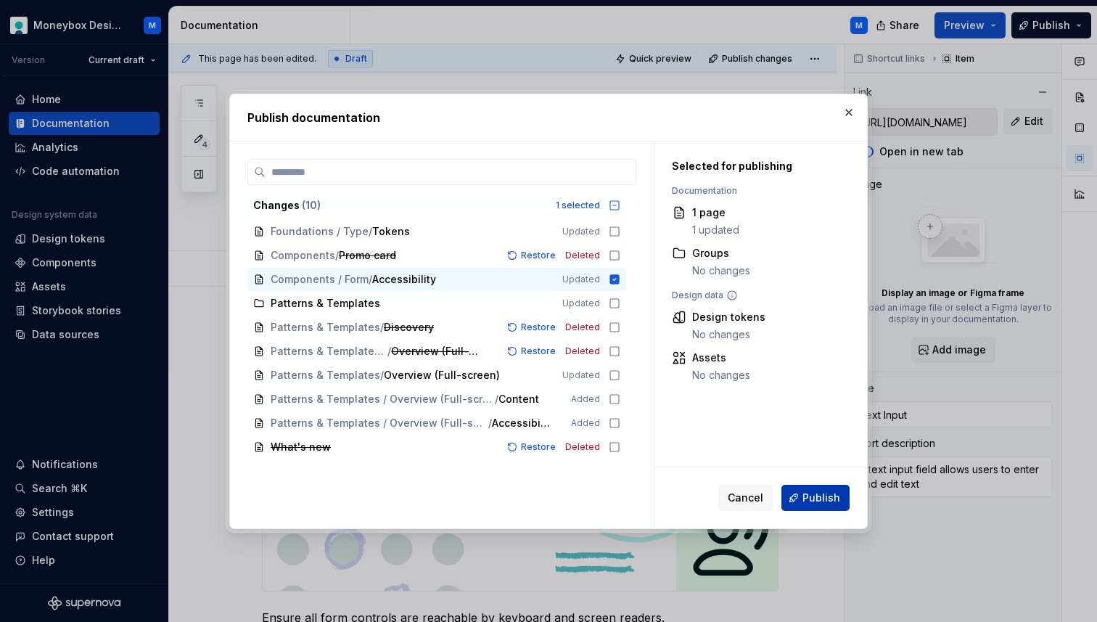
click at [810, 495] on span "Publish" at bounding box center [821, 497] width 38 height 15
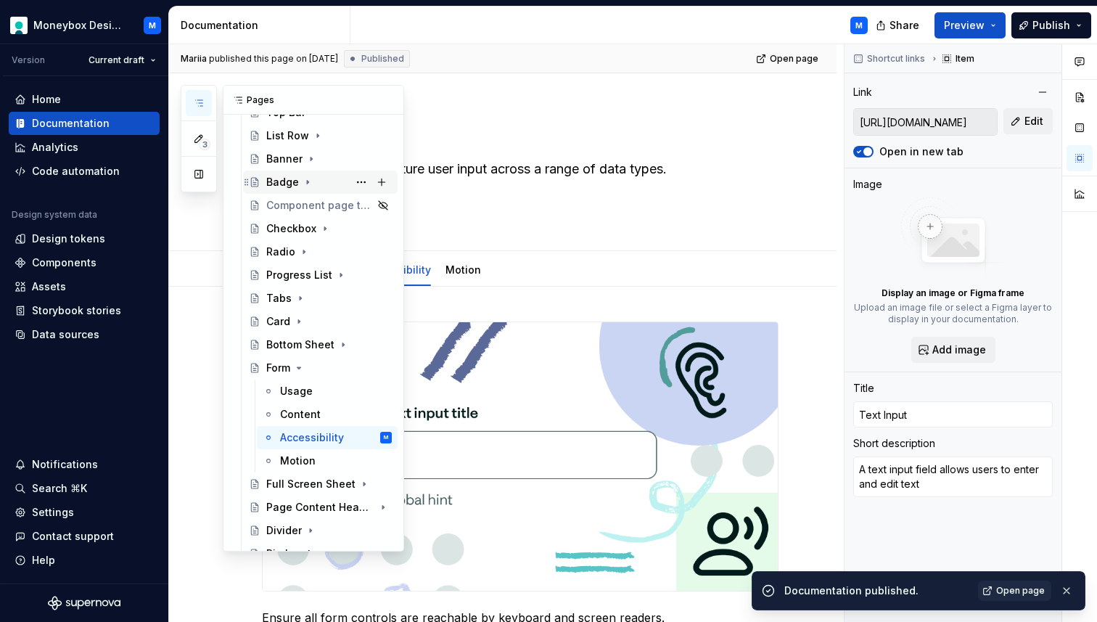
scroll to position [227, 0]
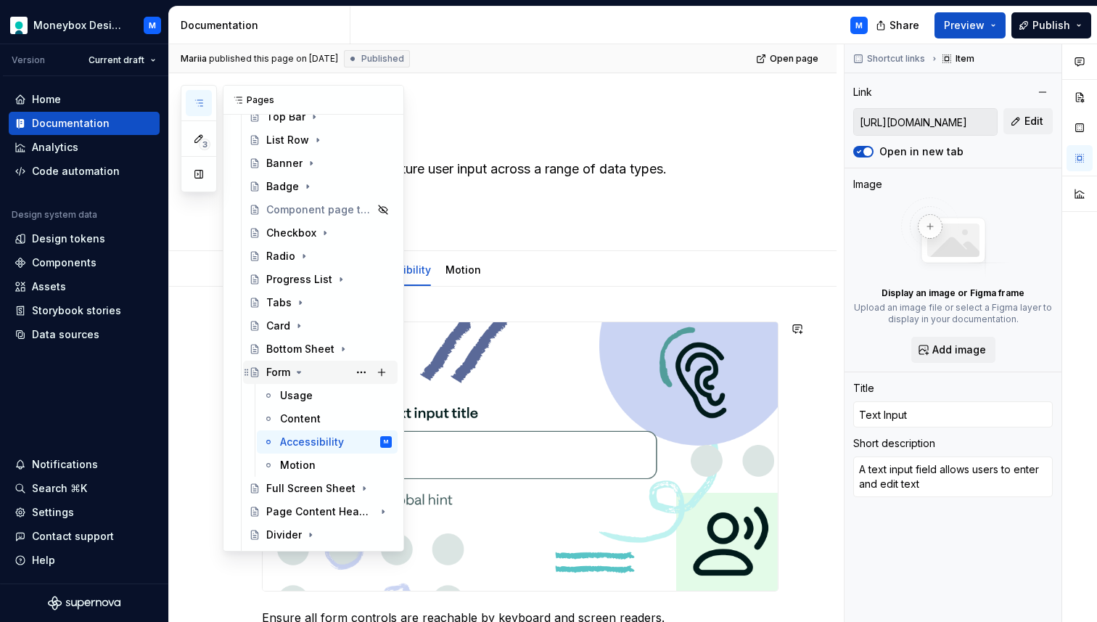
click at [302, 375] on icon "Page tree" at bounding box center [299, 372] width 12 height 12
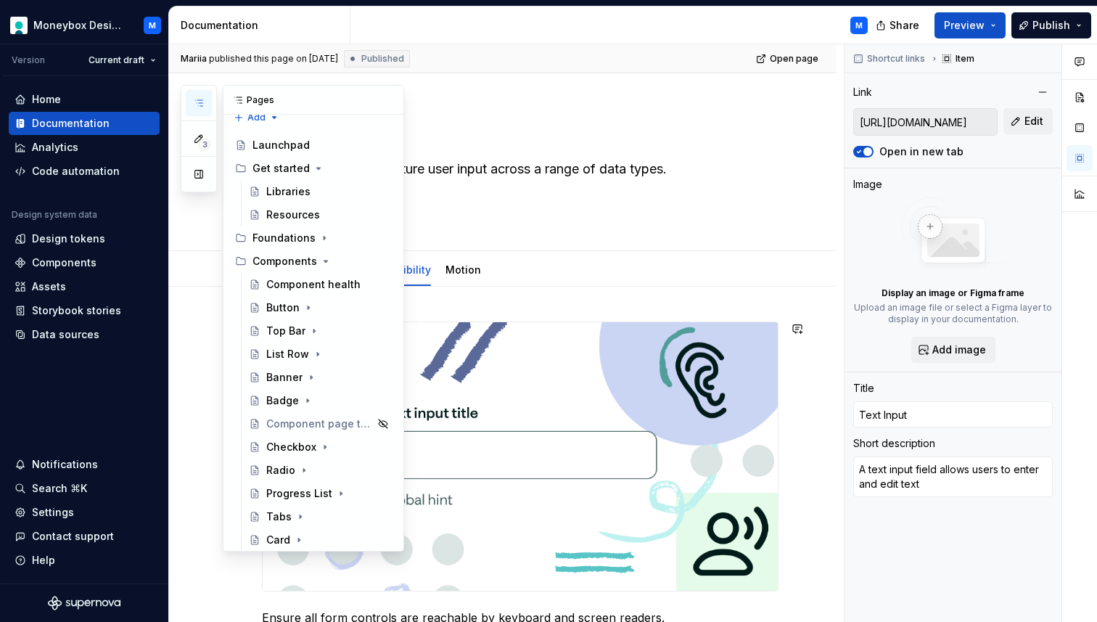
scroll to position [0, 0]
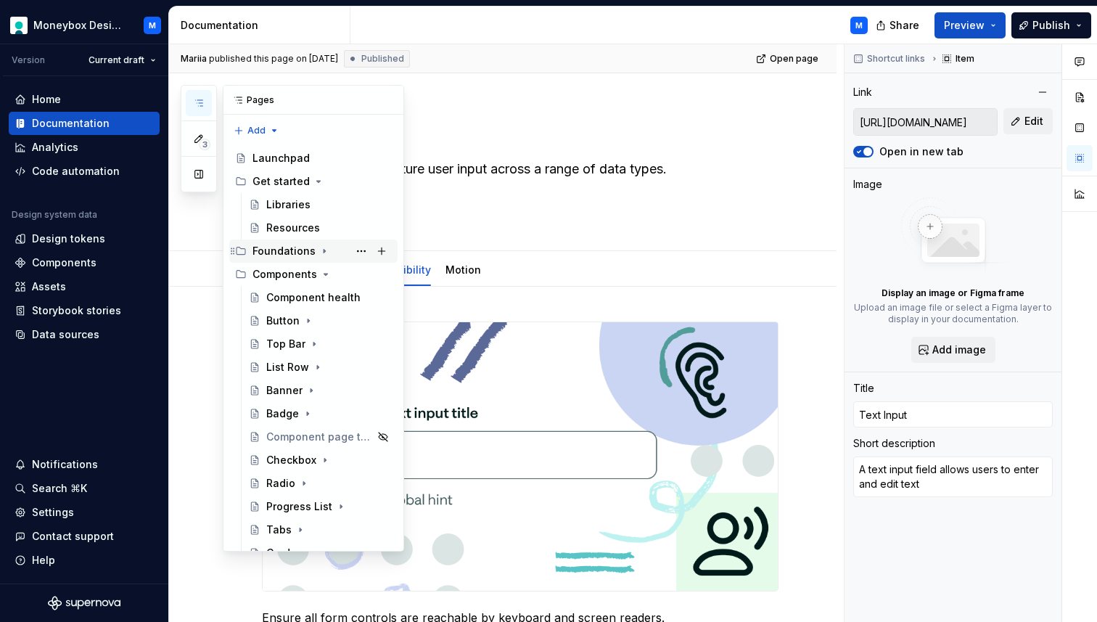
click at [318, 247] on icon "Page tree" at bounding box center [324, 251] width 12 height 12
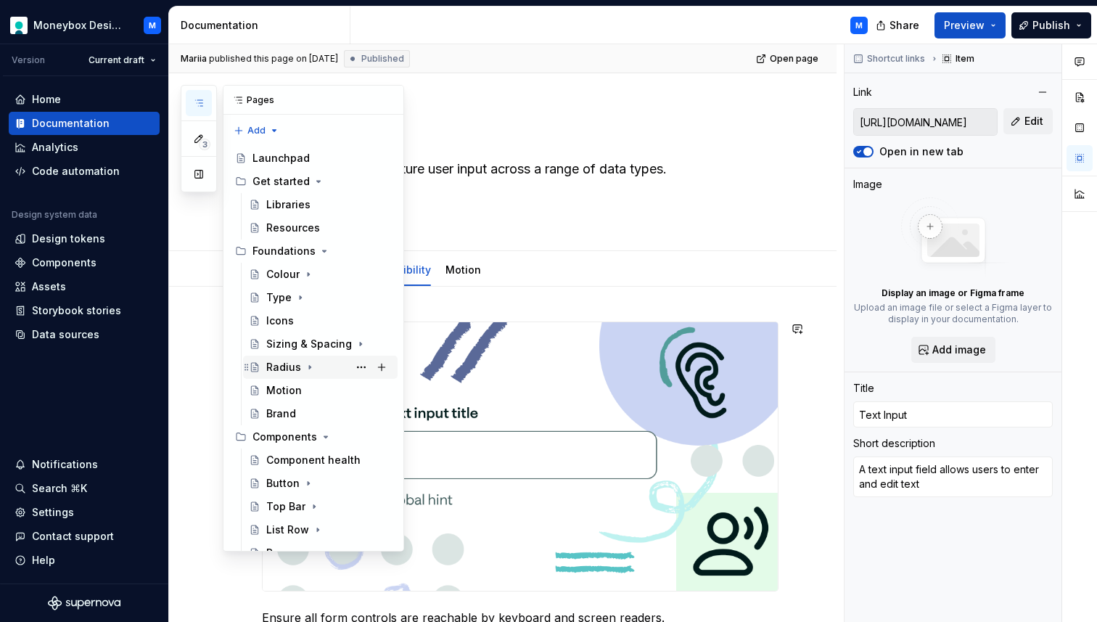
click at [290, 366] on div "Radius" at bounding box center [283, 367] width 35 height 15
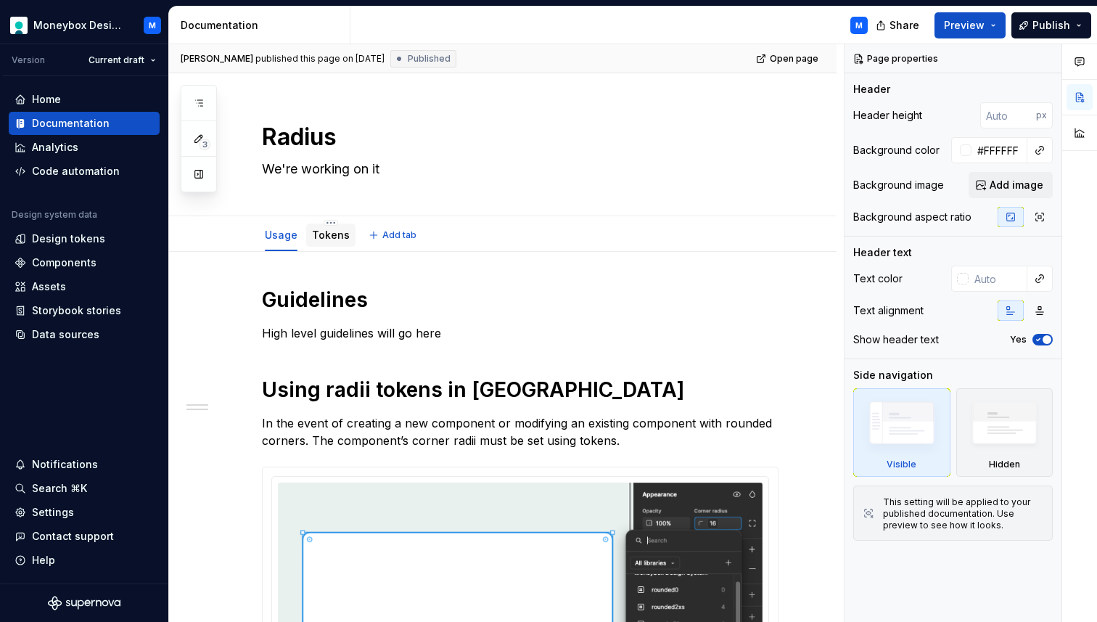
click at [334, 239] on link "Tokens" at bounding box center [331, 235] width 38 height 12
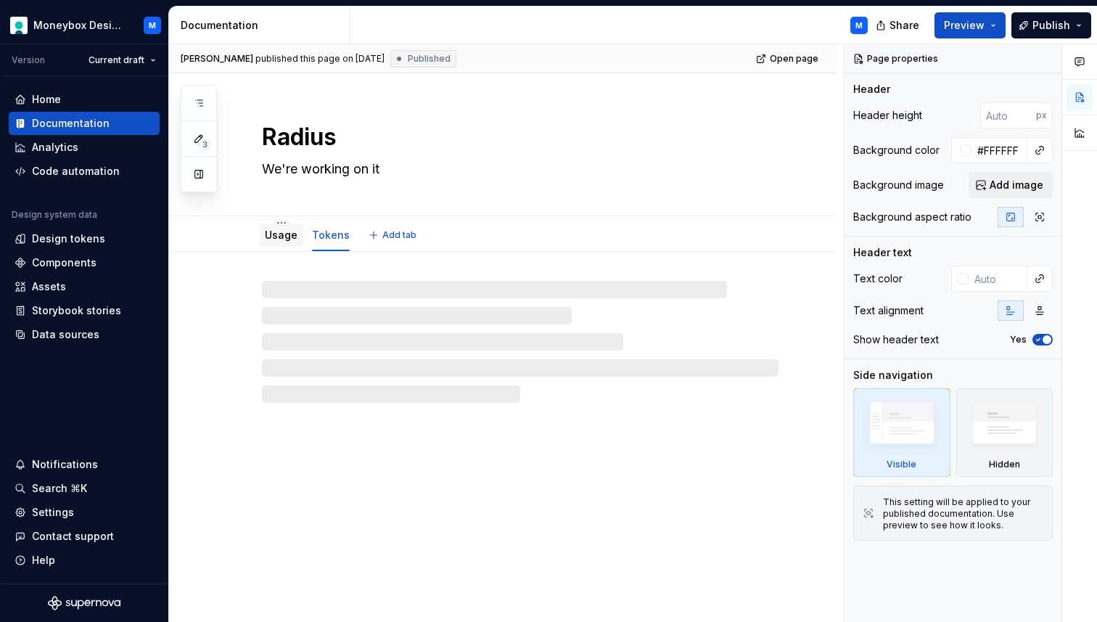
click at [281, 238] on link "Usage" at bounding box center [281, 235] width 33 height 12
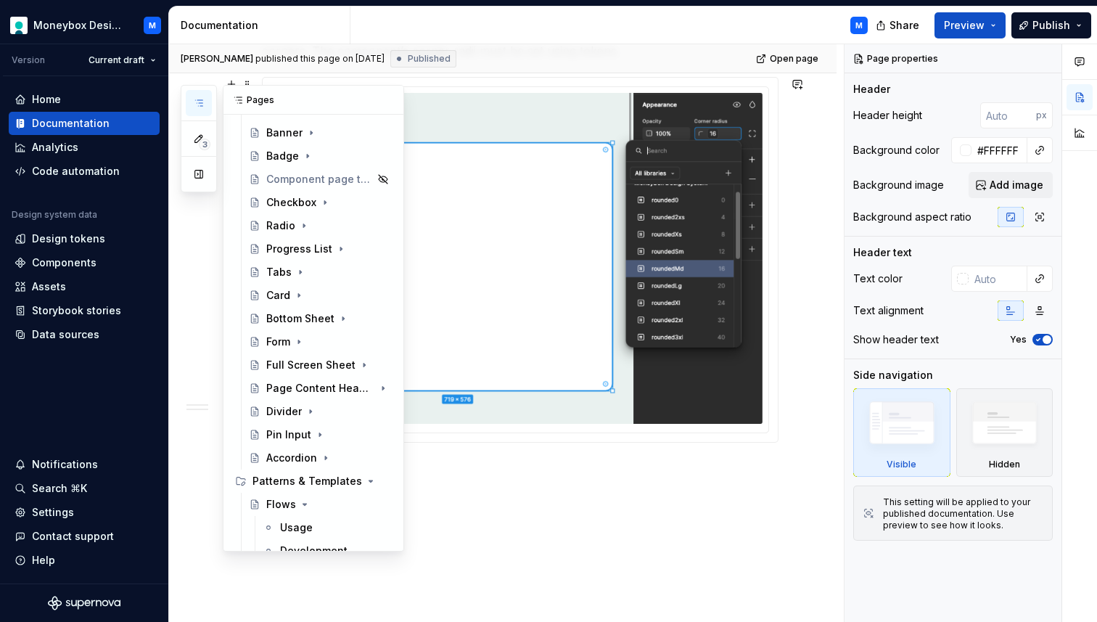
scroll to position [494, 0]
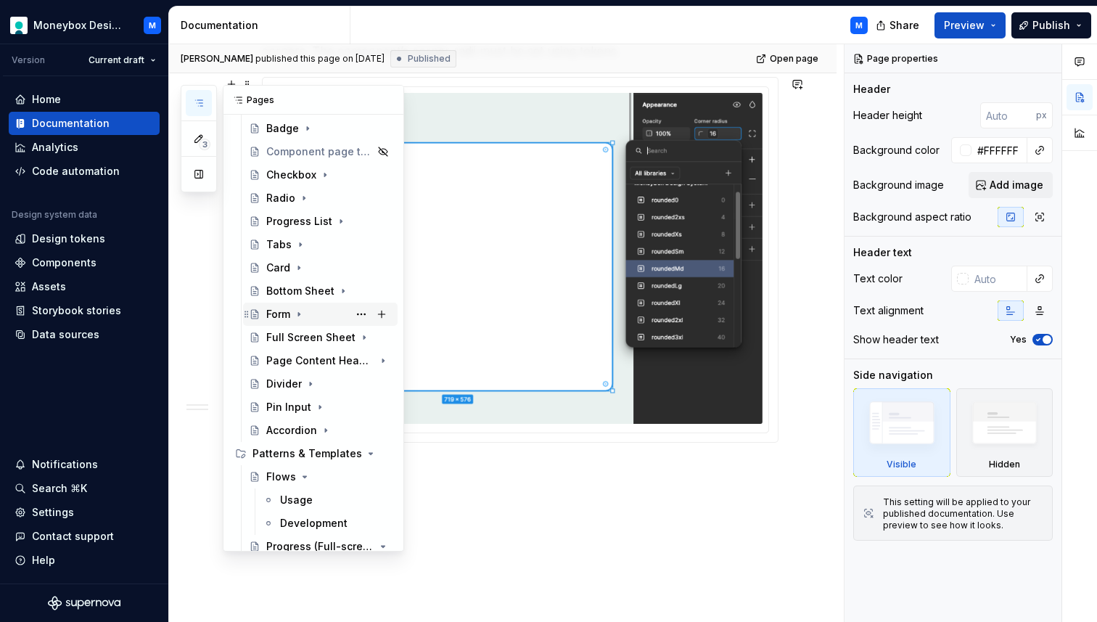
click at [279, 318] on div "Form" at bounding box center [278, 314] width 24 height 15
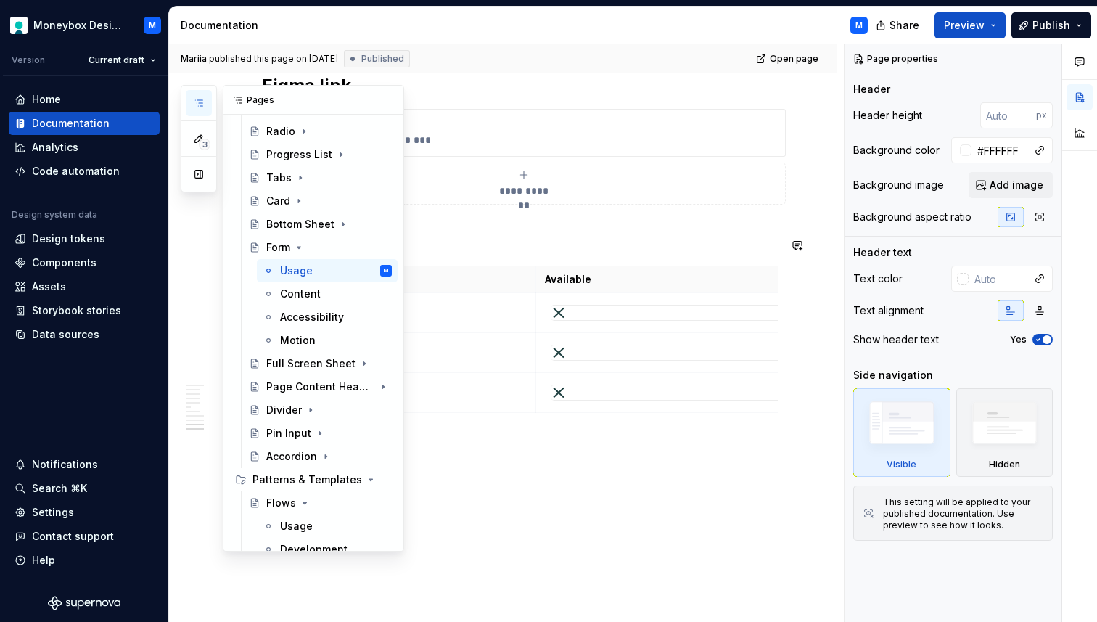
scroll to position [567, 0]
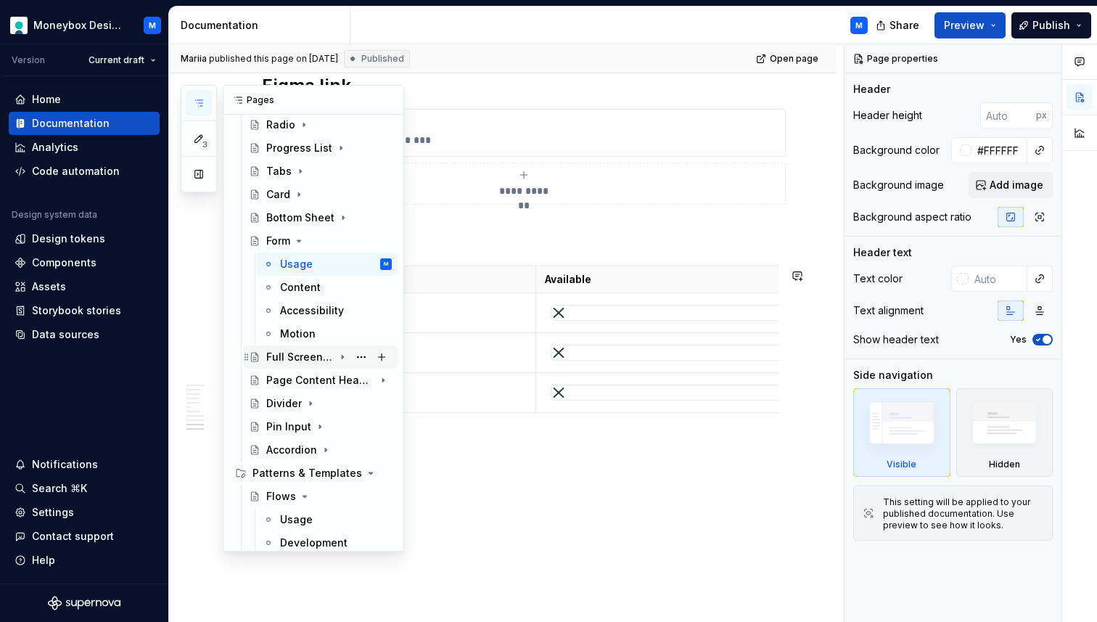
click at [284, 360] on div "Full Screen Sheet" at bounding box center [299, 357] width 67 height 15
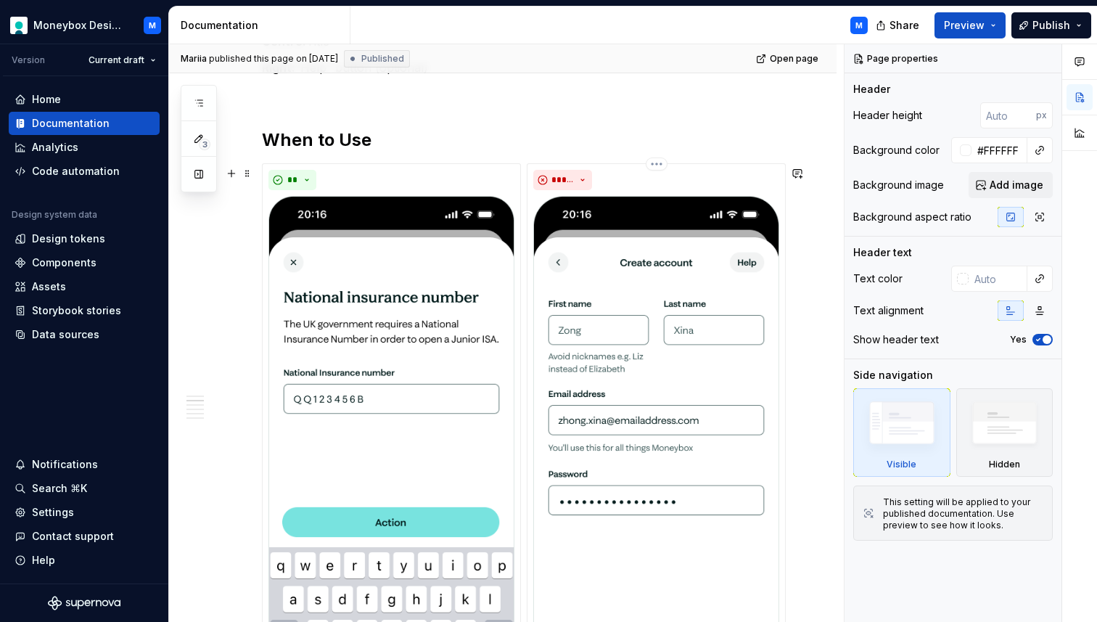
scroll to position [773, 0]
click at [428, 427] on img at bounding box center [391, 461] width 246 height 533
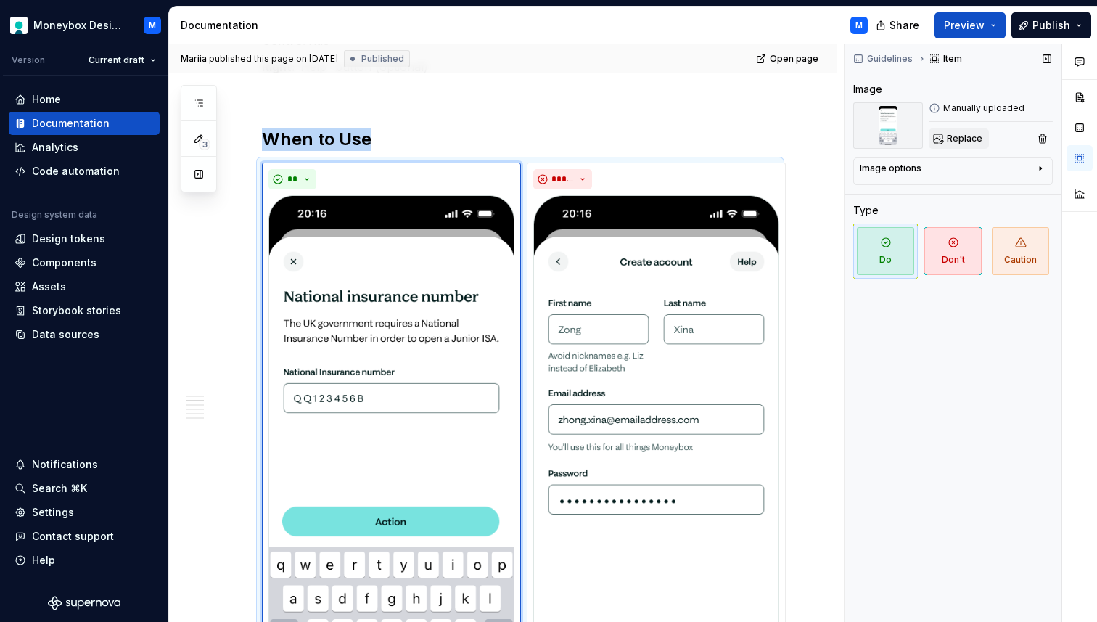
click at [966, 144] on button "Replace" at bounding box center [959, 138] width 60 height 20
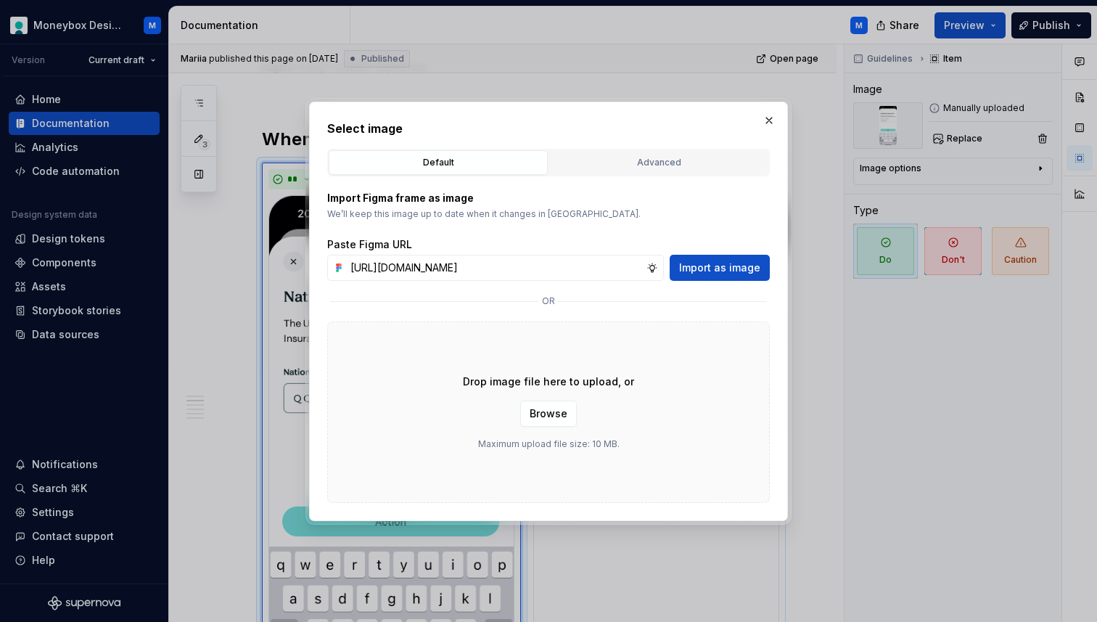
scroll to position [0, 0]
click at [715, 265] on span "Import as image" at bounding box center [719, 267] width 81 height 15
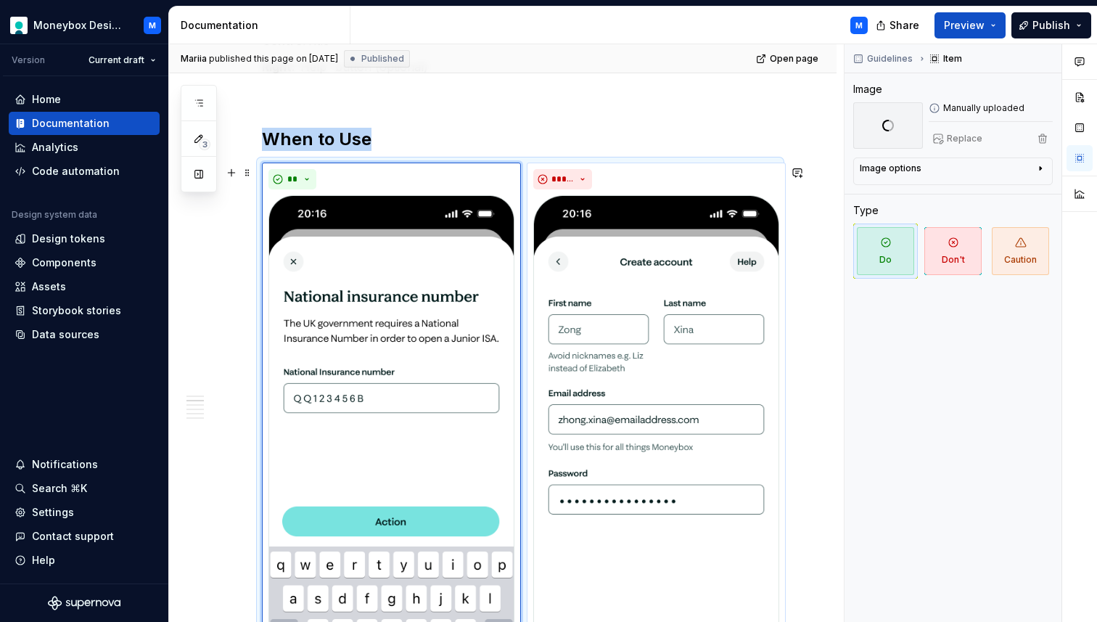
scroll to position [1143, 0]
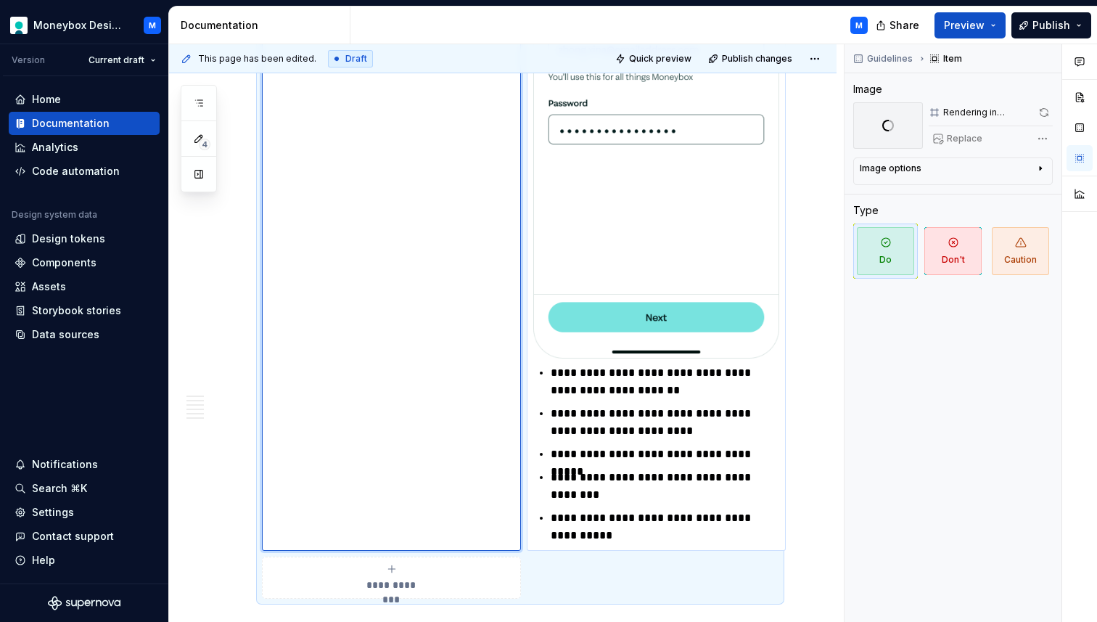
click at [646, 153] on img at bounding box center [656, 91] width 246 height 533
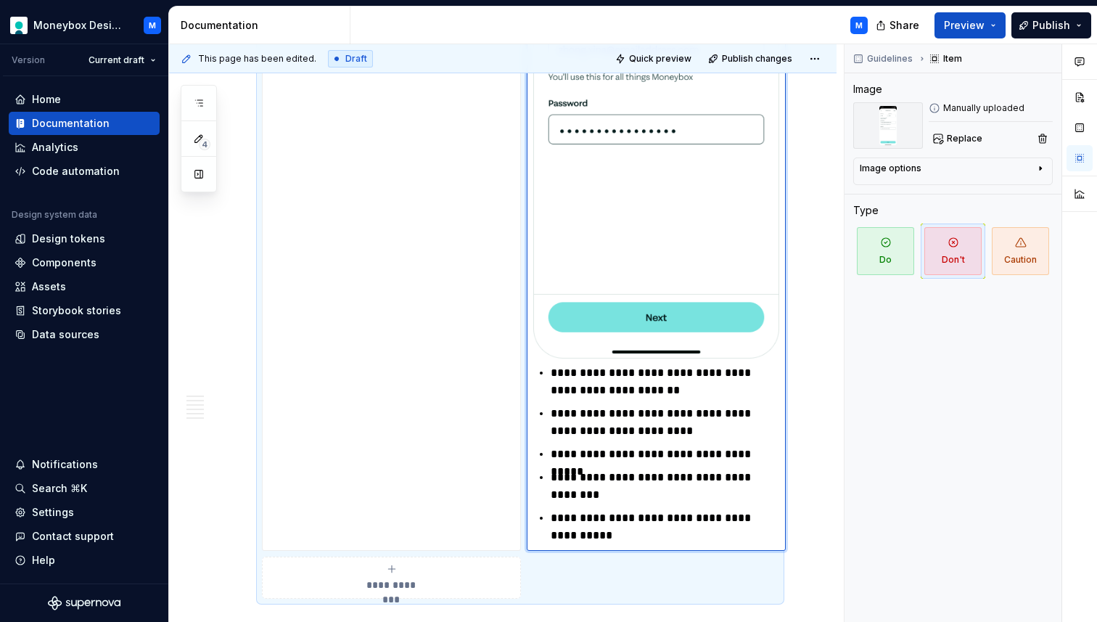
click at [675, 174] on img at bounding box center [656, 91] width 246 height 533
click at [954, 144] on span "Replace" at bounding box center [965, 139] width 36 height 12
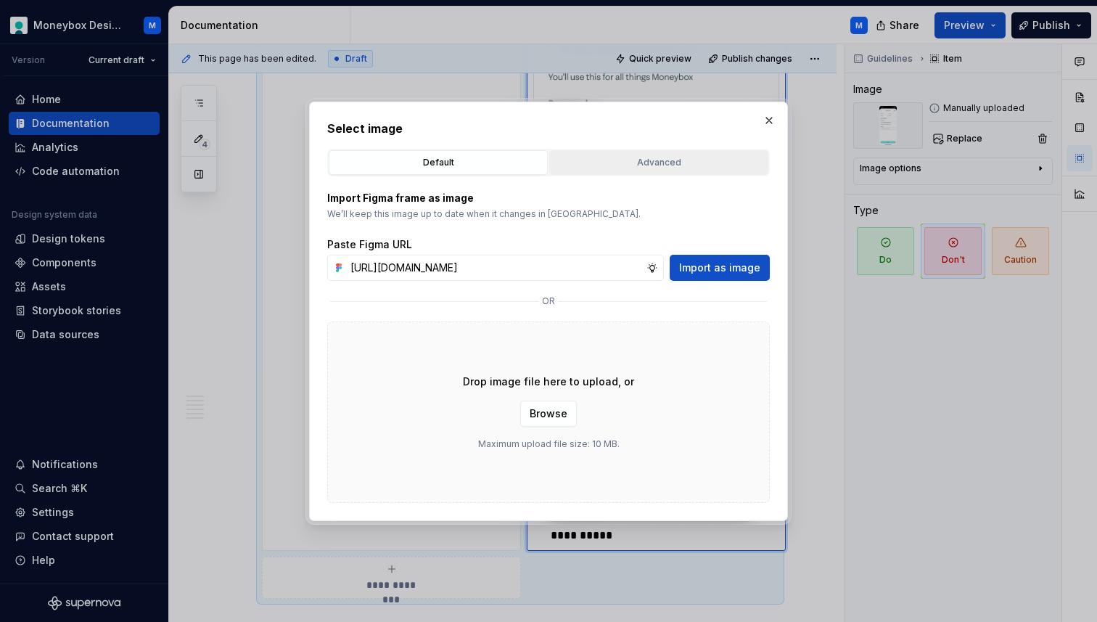
scroll to position [0, 329]
click at [723, 265] on span "Import as image" at bounding box center [719, 267] width 81 height 15
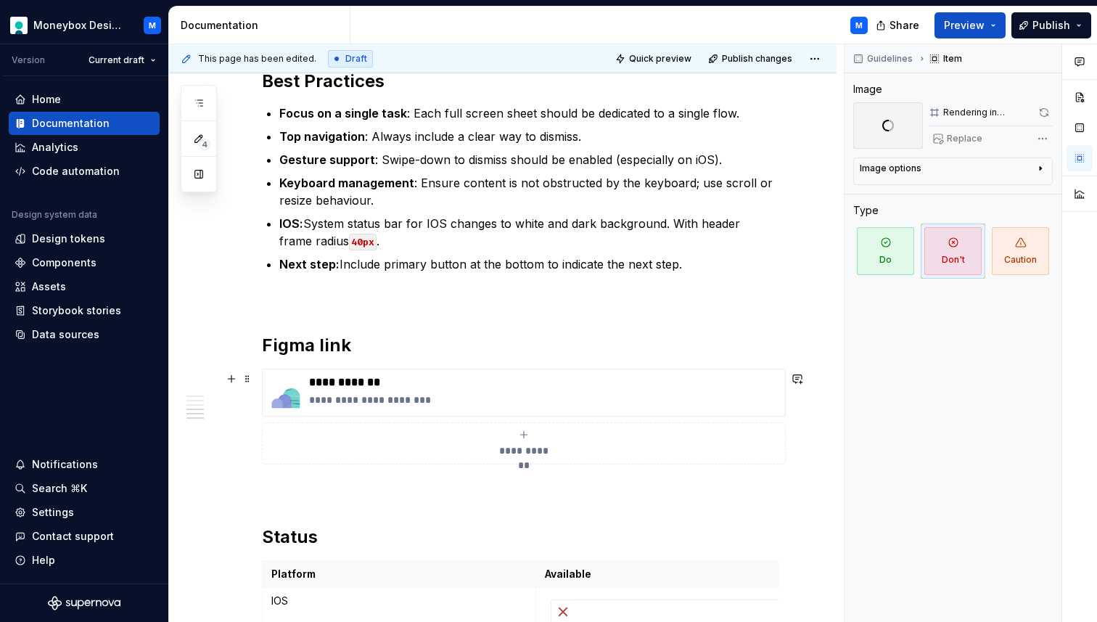
scroll to position [1399, 0]
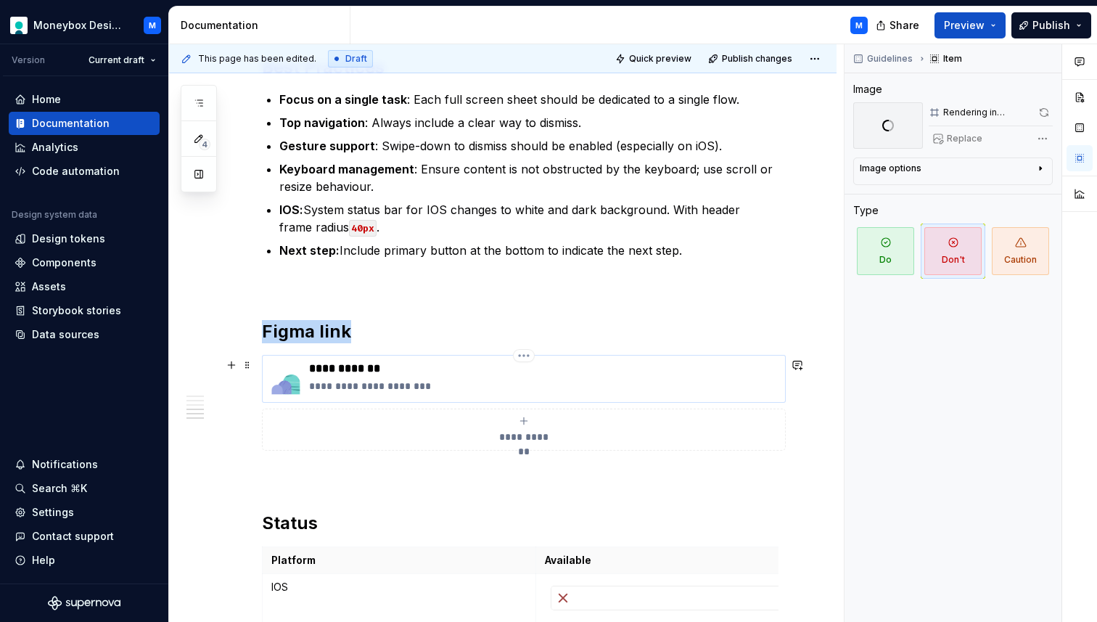
click at [284, 382] on img at bounding box center [285, 378] width 35 height 35
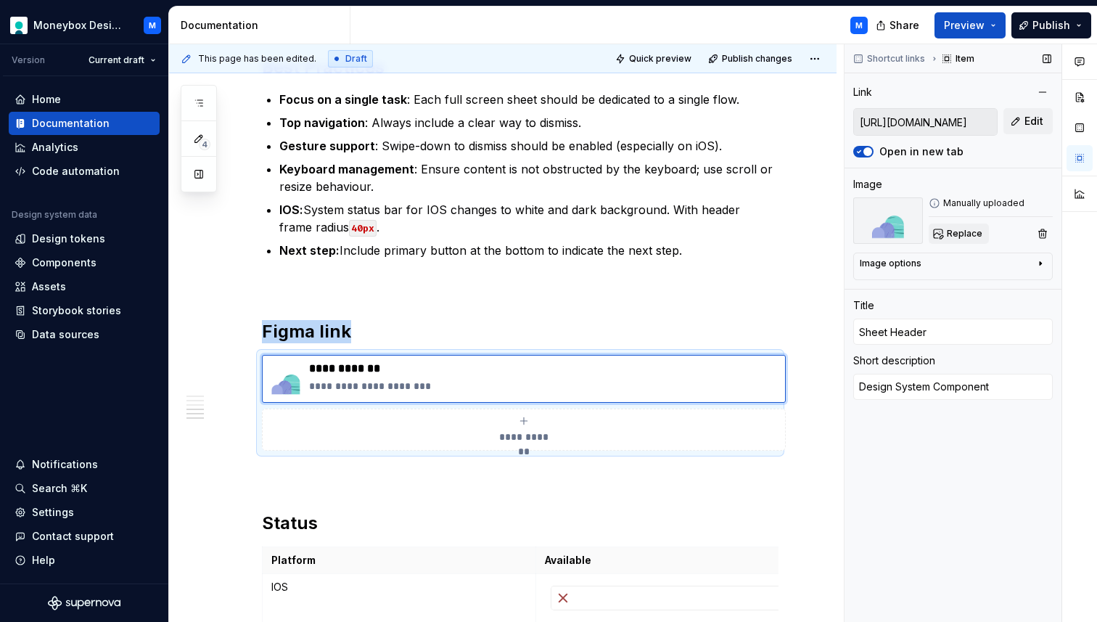
click at [968, 232] on span "Replace" at bounding box center [965, 234] width 36 height 12
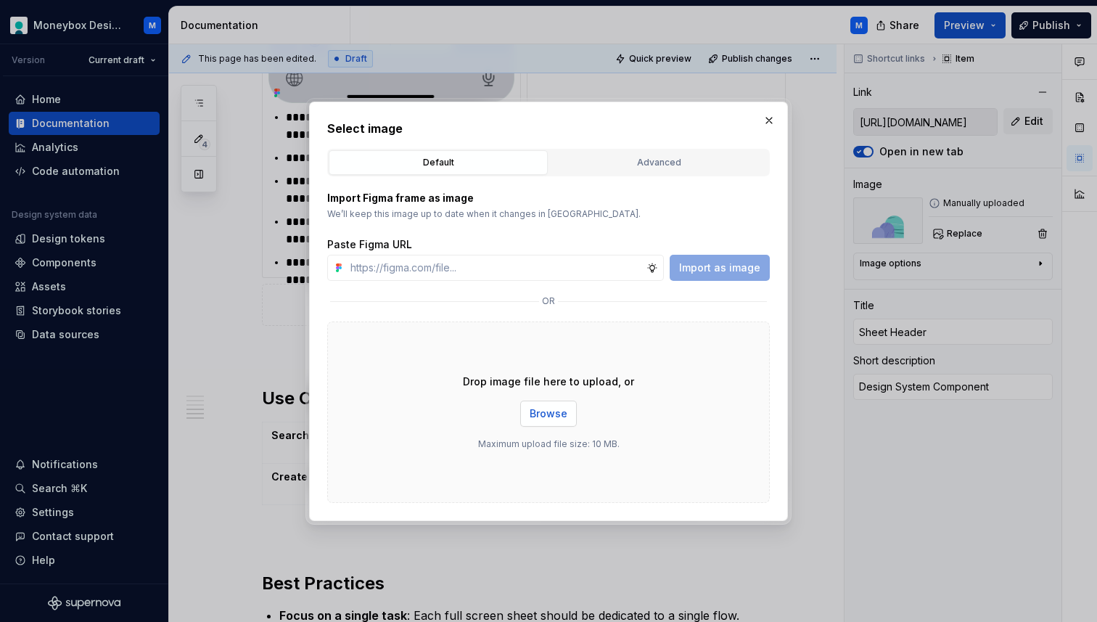
scroll to position [1914, 0]
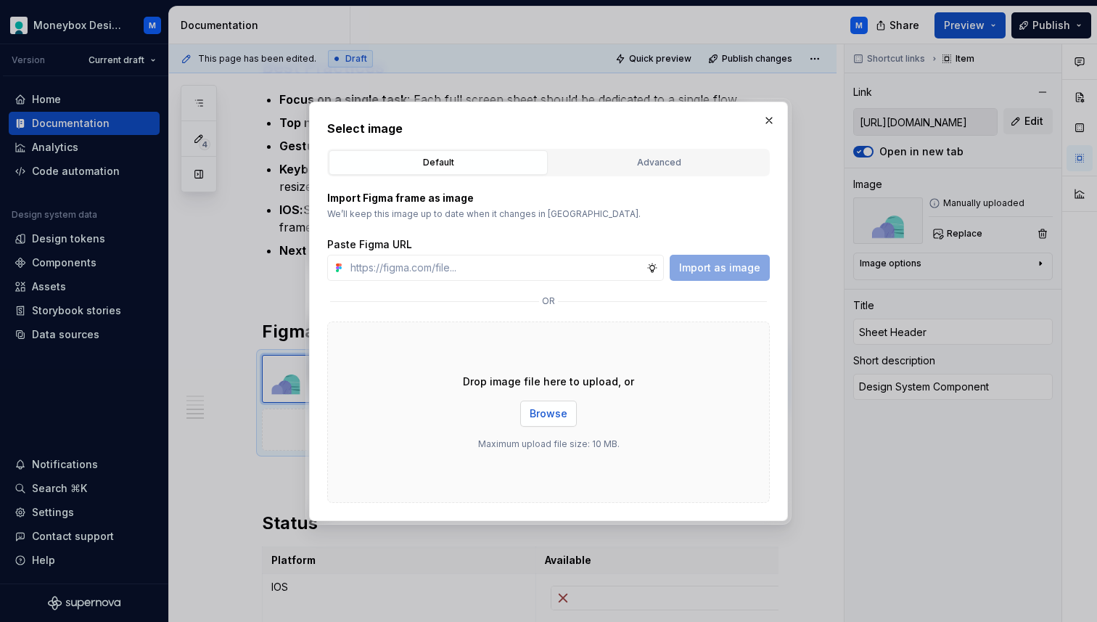
click at [549, 409] on span "Browse" at bounding box center [549, 413] width 38 height 15
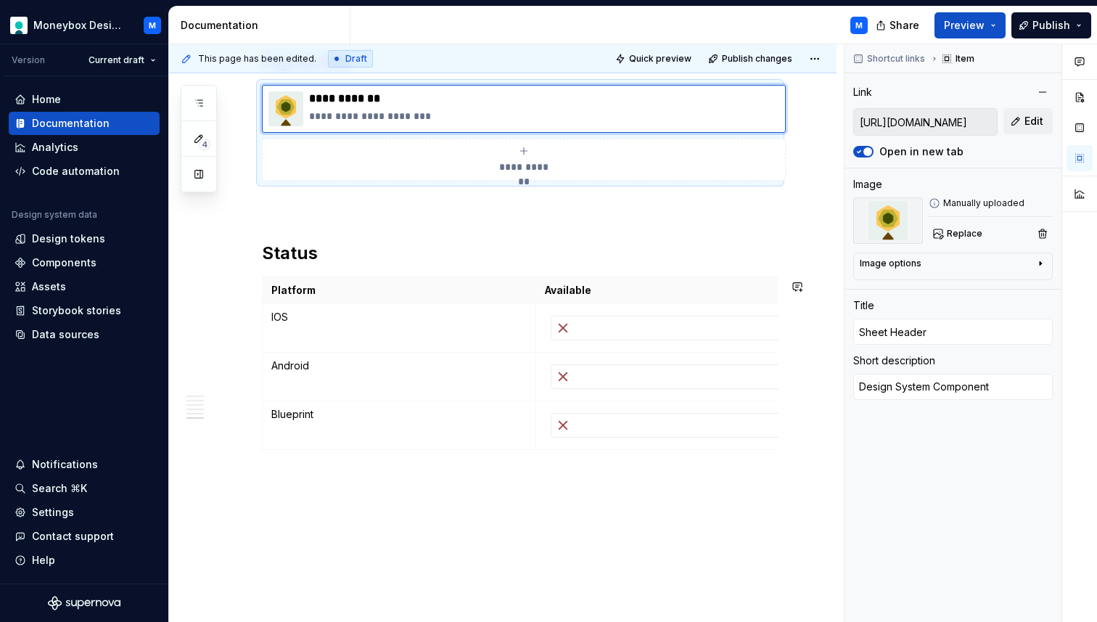
scroll to position [2224, 0]
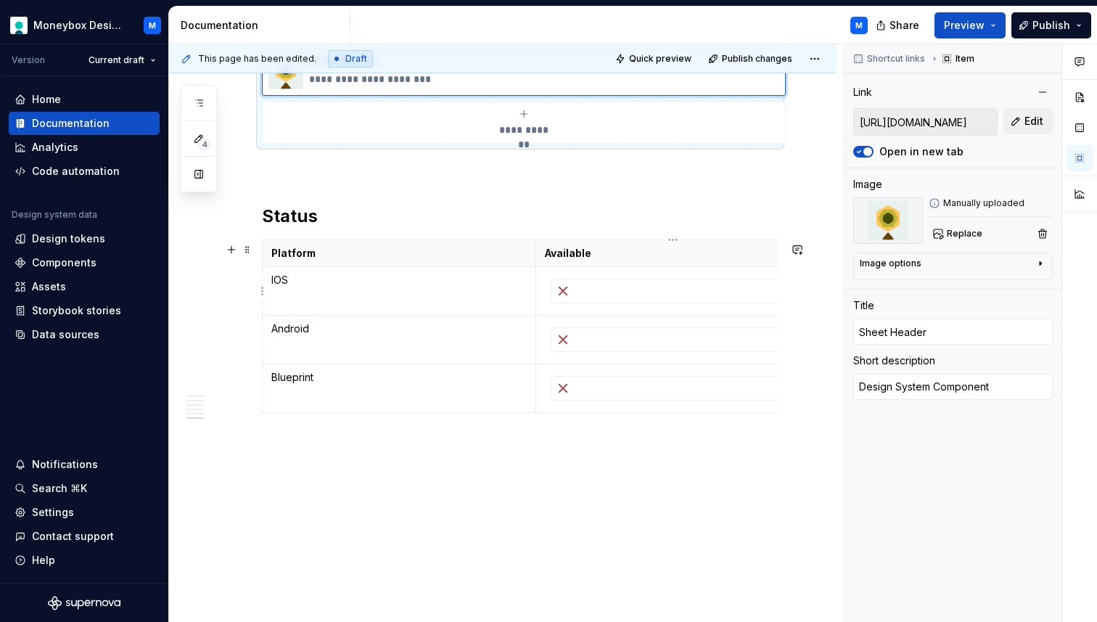
click at [583, 284] on div at bounding box center [672, 290] width 243 height 23
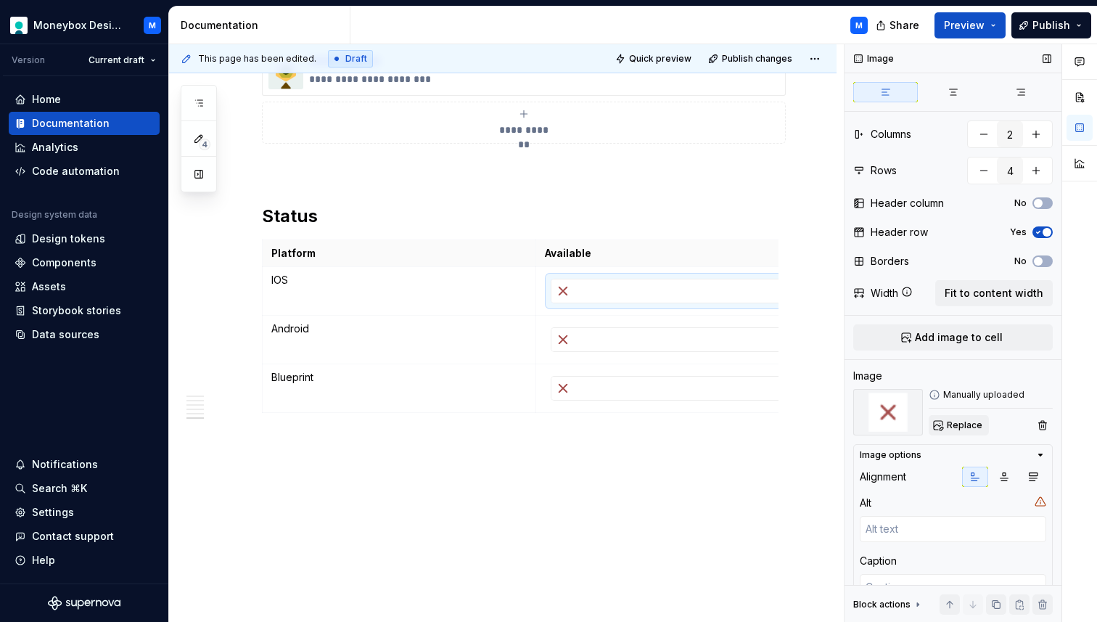
click at [956, 425] on span "Replace" at bounding box center [965, 425] width 36 height 12
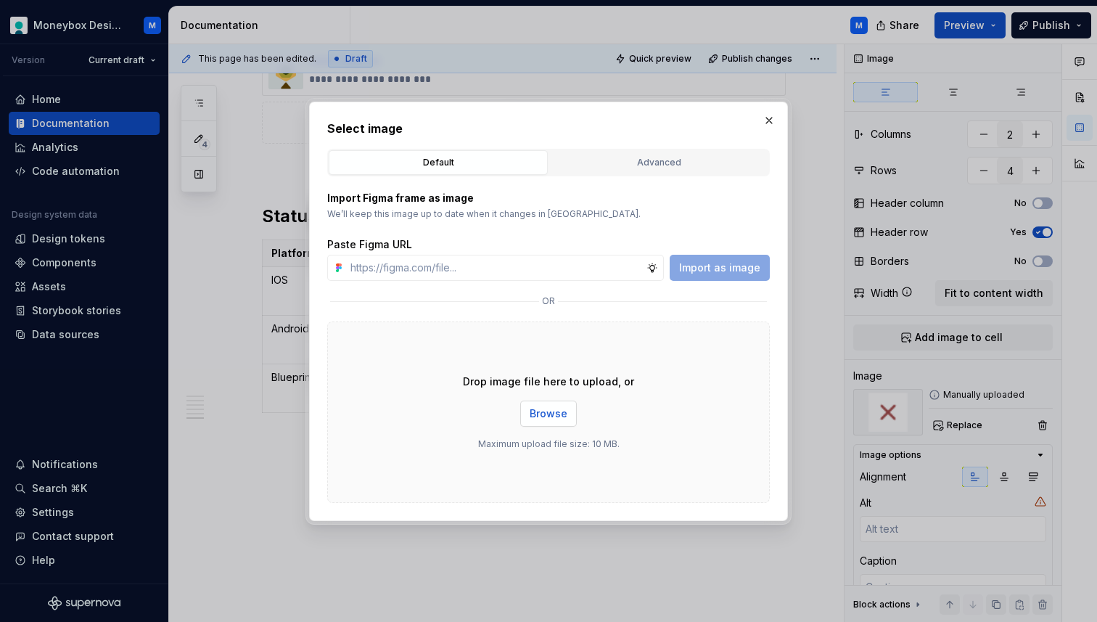
click at [540, 402] on button "Browse" at bounding box center [548, 413] width 57 height 26
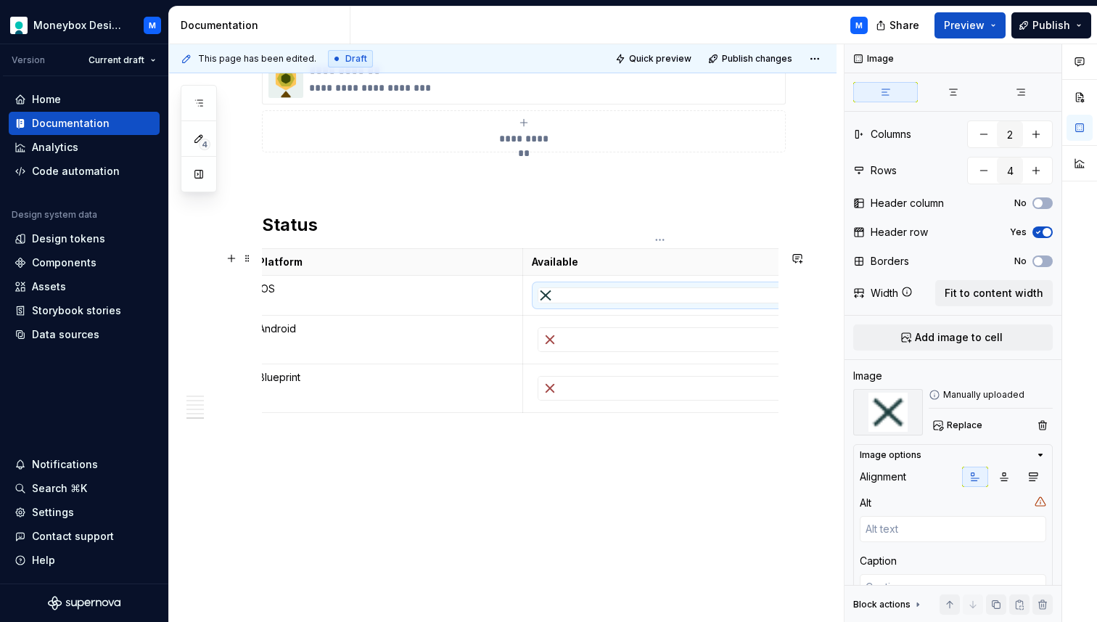
scroll to position [2233, 0]
click at [584, 333] on div at bounding box center [659, 339] width 243 height 23
click at [958, 430] on span "Replace" at bounding box center [965, 425] width 36 height 12
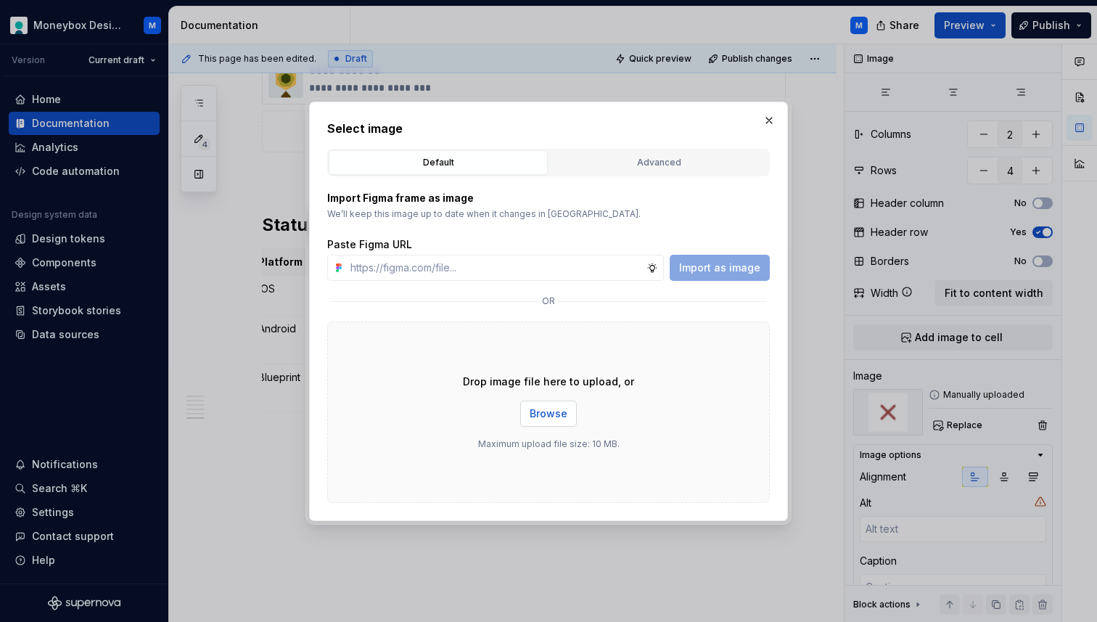
click at [555, 413] on span "Browse" at bounding box center [549, 413] width 38 height 15
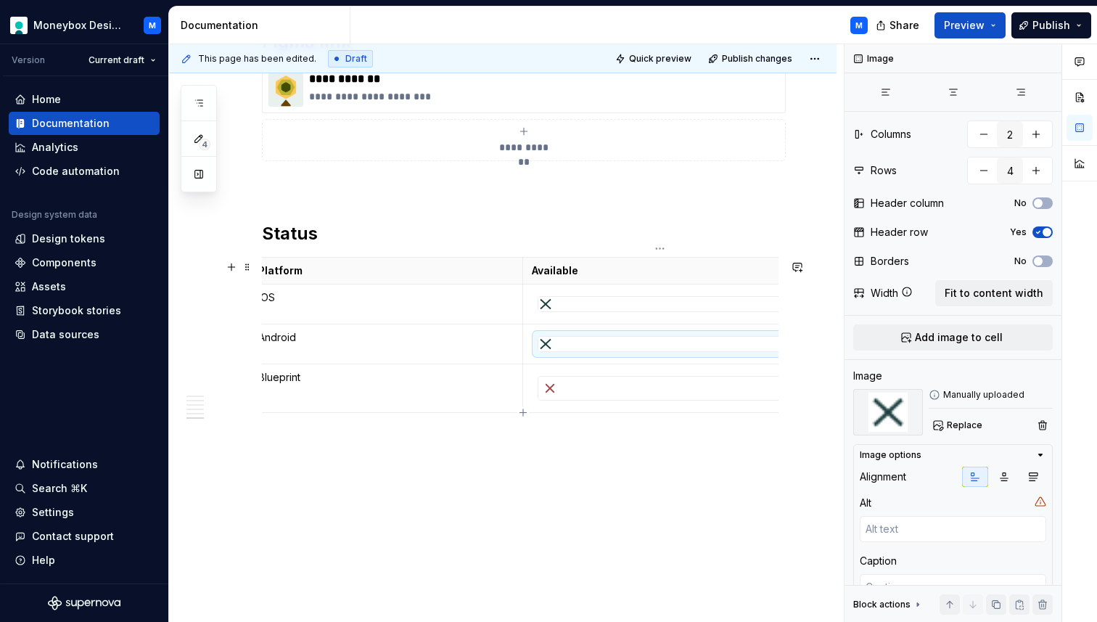
scroll to position [2224, 0]
click at [587, 390] on div at bounding box center [659, 387] width 243 height 23
click at [964, 424] on span "Replace" at bounding box center [965, 425] width 36 height 12
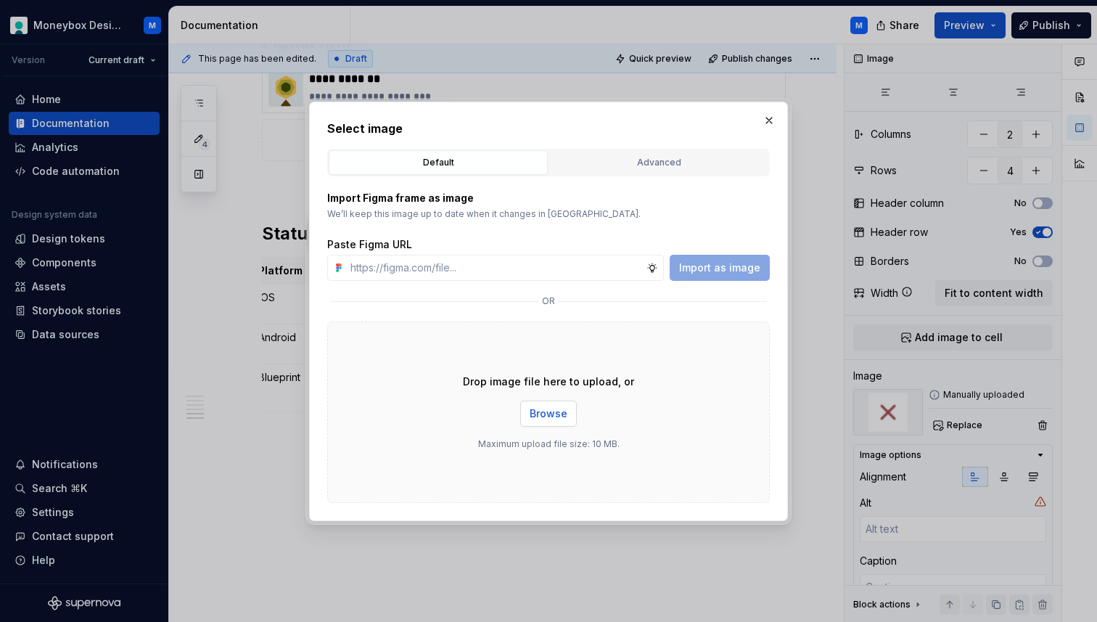
click at [545, 422] on button "Browse" at bounding box center [548, 413] width 57 height 26
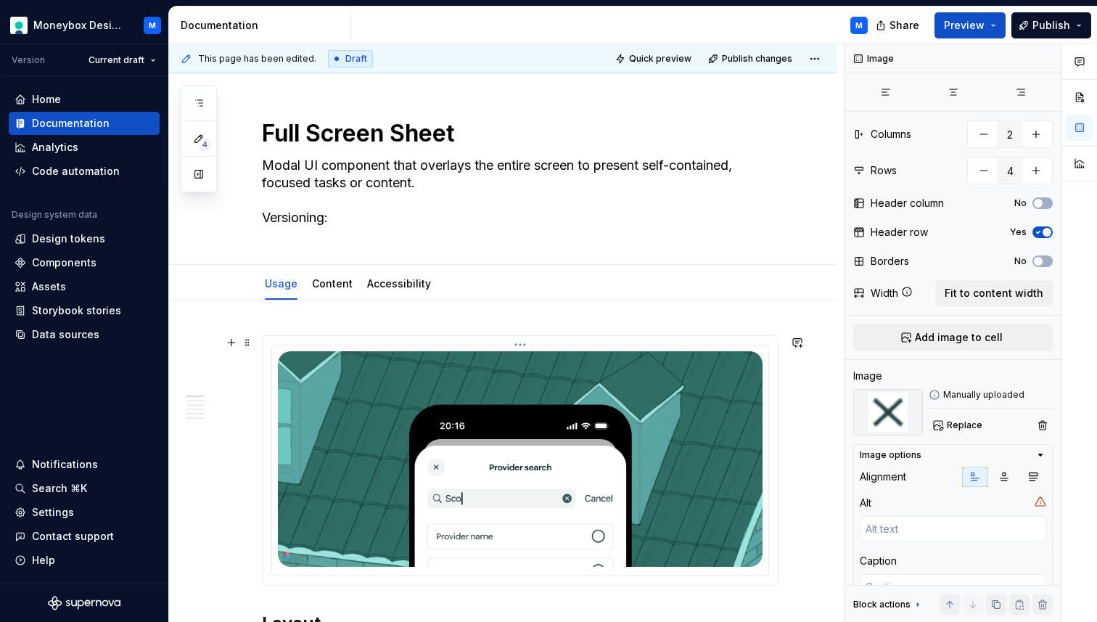
scroll to position [0, 0]
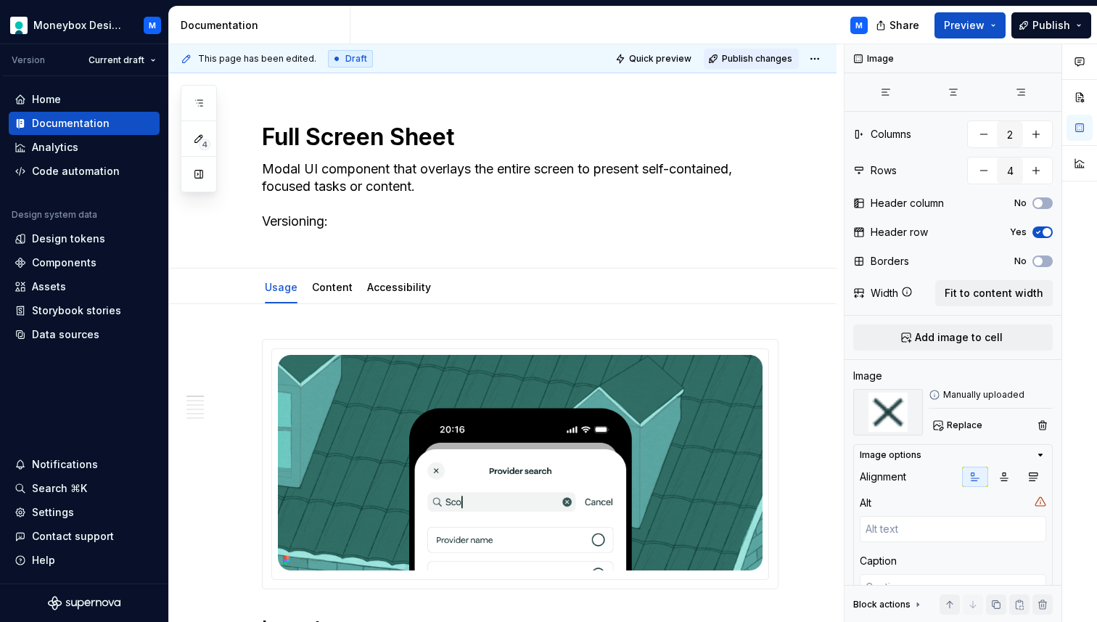
click at [743, 57] on span "Publish changes" at bounding box center [757, 59] width 70 height 12
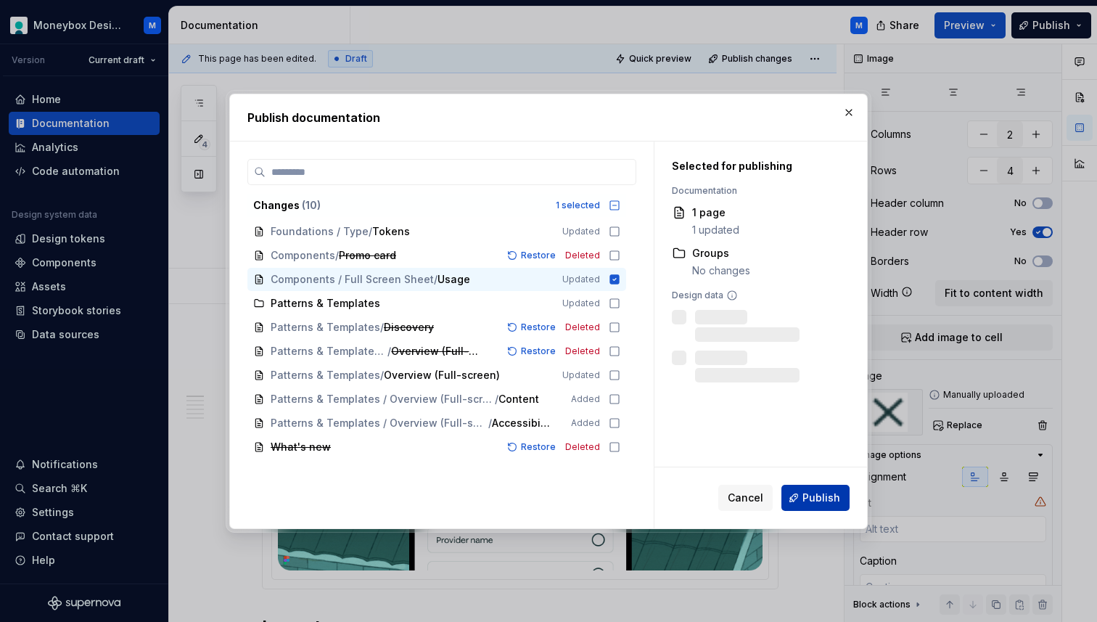
click at [816, 496] on span "Publish" at bounding box center [821, 497] width 38 height 15
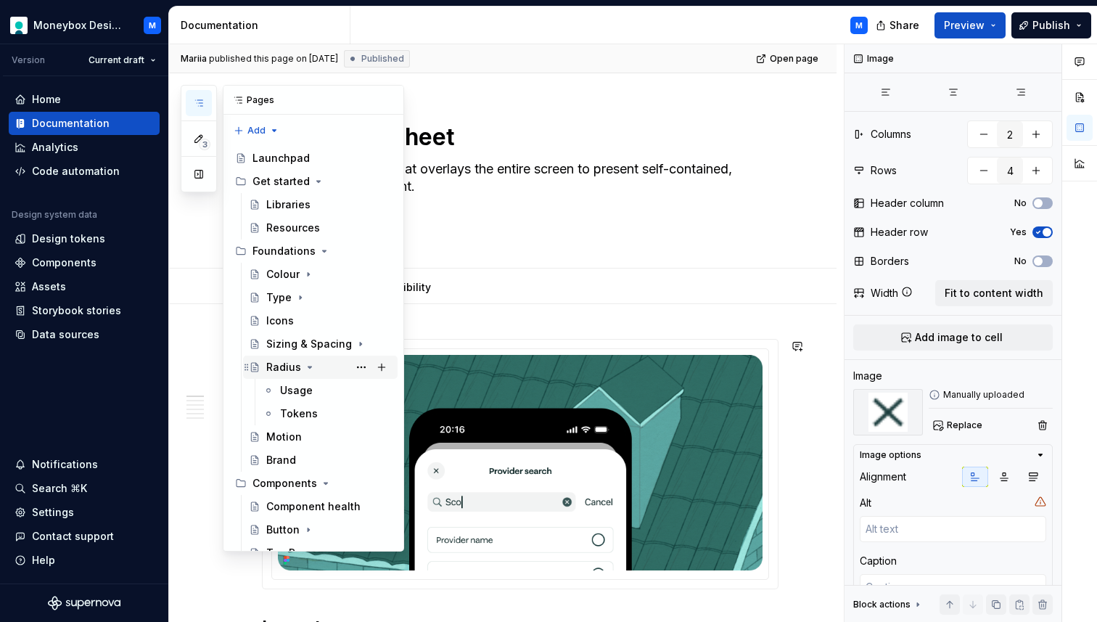
click at [282, 371] on div "Radius" at bounding box center [283, 367] width 35 height 15
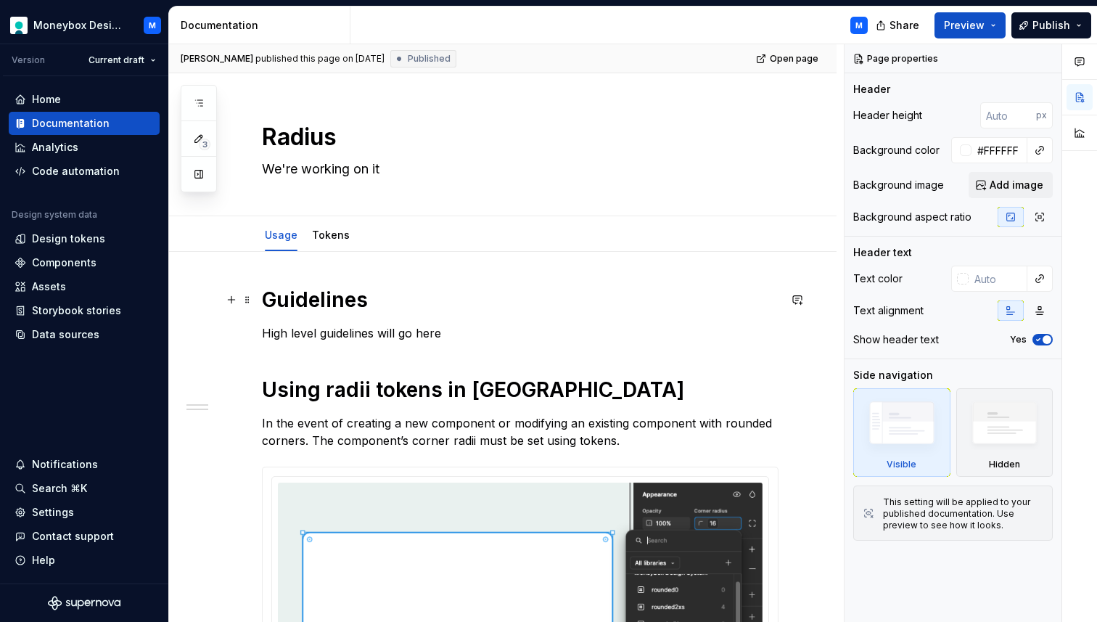
click at [352, 302] on h1 "Guidelines" at bounding box center [520, 300] width 516 height 26
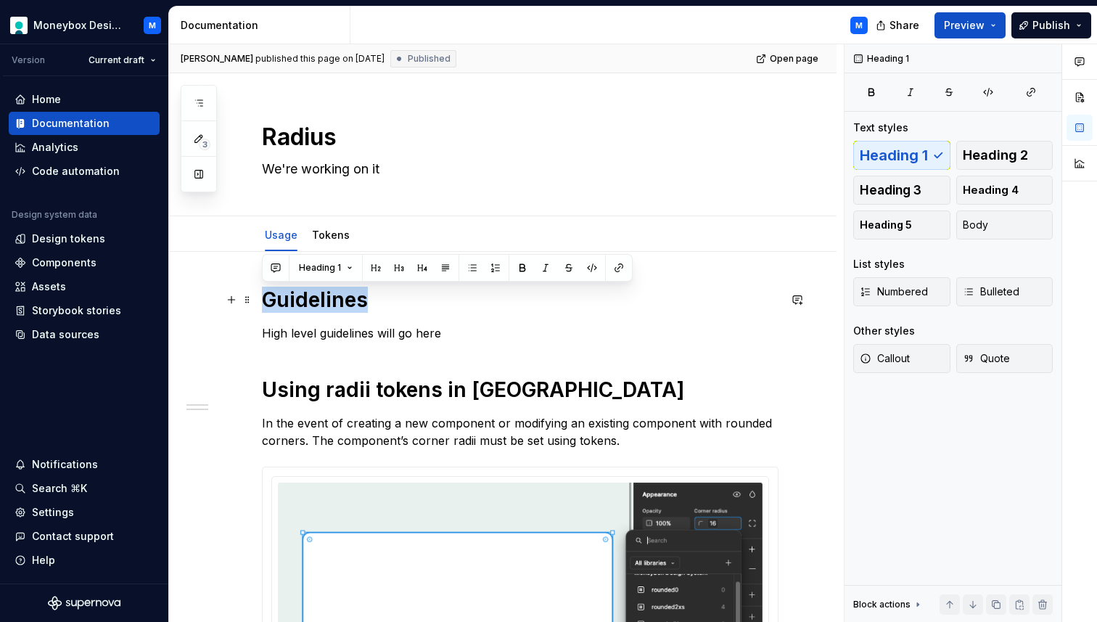
drag, startPoint x: 369, startPoint y: 302, endPoint x: 263, endPoint y: 302, distance: 105.9
click at [263, 302] on h1 "Guidelines" at bounding box center [520, 300] width 516 height 26
copy h1 "Guidelines"
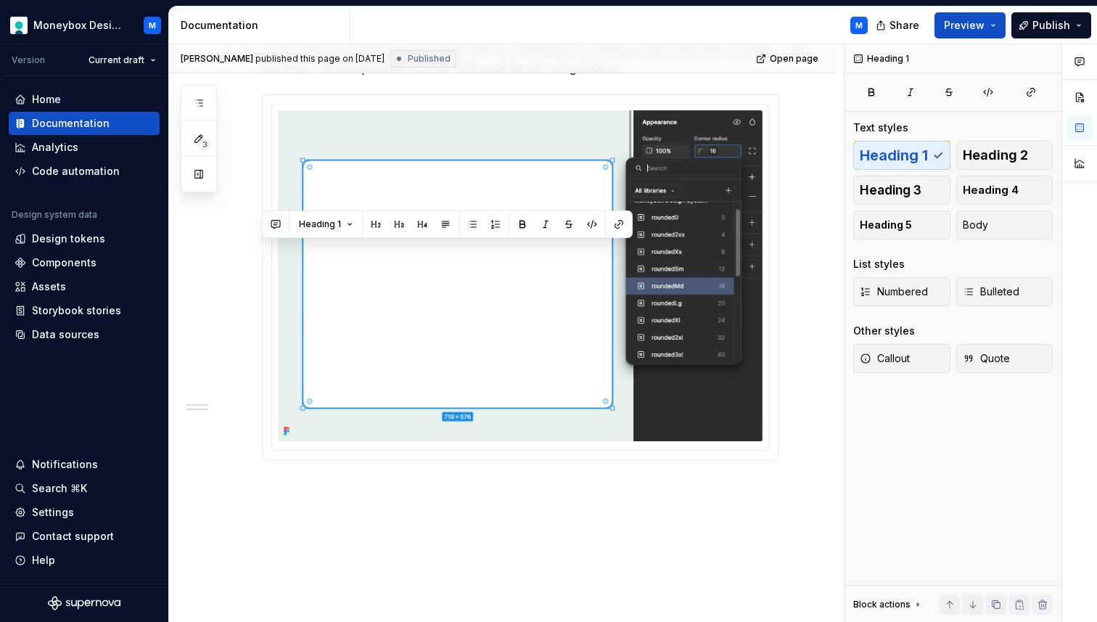
scroll to position [453, 0]
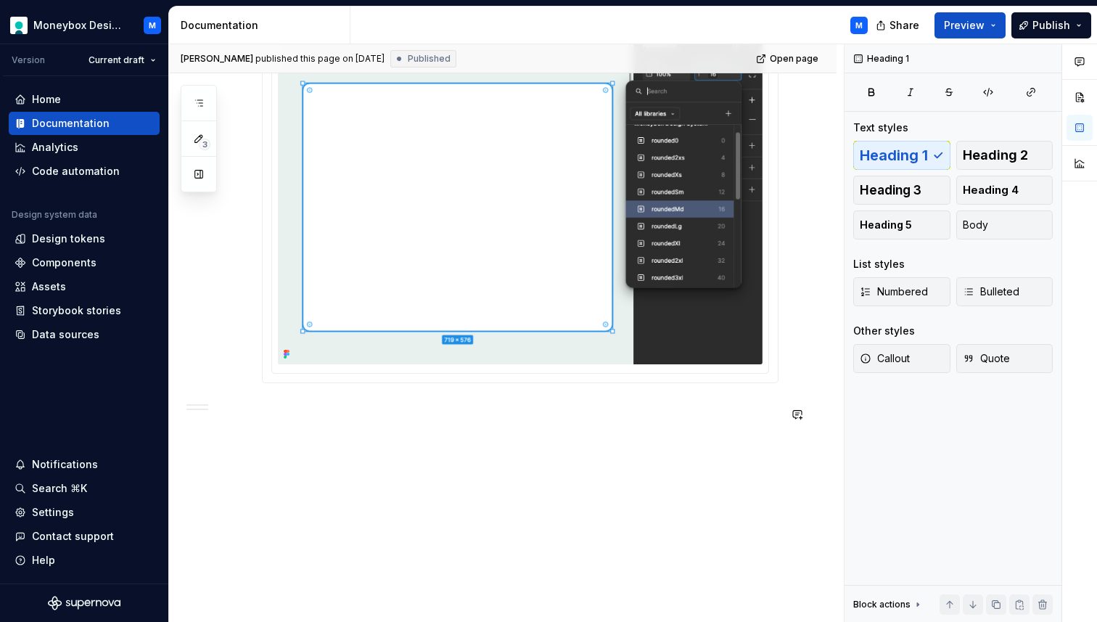
click at [295, 444] on div "Guidelines High level guidelines will go here Using radii tokens in [GEOGRAPHIC…" at bounding box center [502, 213] width 667 height 820
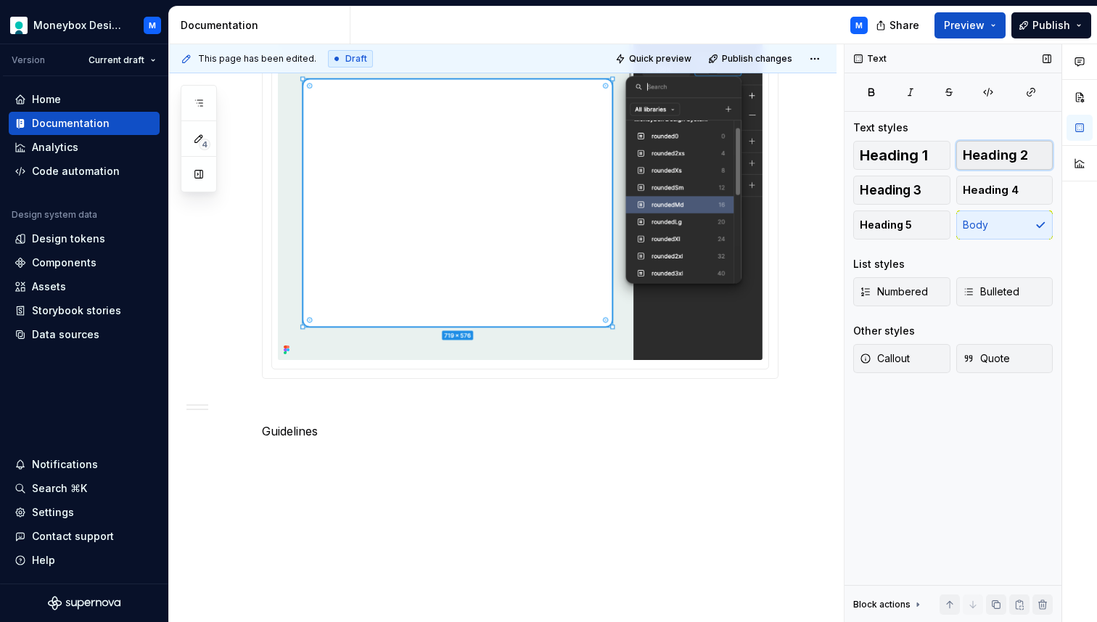
click at [1002, 161] on span "Heading 2" at bounding box center [995, 155] width 65 height 15
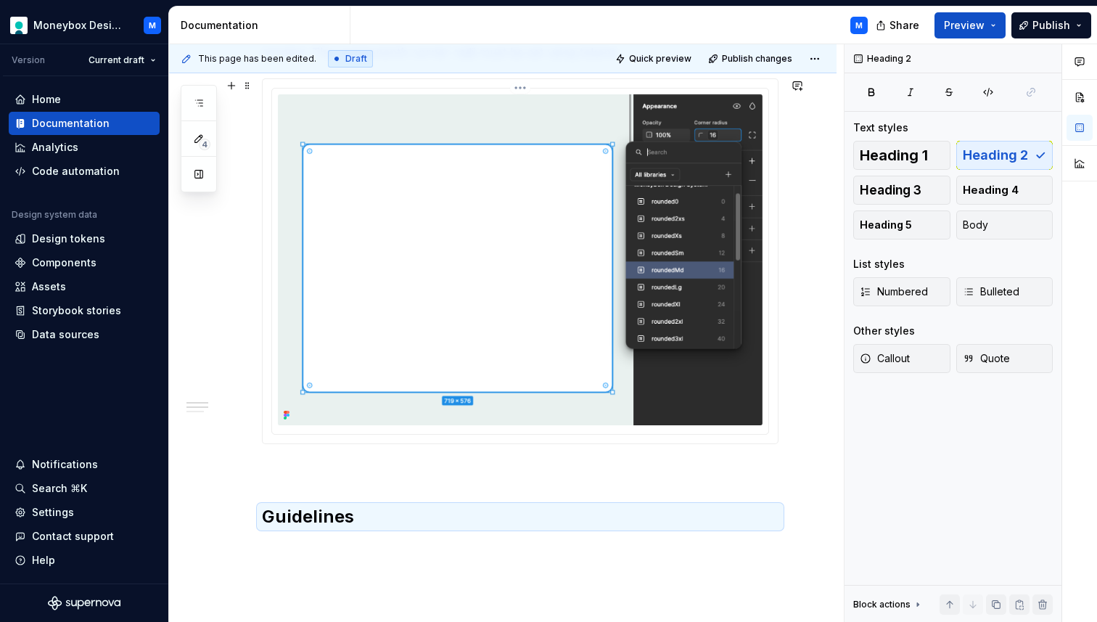
scroll to position [503, 0]
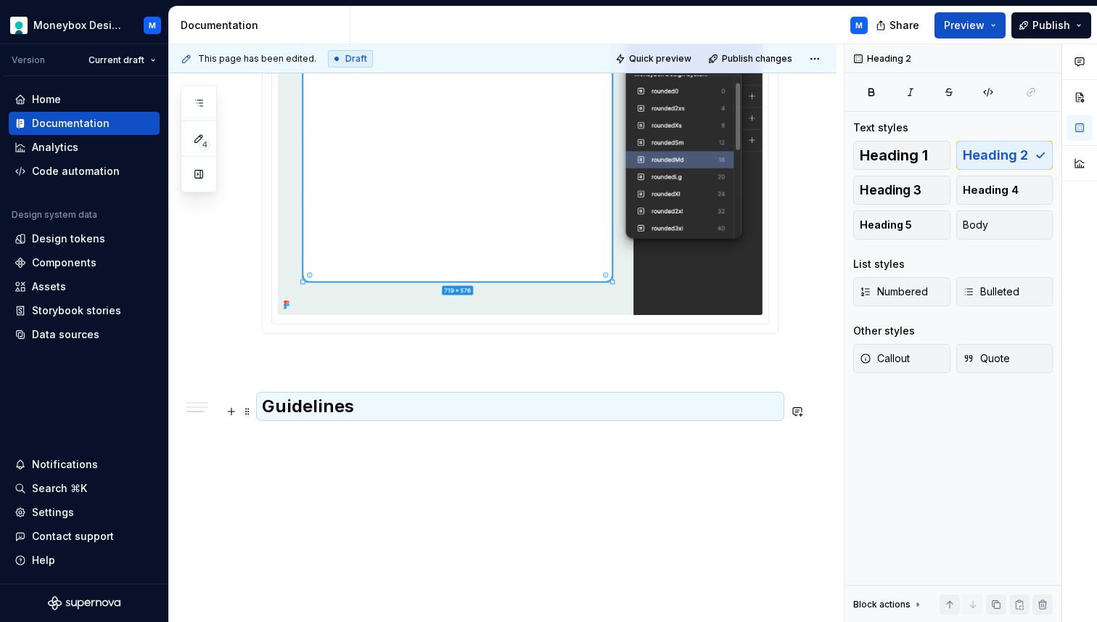
click at [339, 405] on h2 "Guidelines" at bounding box center [520, 406] width 516 height 23
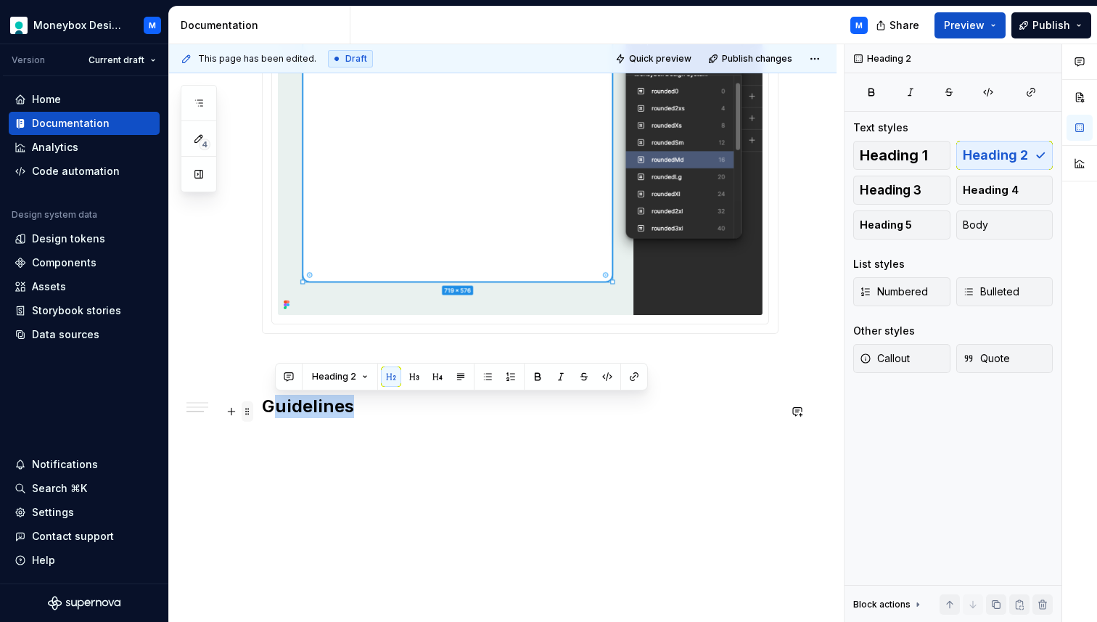
drag, startPoint x: 369, startPoint y: 405, endPoint x: 243, endPoint y: 398, distance: 126.5
click at [262, 398] on div "Guidelines High level guidelines will go here Using radii tokens in [GEOGRAPHIC…" at bounding box center [520, 111] width 516 height 647
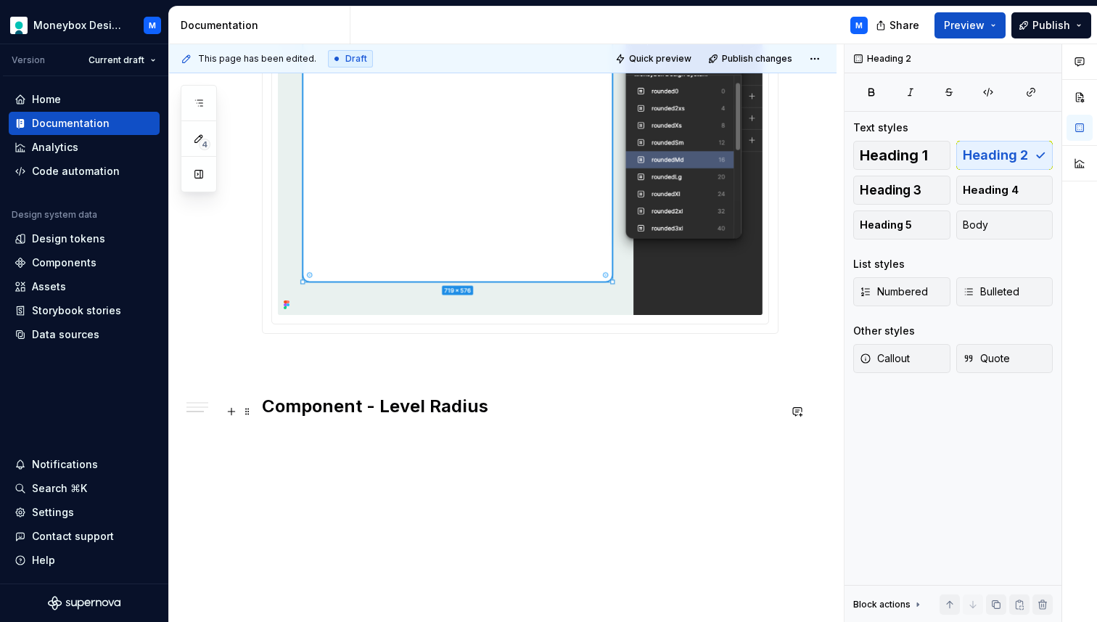
click at [377, 411] on h2 "Component - Level Radius" at bounding box center [520, 406] width 516 height 23
click at [367, 411] on h2 "Component -Level Radius" at bounding box center [520, 406] width 516 height 23
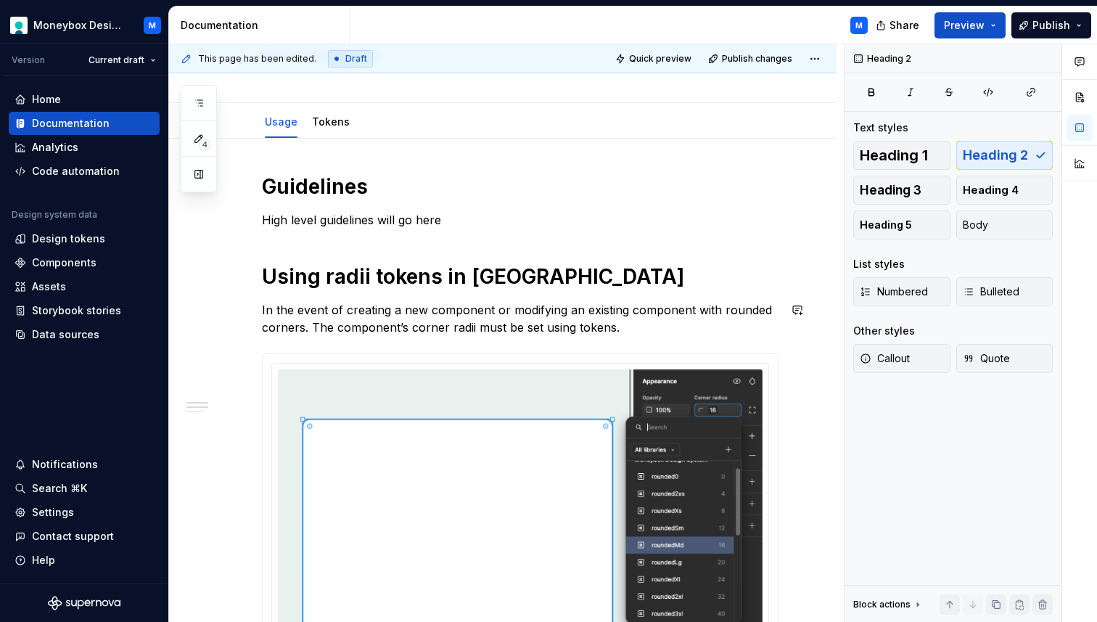
scroll to position [0, 0]
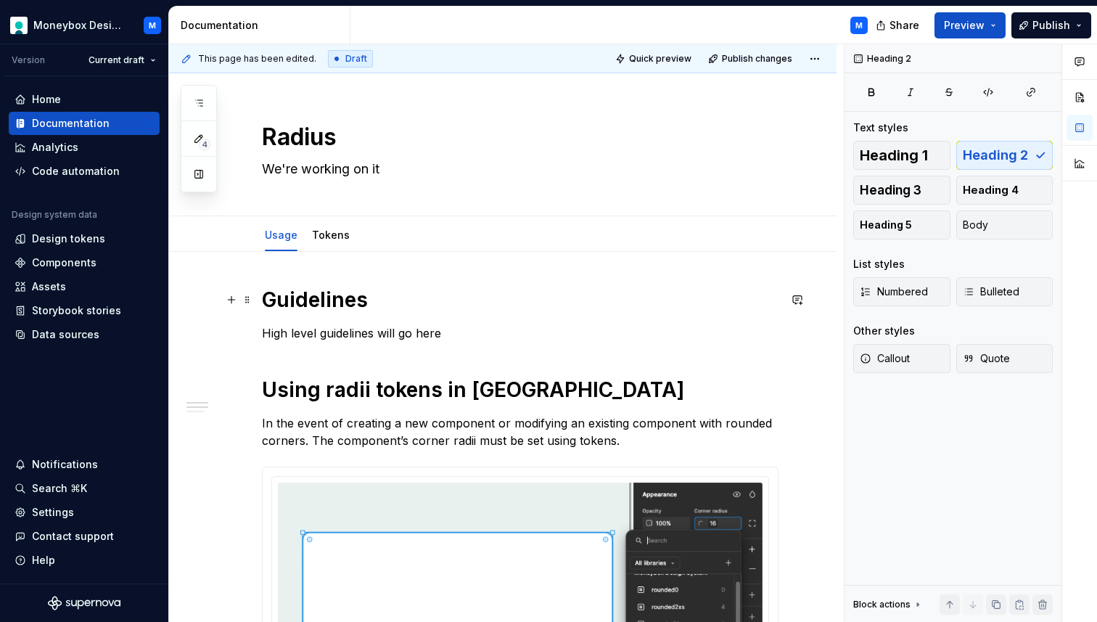
click at [318, 291] on h1 "Guidelines" at bounding box center [520, 300] width 516 height 26
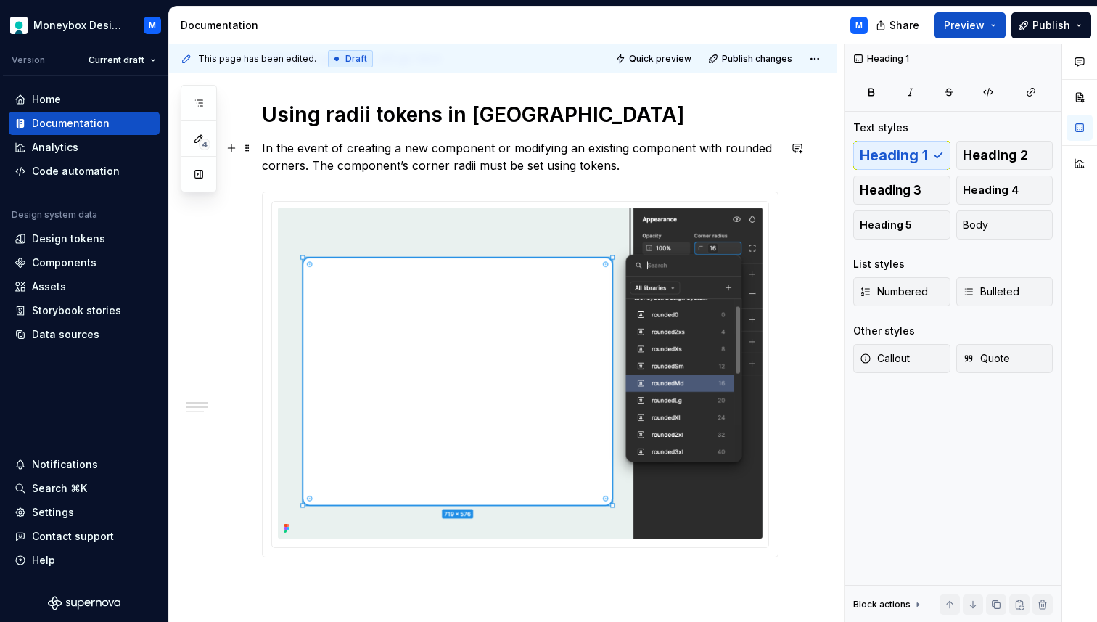
scroll to position [503, 0]
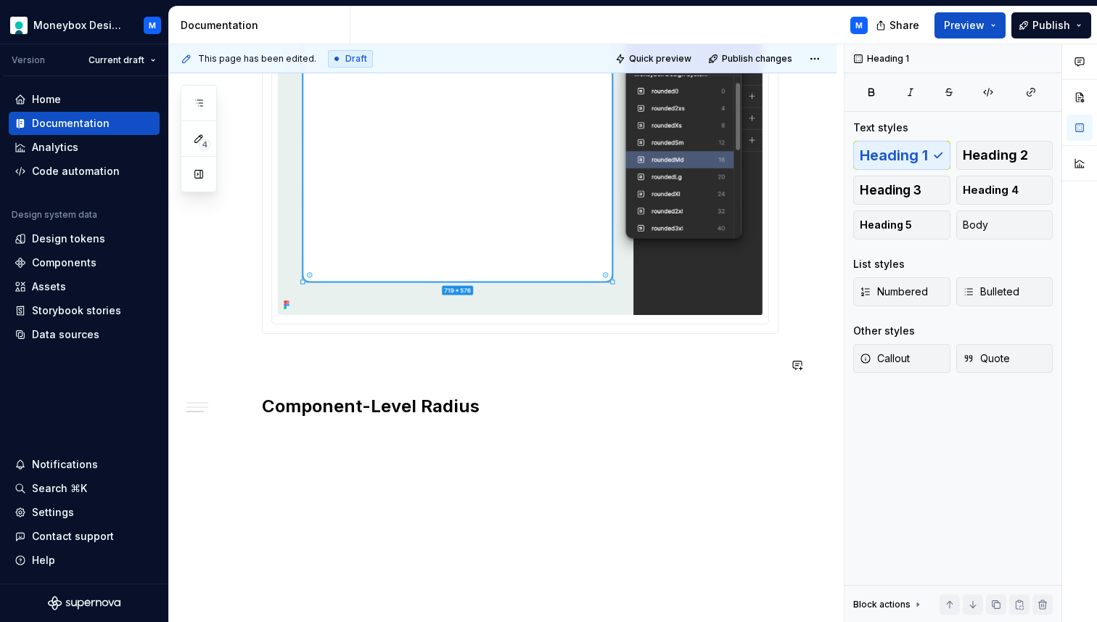
click at [372, 416] on h2 "Component-Level Radius" at bounding box center [520, 406] width 516 height 23
click at [900, 155] on span "Heading 1" at bounding box center [894, 155] width 68 height 15
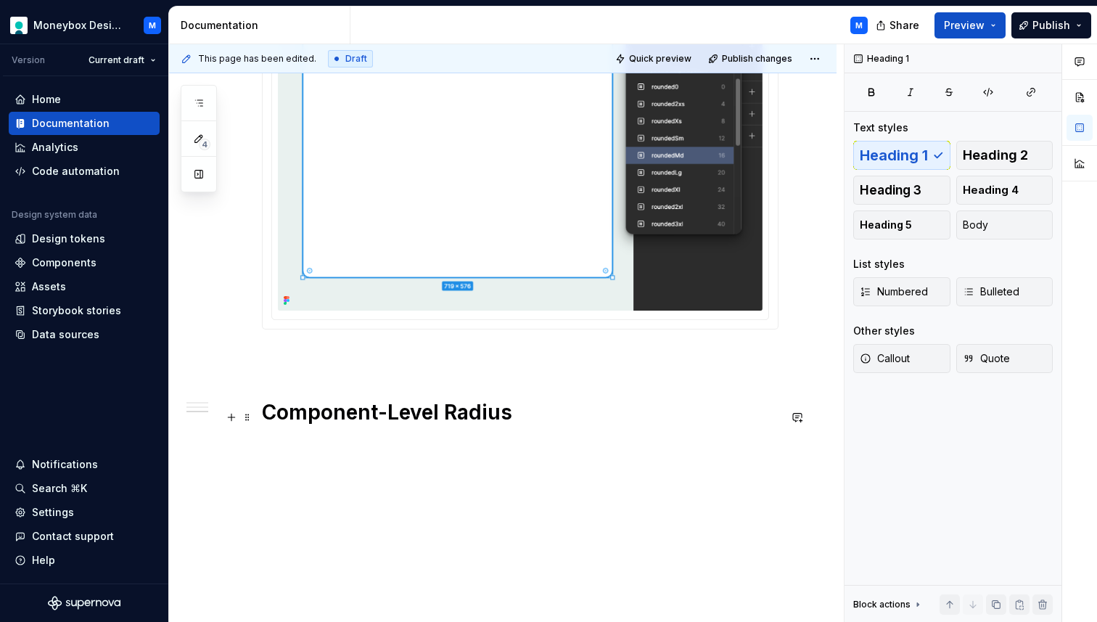
click at [506, 432] on div "Guidelines High level guidelines will go here Using radii tokens in [GEOGRAPHIC…" at bounding box center [520, 113] width 516 height 659
click at [521, 410] on h1 "Component-Level Radius" at bounding box center [520, 412] width 516 height 26
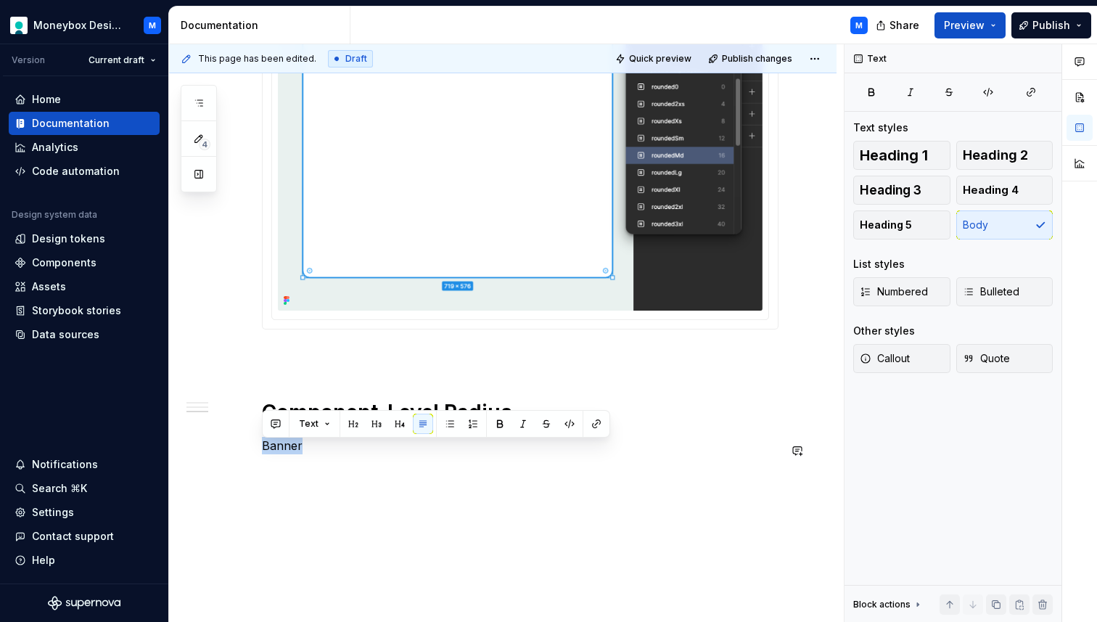
drag, startPoint x: 314, startPoint y: 453, endPoint x: 244, endPoint y: 437, distance: 71.4
click at [244, 437] on div "Guidelines High level guidelines will go here Using radii tokens in [GEOGRAPHIC…" at bounding box center [502, 204] width 667 height 910
click at [995, 184] on span "Heading 4" at bounding box center [991, 190] width 56 height 15
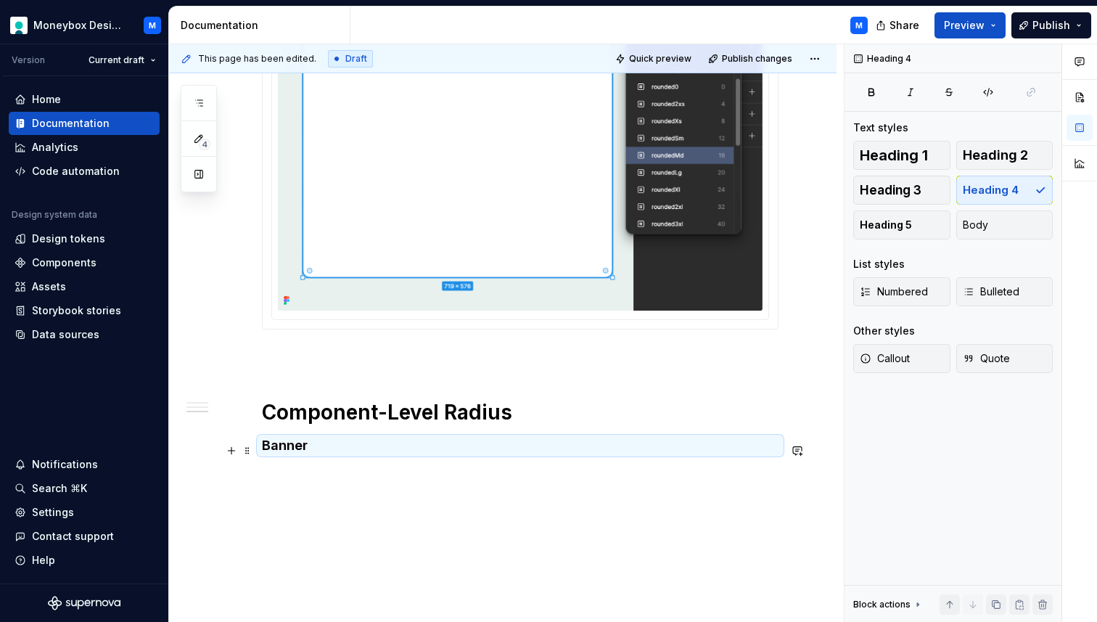
click at [328, 454] on h4 "Banner" at bounding box center [520, 445] width 516 height 17
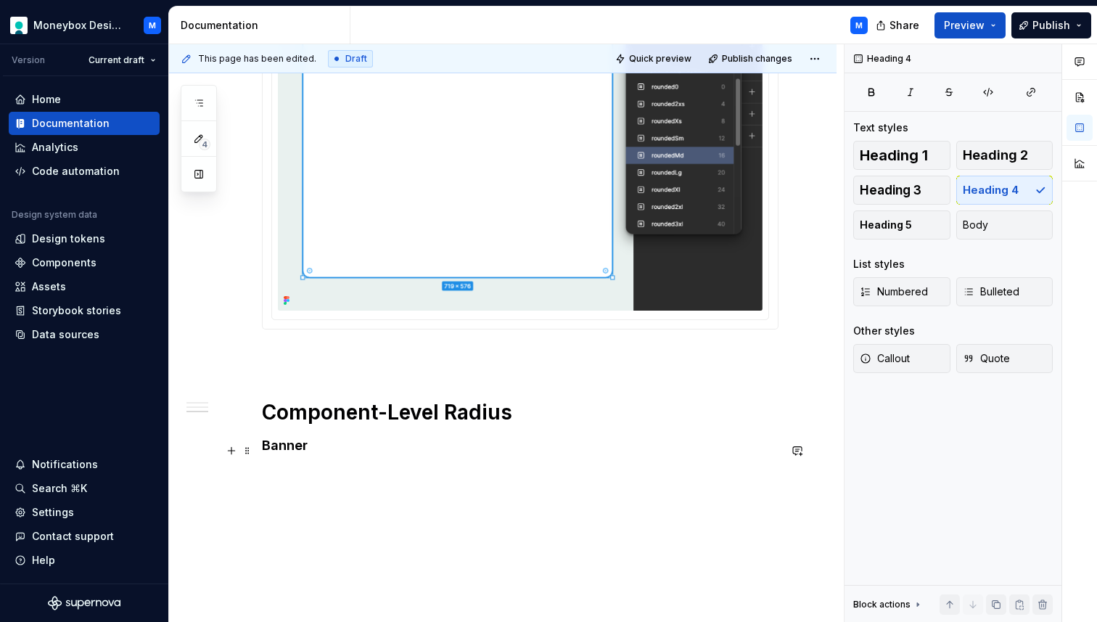
click at [321, 453] on h4 "Banner" at bounding box center [520, 445] width 516 height 17
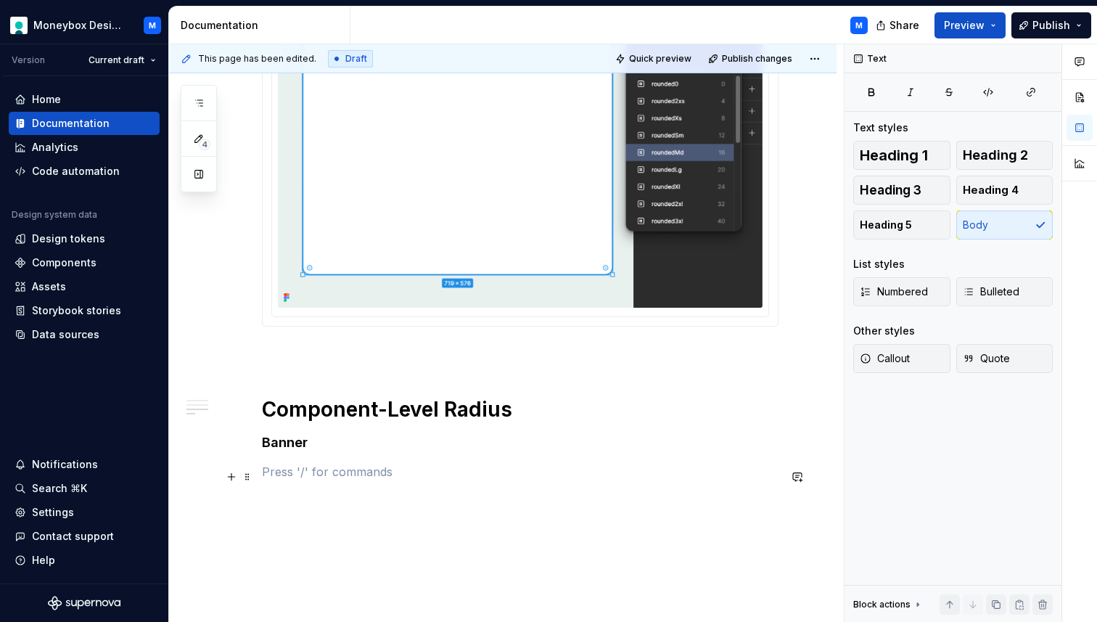
scroll to position [511, 0]
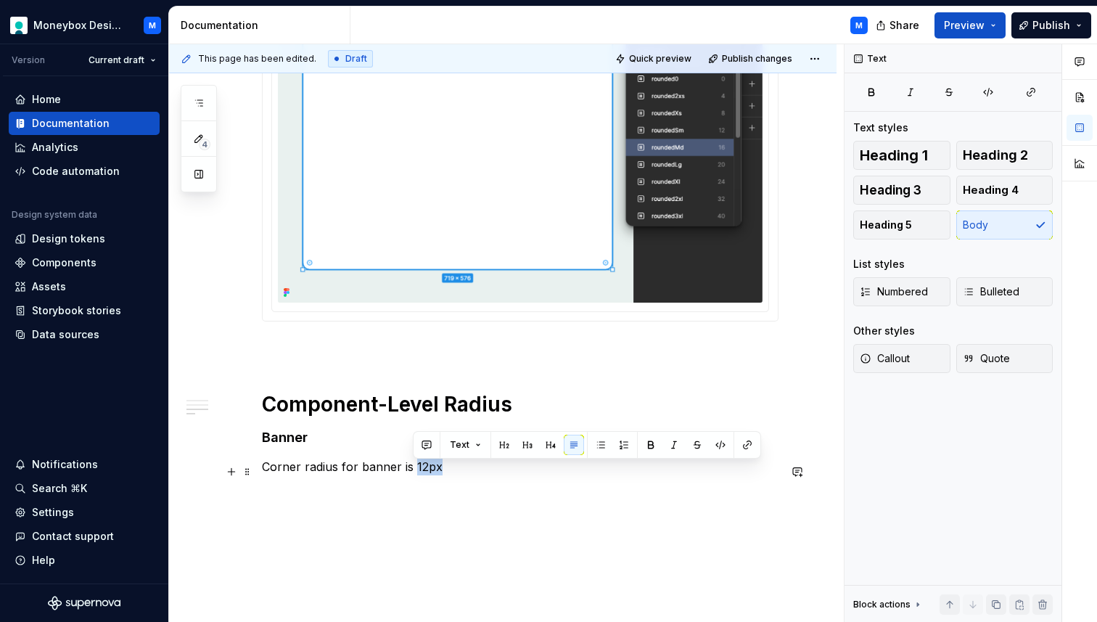
drag, startPoint x: 445, startPoint y: 469, endPoint x: 412, endPoint y: 472, distance: 32.8
click at [412, 472] on p "Corner radius for banner is 12px" at bounding box center [520, 466] width 516 height 17
click at [719, 447] on button "button" at bounding box center [720, 445] width 20 height 20
click at [456, 475] on p "Corner radius for banner is 12px" at bounding box center [520, 466] width 516 height 17
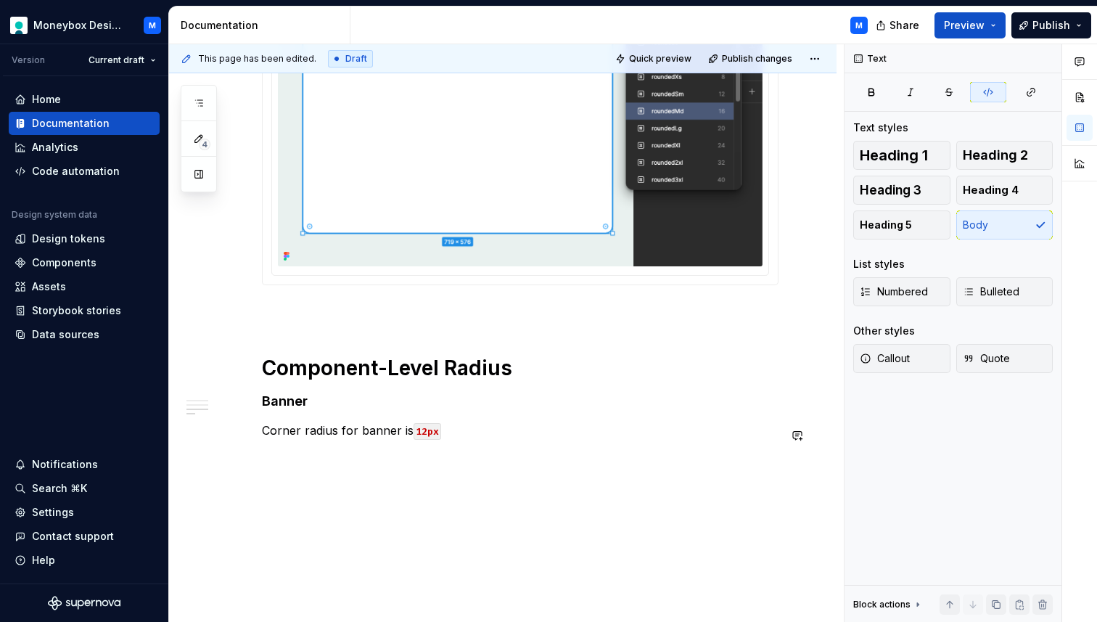
scroll to position [572, 0]
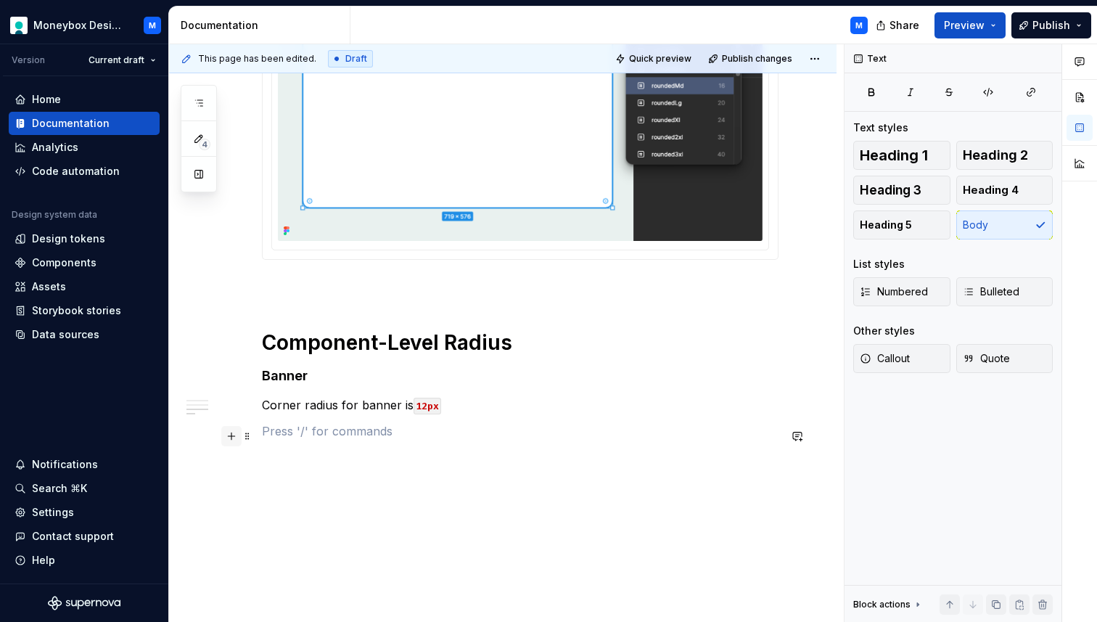
click at [231, 433] on button "button" at bounding box center [231, 436] width 20 height 20
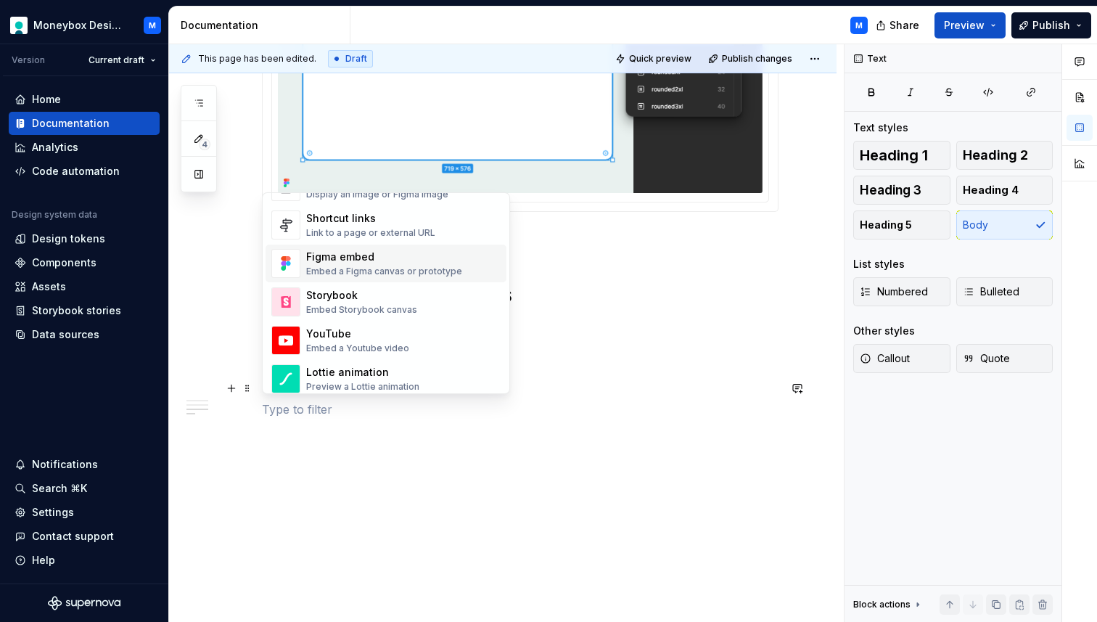
scroll to position [630, 0]
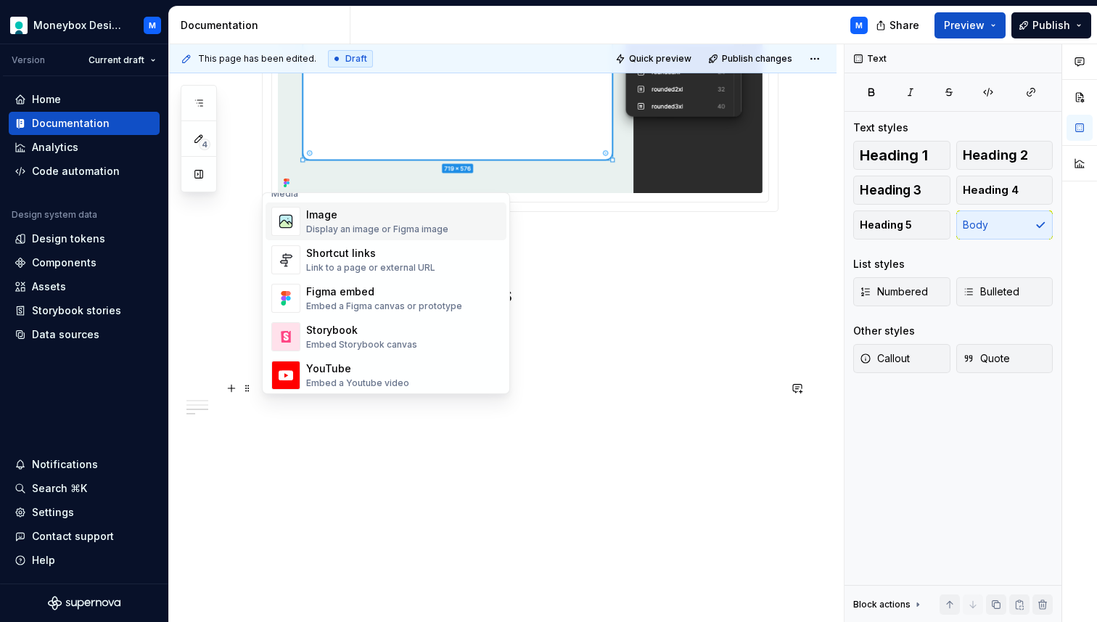
click at [353, 226] on div "Display an image or Figma image" at bounding box center [377, 229] width 142 height 12
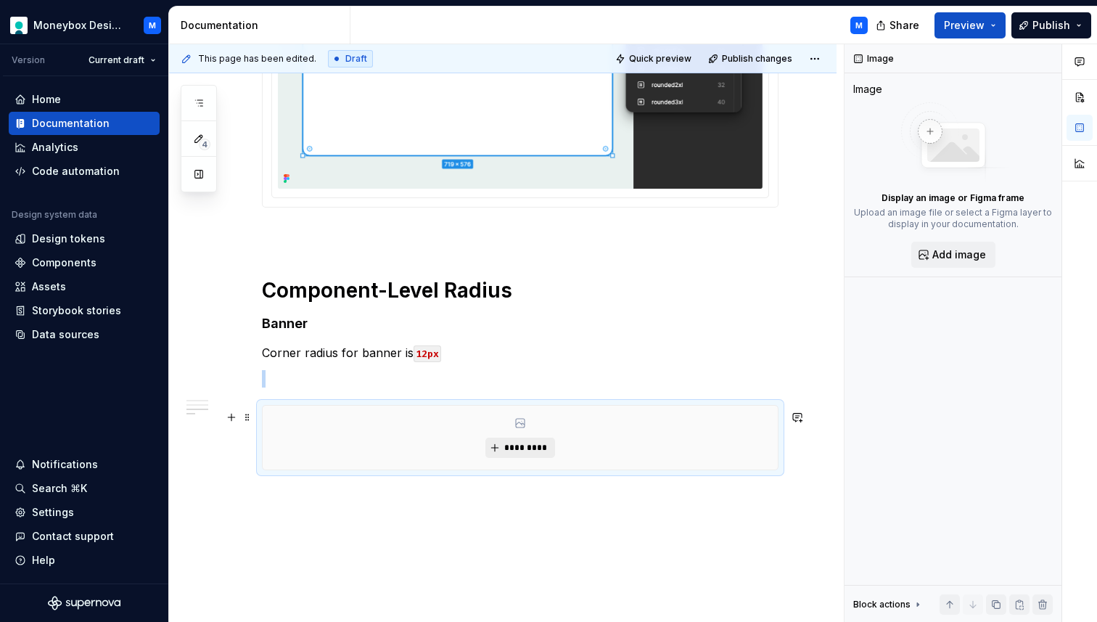
click at [526, 448] on span "*********" at bounding box center [525, 448] width 44 height 12
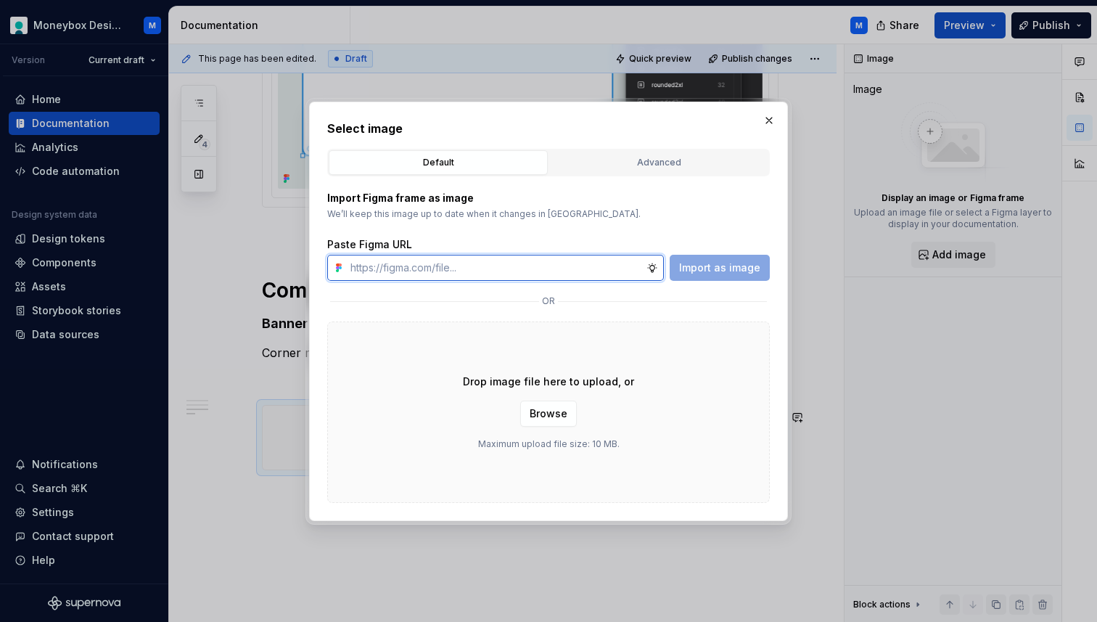
click at [389, 274] on input "text" at bounding box center [496, 268] width 302 height 26
paste input "[URL][DOMAIN_NAME]"
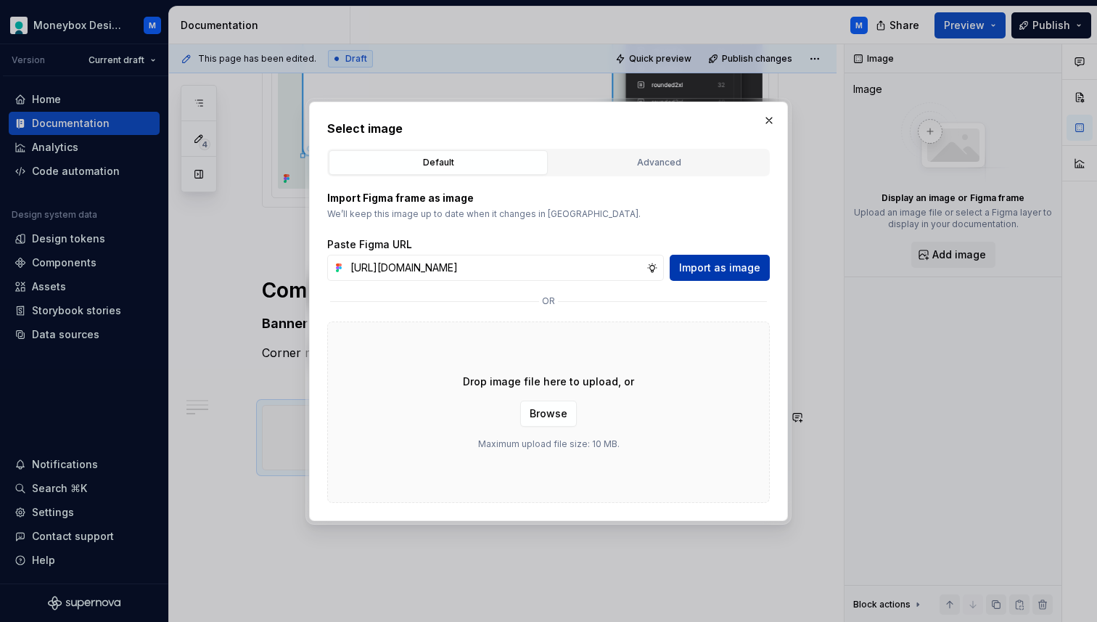
click at [747, 265] on span "Import as image" at bounding box center [719, 267] width 81 height 15
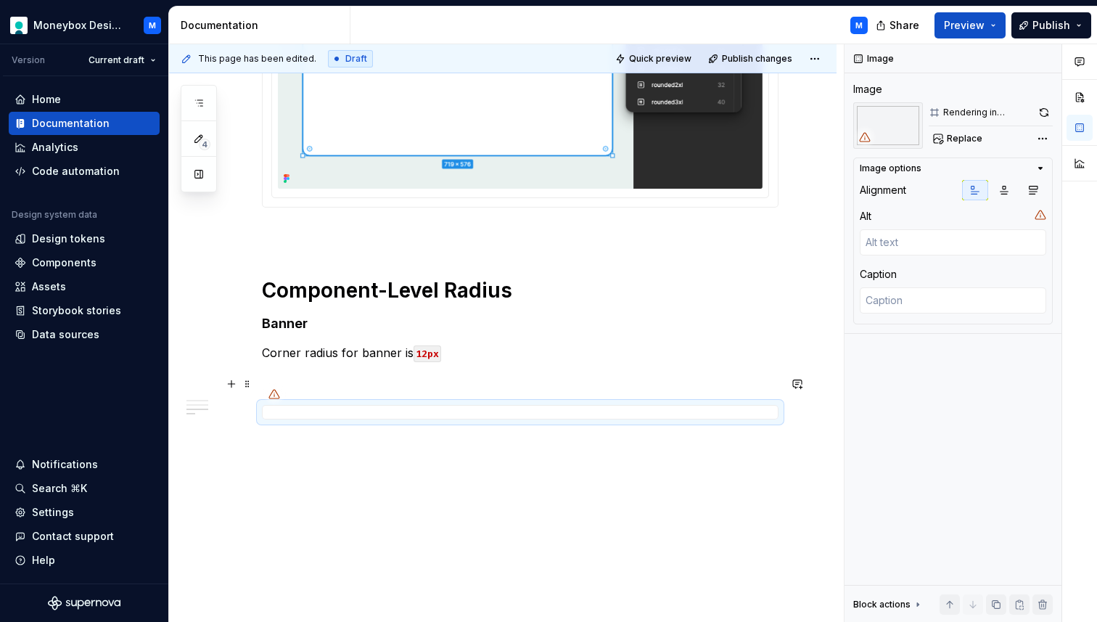
click at [277, 378] on p at bounding box center [520, 378] width 516 height 17
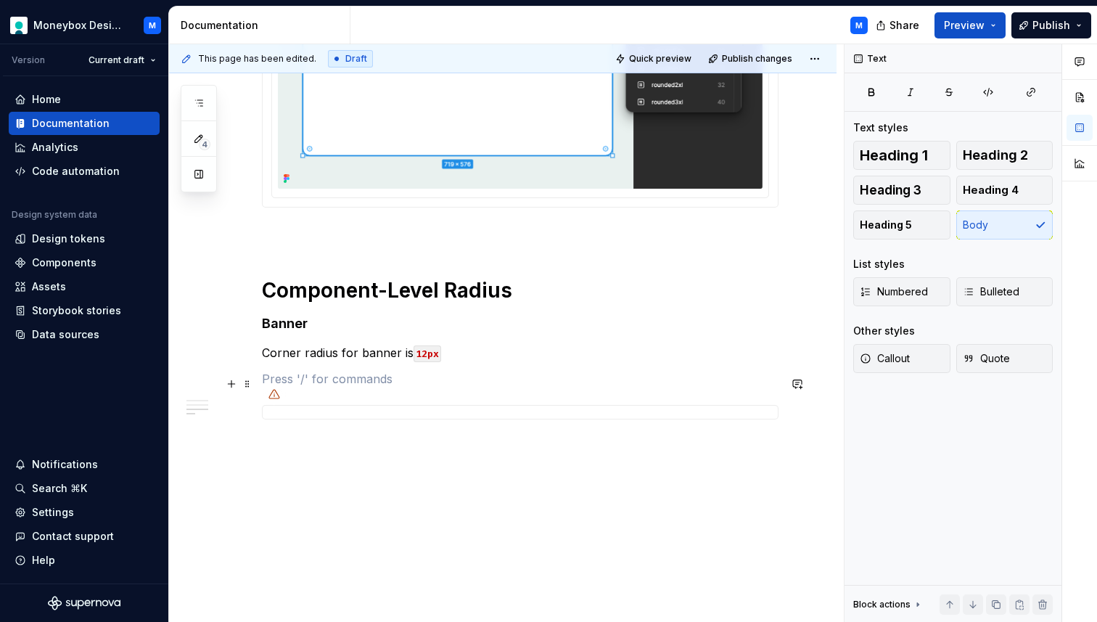
scroll to position [604, 0]
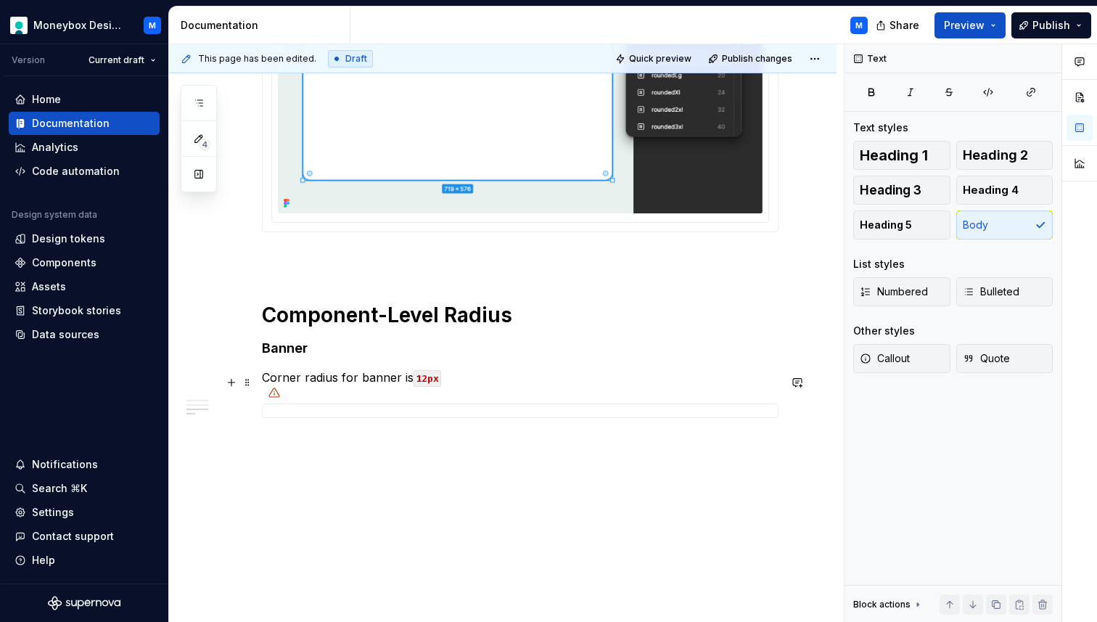
click at [395, 379] on p "Corner radius for banner is 12px" at bounding box center [520, 377] width 516 height 17
click at [331, 375] on p "Corner radius for banners is 12px" at bounding box center [520, 377] width 516 height 17
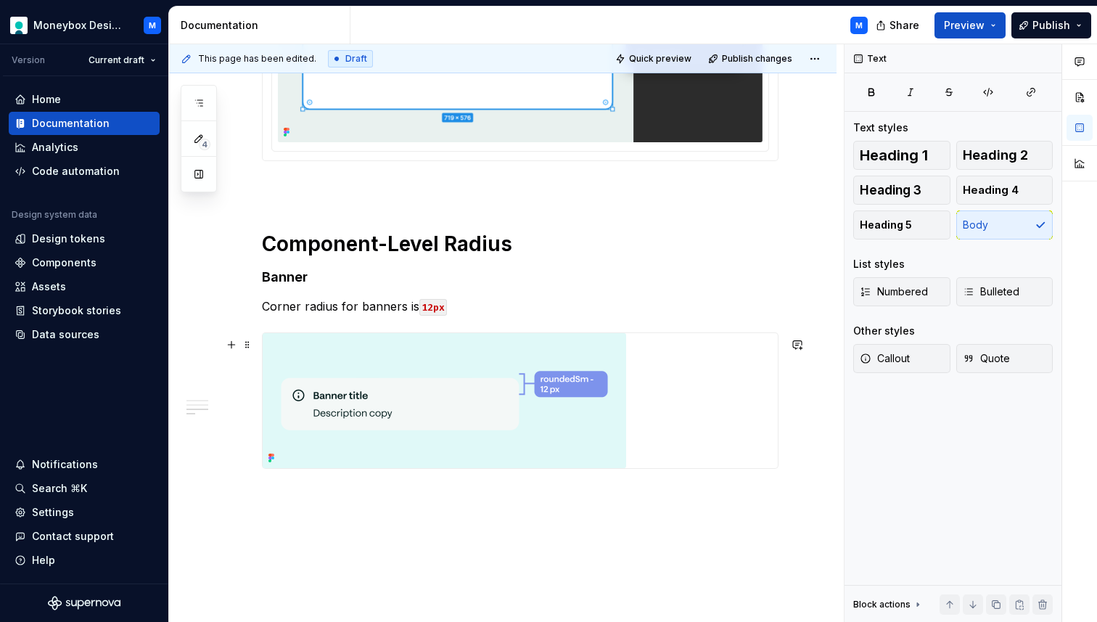
scroll to position [707, 0]
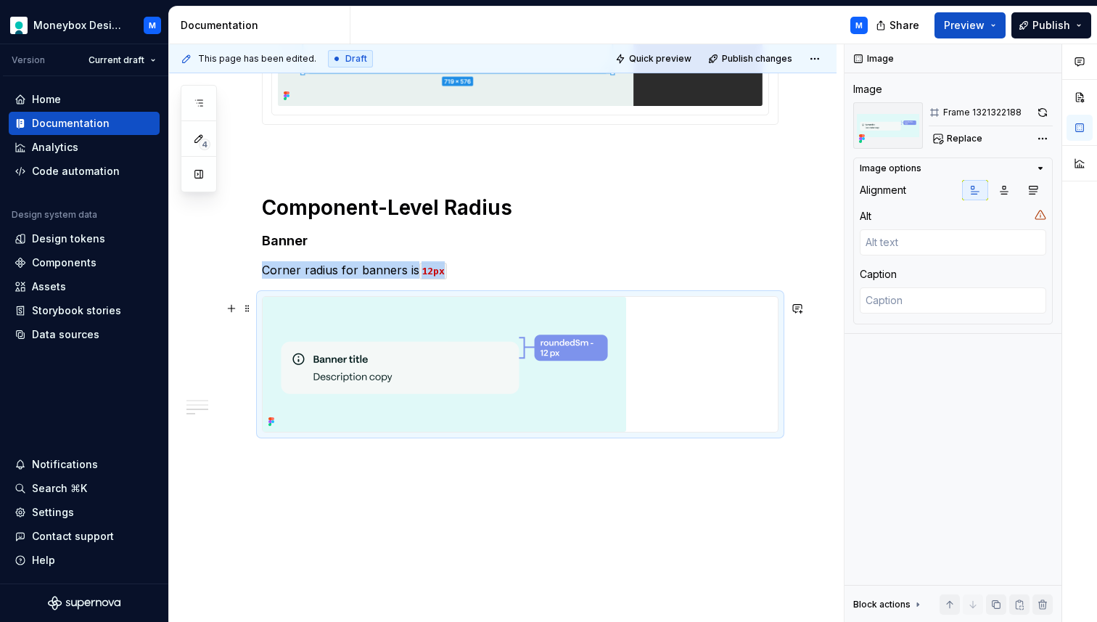
click at [430, 379] on img at bounding box center [444, 364] width 363 height 135
click at [1005, 188] on icon "button" at bounding box center [1004, 190] width 8 height 8
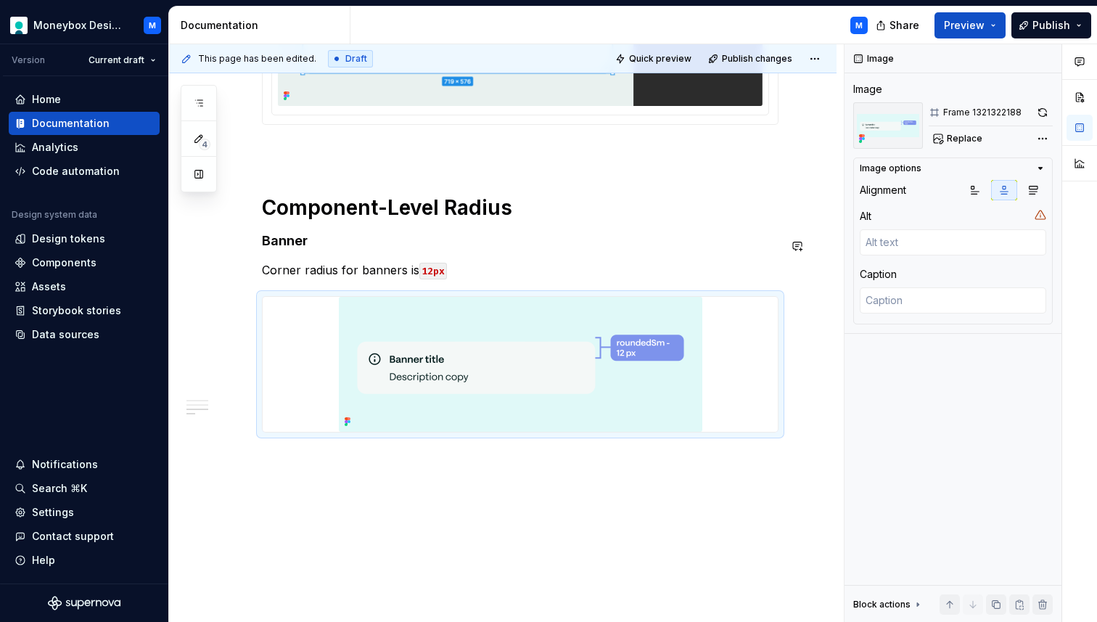
click at [587, 245] on h4 "Banner" at bounding box center [520, 240] width 516 height 17
click at [641, 394] on img at bounding box center [520, 364] width 363 height 135
click at [968, 198] on button "button" at bounding box center [975, 190] width 26 height 20
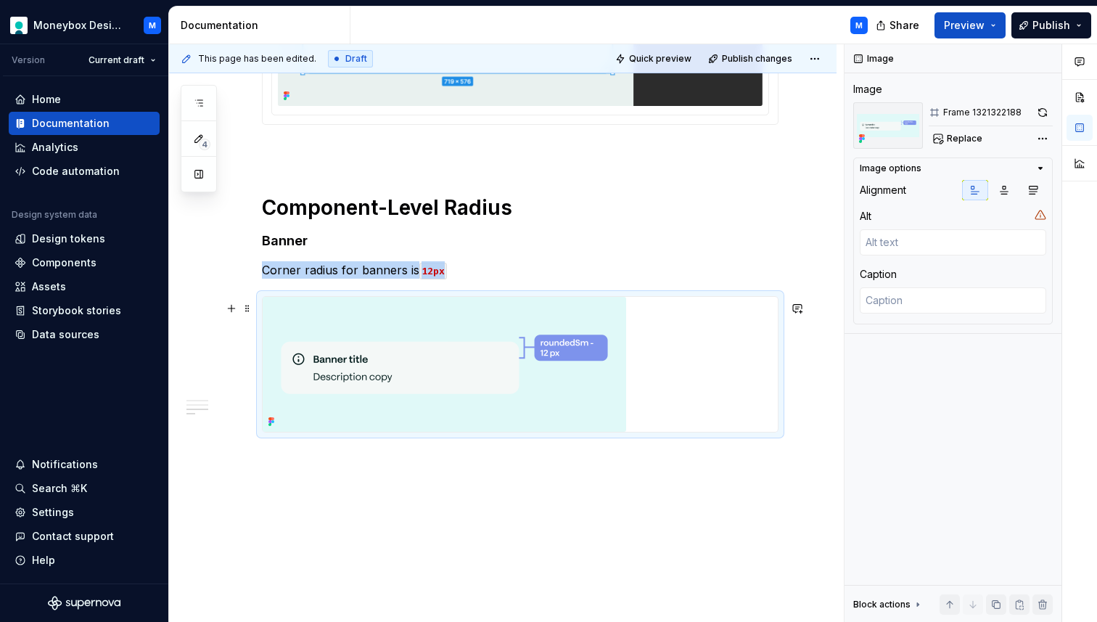
scroll to position [726, 0]
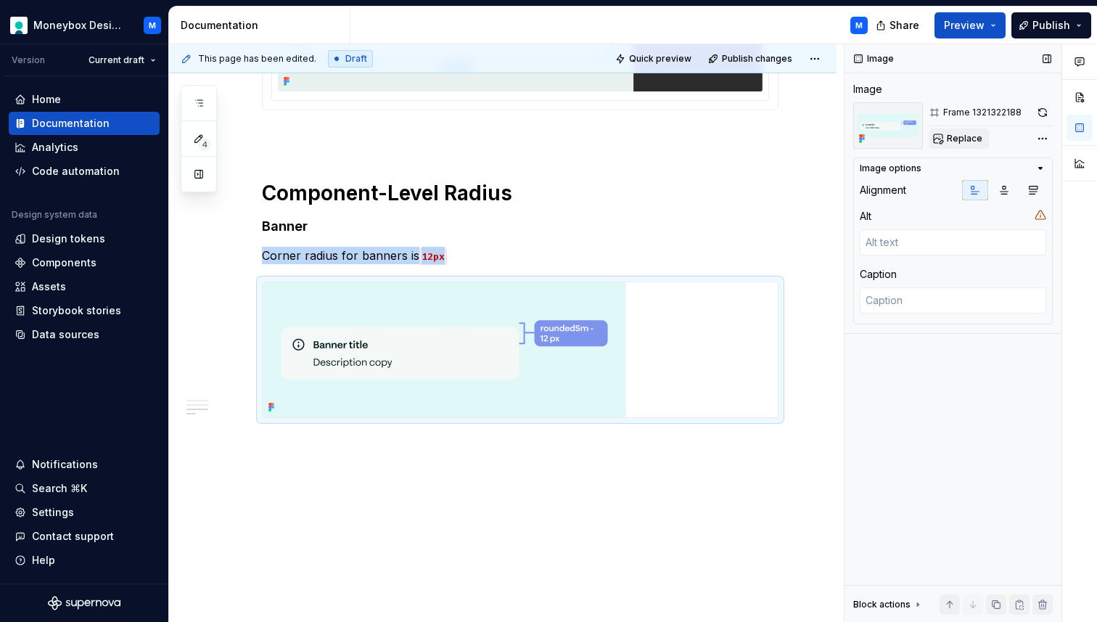
click at [977, 135] on span "Replace" at bounding box center [965, 139] width 36 height 12
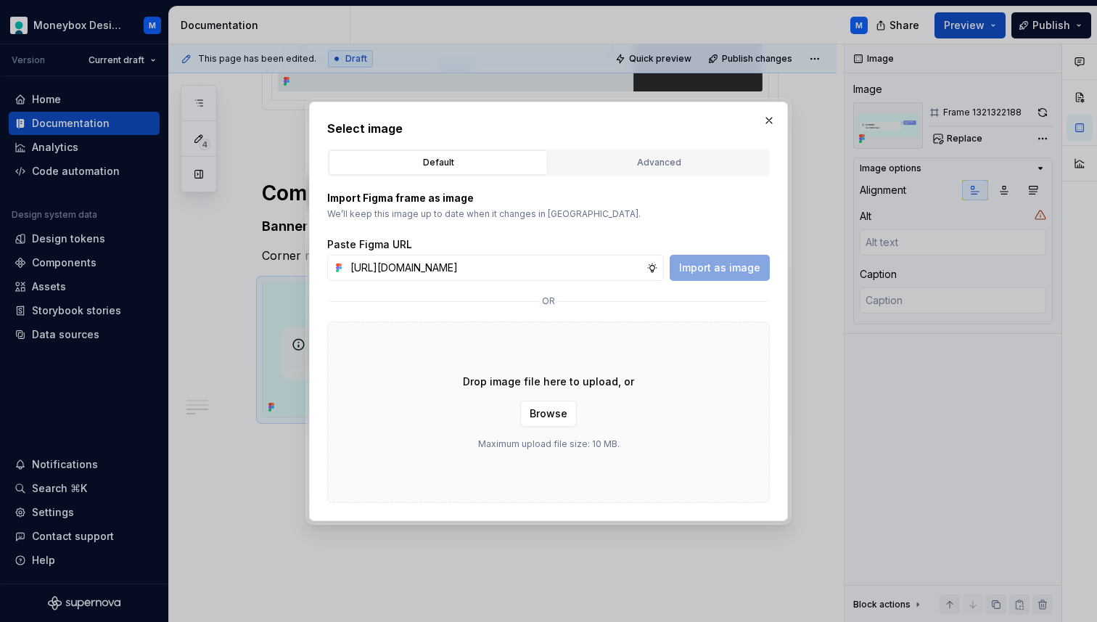
scroll to position [0, 328]
click at [724, 263] on span "Import as image" at bounding box center [719, 267] width 81 height 15
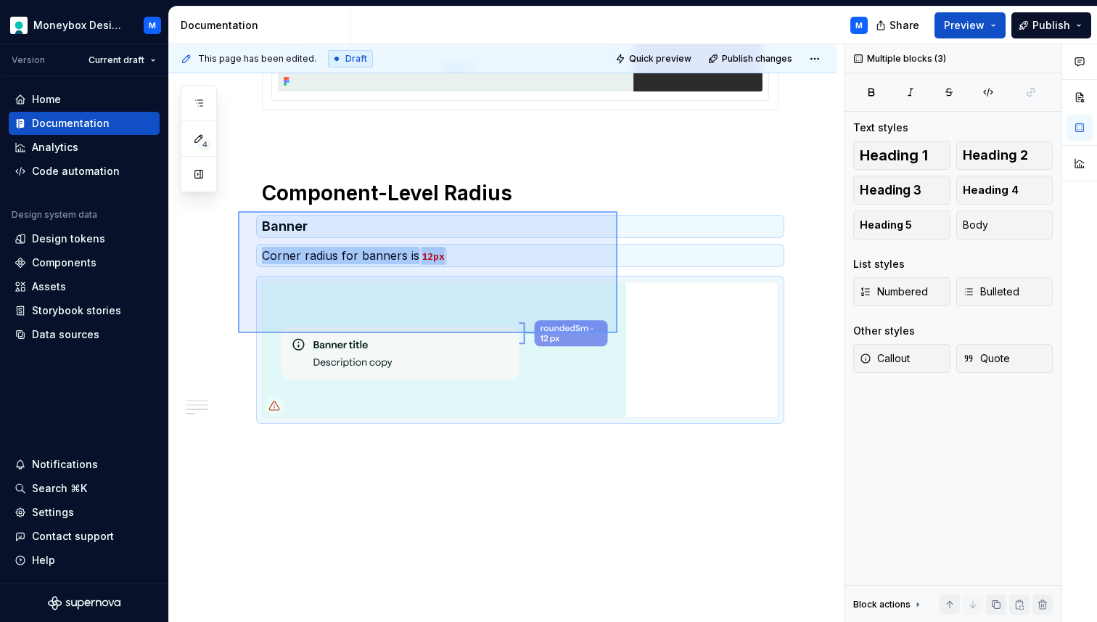
drag, startPoint x: 238, startPoint y: 211, endPoint x: 620, endPoint y: 336, distance: 402.1
click at [620, 336] on div "This page has been edited. Draft Quick preview Publish changes [PERSON_NAME] We…" at bounding box center [506, 333] width 675 height 578
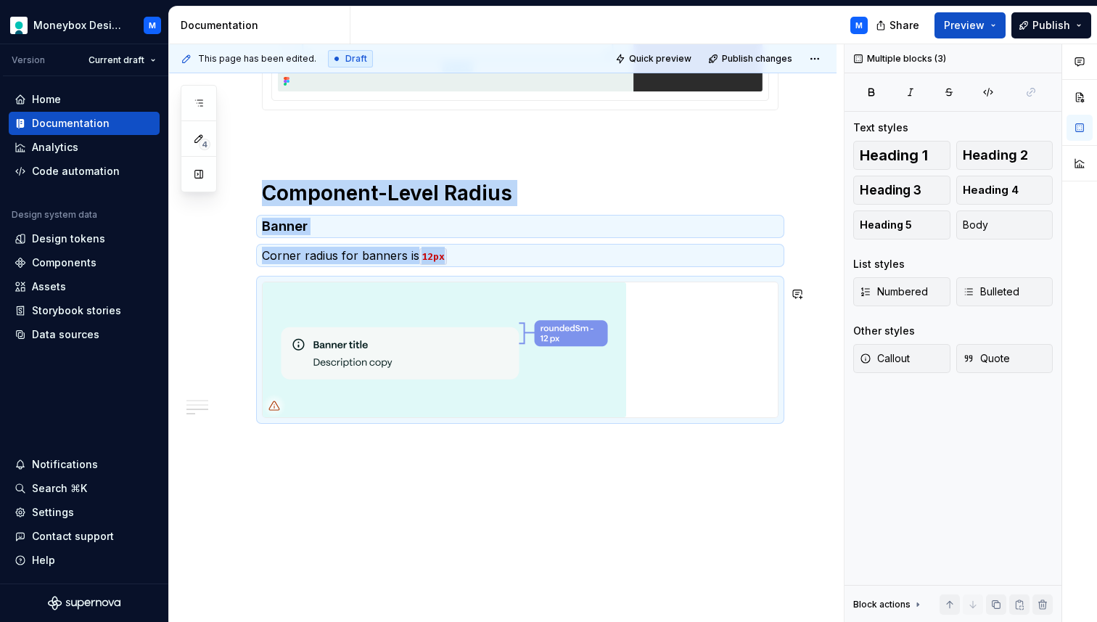
copy div "Component-Level Radius Banner Corner radius for banners is 12px"
click at [288, 464] on div "Guidelines High level guidelines will go here Using radii tokens in [GEOGRAPHIC…" at bounding box center [502, 76] width 667 height 1092
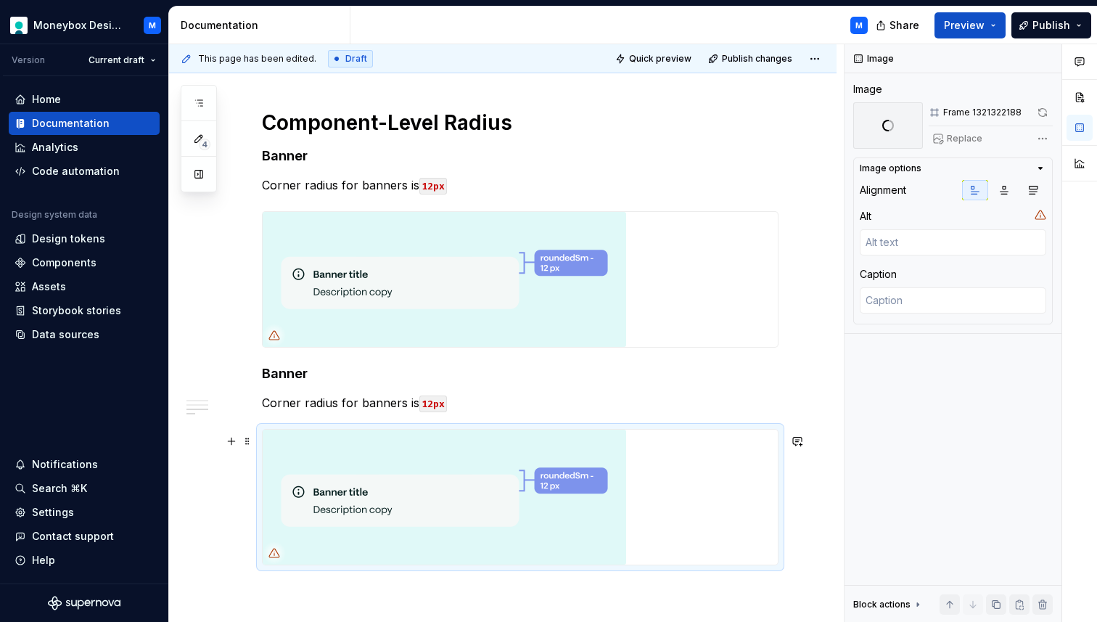
scroll to position [826, 0]
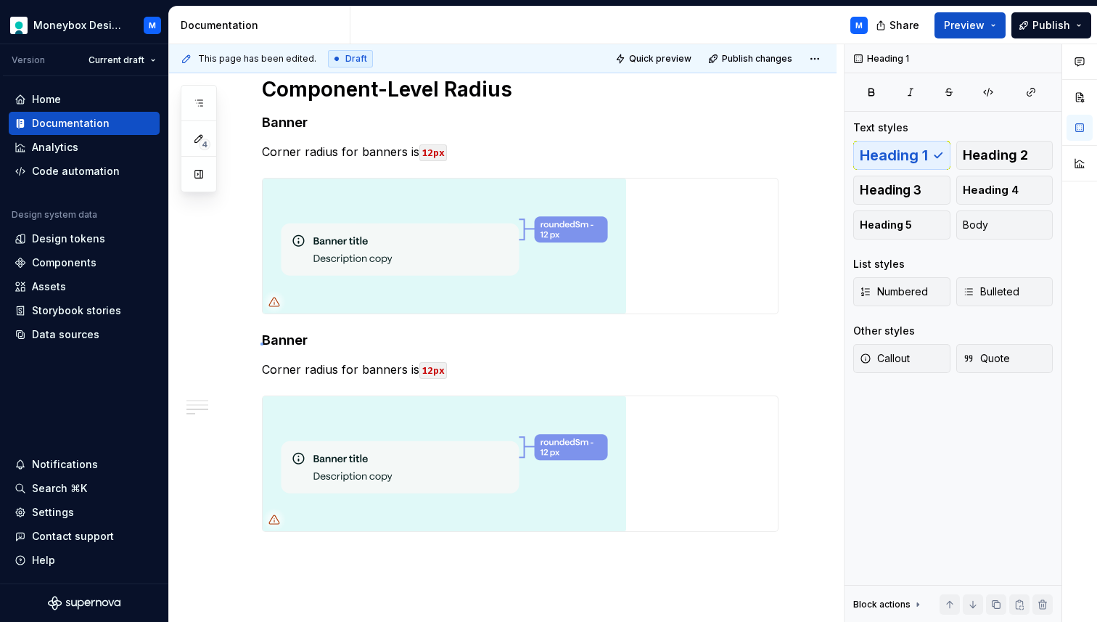
click at [260, 343] on div "This page has been edited. Draft Quick preview Publish changes [PERSON_NAME] We…" at bounding box center [506, 333] width 675 height 578
click at [263, 344] on h4 "Banner" at bounding box center [520, 340] width 516 height 17
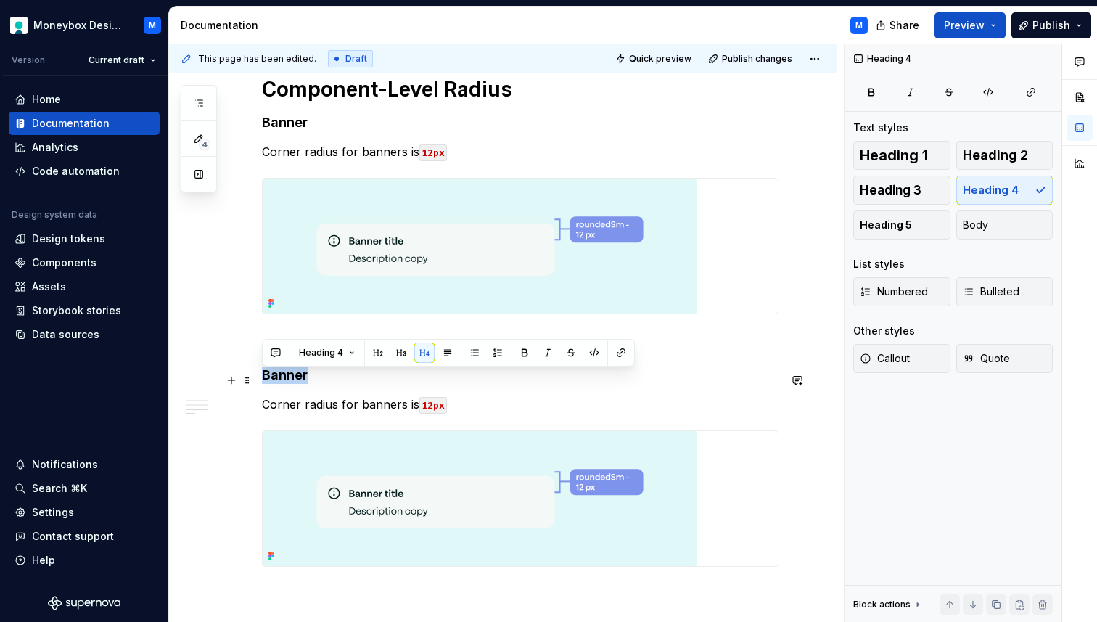
drag, startPoint x: 310, startPoint y: 379, endPoint x: 255, endPoint y: 377, distance: 55.1
click at [255, 377] on div "Guidelines High level guidelines will go here Using radii tokens in [GEOGRAPHIC…" at bounding box center [502, 98] width 667 height 1345
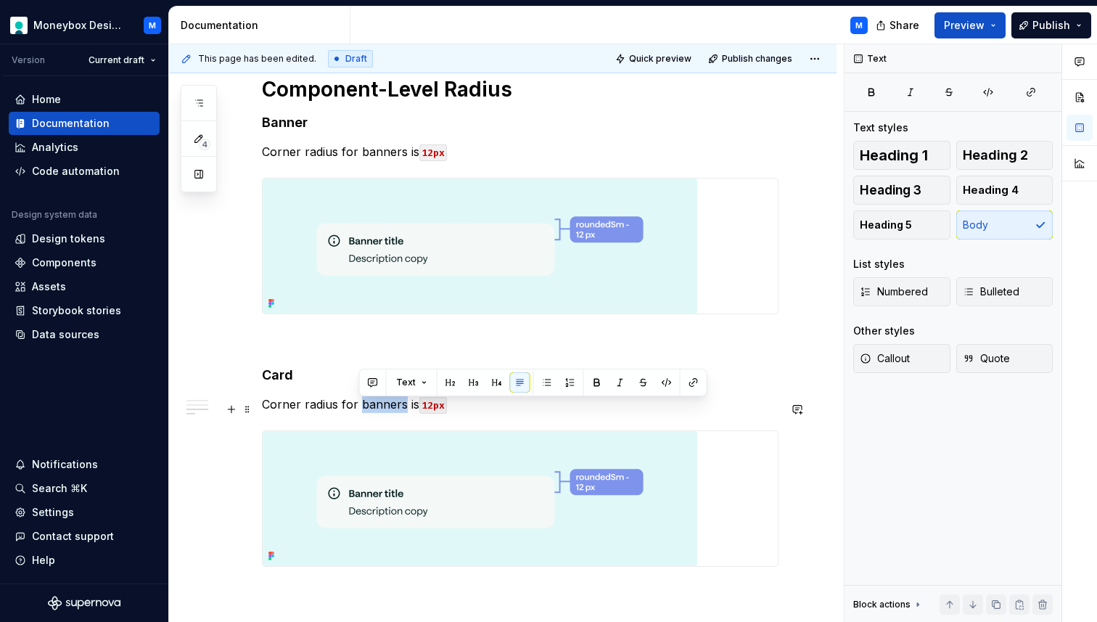
drag, startPoint x: 401, startPoint y: 409, endPoint x: 360, endPoint y: 408, distance: 41.4
click at [359, 408] on p "Corner radius for banners is 12px" at bounding box center [520, 403] width 516 height 17
click at [416, 408] on code "12px" at bounding box center [418, 405] width 28 height 17
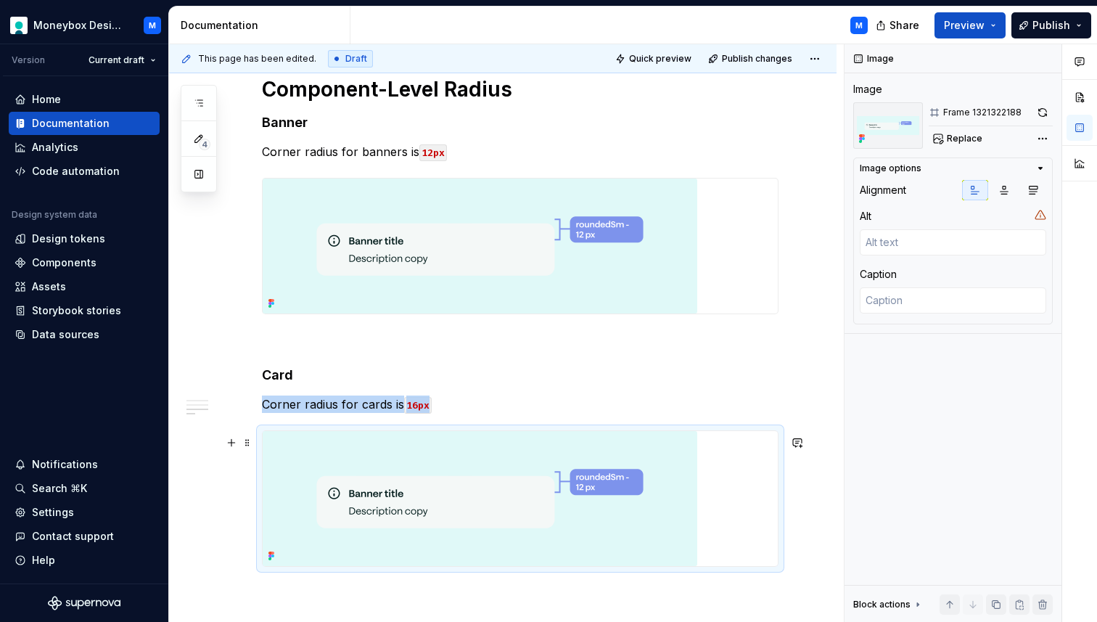
click at [532, 527] on img at bounding box center [480, 498] width 435 height 135
click at [971, 138] on span "Replace" at bounding box center [965, 139] width 36 height 12
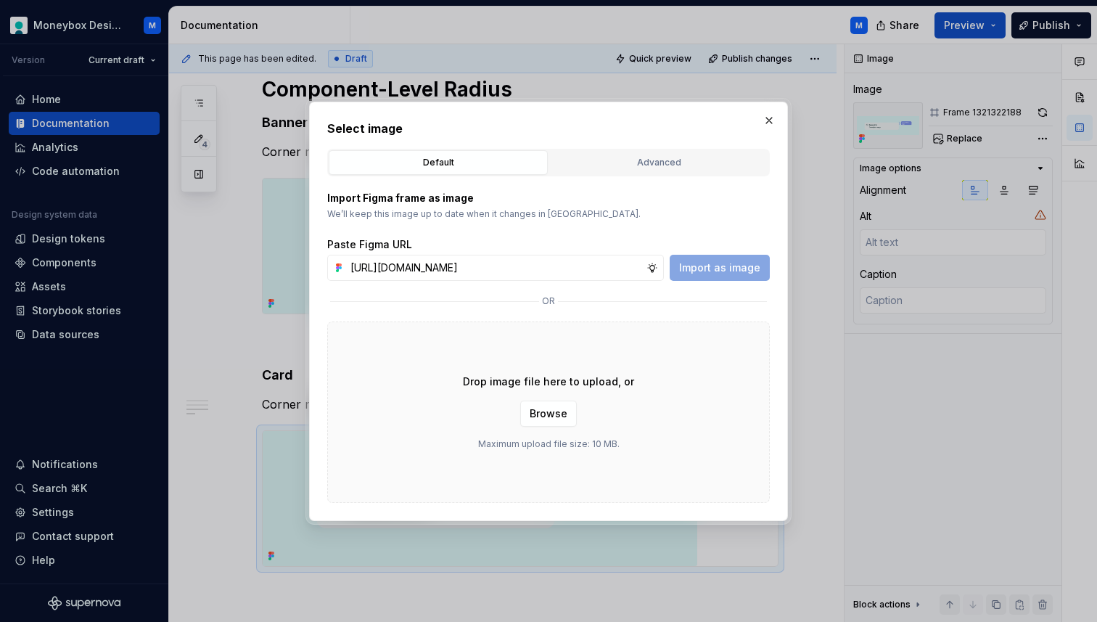
scroll to position [0, 328]
click at [724, 267] on span "Import as image" at bounding box center [719, 267] width 81 height 15
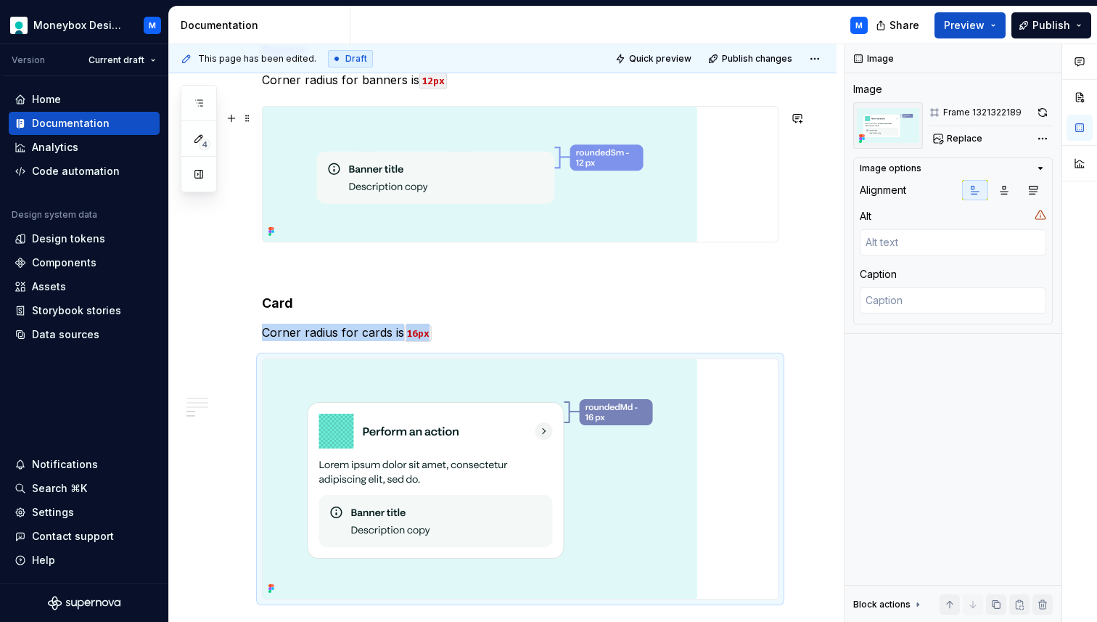
scroll to position [931, 0]
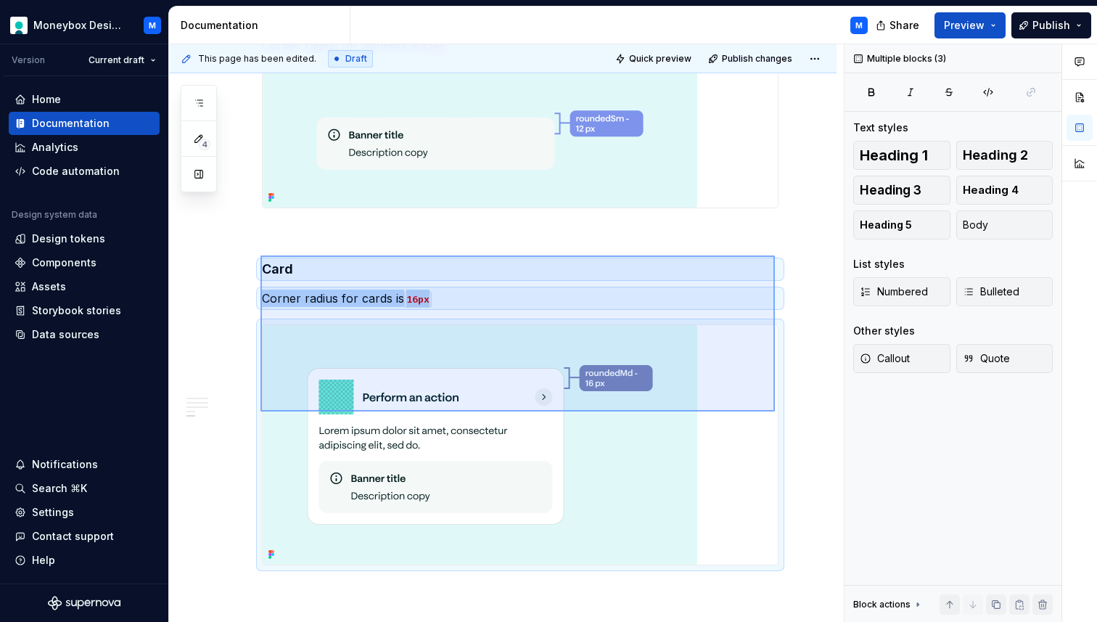
drag, startPoint x: 260, startPoint y: 255, endPoint x: 775, endPoint y: 411, distance: 537.4
click at [775, 411] on div "This page has been edited. Draft Quick preview Publish changes [PERSON_NAME] We…" at bounding box center [506, 333] width 675 height 578
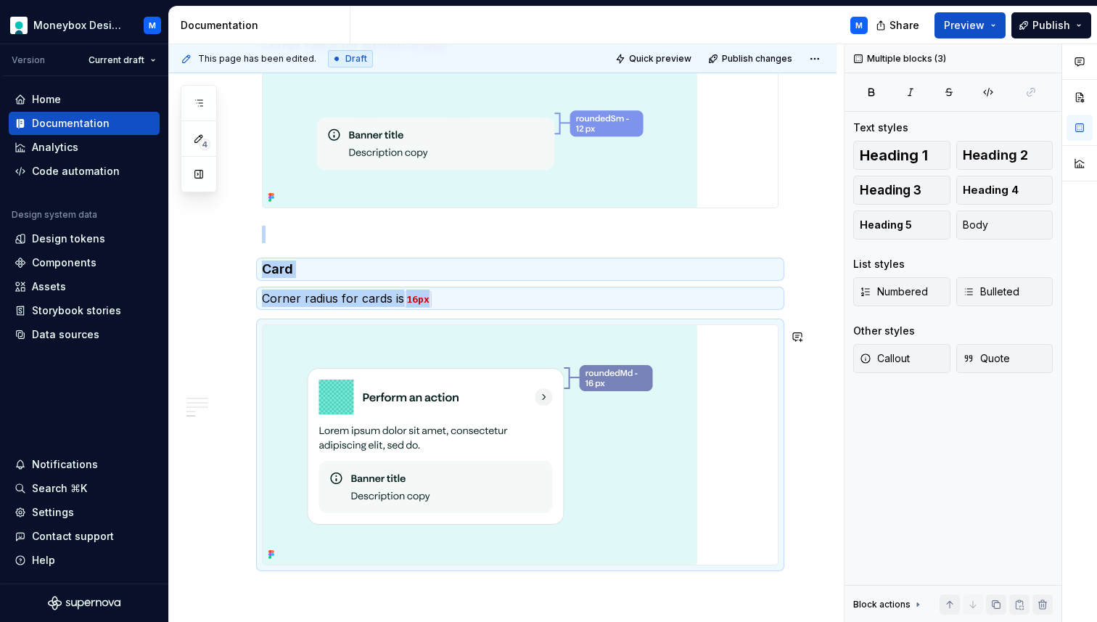
copy div "Card Corner radius for cards is 16px"
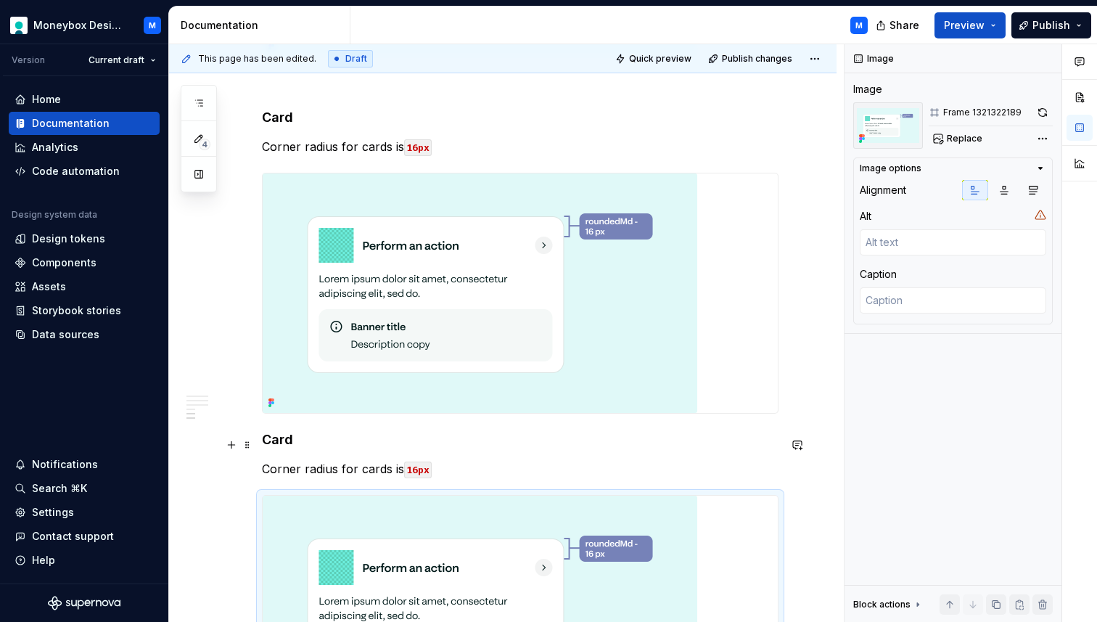
click at [263, 445] on h4 "Card" at bounding box center [520, 439] width 516 height 17
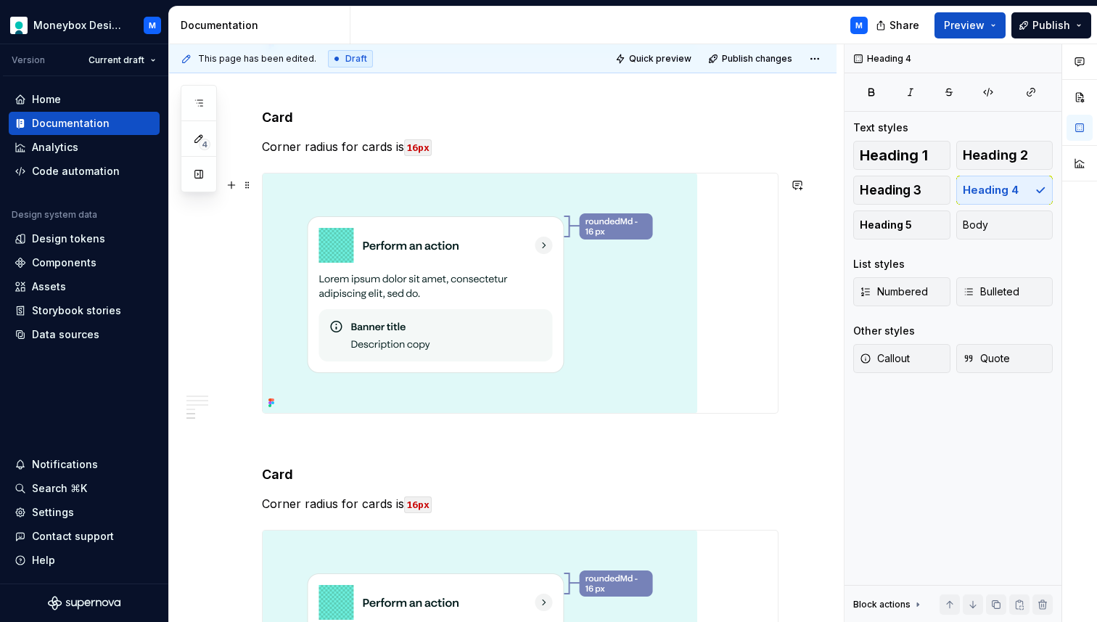
click at [717, 312] on div at bounding box center [520, 292] width 515 height 239
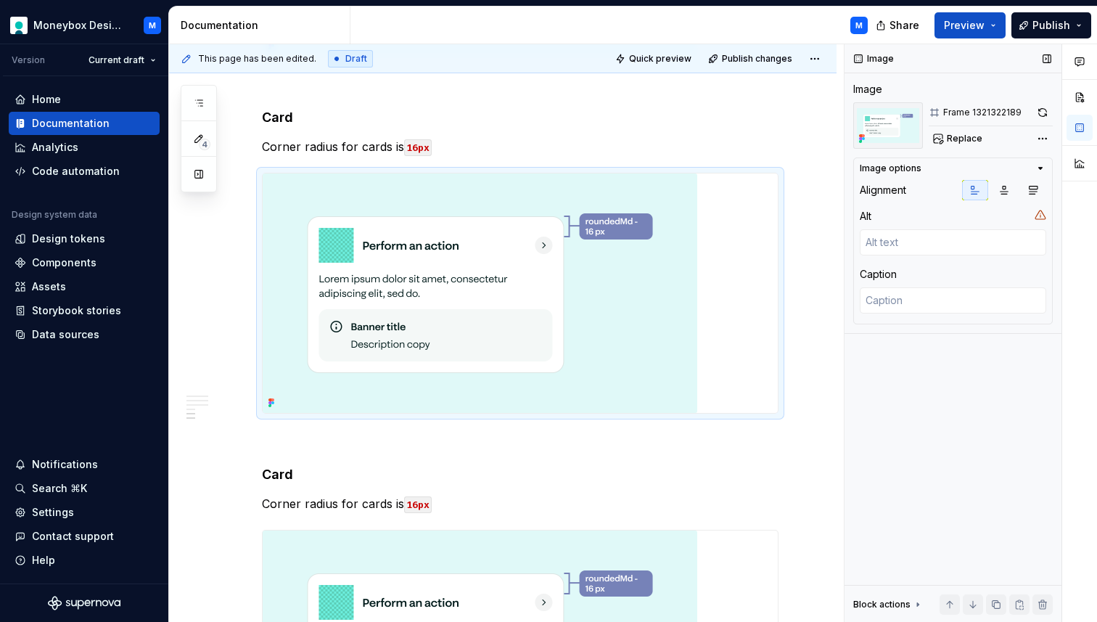
click at [1042, 166] on icon "button" at bounding box center [1040, 168] width 12 height 12
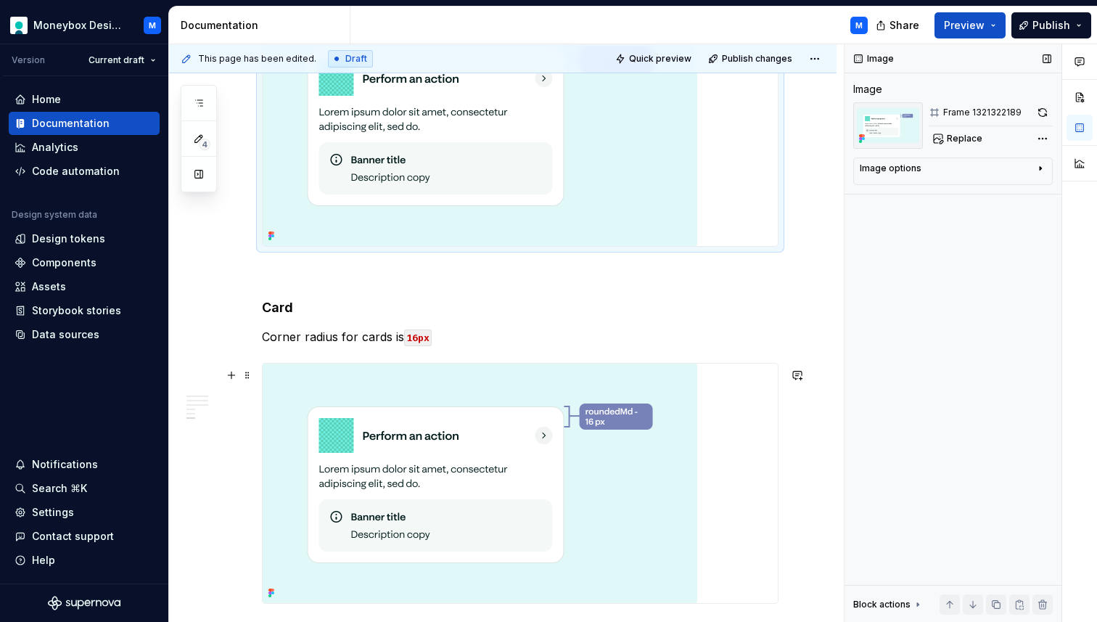
scroll to position [1259, 0]
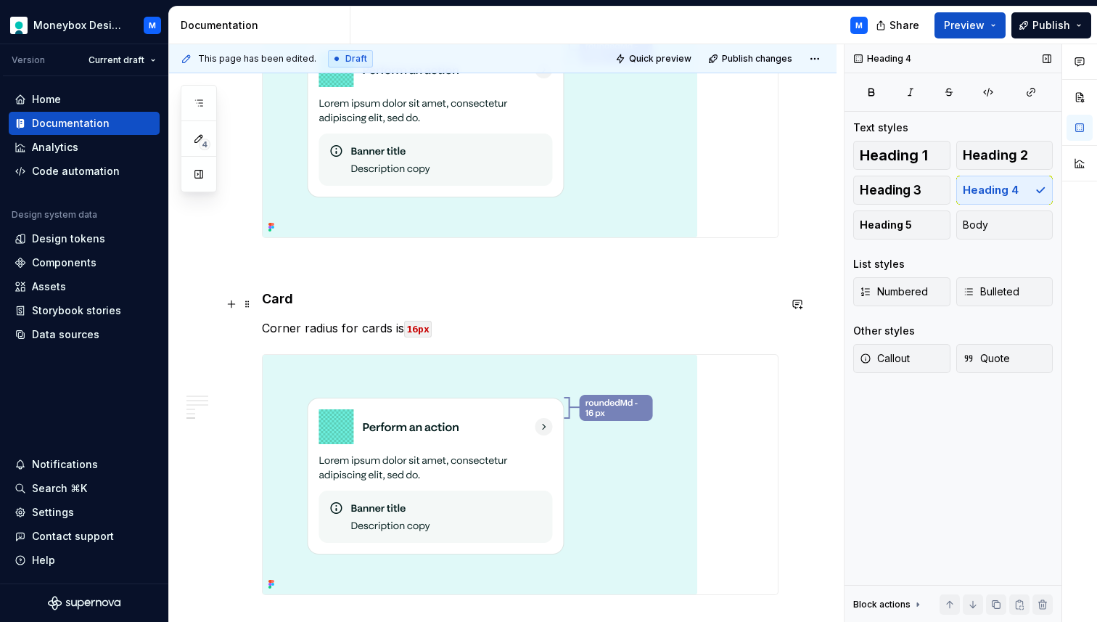
click at [302, 303] on h4 "Card" at bounding box center [520, 298] width 516 height 17
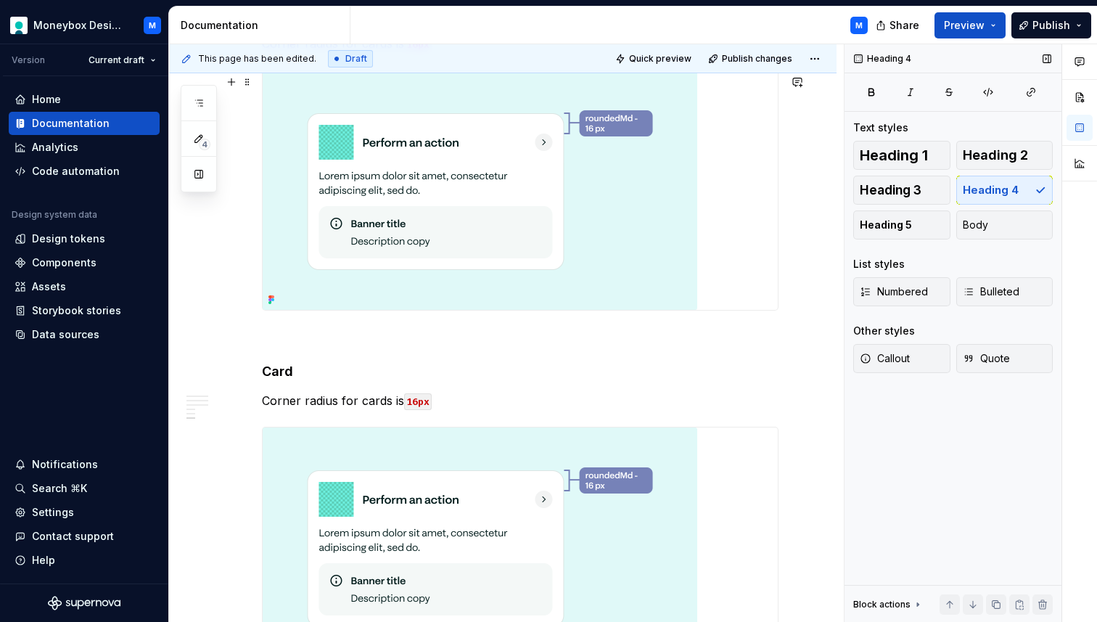
scroll to position [1156, 0]
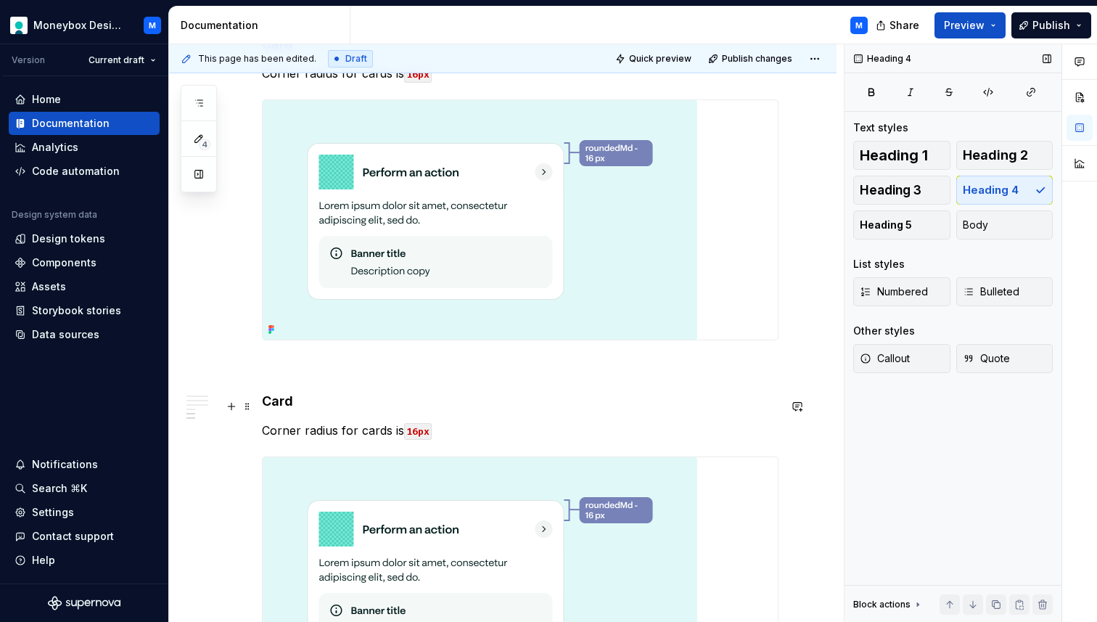
click at [290, 409] on h4 "Card" at bounding box center [520, 400] width 516 height 17
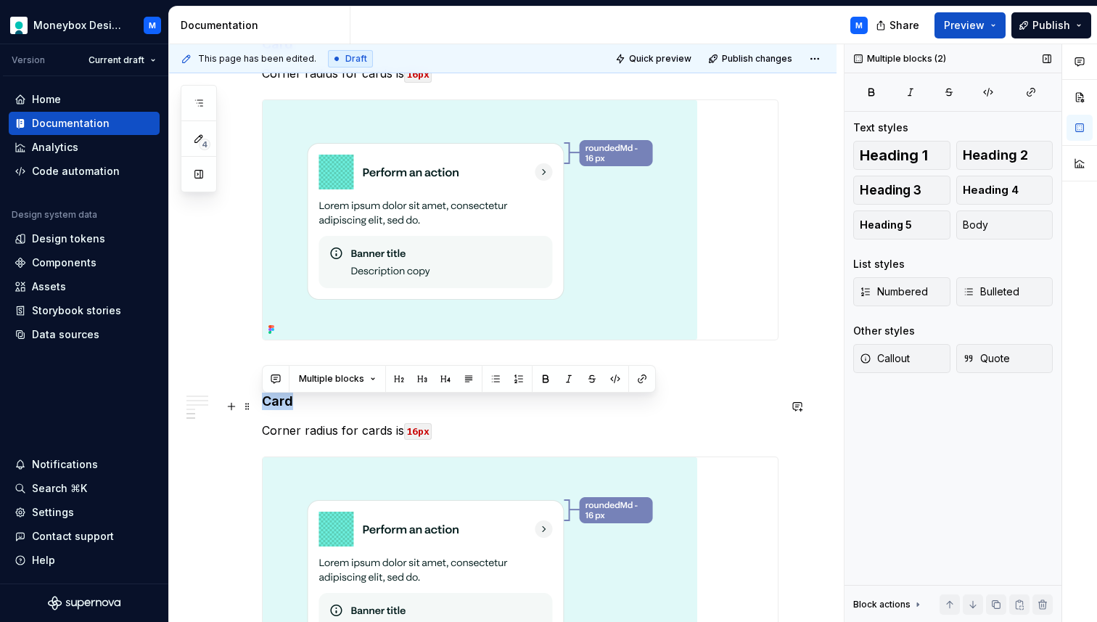
click at [290, 409] on h4 "Card" at bounding box center [520, 400] width 516 height 17
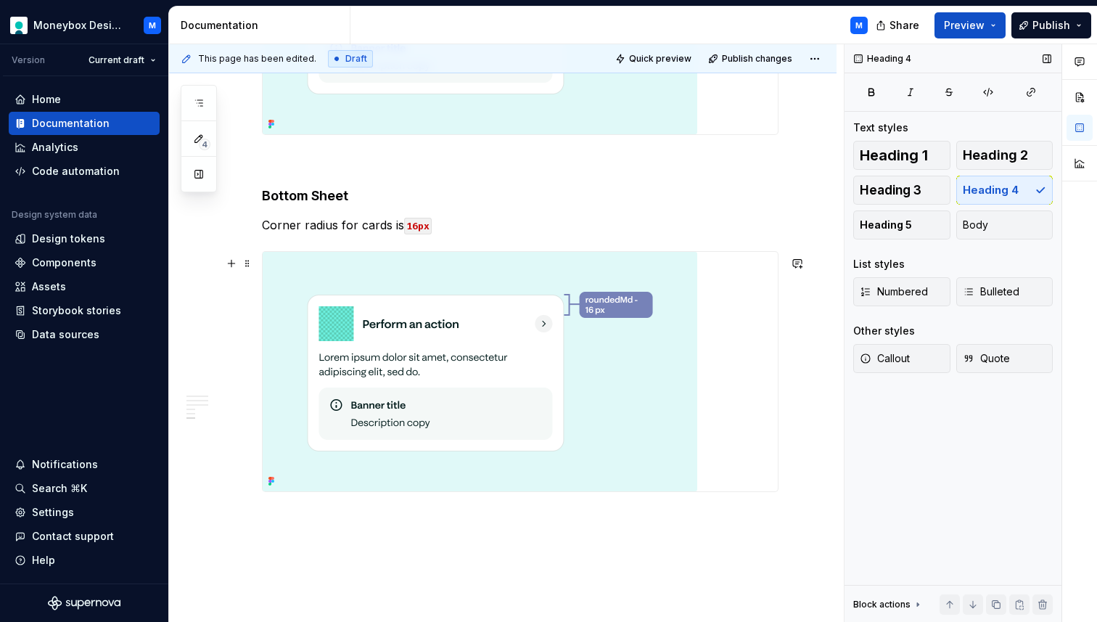
scroll to position [1375, 0]
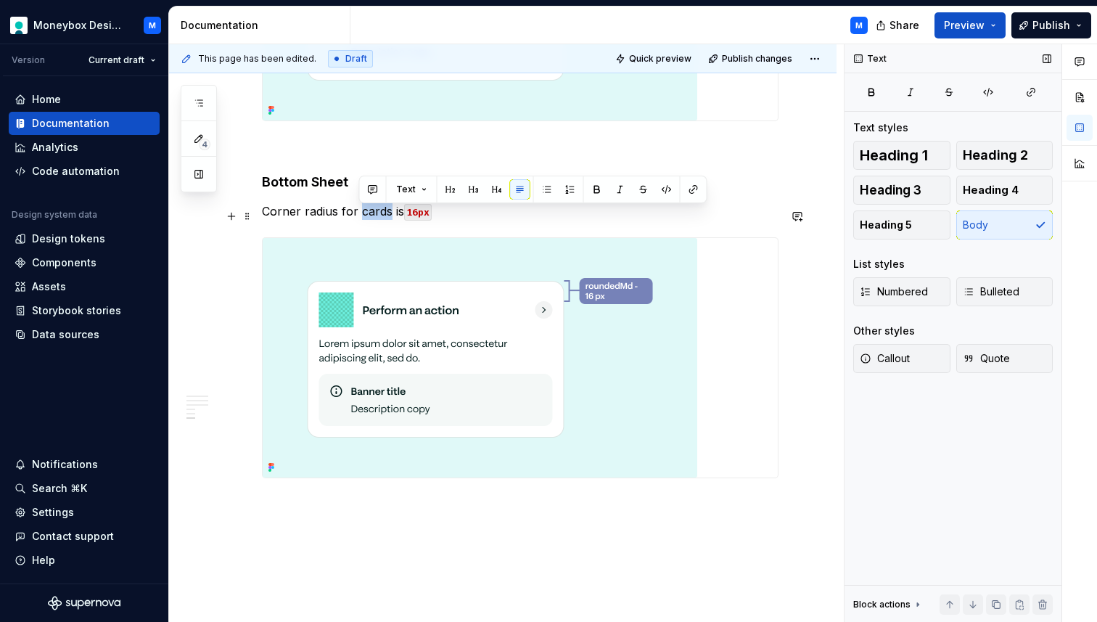
drag, startPoint x: 387, startPoint y: 217, endPoint x: 360, endPoint y: 214, distance: 27.7
click at [360, 214] on p "Corner radius for cards is 16px" at bounding box center [520, 210] width 516 height 17
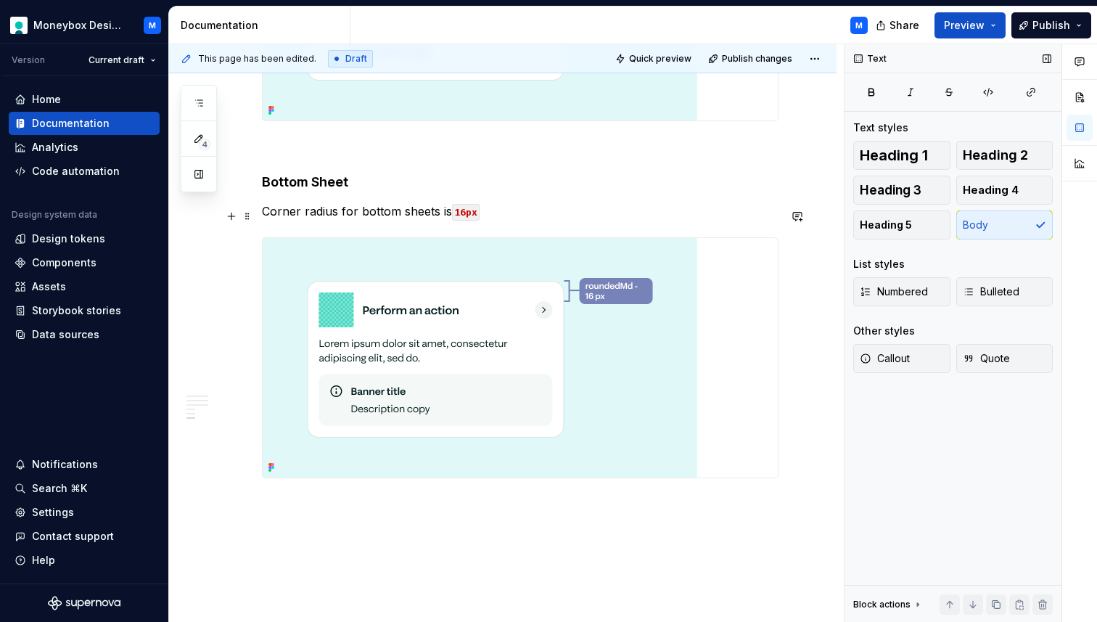
click at [464, 218] on code "16px" at bounding box center [466, 212] width 28 height 17
click at [559, 369] on img at bounding box center [480, 357] width 435 height 239
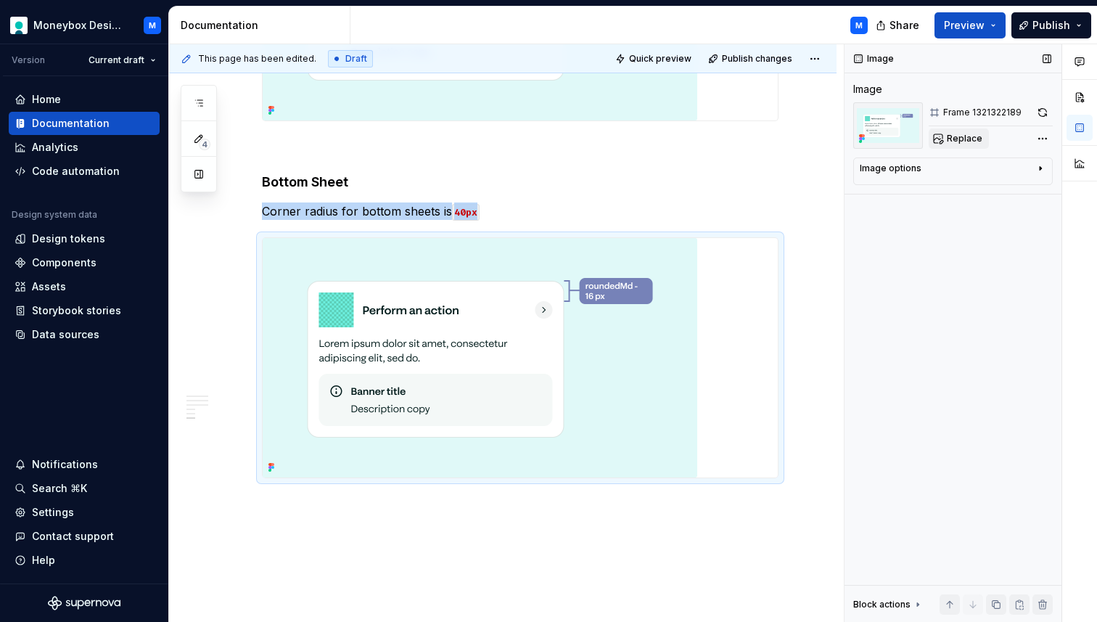
click at [955, 138] on span "Replace" at bounding box center [965, 139] width 36 height 12
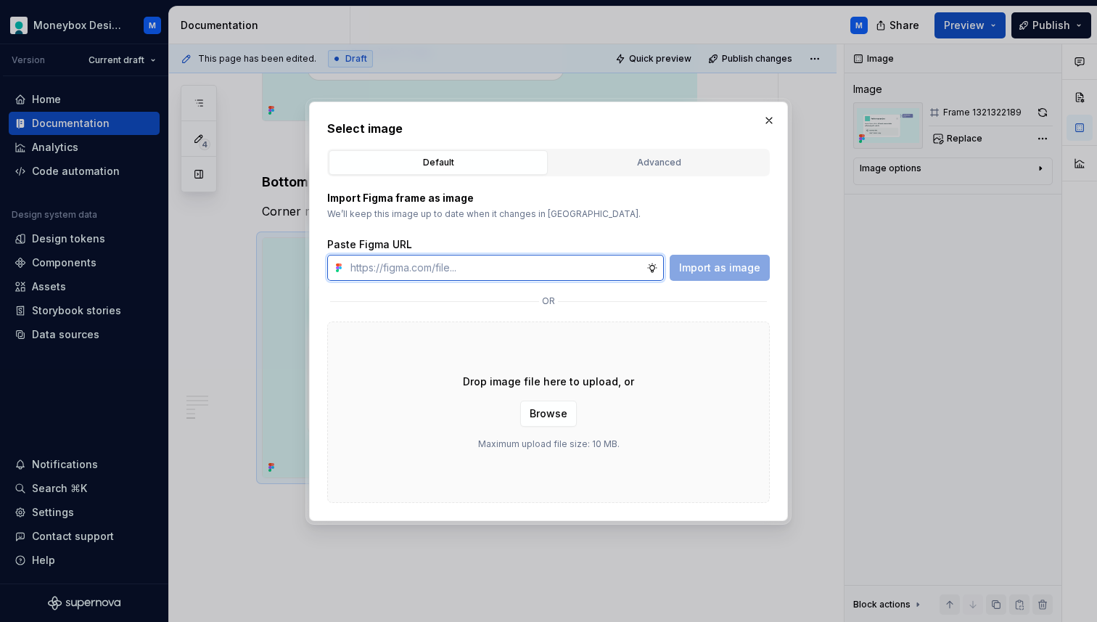
click at [465, 264] on input "text" at bounding box center [496, 268] width 302 height 26
paste input "[URL][DOMAIN_NAME]"
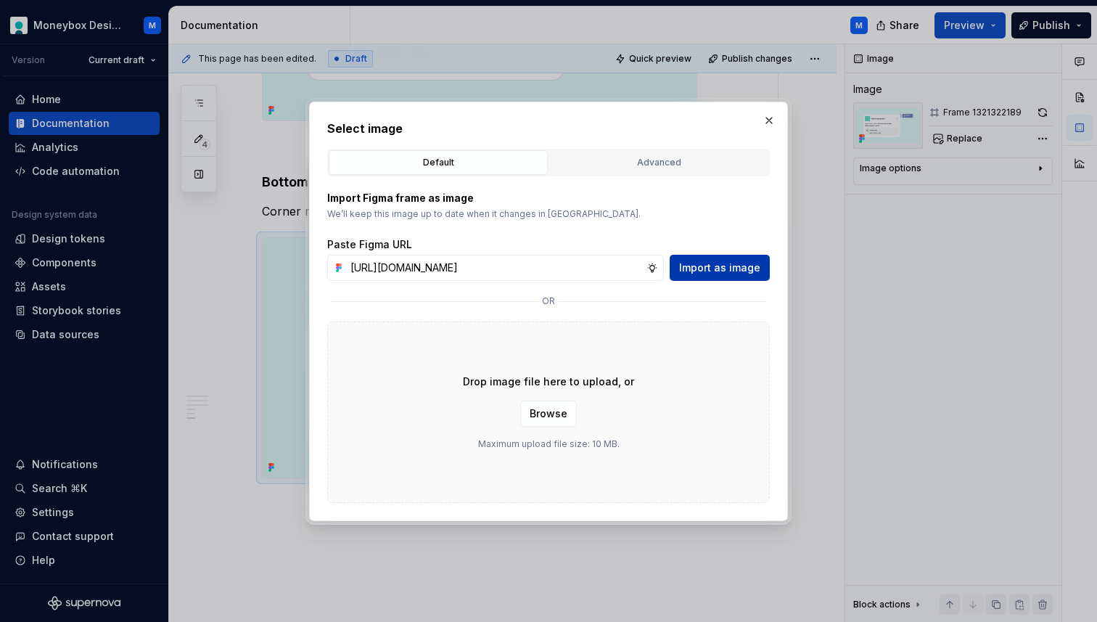
scroll to position [0, 0]
click at [720, 261] on span "Import as image" at bounding box center [719, 267] width 81 height 15
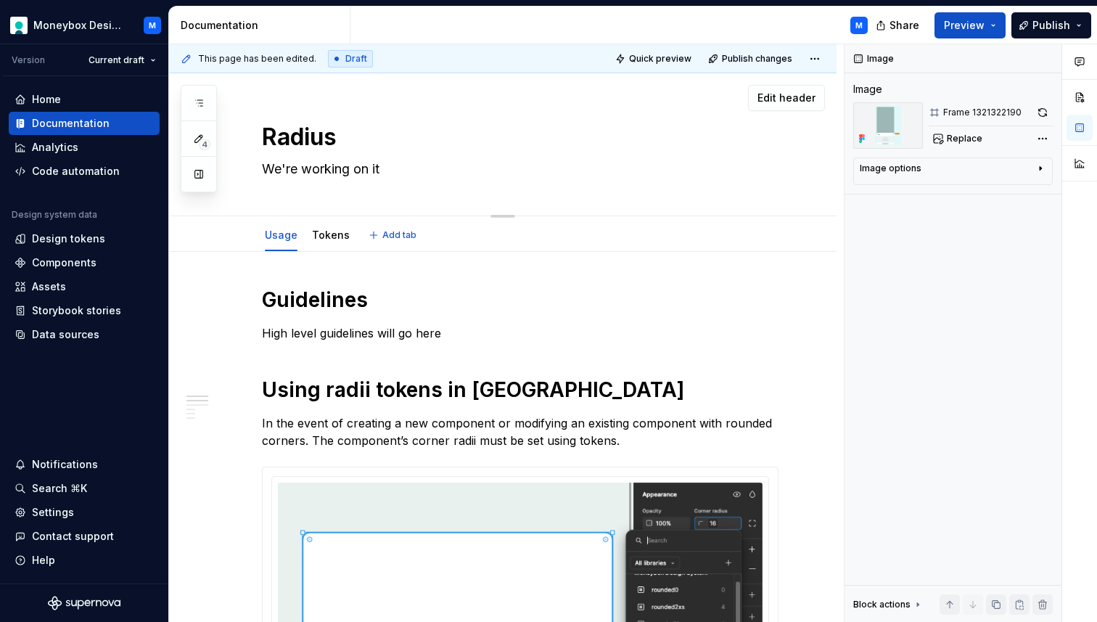
click at [357, 168] on textarea "We're working on it" at bounding box center [517, 168] width 516 height 23
paste textarea "[PERSON_NAME] defines the curvature of component corners, creating visual consi…"
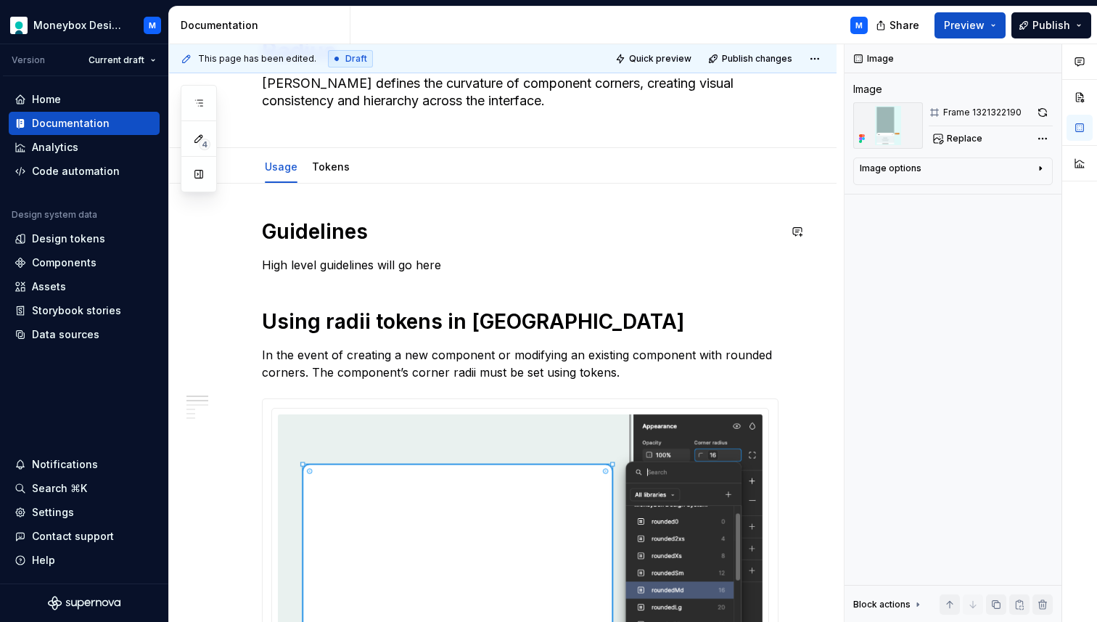
scroll to position [81, 0]
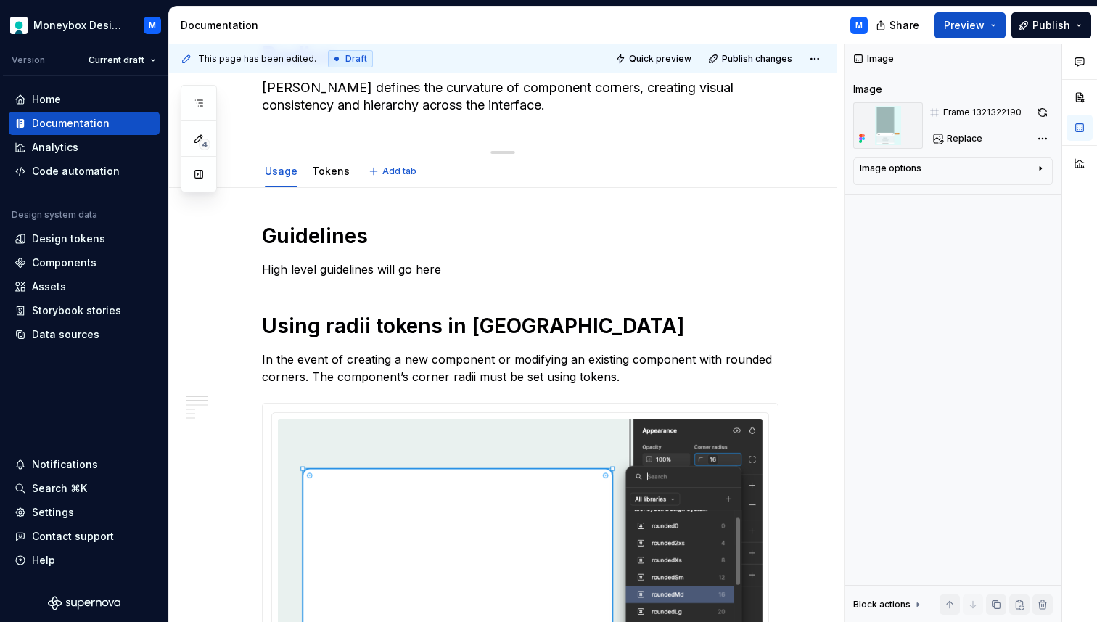
click at [494, 106] on textarea "[PERSON_NAME] defines the curvature of component corners, creating visual consi…" at bounding box center [517, 96] width 516 height 41
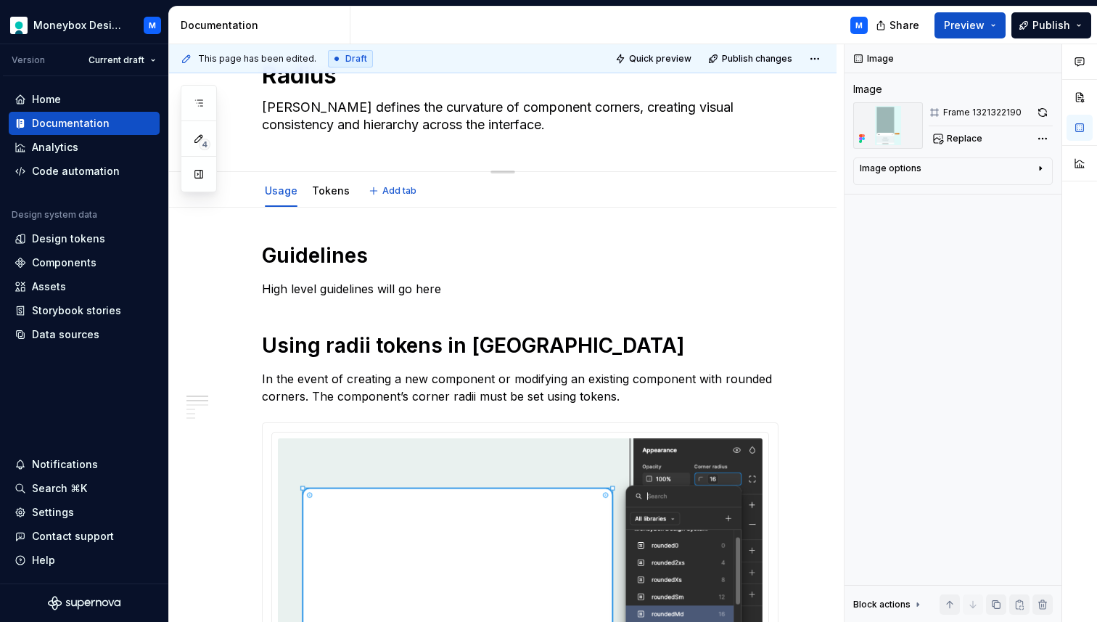
paste textarea "Applying consistent corner radius values helps maintain brand personality and e…"
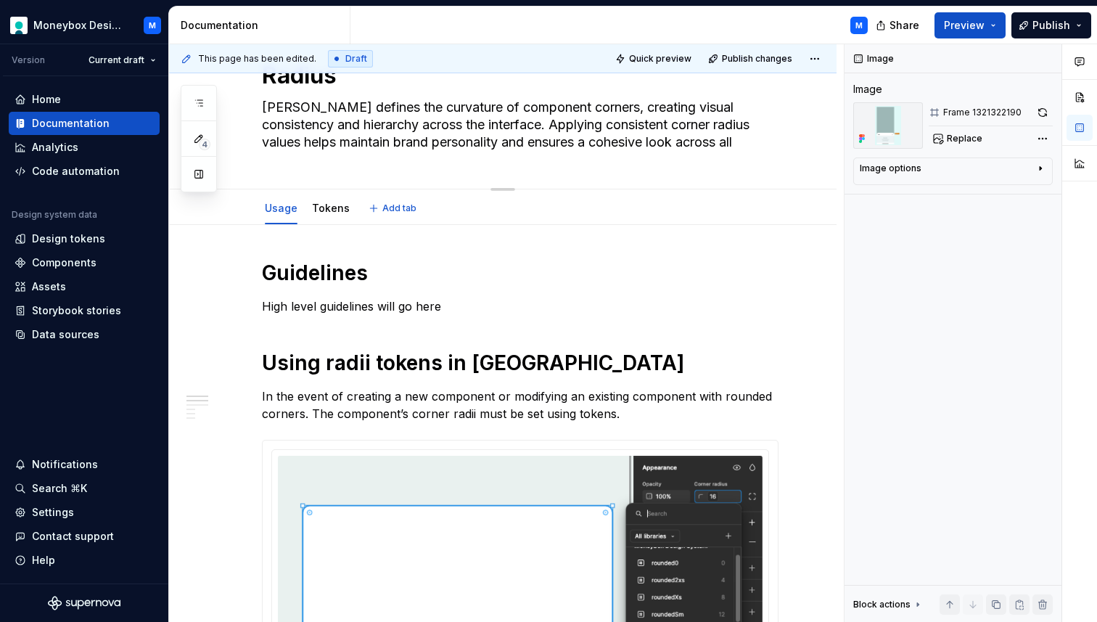
click at [548, 134] on textarea "[PERSON_NAME] defines the curvature of component corners, creating visual consi…" at bounding box center [517, 125] width 516 height 58
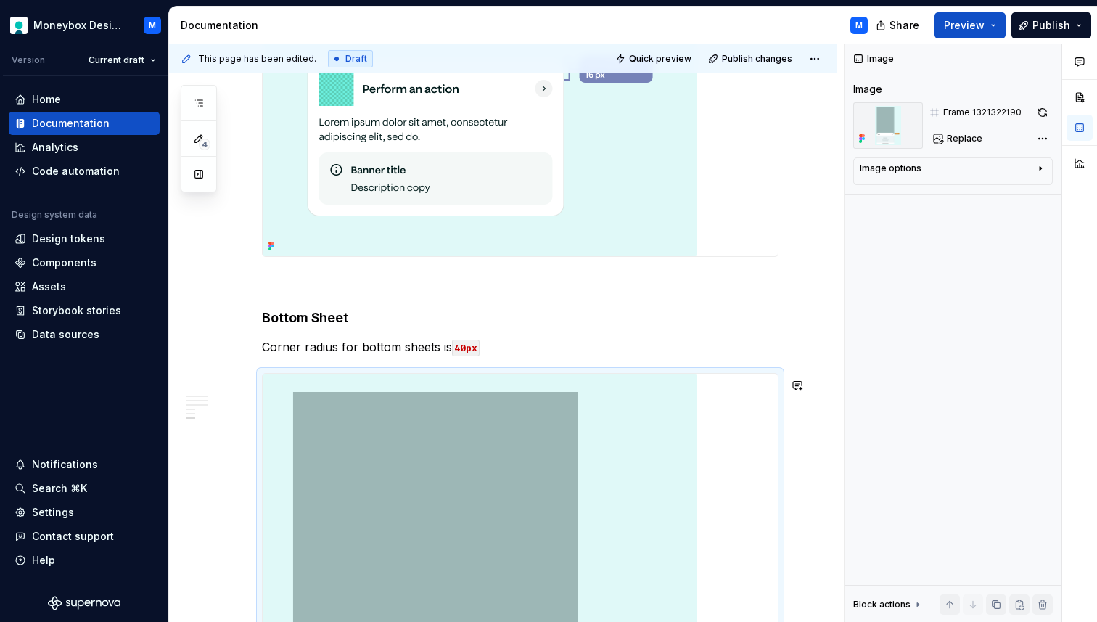
scroll to position [1269, 0]
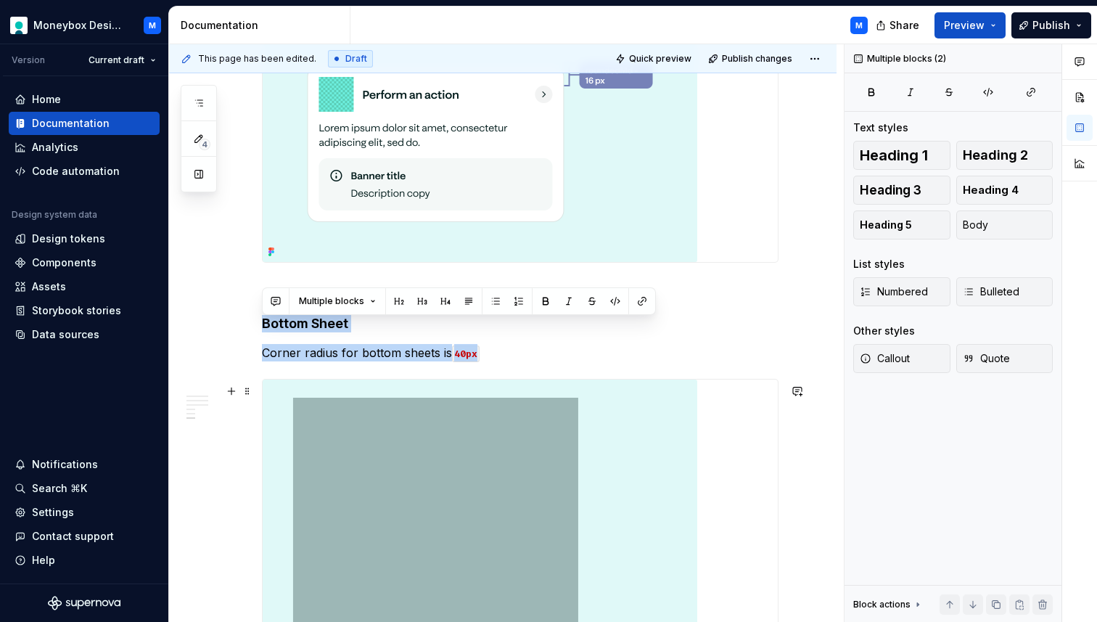
drag, startPoint x: 262, startPoint y: 312, endPoint x: 389, endPoint y: 405, distance: 157.7
click at [389, 405] on div "Guidelines High level guidelines will go here Using radii tokens in [GEOGRAPHIC…" at bounding box center [520, 44] width 516 height 1982
click at [252, 309] on div "Guidelines High level guidelines will go here Using radii tokens in [GEOGRAPHIC…" at bounding box center [502, 128] width 667 height 2221
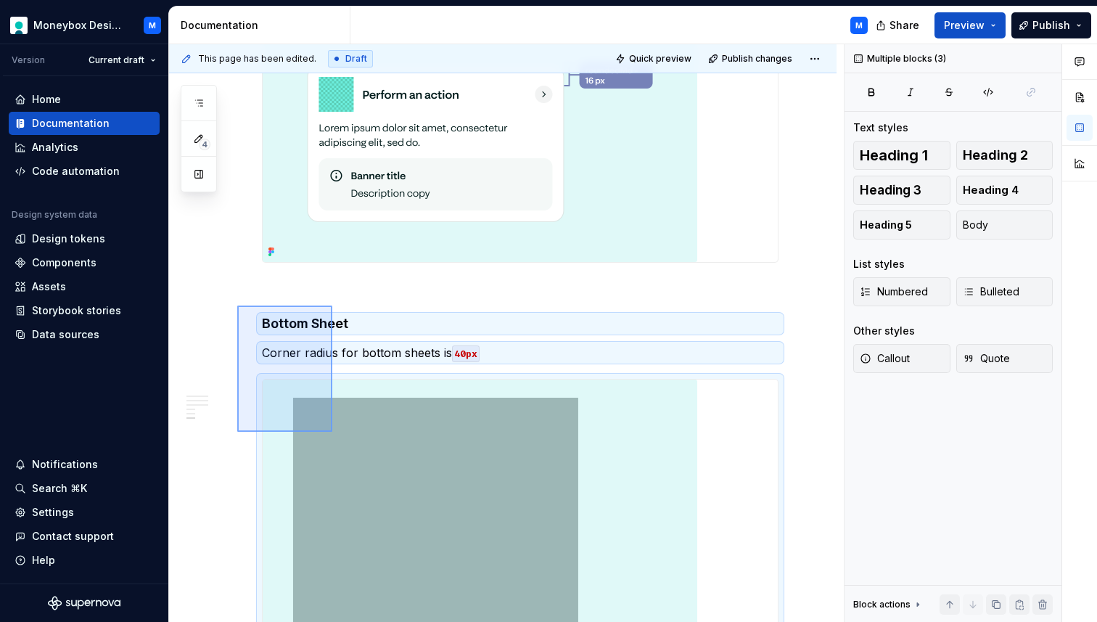
drag, startPoint x: 237, startPoint y: 305, endPoint x: 332, endPoint y: 432, distance: 158.0
click at [332, 432] on div "This page has been edited. Draft Quick preview Publish changes [PERSON_NAME] de…" at bounding box center [506, 333] width 675 height 578
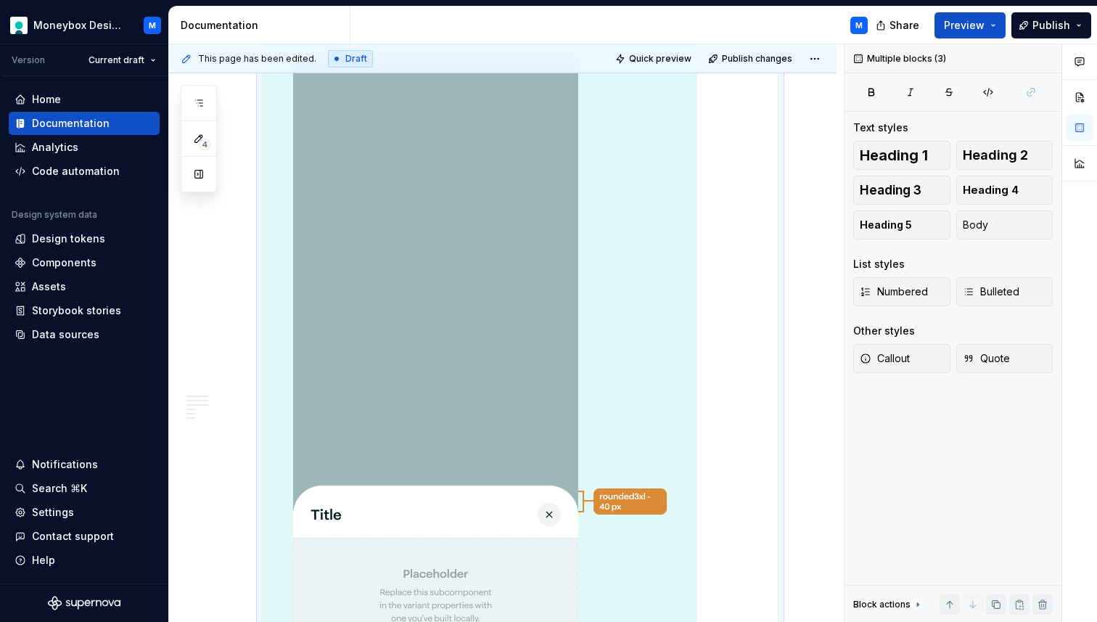
copy div "Bottom Sheet Corner radius for bottom sheets is 40px"
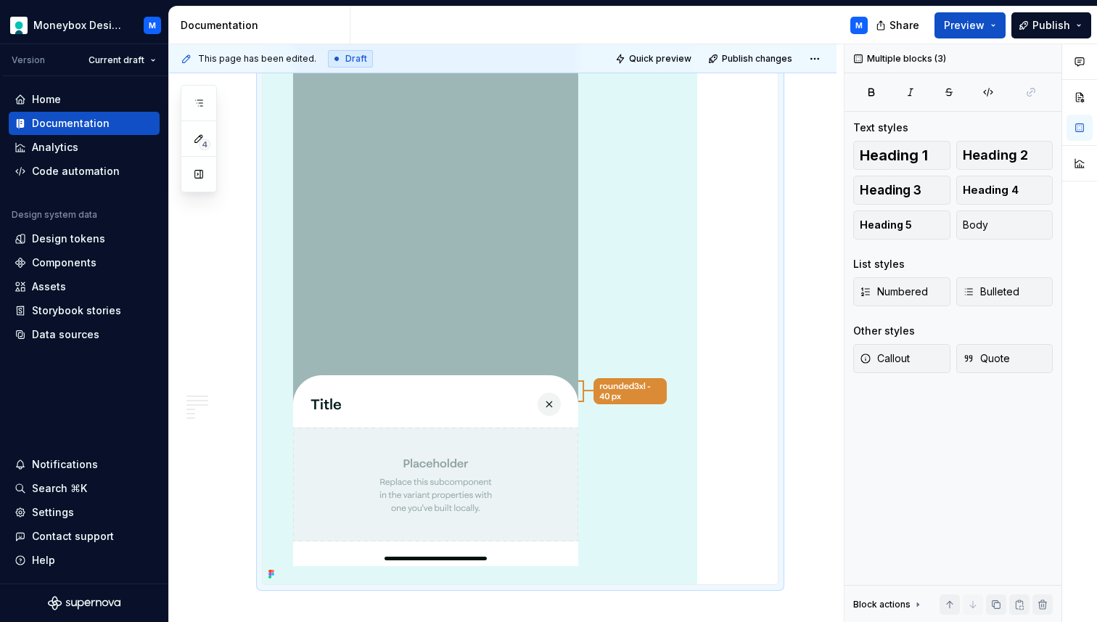
scroll to position [1890, 0]
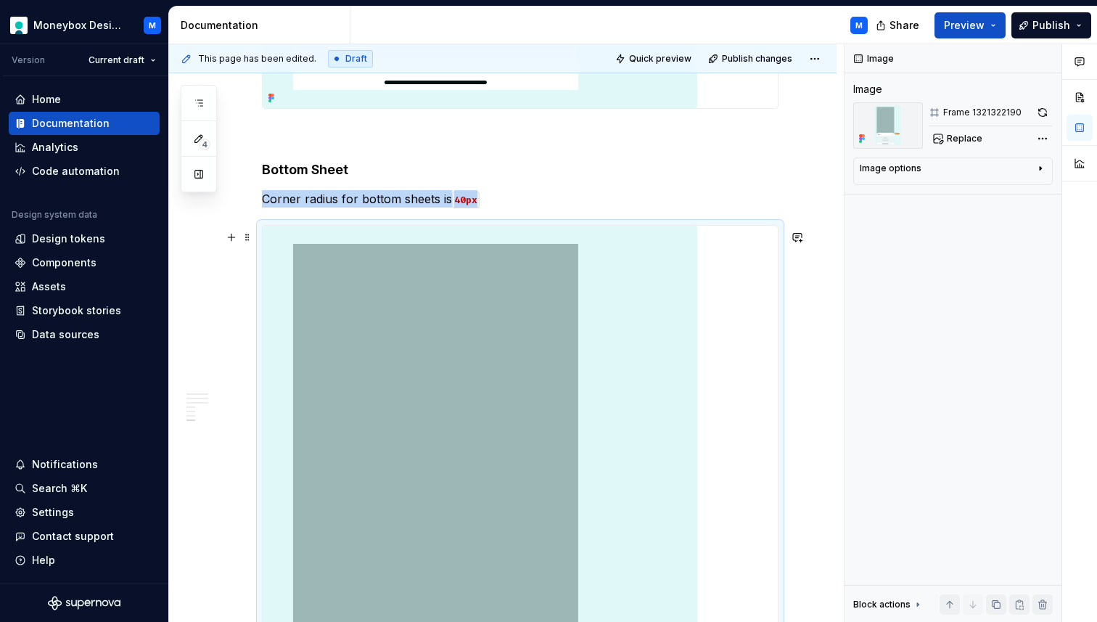
scroll to position [2122, 0]
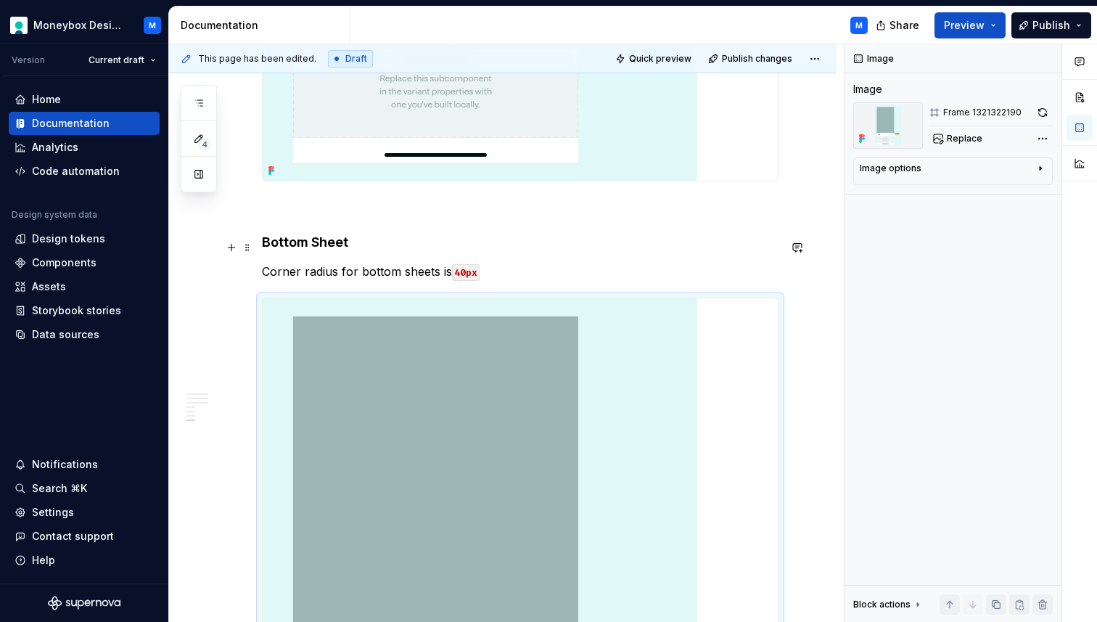
click at [310, 243] on h4 "Bottom Sheet" at bounding box center [520, 242] width 516 height 17
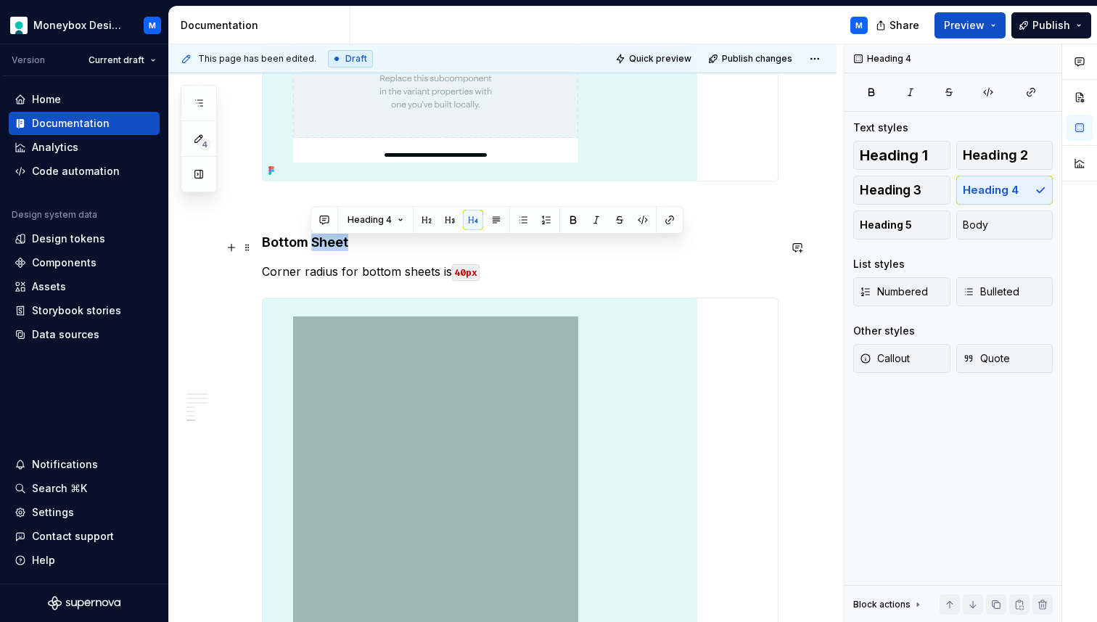
click at [310, 243] on h4 "Bottom Sheet" at bounding box center [520, 242] width 516 height 17
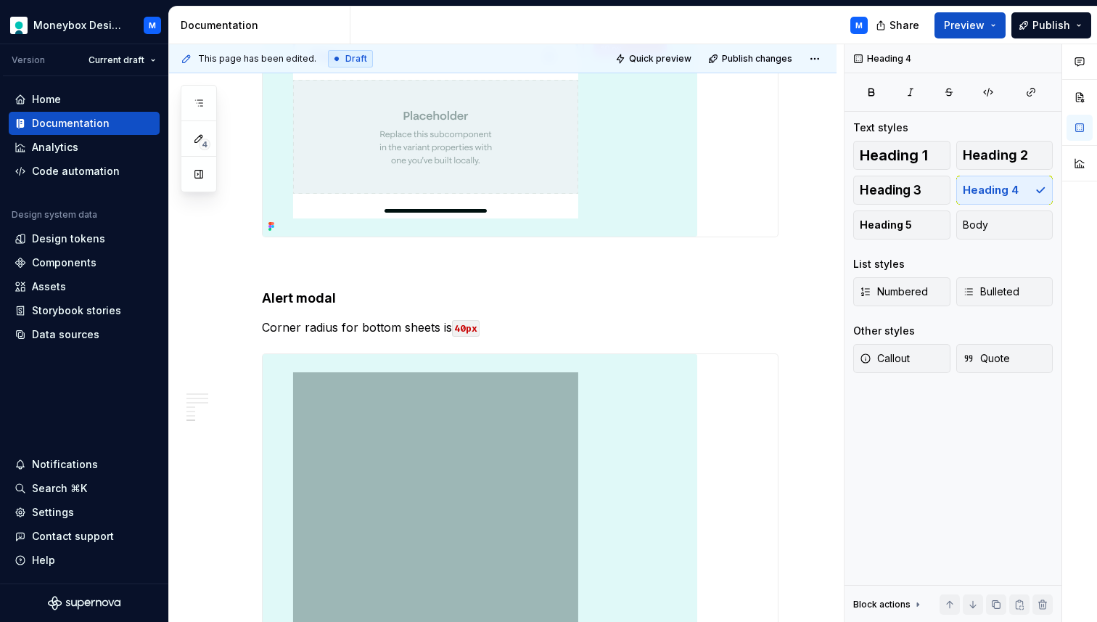
scroll to position [2105, 0]
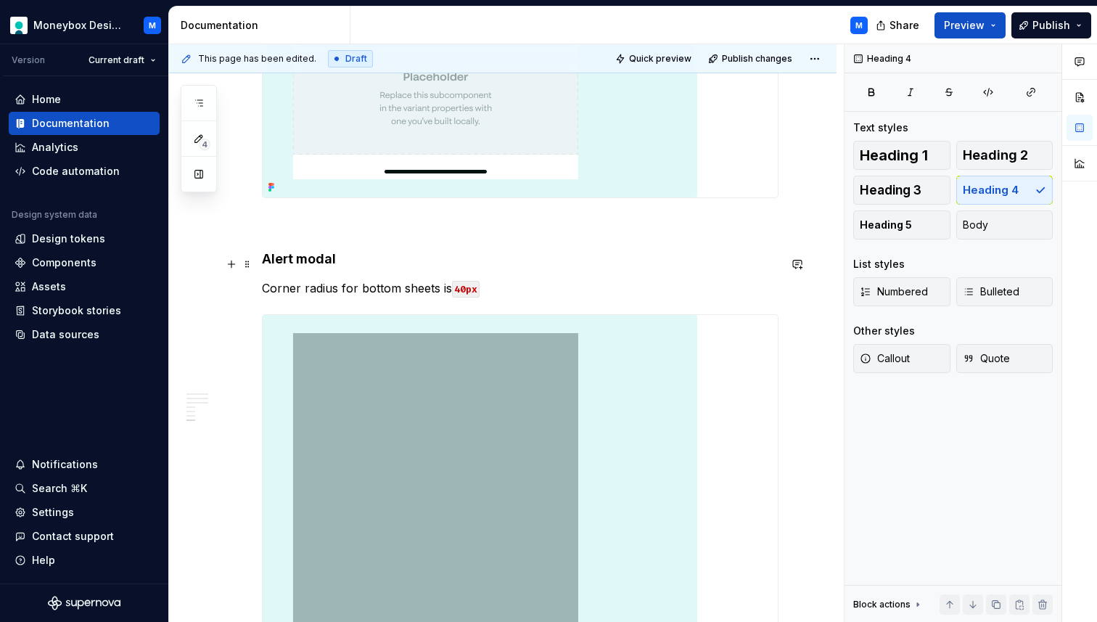
click at [306, 265] on h4 "Alert modal" at bounding box center [520, 258] width 516 height 17
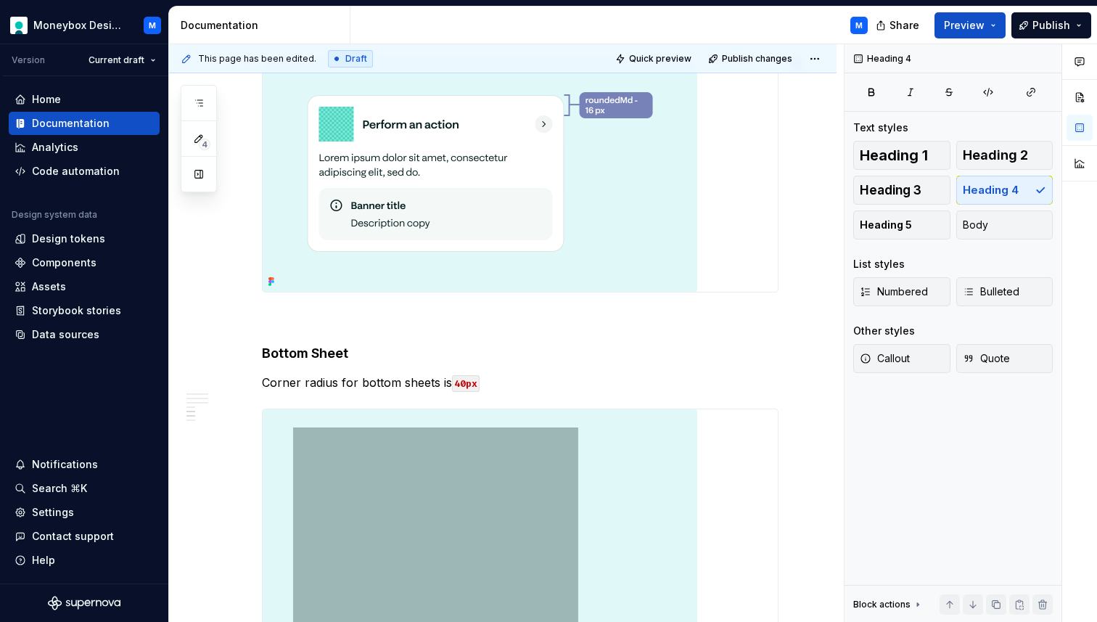
scroll to position [1072, 0]
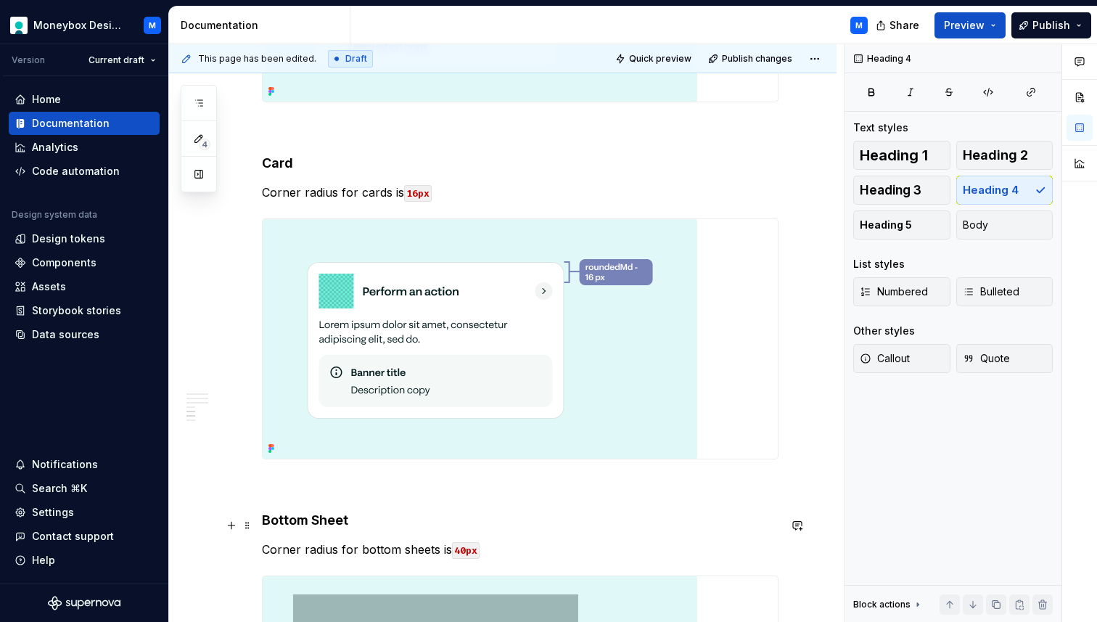
click at [318, 522] on h4 "Bottom Sheet" at bounding box center [520, 519] width 516 height 17
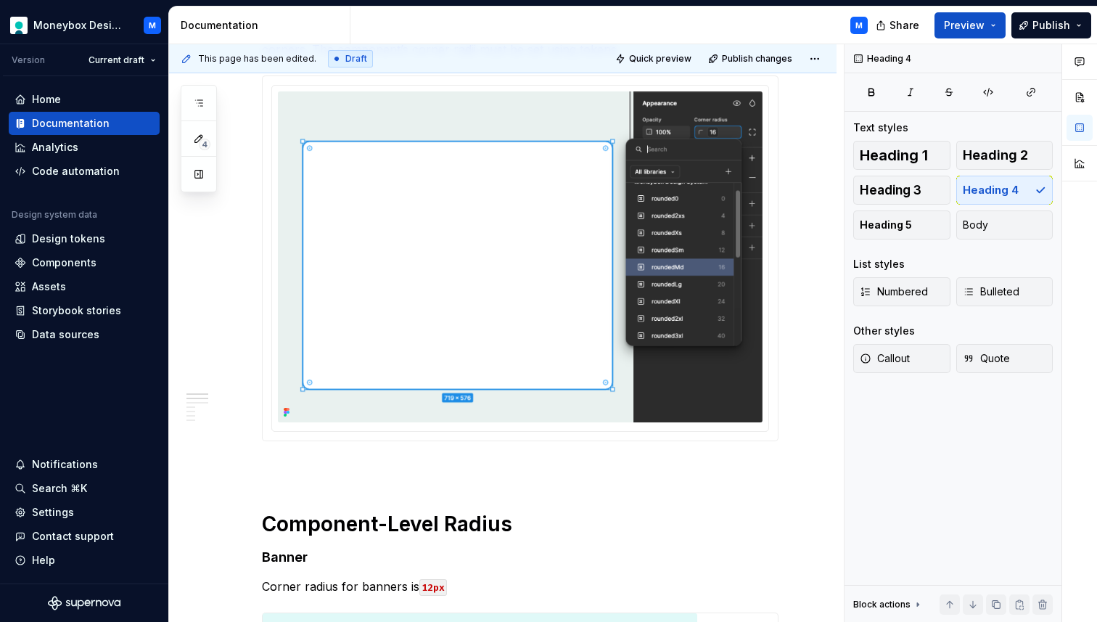
scroll to position [0, 0]
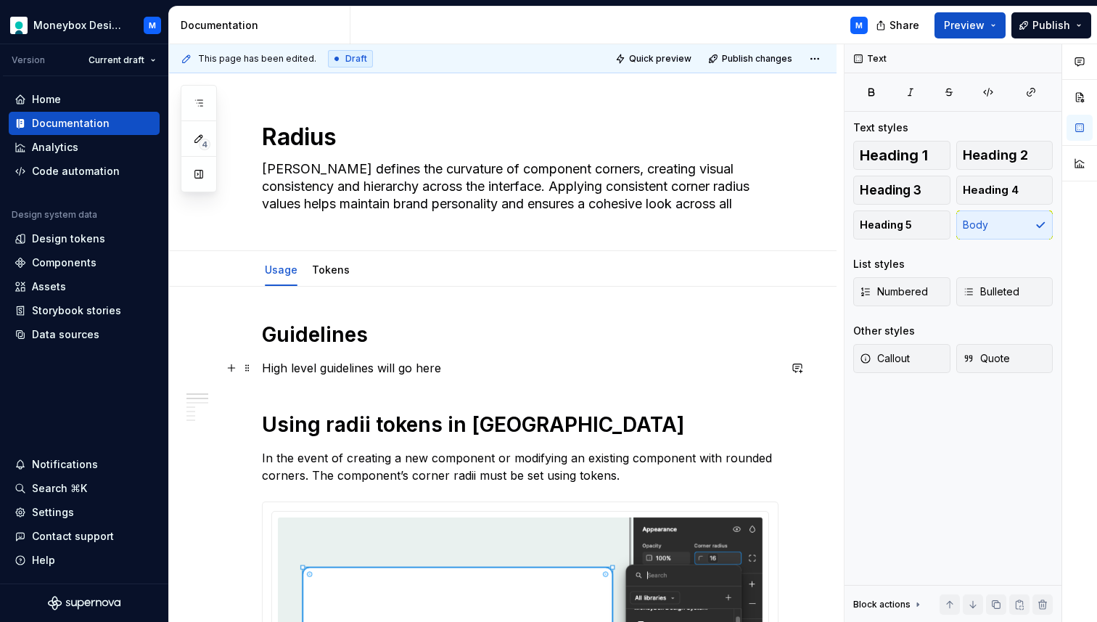
click at [463, 375] on p "High level guidelines will go here" at bounding box center [520, 367] width 516 height 17
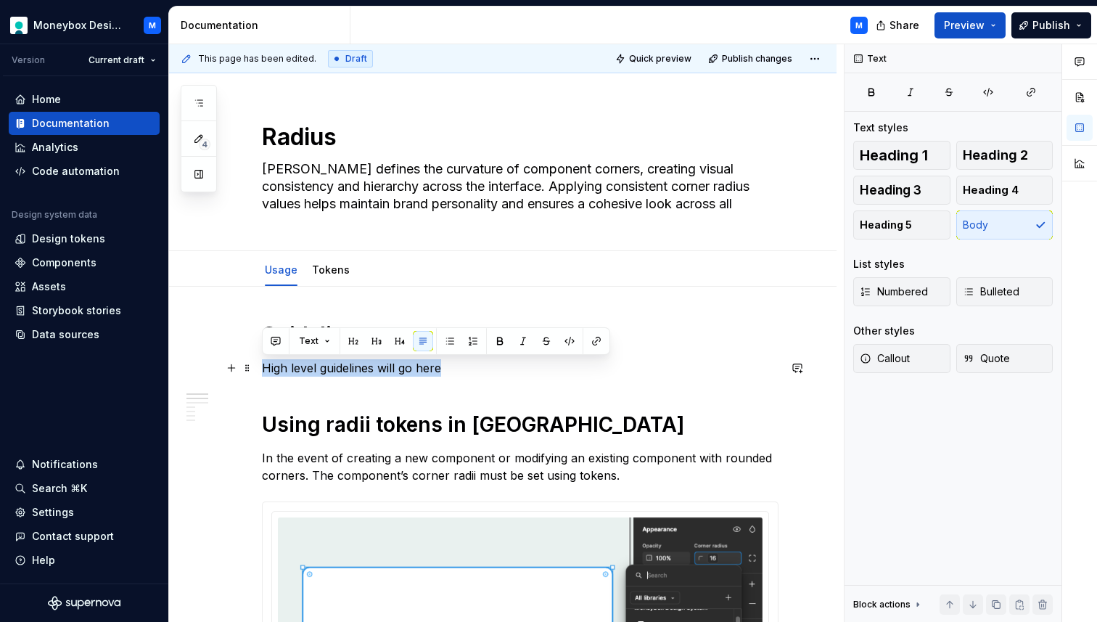
drag, startPoint x: 448, startPoint y: 366, endPoint x: 258, endPoint y: 368, distance: 189.3
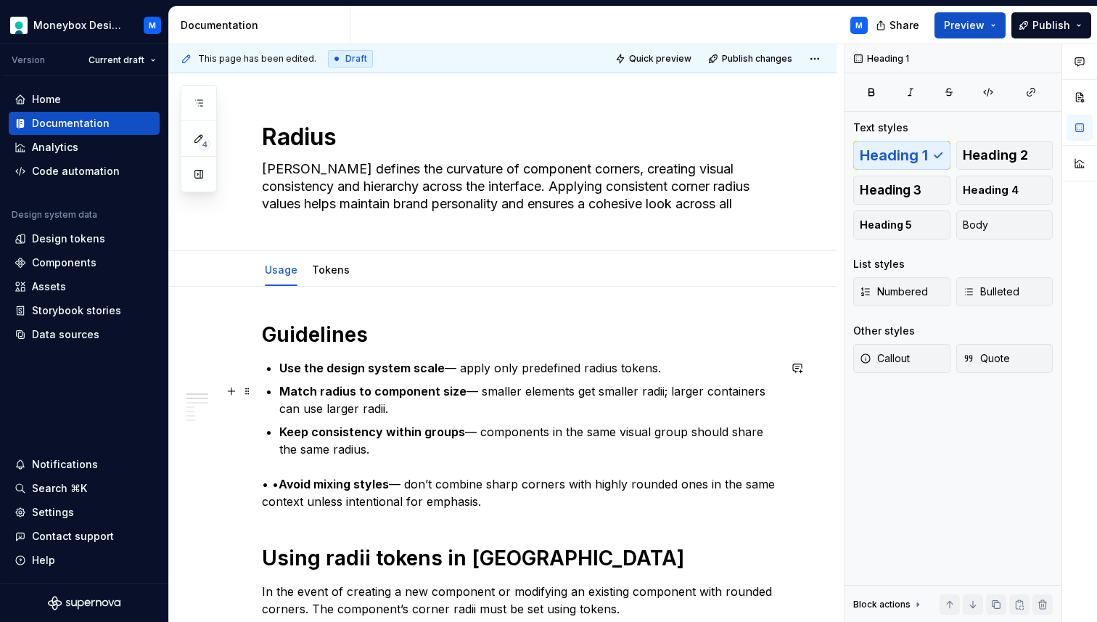
scroll to position [47, 0]
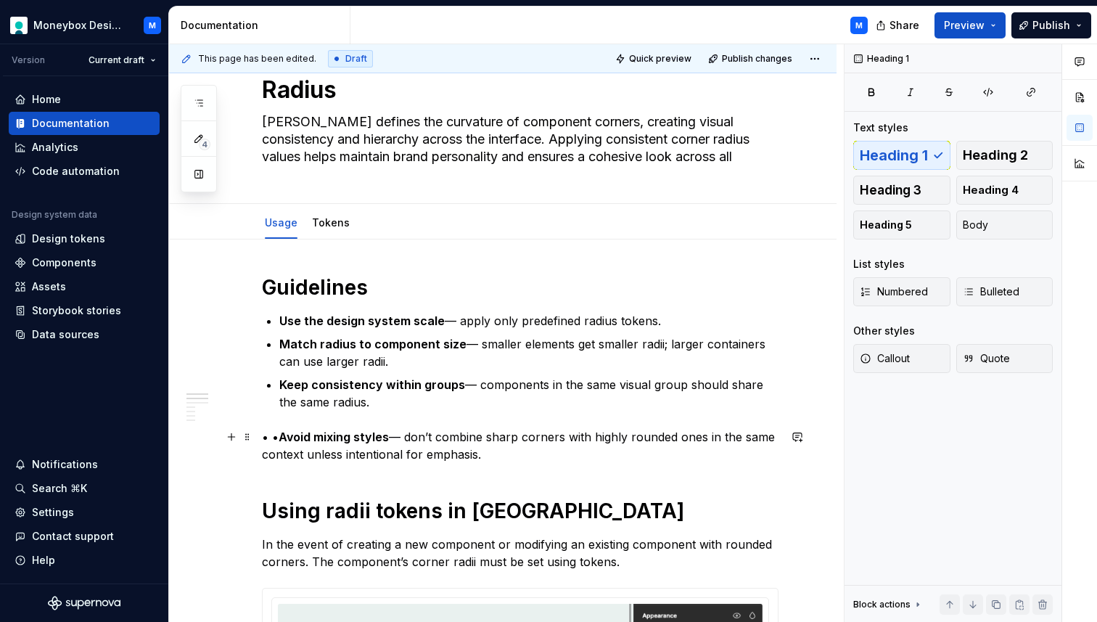
click at [281, 437] on strong "Avoid mixing styles" at bounding box center [334, 436] width 110 height 15
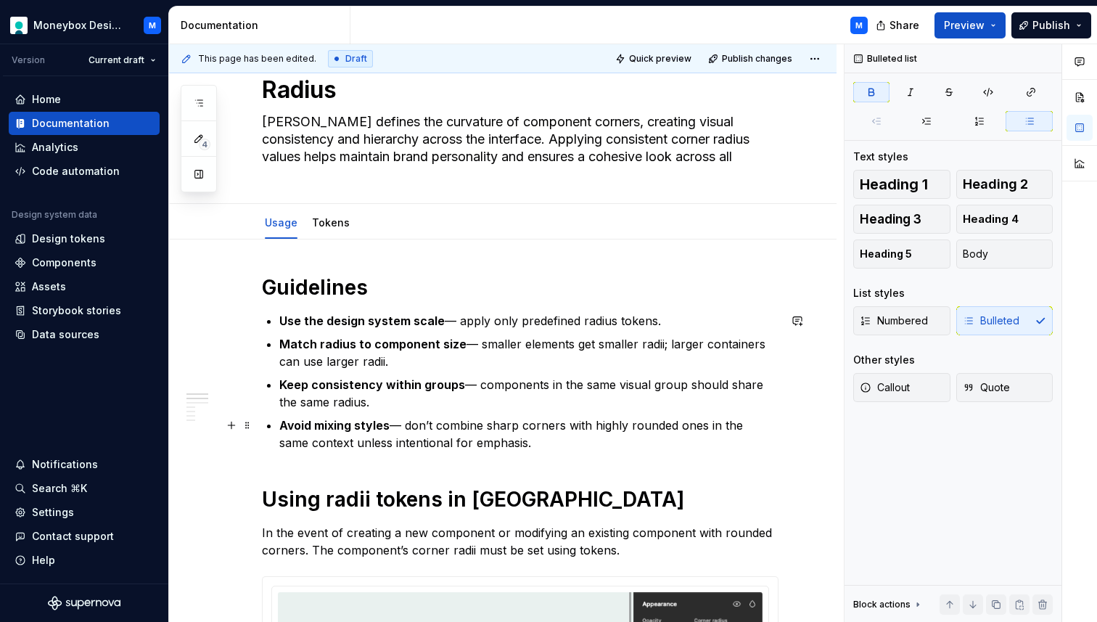
click at [405, 428] on p "Avoid mixing styles — don’t combine sharp corners with highly rounded ones in t…" at bounding box center [528, 433] width 499 height 35
click at [477, 387] on p "Keep consistency within groups — components in the same visual group should sha…" at bounding box center [528, 393] width 499 height 35
click at [478, 347] on p "Match radius to component size — smaller elements get smaller radii; larger con…" at bounding box center [528, 352] width 499 height 35
click at [459, 320] on p "Use the design system scale — apply only predefined radius tokens." at bounding box center [528, 320] width 499 height 17
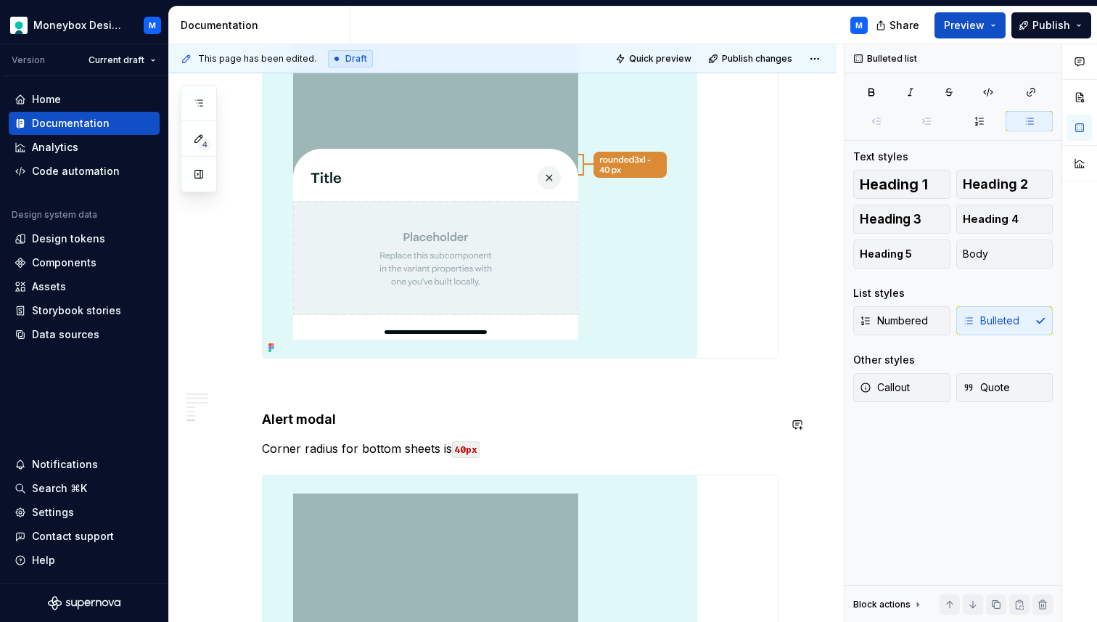
scroll to position [2186, 0]
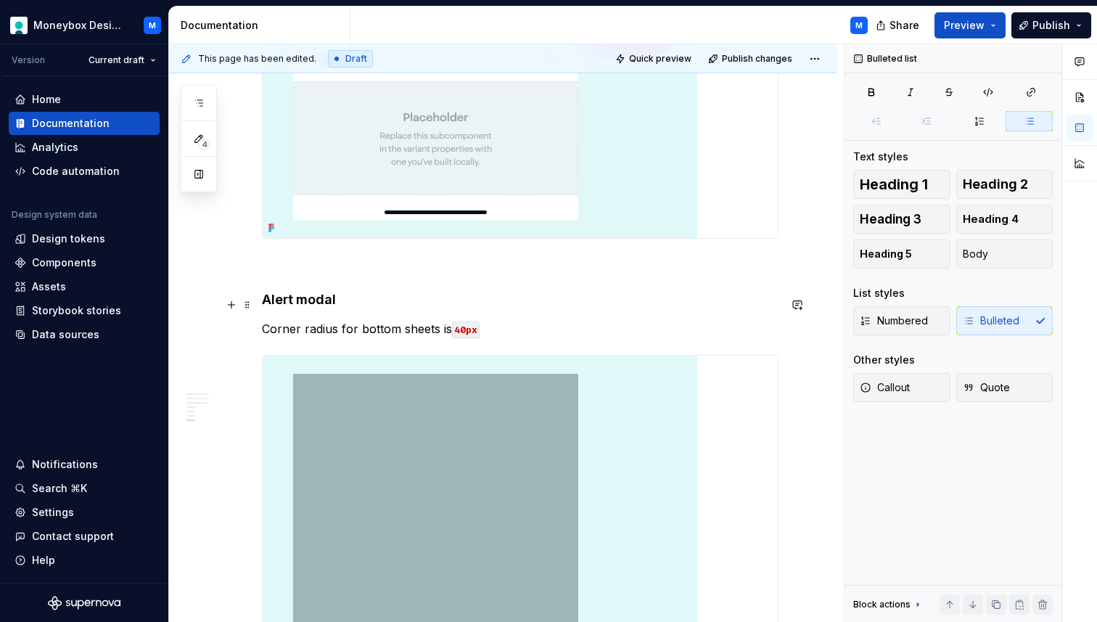
click at [334, 305] on h4 "Alert modal" at bounding box center [520, 299] width 516 height 17
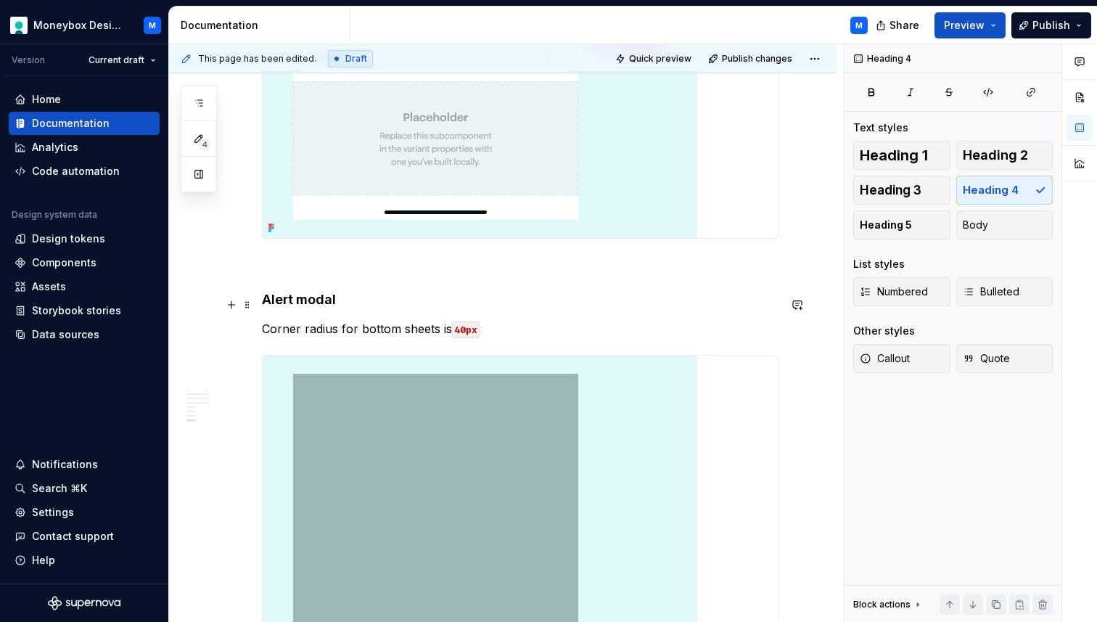
scroll to position [2223, 0]
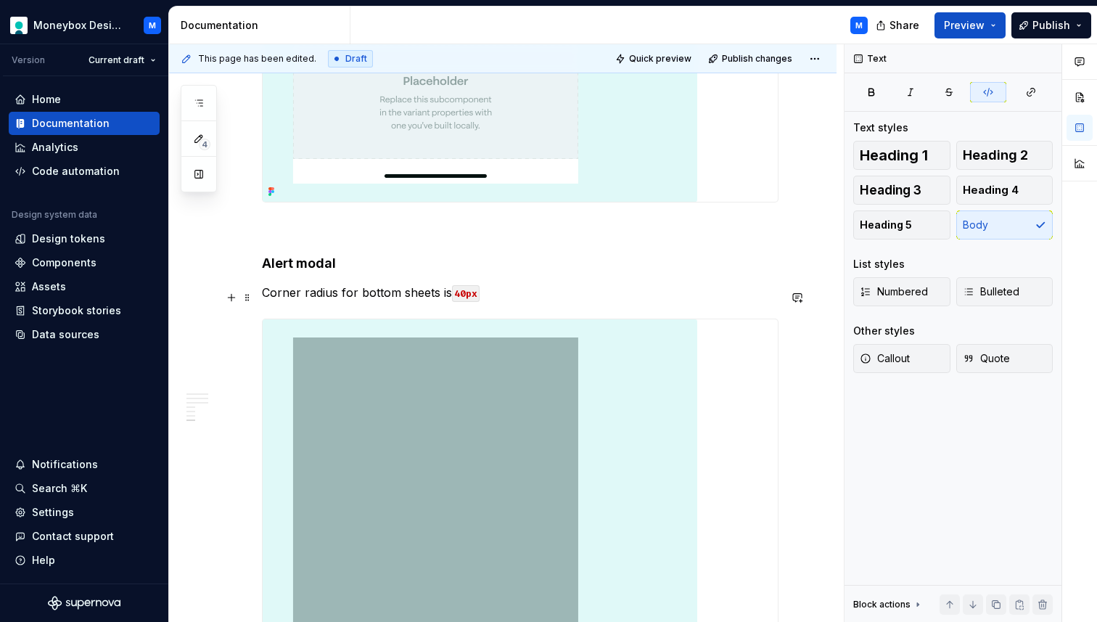
click at [465, 300] on code "40px" at bounding box center [466, 293] width 28 height 17
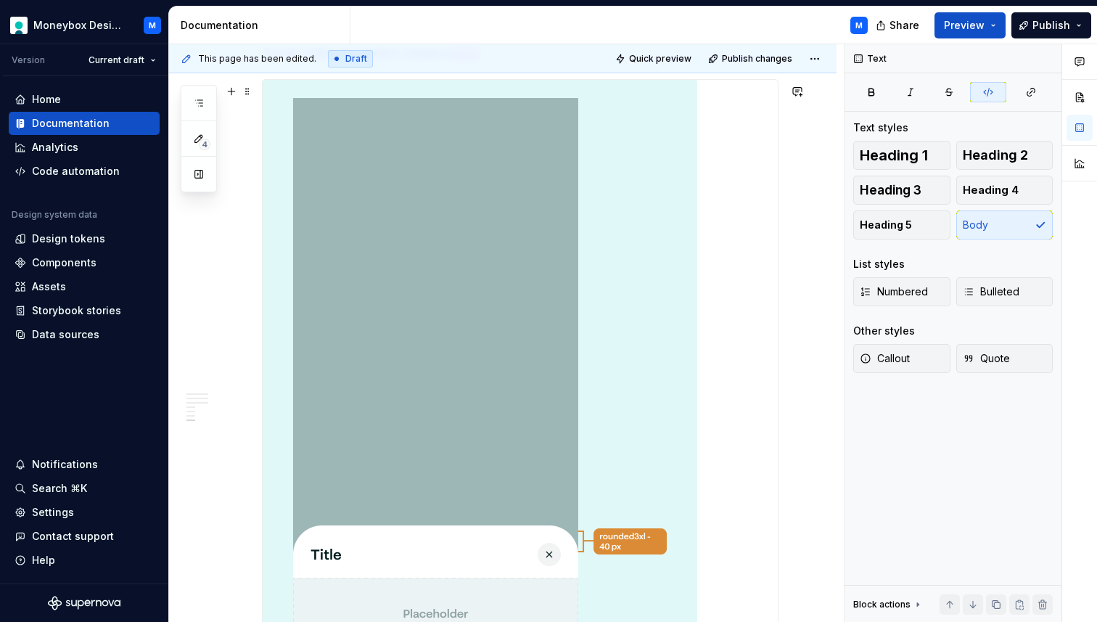
scroll to position [2783, 0]
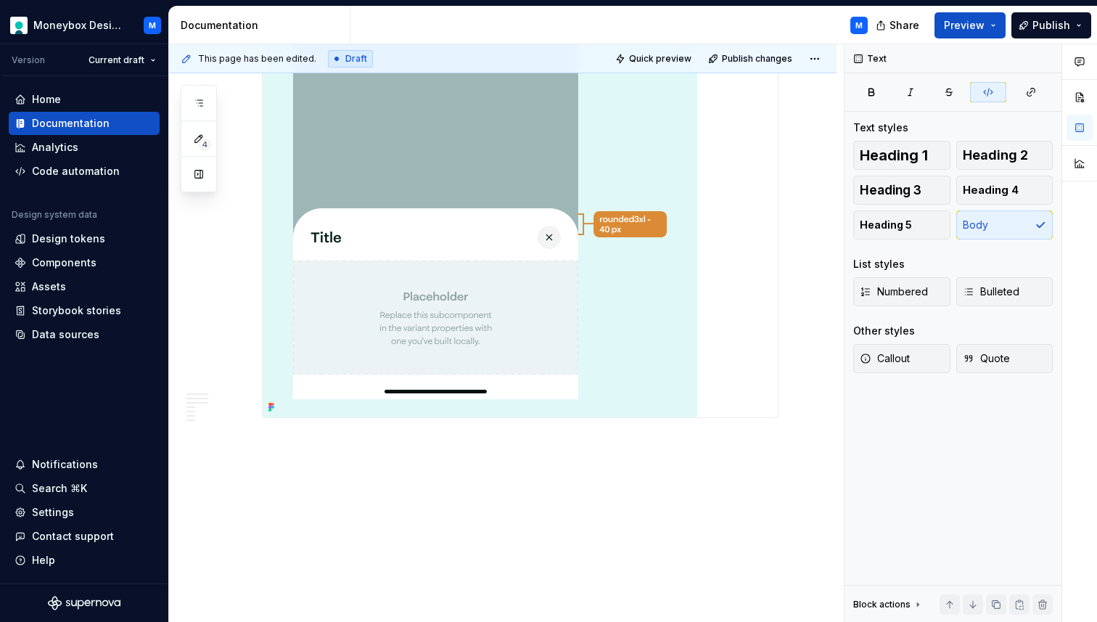
click at [503, 192] on img at bounding box center [480, 90] width 435 height 654
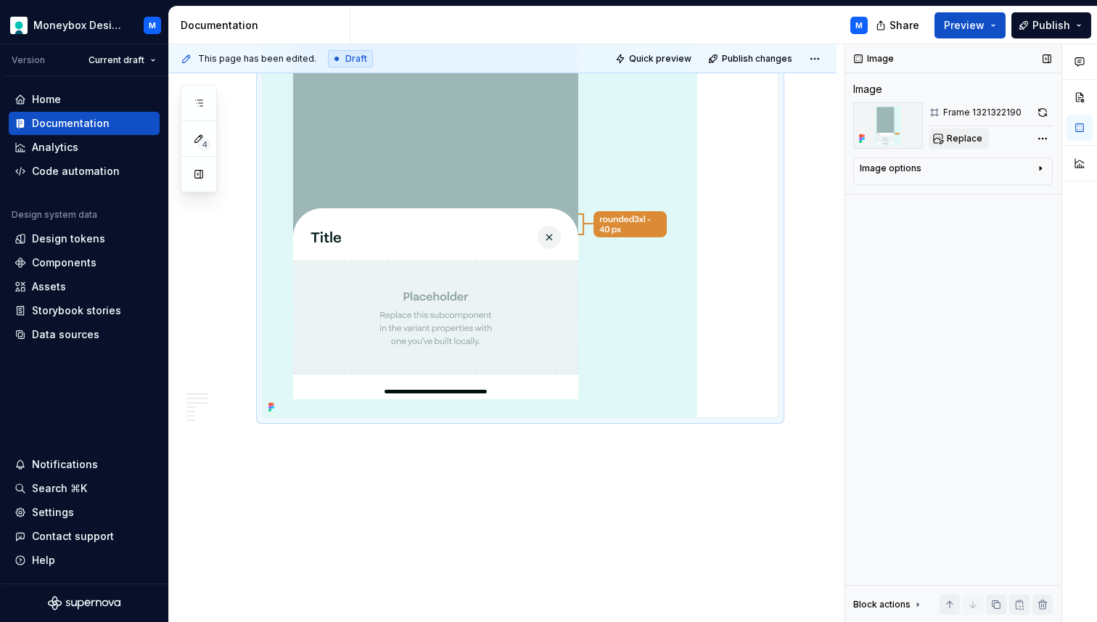
click at [963, 135] on span "Replace" at bounding box center [965, 139] width 36 height 12
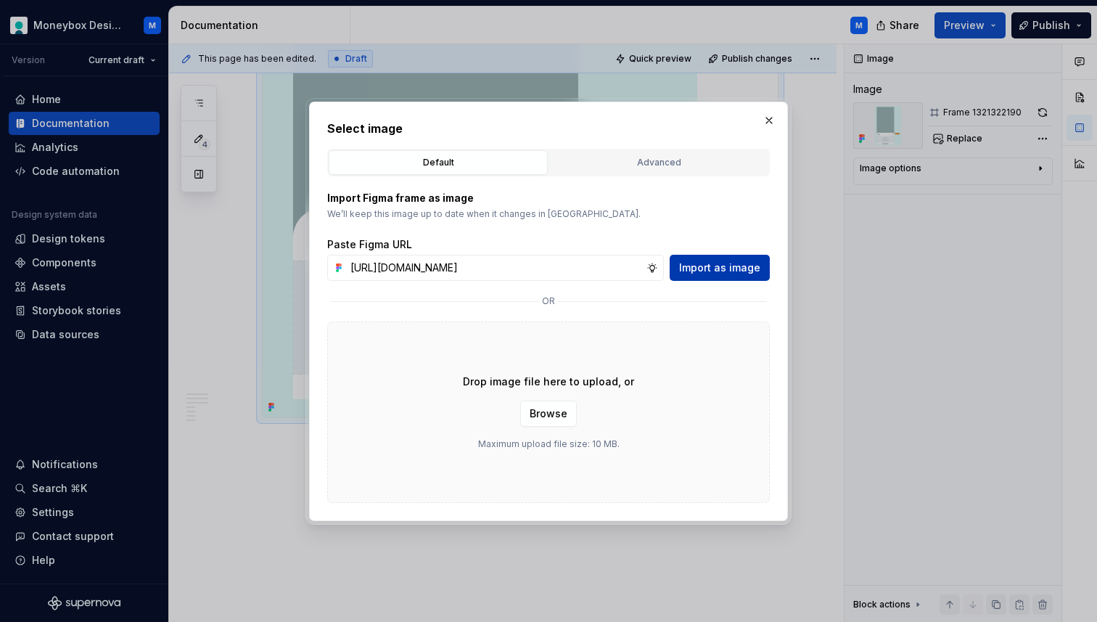
scroll to position [0, 0]
click at [731, 271] on span "Import as image" at bounding box center [719, 267] width 81 height 15
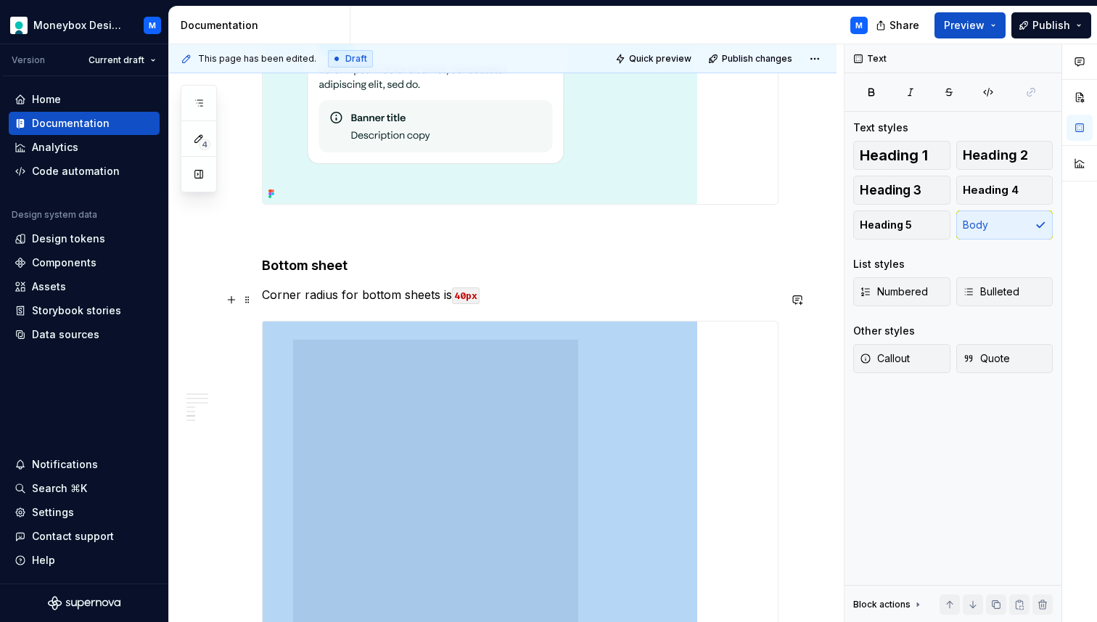
scroll to position [1449, 0]
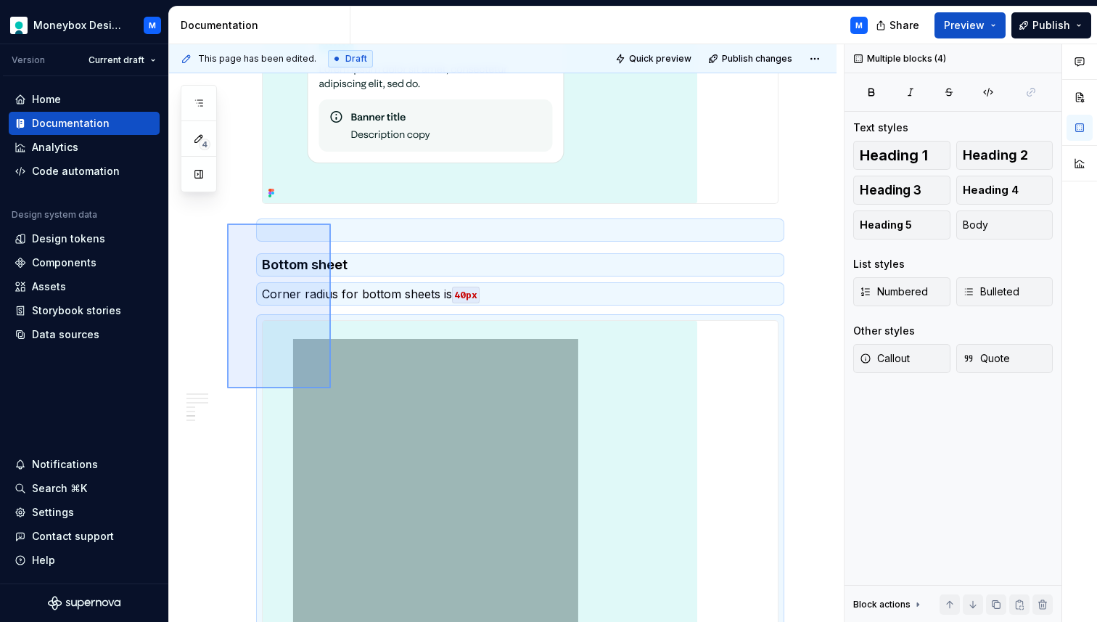
drag, startPoint x: 227, startPoint y: 223, endPoint x: 331, endPoint y: 388, distance: 194.6
click at [331, 388] on div "This page has been edited. Draft Quick preview Publish changes [PERSON_NAME] de…" at bounding box center [506, 333] width 675 height 578
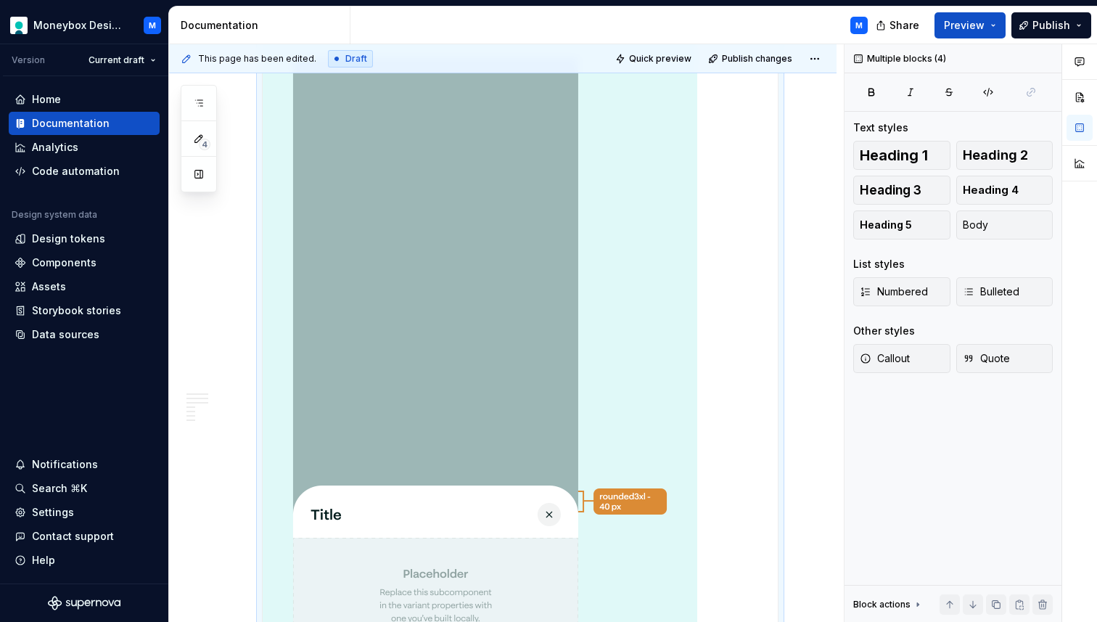
copy div "Bottom sheet Corner radius for bottom sheets is 40px"
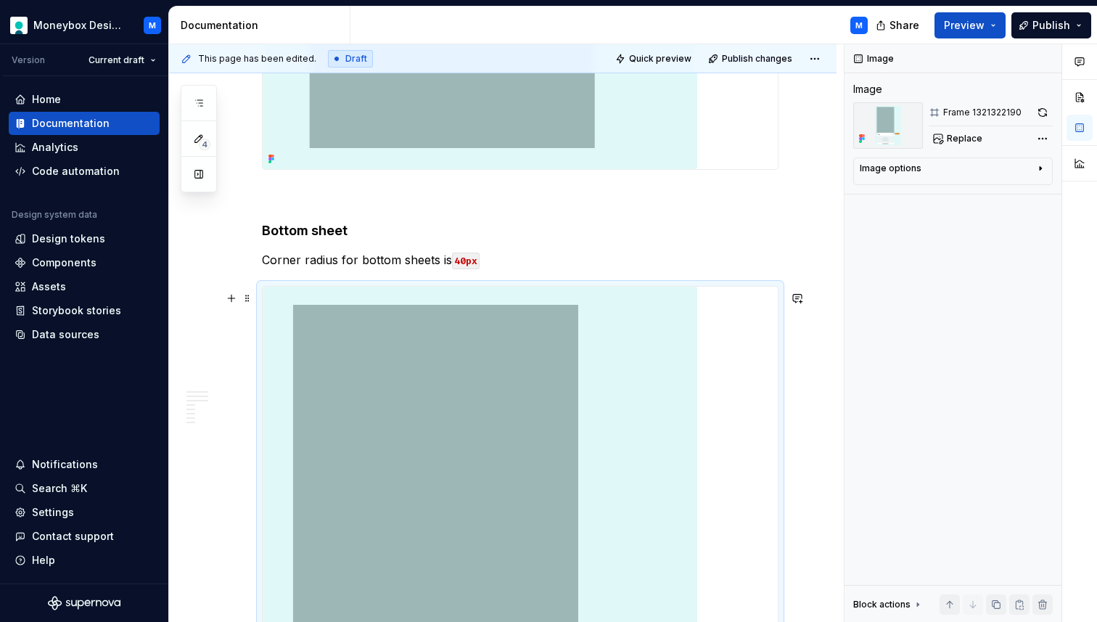
scroll to position [2927, 0]
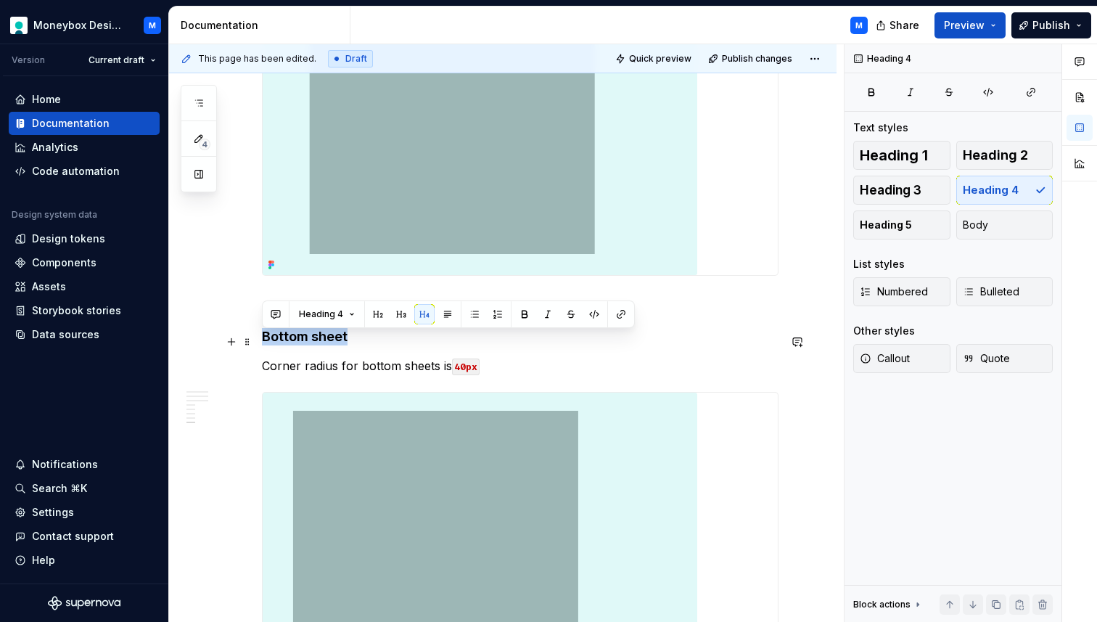
drag, startPoint x: 348, startPoint y: 338, endPoint x: 261, endPoint y: 339, distance: 87.1
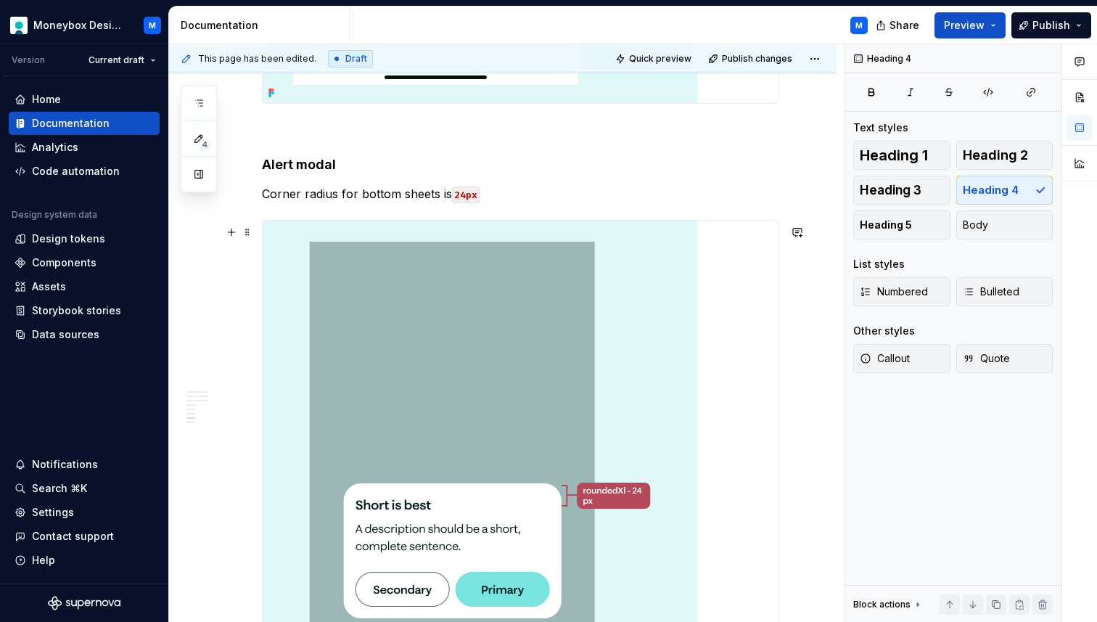
scroll to position [2330, 0]
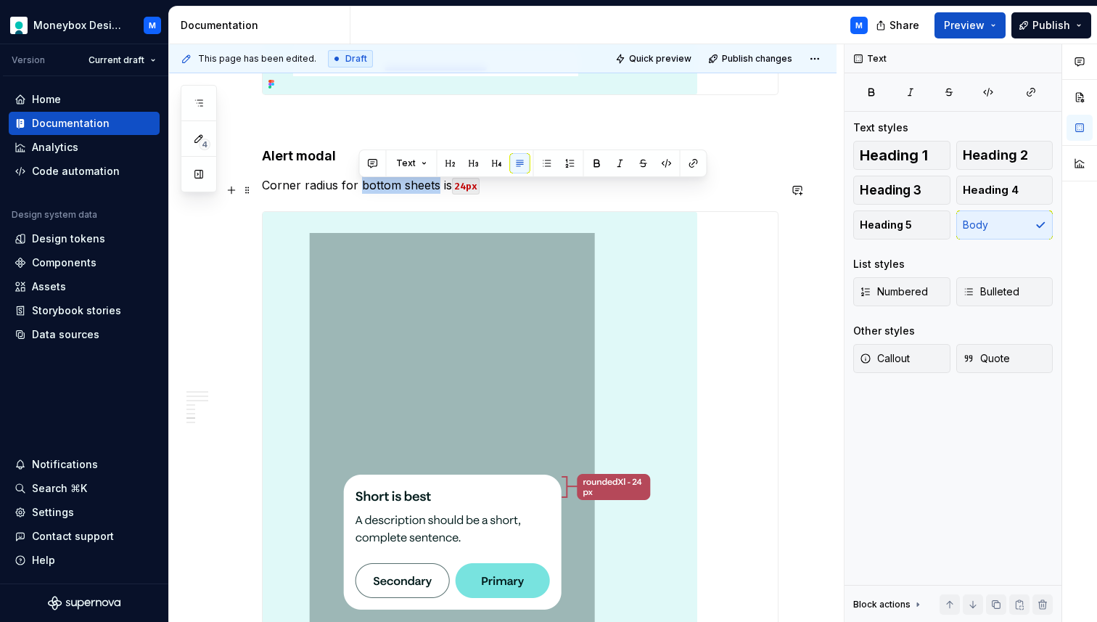
drag, startPoint x: 437, startPoint y: 191, endPoint x: 361, endPoint y: 189, distance: 76.2
click at [361, 189] on p "Corner radius for bottom sheets is 24px" at bounding box center [520, 184] width 516 height 17
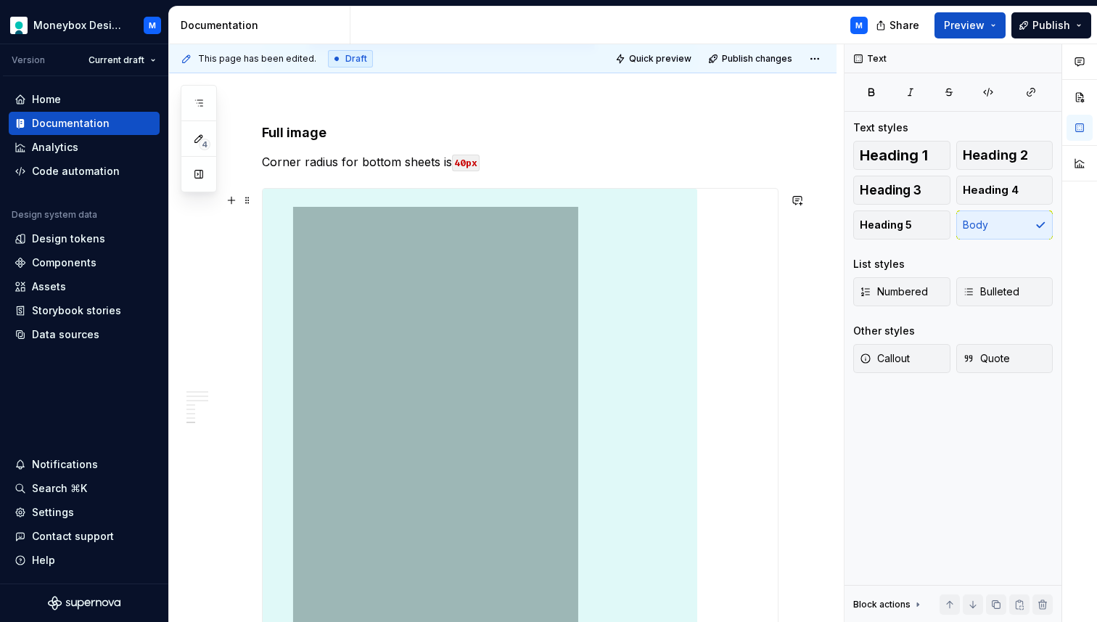
scroll to position [3137, 0]
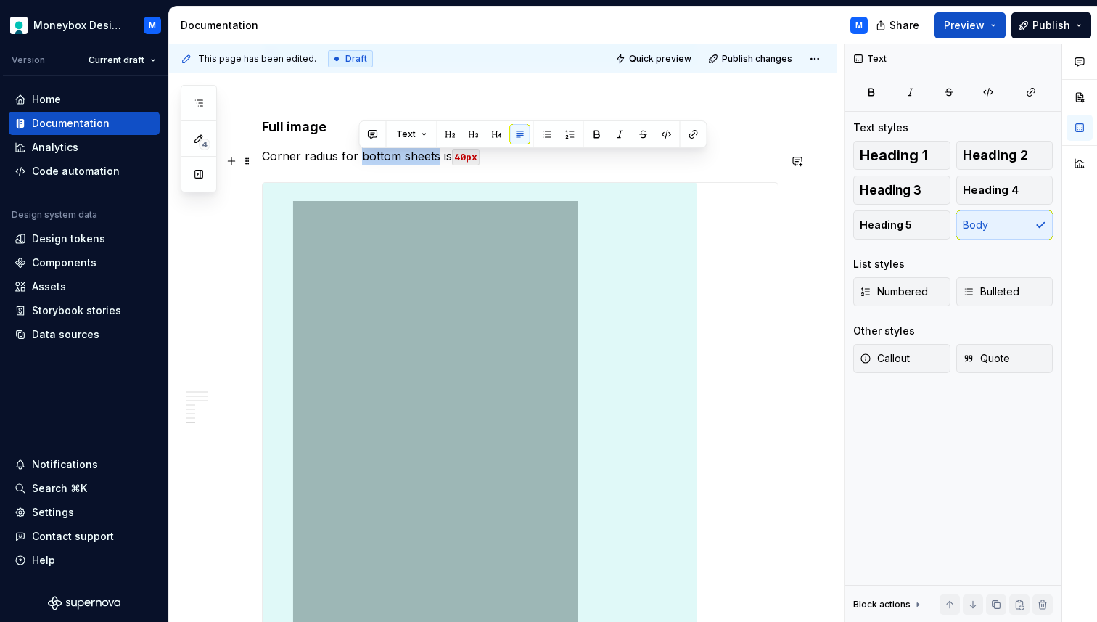
drag, startPoint x: 437, startPoint y: 162, endPoint x: 359, endPoint y: 159, distance: 77.7
click at [359, 159] on p "Corner radius for bottom sheets is 40px" at bounding box center [520, 155] width 516 height 17
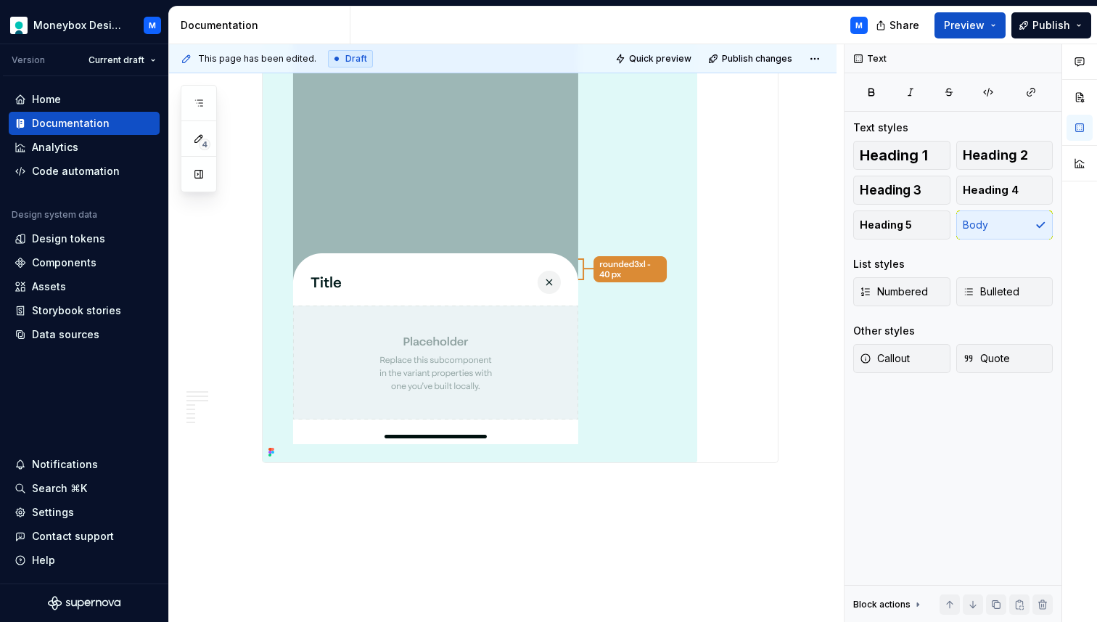
scroll to position [3561, 0]
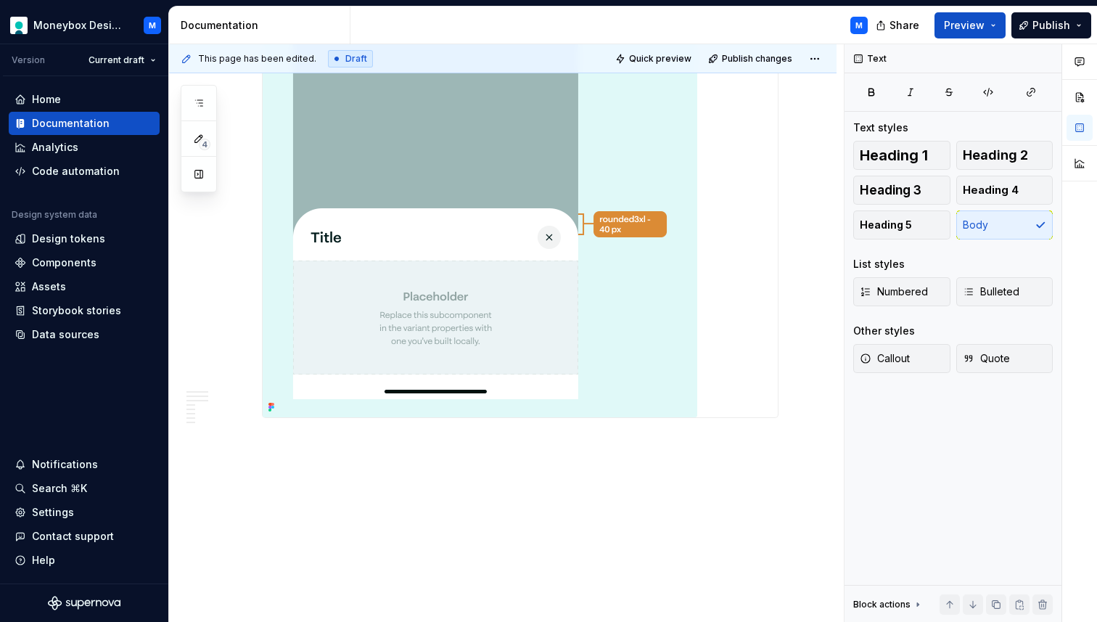
click at [419, 247] on img at bounding box center [480, 90] width 435 height 654
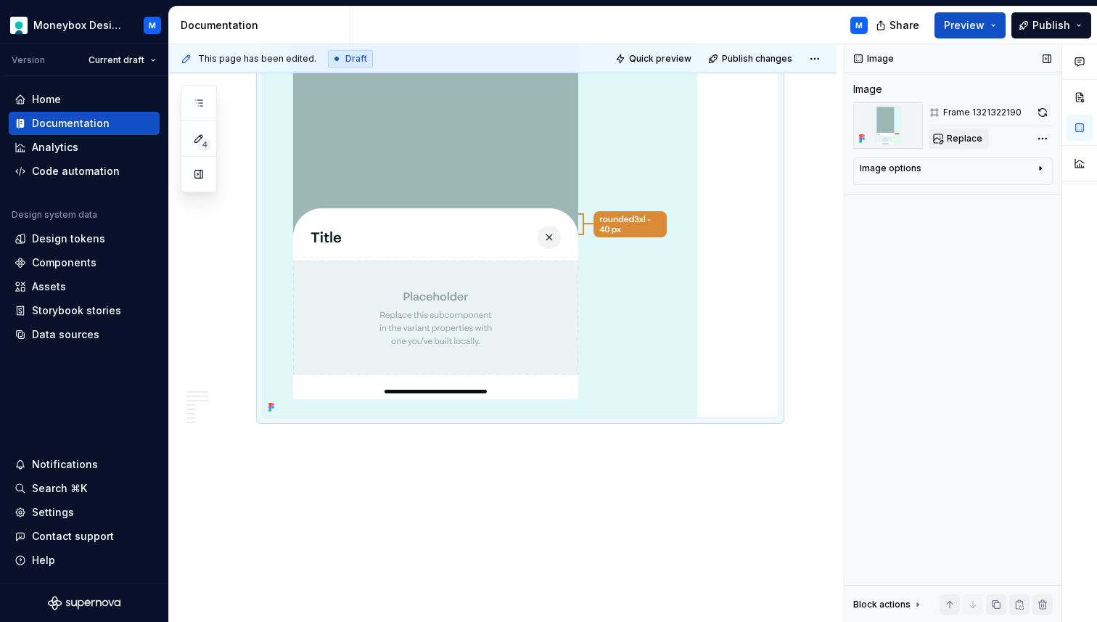
click at [968, 134] on span "Replace" at bounding box center [965, 139] width 36 height 12
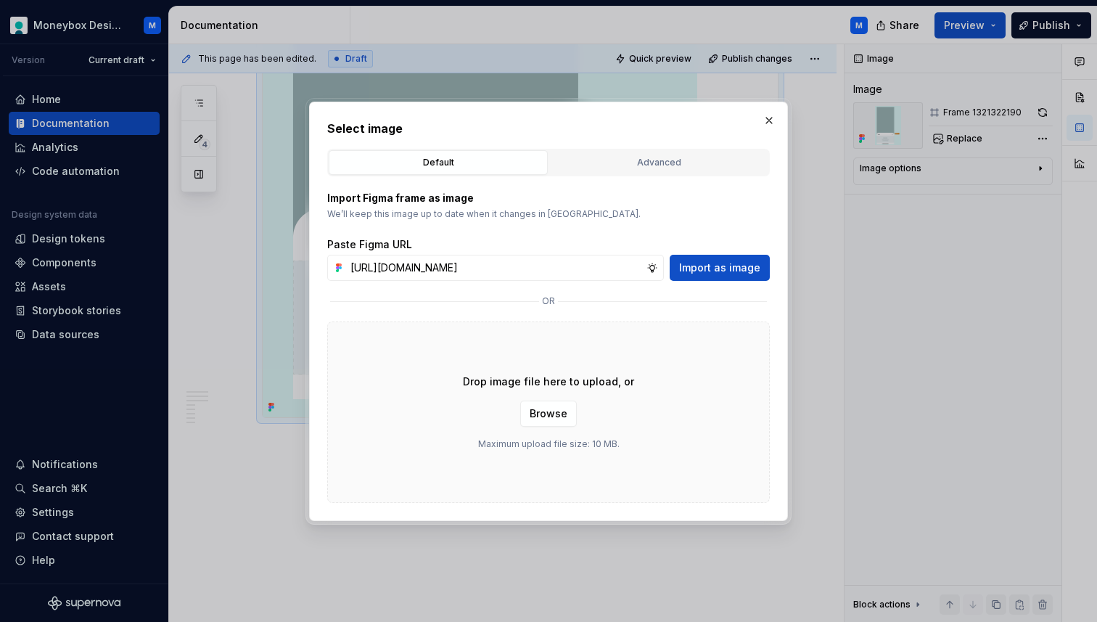
scroll to position [0, 330]
click at [725, 255] on button "Import as image" at bounding box center [720, 268] width 100 height 26
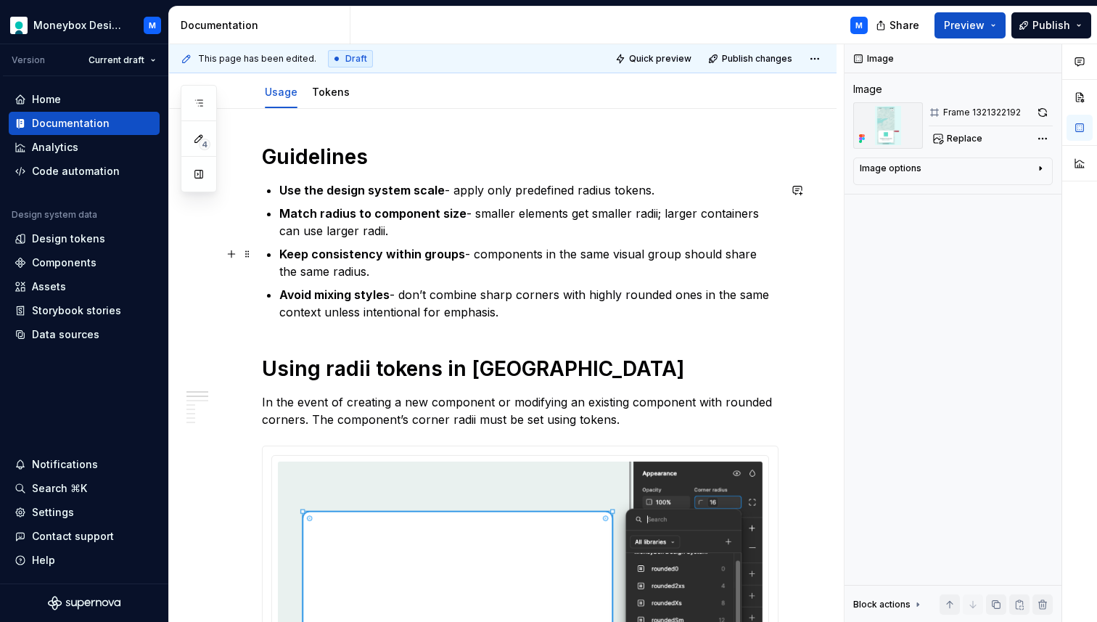
scroll to position [0, 0]
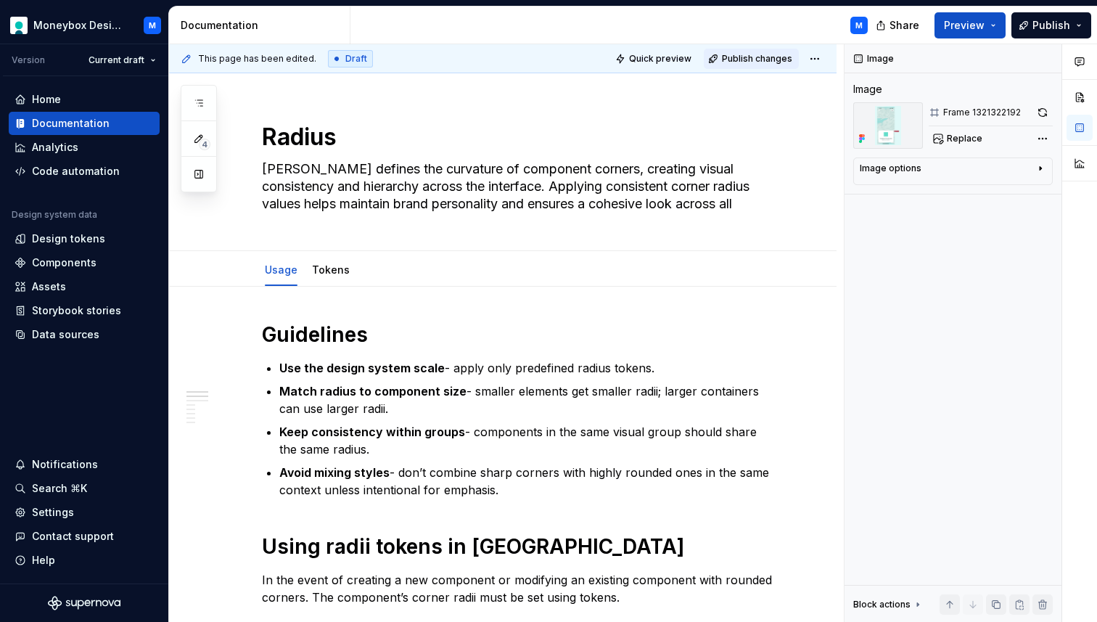
click at [750, 53] on span "Publish changes" at bounding box center [757, 59] width 70 height 12
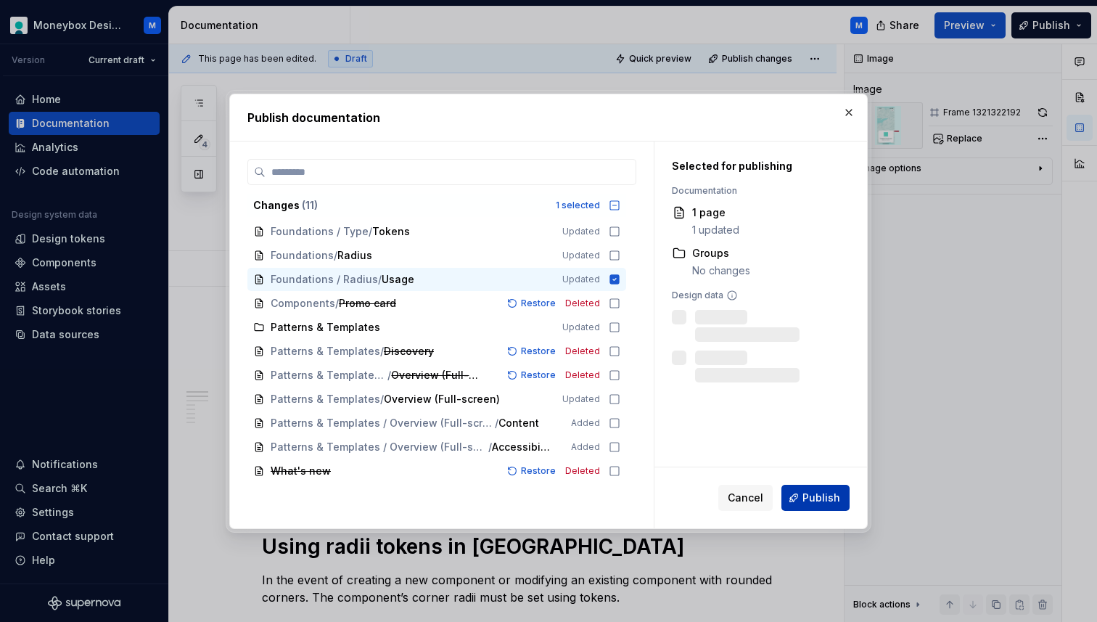
click at [827, 493] on span "Publish" at bounding box center [821, 497] width 38 height 15
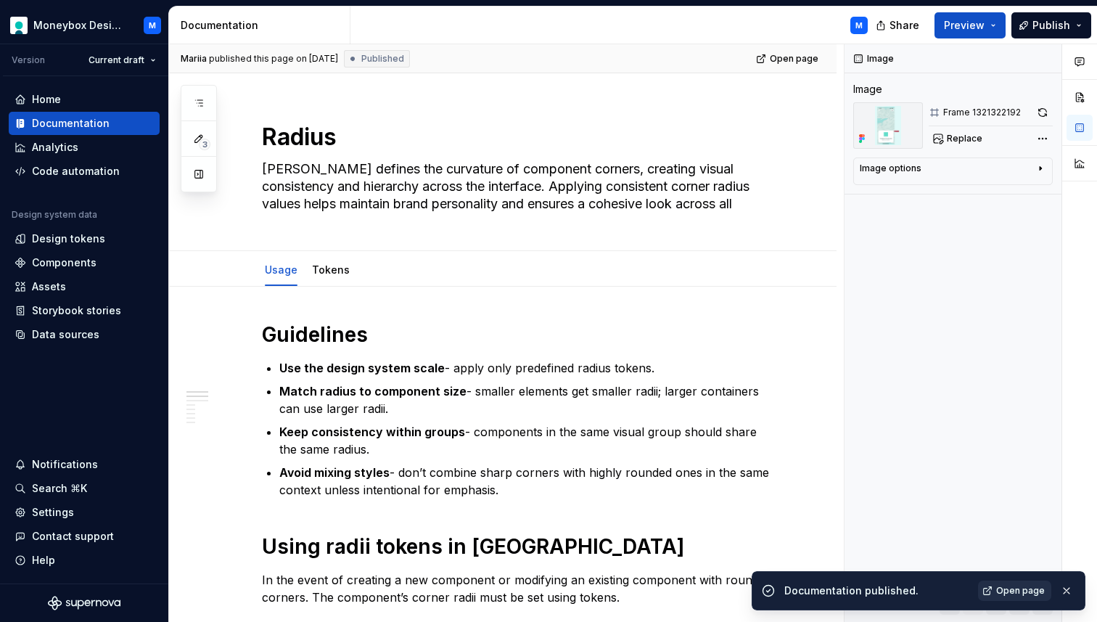
click at [1008, 596] on link "Open page" at bounding box center [1014, 590] width 73 height 20
